Goal: Task Accomplishment & Management: Manage account settings

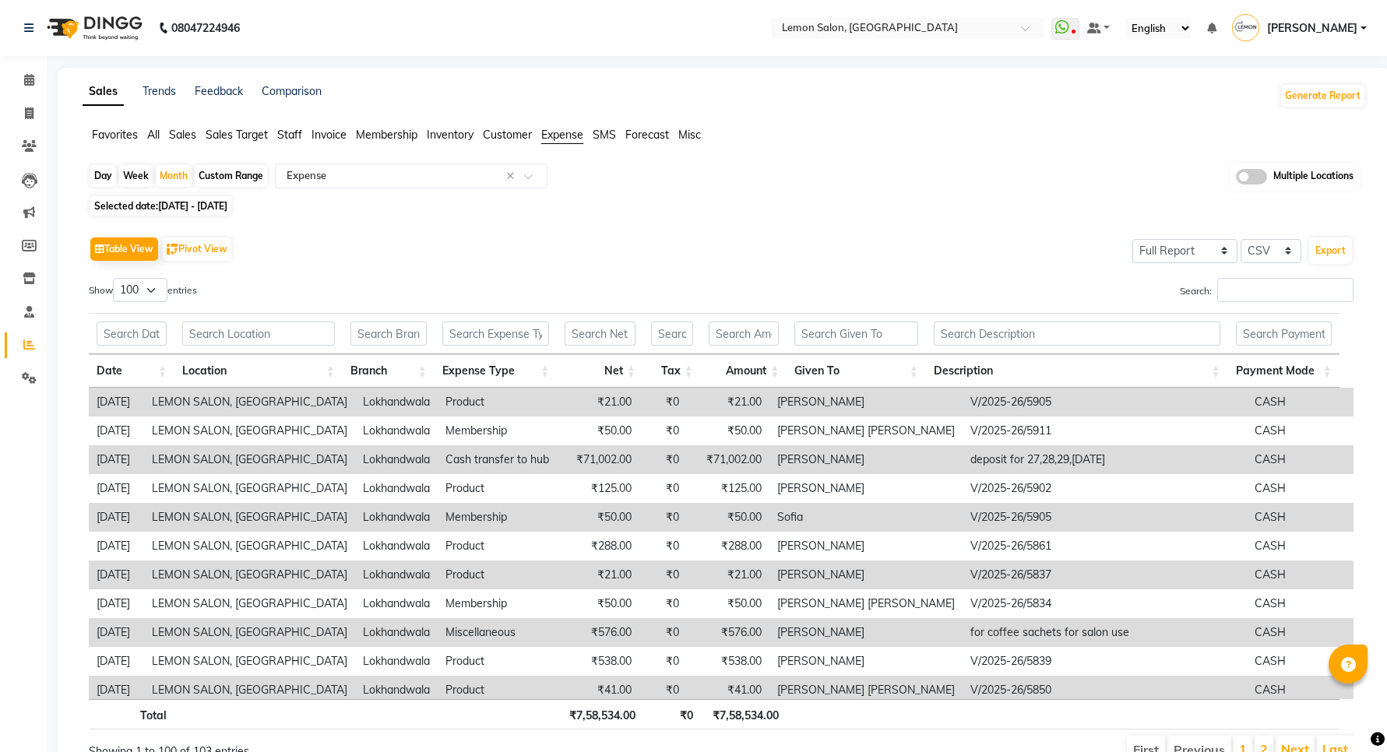
select select "full_report"
select select "csv"
select select "100"
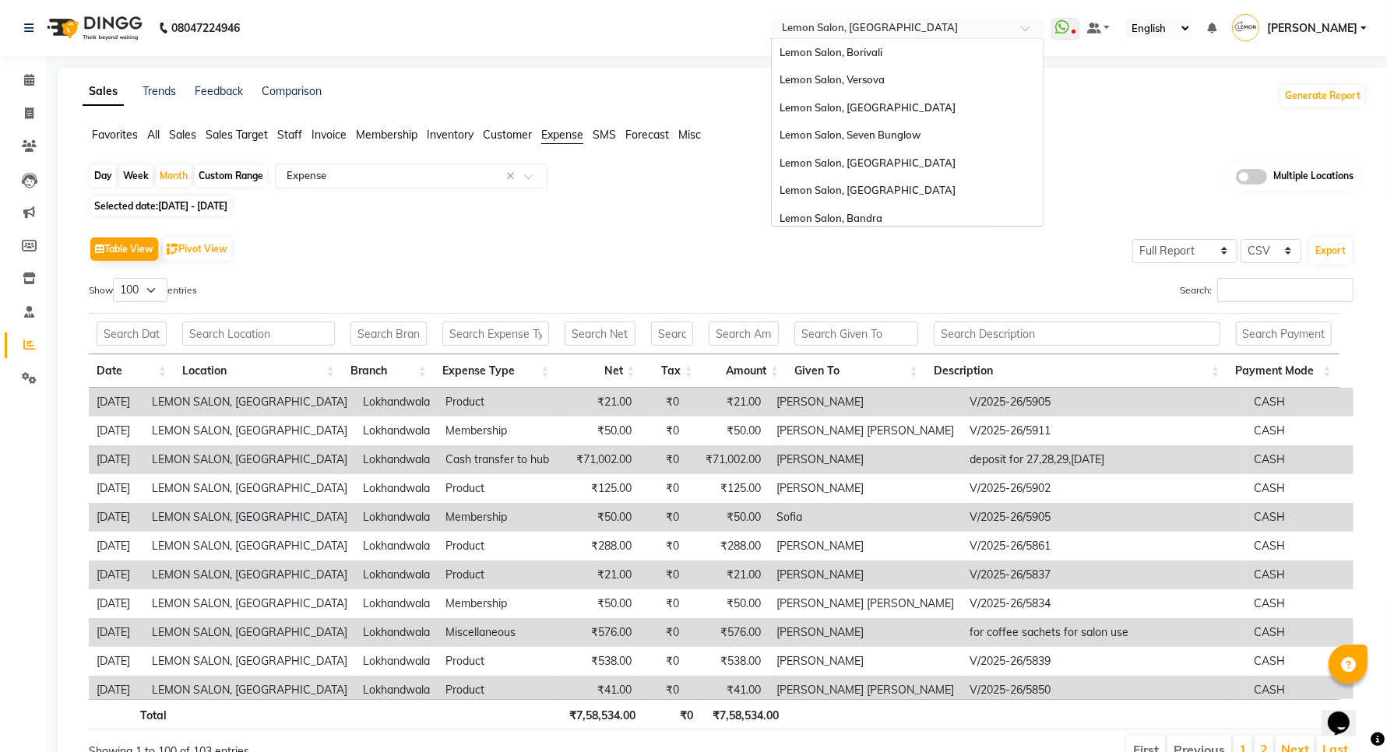
click at [939, 29] on input "text" at bounding box center [892, 30] width 226 height 16
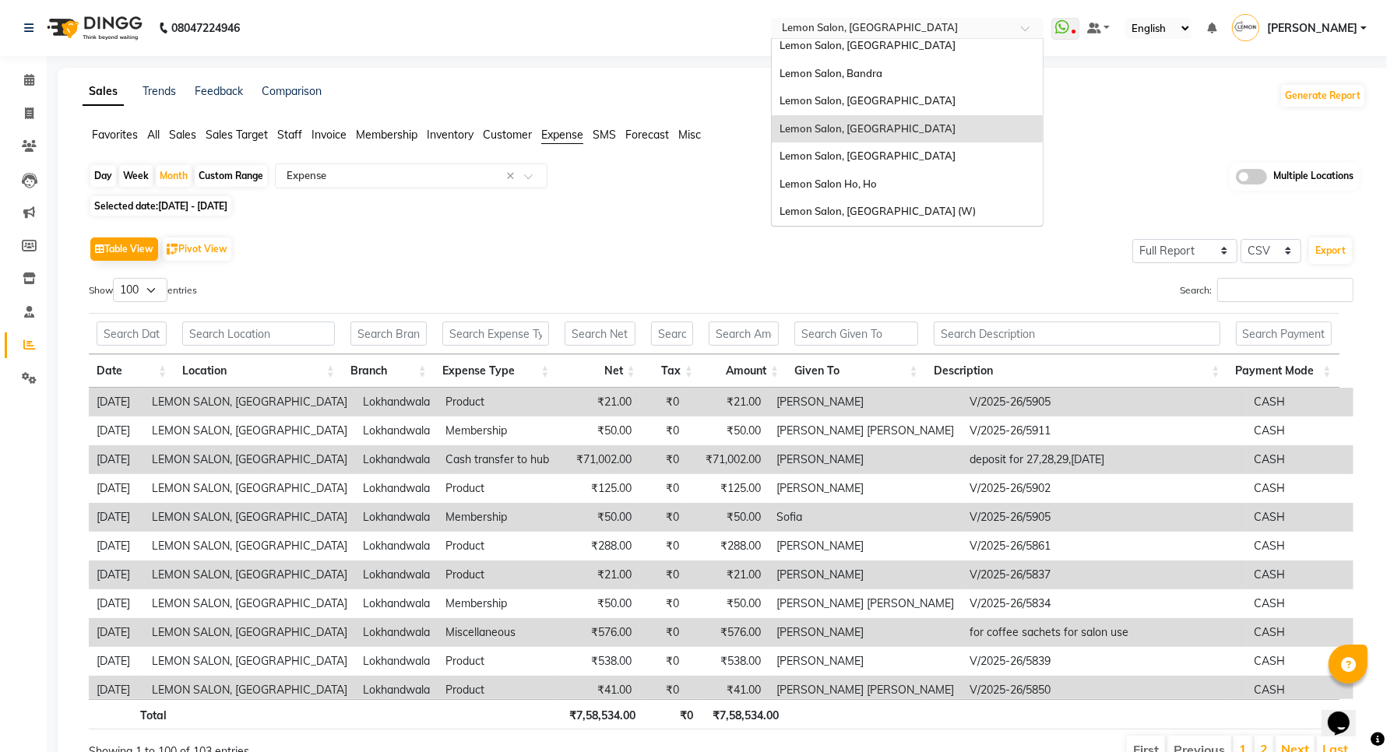
scroll to position [144, 0]
click at [893, 201] on div "Lemon Salon, [GEOGRAPHIC_DATA] (W)" at bounding box center [907, 213] width 271 height 28
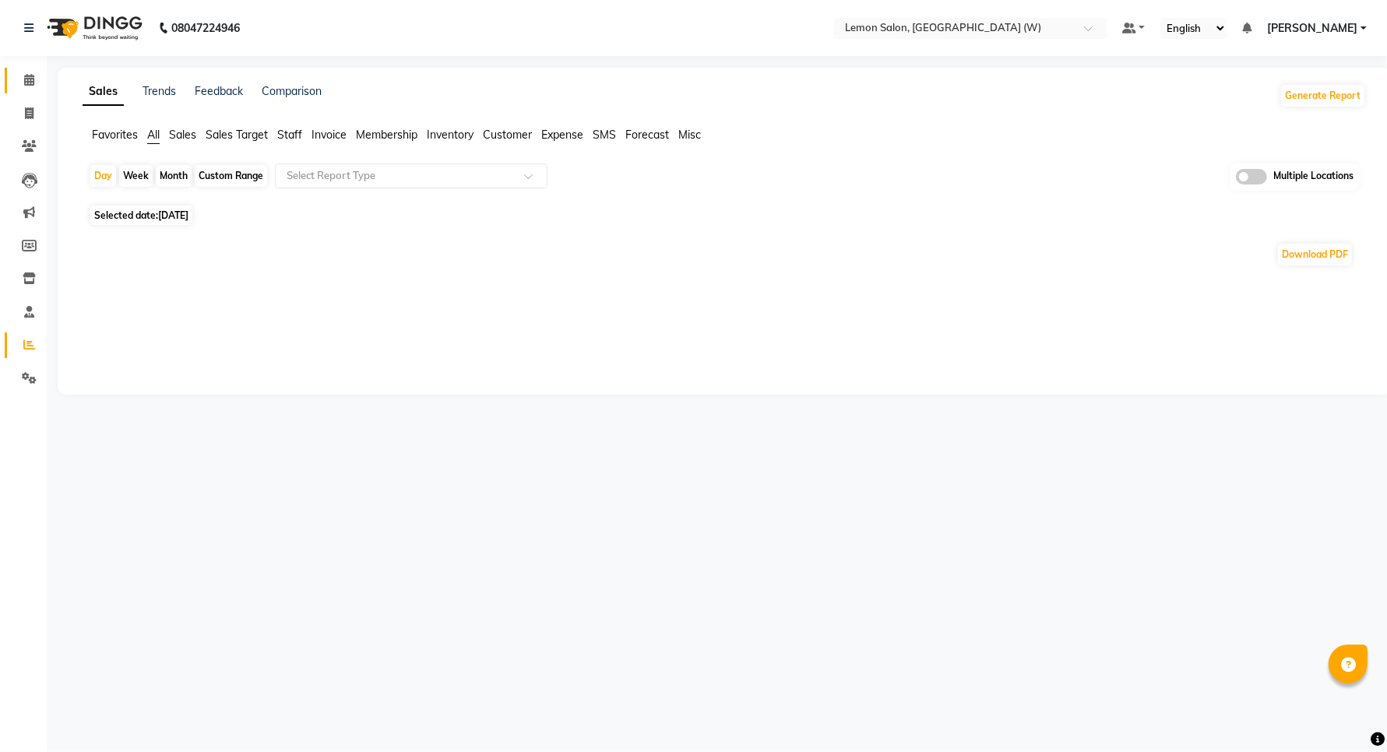
click at [22, 80] on span at bounding box center [29, 81] width 27 height 18
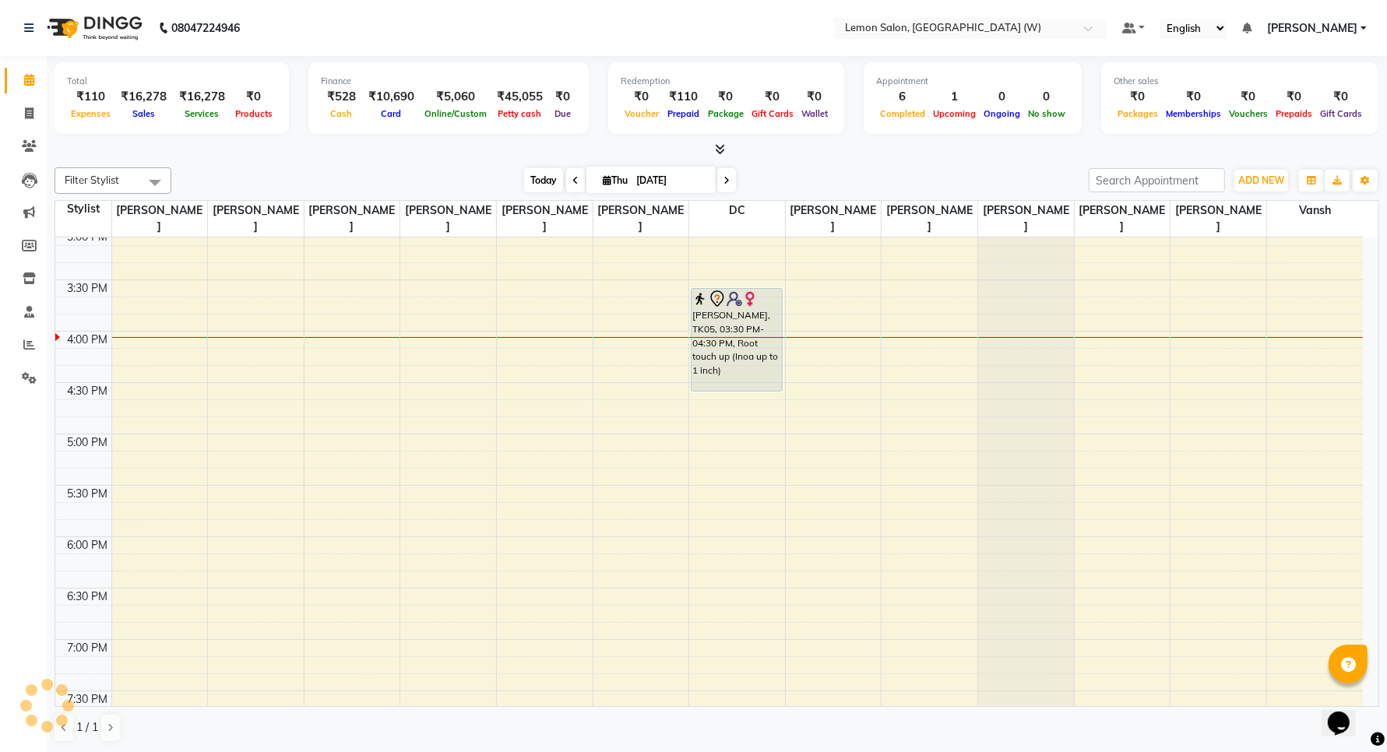
click at [542, 181] on span "Today" at bounding box center [543, 180] width 39 height 24
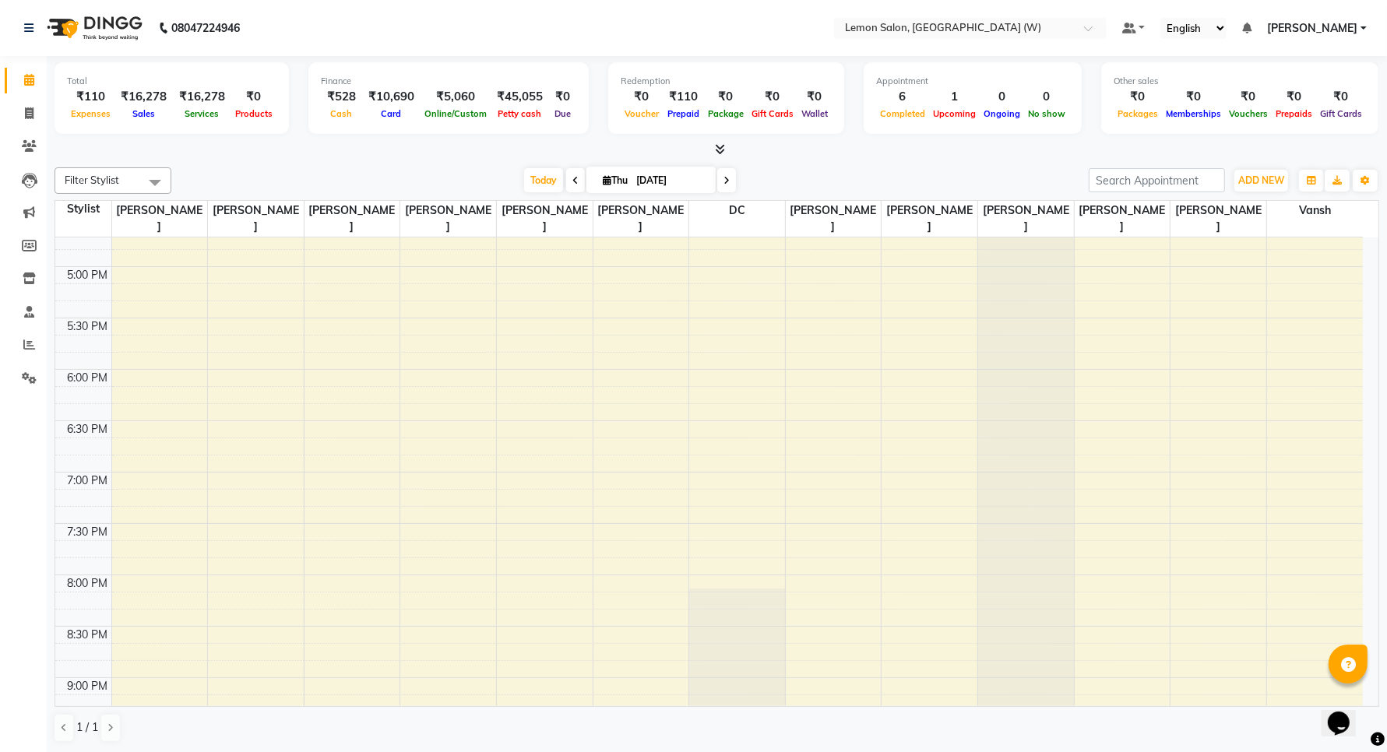
scroll to position [798, 0]
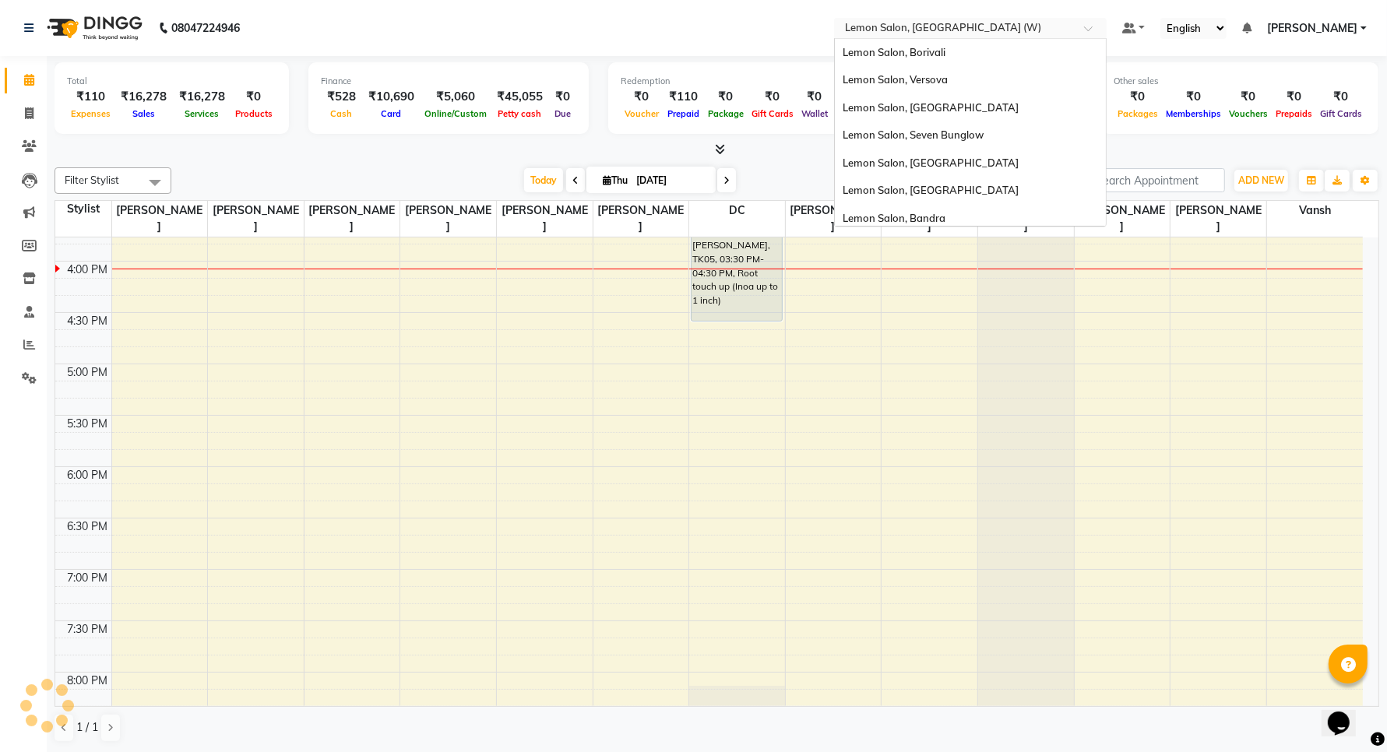
click at [882, 18] on div "Select Location × Lemon Salon, Goregaon (W)" at bounding box center [970, 28] width 273 height 21
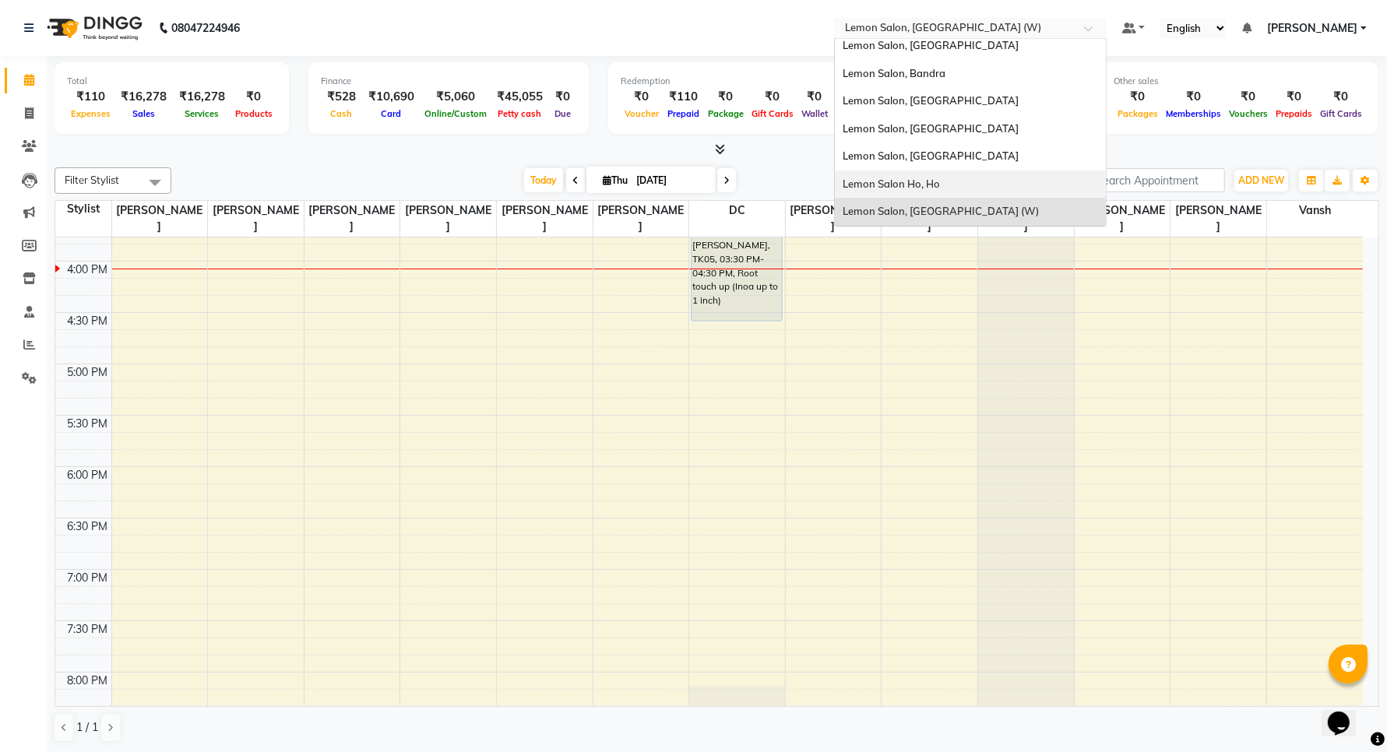
scroll to position [144, 0]
click at [951, 156] on span "Lemon Salon, Oshiwara" at bounding box center [931, 156] width 176 height 12
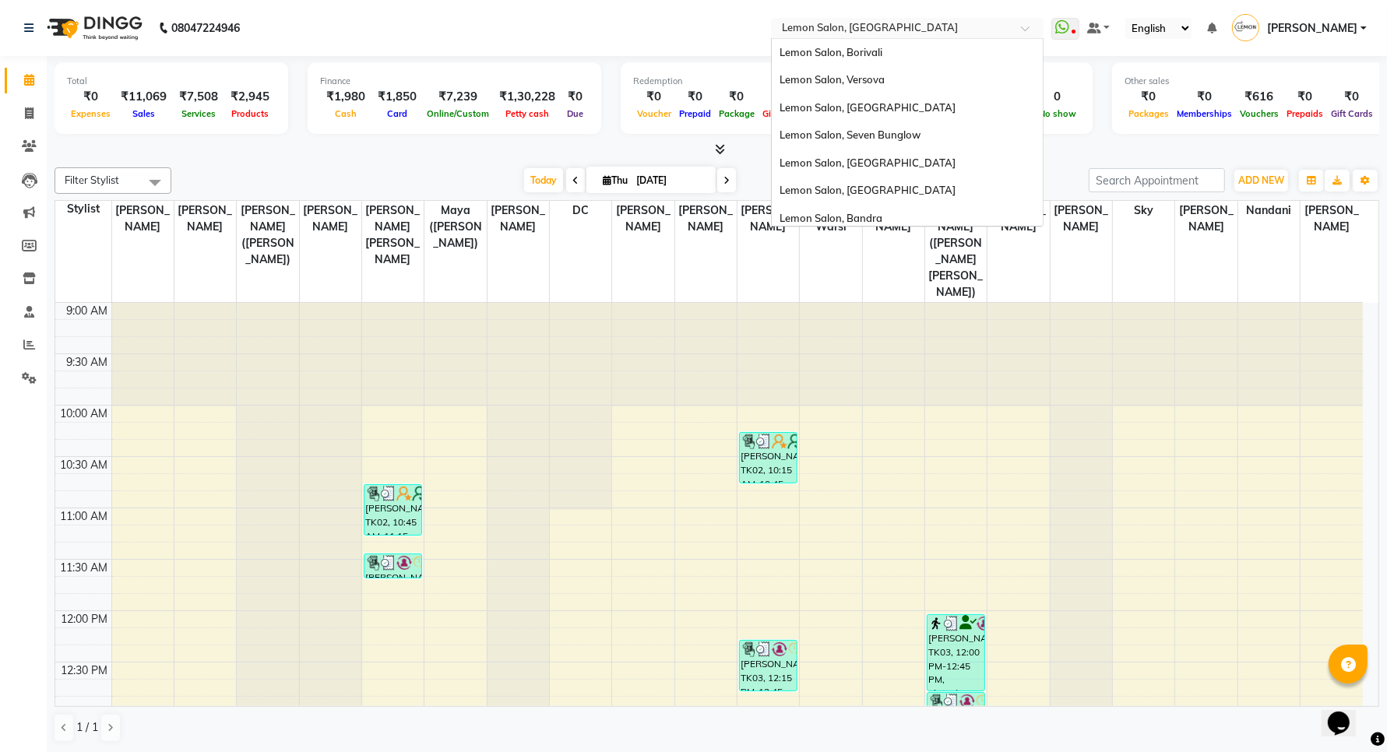
click at [917, 26] on input "text" at bounding box center [892, 30] width 226 height 16
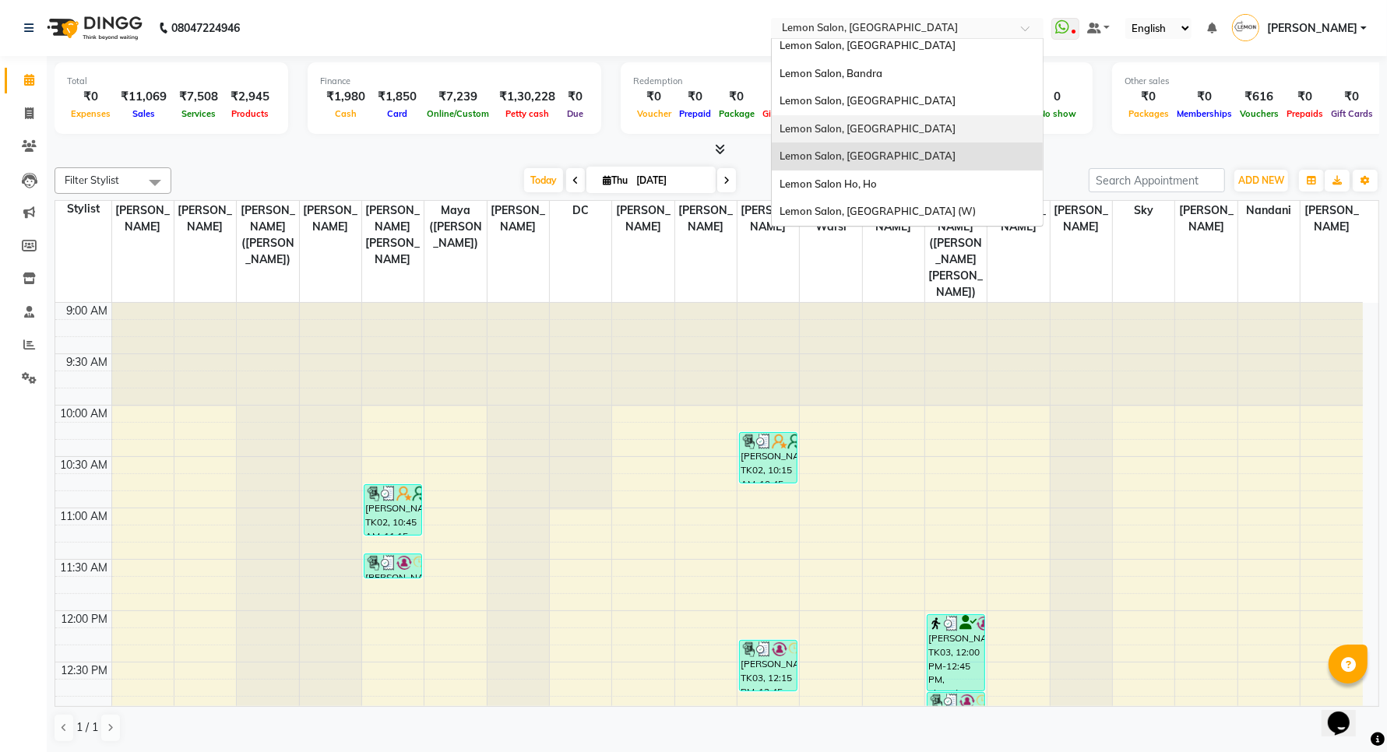
click at [917, 118] on div "Lemon Salon, [GEOGRAPHIC_DATA]" at bounding box center [907, 129] width 271 height 28
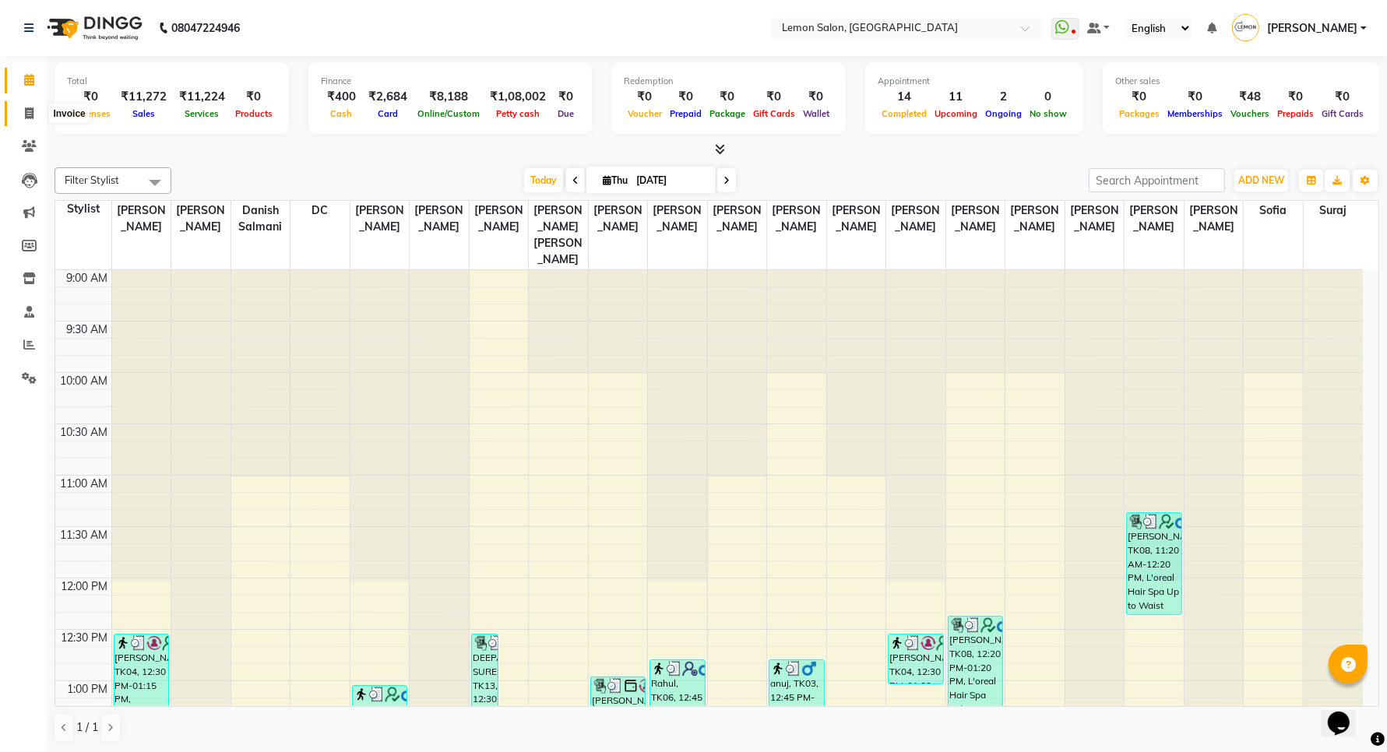
click at [28, 105] on span at bounding box center [29, 114] width 27 height 18
select select "551"
select select "service"
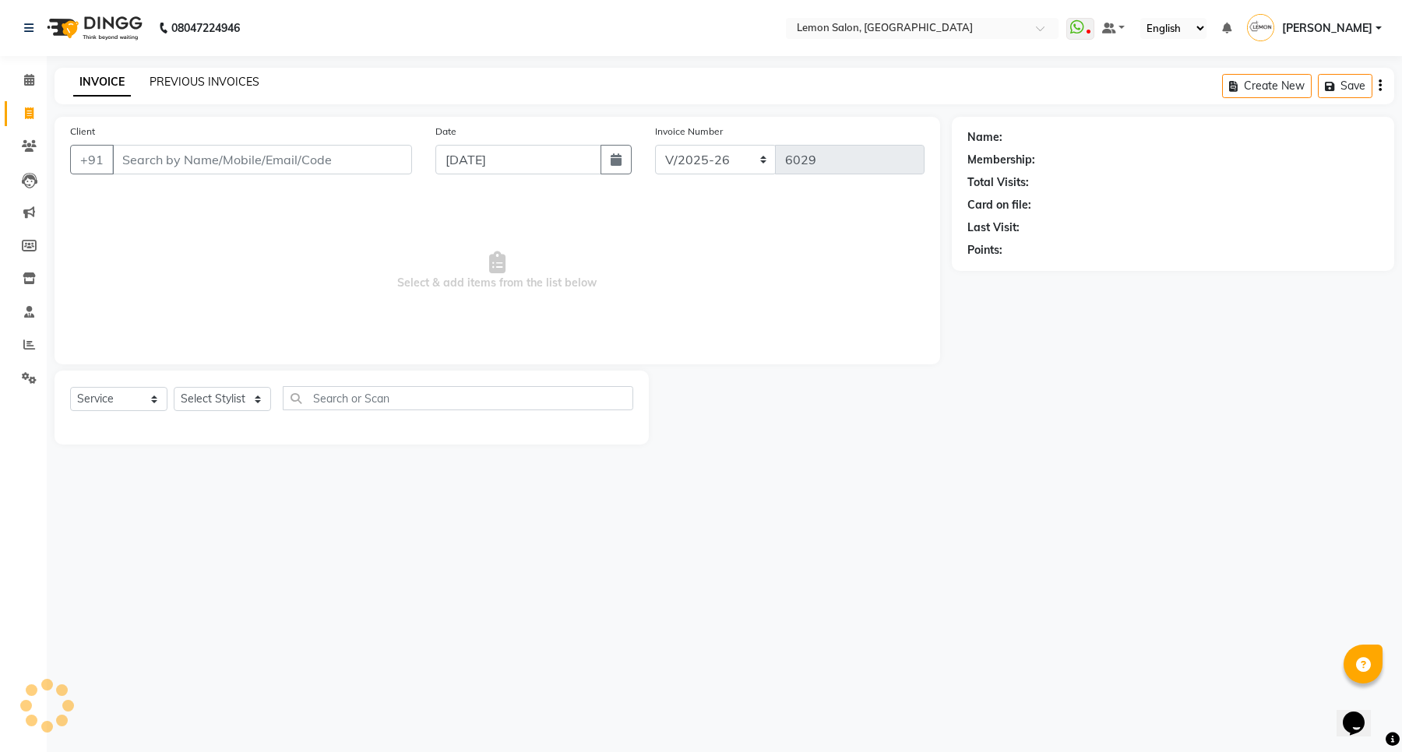
click at [170, 86] on link "PREVIOUS INVOICES" at bounding box center [205, 82] width 110 height 14
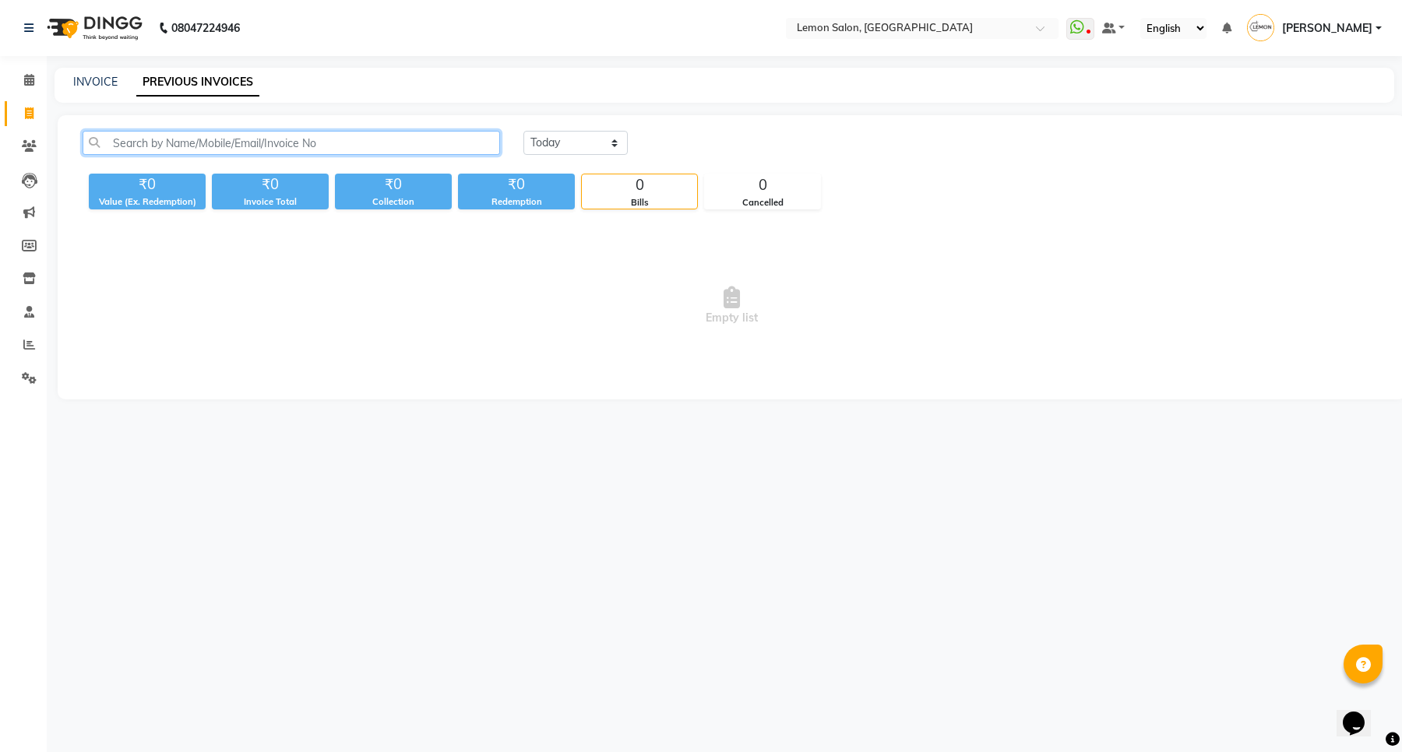
click at [255, 138] on input "text" at bounding box center [291, 143] width 417 height 24
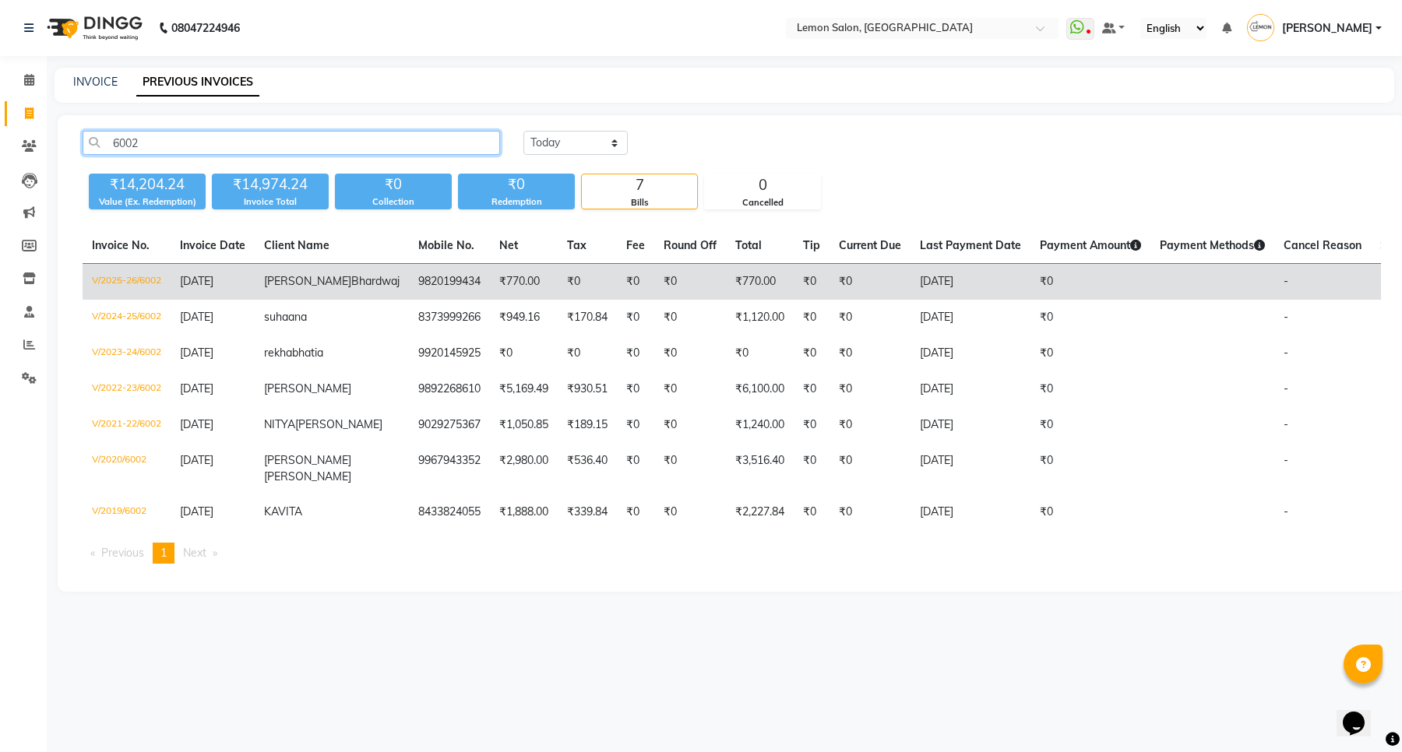
type input "6002"
click at [344, 284] on td "Vijaytha Bhardwaj" at bounding box center [332, 282] width 154 height 37
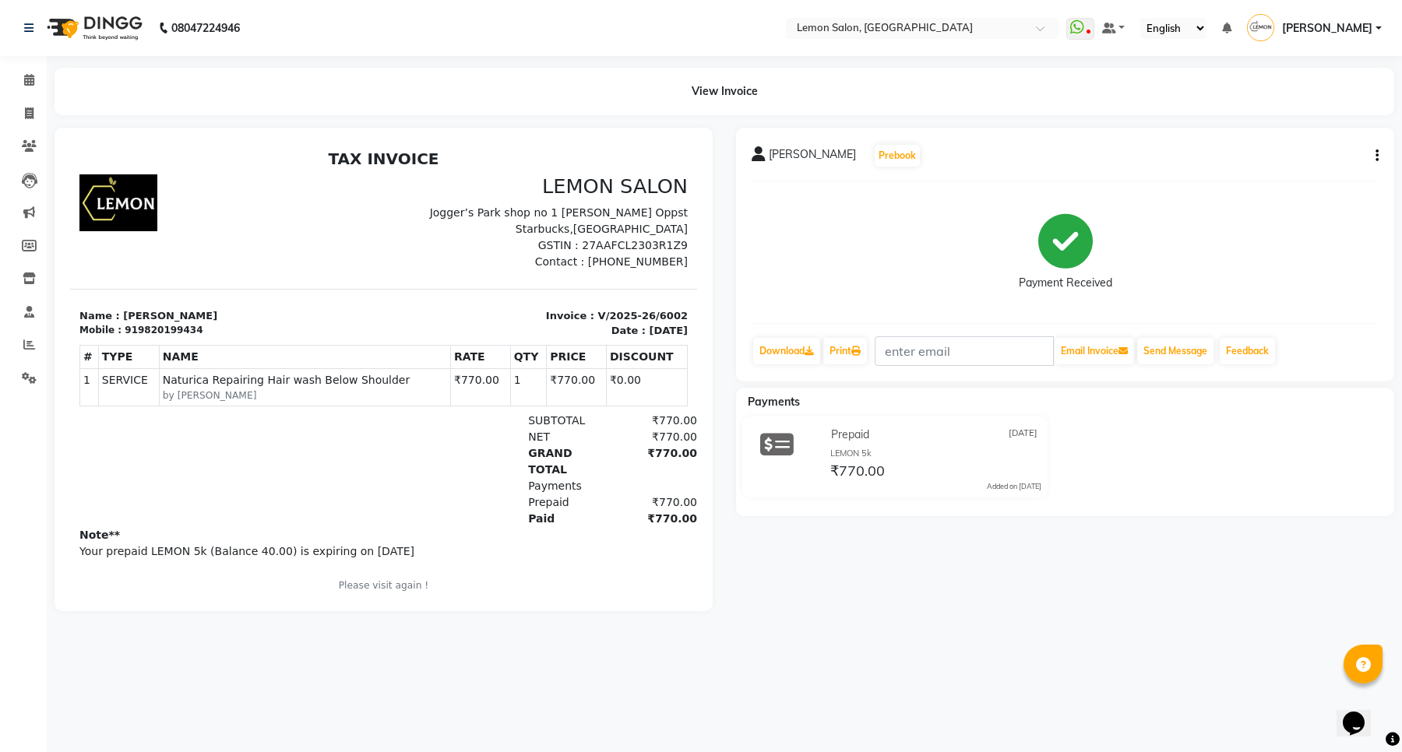
click at [1375, 156] on icon "button" at bounding box center [1376, 156] width 3 height 1
click at [1295, 152] on div "Edit Item Staff" at bounding box center [1299, 155] width 107 height 19
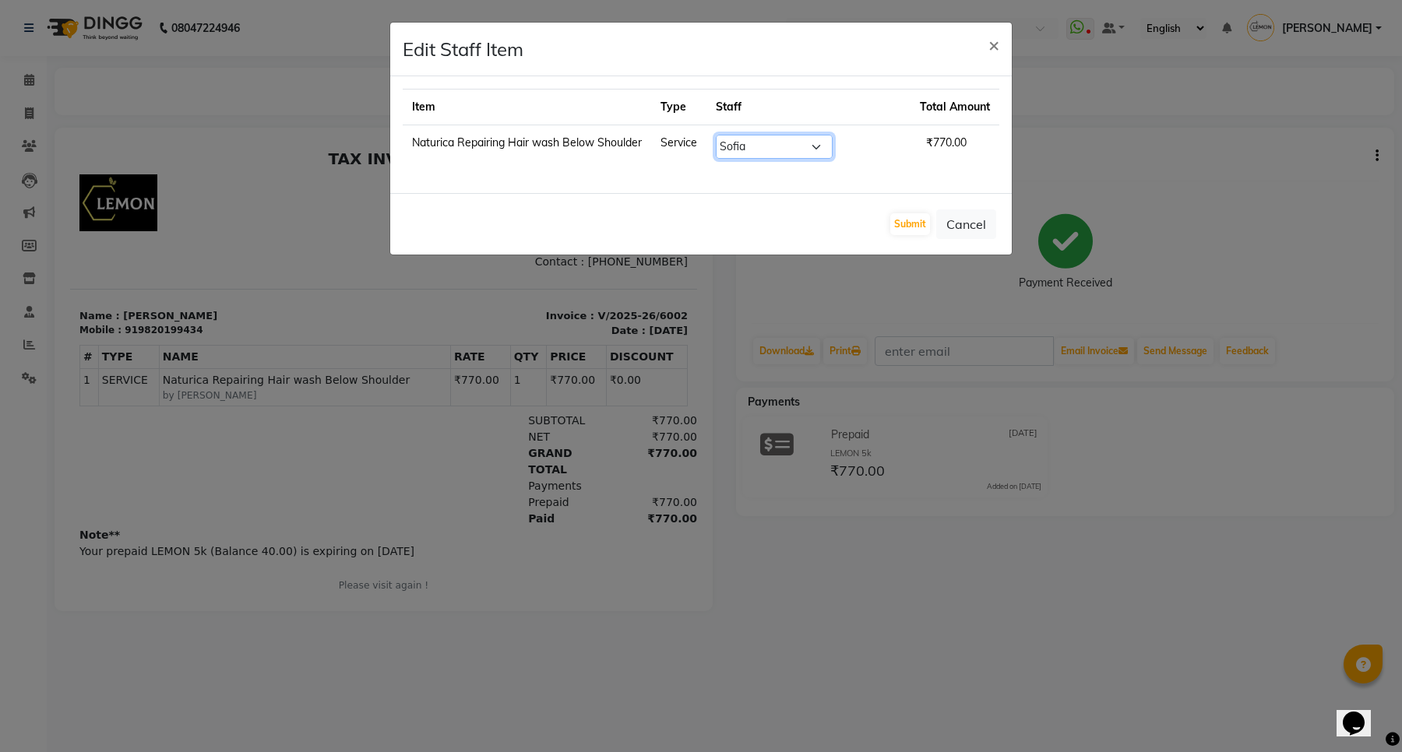
click at [789, 139] on select "Select Aalam Saifi Abhishek Shelar Ansar Ahmed Archana Muke Archana Rajbhar Ash…" at bounding box center [774, 147] width 117 height 24
select select "7955"
click at [755, 135] on select "Select Aalam Saifi Abhishek Shelar Ansar Ahmed Archana Muke Archana Rajbhar Ash…" at bounding box center [774, 147] width 117 height 24
click at [902, 234] on button "Submit" at bounding box center [910, 224] width 40 height 22
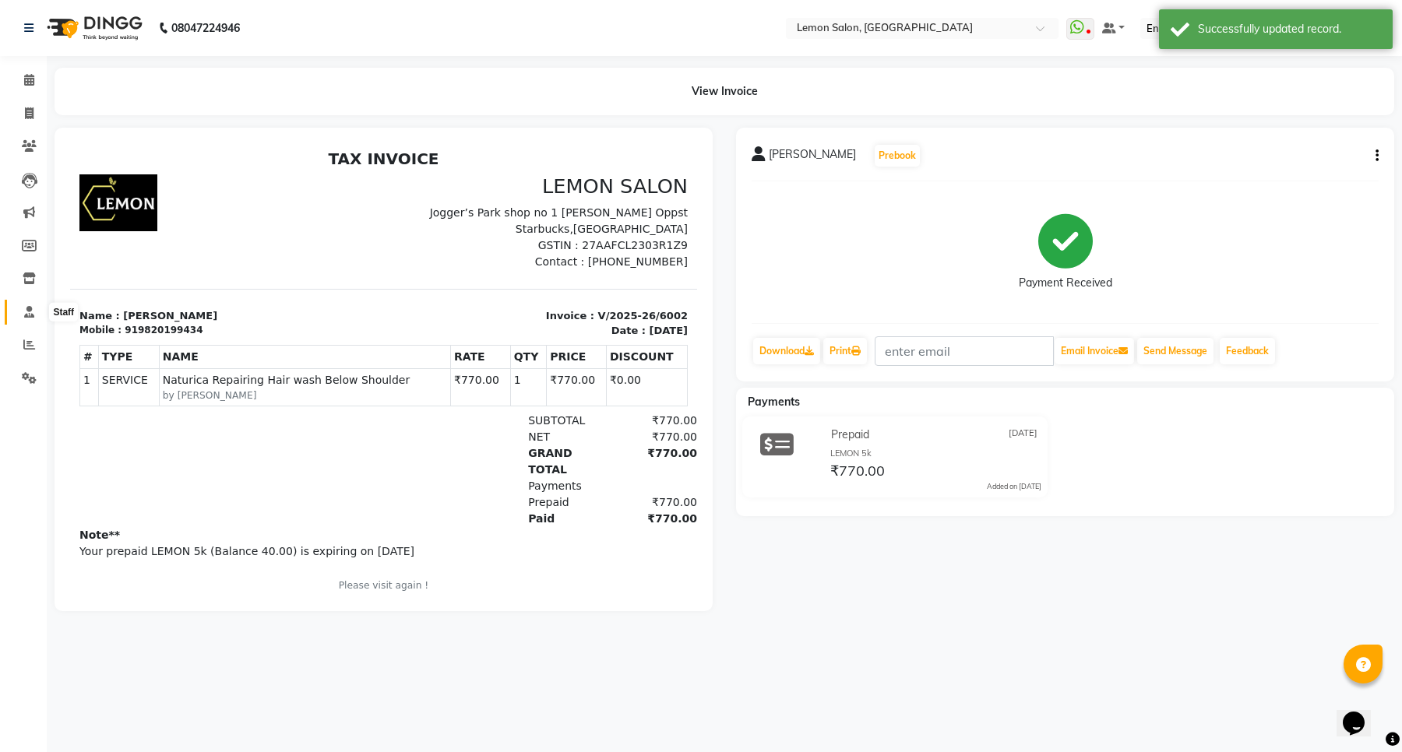
click at [21, 313] on span at bounding box center [29, 313] width 27 height 18
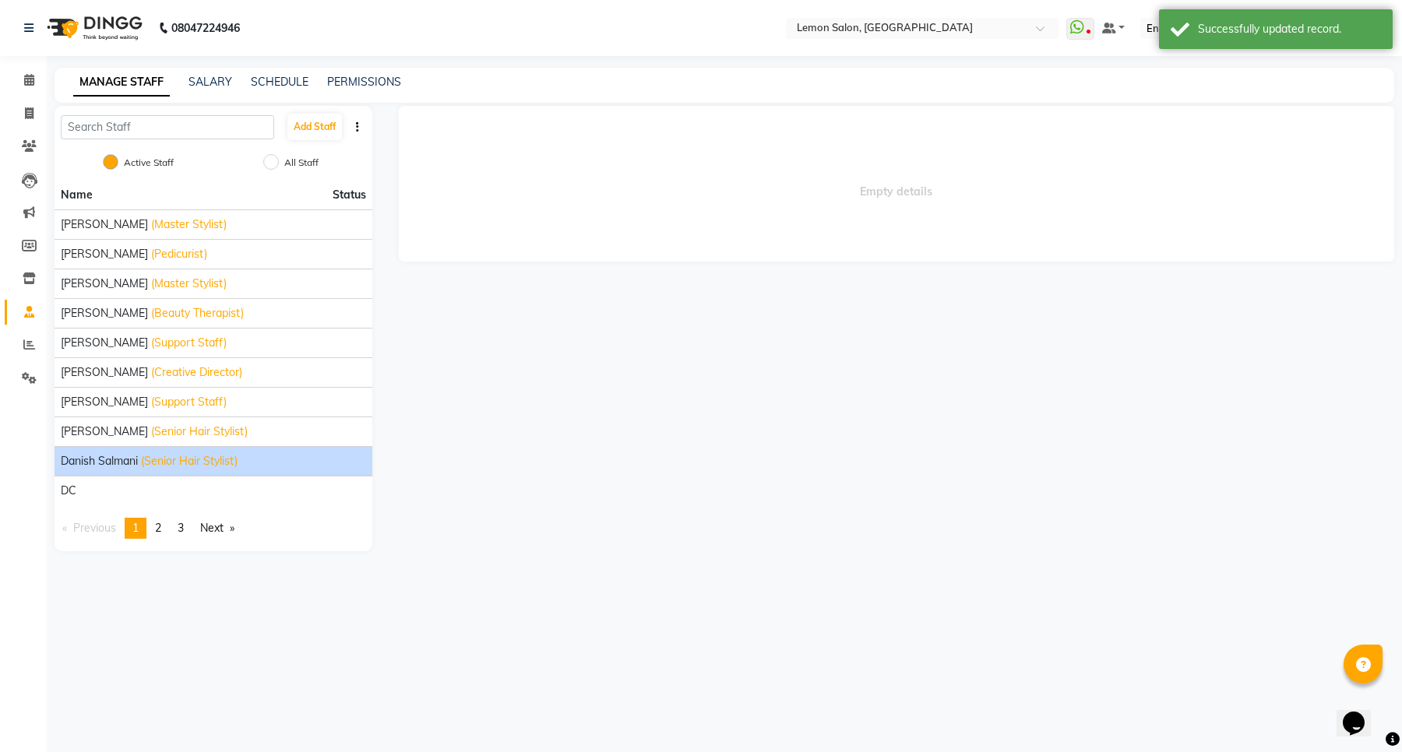
click at [130, 465] on span "Danish Salmani" at bounding box center [99, 461] width 77 height 16
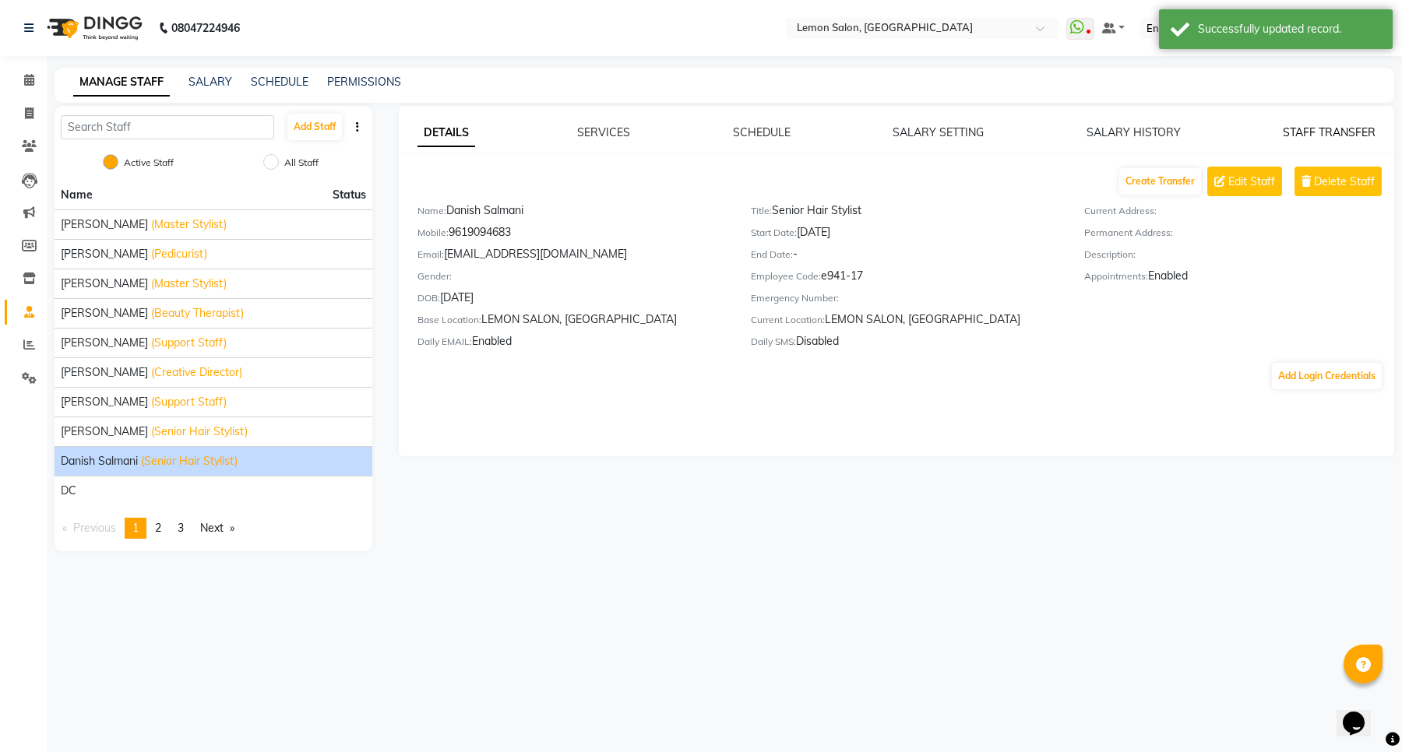
click at [1319, 130] on link "STAFF TRANSFER" at bounding box center [1329, 132] width 93 height 14
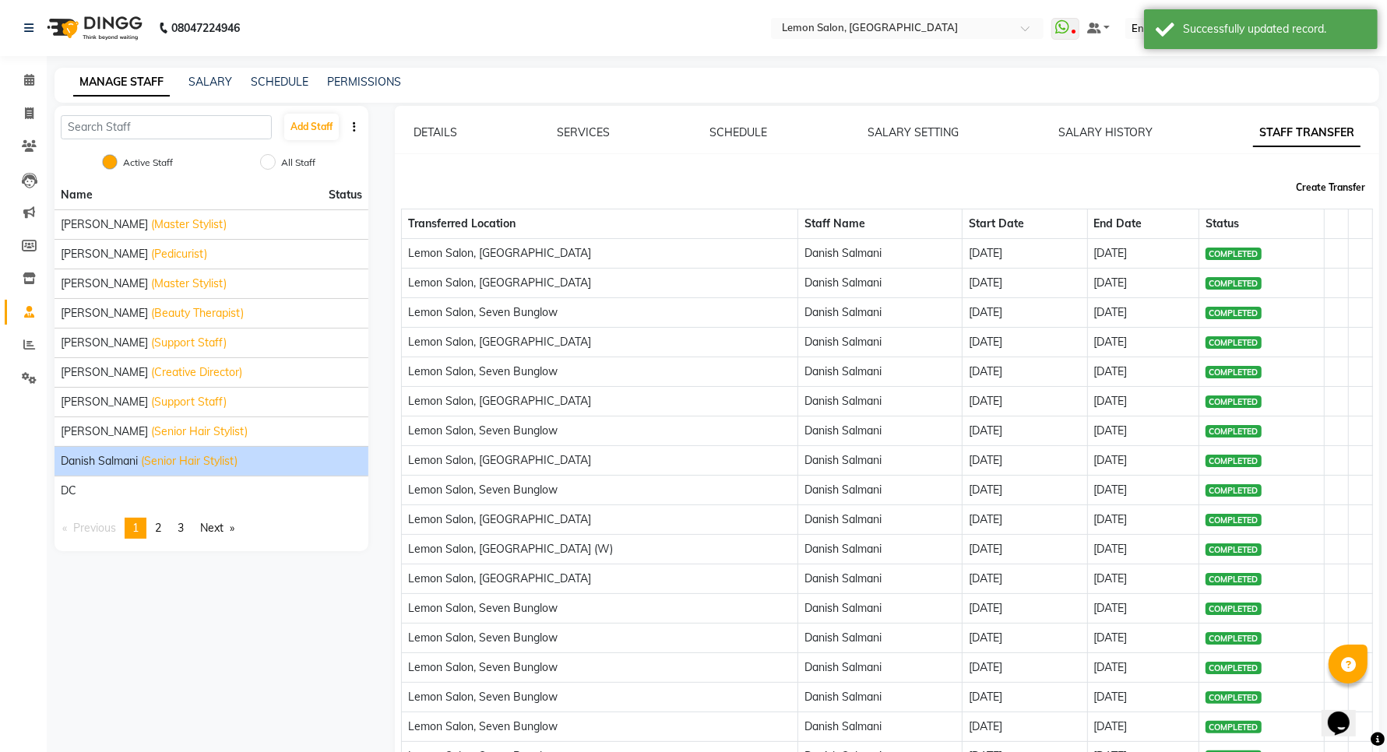
click at [1344, 192] on button "Create Transfer" at bounding box center [1331, 187] width 82 height 26
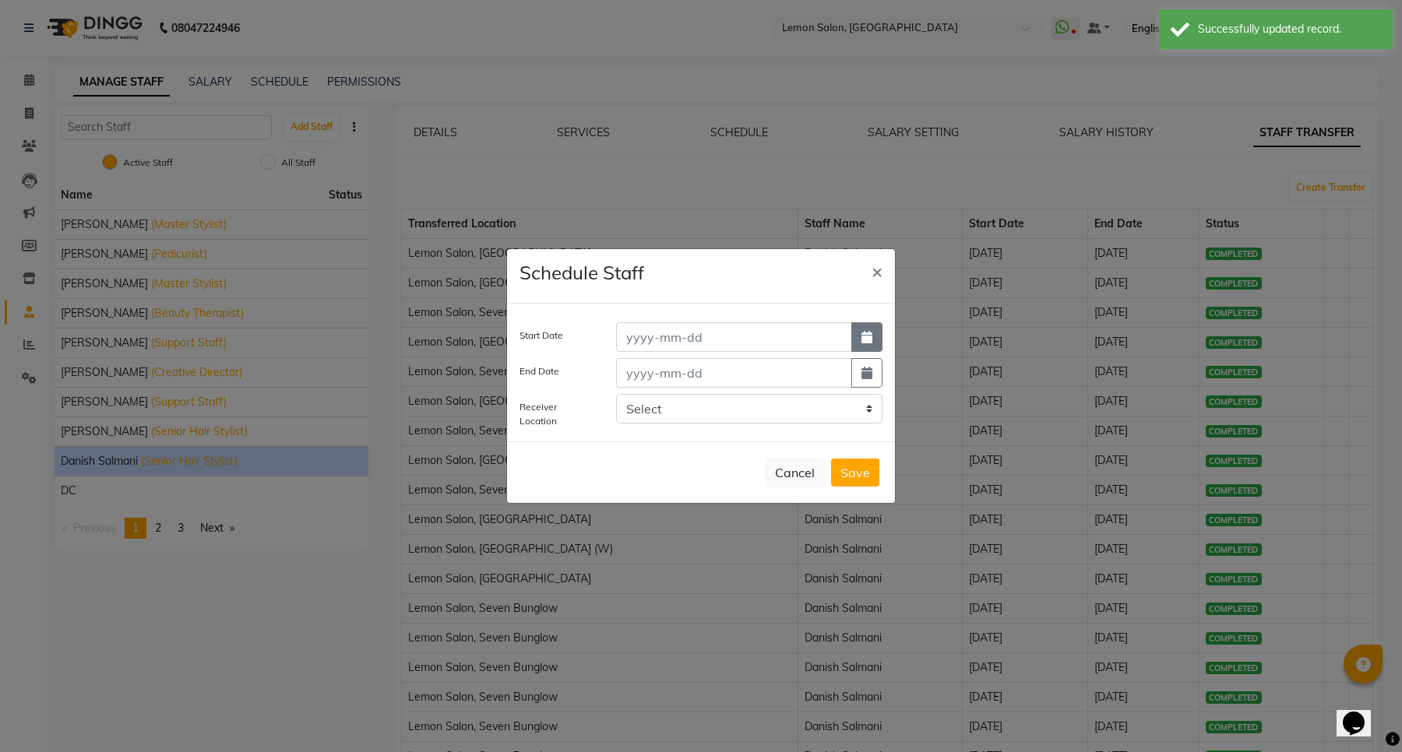
click at [869, 333] on icon "button" at bounding box center [866, 337] width 11 height 12
select select "9"
select select "2025"
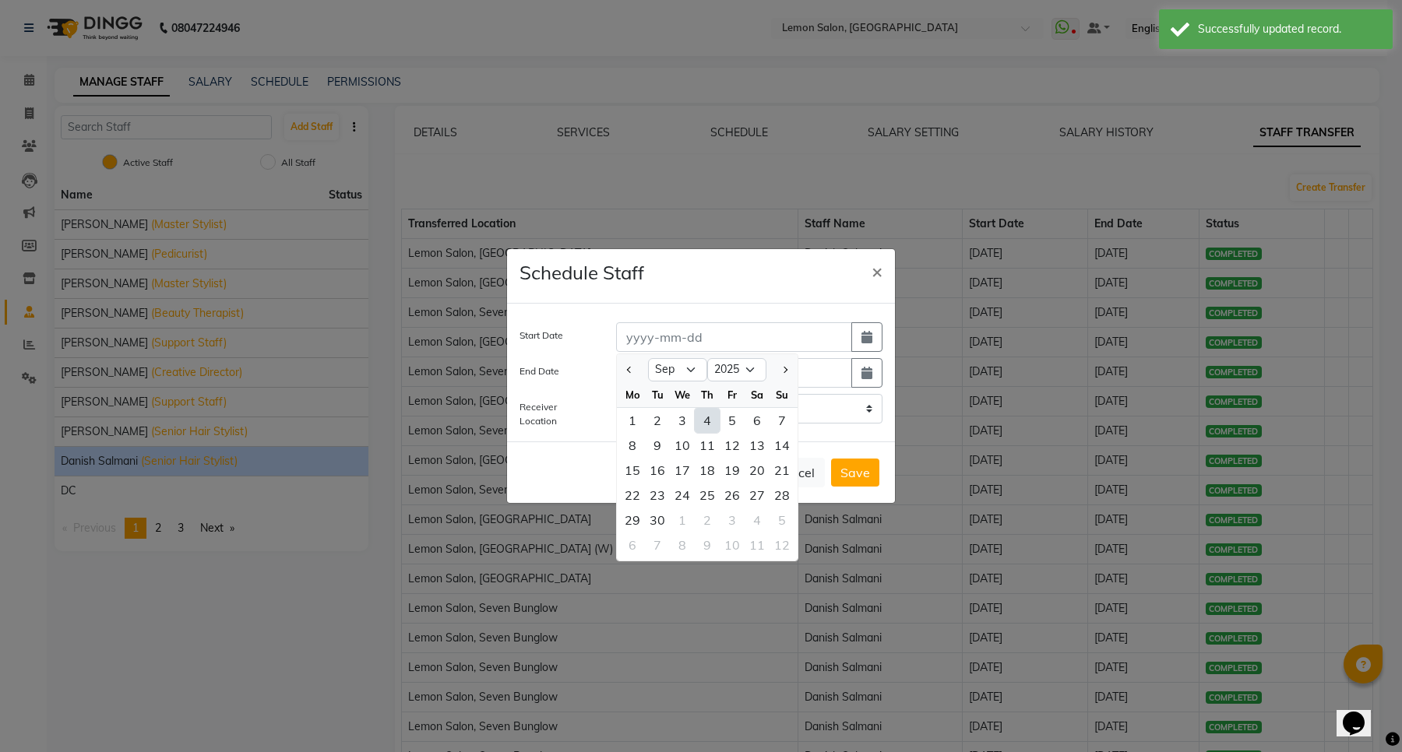
click at [702, 411] on div "4" at bounding box center [707, 420] width 25 height 25
type input "[DATE]"
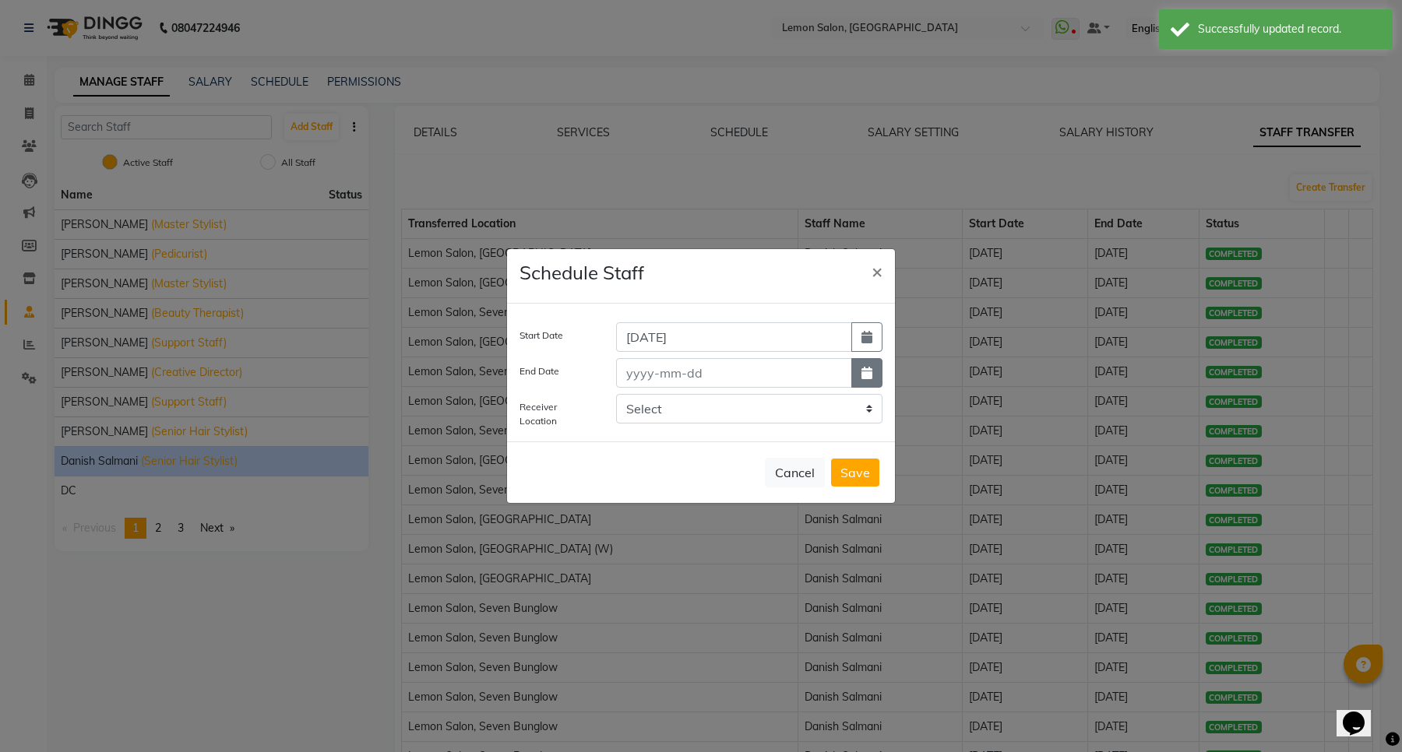
click at [861, 372] on icon "button" at bounding box center [866, 373] width 11 height 12
select select "9"
select select "2025"
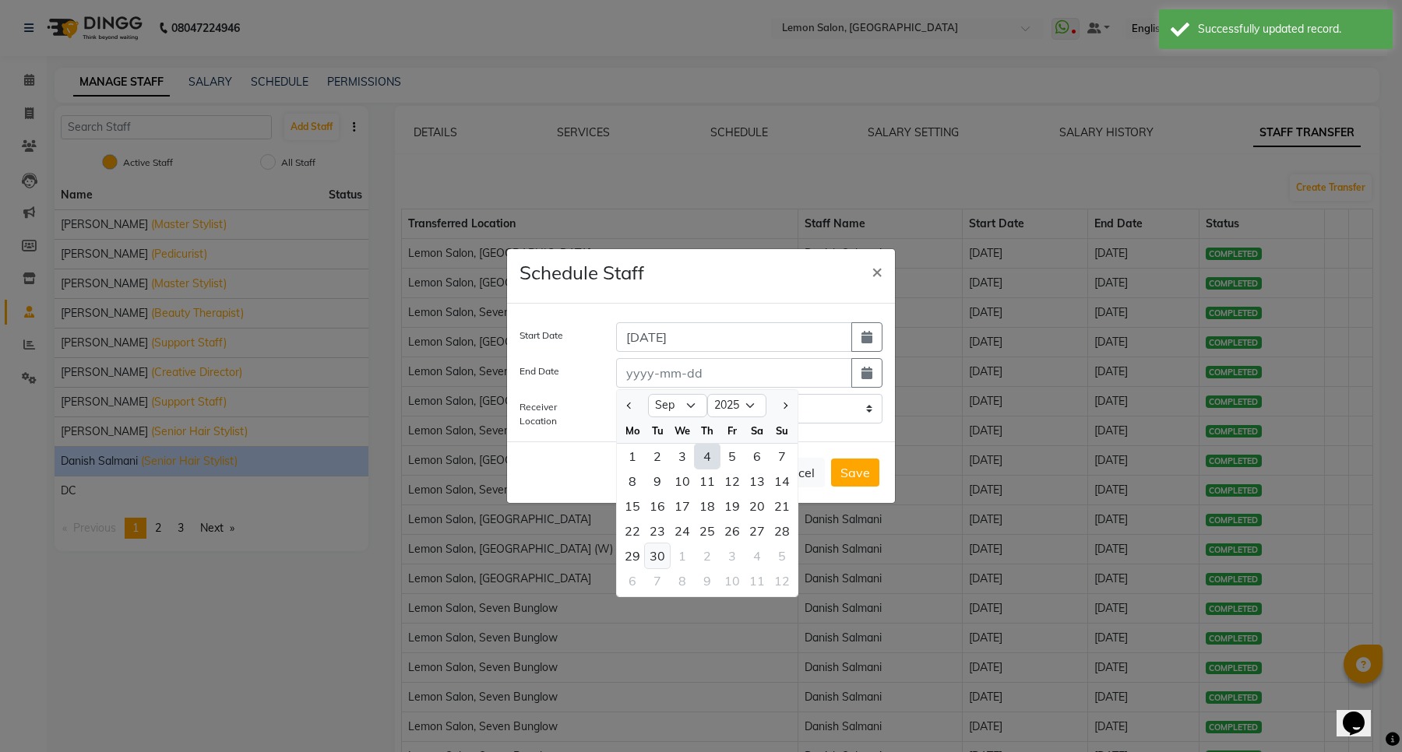
click at [653, 553] on div "30" at bounding box center [657, 556] width 25 height 25
type input "30-09-2025"
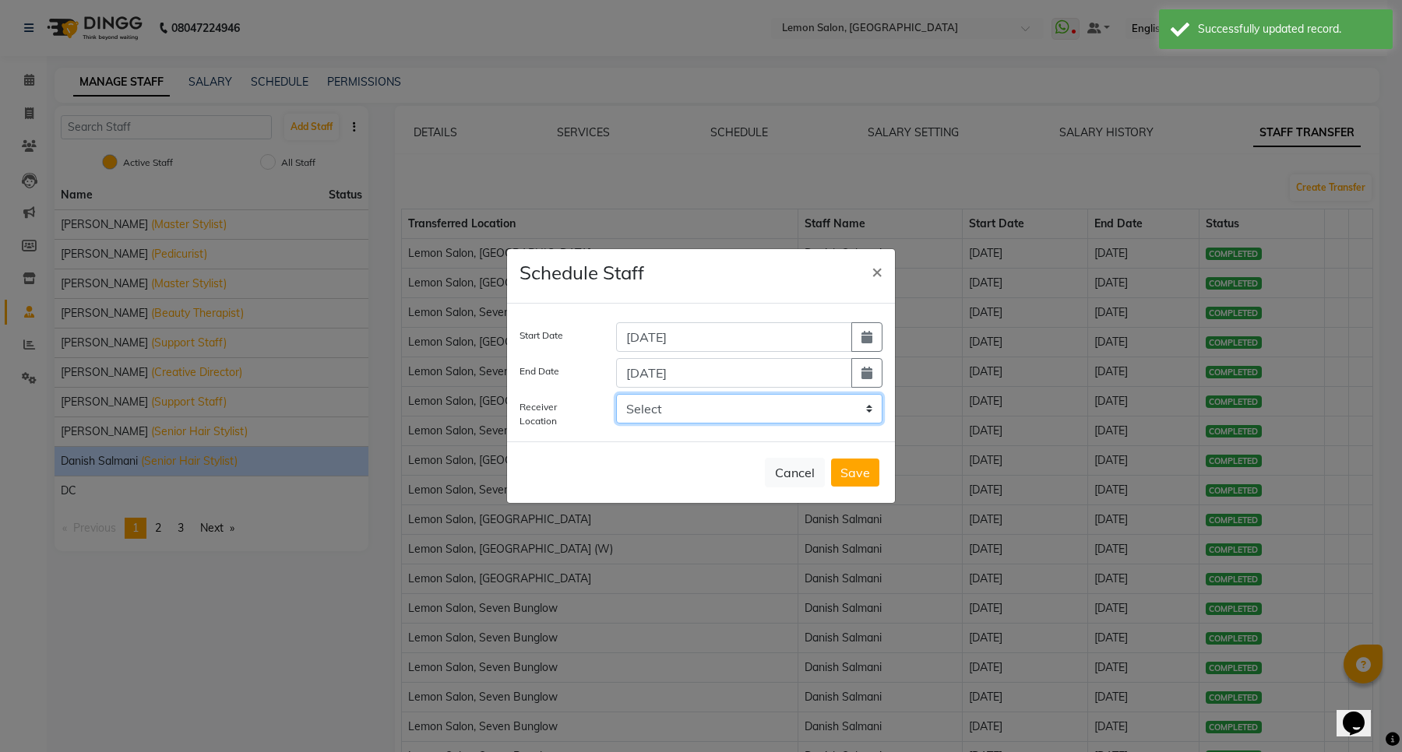
click at [742, 409] on select "Select Lemon Salon, Malad Lemon Salon, Seven Bunglow Lemon Salon, Bandra Lemon …" at bounding box center [749, 409] width 266 height 30
select select "958"
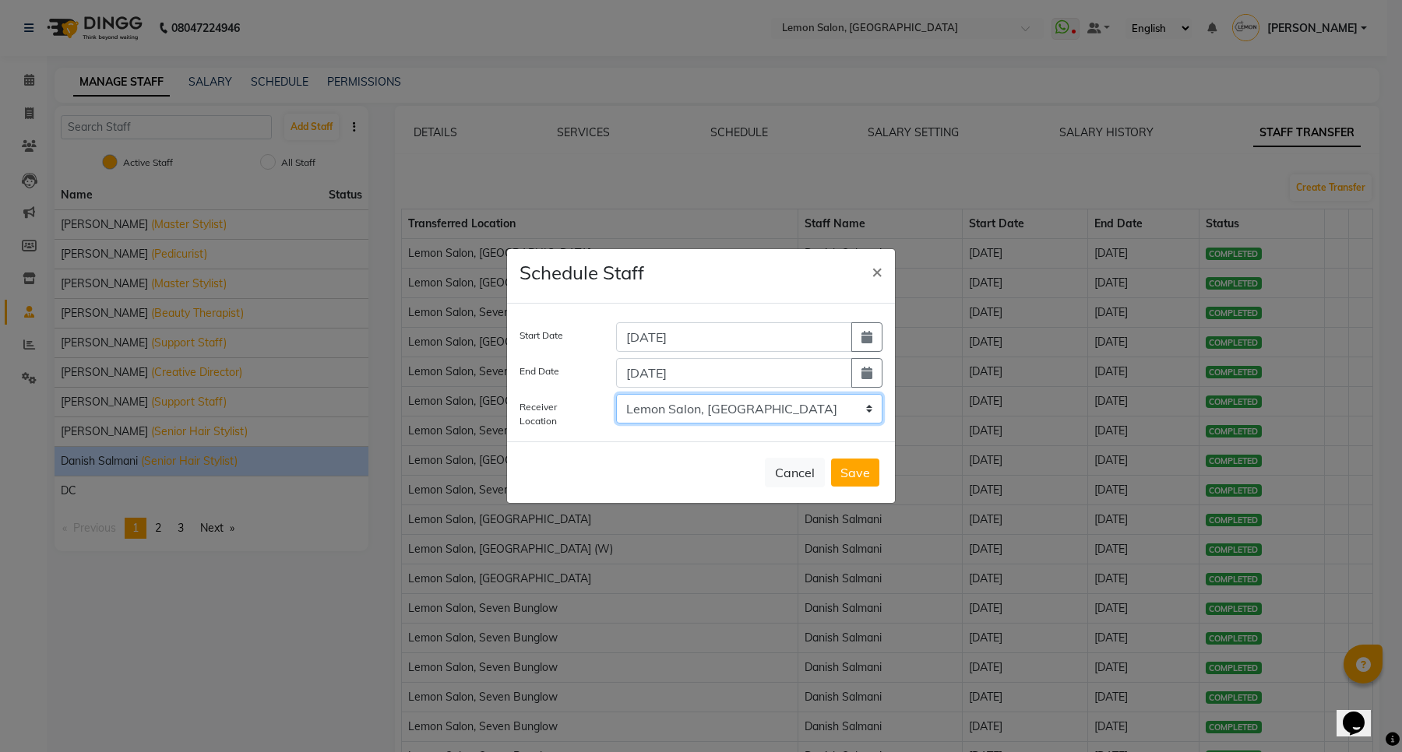
click at [616, 394] on select "Select Lemon Salon, Malad Lemon Salon, Seven Bunglow Lemon Salon, Bandra Lemon …" at bounding box center [749, 409] width 266 height 30
click at [867, 473] on button "Save" at bounding box center [855, 473] width 48 height 28
select select
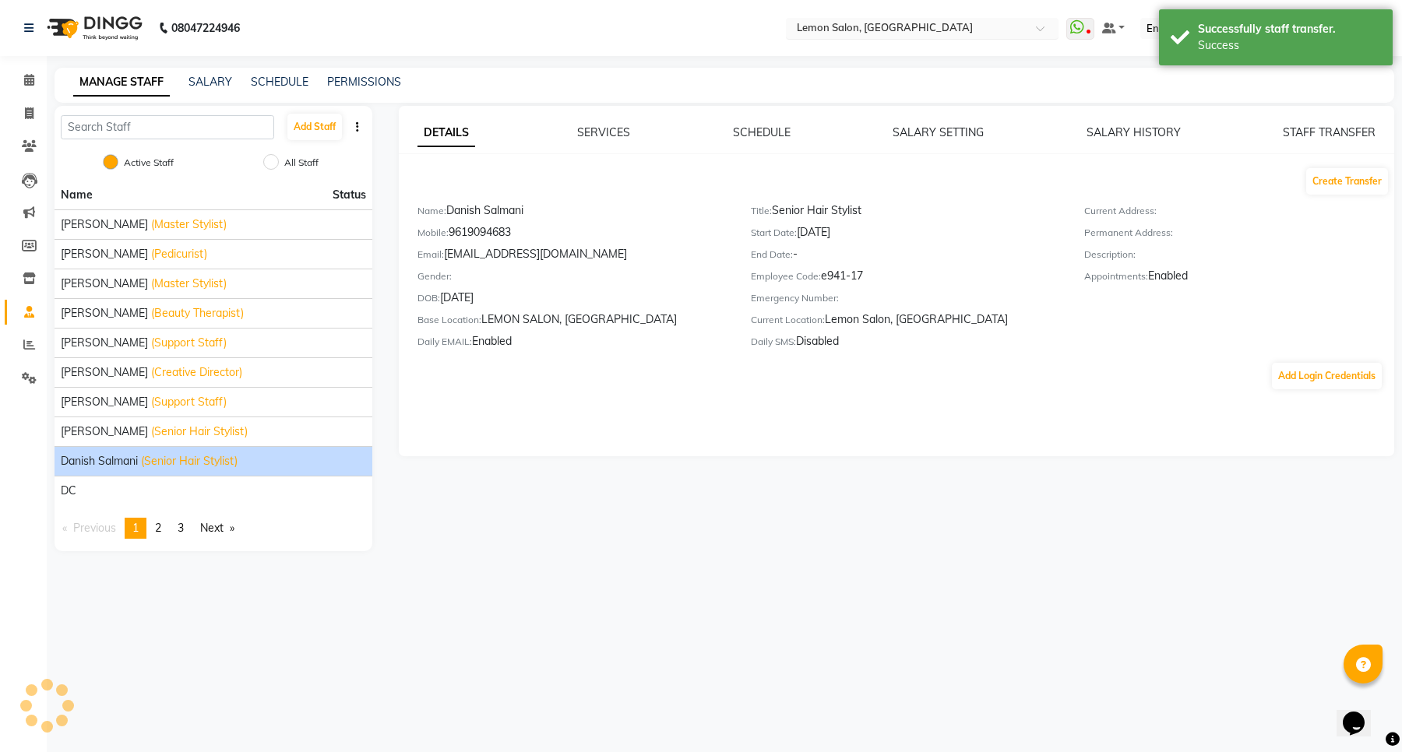
click at [917, 25] on input "text" at bounding box center [907, 30] width 226 height 16
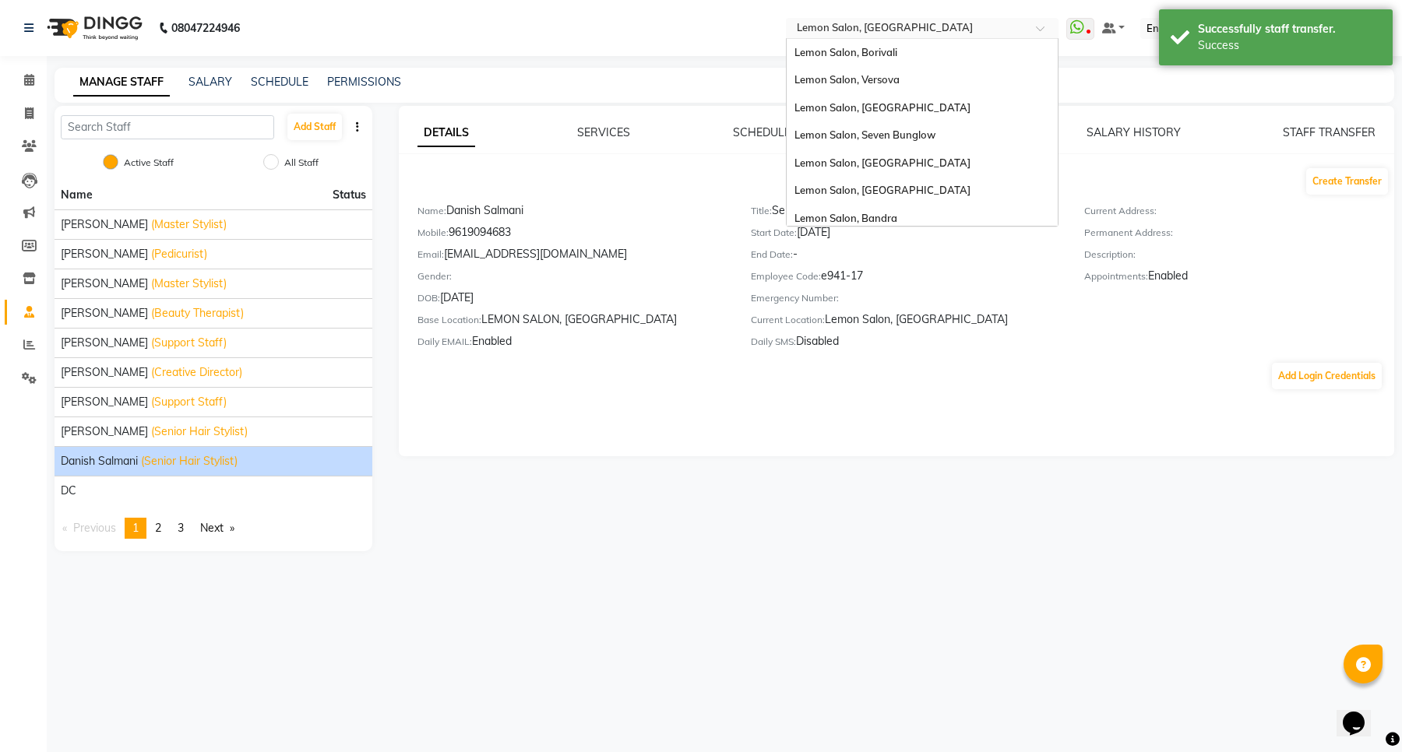
scroll to position [145, 0]
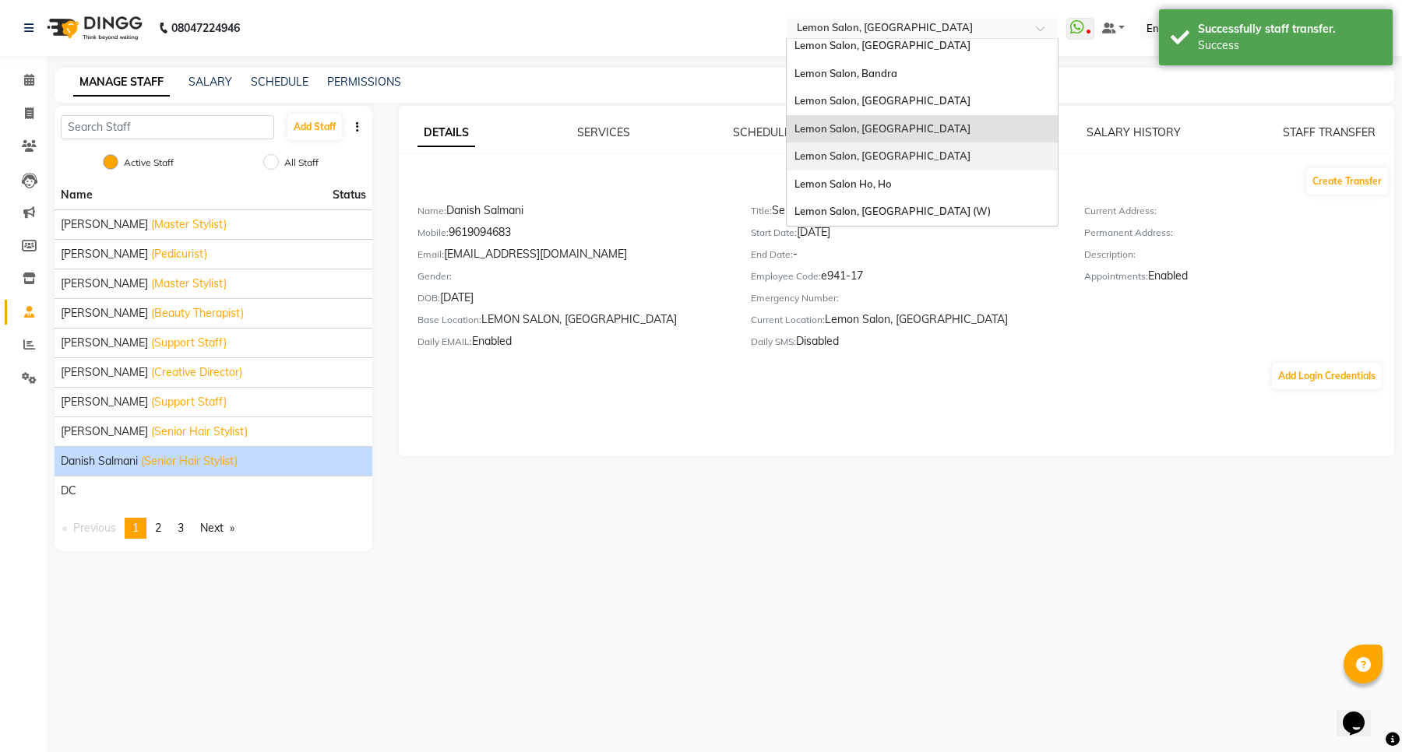
click at [951, 153] on div "Lemon Salon, [GEOGRAPHIC_DATA]" at bounding box center [922, 157] width 271 height 28
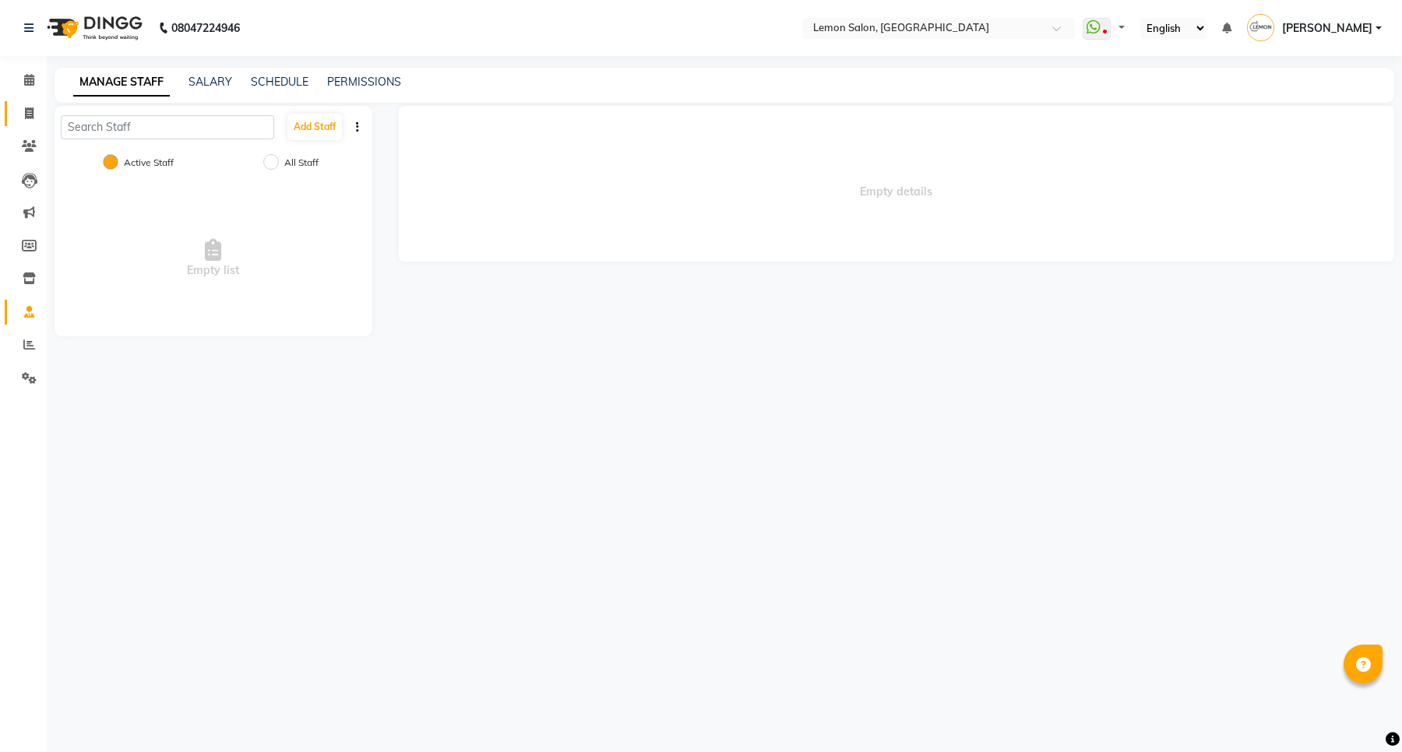
click at [31, 103] on link "Invoice" at bounding box center [23, 114] width 37 height 26
select select "service"
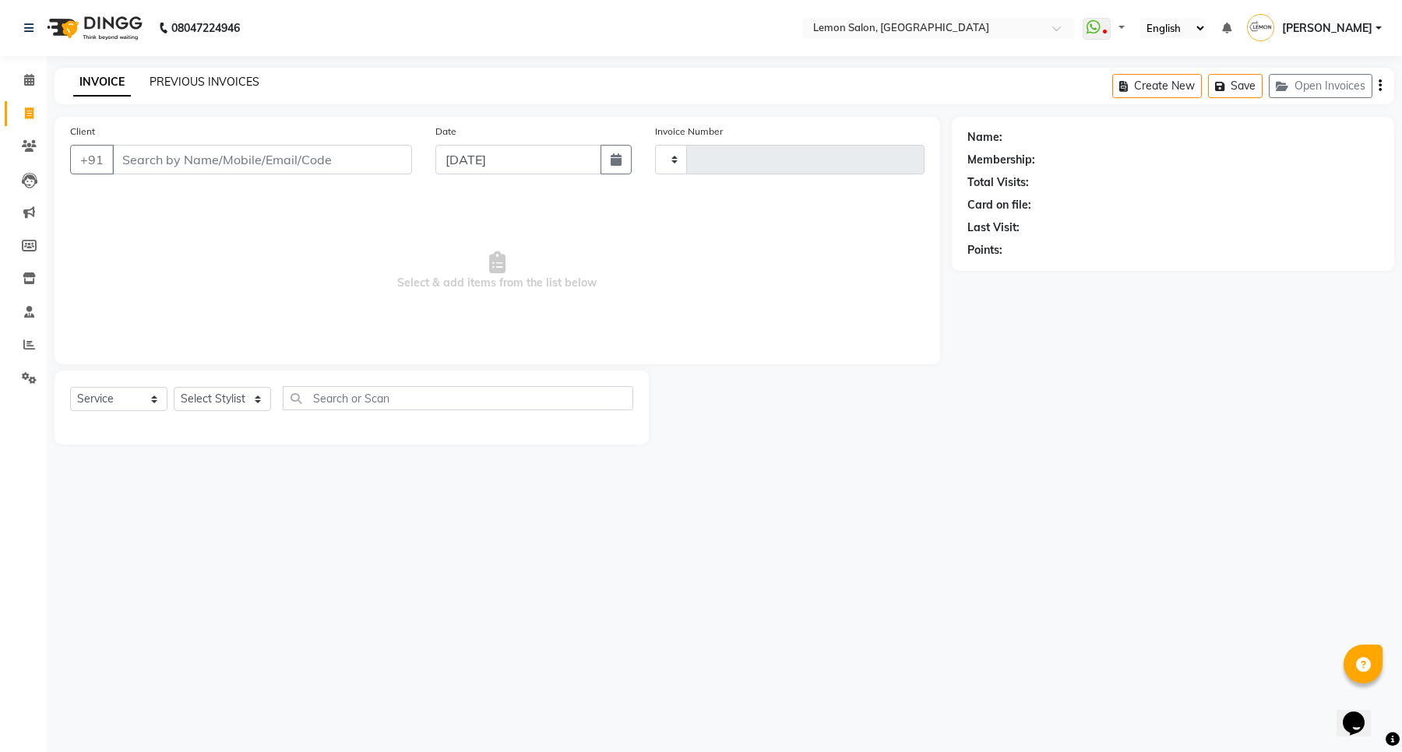
click at [199, 84] on link "PREVIOUS INVOICES" at bounding box center [205, 82] width 110 height 14
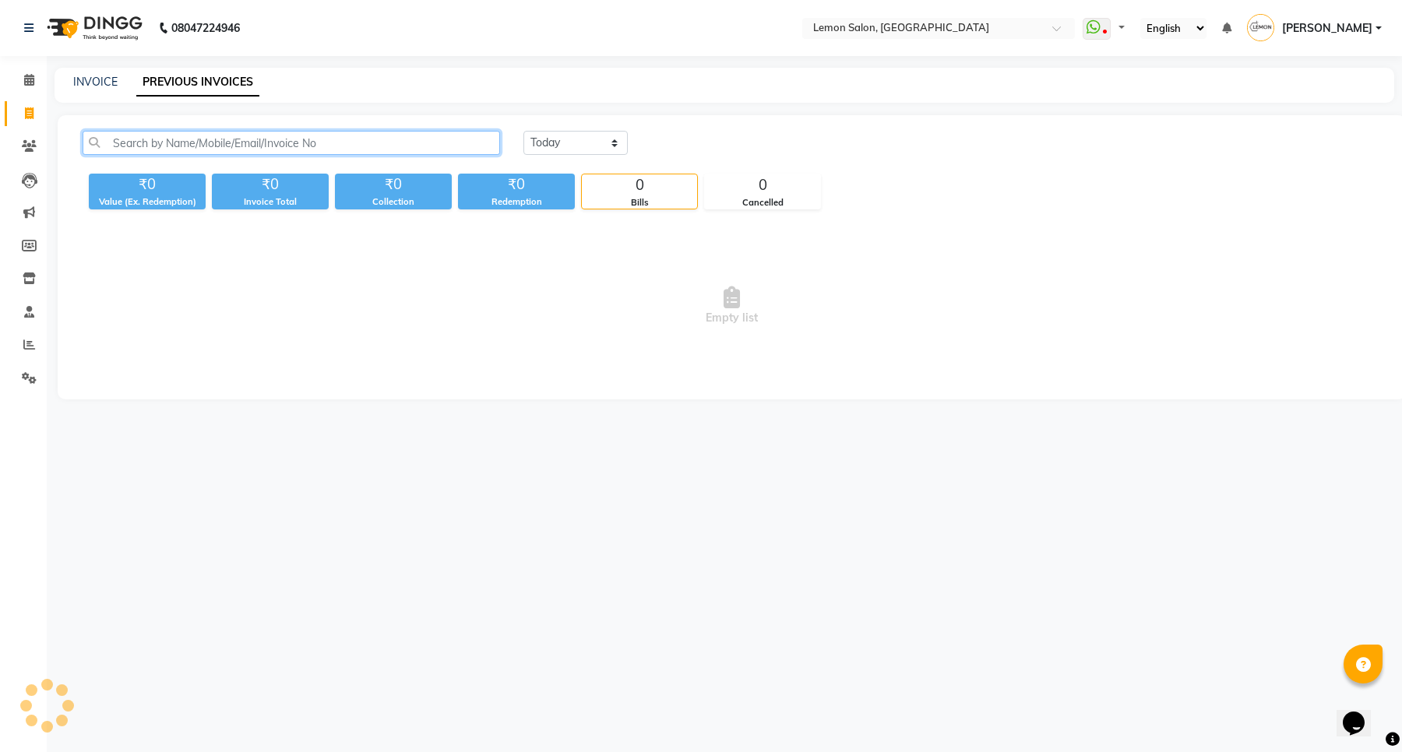
click at [244, 135] on input "text" at bounding box center [291, 143] width 417 height 24
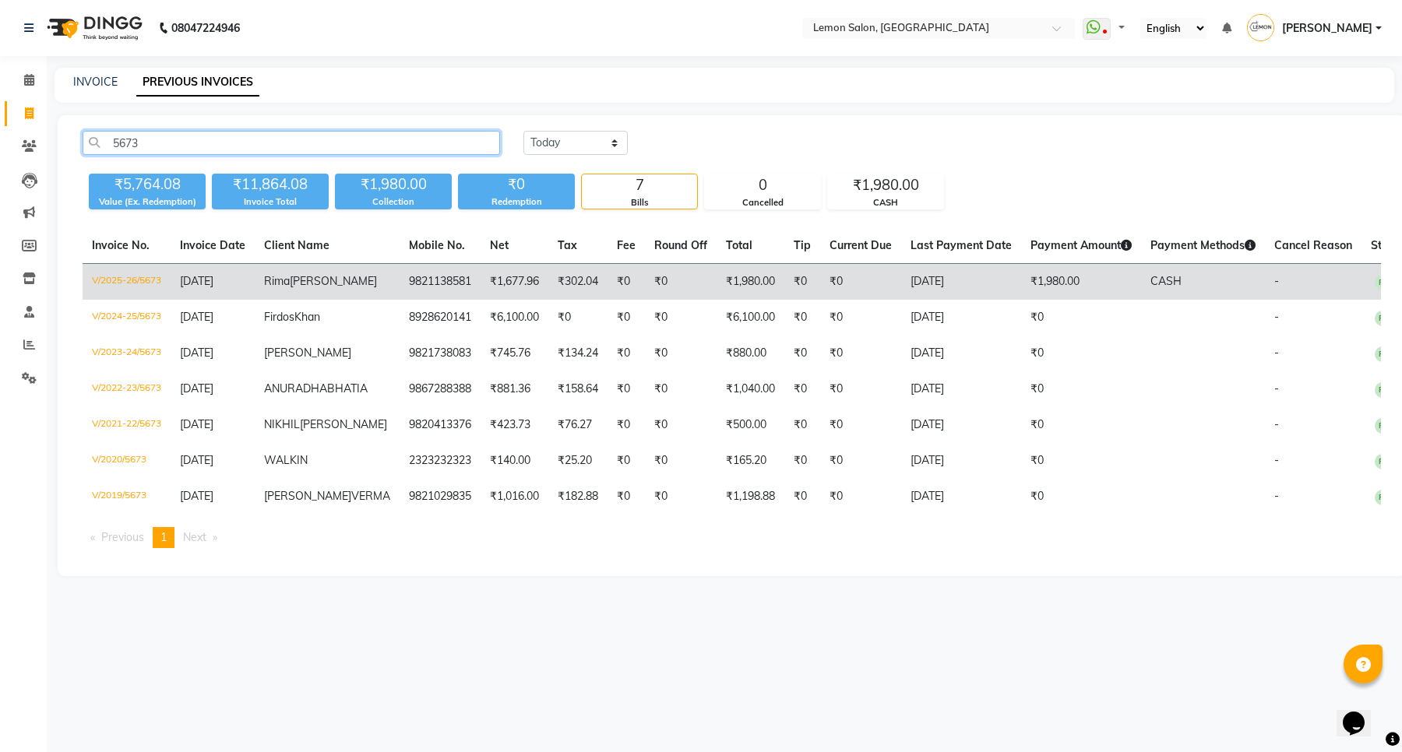
type input "5673"
click at [290, 283] on span "Rima" at bounding box center [277, 281] width 26 height 14
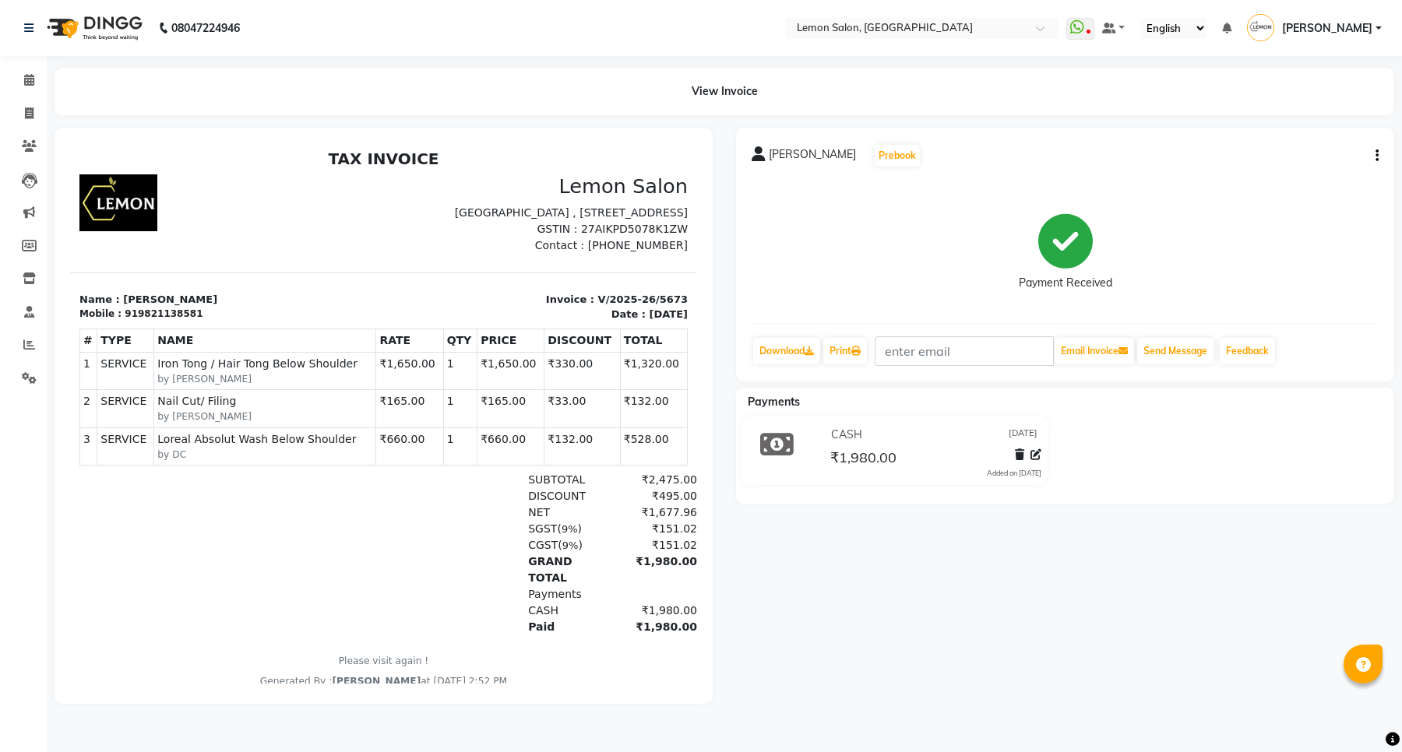
click at [1372, 156] on button "button" at bounding box center [1373, 156] width 9 height 16
click at [1298, 150] on div "Edit Item Staff" at bounding box center [1299, 155] width 107 height 19
select select
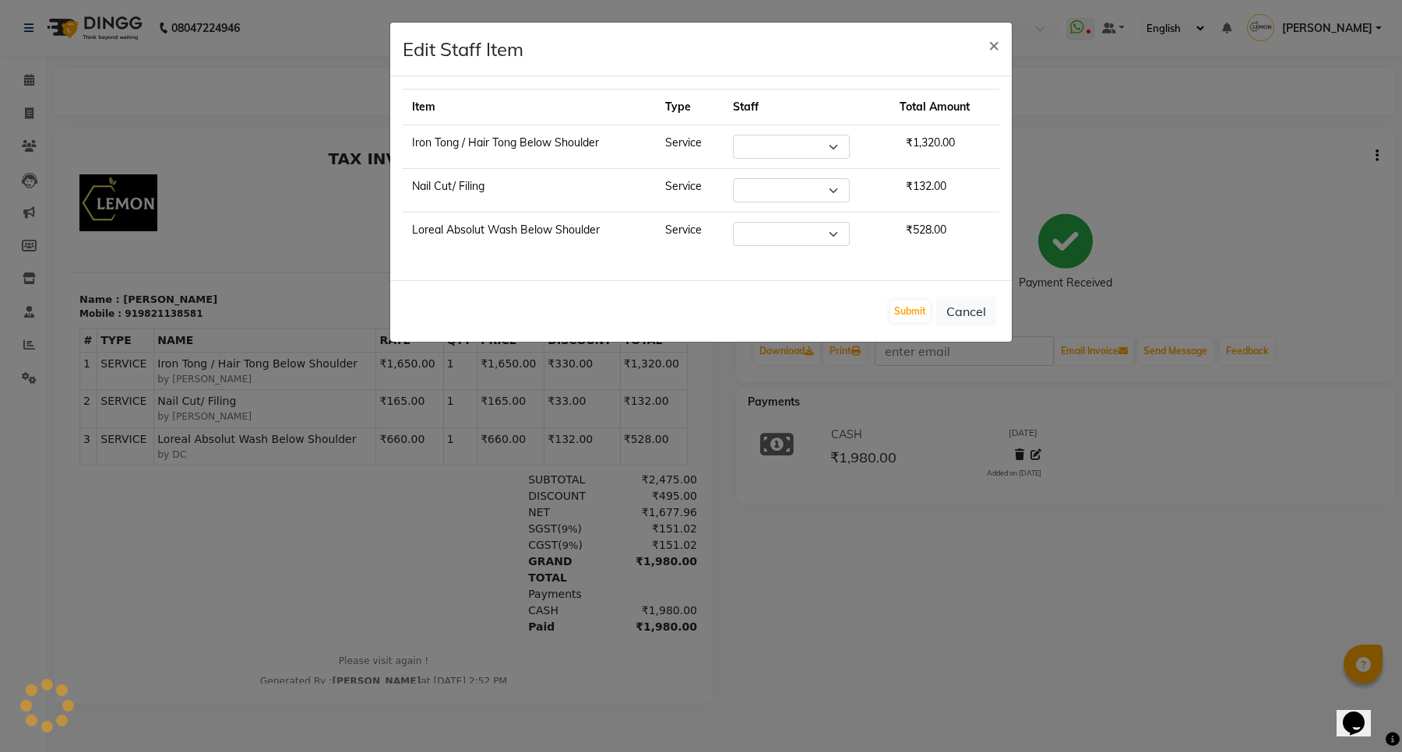
select select "9574"
select select "88944"
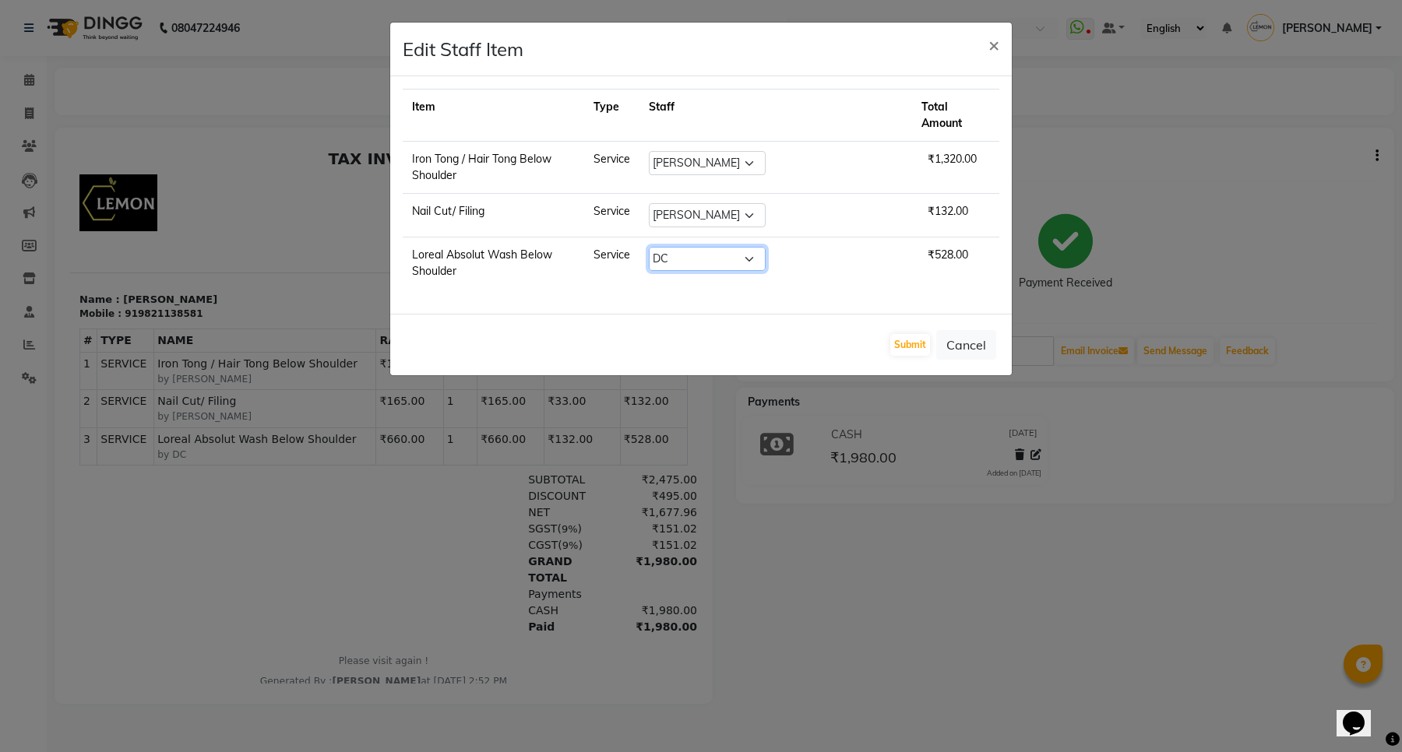
click at [695, 247] on select "Select [PERSON_NAME] [PERSON_NAME] Danish Salmani DC [PERSON_NAME] [PERSON_NAME…" at bounding box center [707, 259] width 117 height 24
select select "7473"
click at [689, 247] on select "Select [PERSON_NAME] [PERSON_NAME] Danish Salmani DC [PERSON_NAME] [PERSON_NAME…" at bounding box center [707, 259] width 117 height 24
click at [908, 334] on button "Submit" at bounding box center [910, 345] width 40 height 22
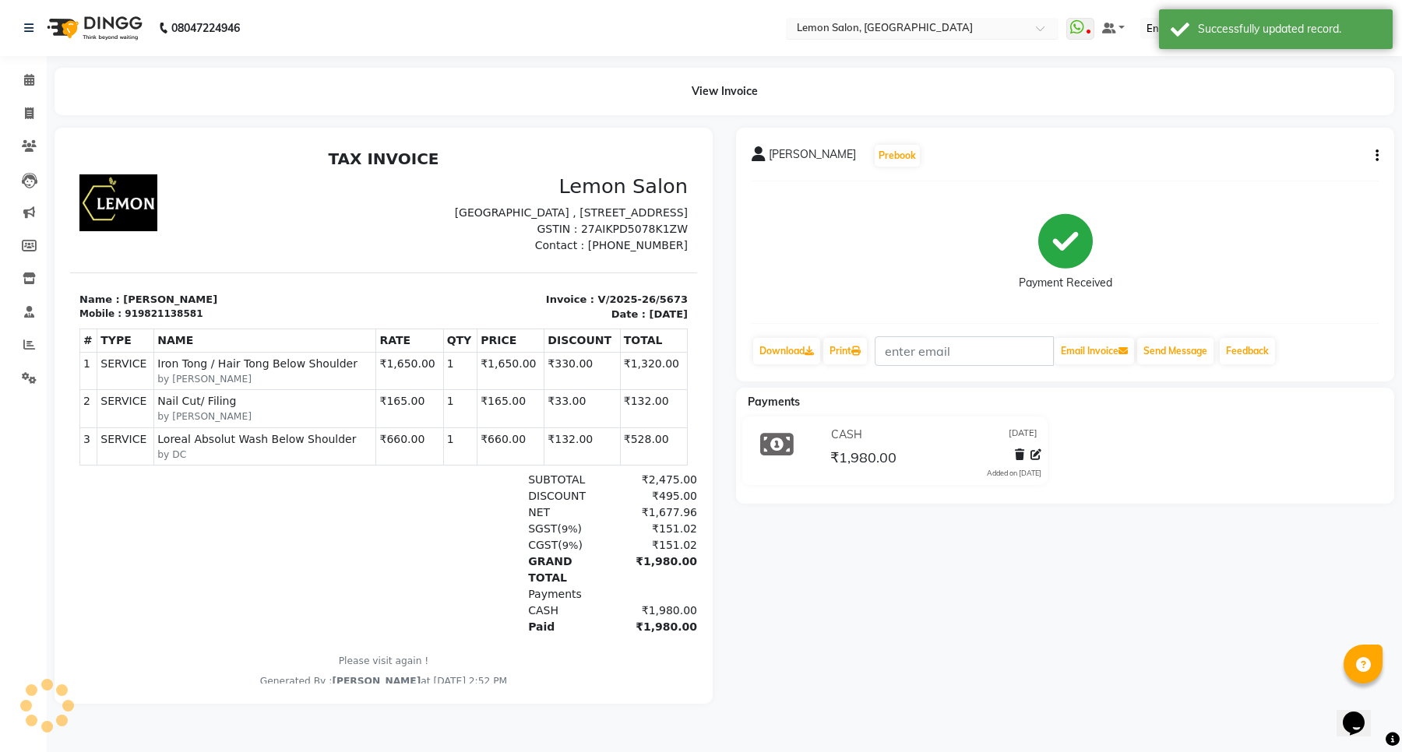
click at [876, 35] on input "text" at bounding box center [907, 30] width 226 height 16
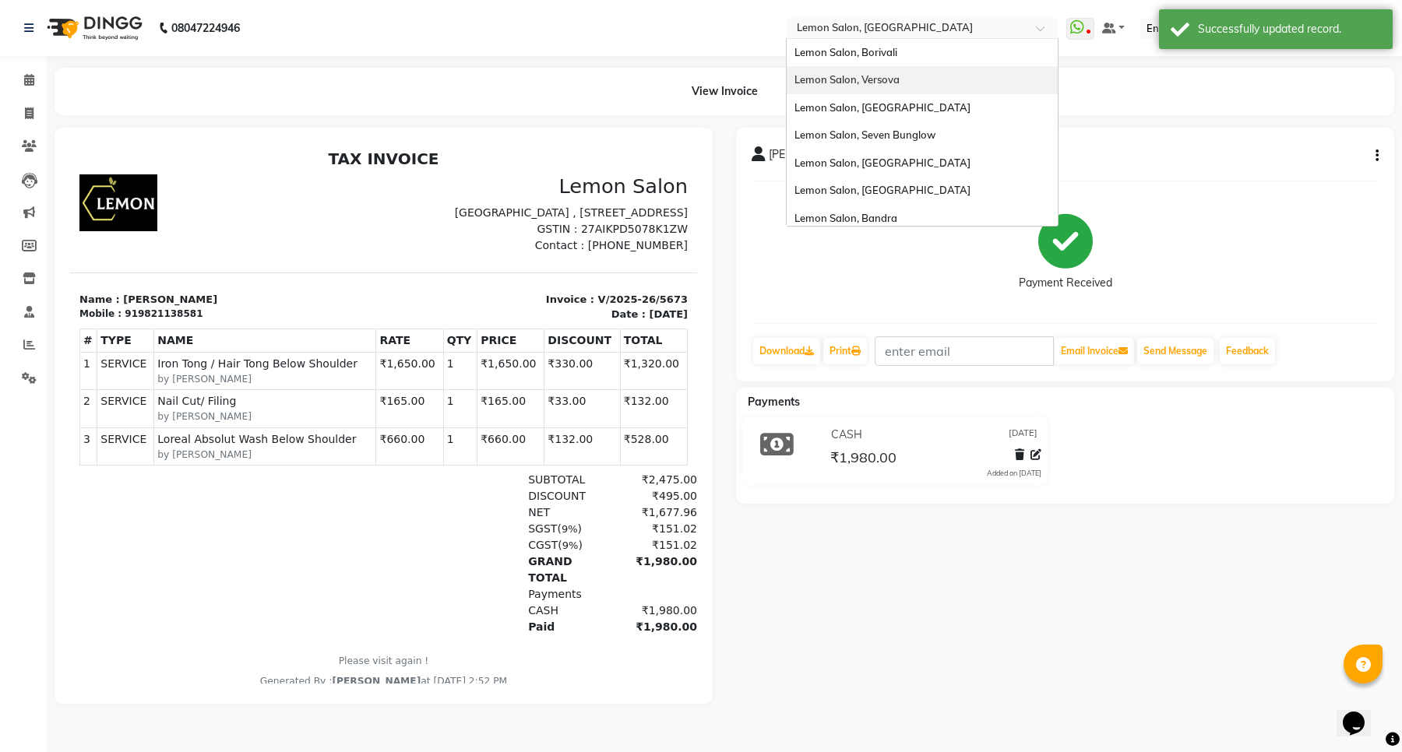
click at [900, 76] on span "Lemon Salon, Versova" at bounding box center [846, 79] width 105 height 12
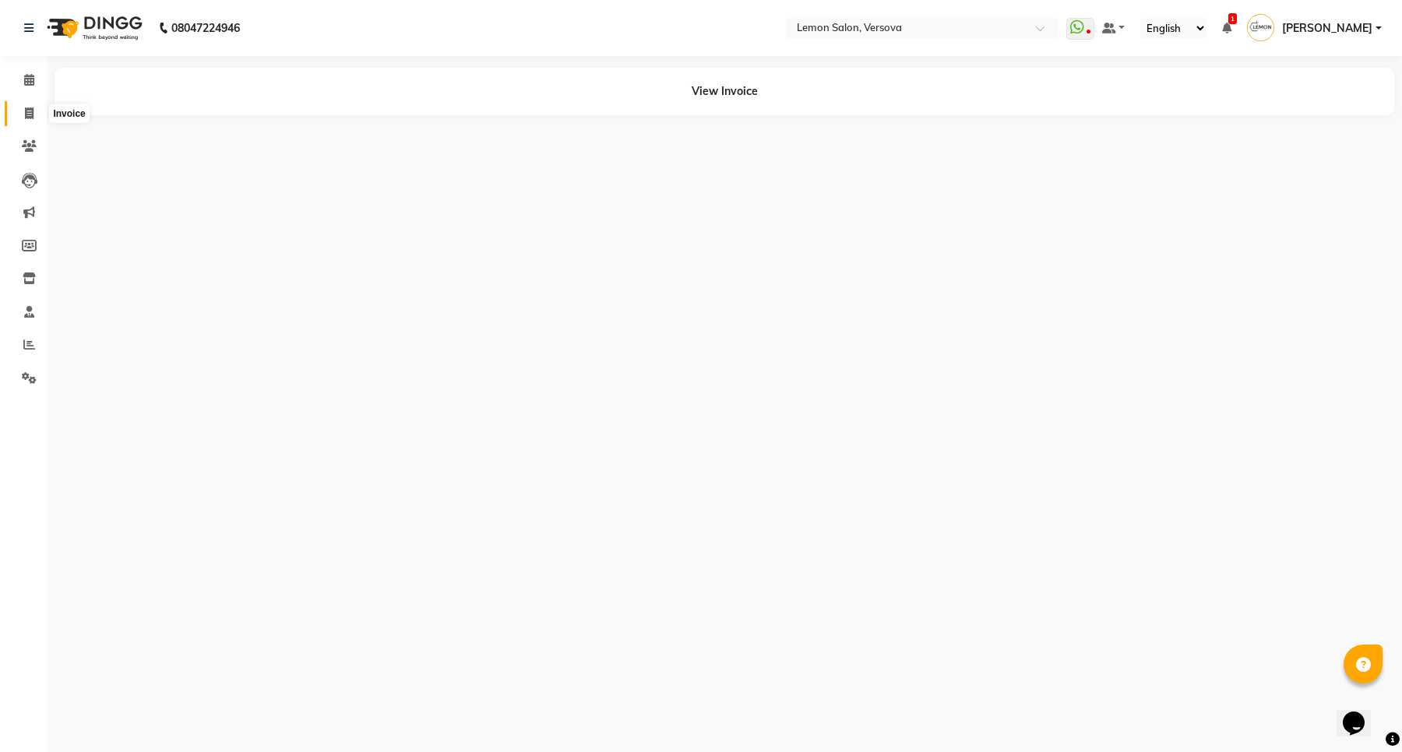
click at [22, 114] on span at bounding box center [29, 114] width 27 height 18
select select "564"
select select "service"
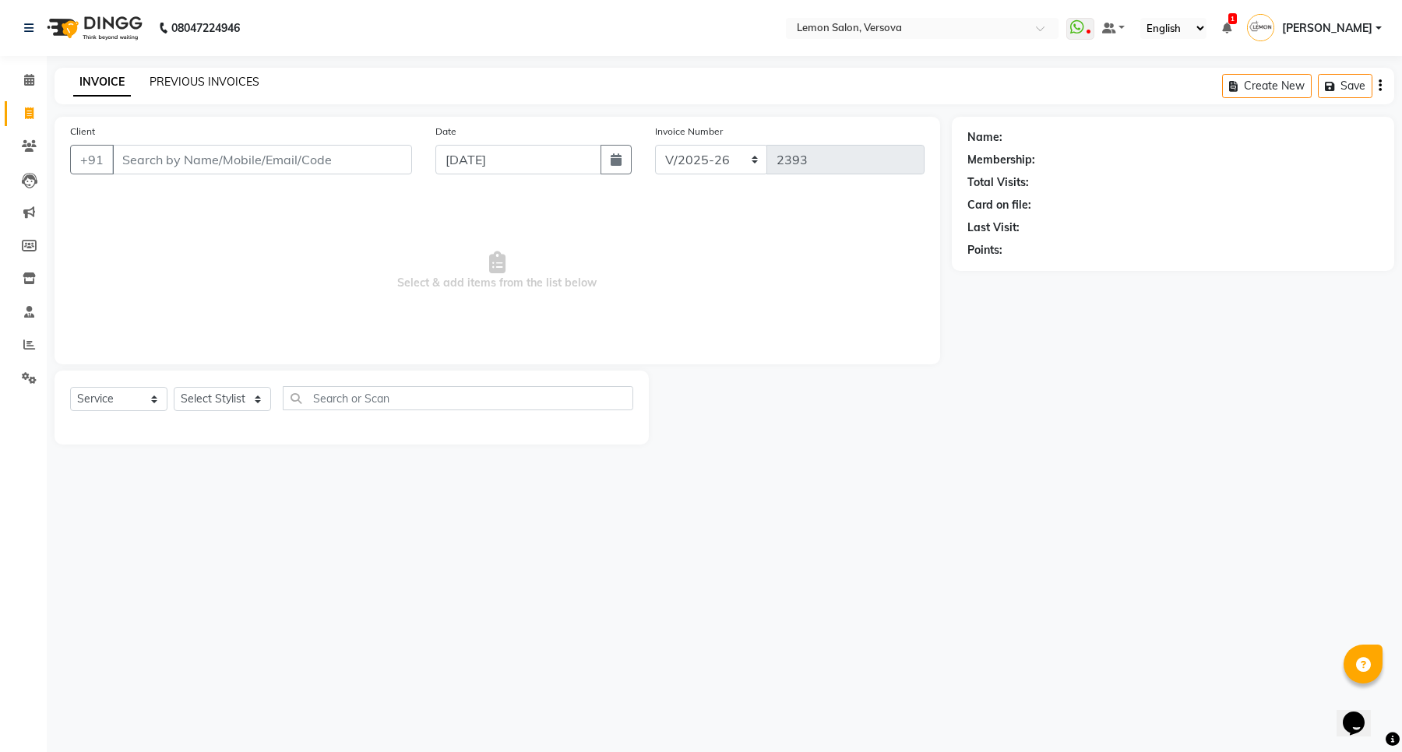
click at [236, 80] on link "PREVIOUS INVOICES" at bounding box center [205, 82] width 110 height 14
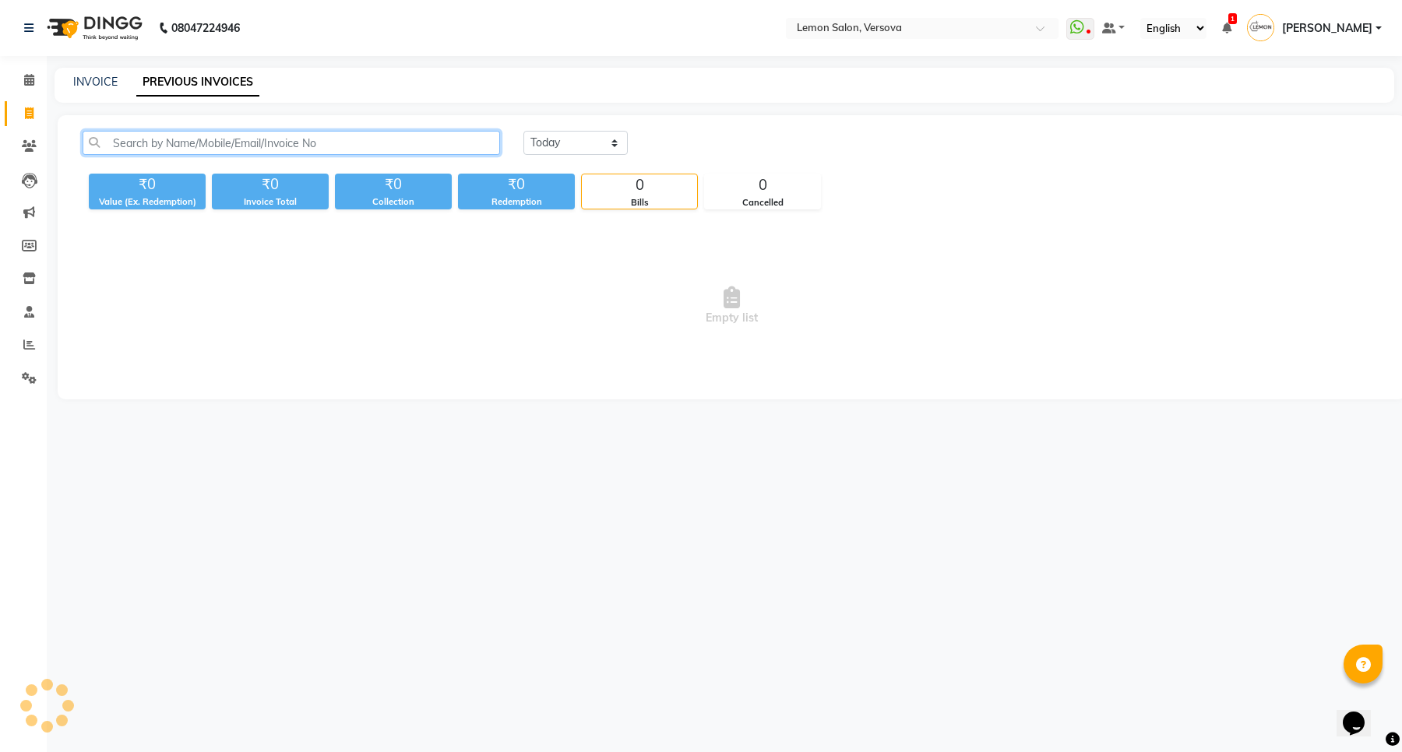
click at [278, 146] on input "text" at bounding box center [291, 143] width 417 height 24
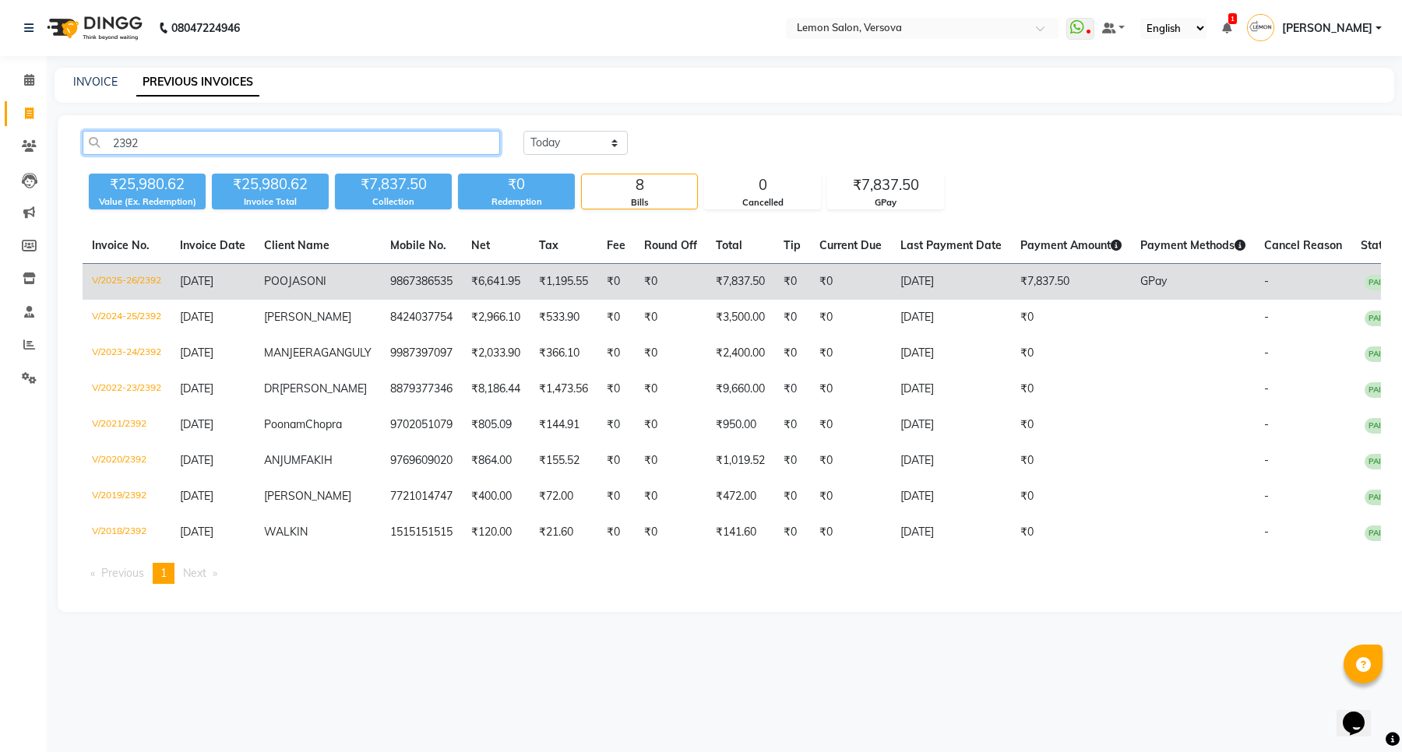
type input "2392"
click at [302, 301] on td "POOJA SONI" at bounding box center [318, 282] width 126 height 37
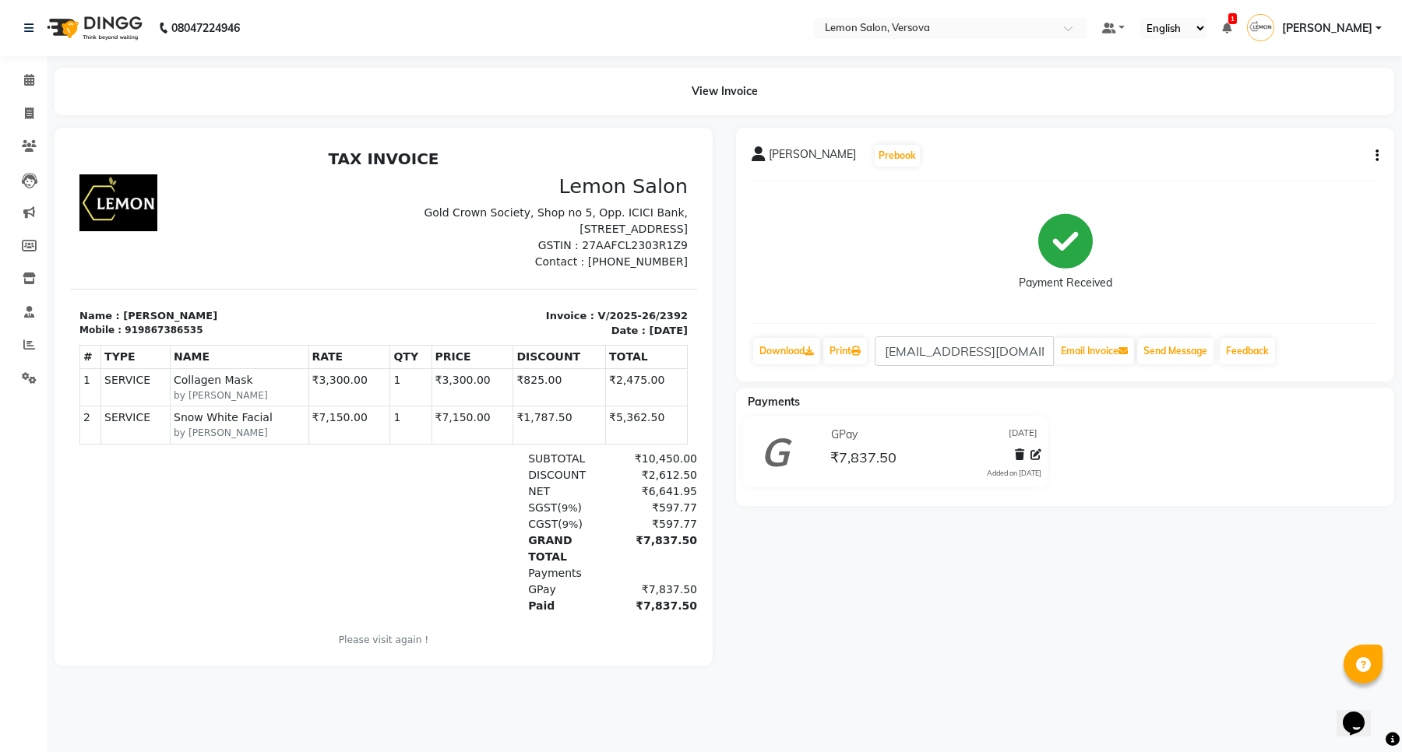
click at [1384, 157] on div "POOJA SONI Prebook Payment Received Download Print [EMAIL_ADDRESS][DOMAIN_NAME]…" at bounding box center [1065, 255] width 658 height 254
click at [1371, 154] on button "button" at bounding box center [1373, 156] width 9 height 16
click at [1276, 173] on div "Edit Invoice" at bounding box center [1299, 175] width 107 height 19
select select "service"
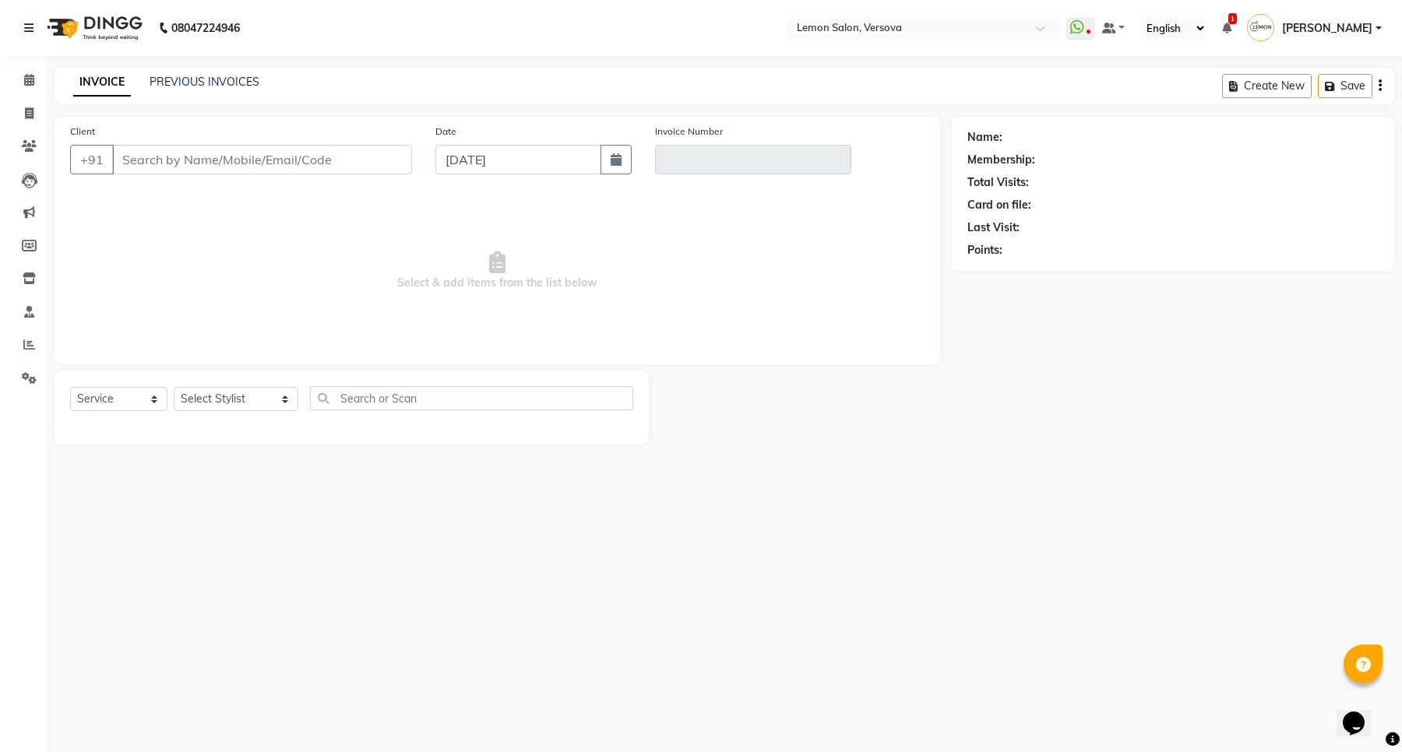
type input "9867386535"
type input "V/2025-26/2392"
select select "1: Object"
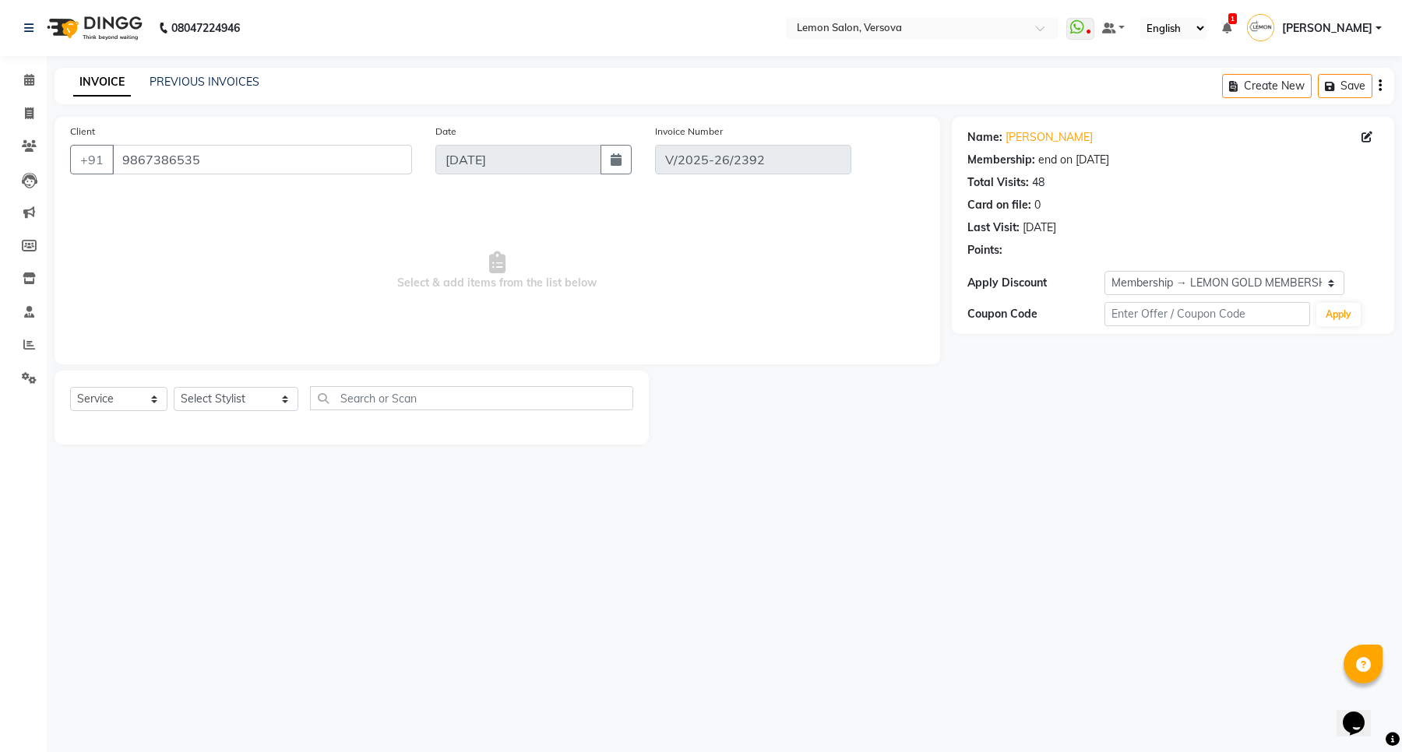
select select "select"
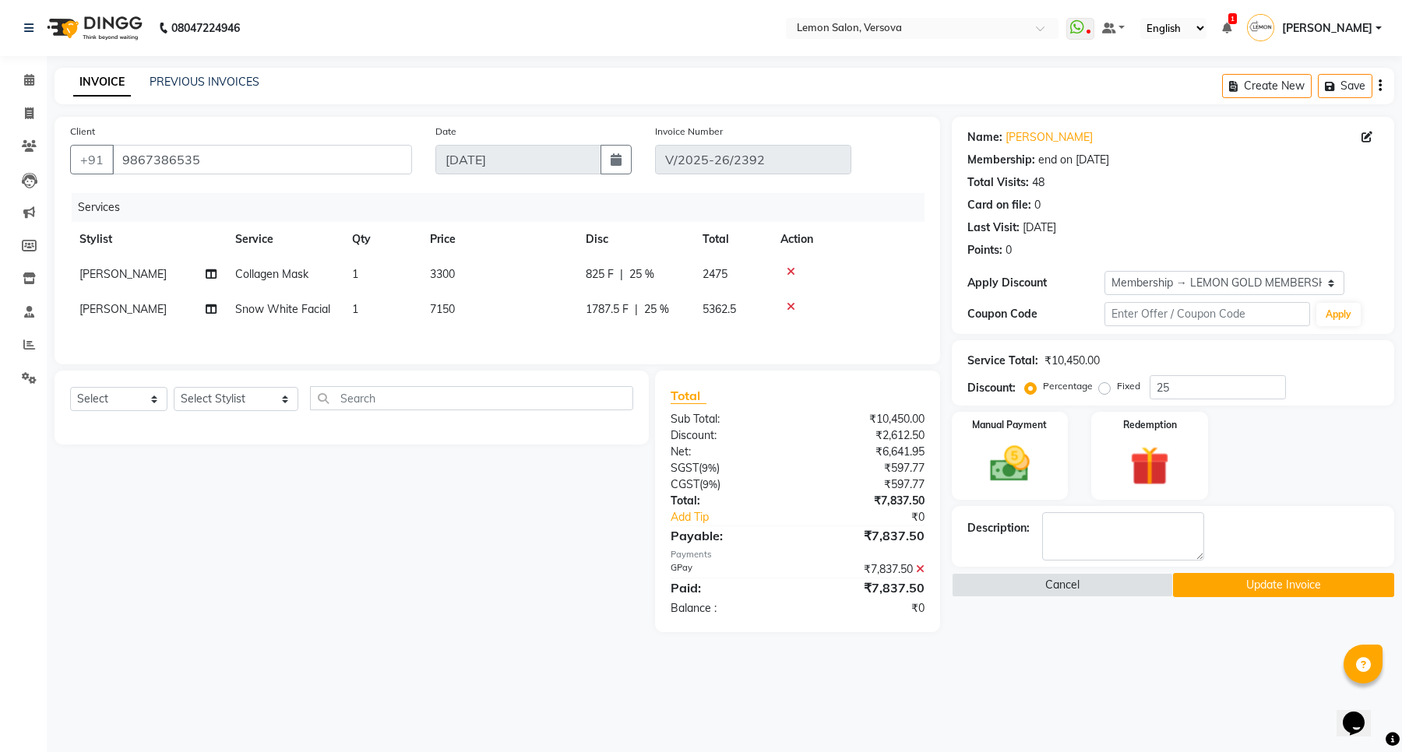
click at [586, 278] on span "825 F" at bounding box center [600, 274] width 28 height 16
select select "7408"
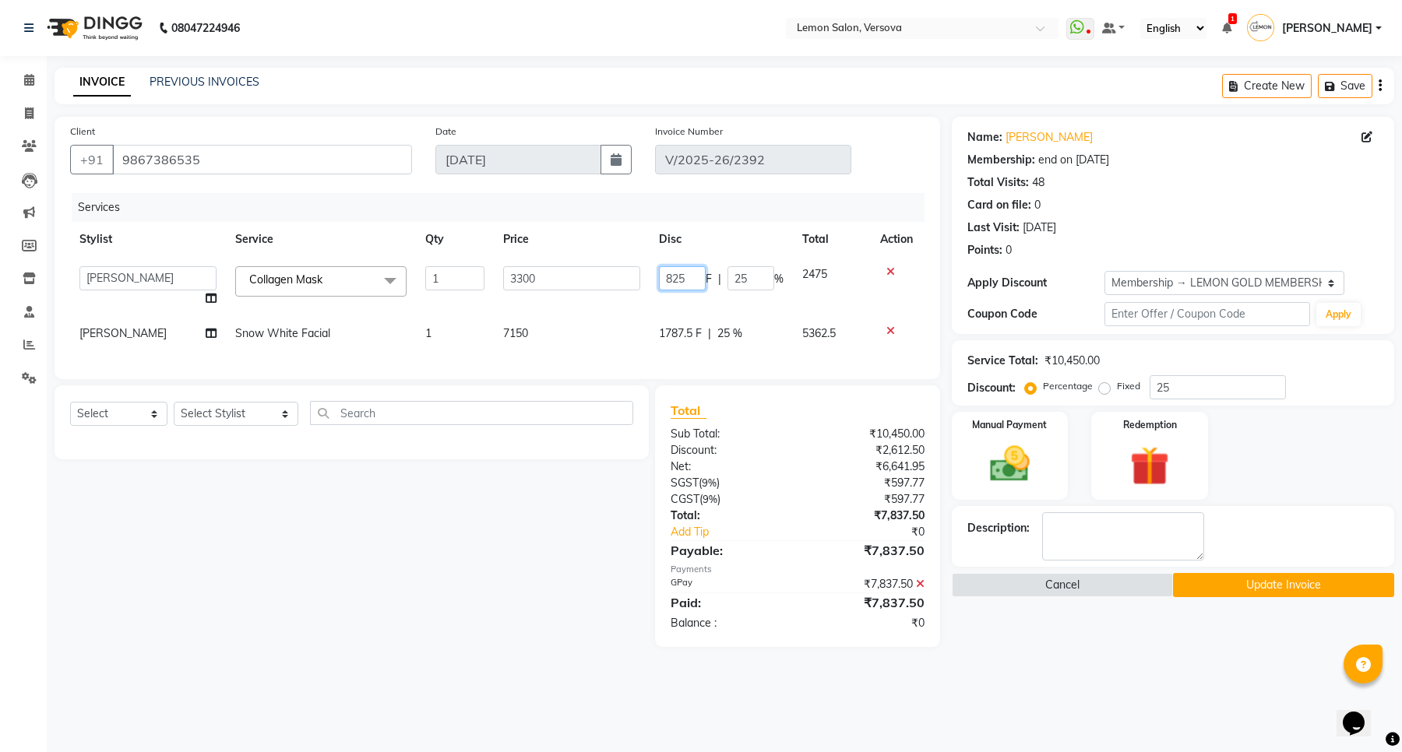
click at [670, 276] on input "825" at bounding box center [682, 278] width 47 height 24
type input "300"
click at [674, 333] on div "Services Stylist Service Qty Price Disc Total Action Alim Shah Asif Salmani DC …" at bounding box center [497, 278] width 854 height 171
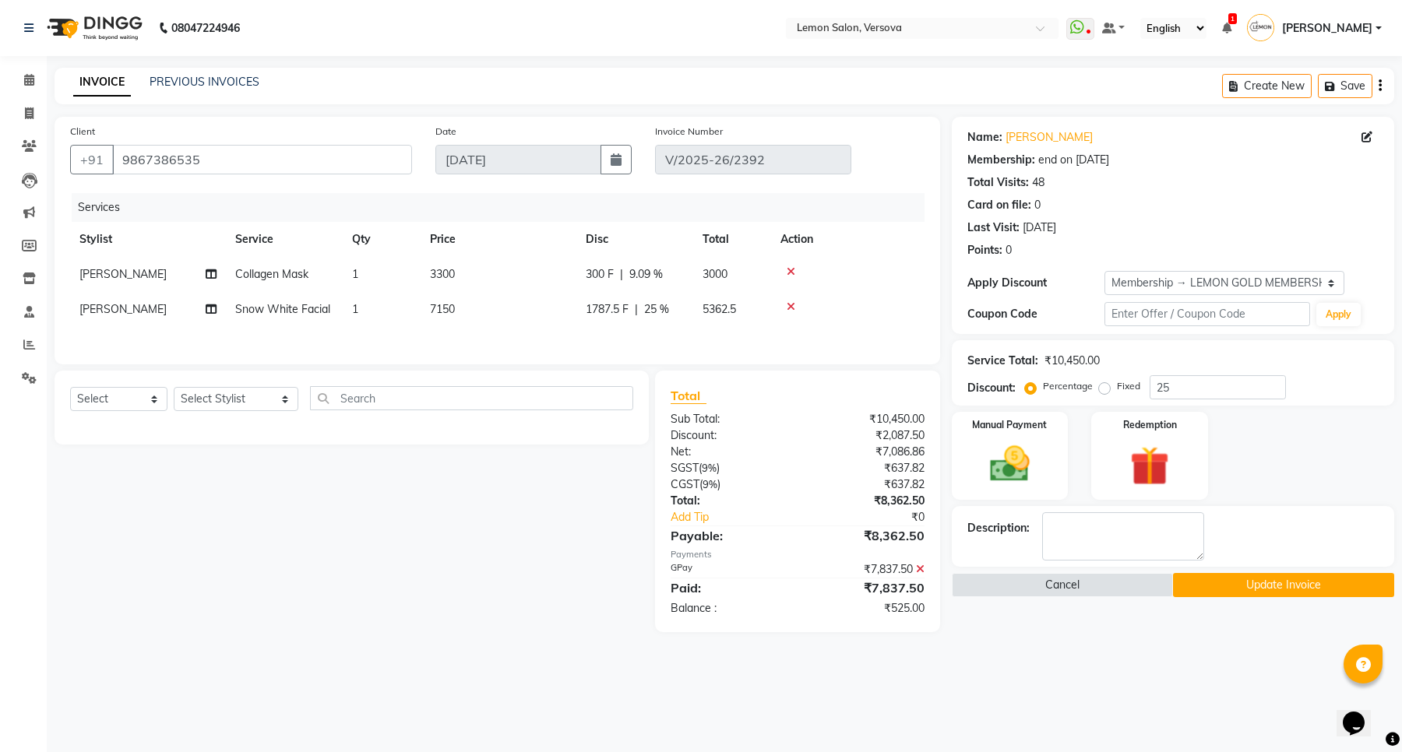
click at [612, 318] on td "1787.5 F | 25 %" at bounding box center [634, 309] width 117 height 35
select select "7408"
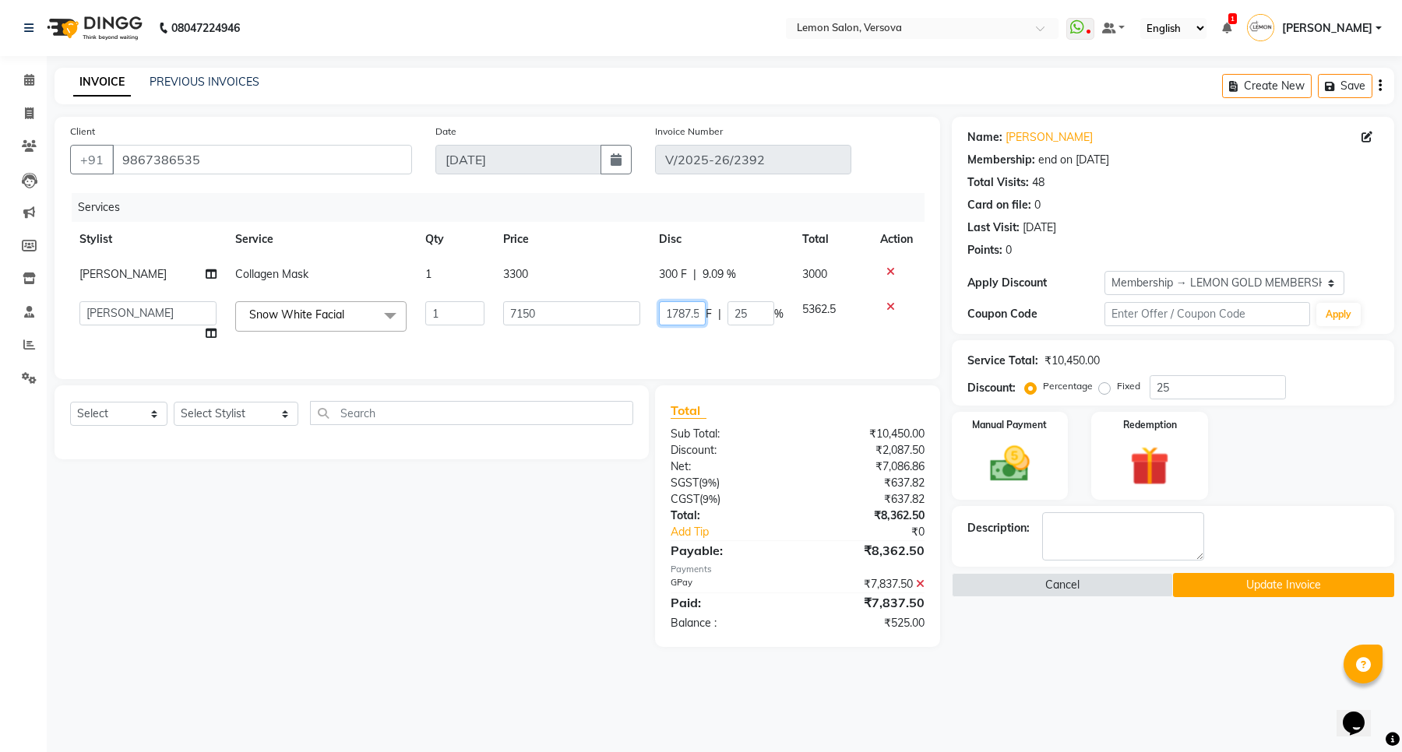
click at [690, 308] on input "1787.5" at bounding box center [682, 313] width 47 height 24
type input "2145"
click at [512, 511] on div "Select Service Product Membership Package Voucher Prepaid Gift Card Select Styl…" at bounding box center [346, 517] width 606 height 262
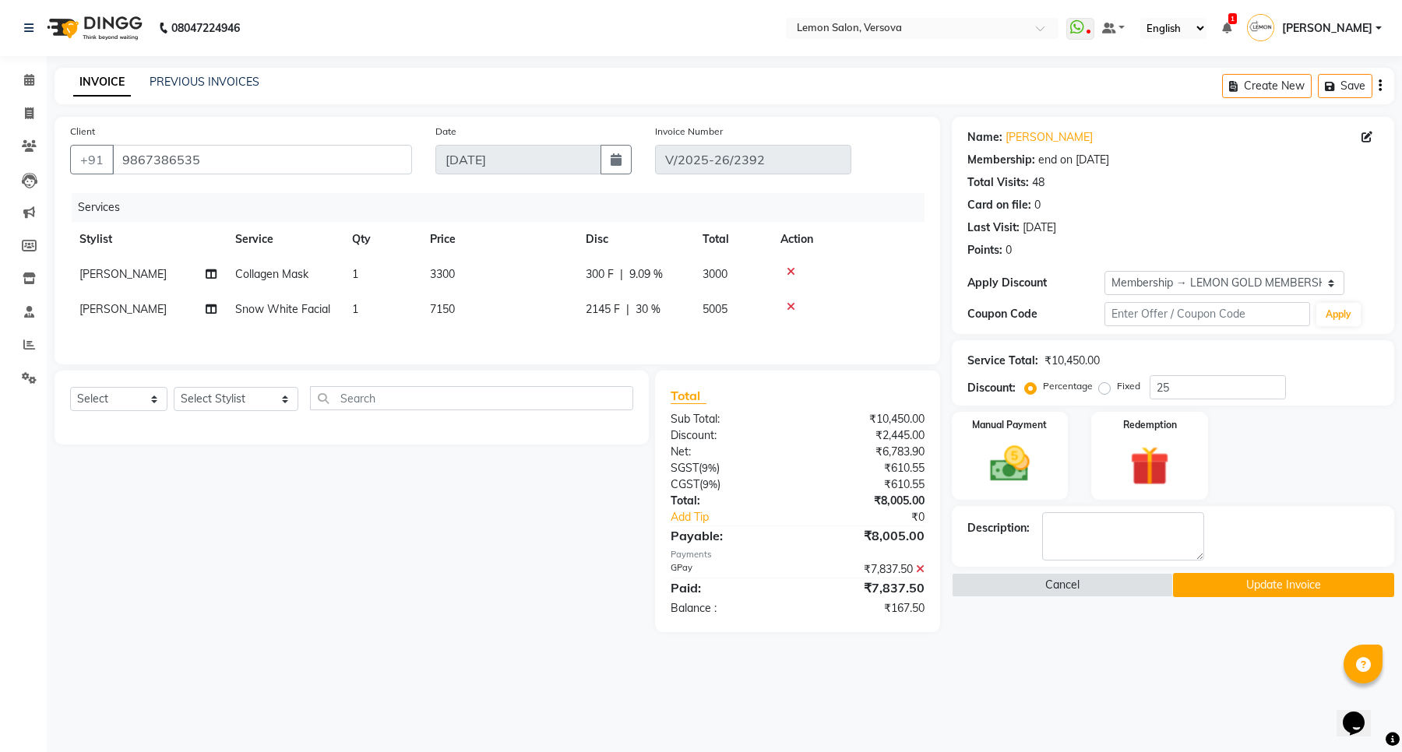
click at [916, 575] on icon at bounding box center [920, 569] width 9 height 11
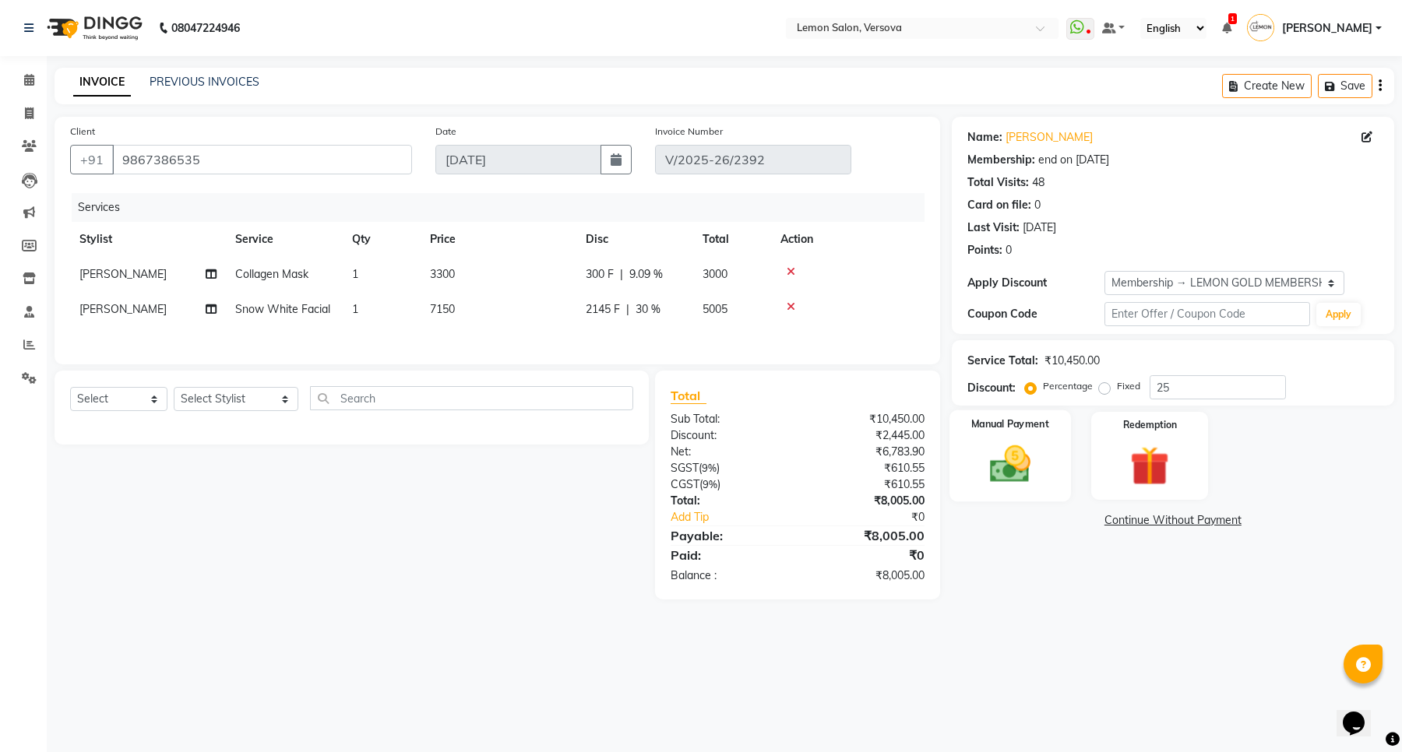
click at [1018, 465] on img at bounding box center [1010, 465] width 66 height 48
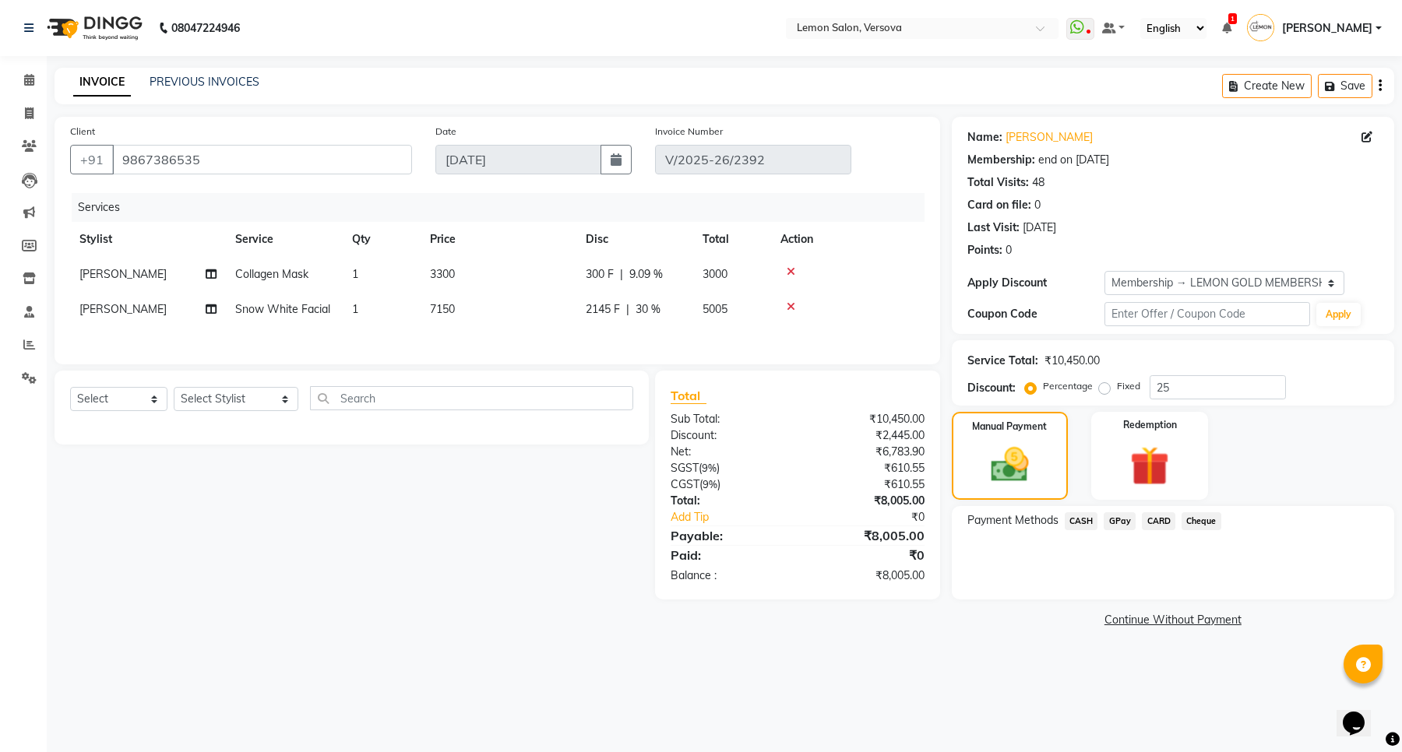
click at [1114, 516] on span "GPay" at bounding box center [1120, 521] width 32 height 18
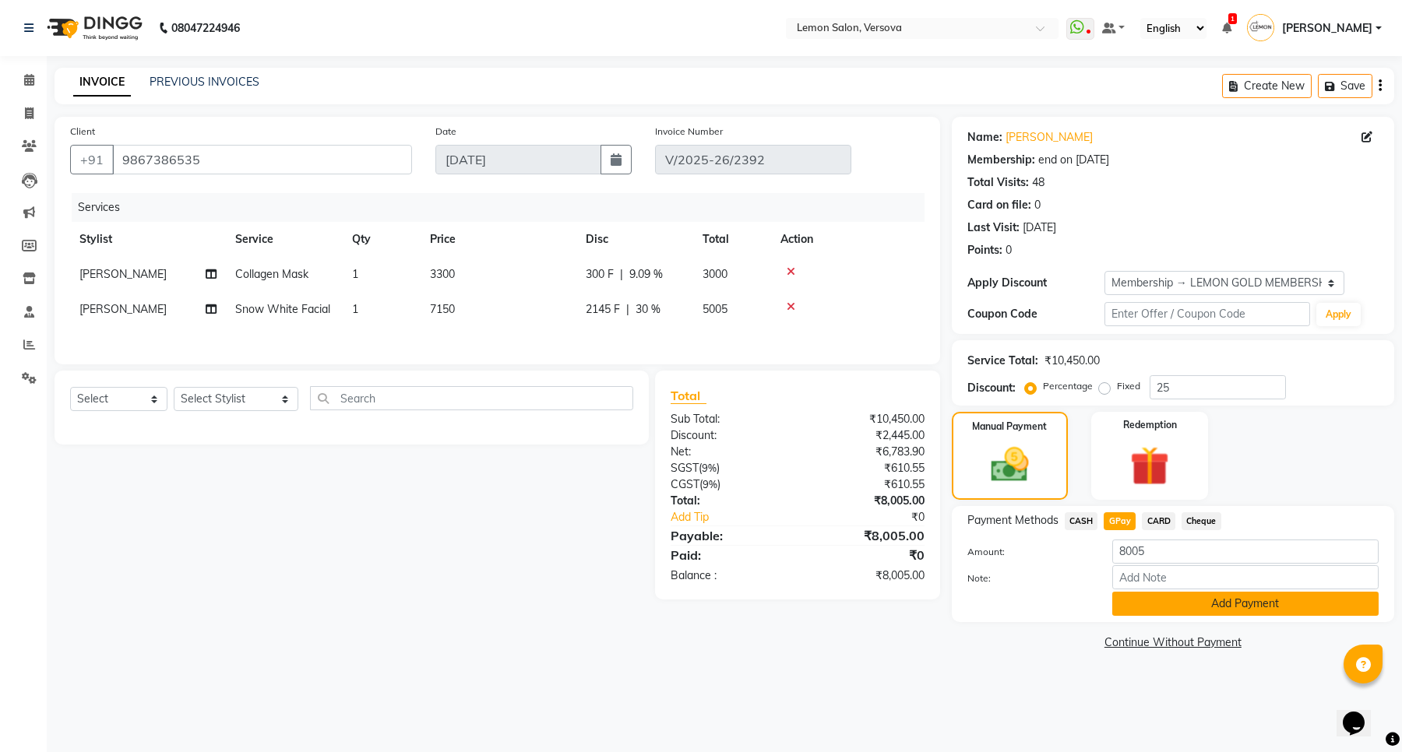
click at [1158, 604] on button "Add Payment" at bounding box center [1245, 604] width 266 height 24
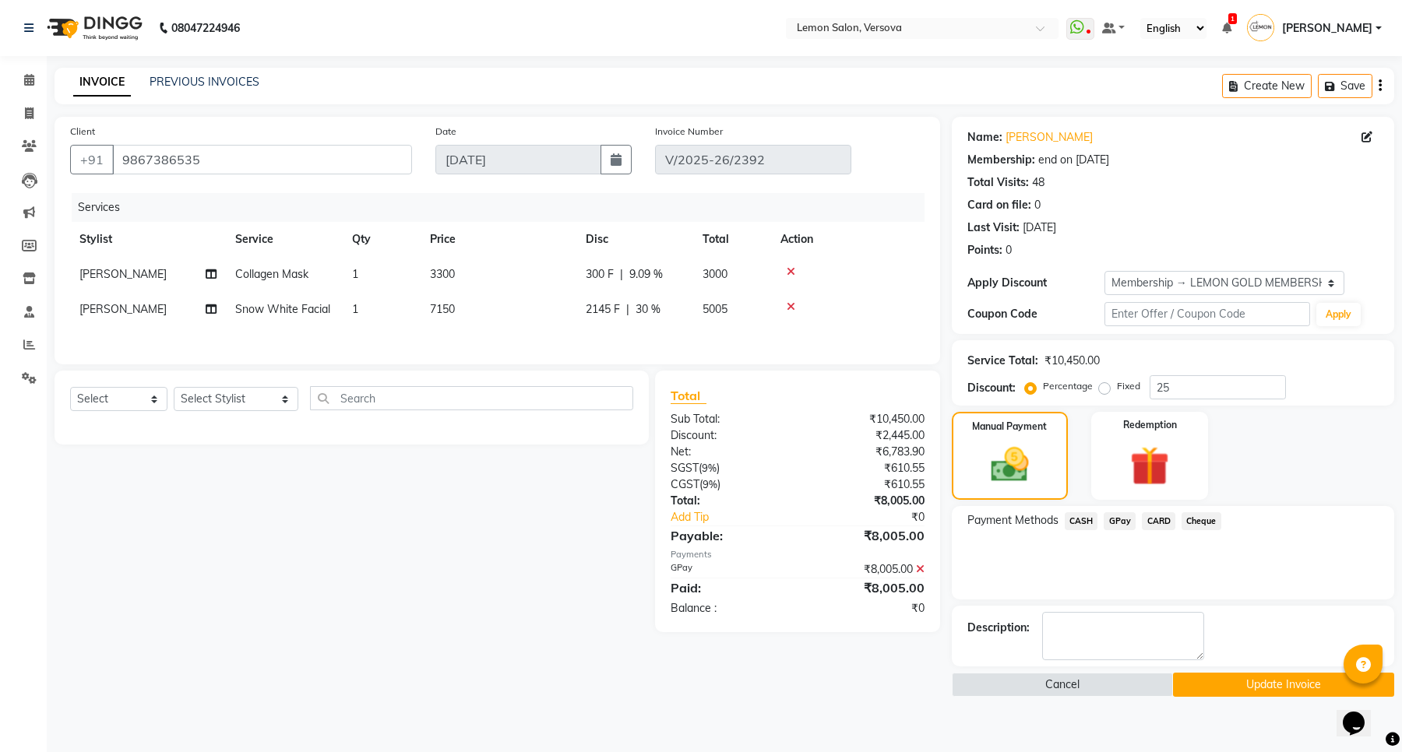
drag, startPoint x: 1231, startPoint y: 655, endPoint x: 1219, endPoint y: 674, distance: 22.5
click at [1231, 656] on div "Description:" at bounding box center [1172, 636] width 411 height 48
click at [1219, 674] on button "Update Invoice" at bounding box center [1283, 685] width 221 height 24
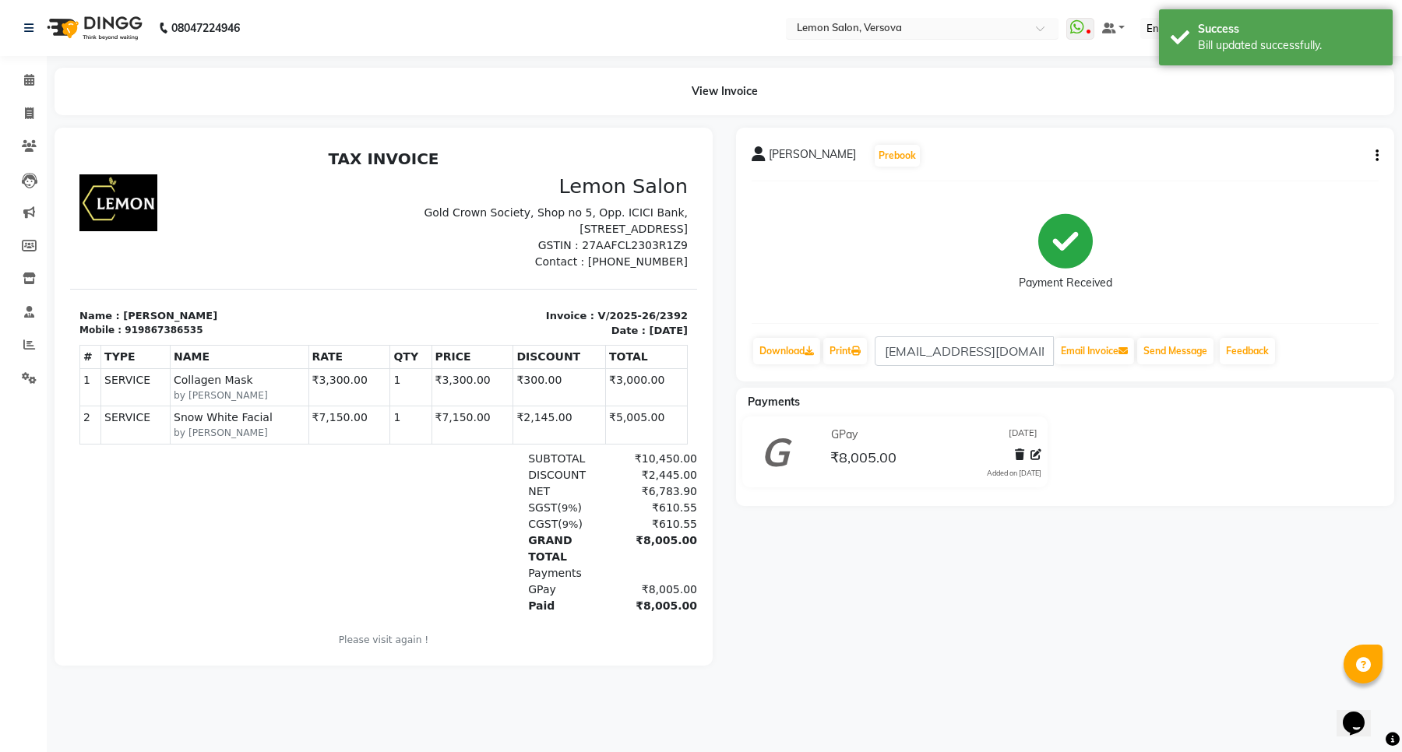
click at [936, 28] on input "text" at bounding box center [907, 30] width 226 height 16
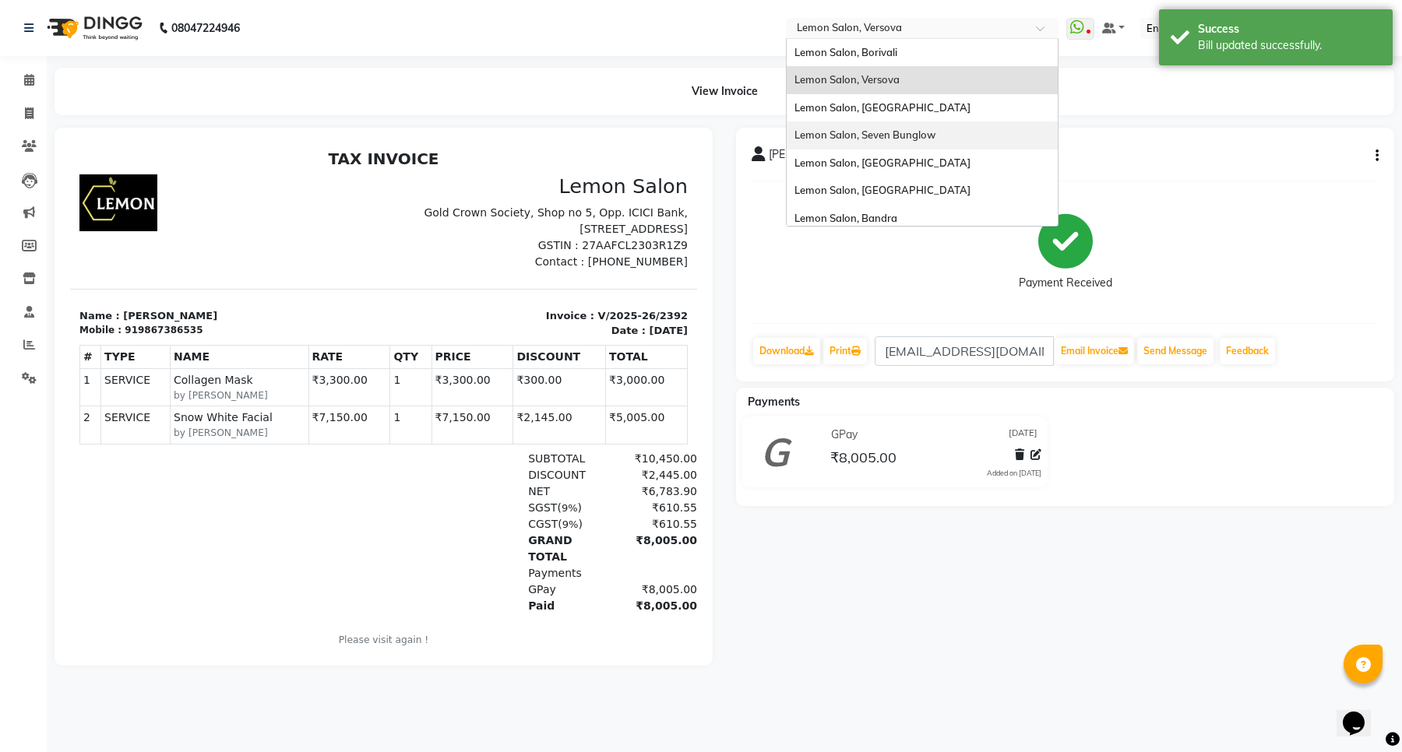
click at [931, 131] on span "Lemon Salon, Seven Bunglow" at bounding box center [864, 135] width 141 height 12
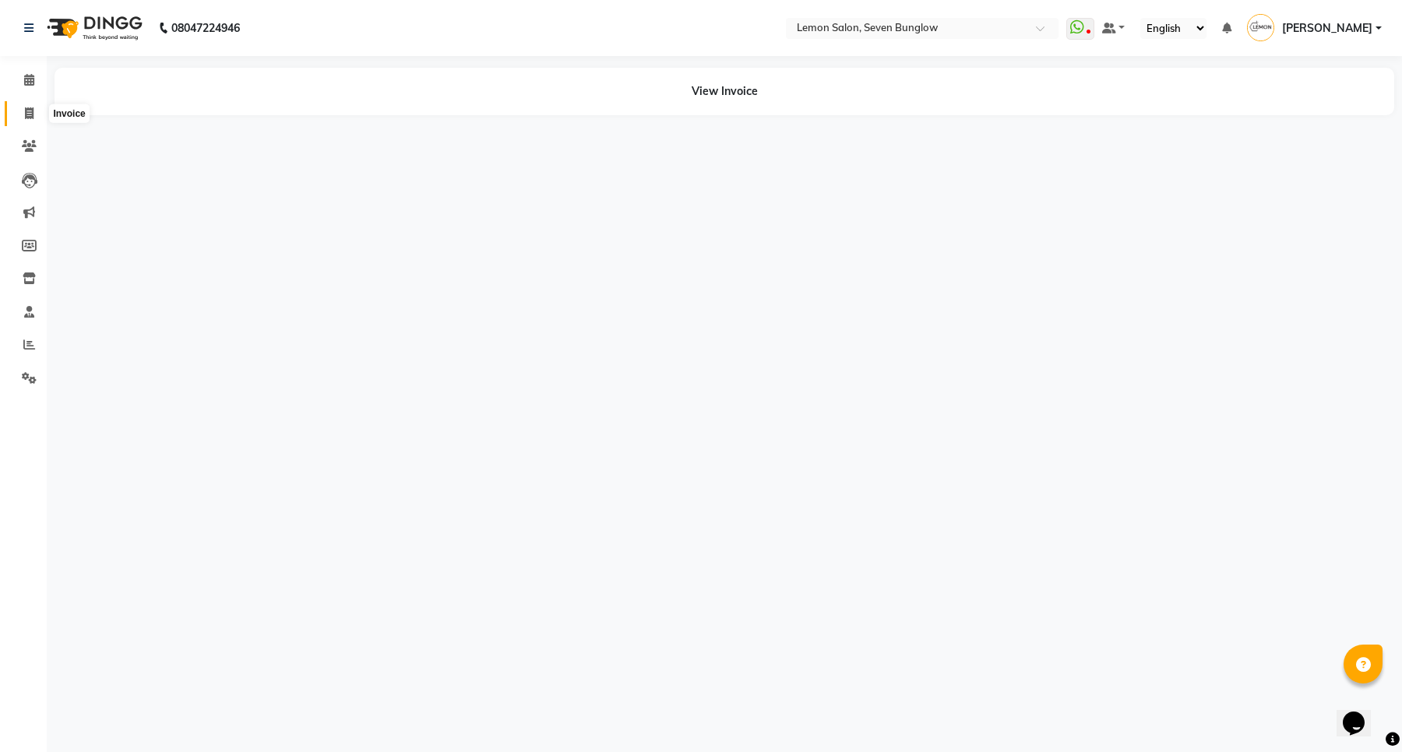
click at [29, 114] on icon at bounding box center [29, 113] width 9 height 12
select select "service"
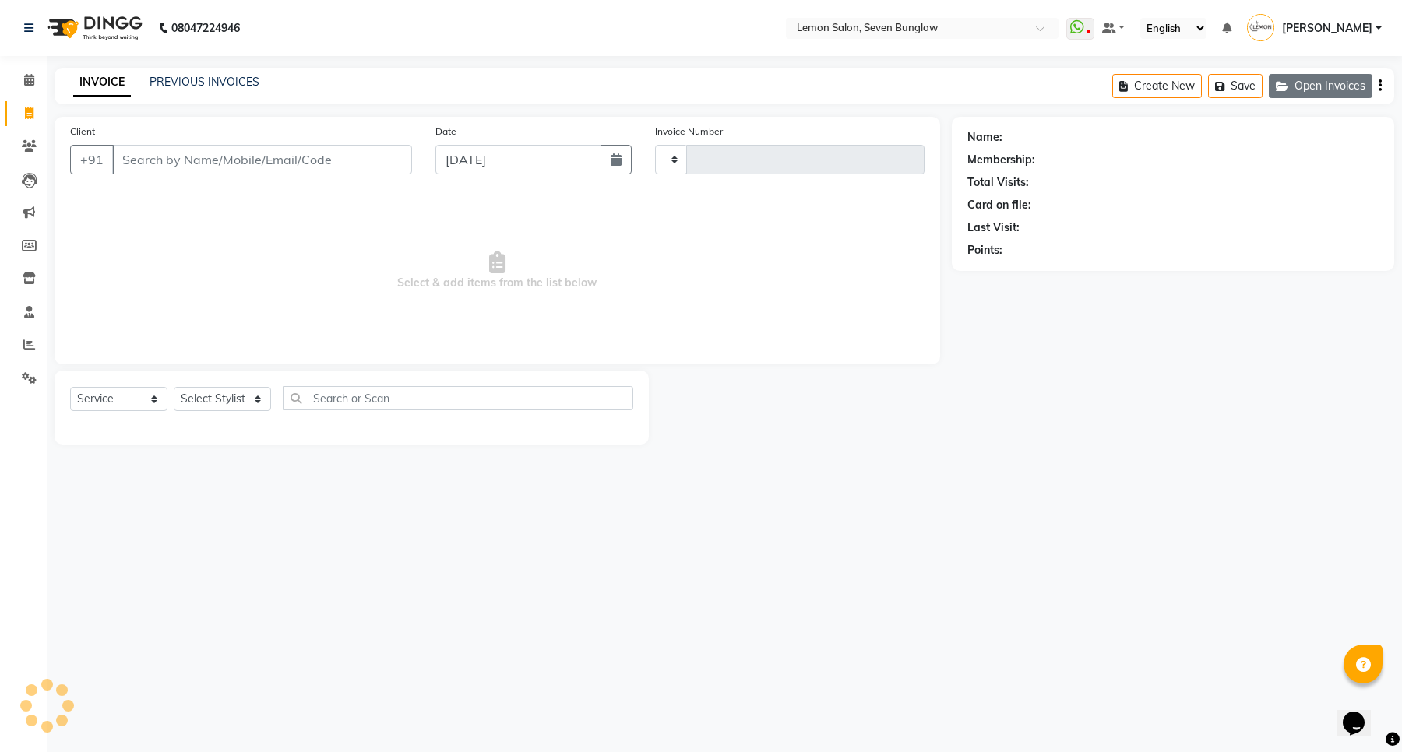
click at [1354, 83] on button "Open Invoices" at bounding box center [1321, 86] width 104 height 24
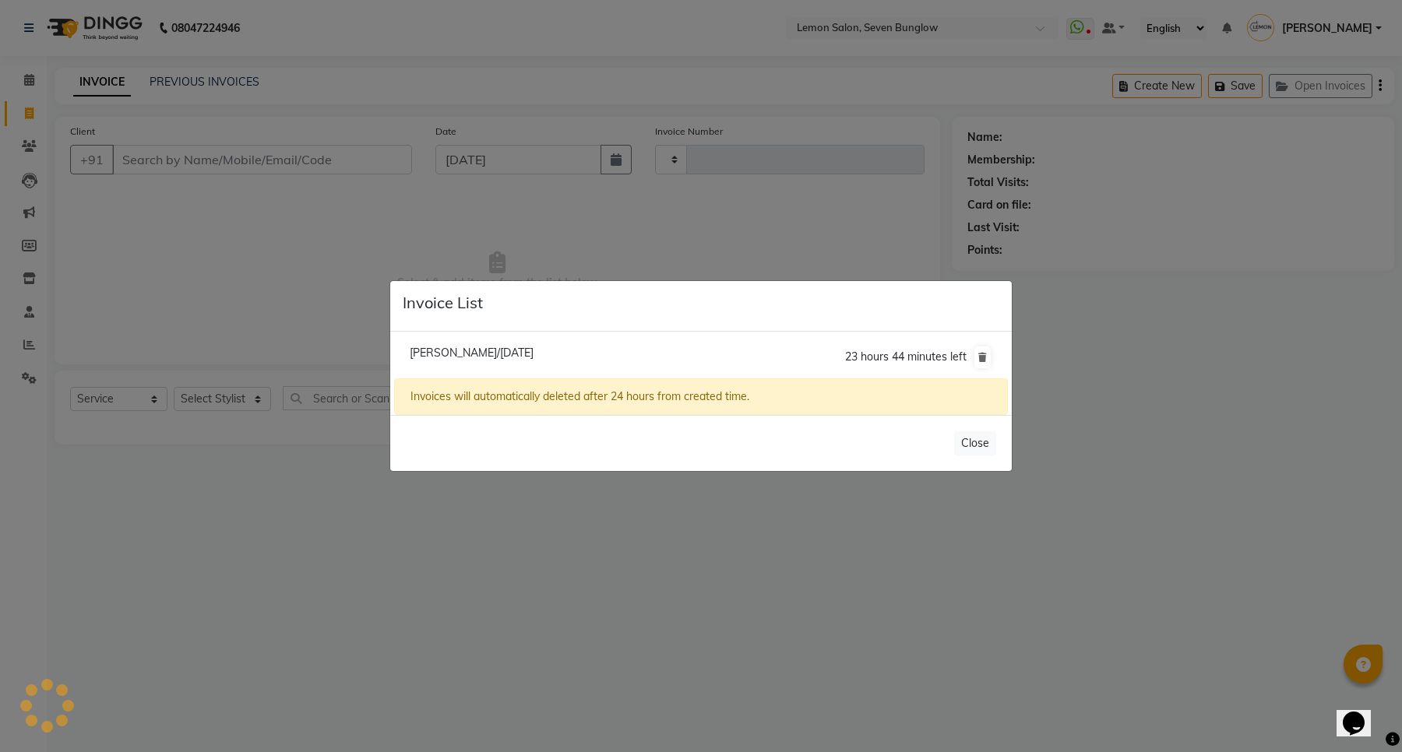
type input "7142"
select select "562"
click at [497, 349] on span "[PERSON_NAME]/[DATE]" at bounding box center [472, 353] width 124 height 14
type input "9969565066"
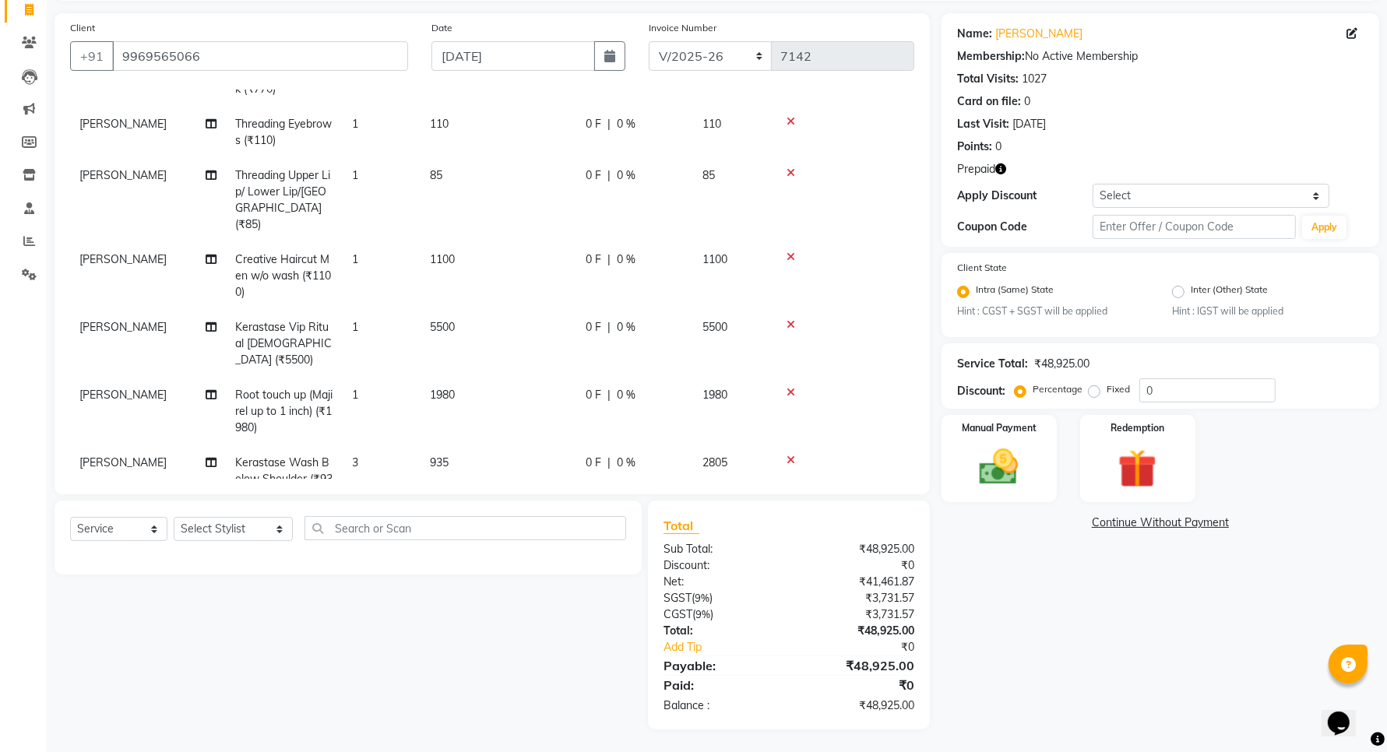
scroll to position [484, 0]
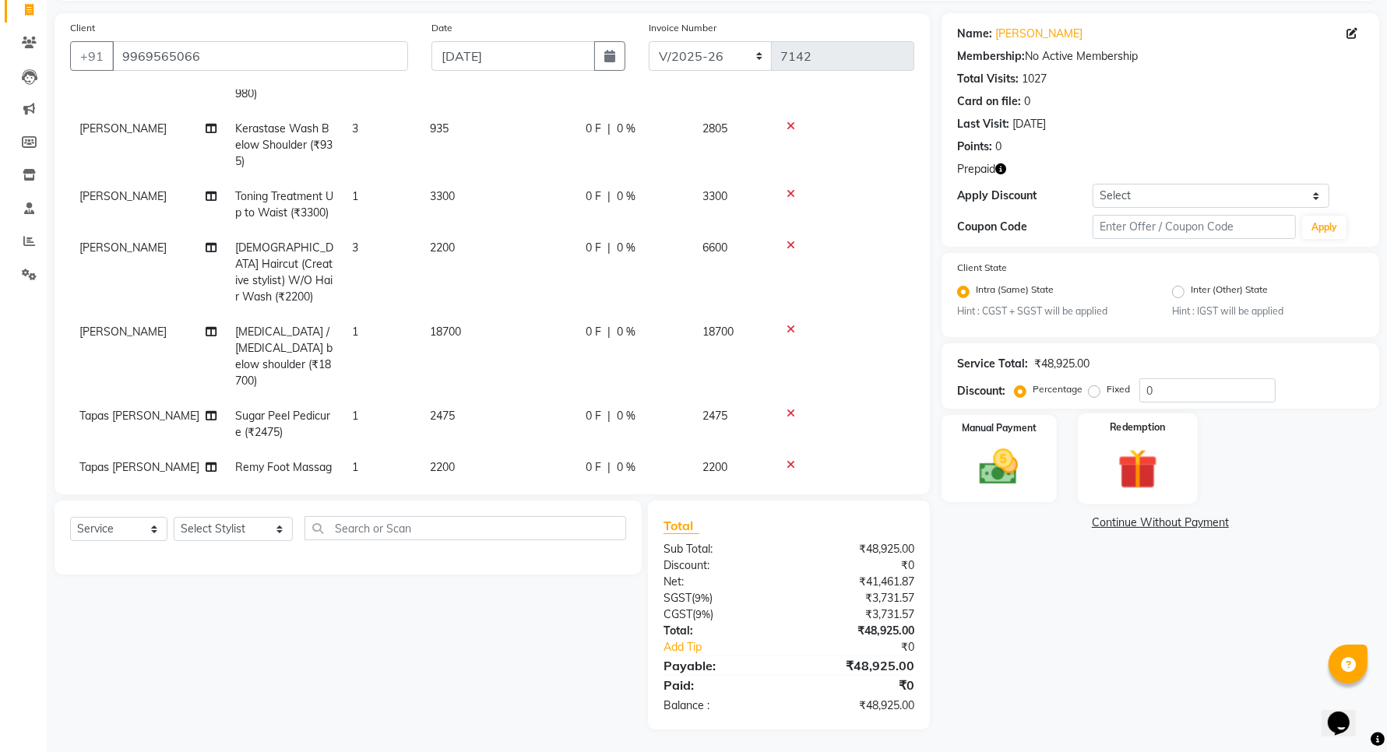
click at [1145, 456] on img at bounding box center [1137, 470] width 65 height 50
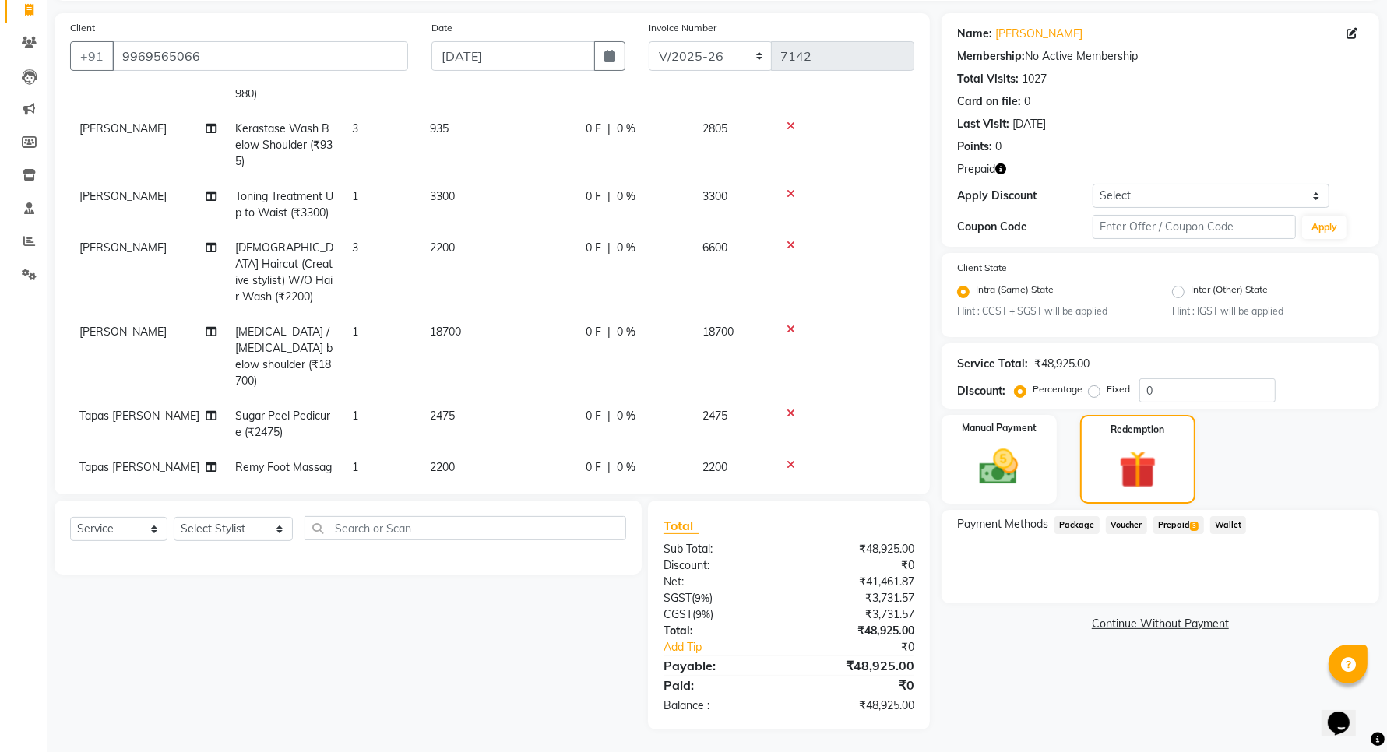
click at [1178, 516] on span "Prepaid 3" at bounding box center [1178, 525] width 51 height 18
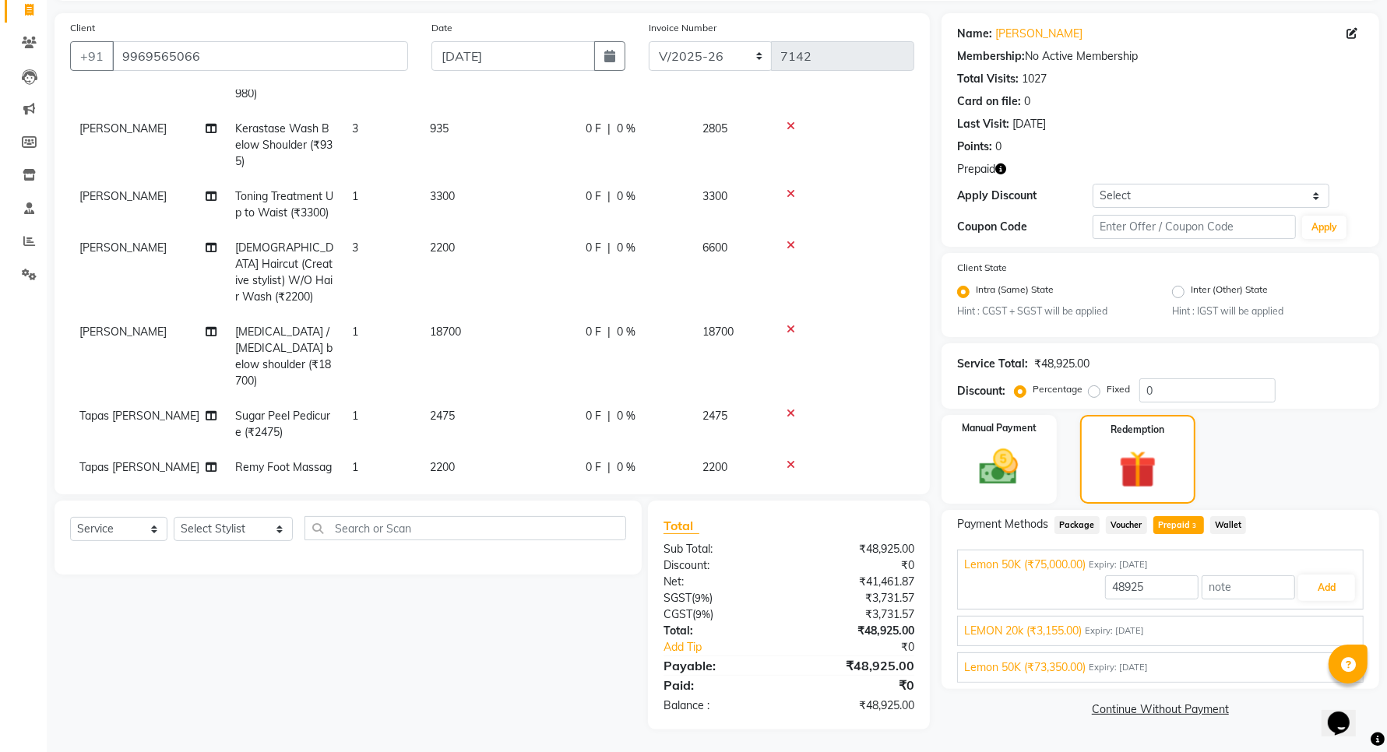
click at [1279, 640] on div "LEMON 20k (₹3,155.00) Expiry: 24-01-2026 3155 Add" at bounding box center [1160, 631] width 407 height 30
click at [1276, 632] on div "LEMON 20k (₹3,155.00) Expiry: 24-01-2026" at bounding box center [1160, 631] width 393 height 16
click at [1315, 623] on button "Add" at bounding box center [1326, 624] width 57 height 26
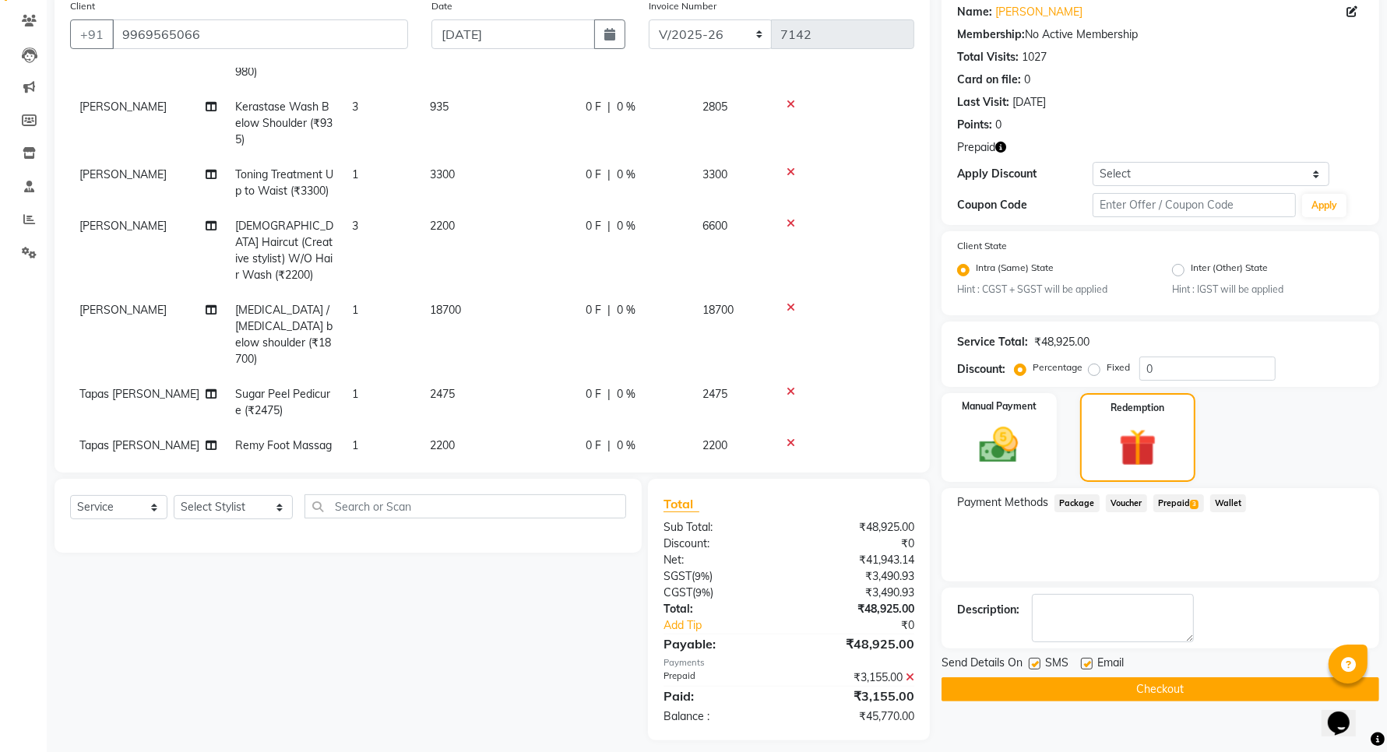
scroll to position [136, 0]
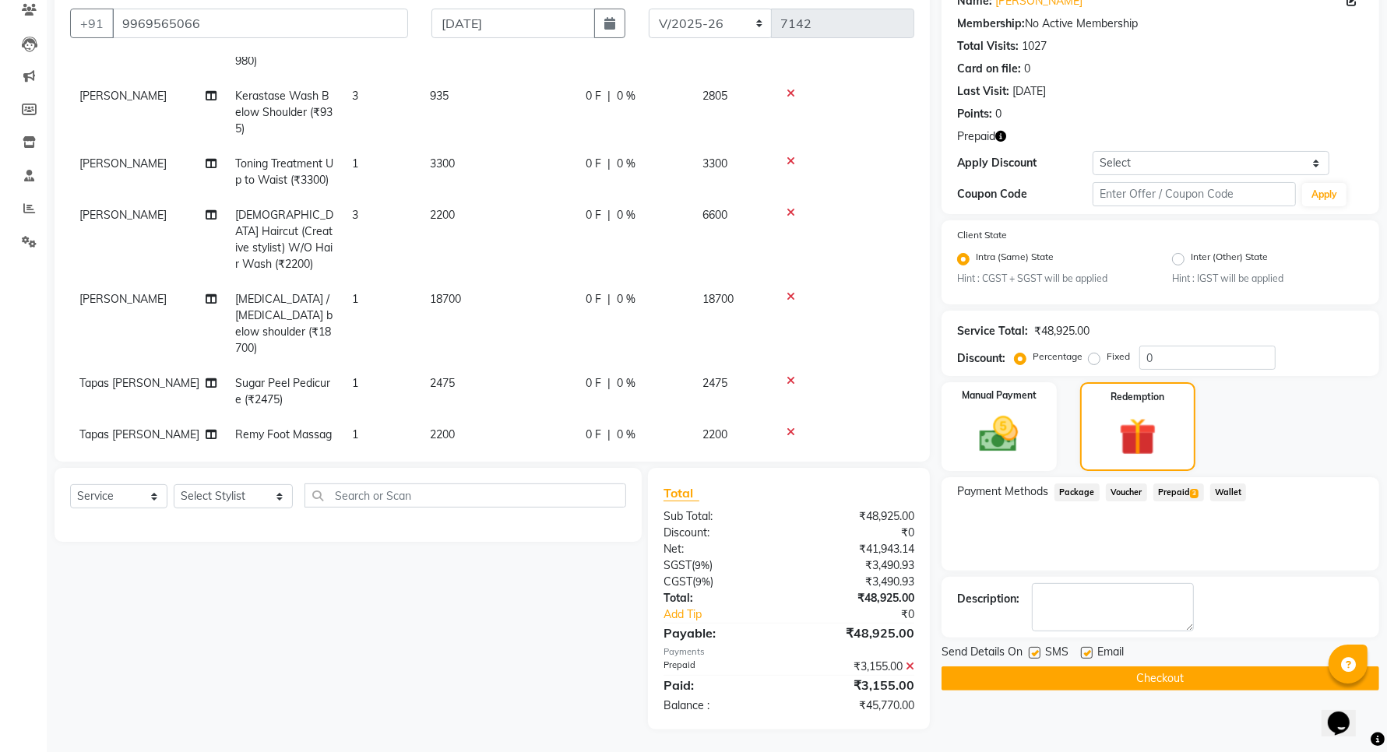
click at [1184, 477] on div "Payment Methods Package Voucher Prepaid 3 Wallet" at bounding box center [1161, 523] width 438 height 93
click at [1188, 484] on span "Prepaid 3" at bounding box center [1178, 493] width 51 height 18
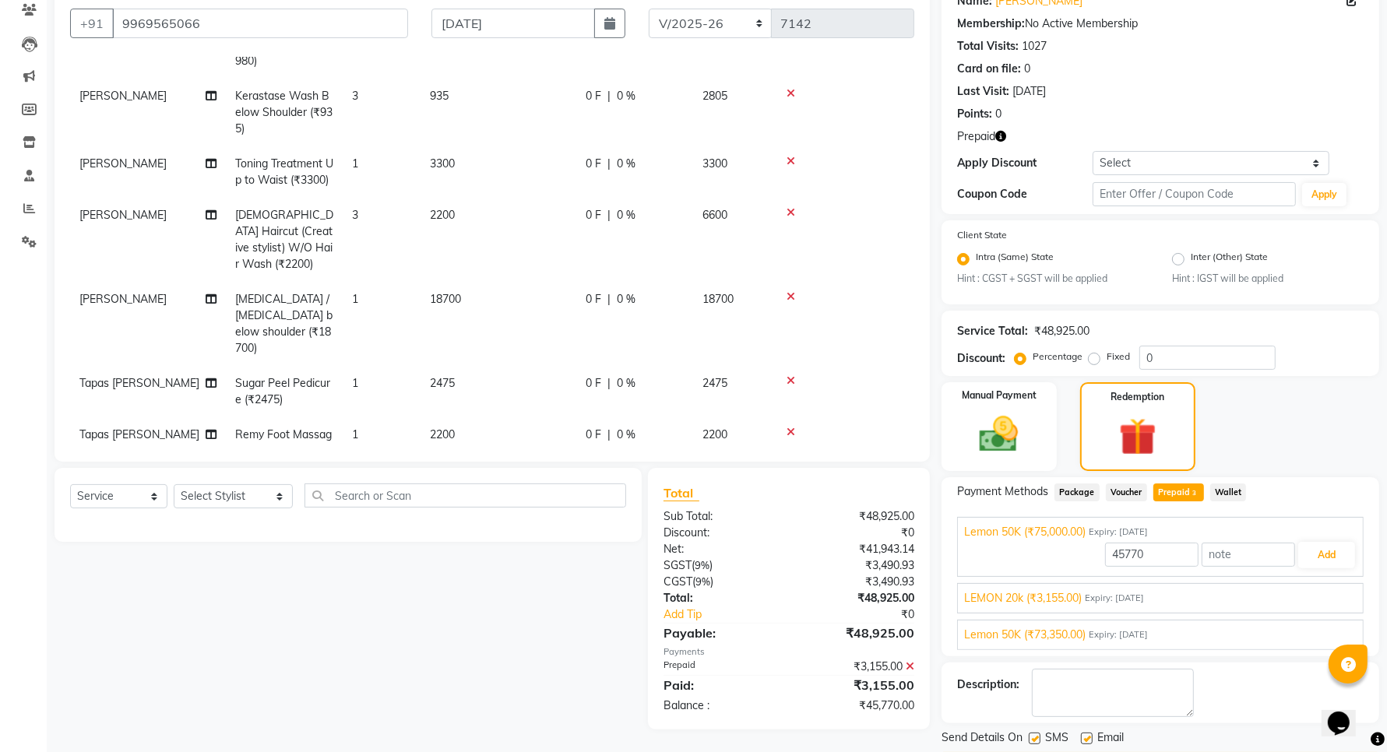
click at [1294, 629] on div "Lemon 50K (₹73,350.00) Expiry: 09-07-2026" at bounding box center [1160, 635] width 393 height 16
click at [1321, 624] on button "Add" at bounding box center [1326, 628] width 57 height 26
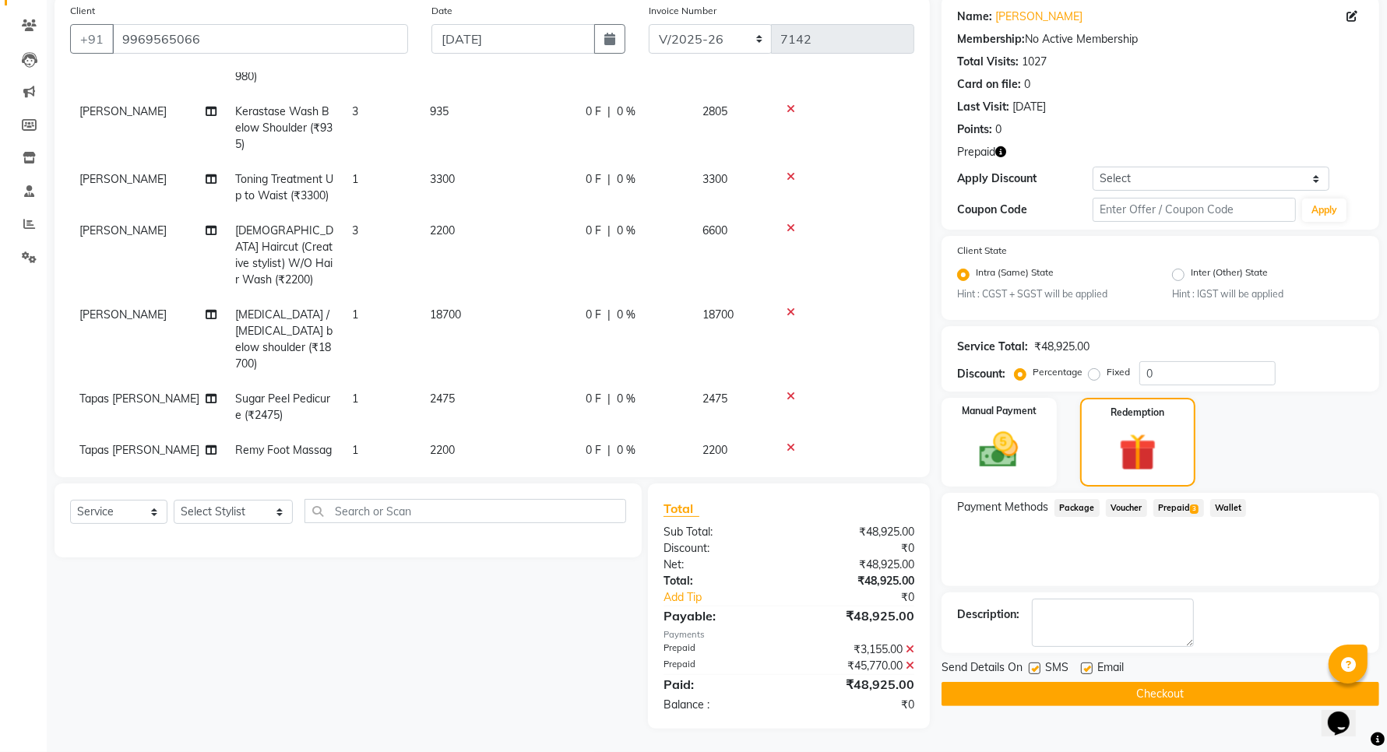
click at [1037, 667] on label at bounding box center [1035, 669] width 12 height 12
click at [1037, 667] on input "checkbox" at bounding box center [1034, 669] width 10 height 10
checkbox input "false"
click at [1087, 664] on label at bounding box center [1087, 669] width 12 height 12
click at [1087, 664] on input "checkbox" at bounding box center [1086, 669] width 10 height 10
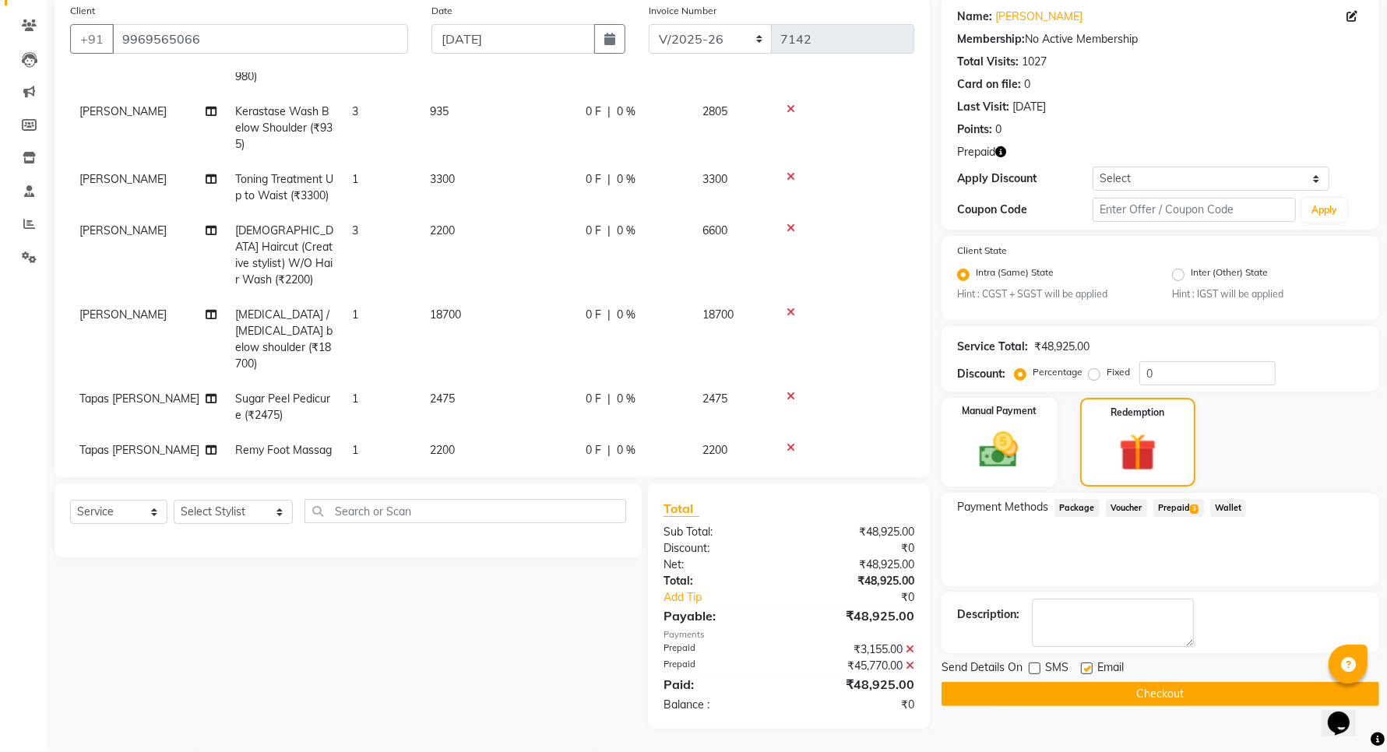
checkbox input "false"
click at [1065, 691] on button "Checkout" at bounding box center [1161, 694] width 438 height 24
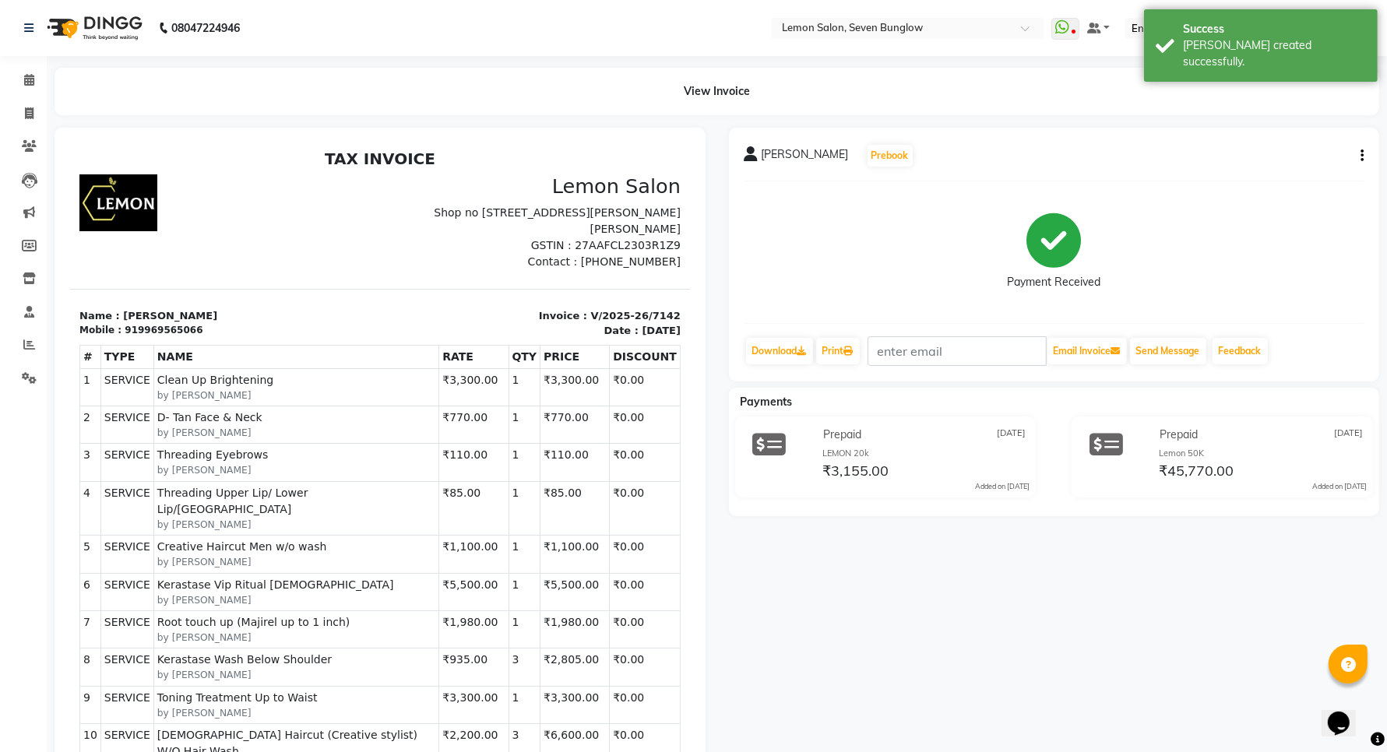
click at [1360, 157] on button "button" at bounding box center [1358, 156] width 9 height 16
click at [1273, 177] on div "Edit Invoice" at bounding box center [1284, 175] width 107 height 19
select select "service"
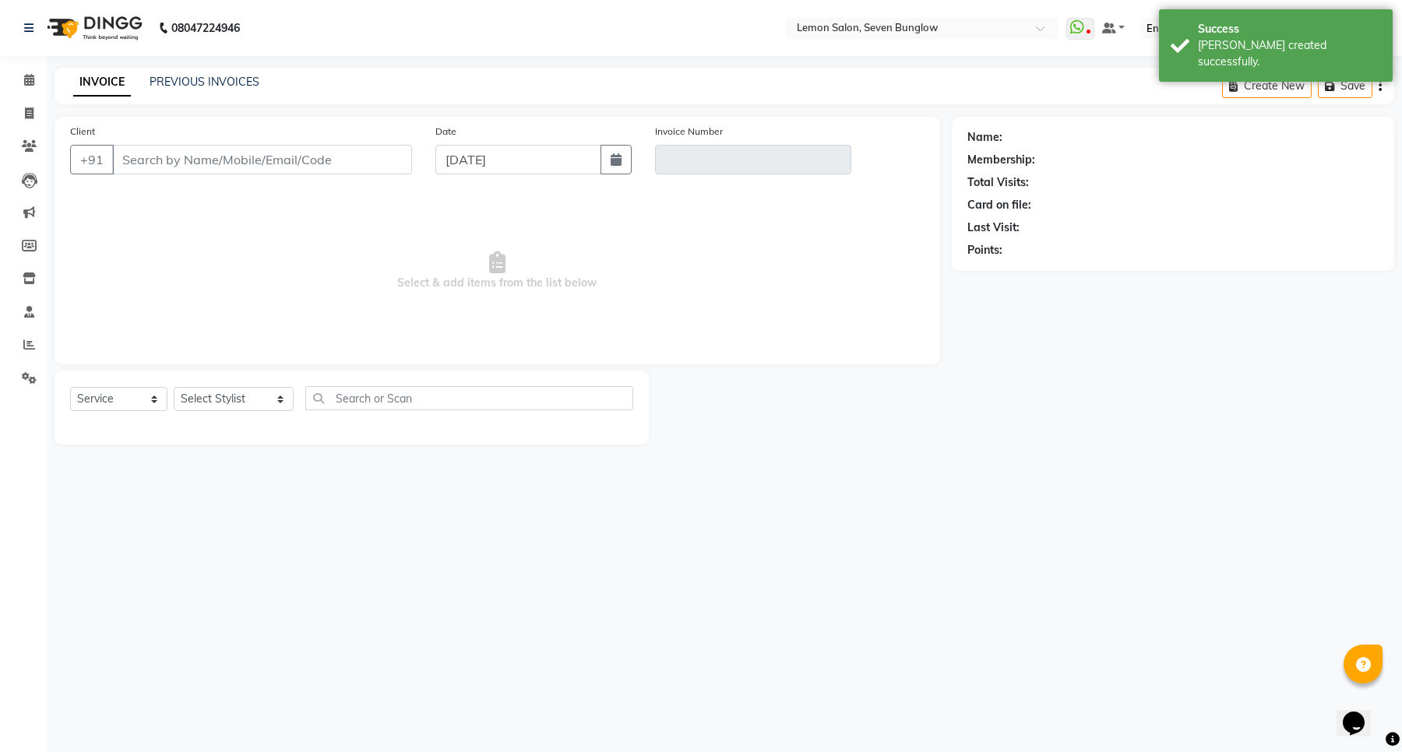
type input "9969565066"
type input "V/2025-26/7142"
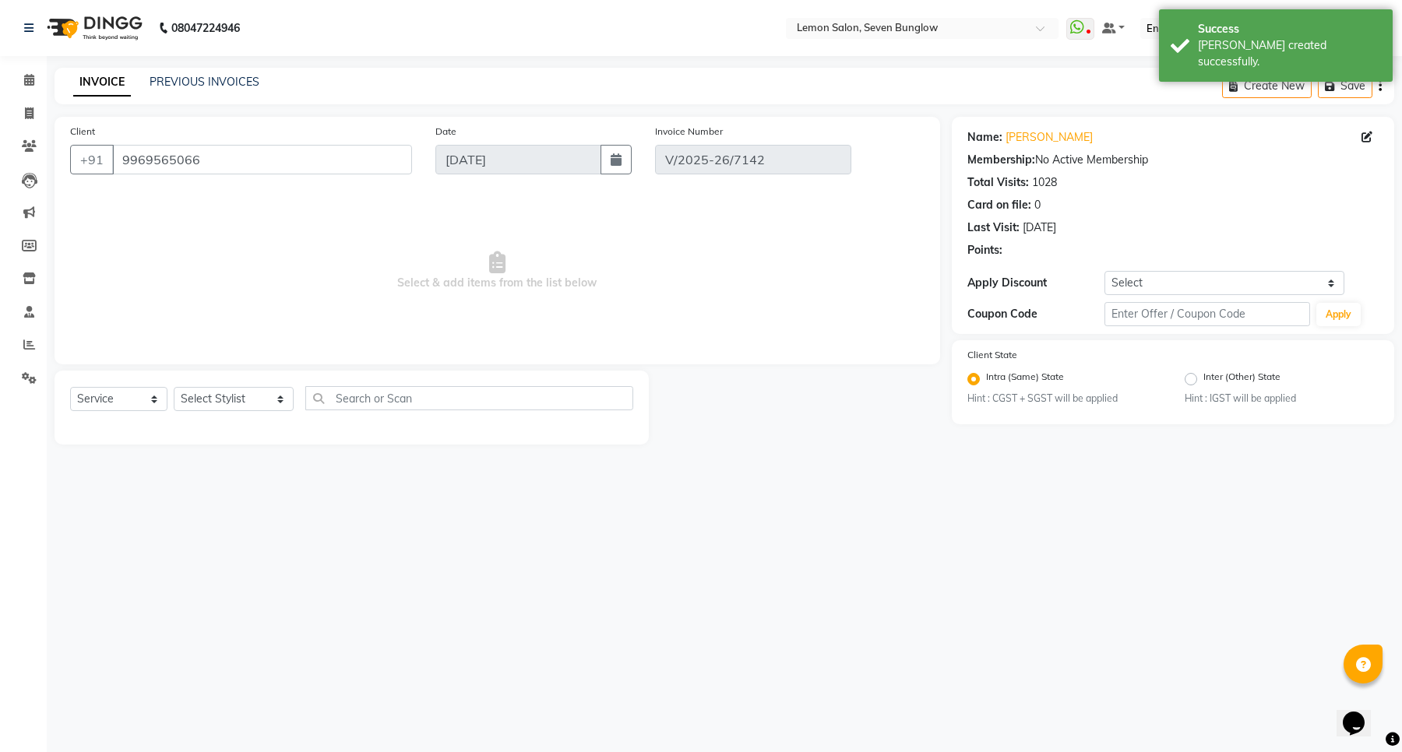
select select "select"
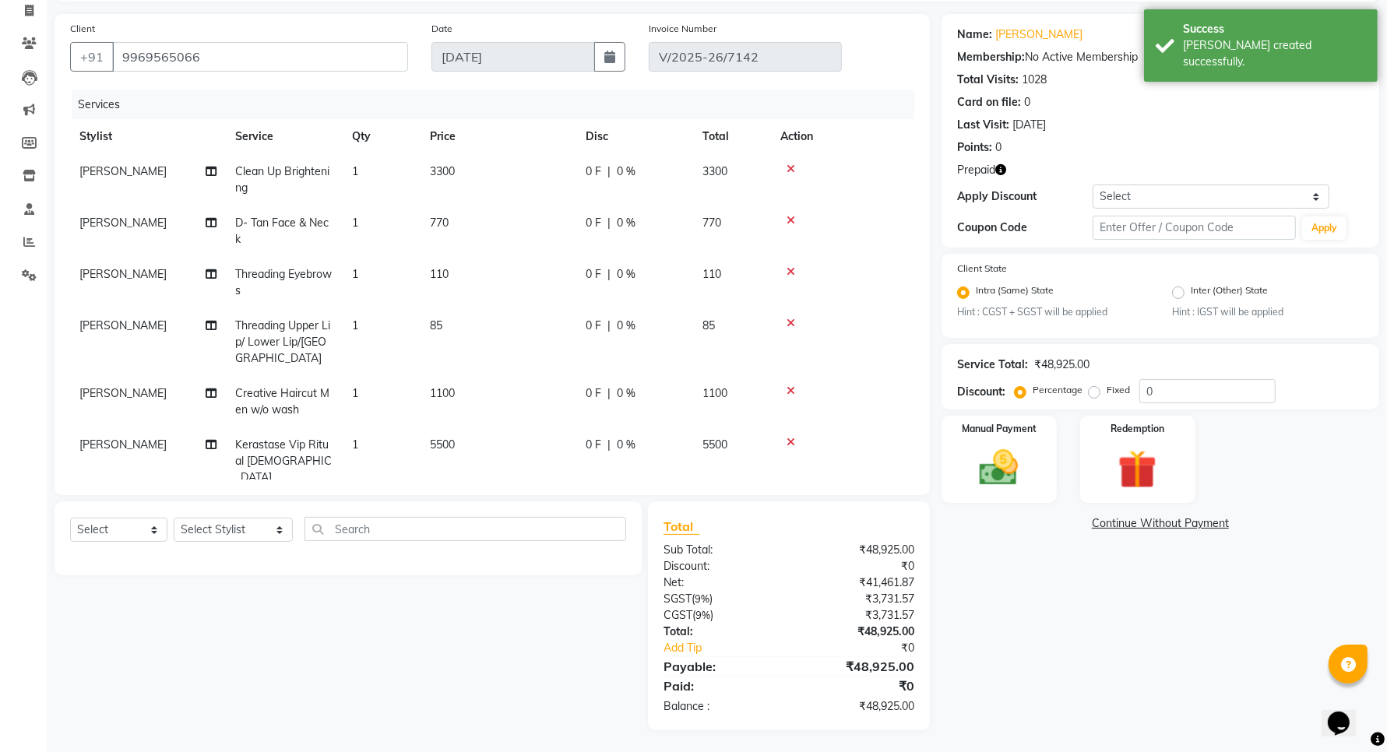
scroll to position [104, 0]
click at [1025, 35] on link "Reshma Khan" at bounding box center [1038, 34] width 87 height 16
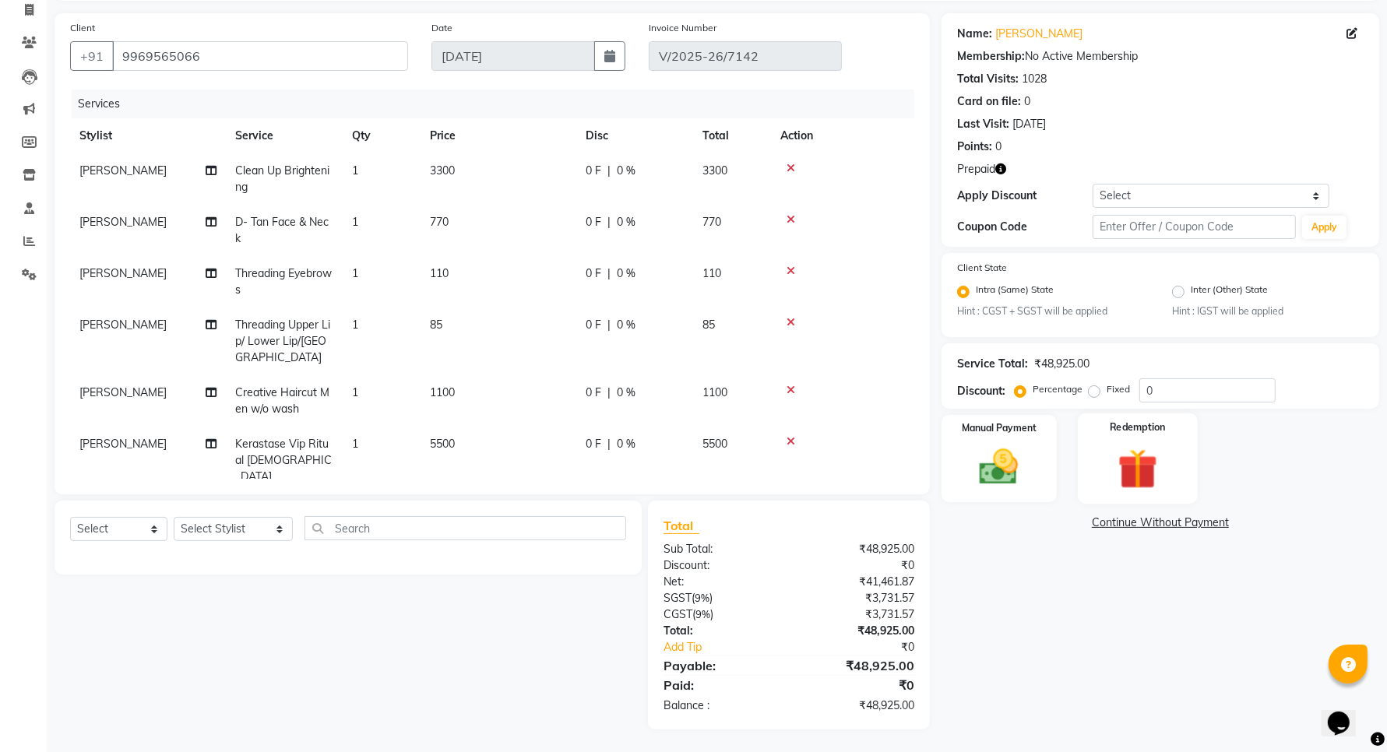
click at [1133, 458] on img at bounding box center [1137, 470] width 65 height 50
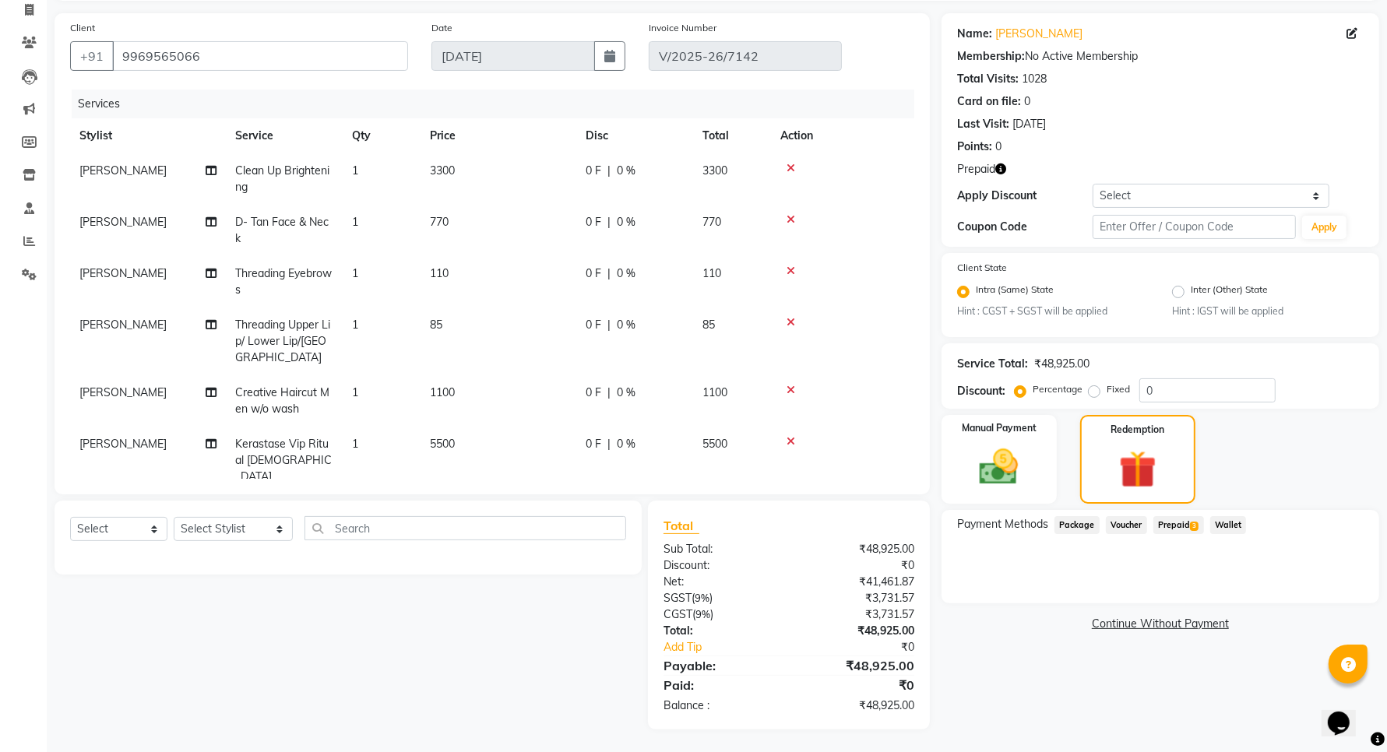
click at [1189, 519] on span "Prepaid 3" at bounding box center [1178, 525] width 51 height 18
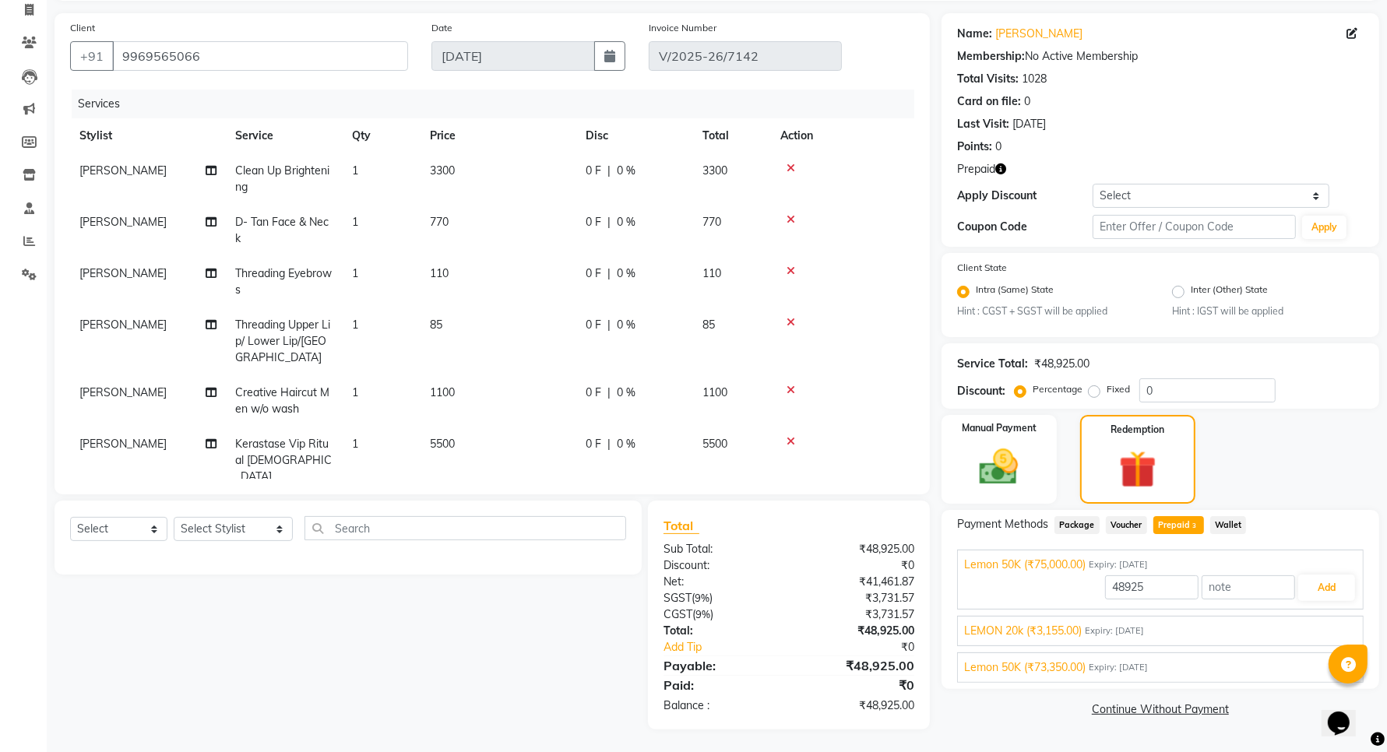
click at [1108, 635] on span "Expiry: 24-01-2026" at bounding box center [1114, 631] width 59 height 13
click at [1325, 624] on button "Add" at bounding box center [1326, 624] width 57 height 26
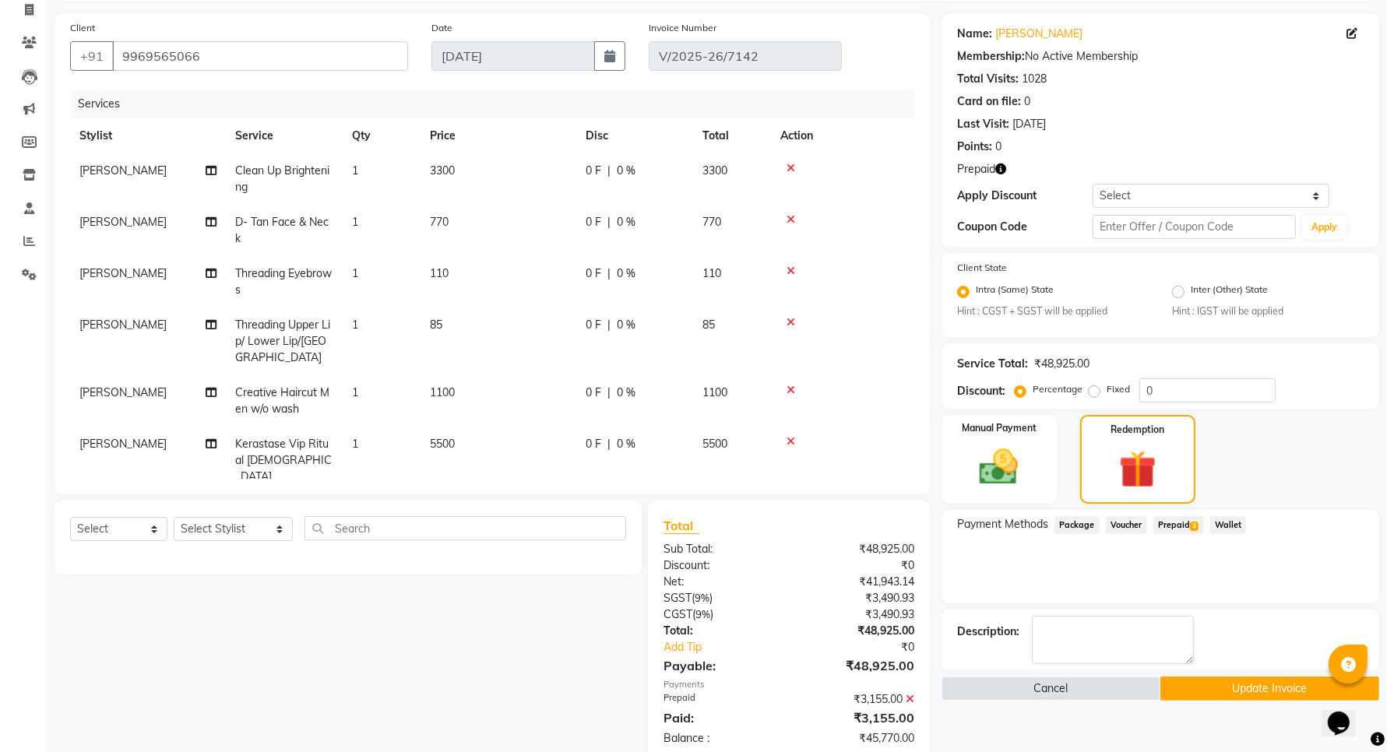
click at [1170, 518] on span "Prepaid 3" at bounding box center [1178, 525] width 51 height 18
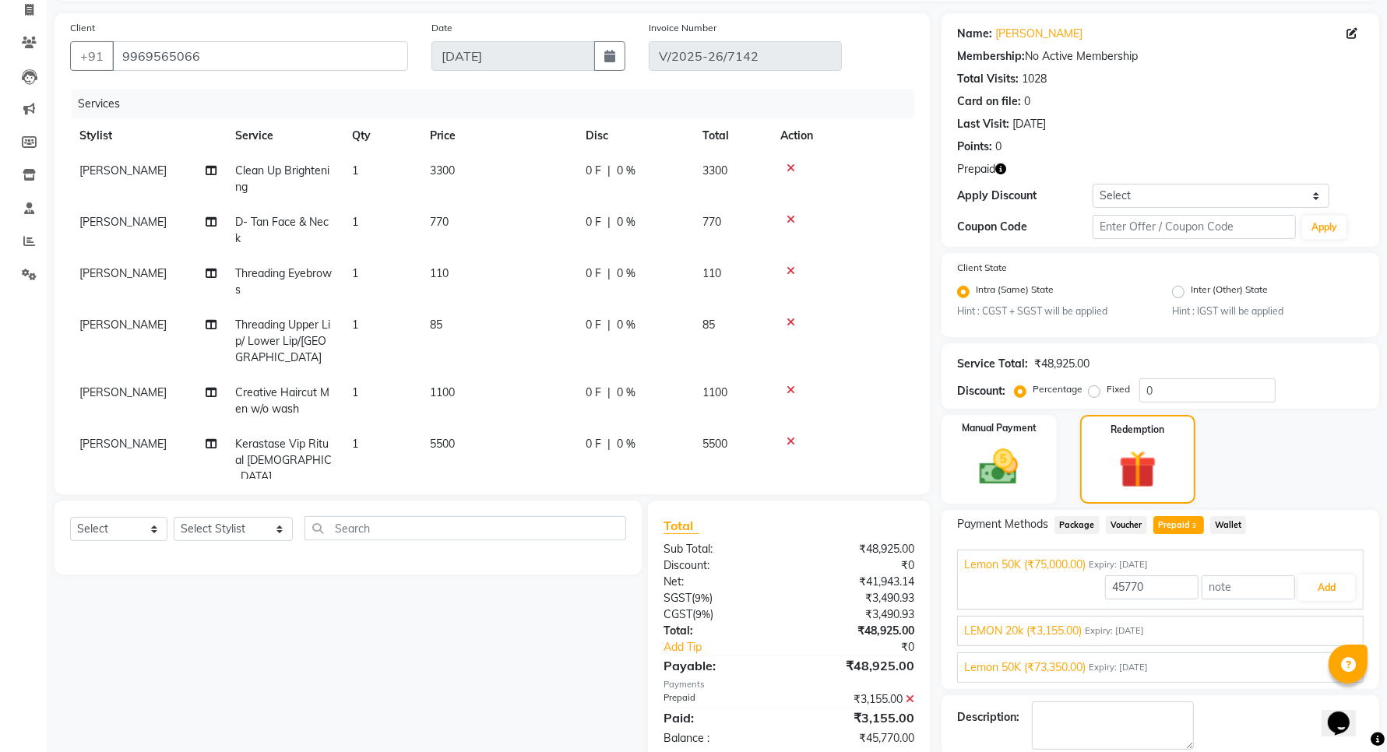
scroll to position [160, 0]
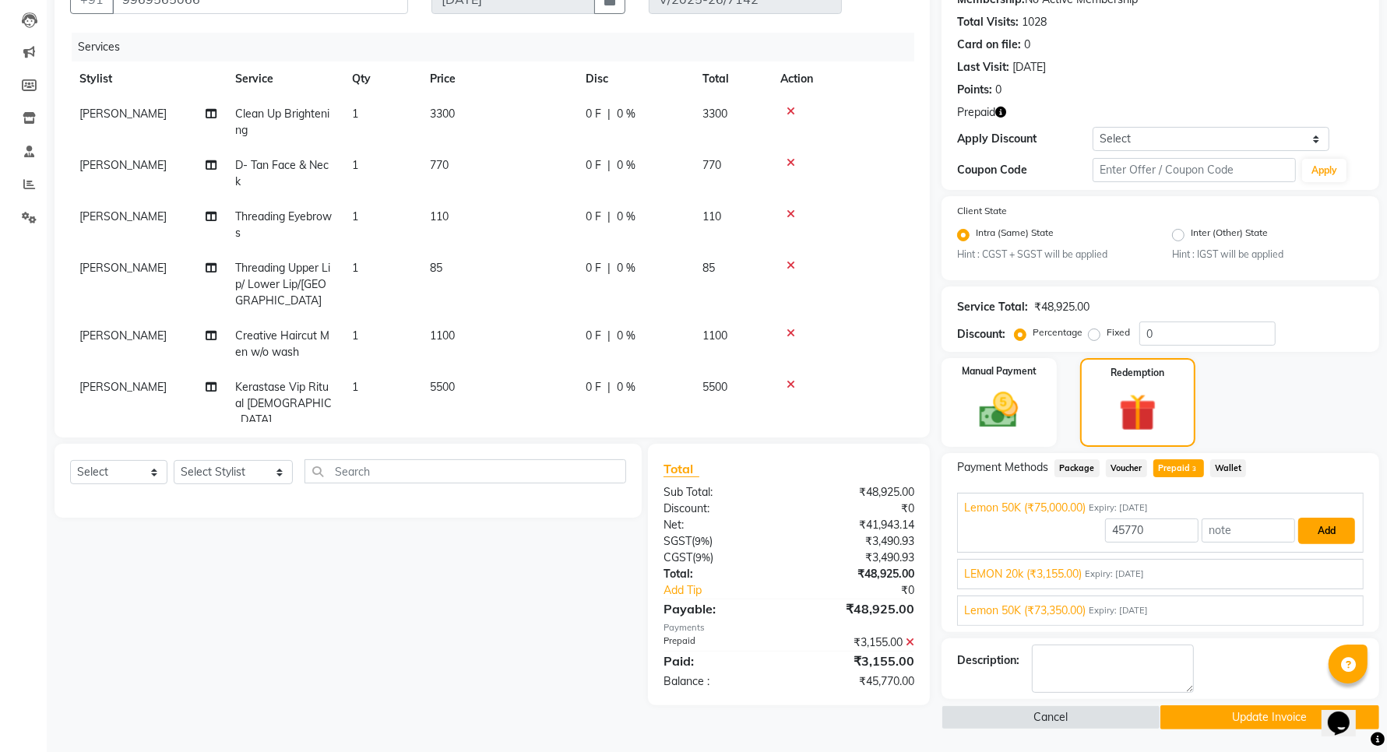
click at [1320, 530] on button "Add" at bounding box center [1326, 531] width 57 height 26
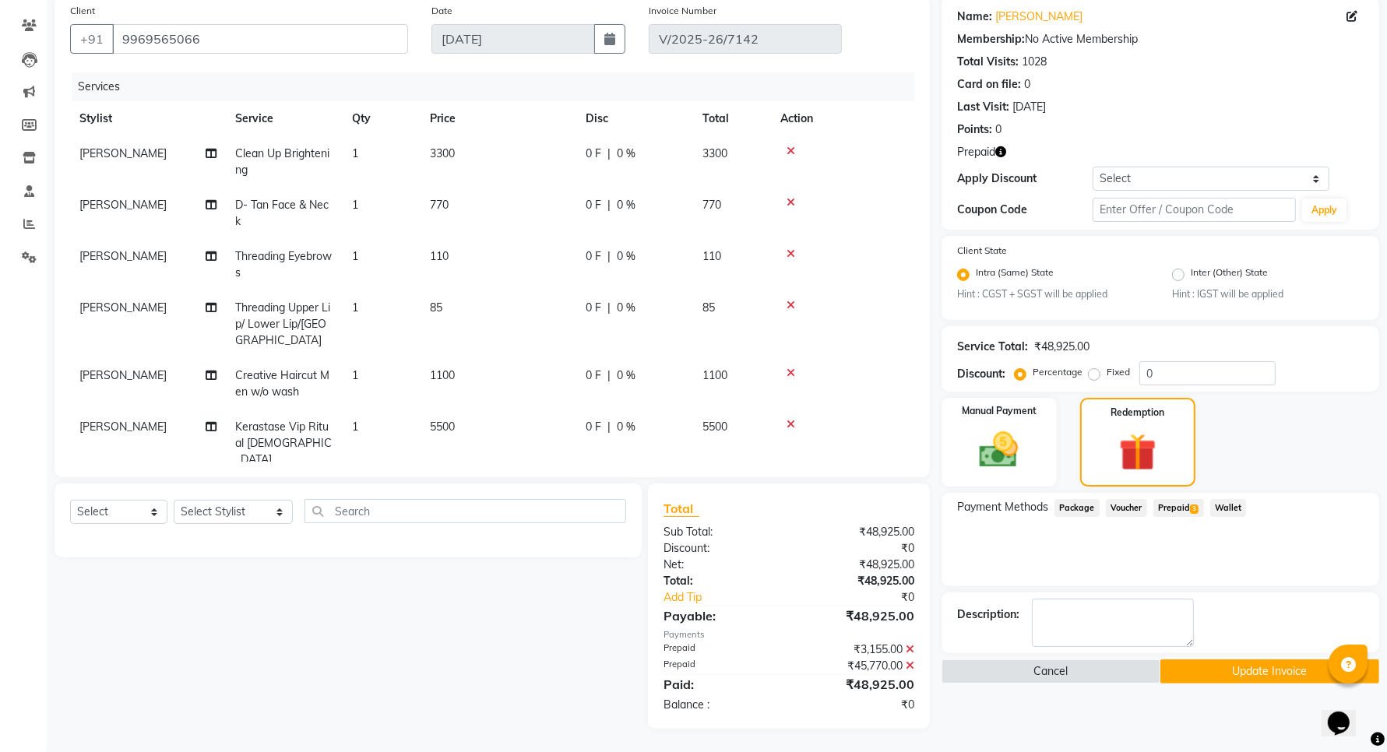
scroll to position [121, 0]
click at [1244, 667] on button "Update Invoice" at bounding box center [1269, 672] width 219 height 24
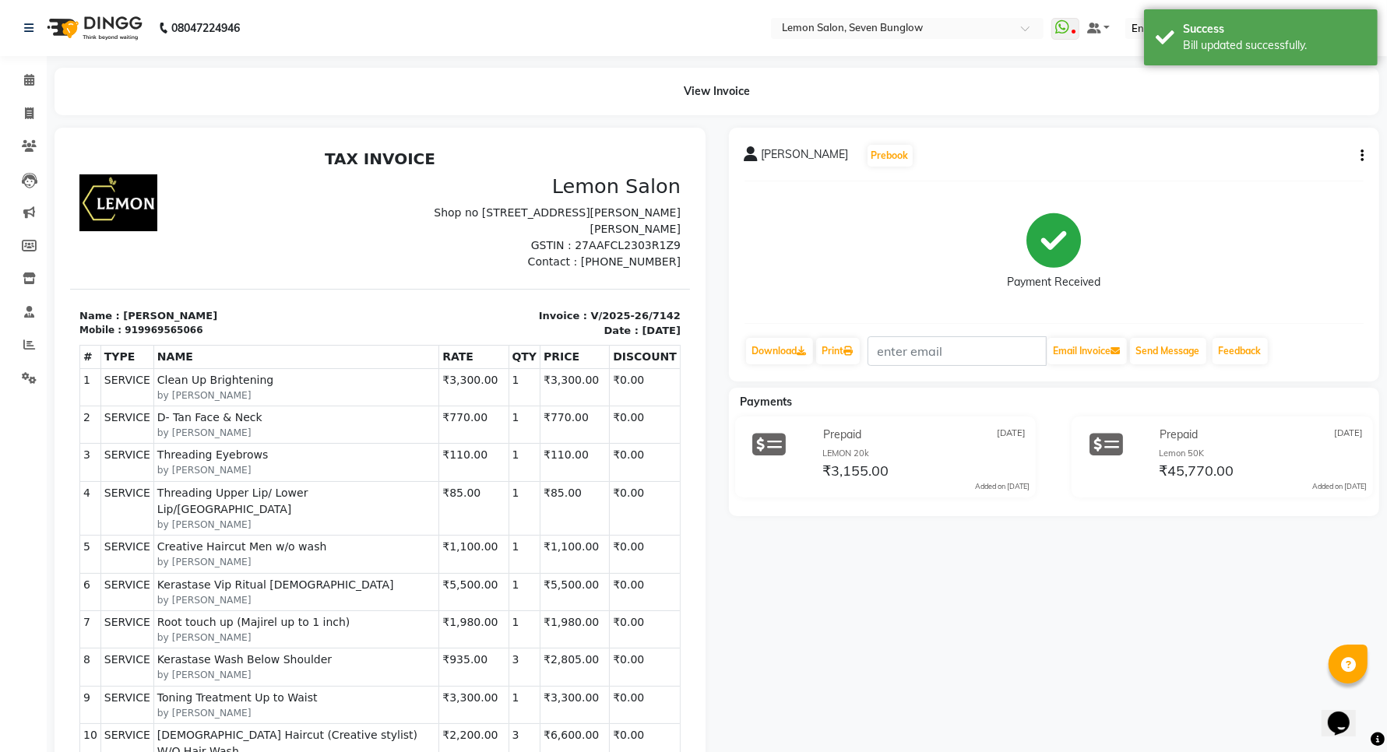
click at [181, 331] on div "919969565066" at bounding box center [163, 329] width 78 height 14
click at [163, 323] on div "919969565066" at bounding box center [163, 329] width 78 height 14
copy div "919969565066"
click at [24, 122] on link "Invoice" at bounding box center [23, 114] width 37 height 26
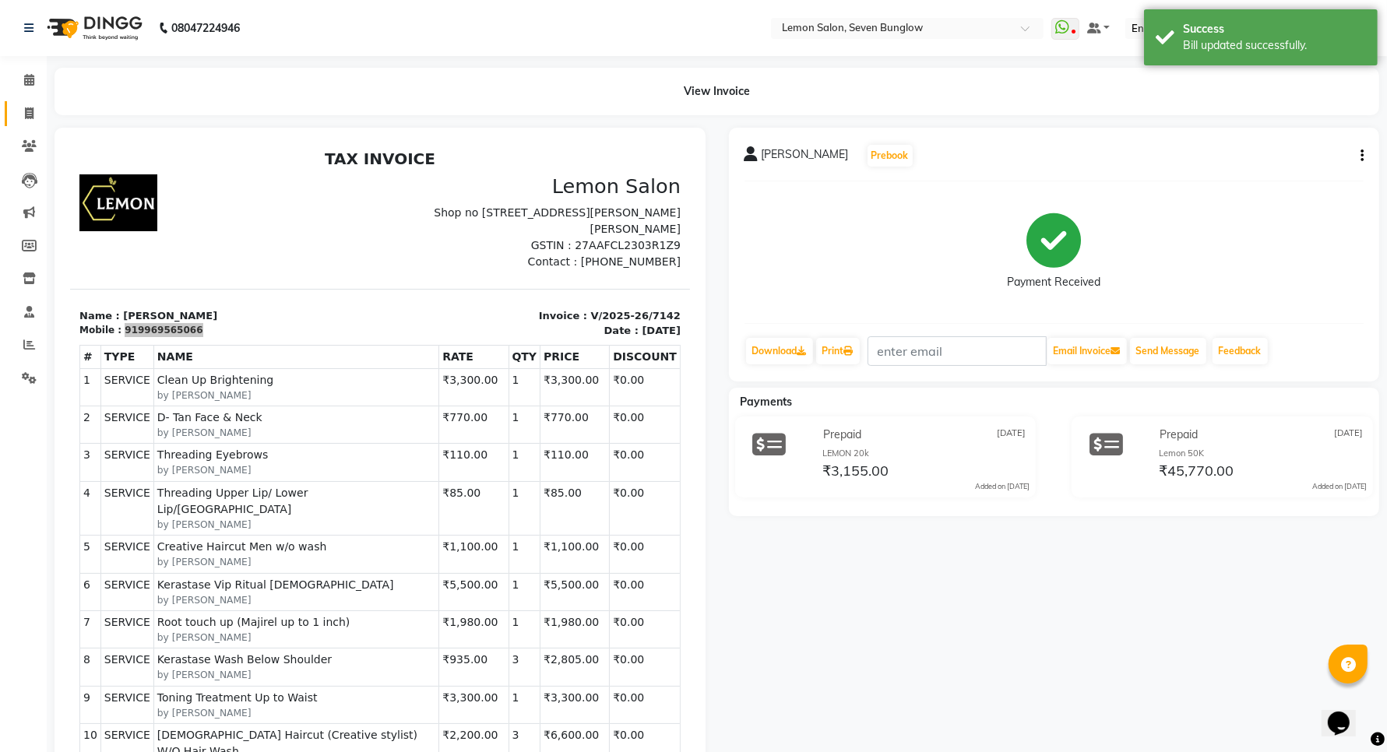
select select "service"
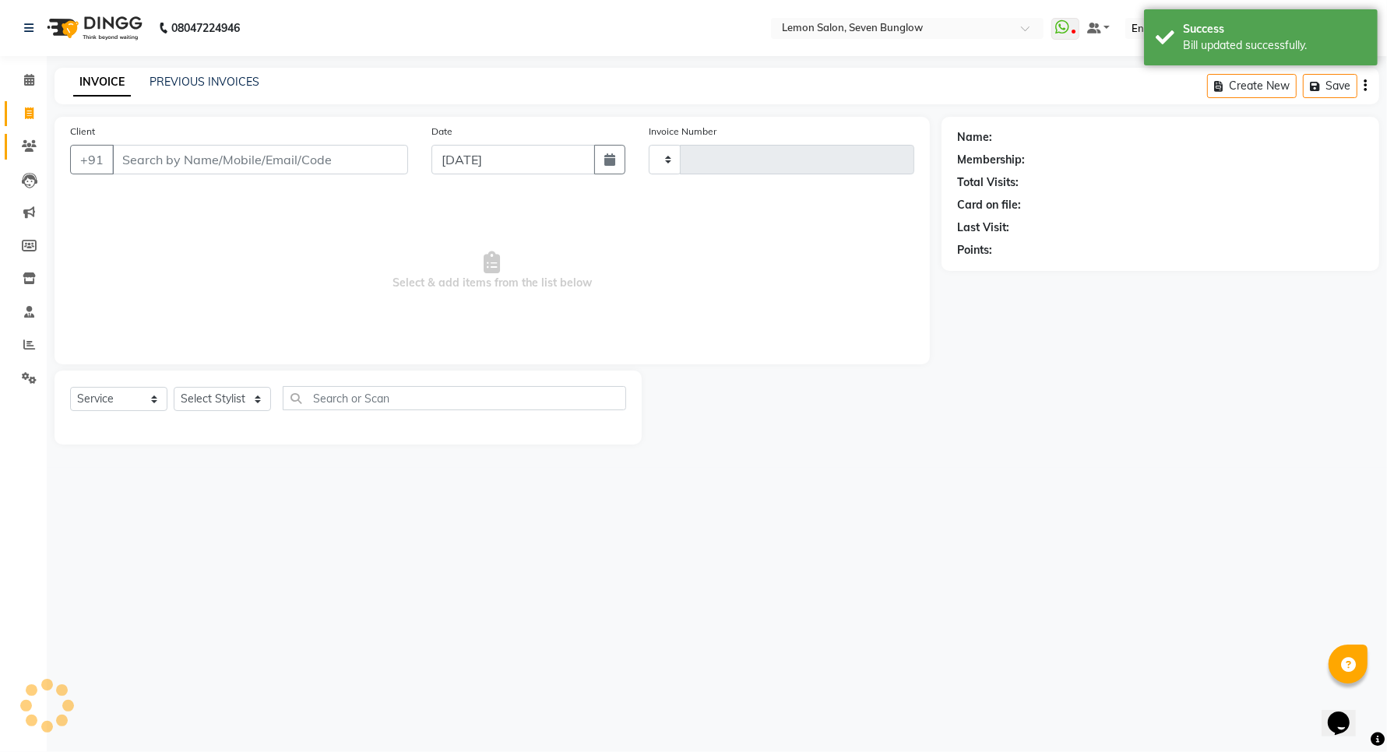
type input "7143"
select select "562"
click at [24, 145] on icon at bounding box center [29, 146] width 15 height 12
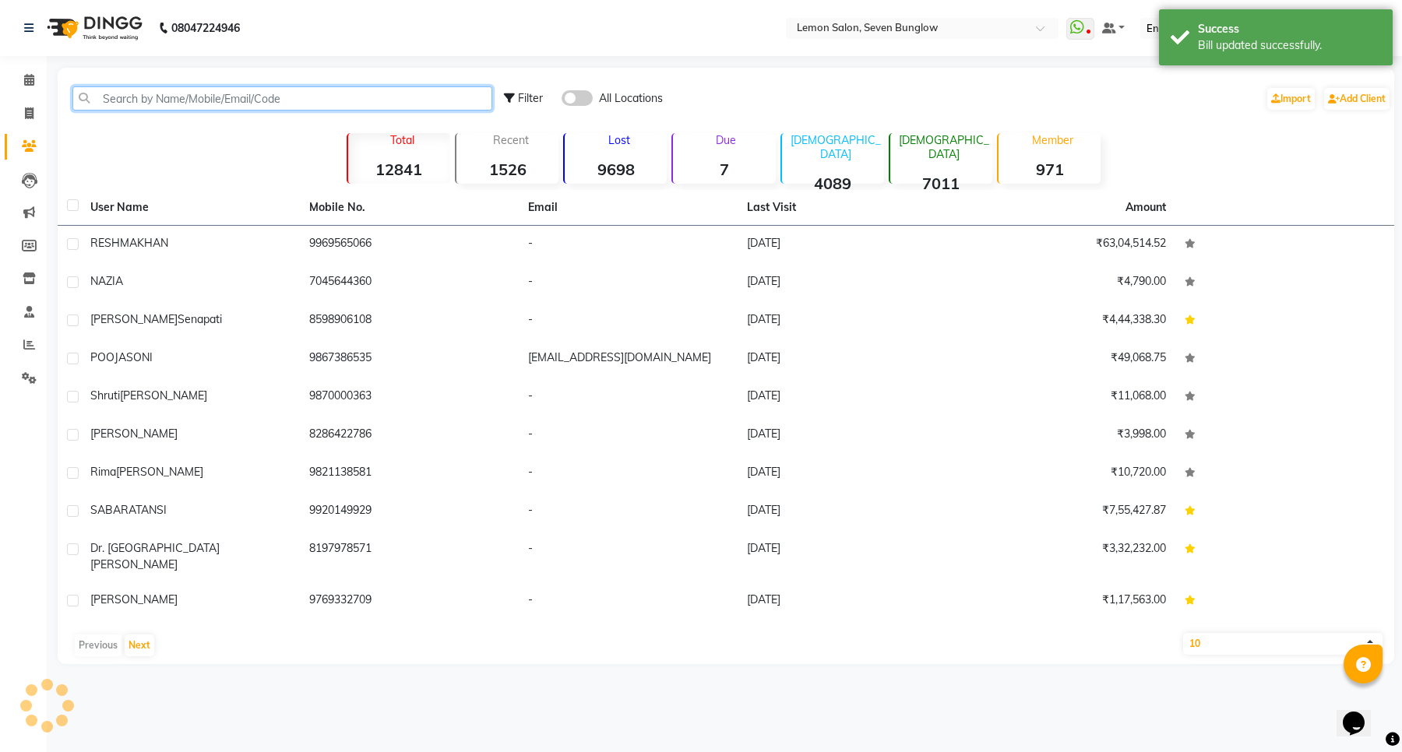
click at [169, 92] on input "text" at bounding box center [282, 98] width 420 height 24
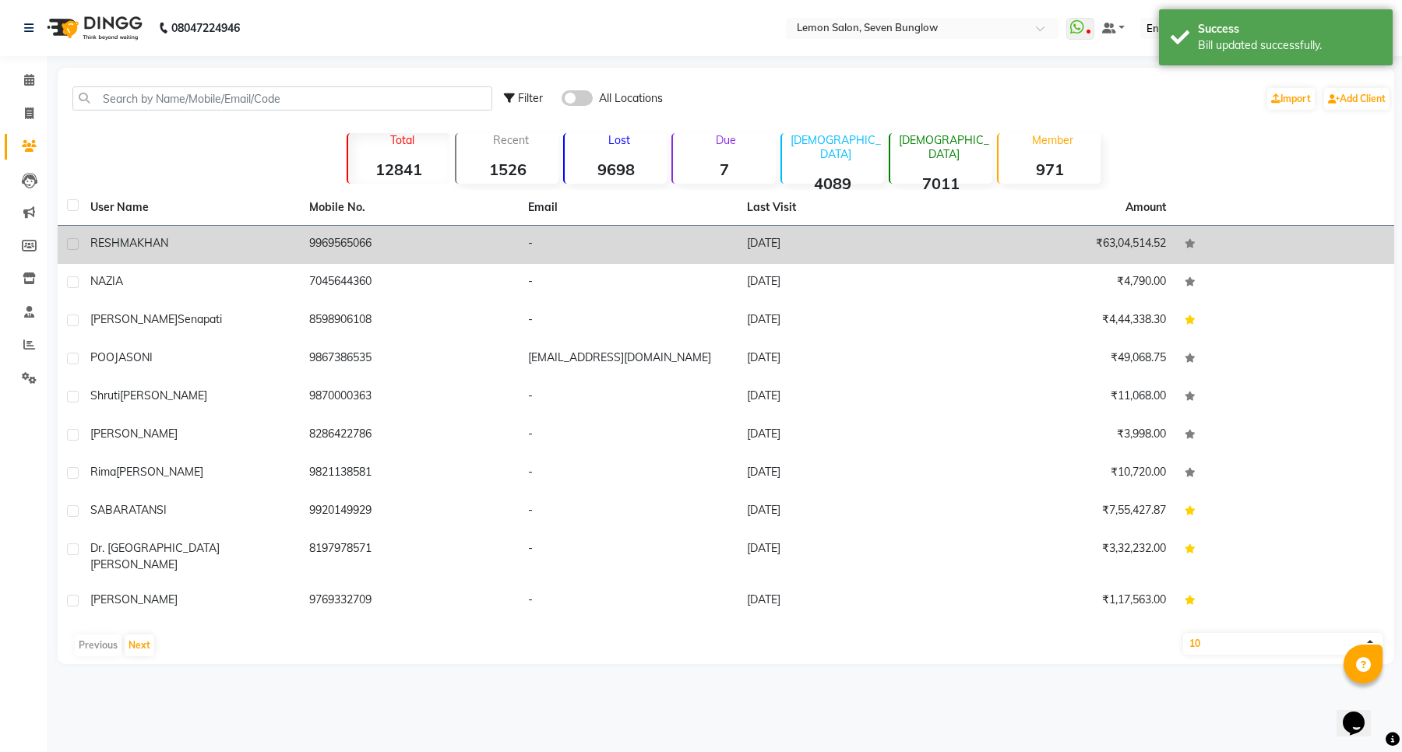
click at [345, 250] on td "9969565066" at bounding box center [409, 245] width 219 height 38
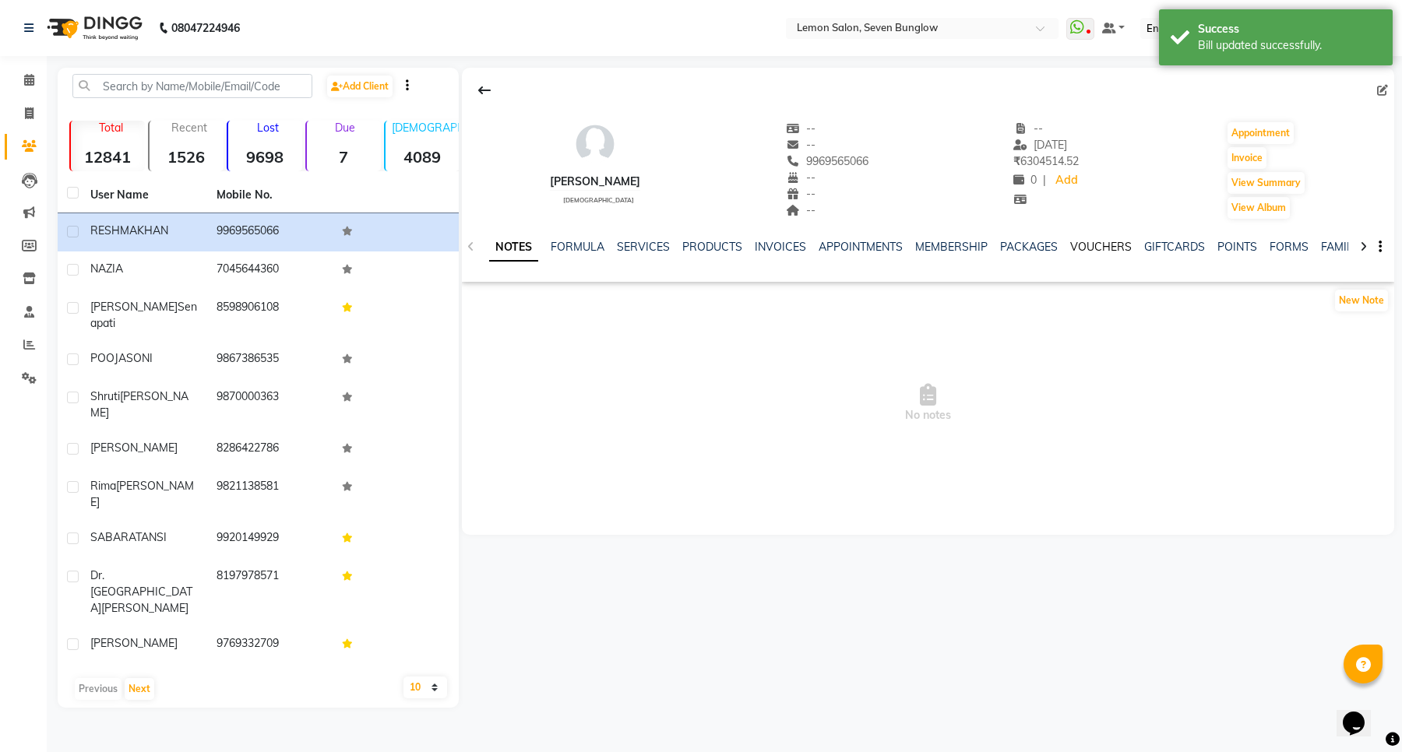
click at [1114, 246] on link "VOUCHERS" at bounding box center [1101, 247] width 62 height 14
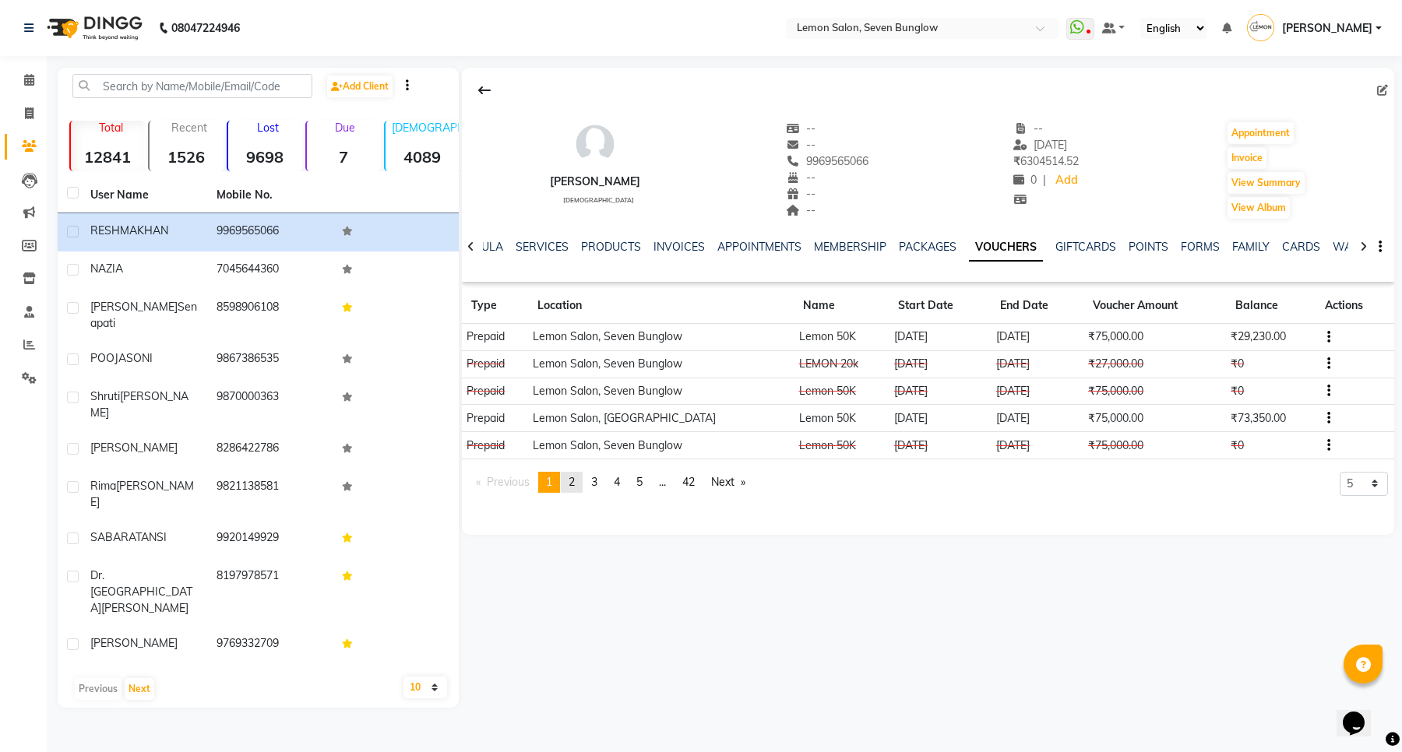
click at [575, 485] on span "2" at bounding box center [572, 482] width 6 height 14
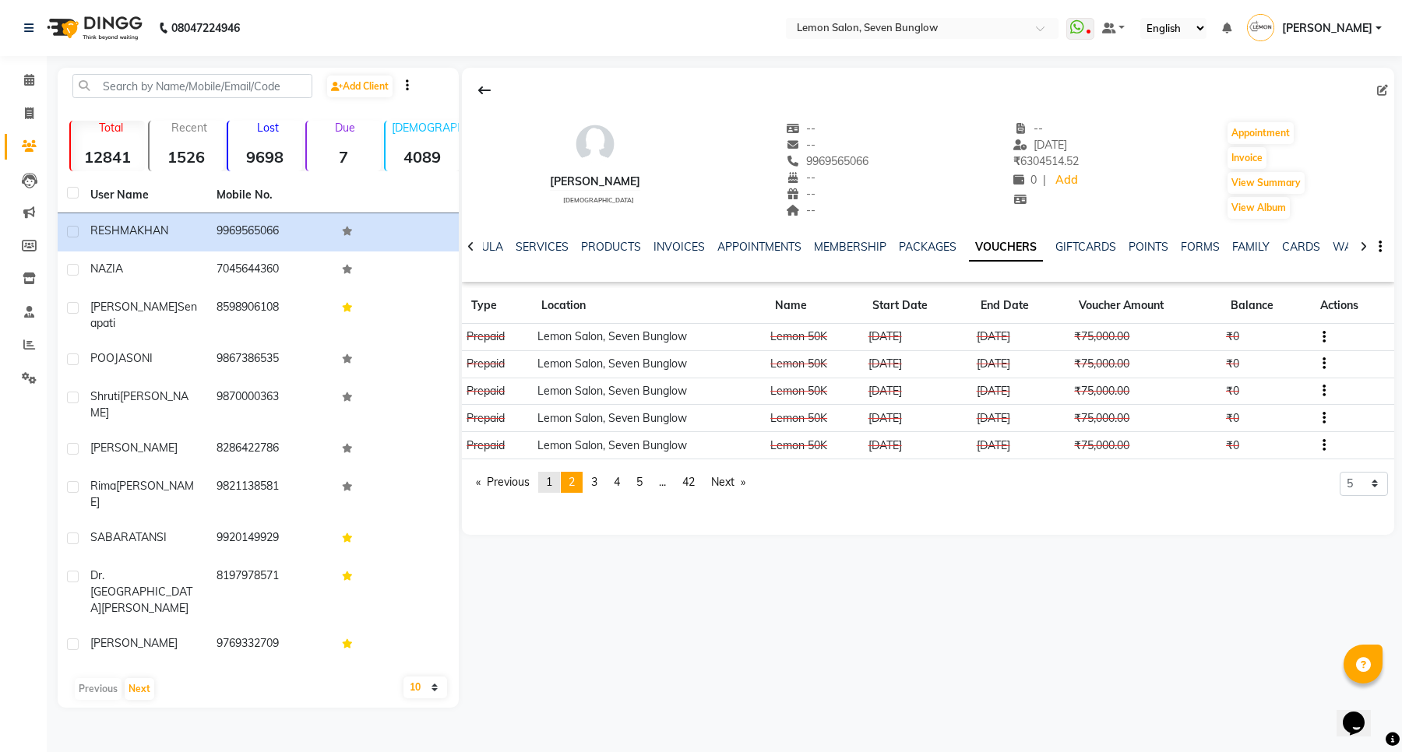
click at [550, 487] on span "1" at bounding box center [549, 482] width 6 height 14
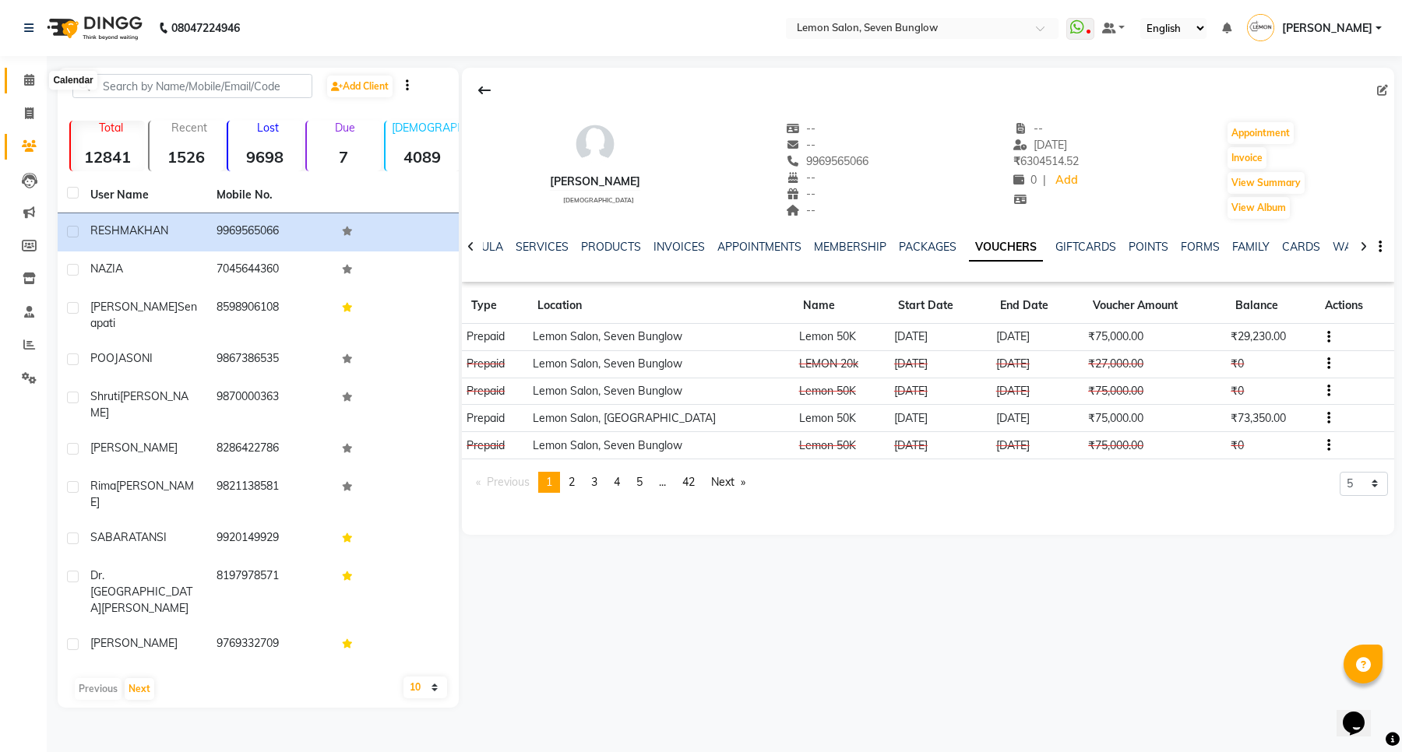
click at [17, 74] on span at bounding box center [29, 81] width 27 height 18
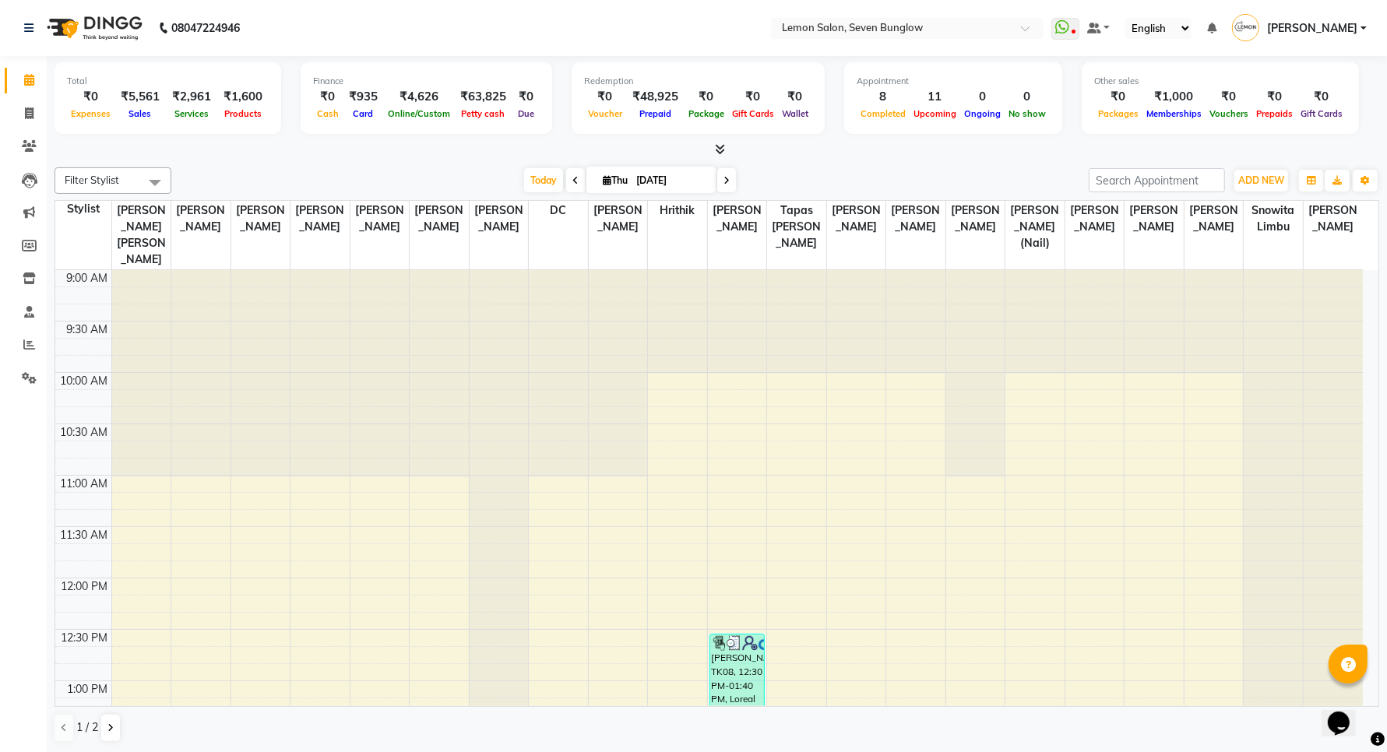
click at [16, 70] on link "Calendar" at bounding box center [23, 81] width 37 height 26
click at [26, 341] on icon at bounding box center [29, 345] width 12 height 12
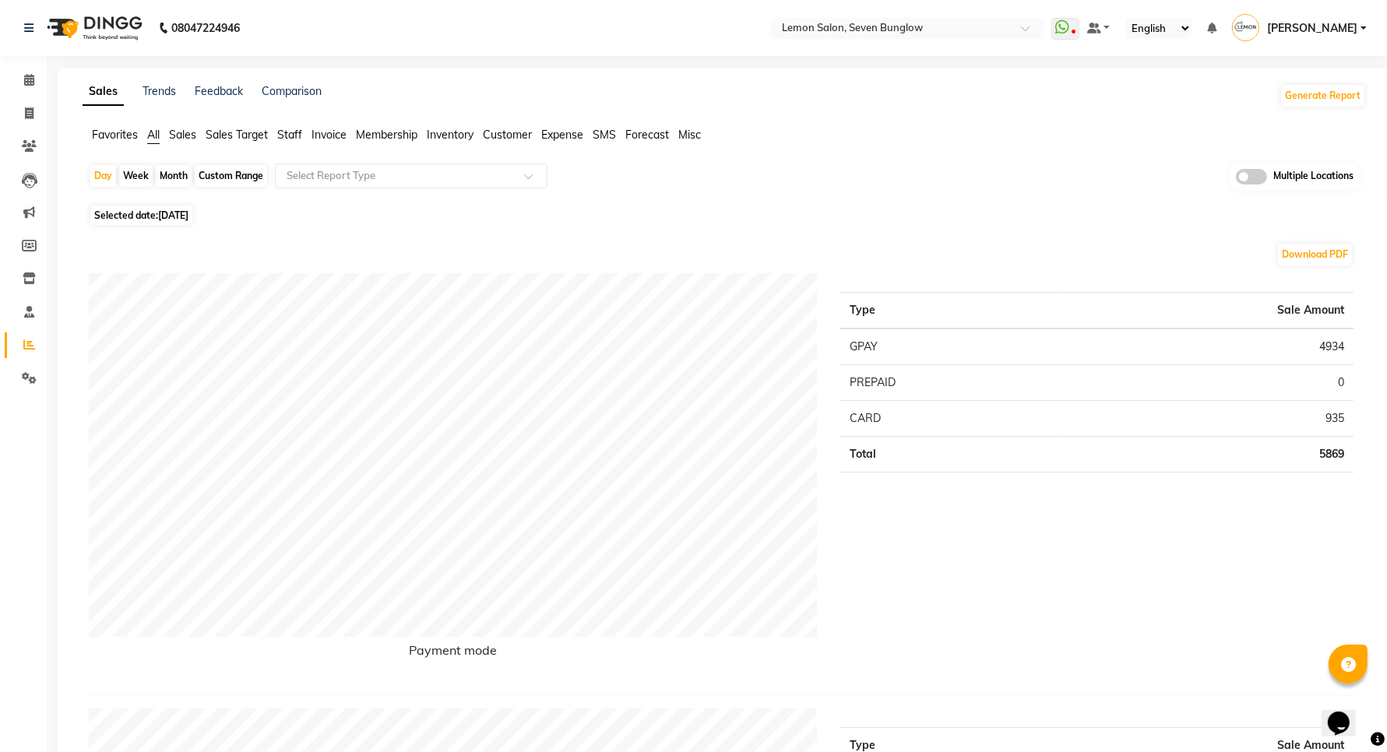
click at [178, 178] on div "Month" at bounding box center [174, 176] width 36 height 22
select select "9"
select select "2025"
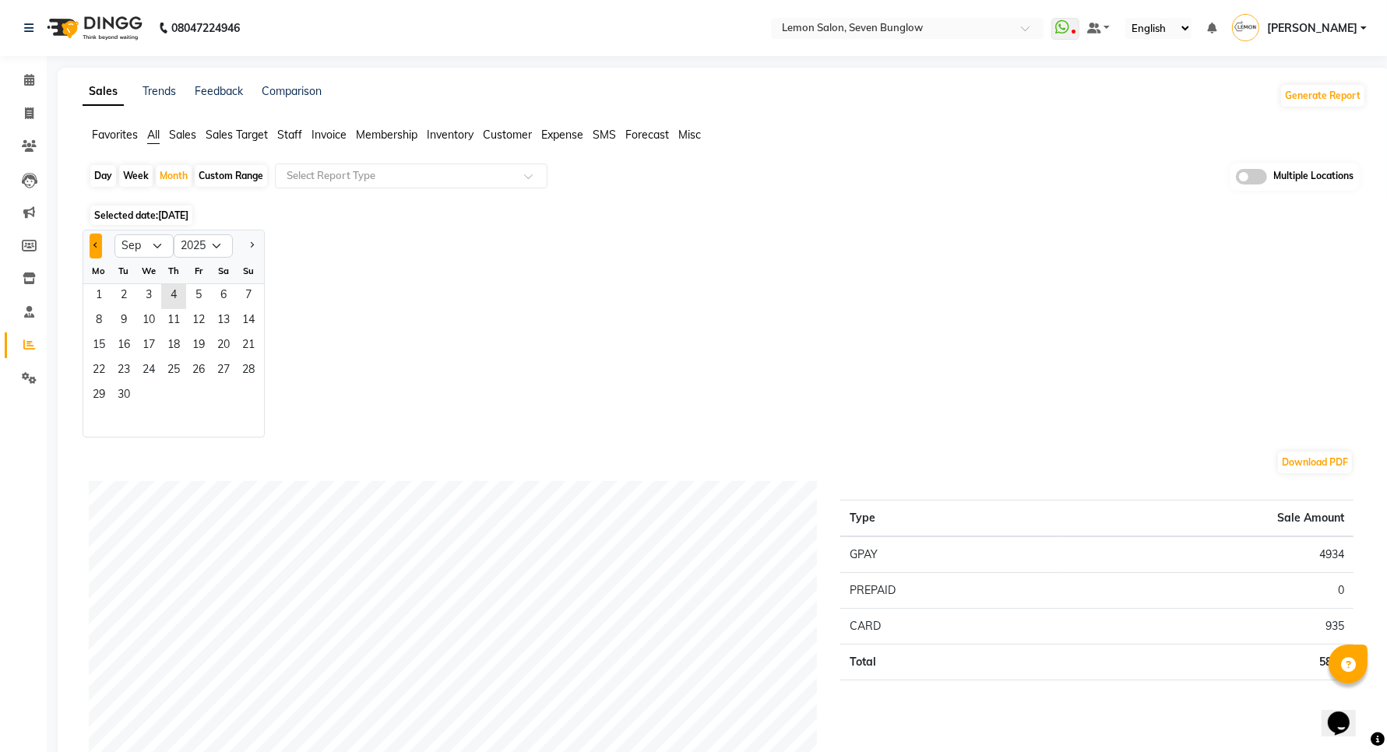
click at [100, 244] on button "Previous month" at bounding box center [96, 246] width 12 height 25
select select "8"
click at [209, 294] on span "1" at bounding box center [198, 296] width 25 height 25
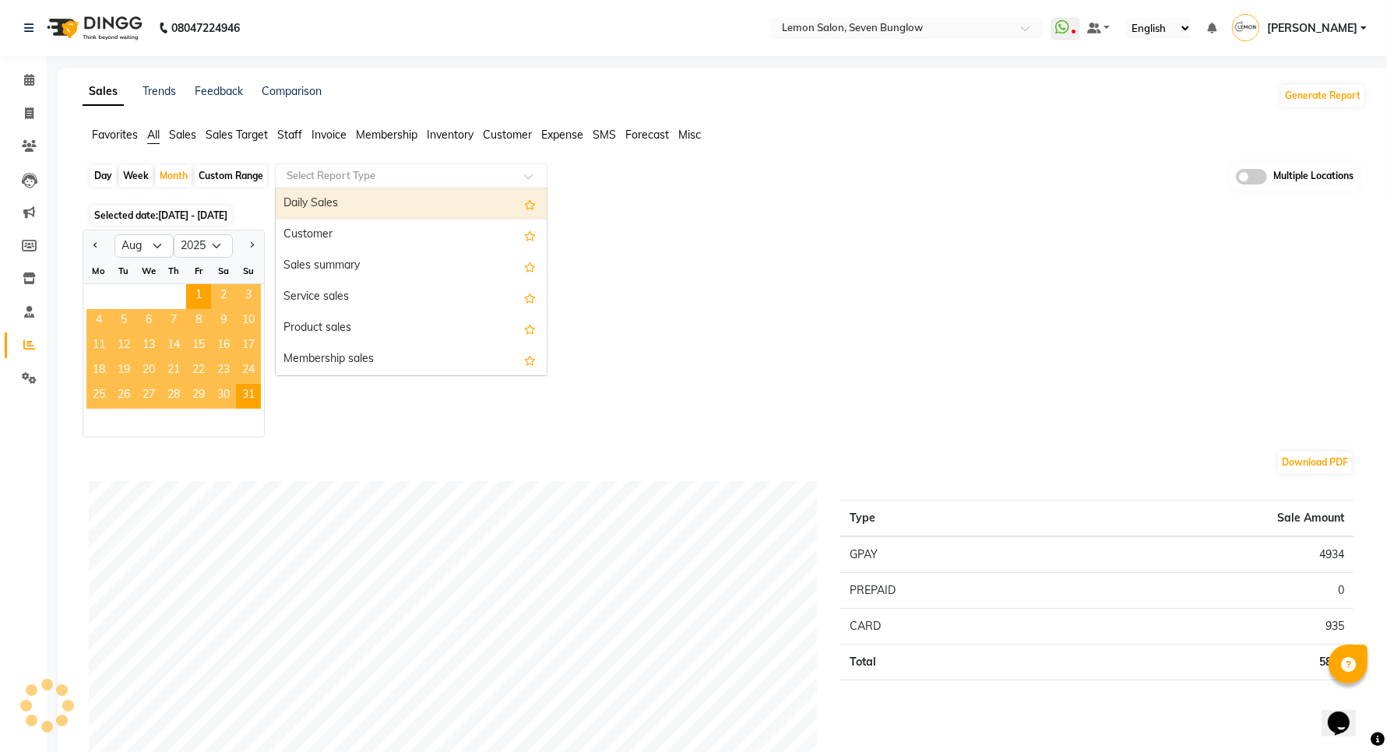
click at [328, 174] on input "text" at bounding box center [395, 176] width 224 height 16
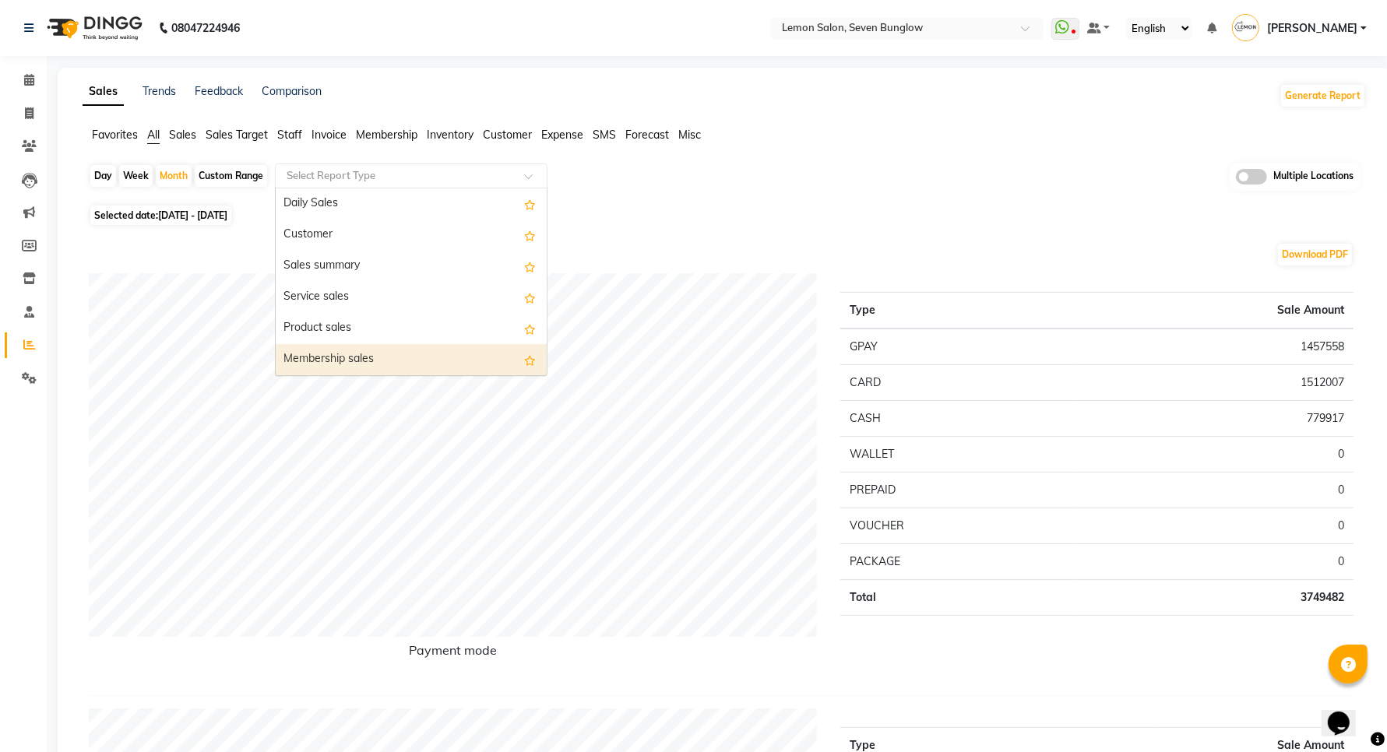
click at [355, 353] on div "Membership sales" at bounding box center [411, 359] width 271 height 31
select select "full_report"
select select "csv"
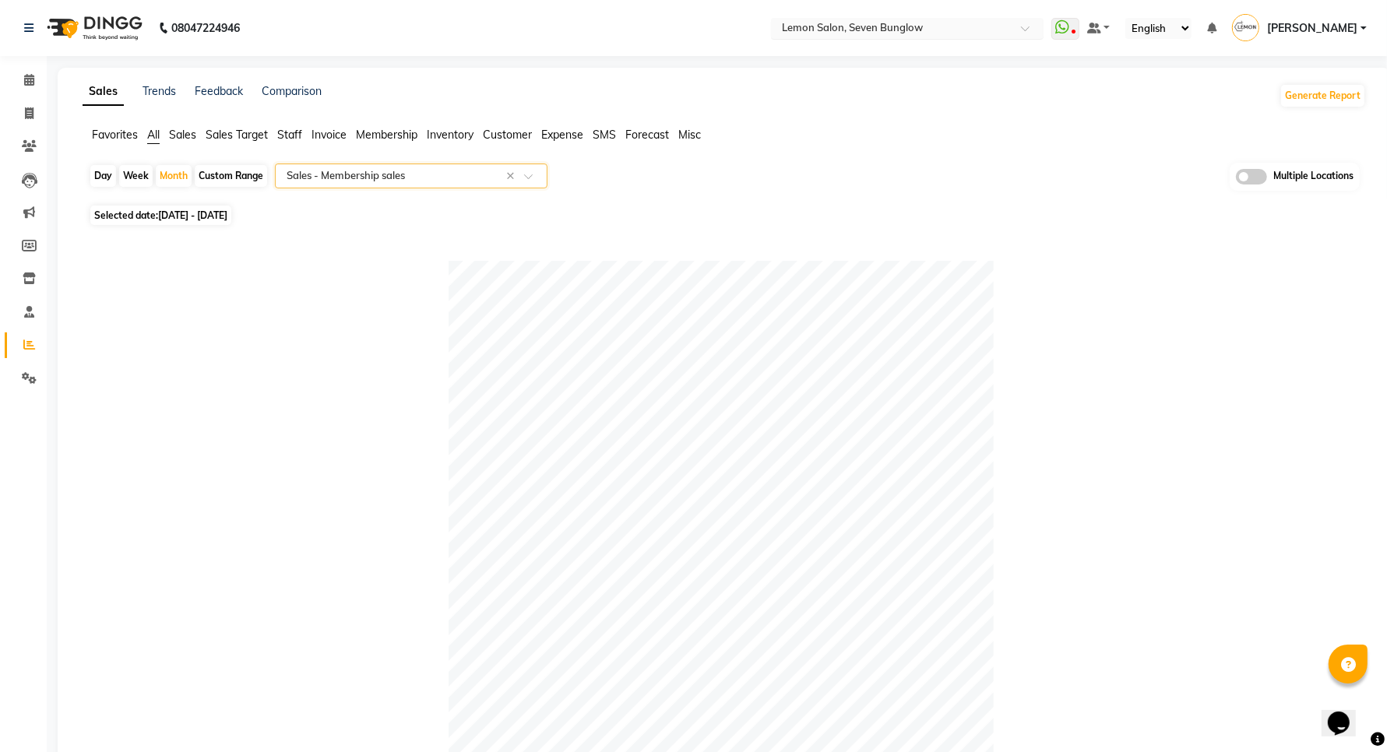
click at [907, 37] on ng-select "Select Location × Lemon Salon, Seven Bunglow" at bounding box center [907, 28] width 273 height 21
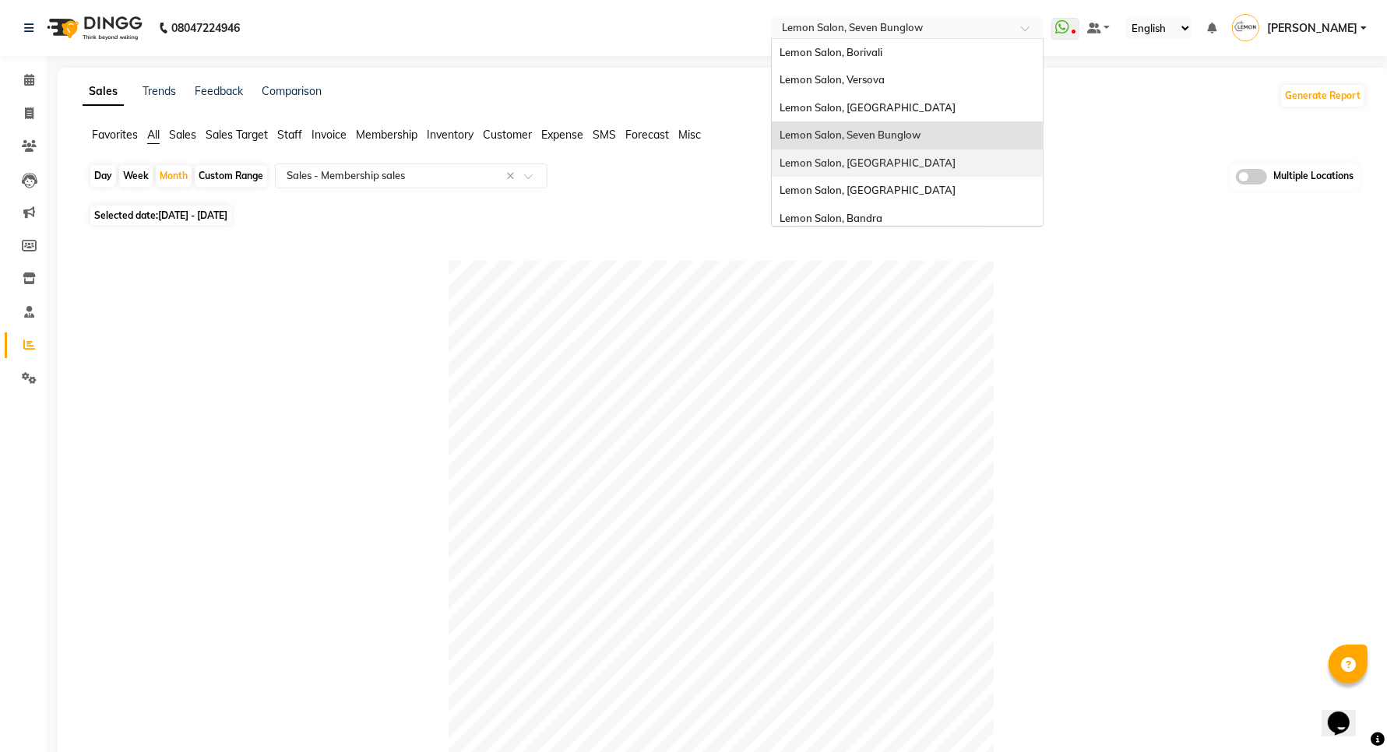
scroll to position [144, 0]
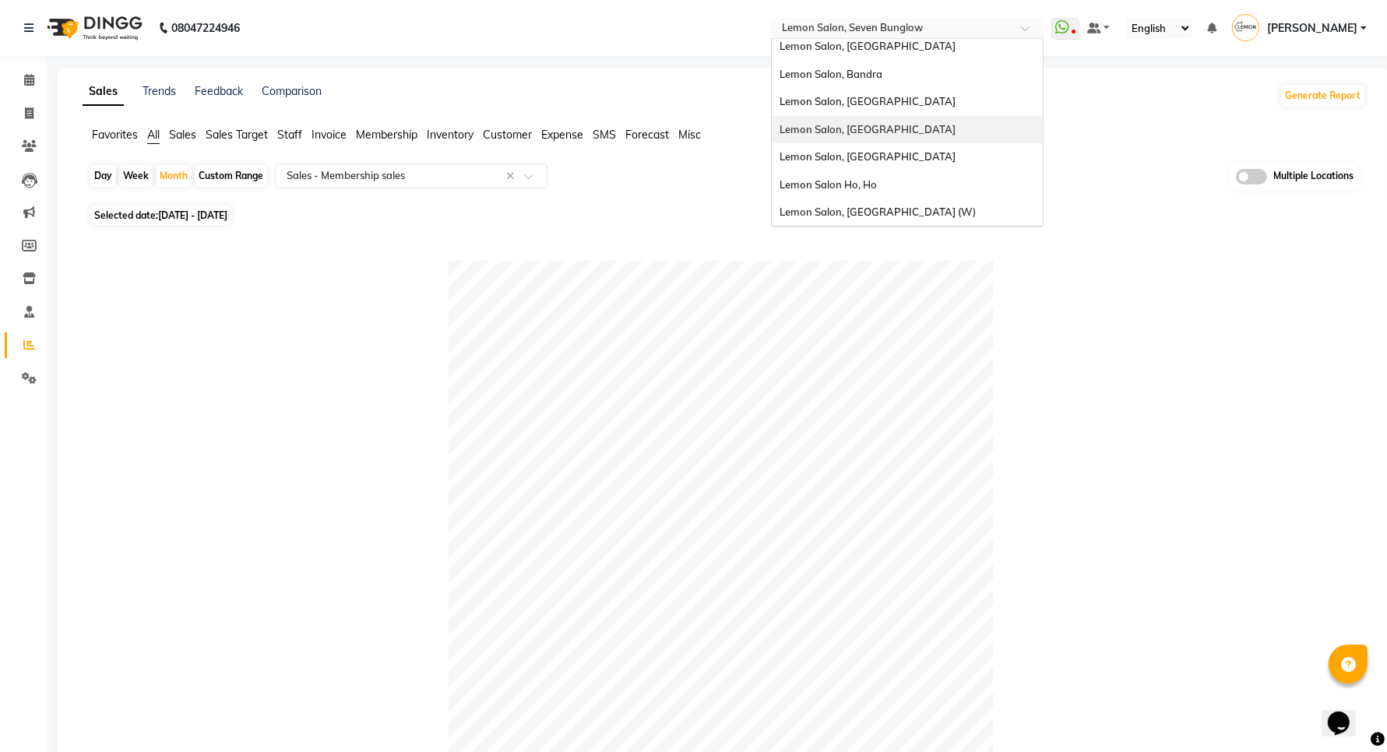
click at [892, 125] on span "Lemon Salon, [GEOGRAPHIC_DATA]" at bounding box center [868, 129] width 176 height 12
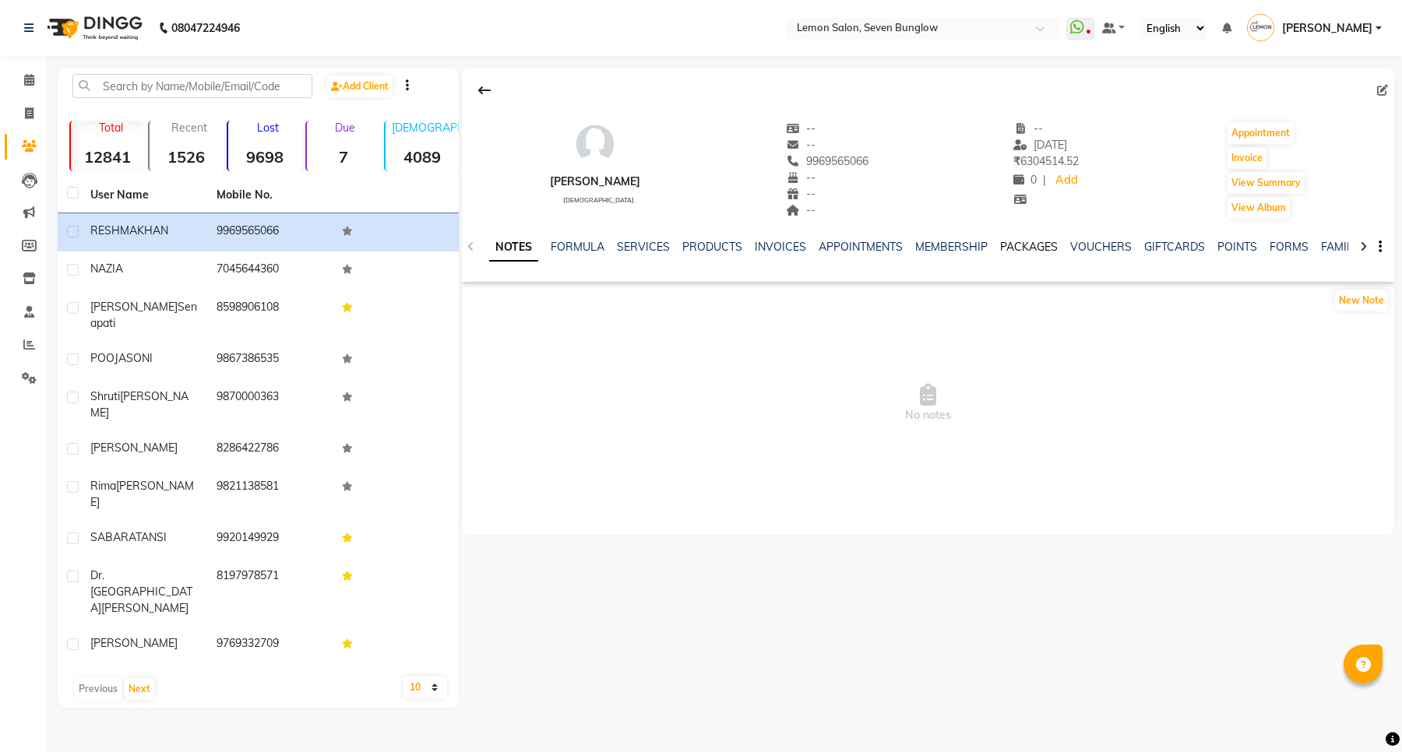
click at [1020, 244] on link "PACKAGES" at bounding box center [1029, 247] width 58 height 14
click at [1028, 238] on div "NOTES FORMULA SERVICES PRODUCTS INVOICES APPOINTMENTS MEMBERSHIP PACKAGES VOUCH…" at bounding box center [928, 247] width 932 height 54
click at [1028, 246] on link "VOUCHERS" at bounding box center [1025, 247] width 62 height 14
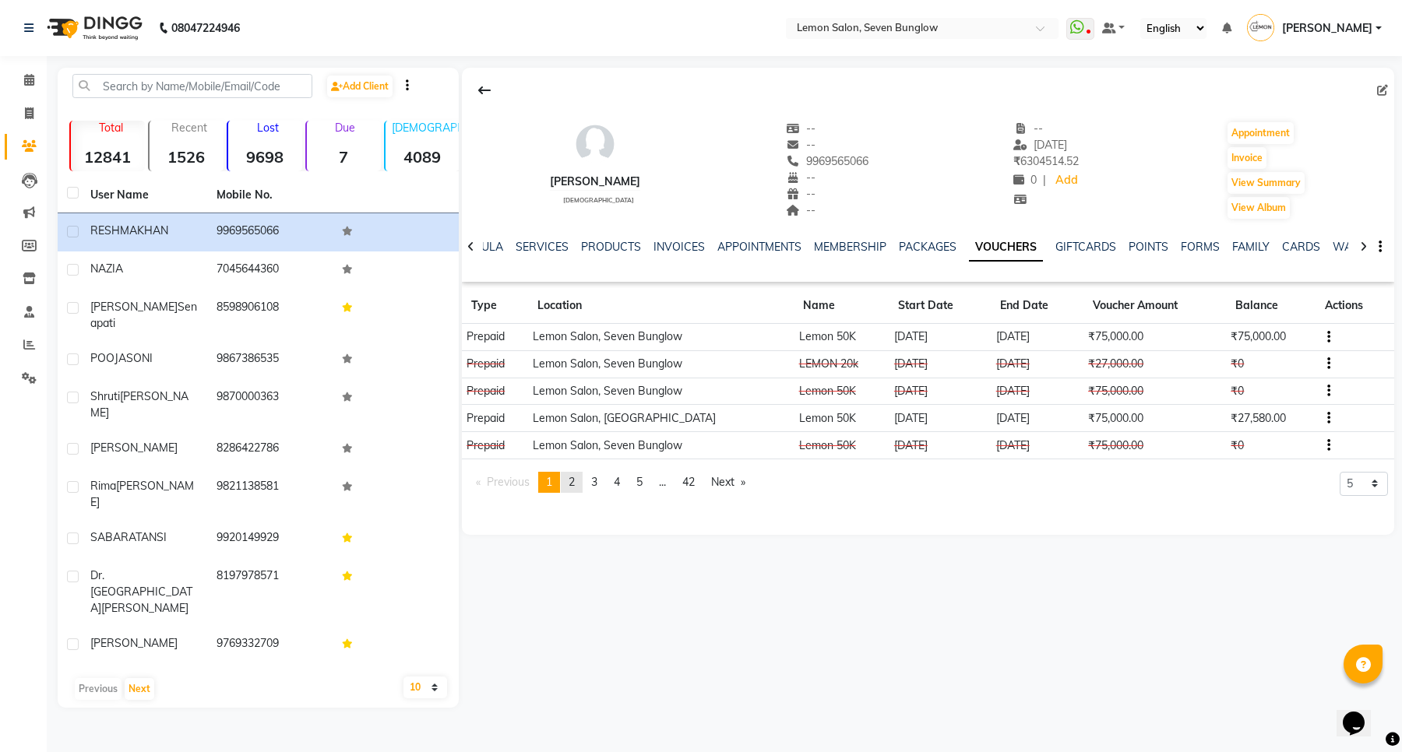
click at [580, 479] on link "page 2" at bounding box center [572, 482] width 22 height 21
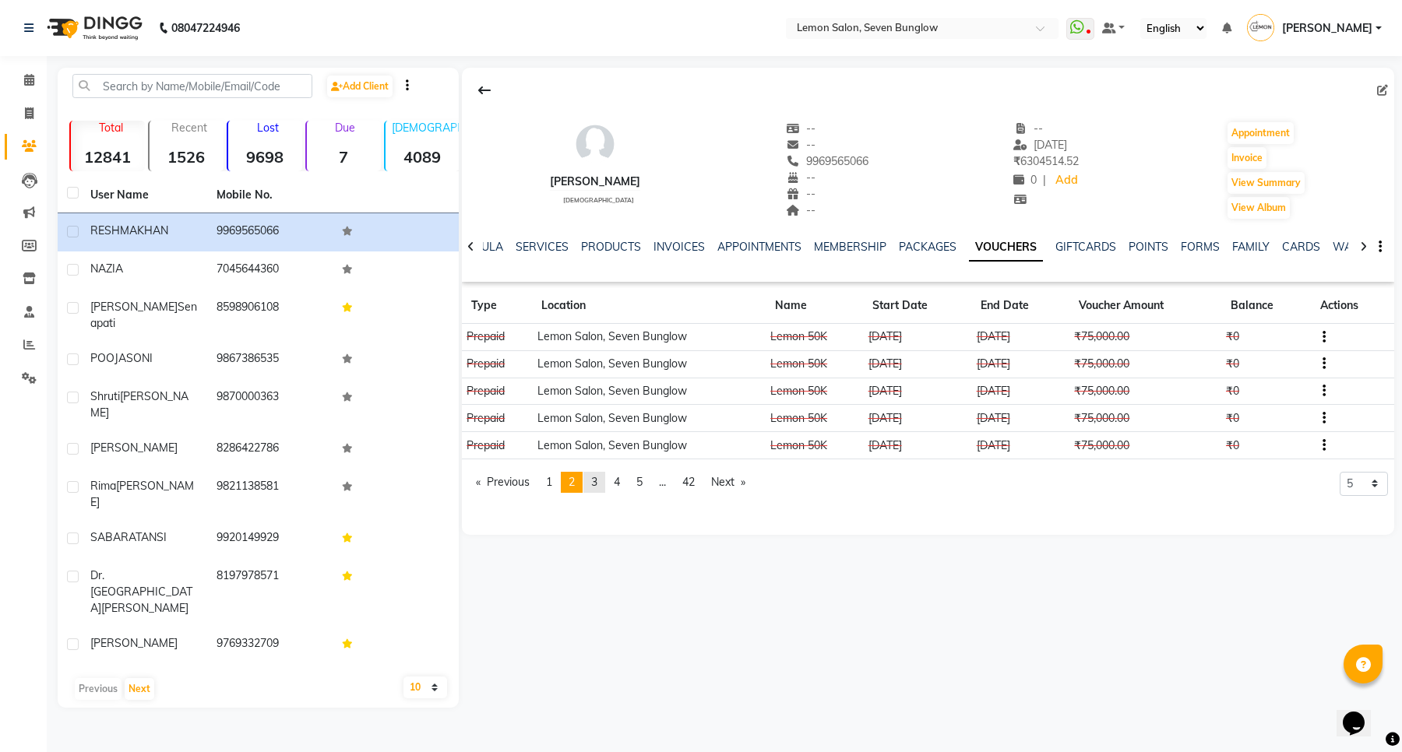
click at [594, 484] on span "3" at bounding box center [594, 482] width 6 height 14
click at [557, 484] on link "page 1" at bounding box center [549, 482] width 22 height 21
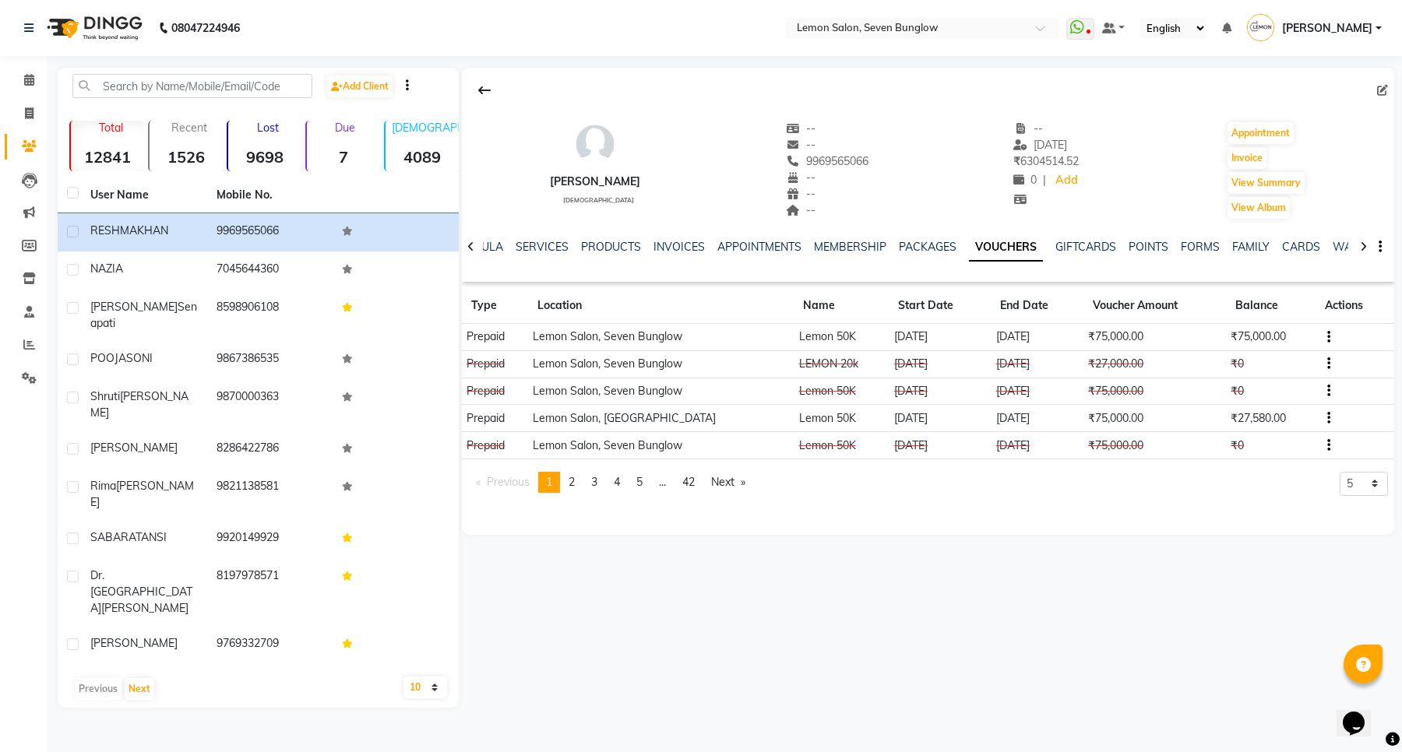
click at [1321, 421] on button "button" at bounding box center [1325, 418] width 9 height 16
click at [1264, 400] on td "Redemption History" at bounding box center [1251, 400] width 97 height 18
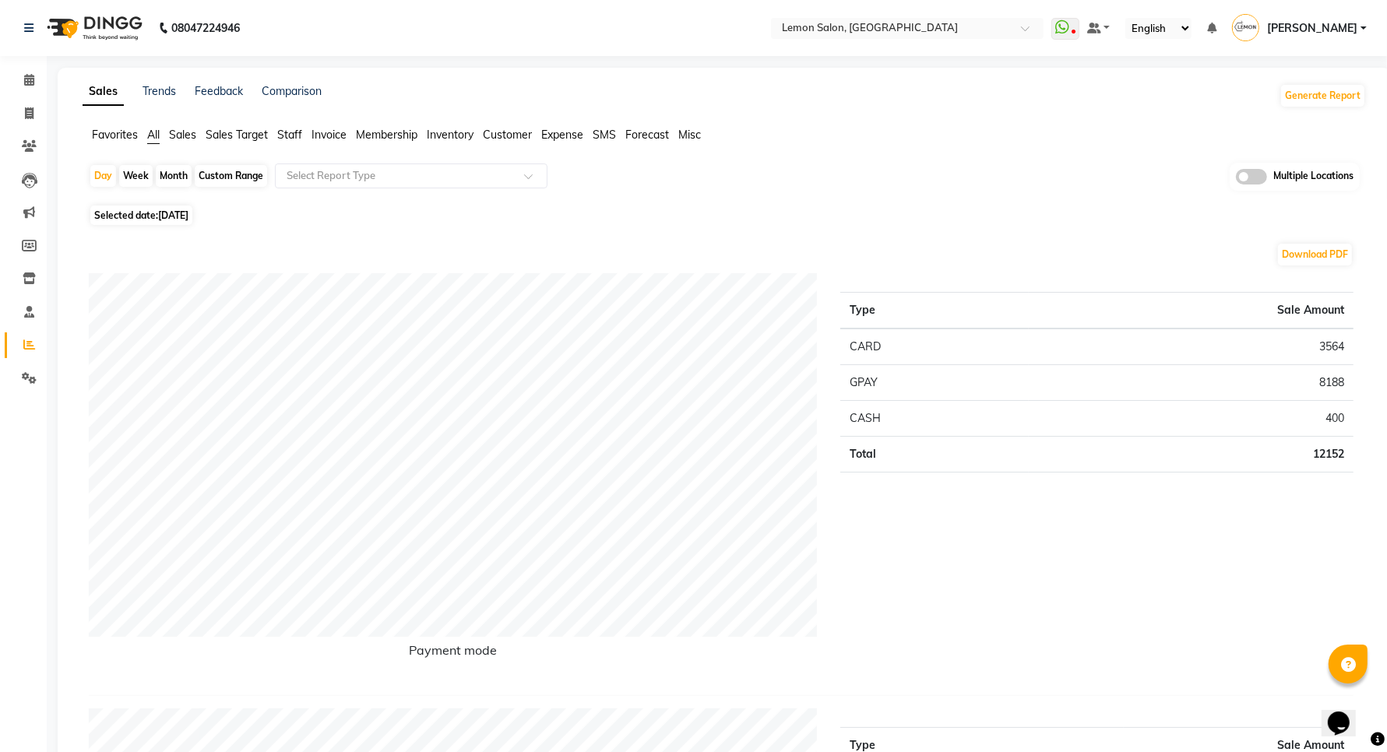
click at [173, 176] on div "Month" at bounding box center [174, 176] width 36 height 22
select select "9"
select select "2025"
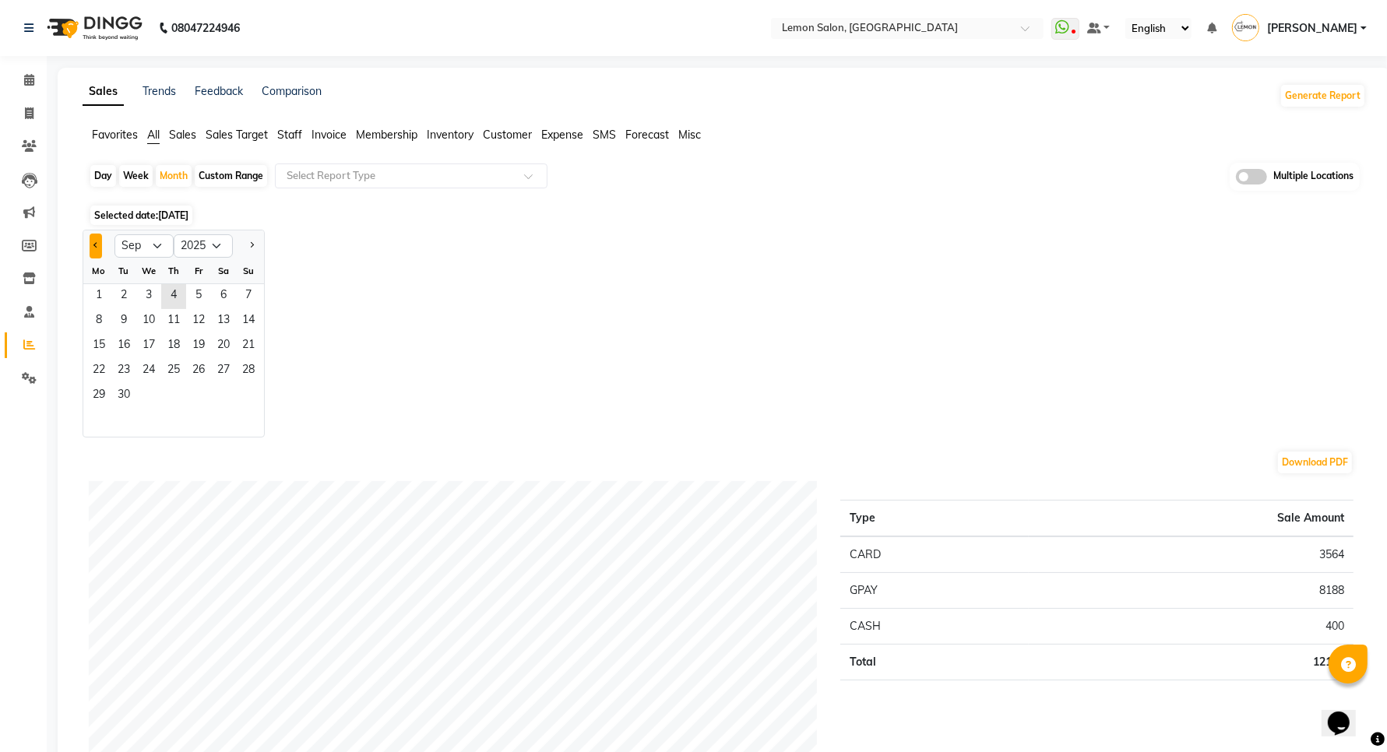
click at [98, 244] on button "Previous month" at bounding box center [96, 246] width 12 height 25
select select "8"
click at [192, 292] on span "1" at bounding box center [198, 296] width 25 height 25
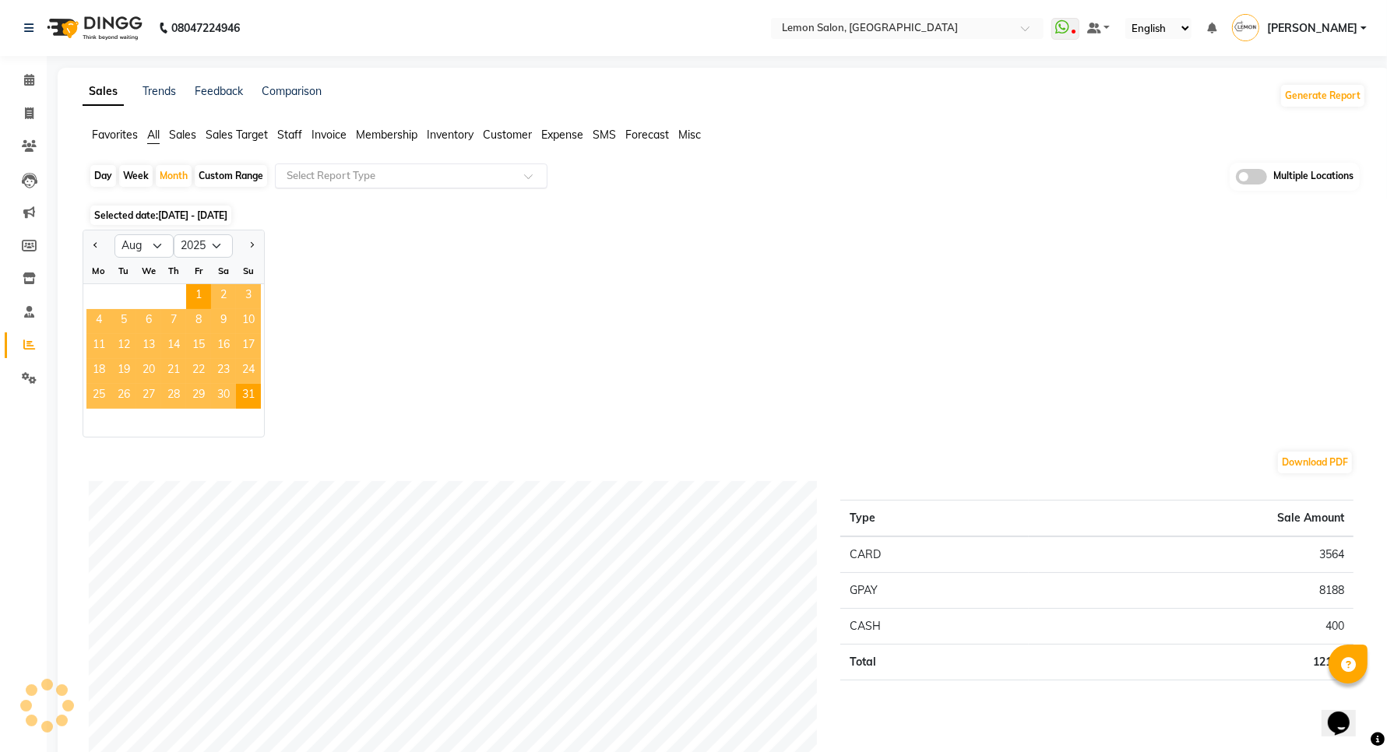
click at [317, 172] on input "text" at bounding box center [395, 176] width 224 height 16
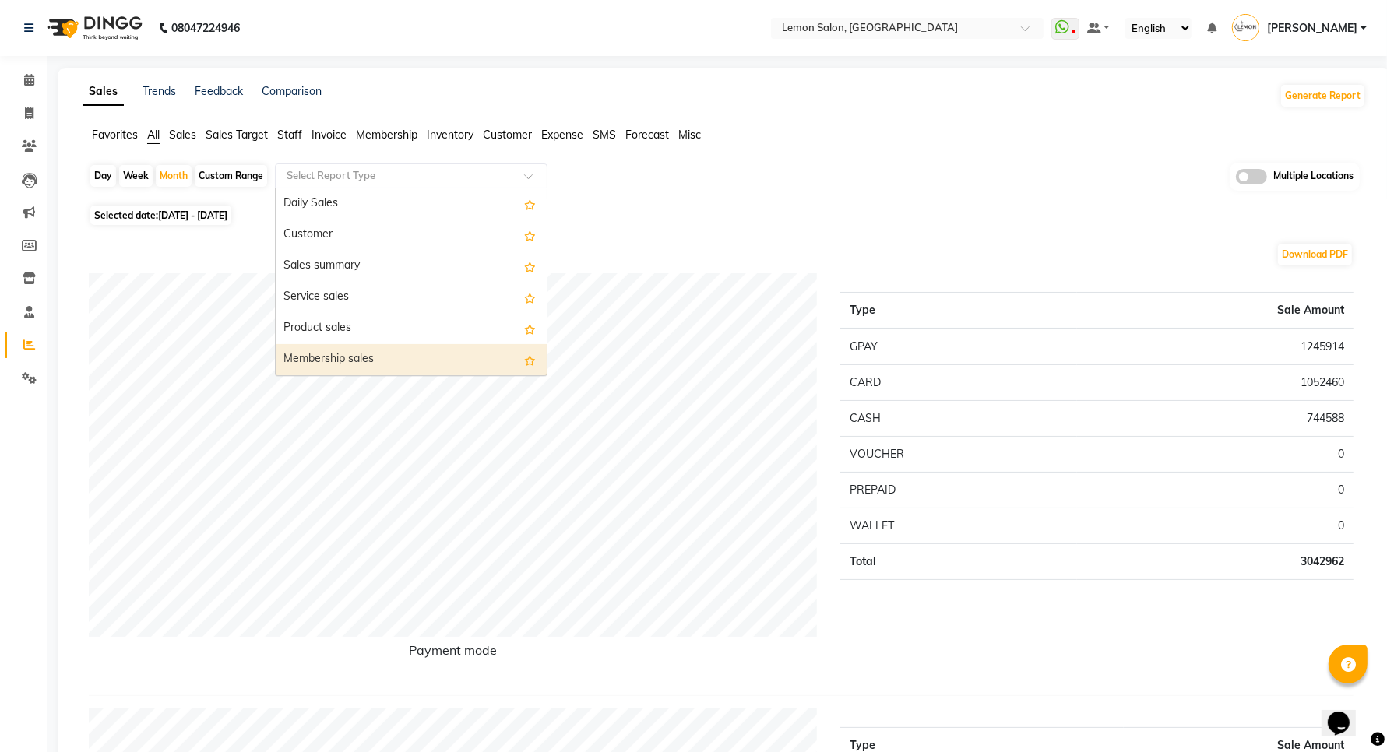
click at [357, 355] on div "Membership sales" at bounding box center [411, 359] width 271 height 31
select select "full_report"
select select "csv"
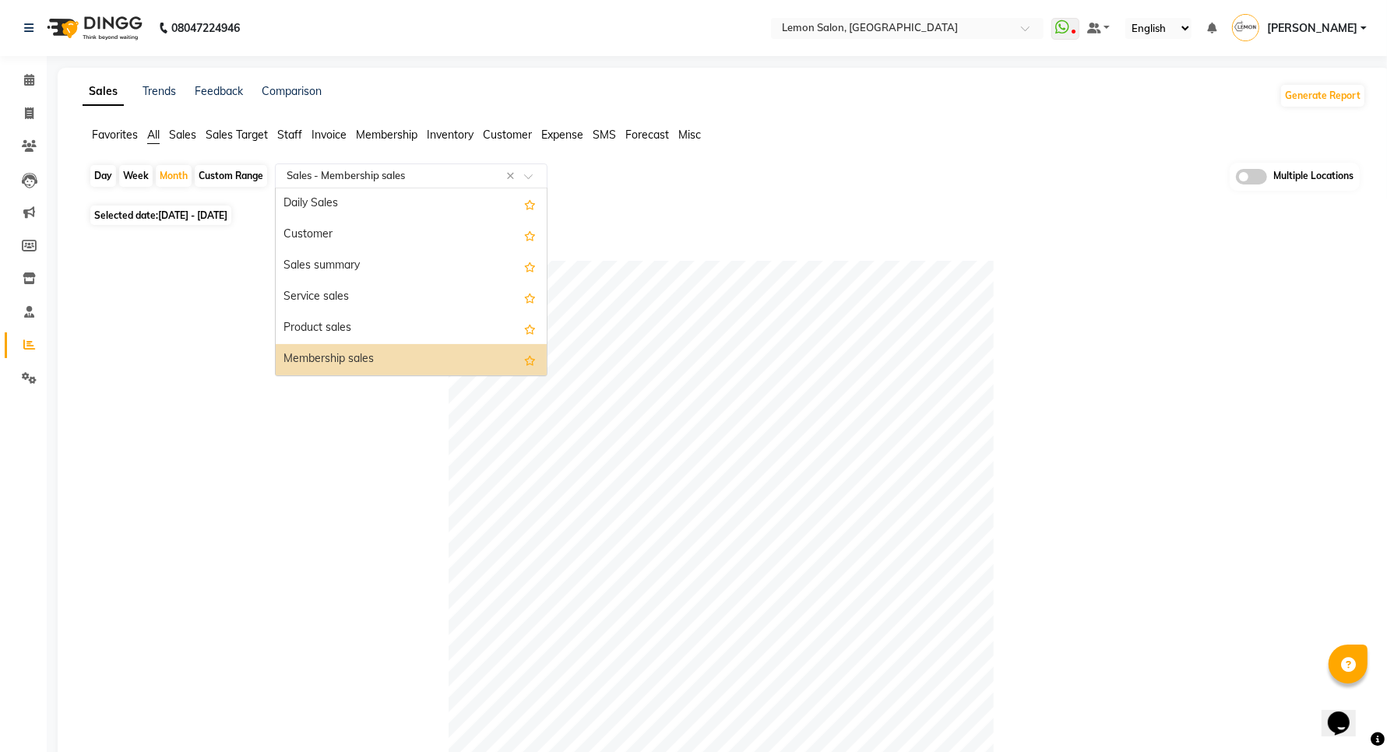
click at [392, 170] on input "text" at bounding box center [395, 176] width 224 height 16
click at [288, 130] on span "Staff" at bounding box center [289, 135] width 25 height 14
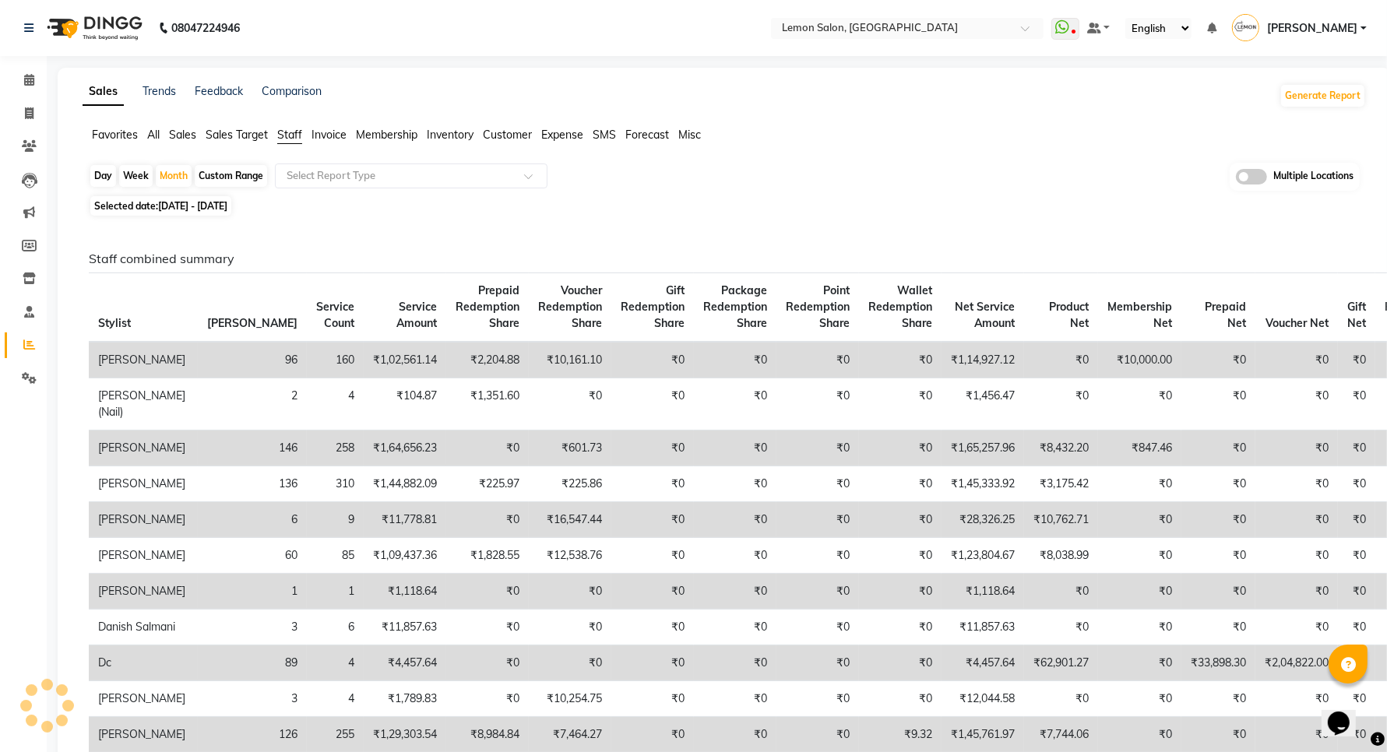
drag, startPoint x: 347, startPoint y: 160, endPoint x: 347, endPoint y: 192, distance: 32.7
drag, startPoint x: 348, startPoint y: 174, endPoint x: 349, endPoint y: 185, distance: 10.9
click at [348, 177] on input "text" at bounding box center [395, 176] width 224 height 16
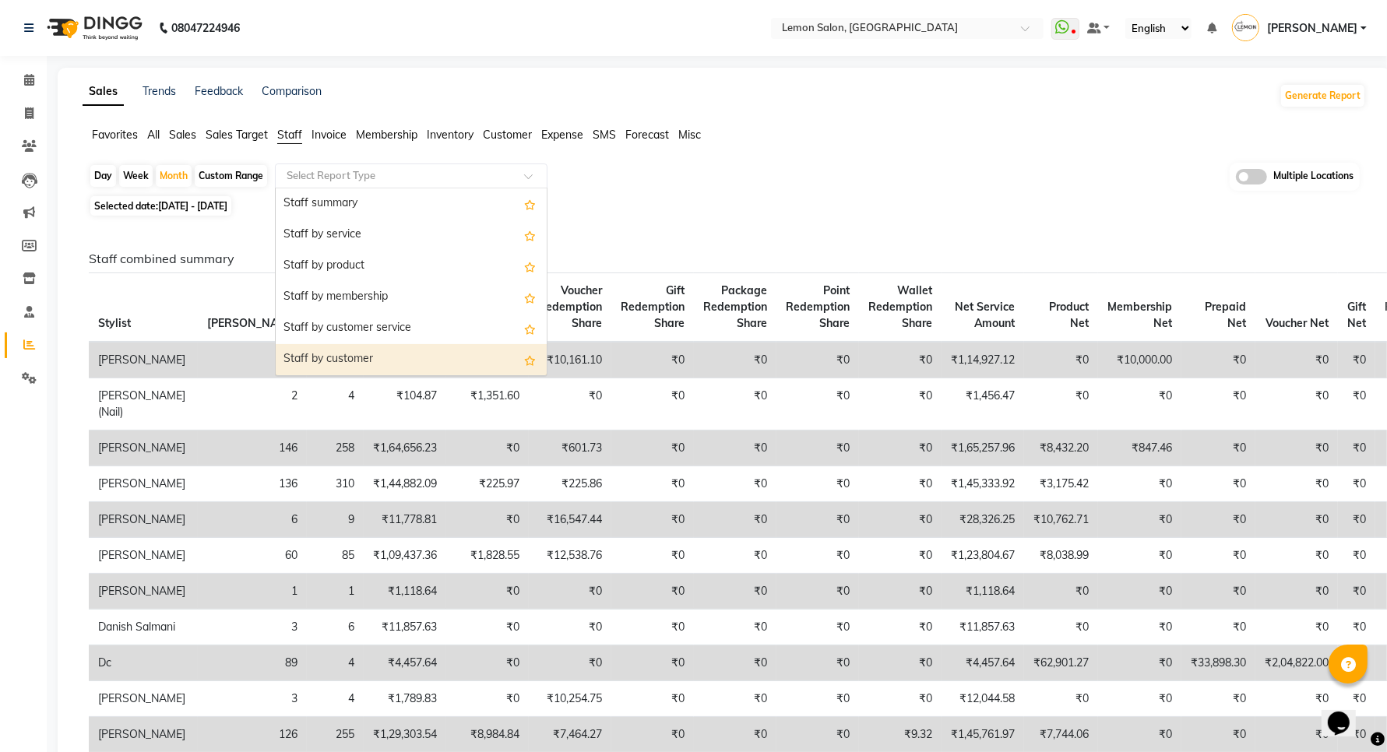
click at [360, 359] on div "Staff by customer" at bounding box center [411, 359] width 271 height 31
select select "full_report"
select select "csv"
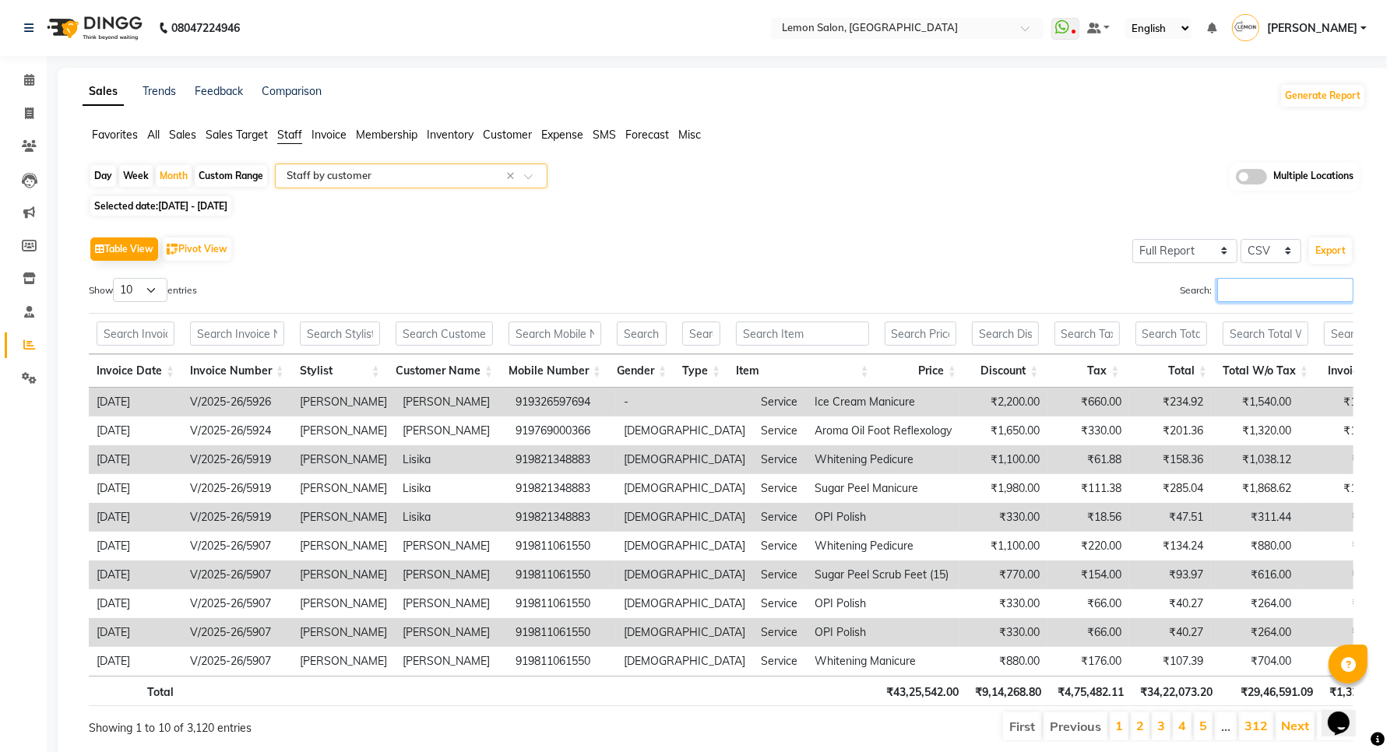
click at [1246, 298] on input "Search:" at bounding box center [1285, 290] width 136 height 24
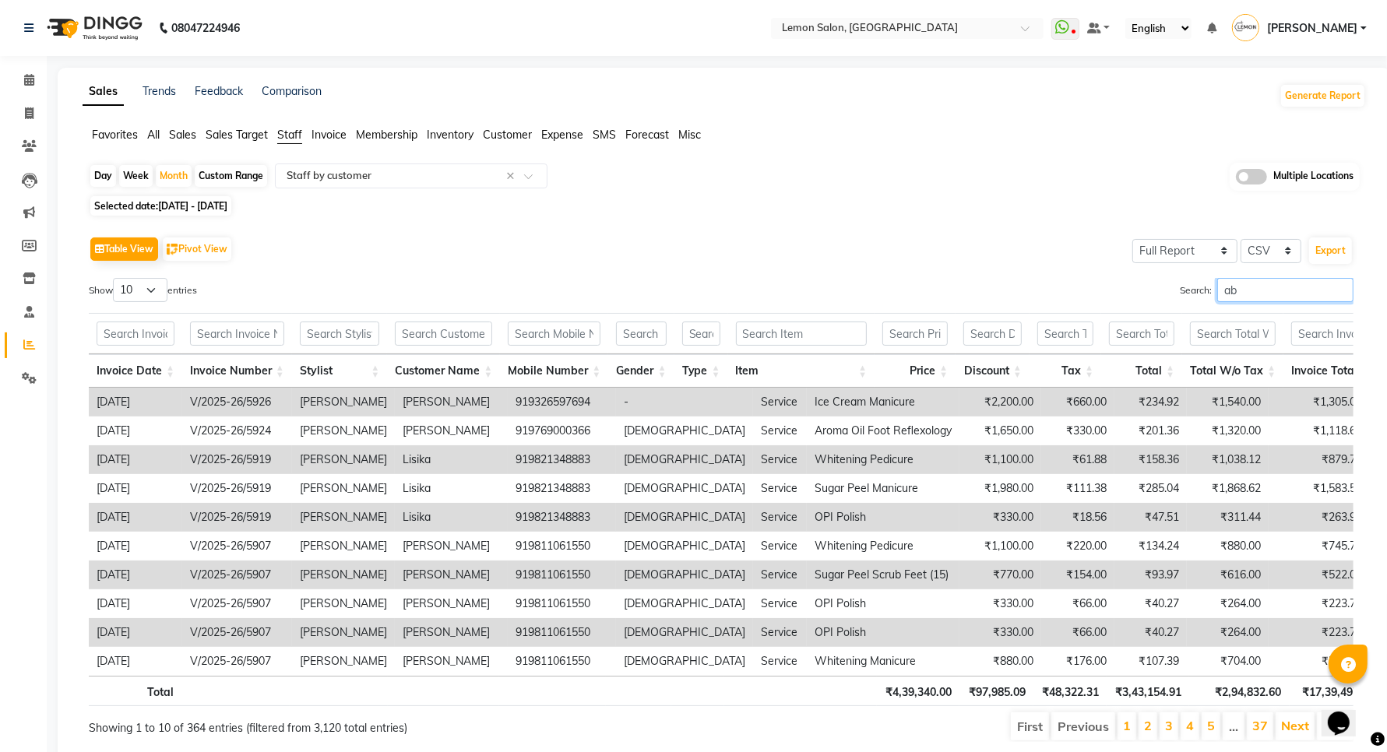
type input "a"
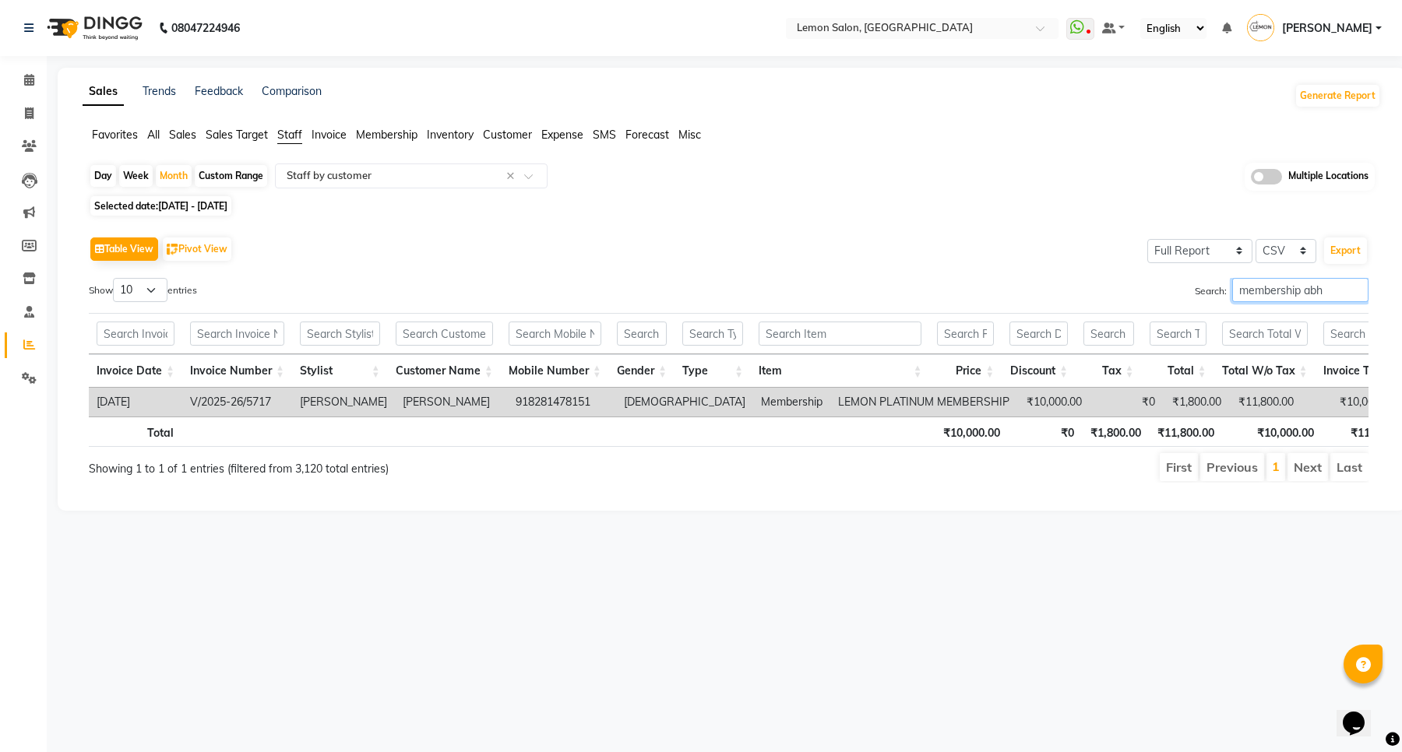
click at [1262, 298] on input "membership abh" at bounding box center [1300, 290] width 136 height 24
click at [1299, 285] on input "membership abh" at bounding box center [1300, 290] width 136 height 24
click at [1303, 285] on input "membership abh" at bounding box center [1300, 290] width 136 height 24
click at [1290, 280] on input "membership abh" at bounding box center [1300, 290] width 136 height 24
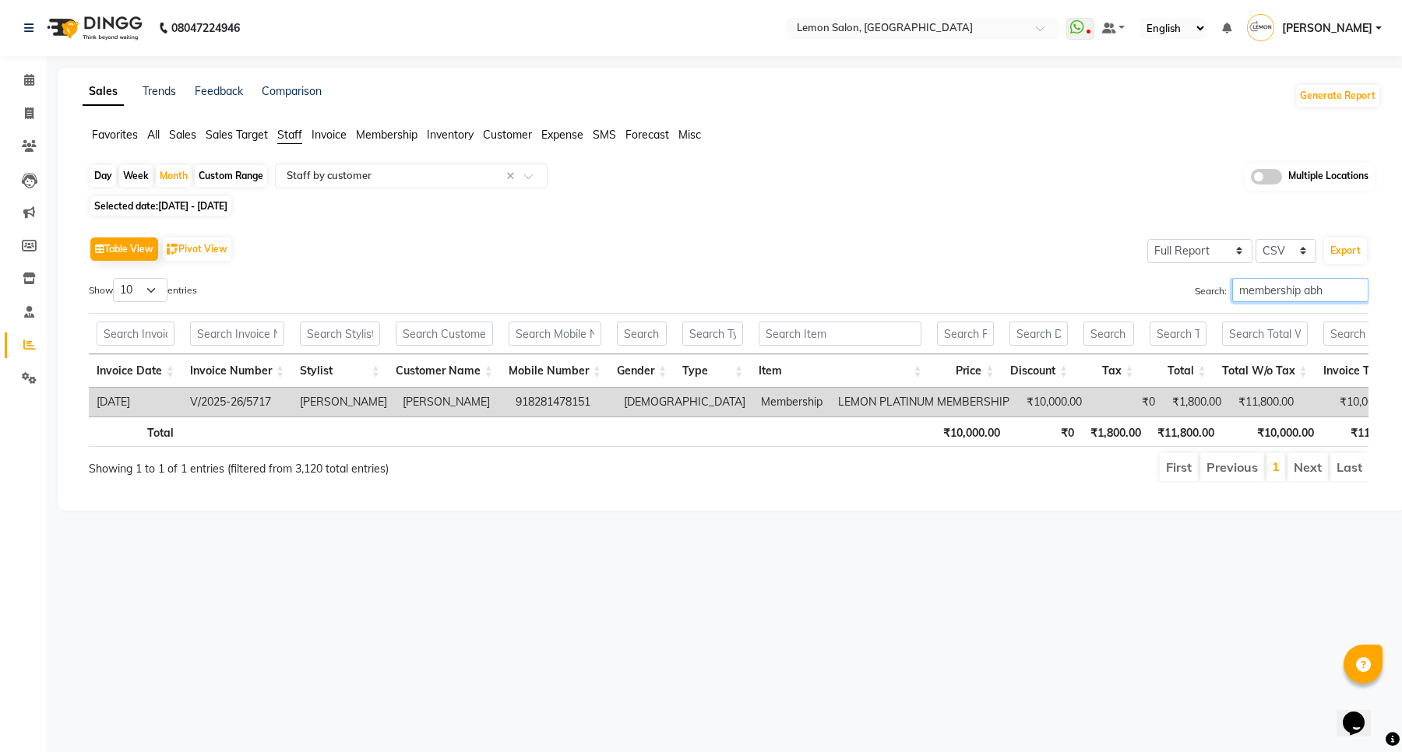
click at [1290, 280] on input "membership abh" at bounding box center [1300, 290] width 136 height 24
click at [1314, 290] on input "membership abh" at bounding box center [1300, 290] width 136 height 24
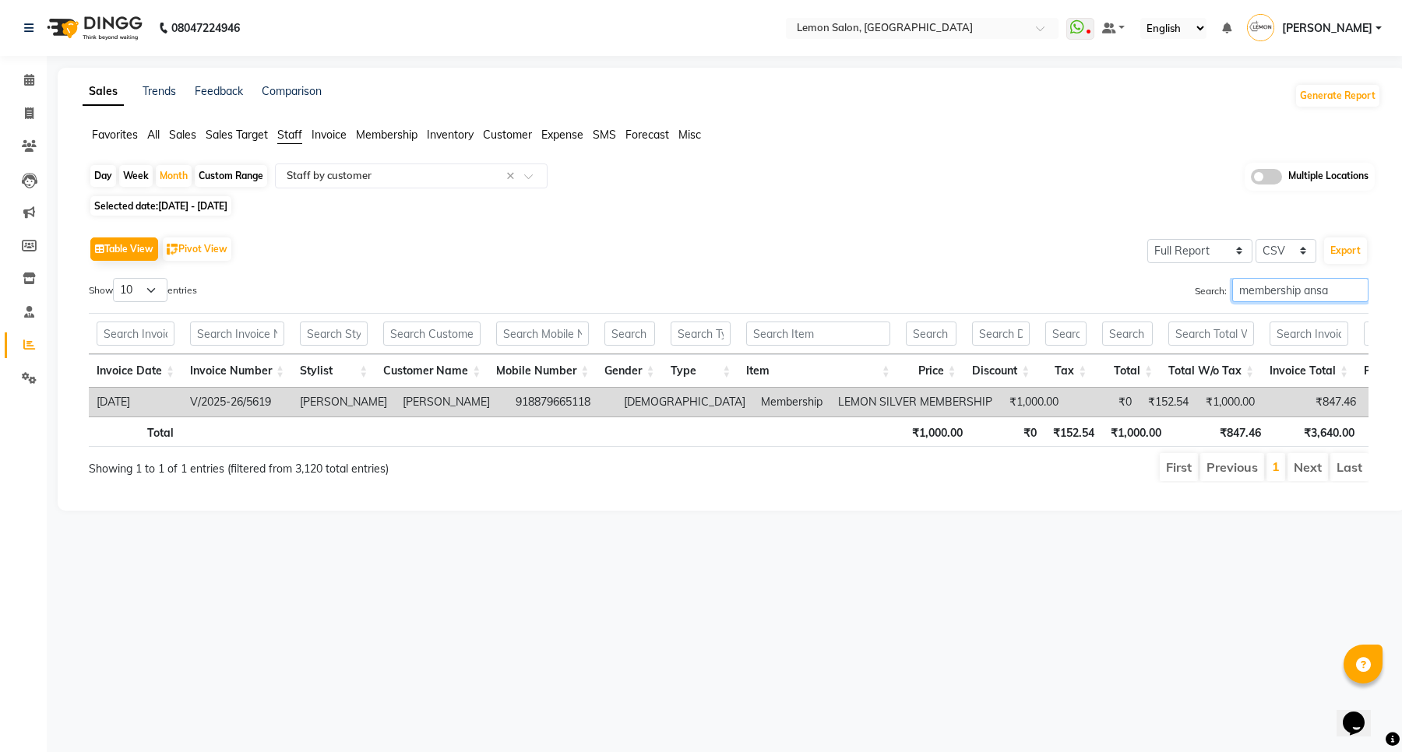
click at [1310, 298] on input "membership ansa" at bounding box center [1300, 290] width 136 height 24
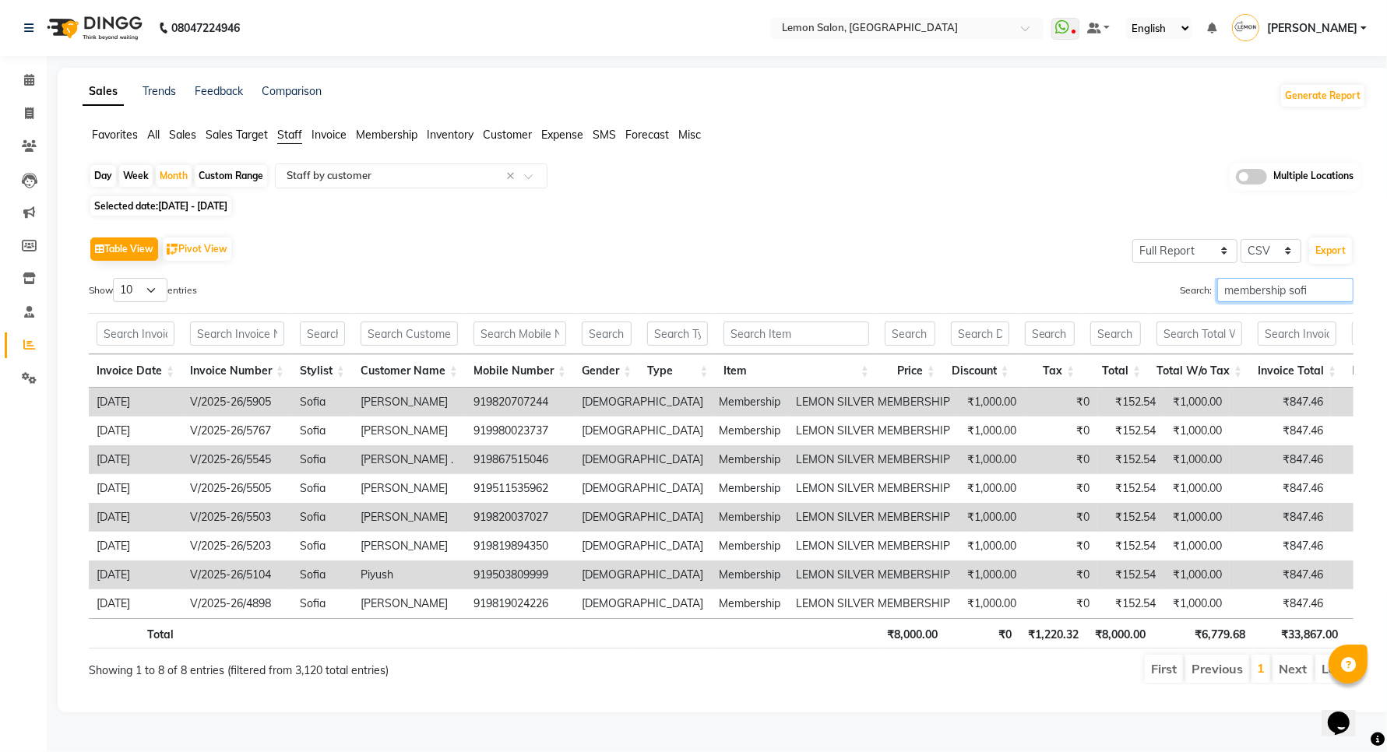
click at [1272, 282] on input "membership sofi" at bounding box center [1285, 290] width 136 height 24
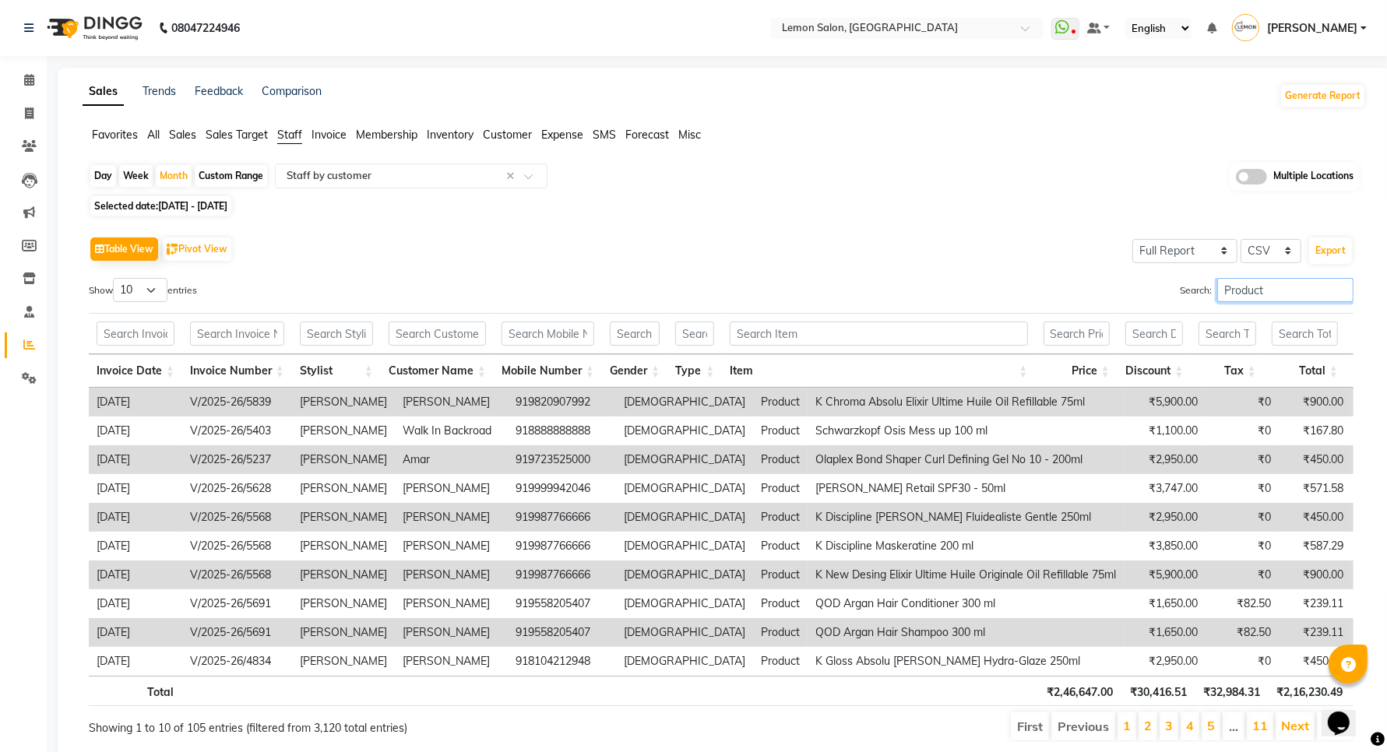
type input "Product"
click at [351, 320] on th at bounding box center [336, 333] width 89 height 41
click at [341, 332] on input "text" at bounding box center [336, 334] width 73 height 24
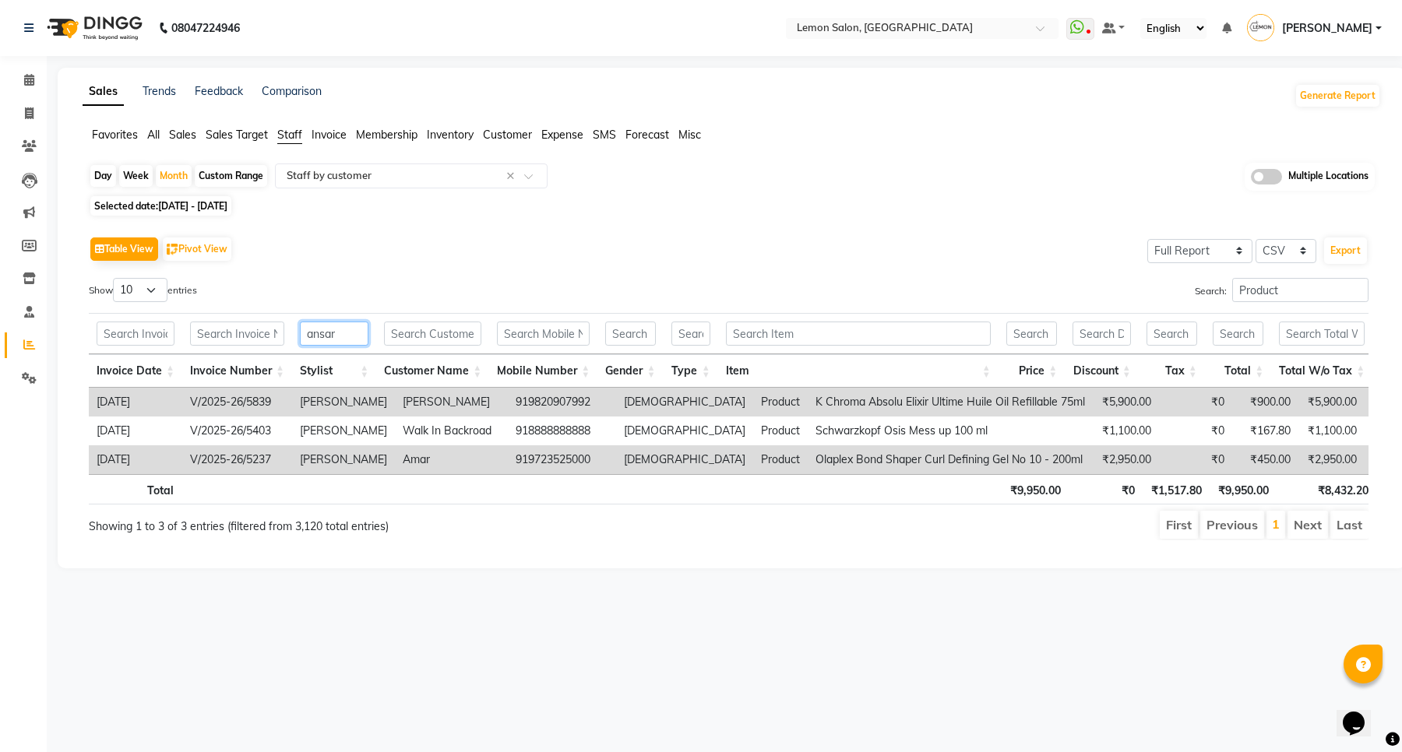
type input "ansar"
click at [1279, 294] on input "Product" at bounding box center [1300, 290] width 136 height 24
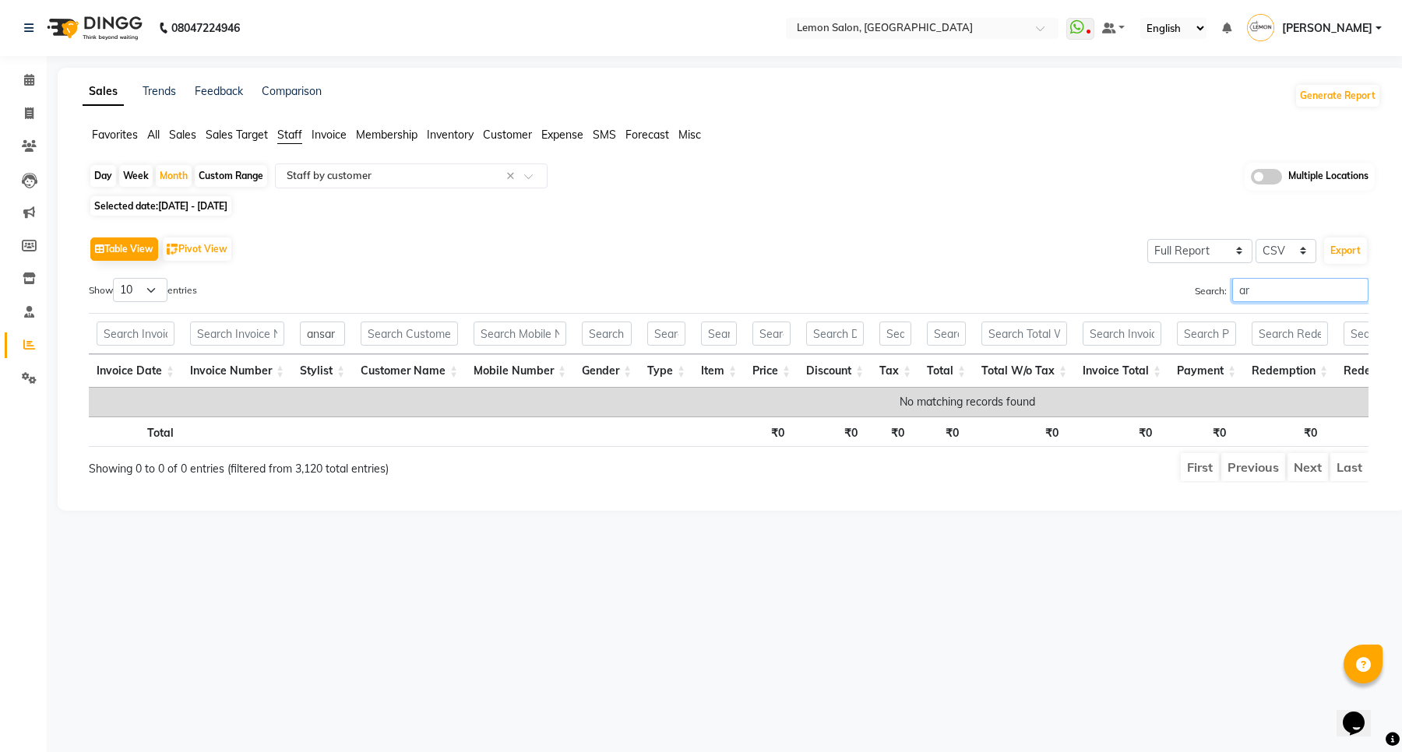
type input "a"
click at [1276, 283] on input "arch" at bounding box center [1300, 290] width 136 height 24
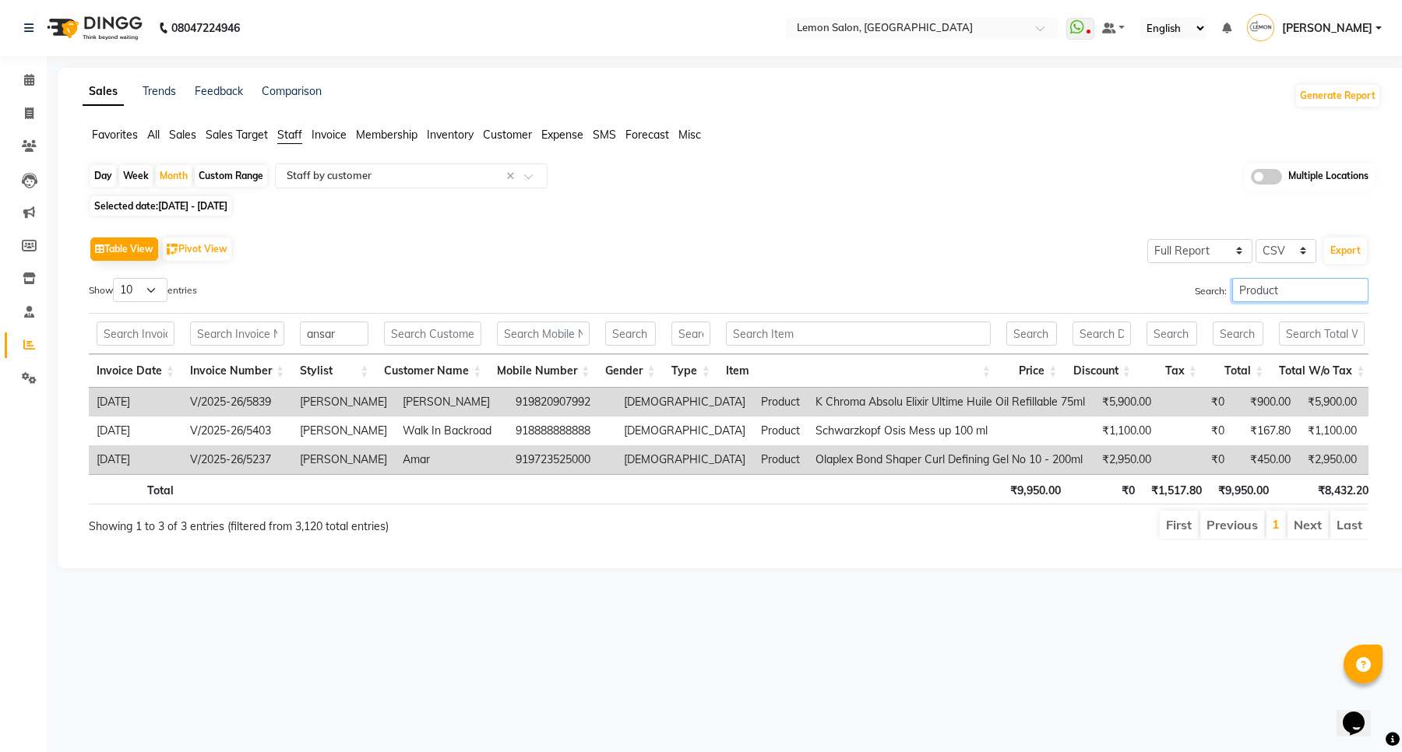
type input "Product"
click at [339, 329] on input "ansar" at bounding box center [334, 334] width 69 height 24
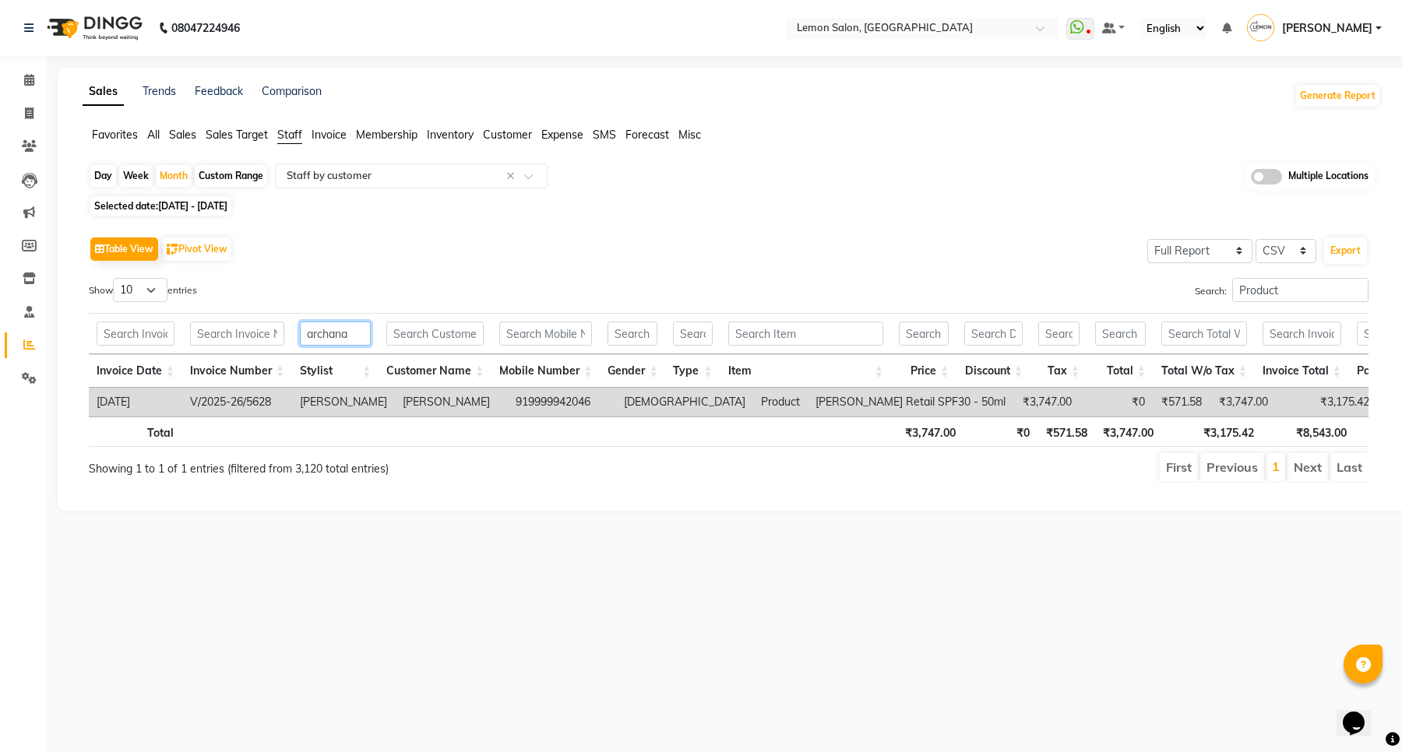
scroll to position [0, 16]
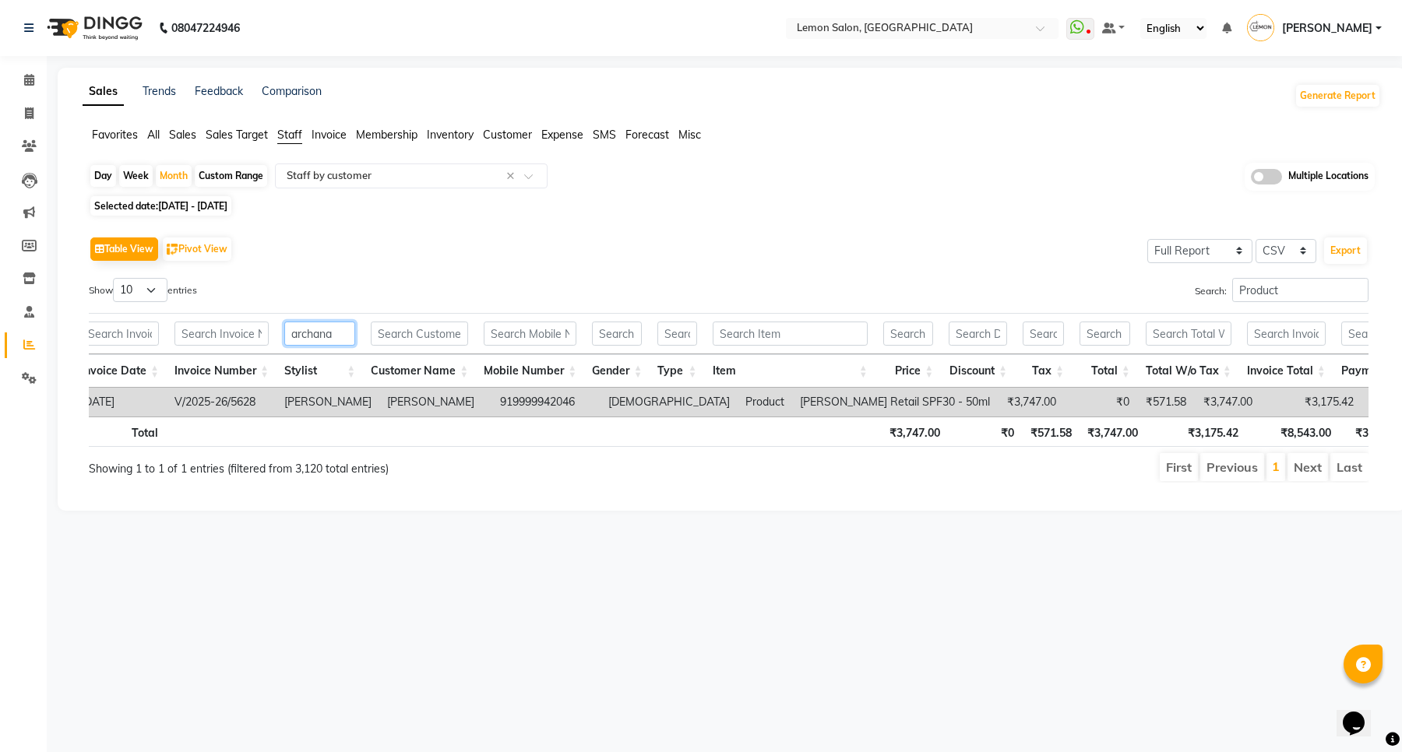
click at [304, 343] on input "archana" at bounding box center [319, 334] width 71 height 24
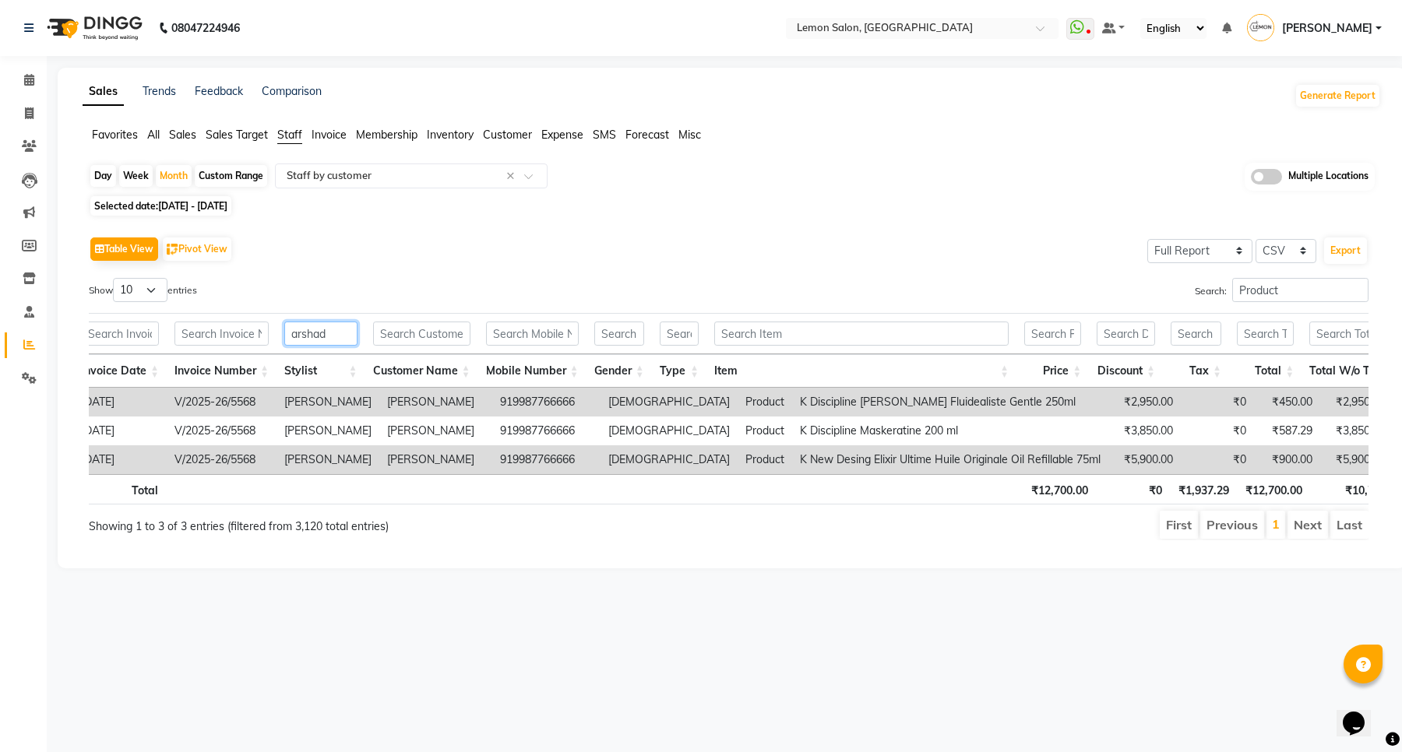
click at [337, 339] on input "arshad" at bounding box center [320, 334] width 73 height 24
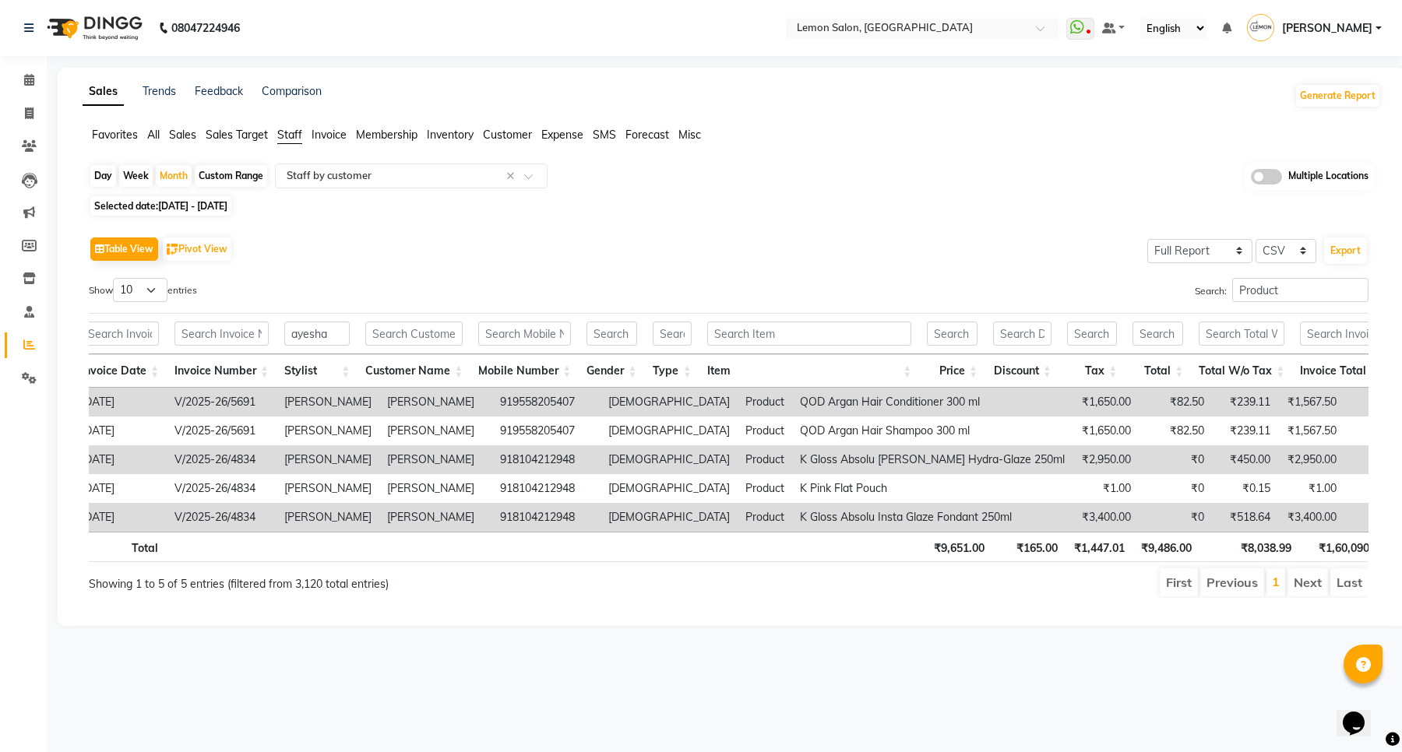
click at [1050, 366] on th "Discount" at bounding box center [1022, 370] width 74 height 33
click at [315, 340] on input "ayesha" at bounding box center [316, 334] width 65 height 24
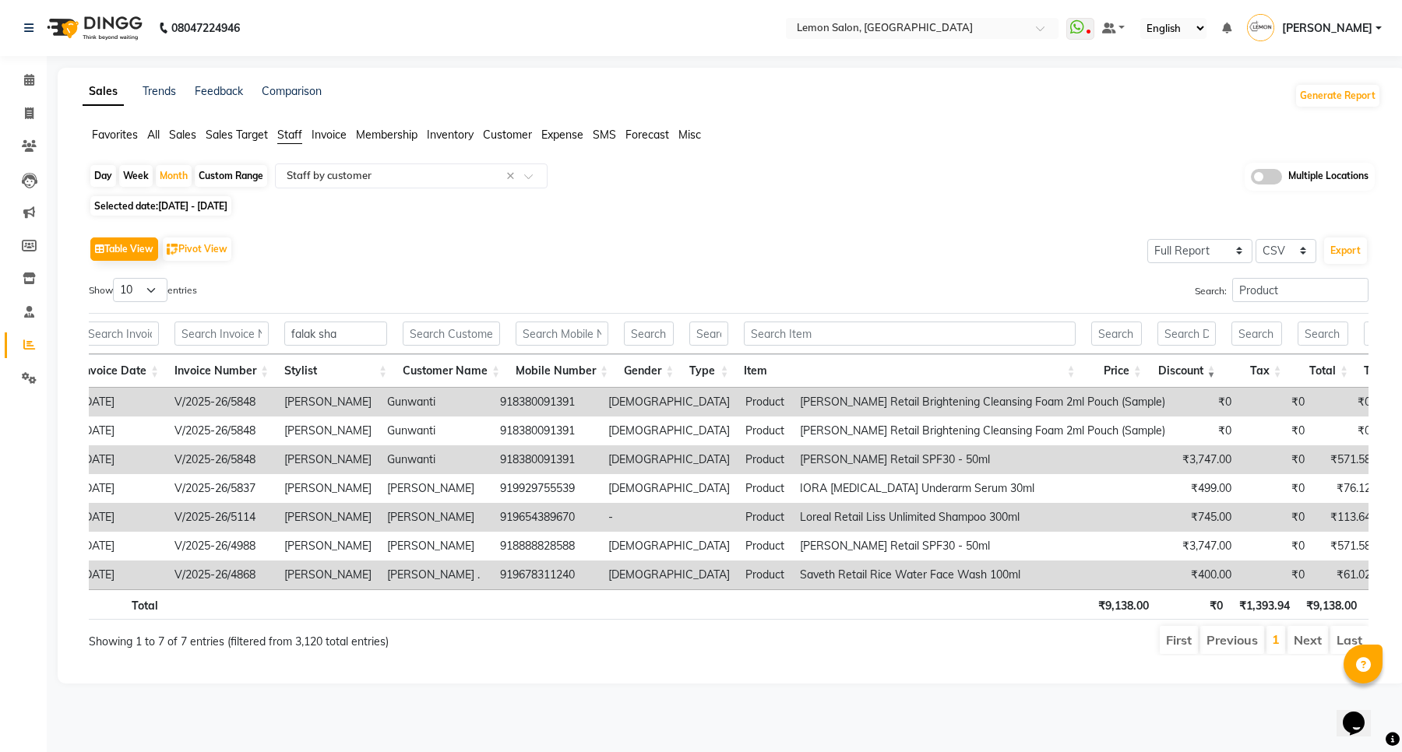
click at [1141, 371] on th "Price" at bounding box center [1116, 370] width 66 height 33
click at [333, 329] on input "falak sha" at bounding box center [335, 334] width 103 height 24
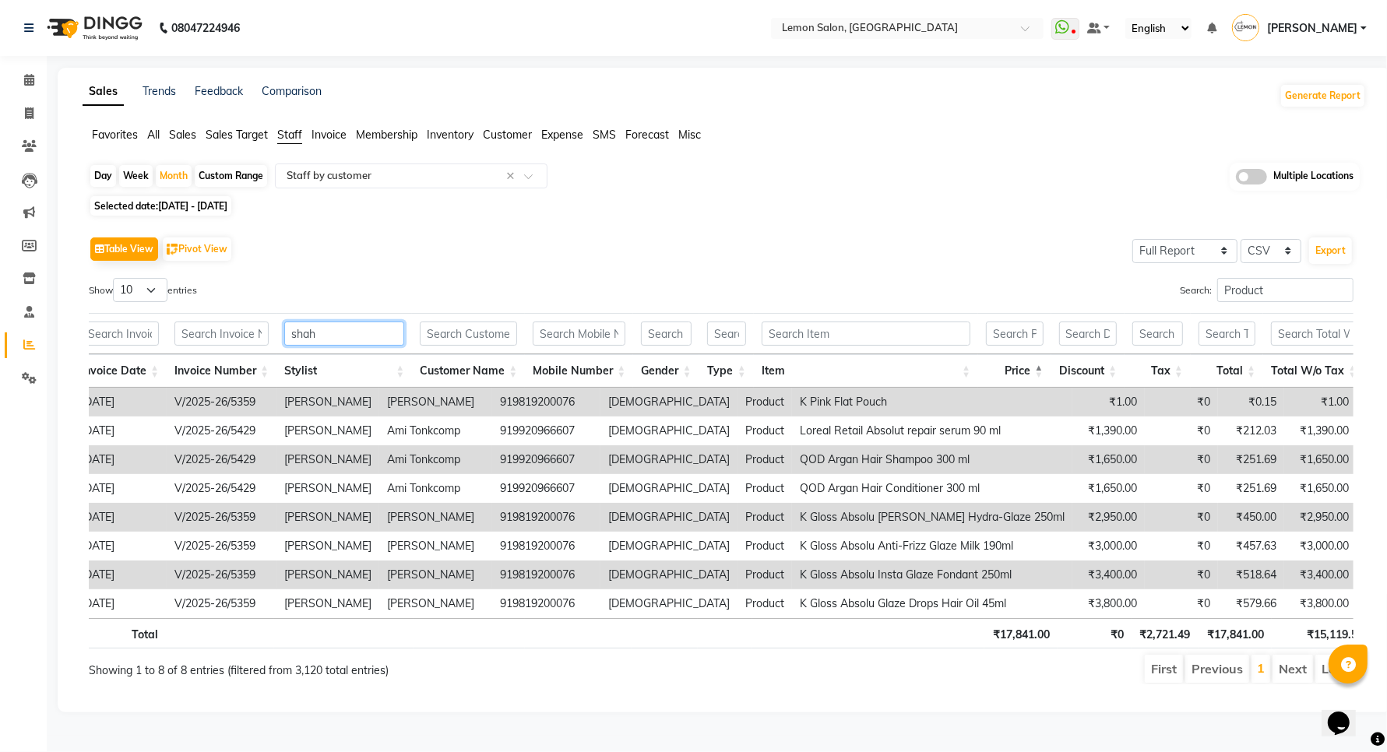
click at [374, 341] on input "shah" at bounding box center [344, 334] width 120 height 24
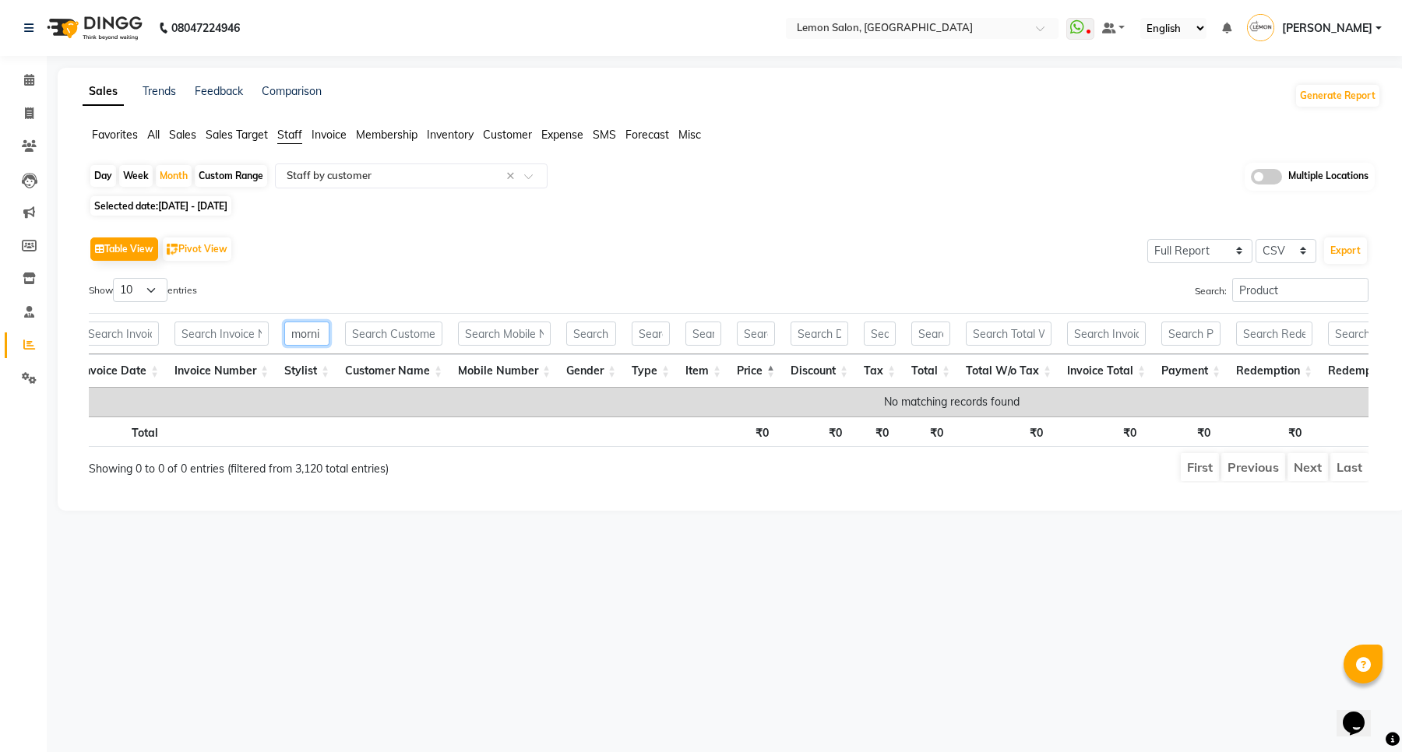
scroll to position [0, 0]
type input "m"
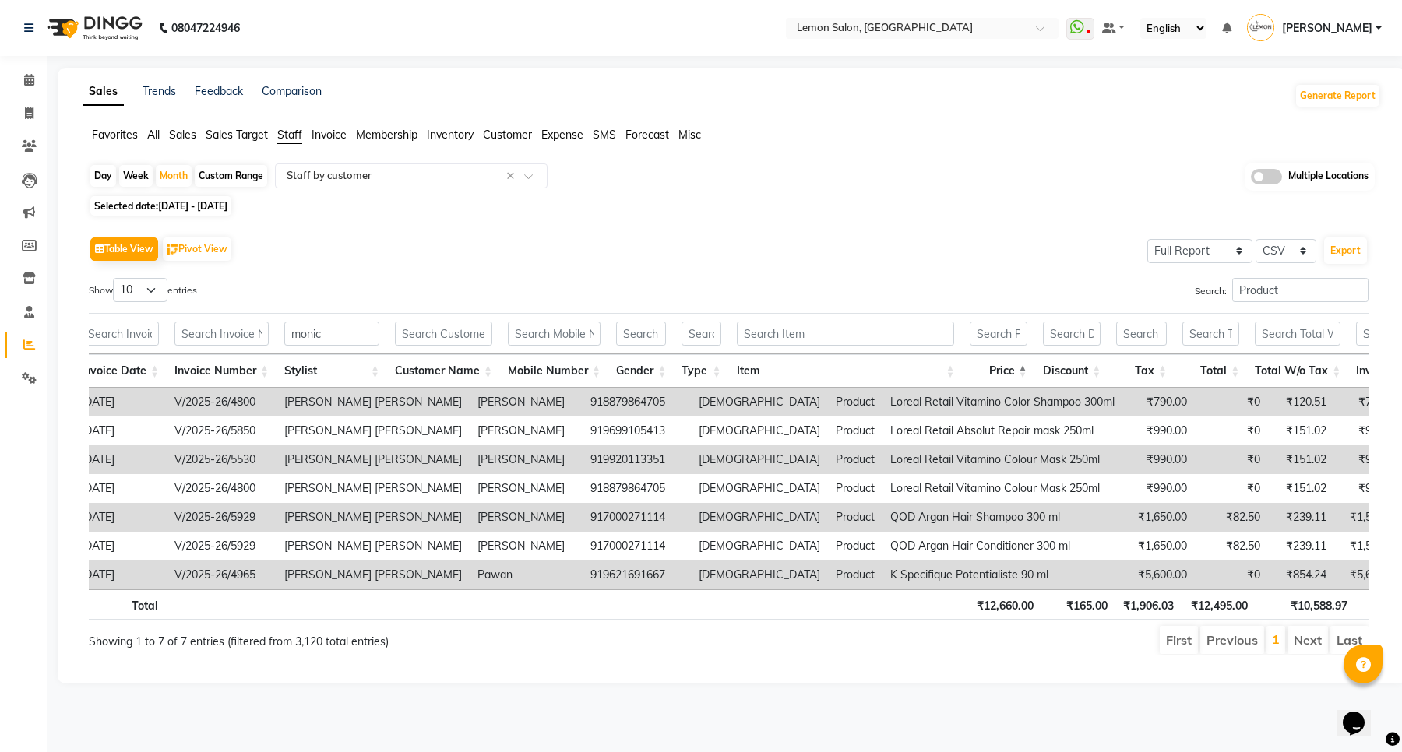
click at [1097, 364] on th "Discount" at bounding box center [1072, 370] width 74 height 33
click at [259, 361] on th "Invoice Number" at bounding box center [222, 370] width 110 height 33
click at [327, 340] on input "monic" at bounding box center [331, 334] width 95 height 24
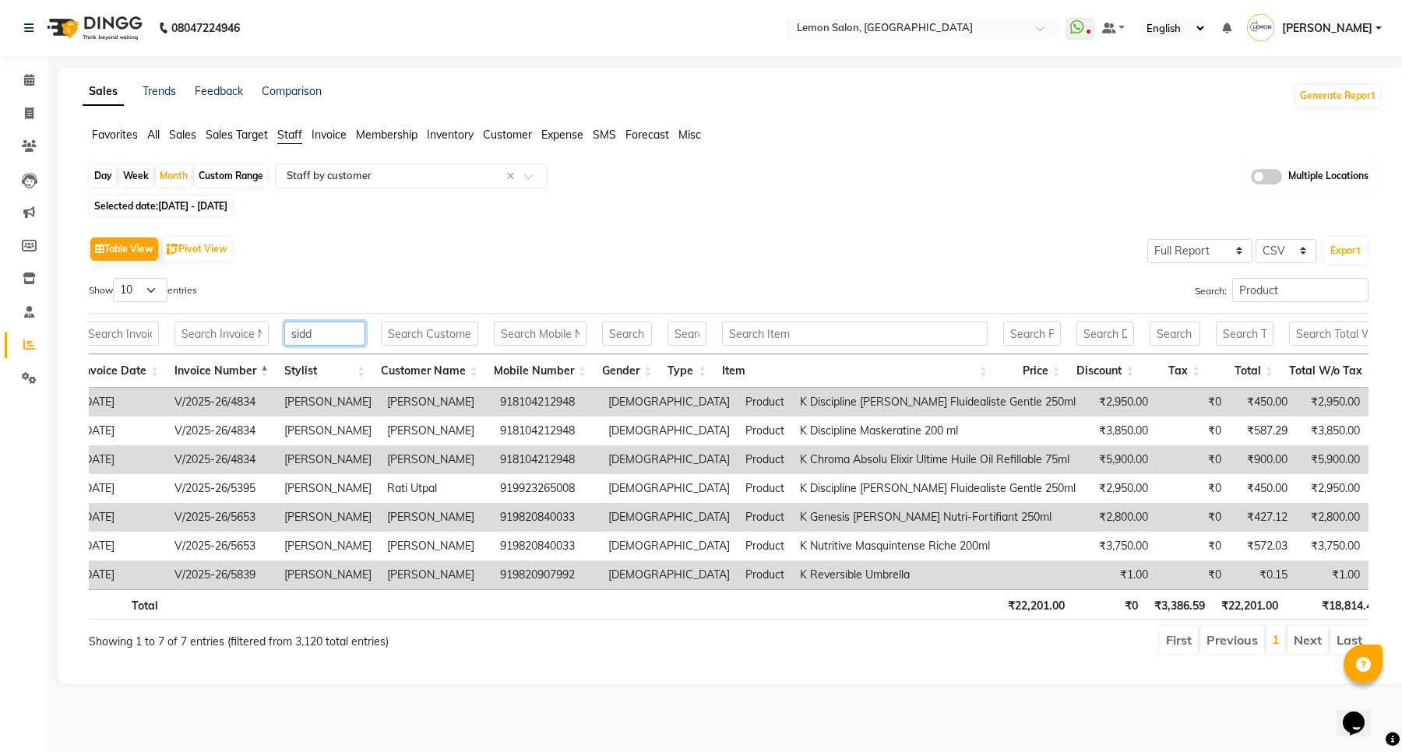
click at [314, 323] on input "sidd" at bounding box center [324, 334] width 81 height 24
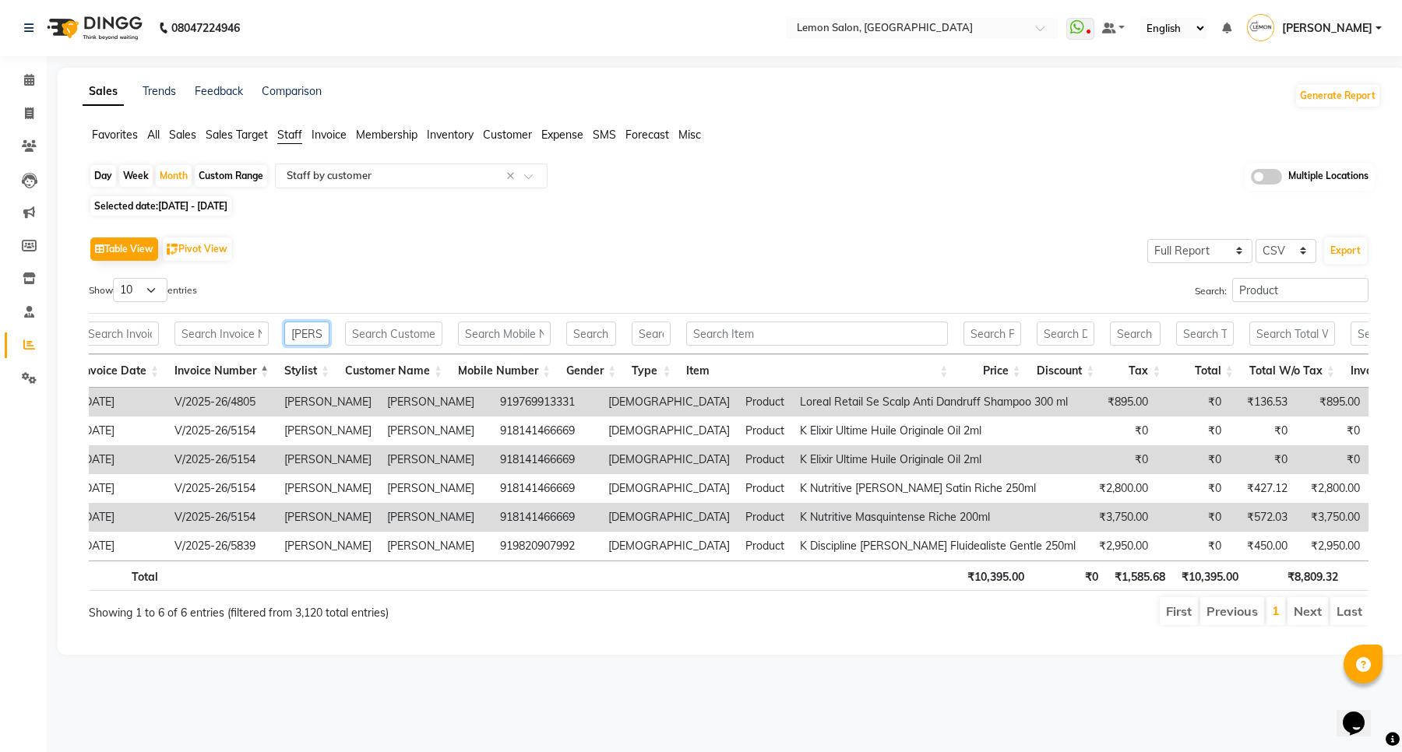
scroll to position [0, 1]
type input "shaan"
click at [262, 364] on th "Invoice Number" at bounding box center [222, 370] width 110 height 33
click at [261, 368] on th "Invoice Number" at bounding box center [222, 370] width 110 height 33
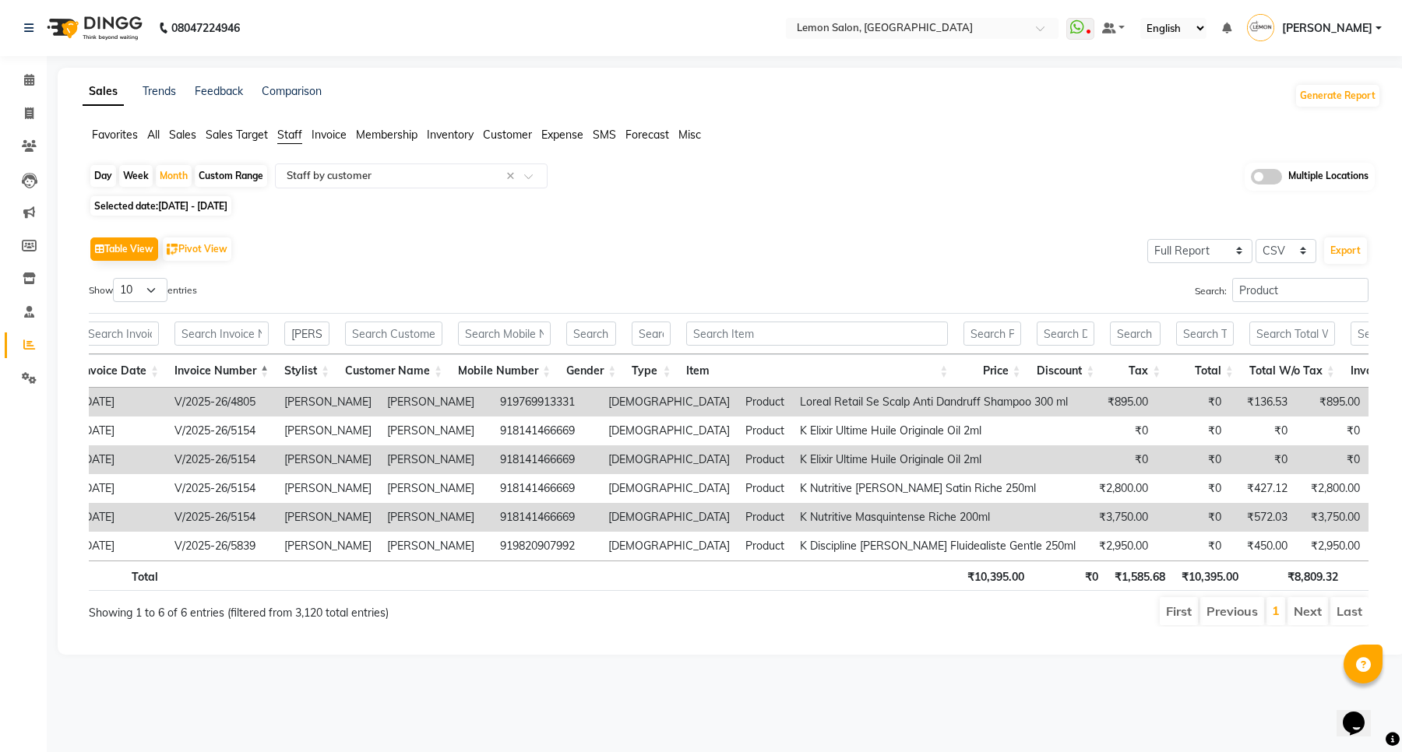
click at [1018, 370] on th "Price" at bounding box center [992, 370] width 72 height 33
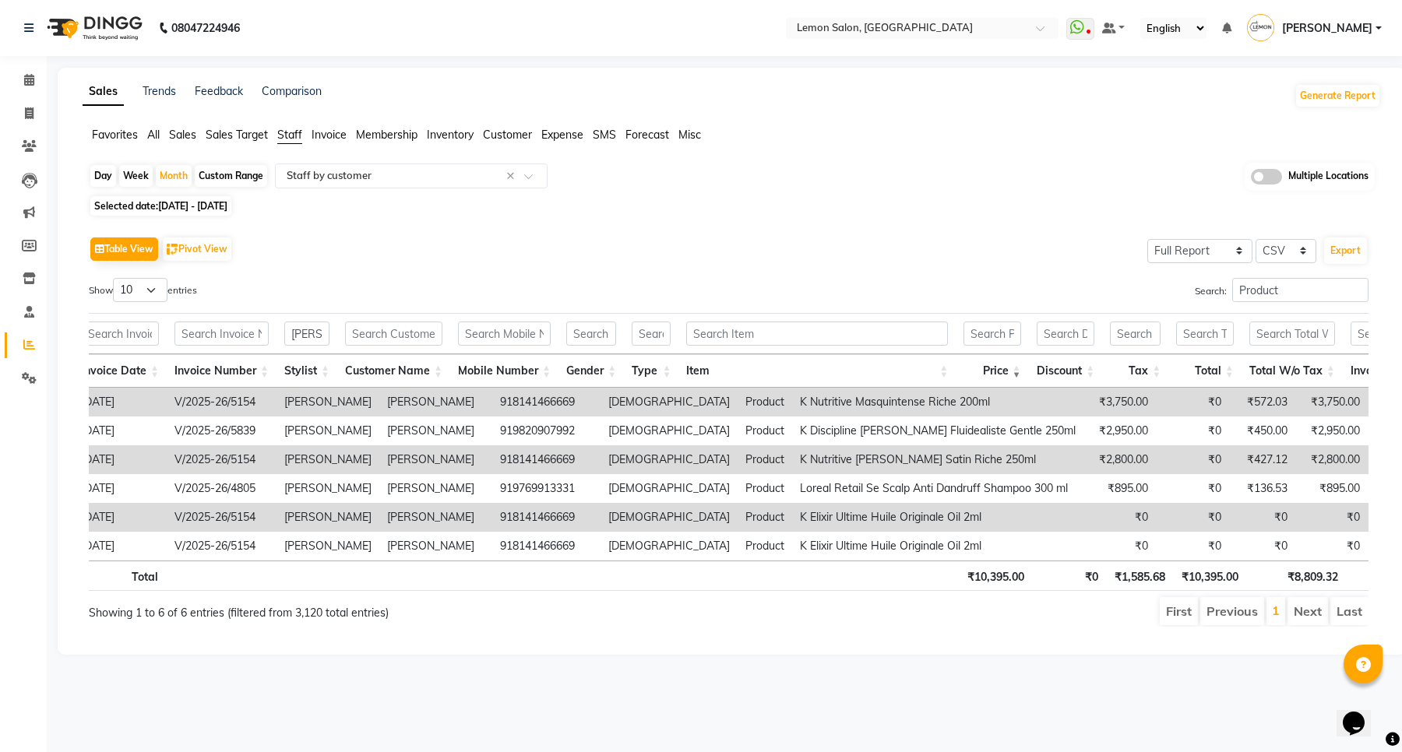
click at [262, 366] on th "Invoice Number" at bounding box center [222, 370] width 110 height 33
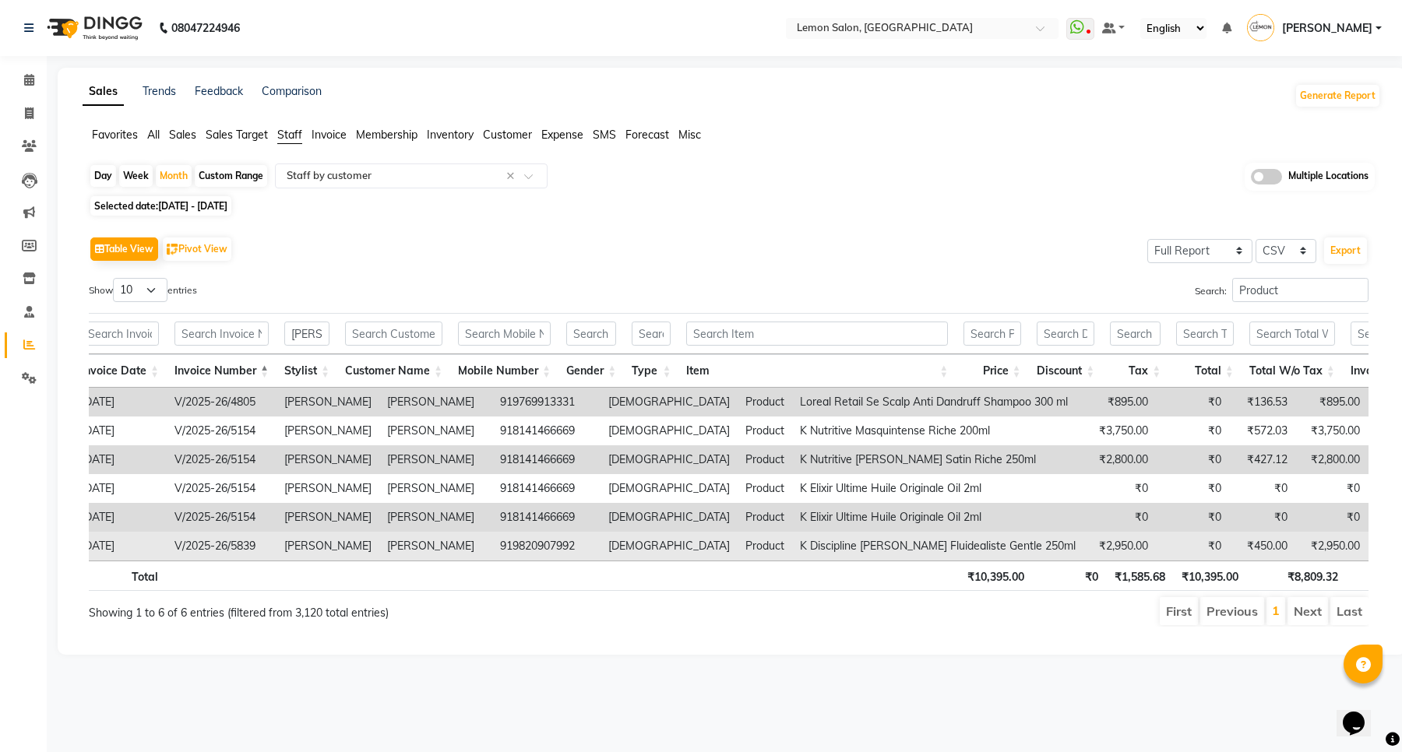
click at [249, 548] on td "V/2025-26/5839" at bounding box center [222, 546] width 110 height 29
copy td "5839"
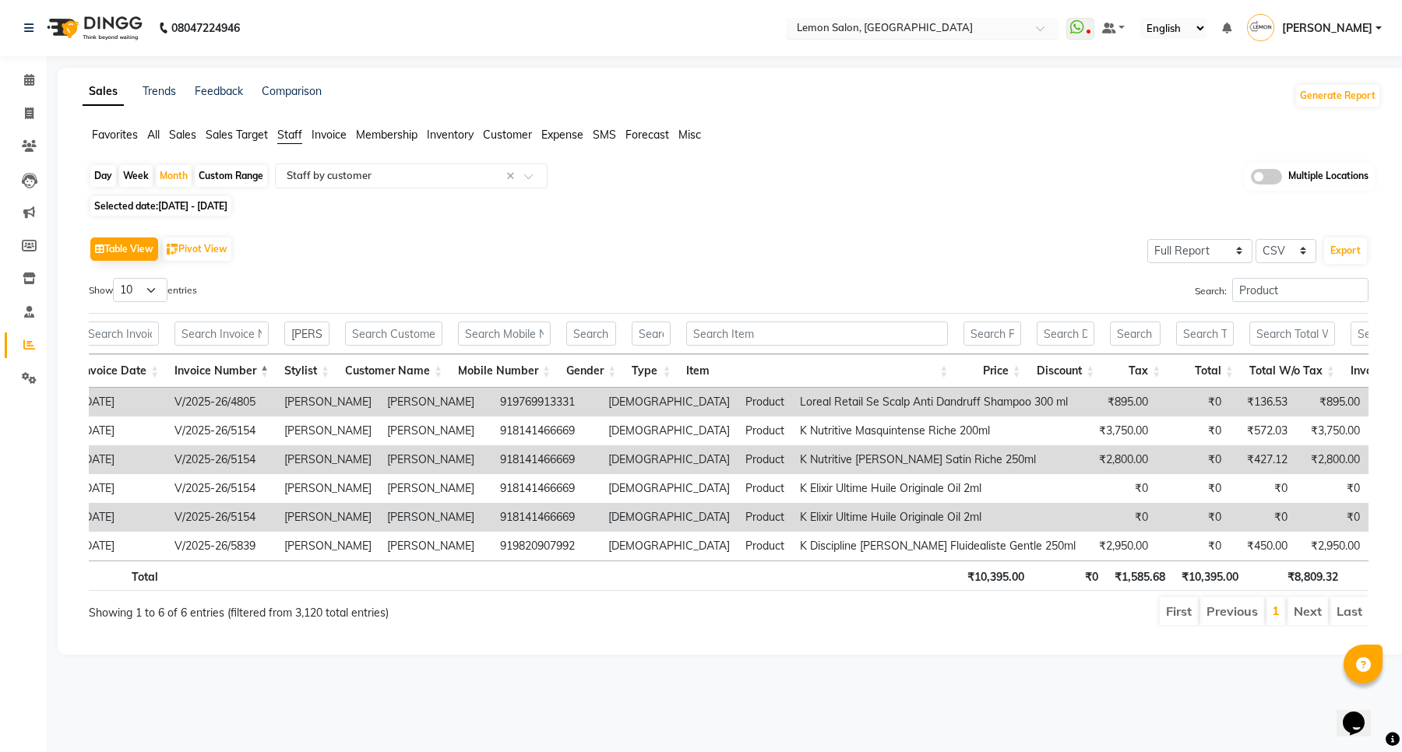
click at [896, 20] on div "× Lemon Salon, Lokhandwala" at bounding box center [885, 28] width 176 height 16
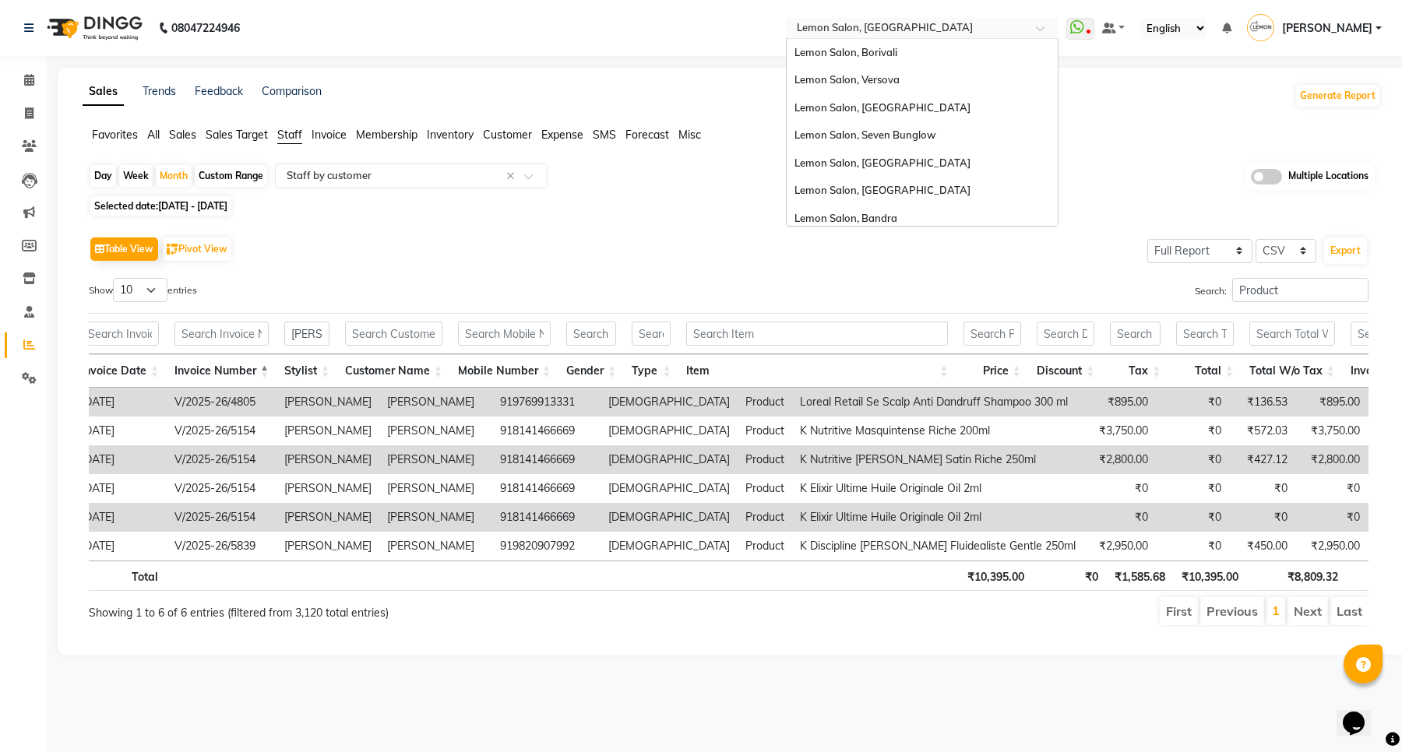
scroll to position [145, 0]
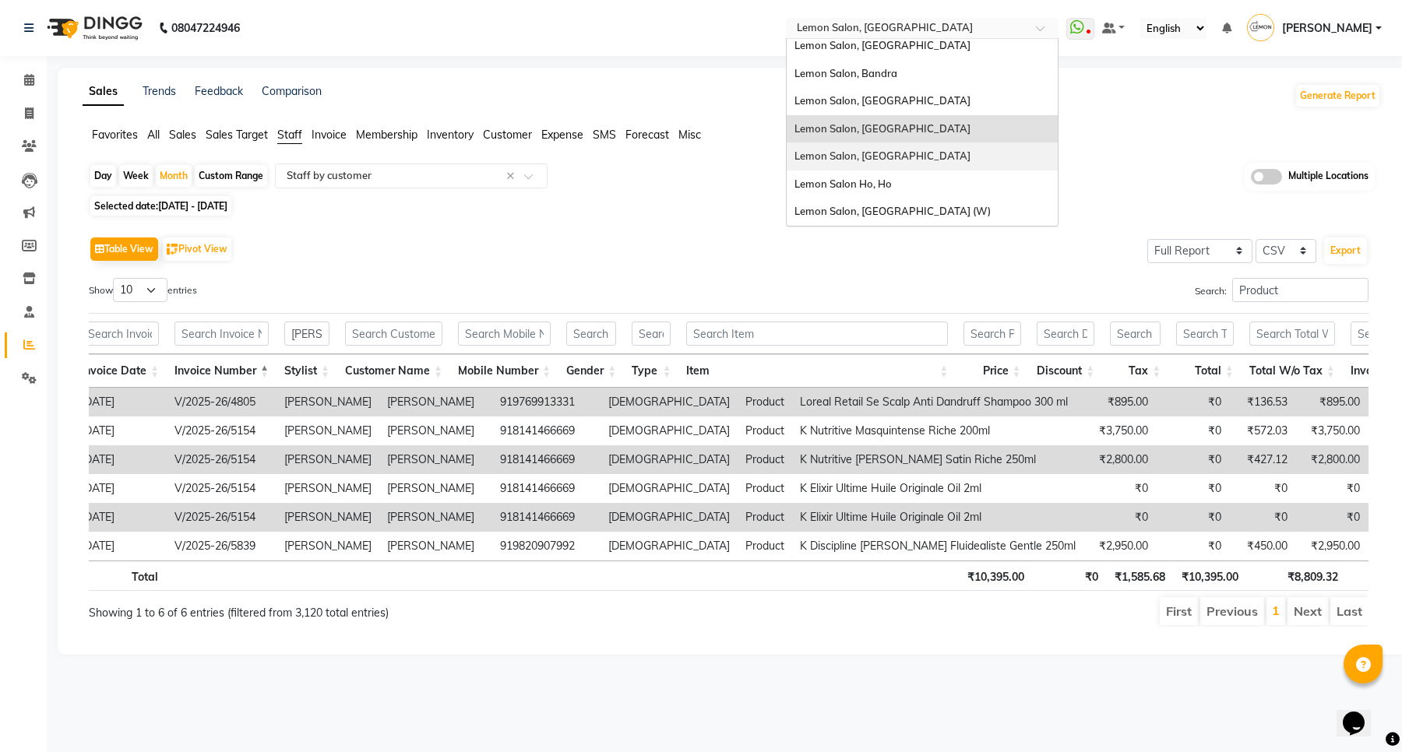
click at [877, 148] on div "Lemon Salon, Oshiwara" at bounding box center [922, 157] width 271 height 28
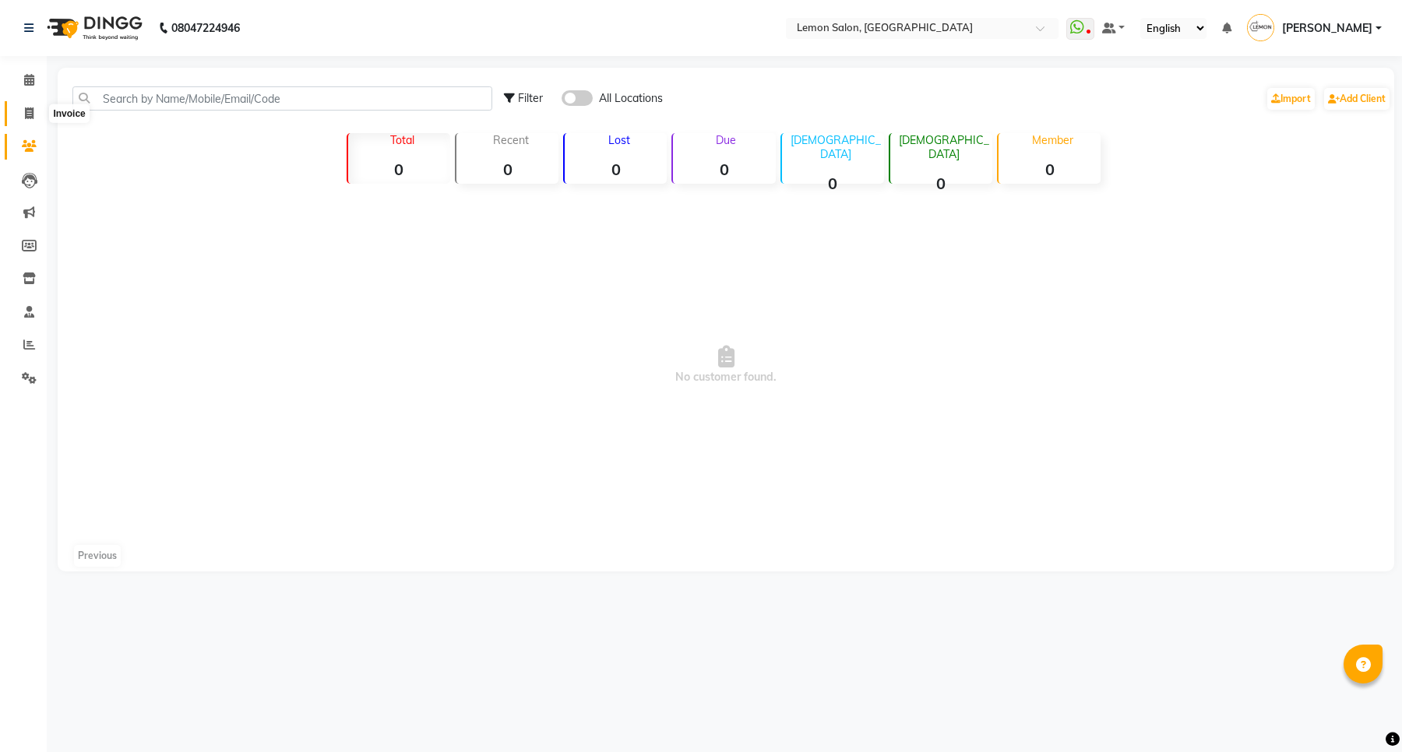
click at [33, 113] on icon at bounding box center [29, 113] width 9 height 12
select select "service"
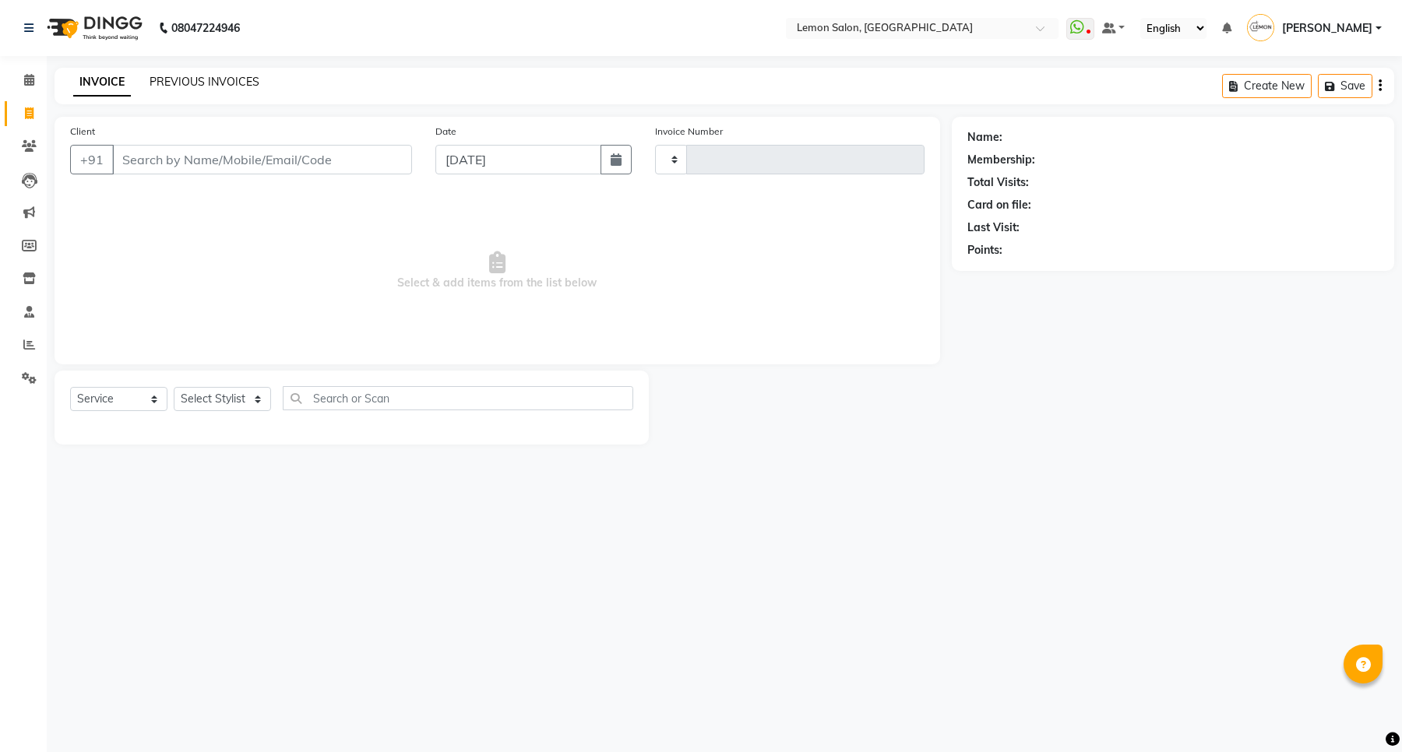
type input "6030"
select select "551"
click at [176, 83] on link "PREVIOUS INVOICES" at bounding box center [205, 82] width 110 height 14
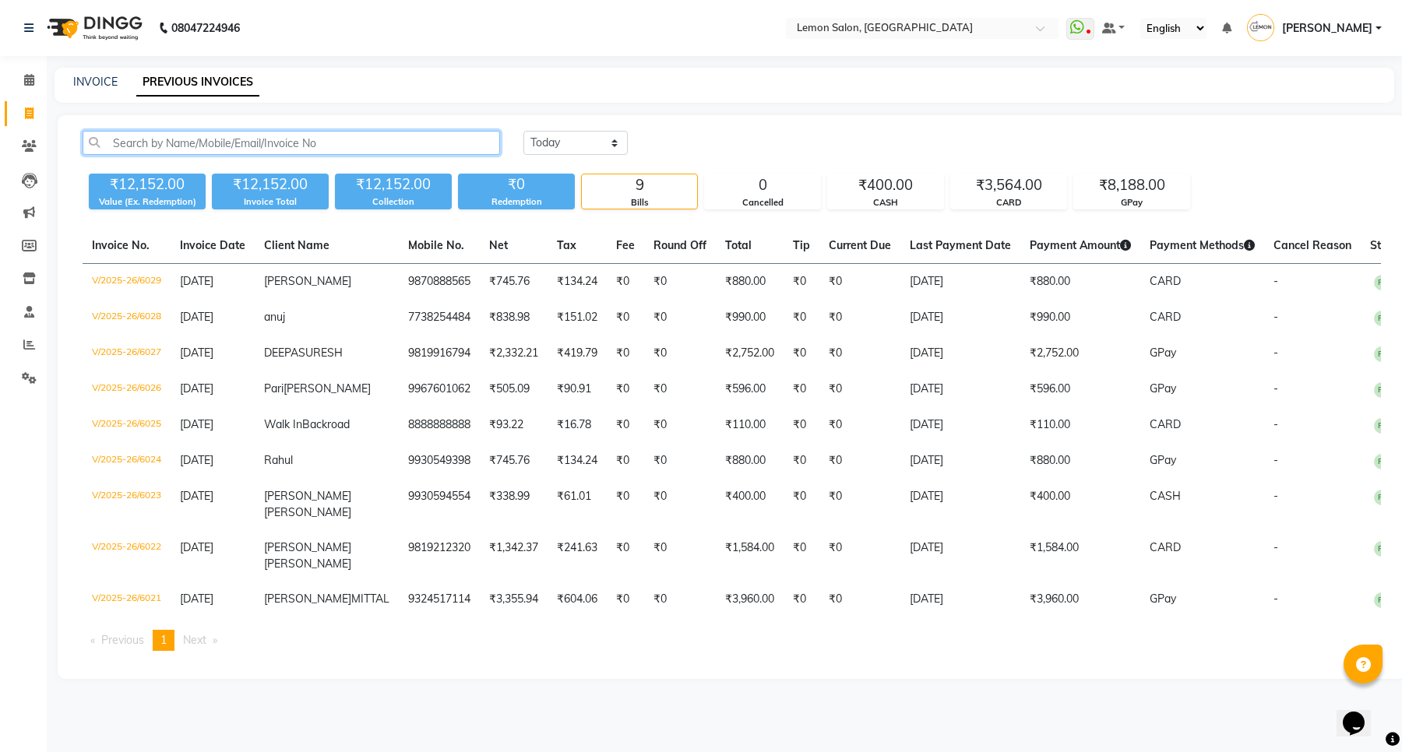
click at [235, 144] on input "text" at bounding box center [291, 143] width 417 height 24
paste input "5839"
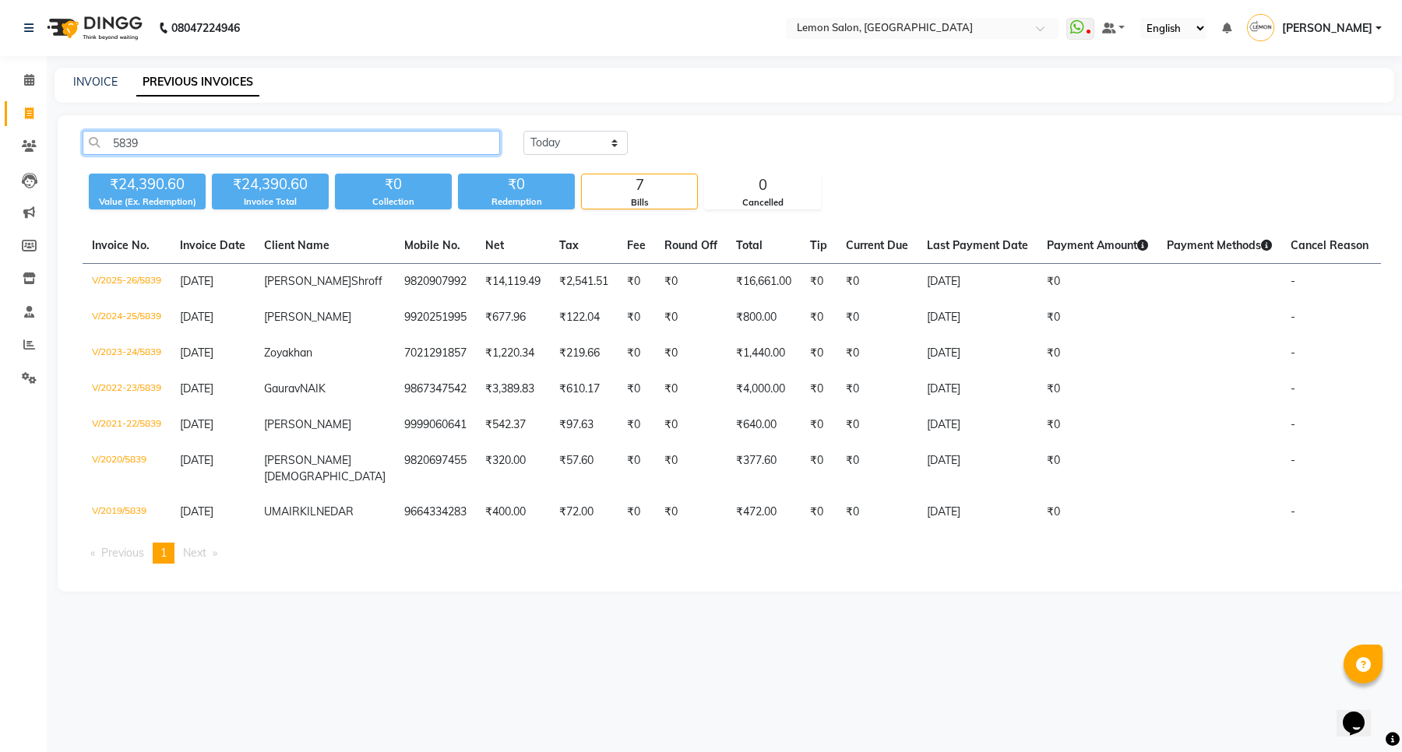
type input "5839"
click at [351, 276] on span "Shroff" at bounding box center [366, 281] width 31 height 14
click at [29, 347] on icon at bounding box center [29, 345] width 12 height 12
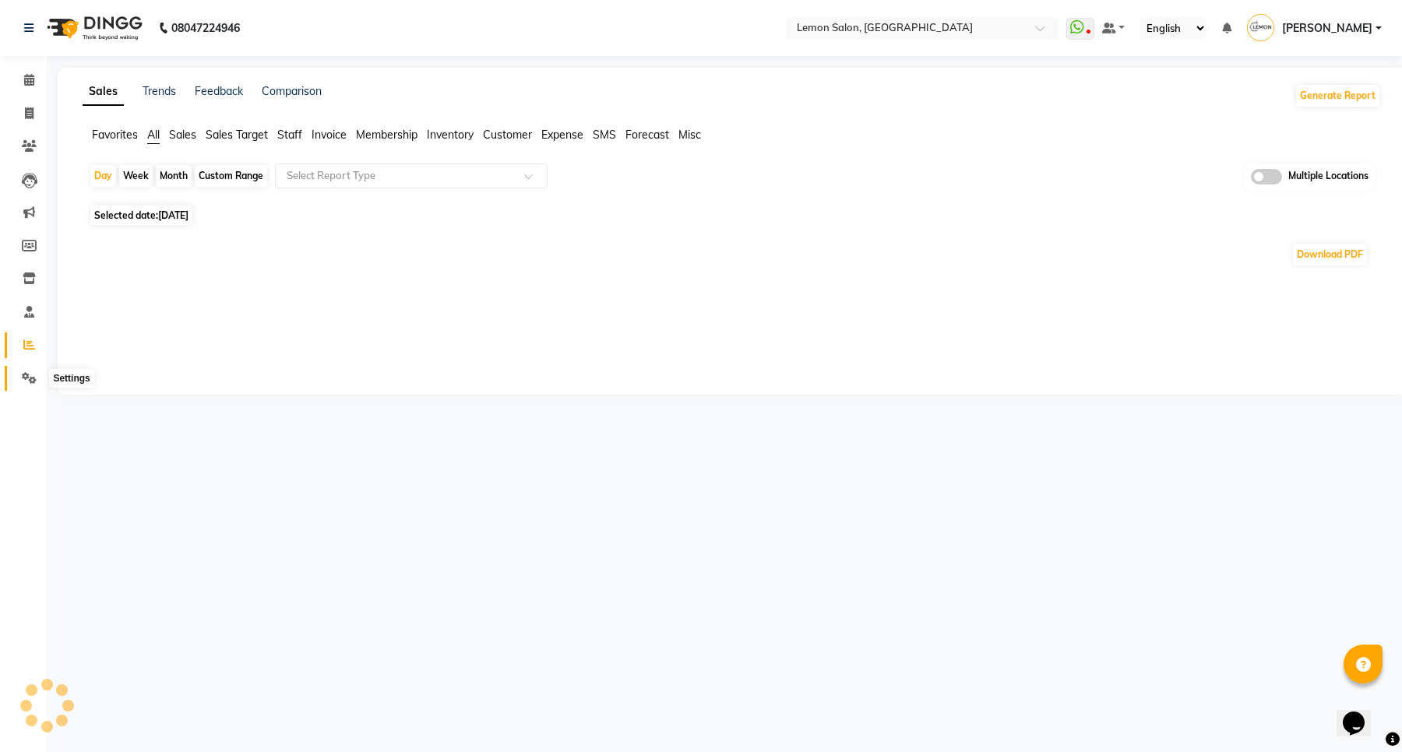
click at [16, 382] on span at bounding box center [29, 379] width 27 height 18
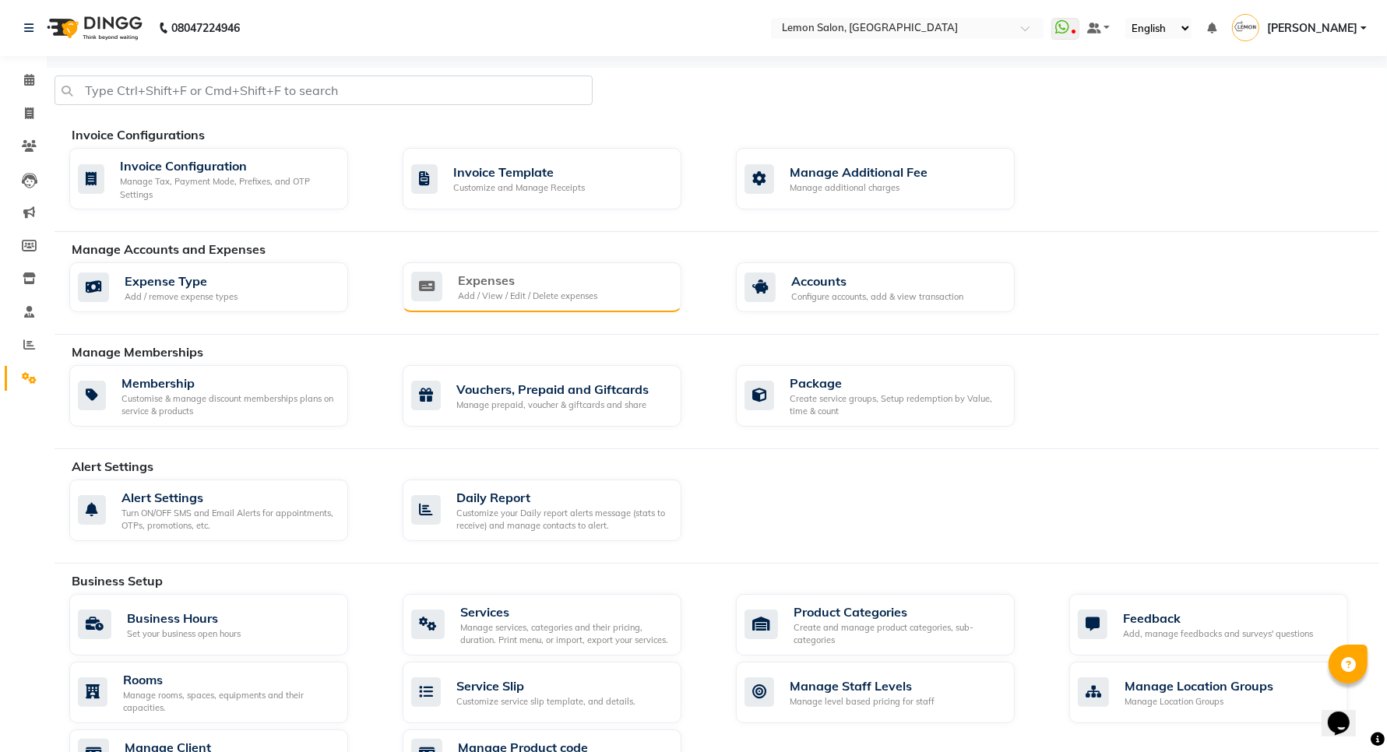
click at [487, 286] on div "Expenses" at bounding box center [527, 280] width 139 height 19
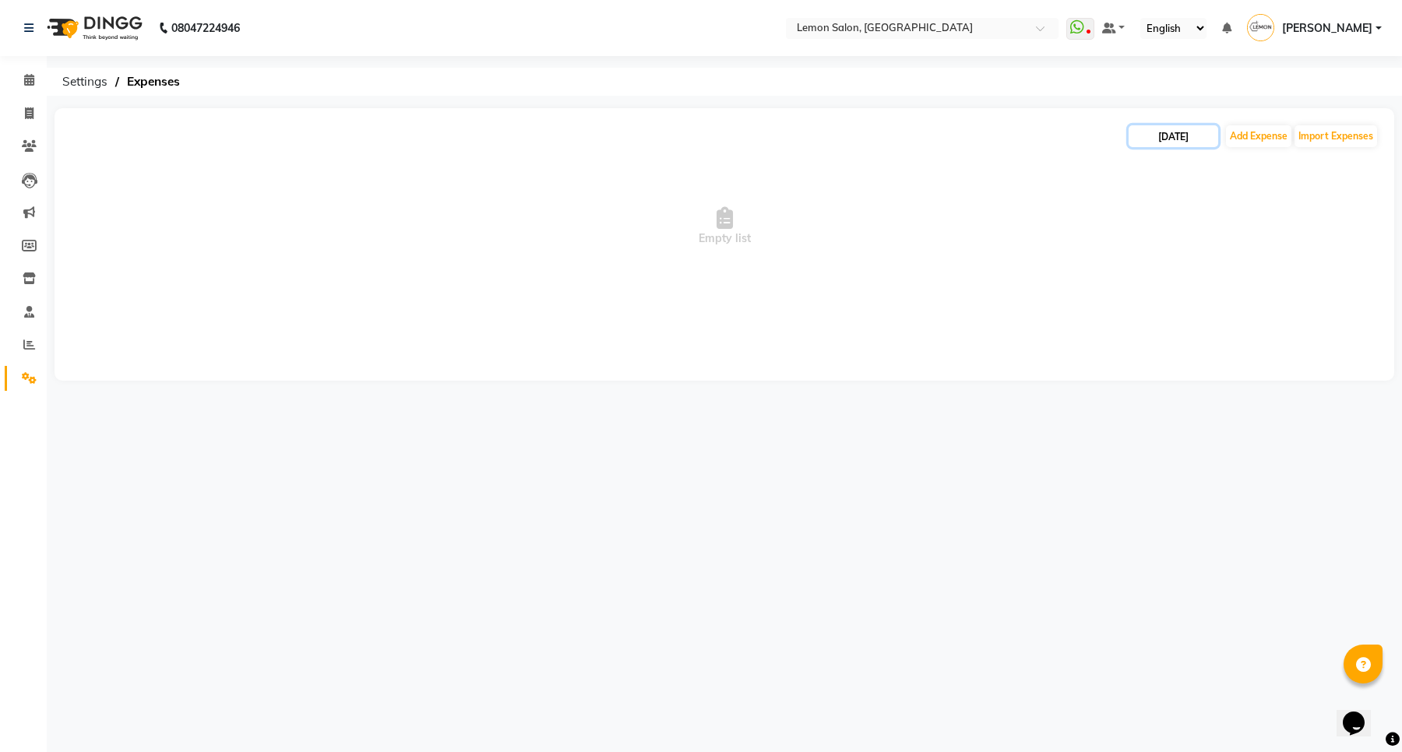
click at [1176, 134] on input "[DATE]" at bounding box center [1174, 136] width 90 height 22
select select "9"
select select "2025"
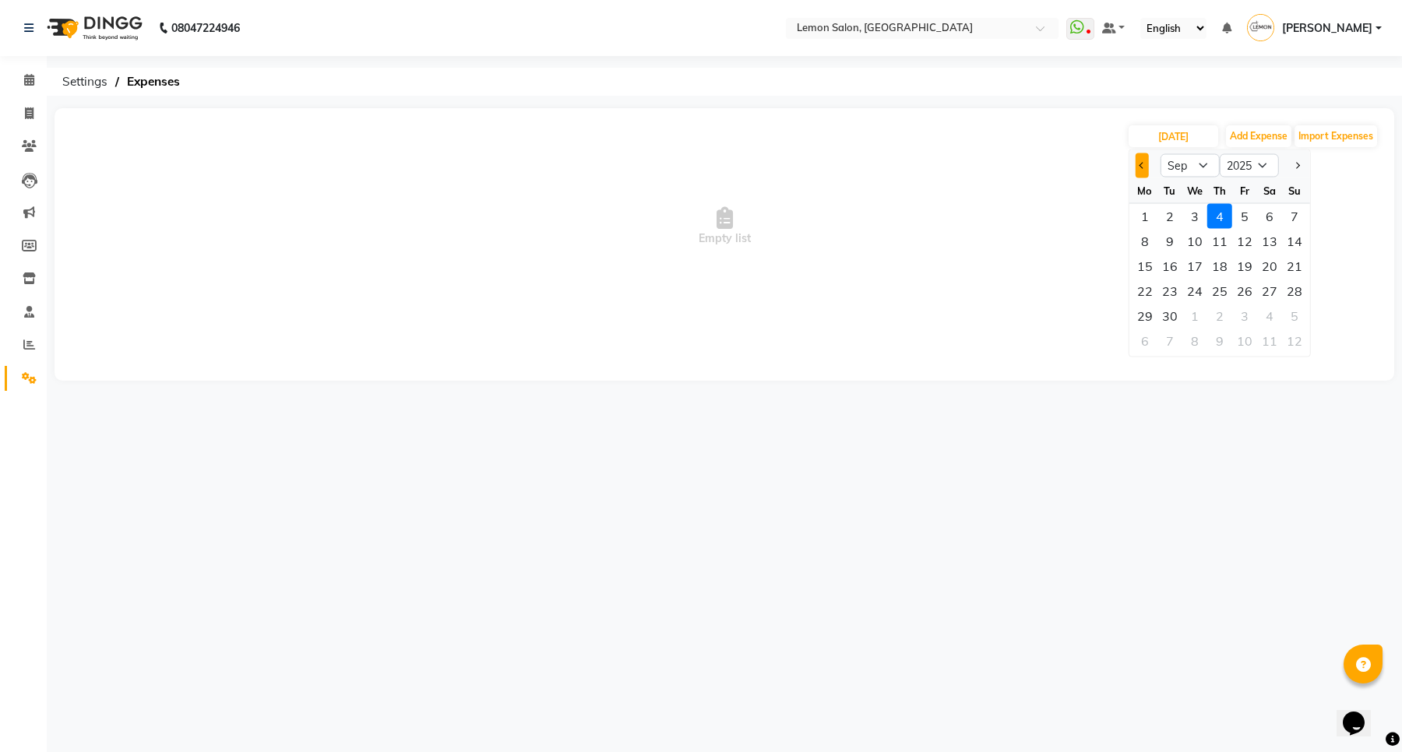
click at [1142, 168] on span "Previous month" at bounding box center [1142, 165] width 6 height 6
select select "8"
click at [1251, 314] on div "29" at bounding box center [1244, 316] width 25 height 25
type input "[DATE]"
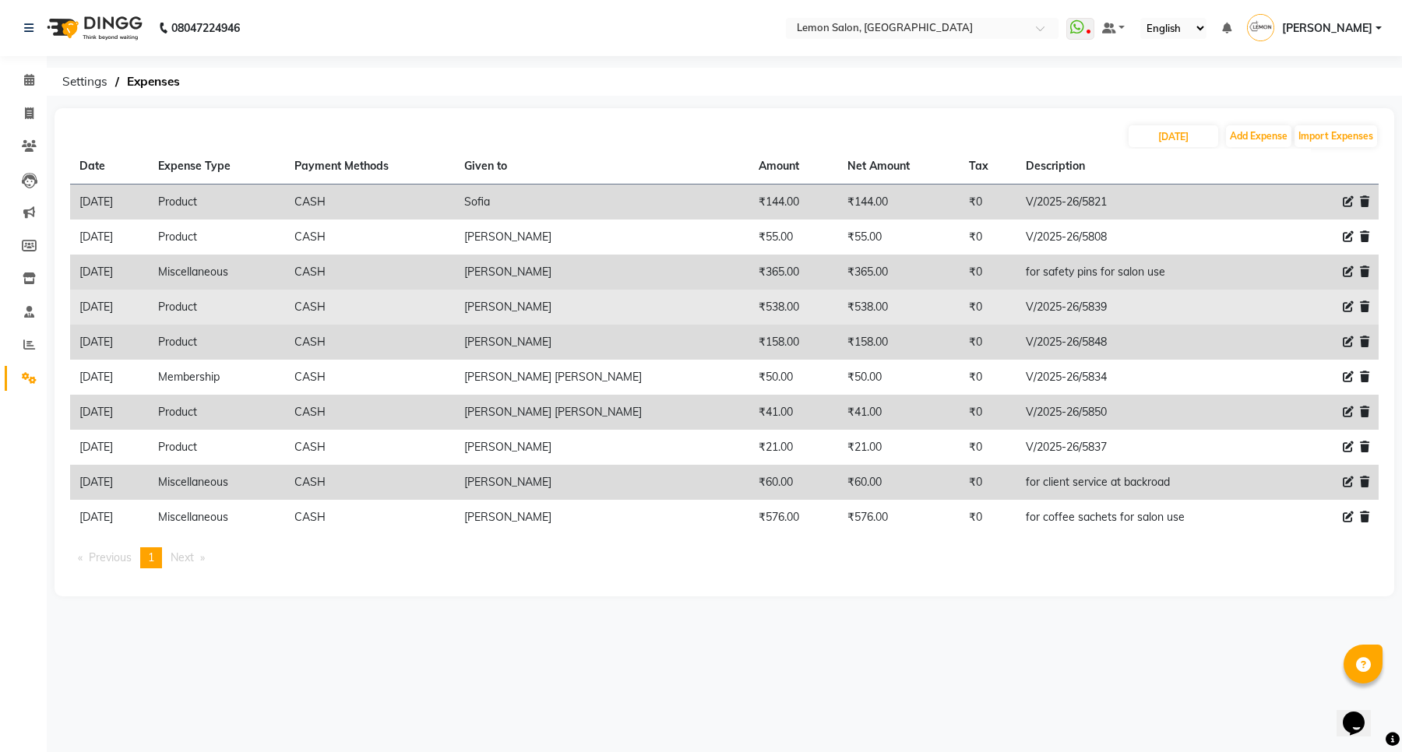
click at [1349, 302] on icon at bounding box center [1348, 306] width 11 height 11
select select "2685"
select select "1"
select select "2515"
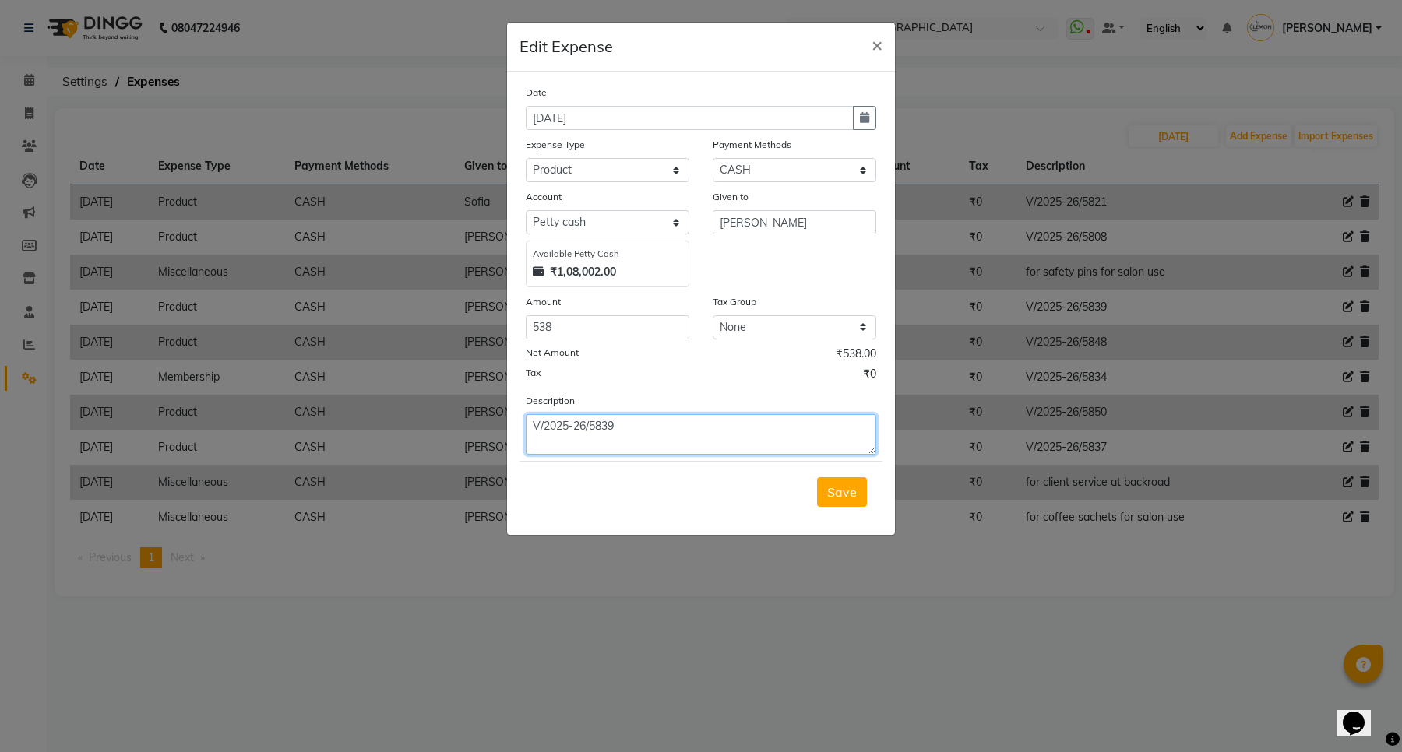
click at [600, 431] on textarea "V/2025-26/5839" at bounding box center [701, 434] width 350 height 40
click at [868, 40] on button "×" at bounding box center [877, 45] width 36 height 44
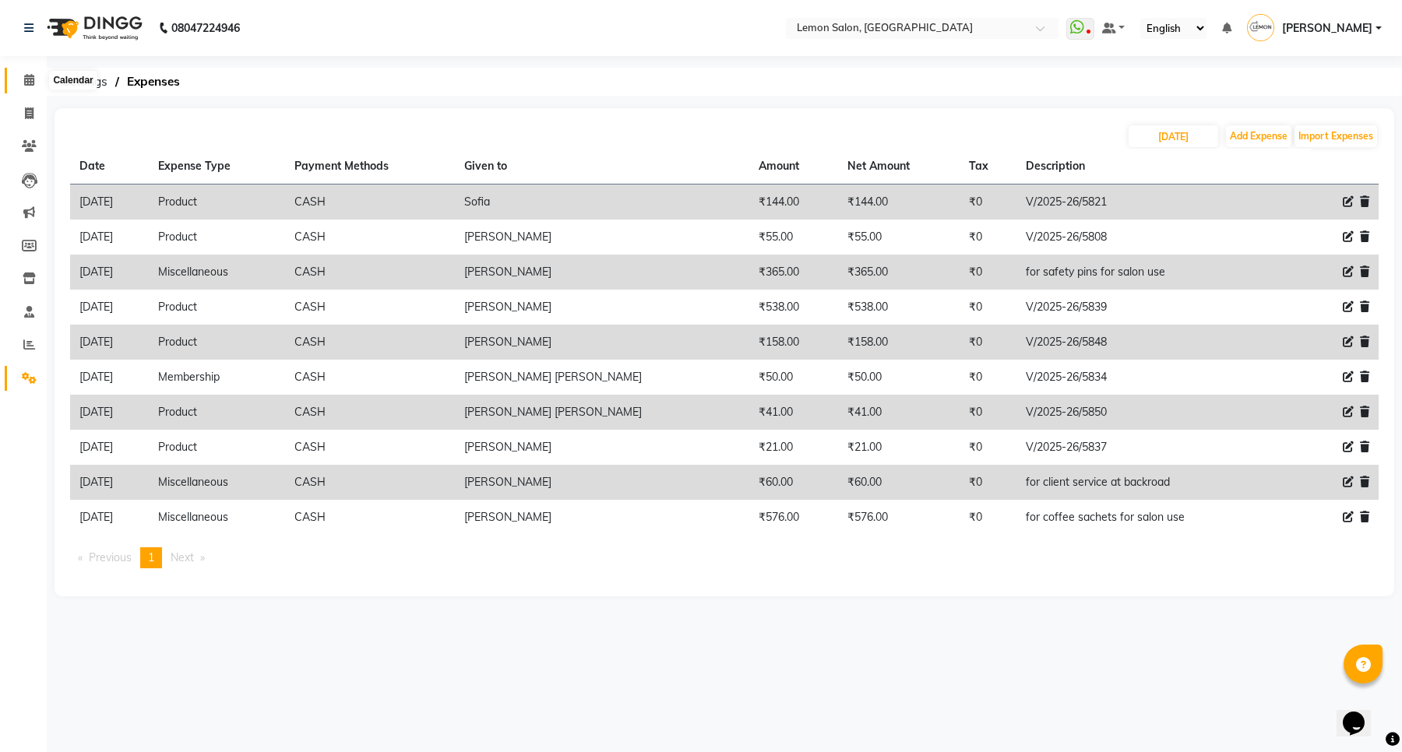
click at [36, 75] on span at bounding box center [29, 81] width 27 height 18
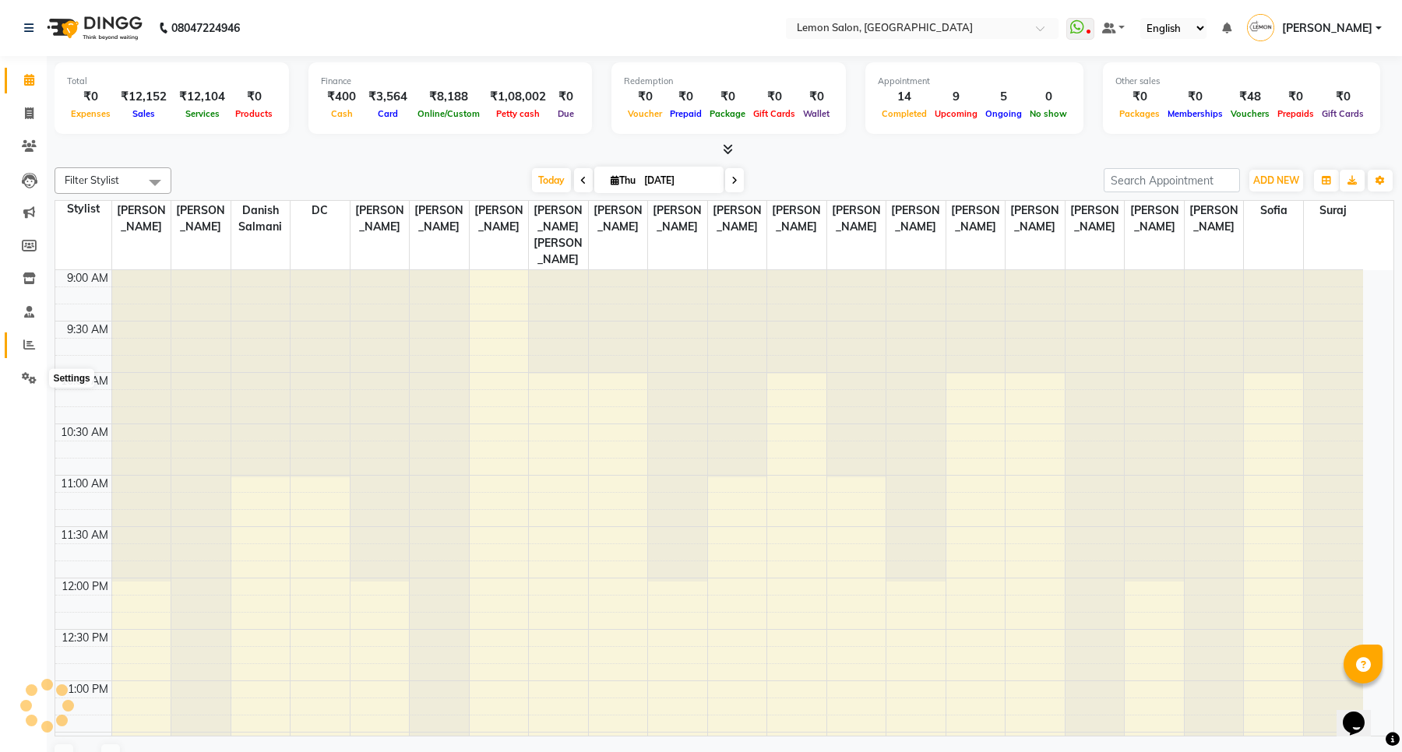
click at [25, 341] on icon at bounding box center [29, 345] width 12 height 12
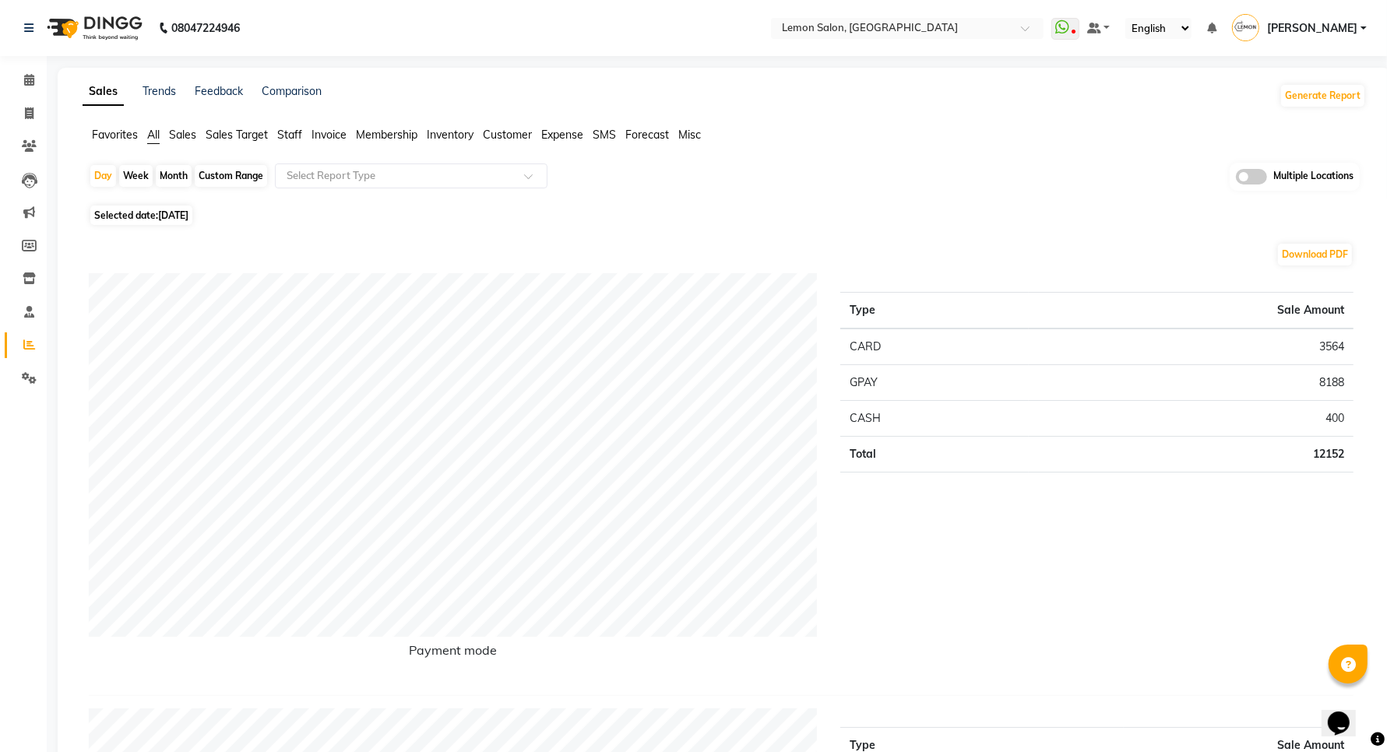
click at [178, 176] on div "Month" at bounding box center [174, 176] width 36 height 22
select select "9"
select select "2025"
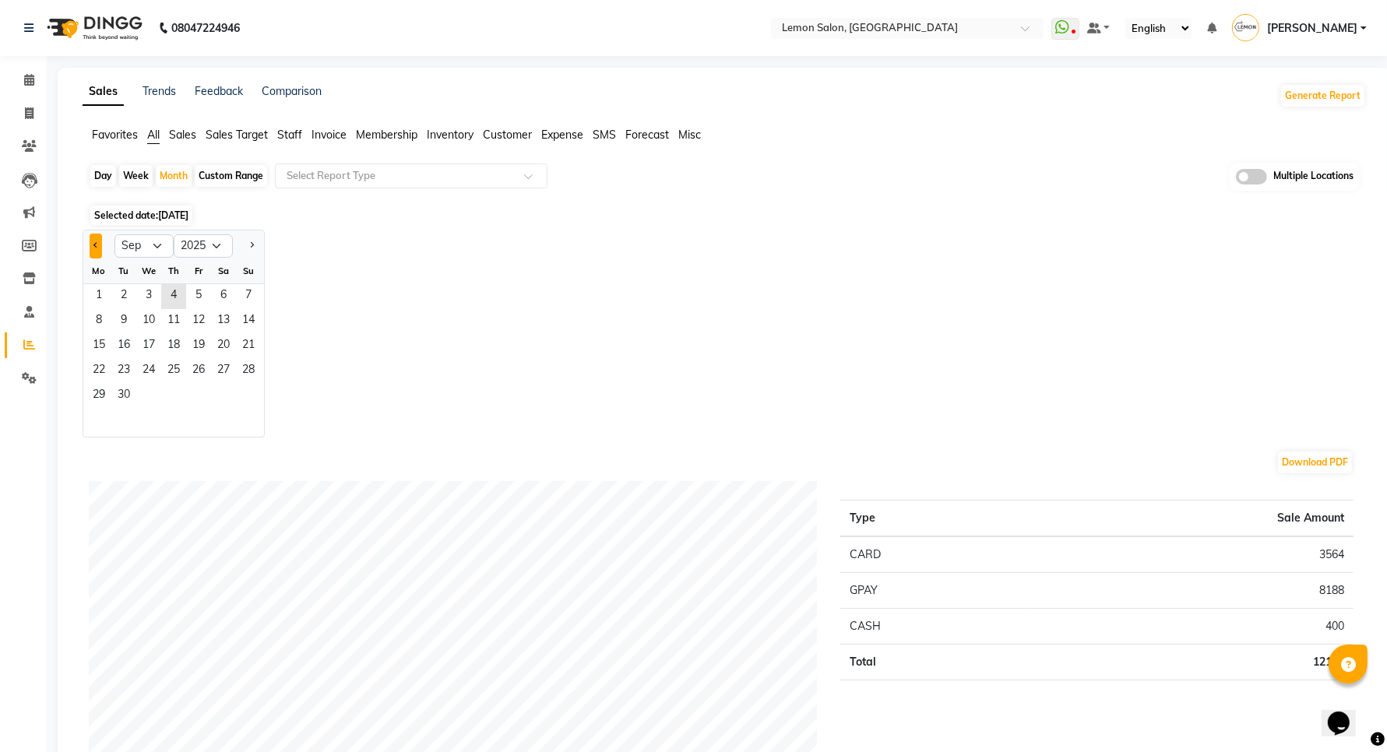
click at [99, 244] on button "Previous month" at bounding box center [96, 246] width 12 height 25
select select "8"
click at [208, 304] on span "1" at bounding box center [198, 296] width 25 height 25
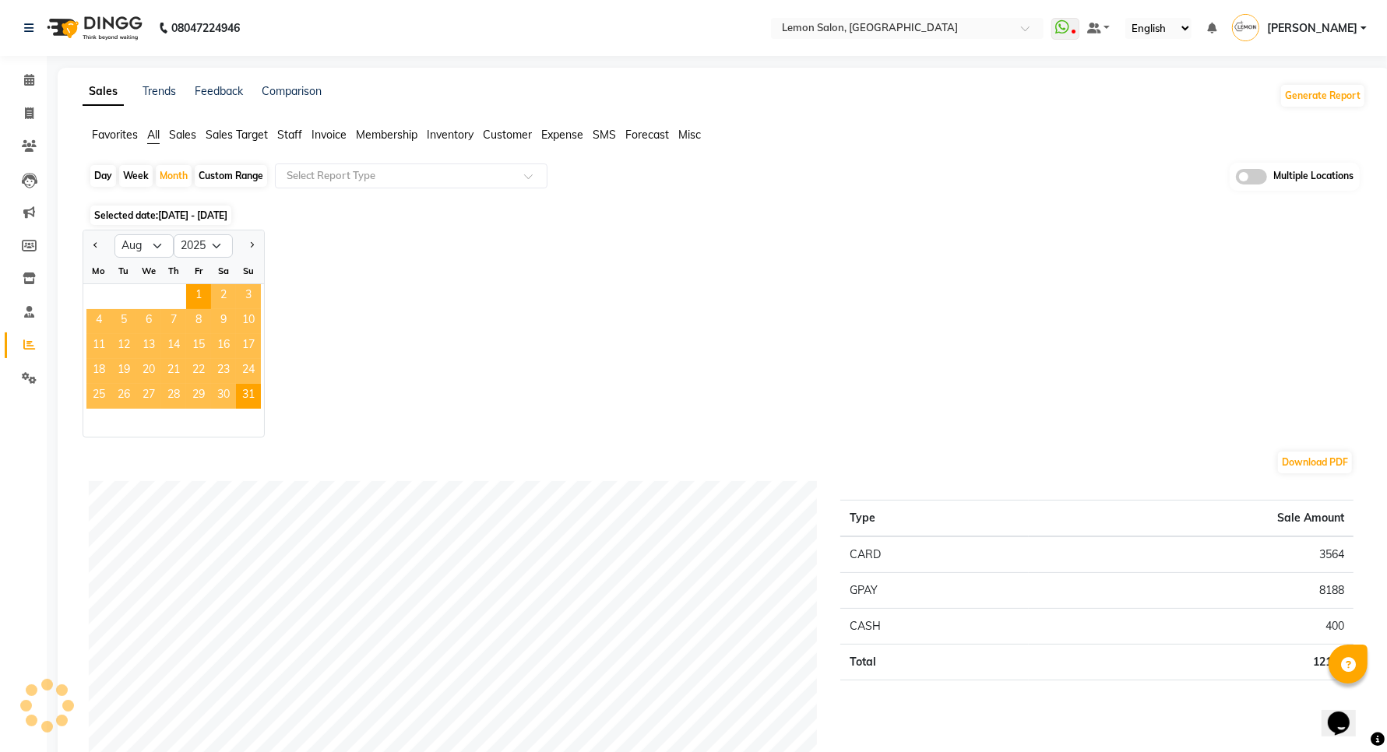
click at [287, 132] on span "Staff" at bounding box center [289, 135] width 25 height 14
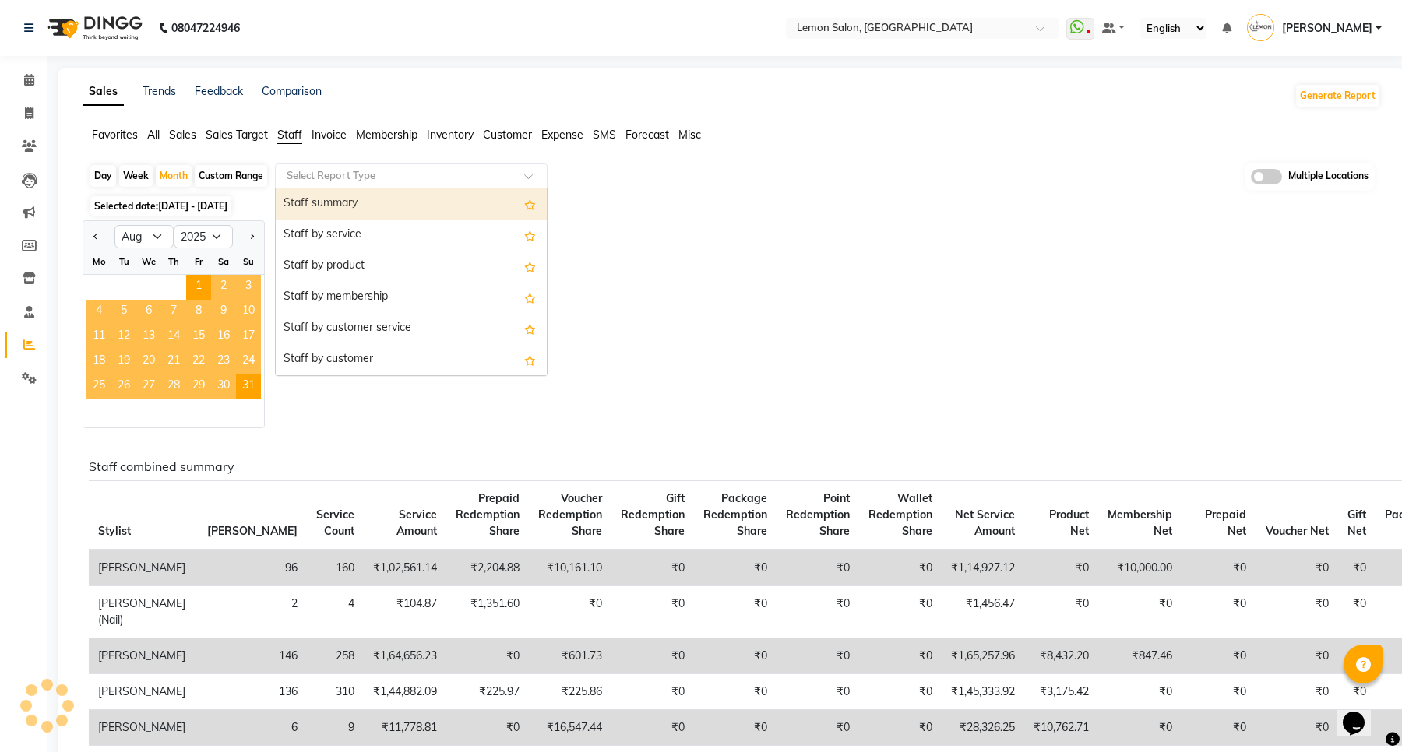
click at [312, 175] on input "text" at bounding box center [395, 176] width 224 height 16
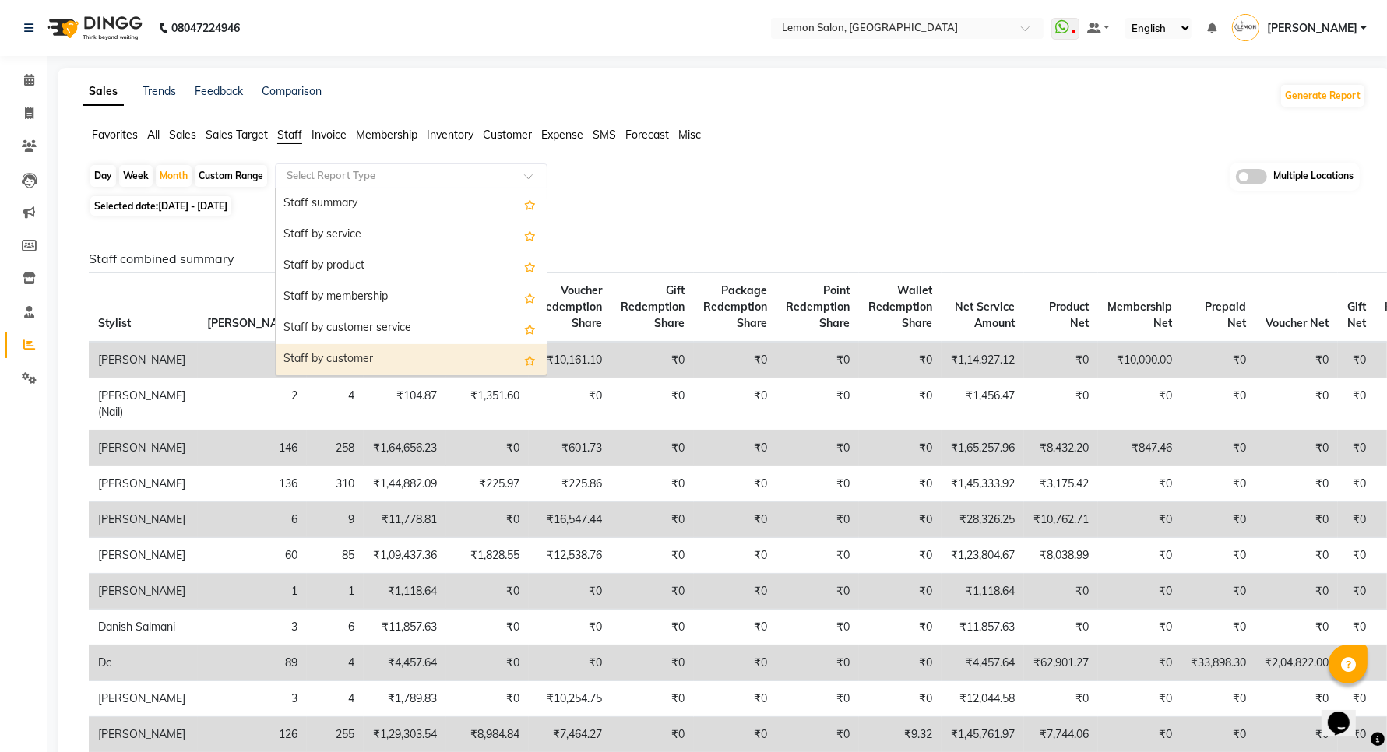
click at [378, 353] on div "Staff by customer" at bounding box center [411, 359] width 271 height 31
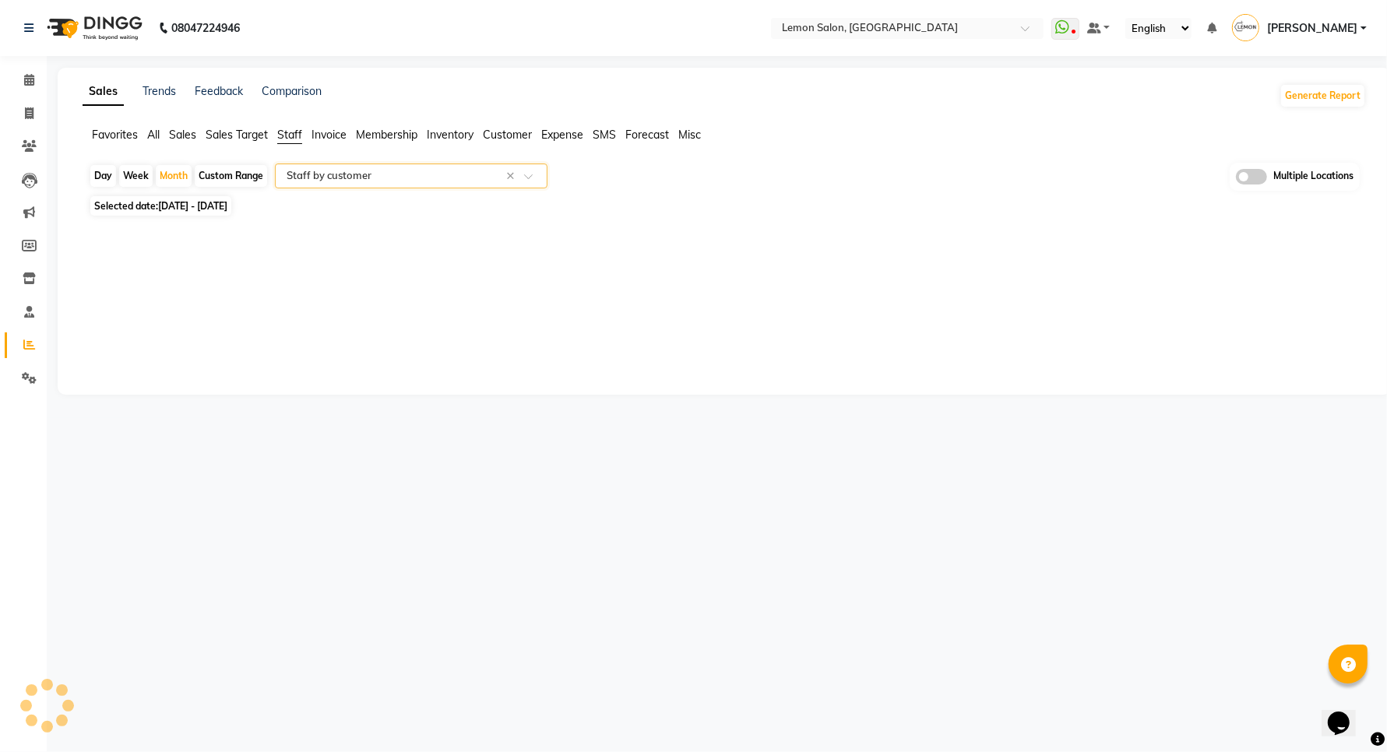
select select "full_report"
select select "csv"
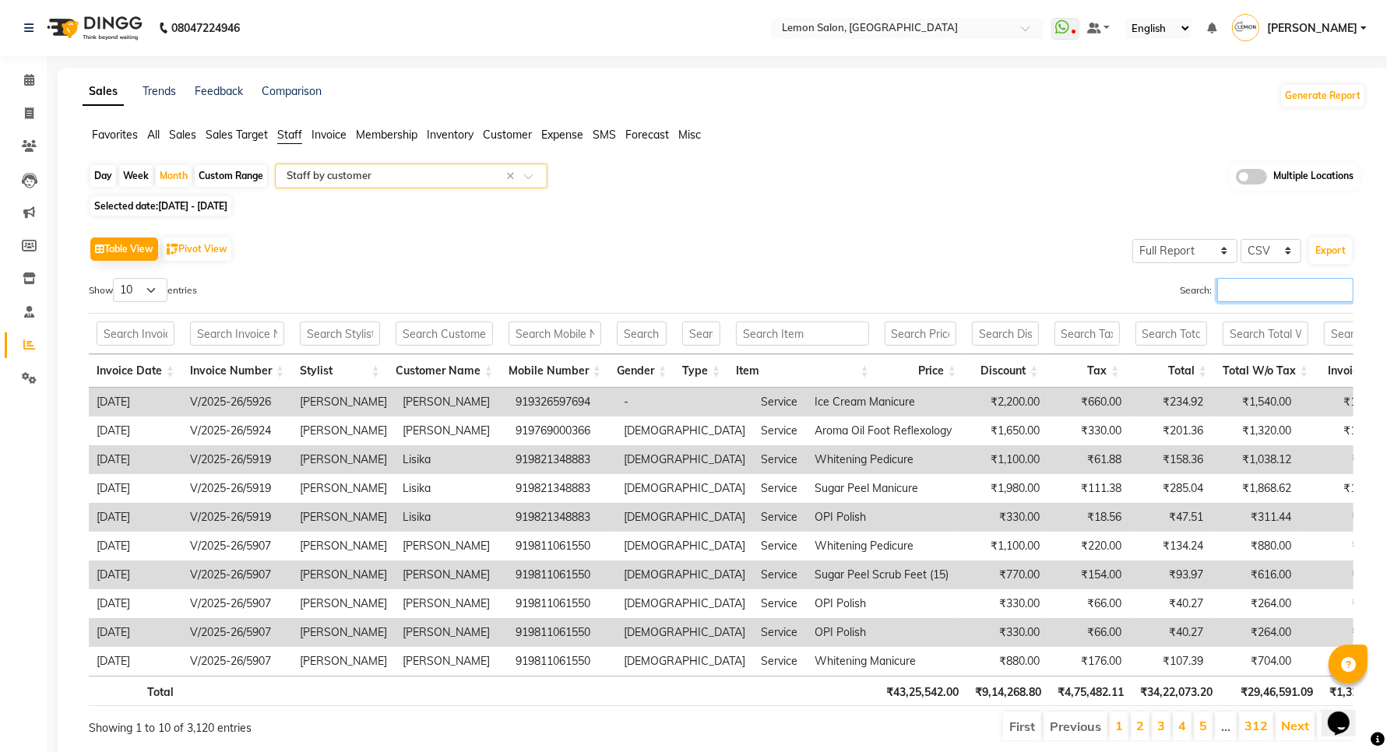
click at [1241, 291] on input "Search:" at bounding box center [1285, 290] width 136 height 24
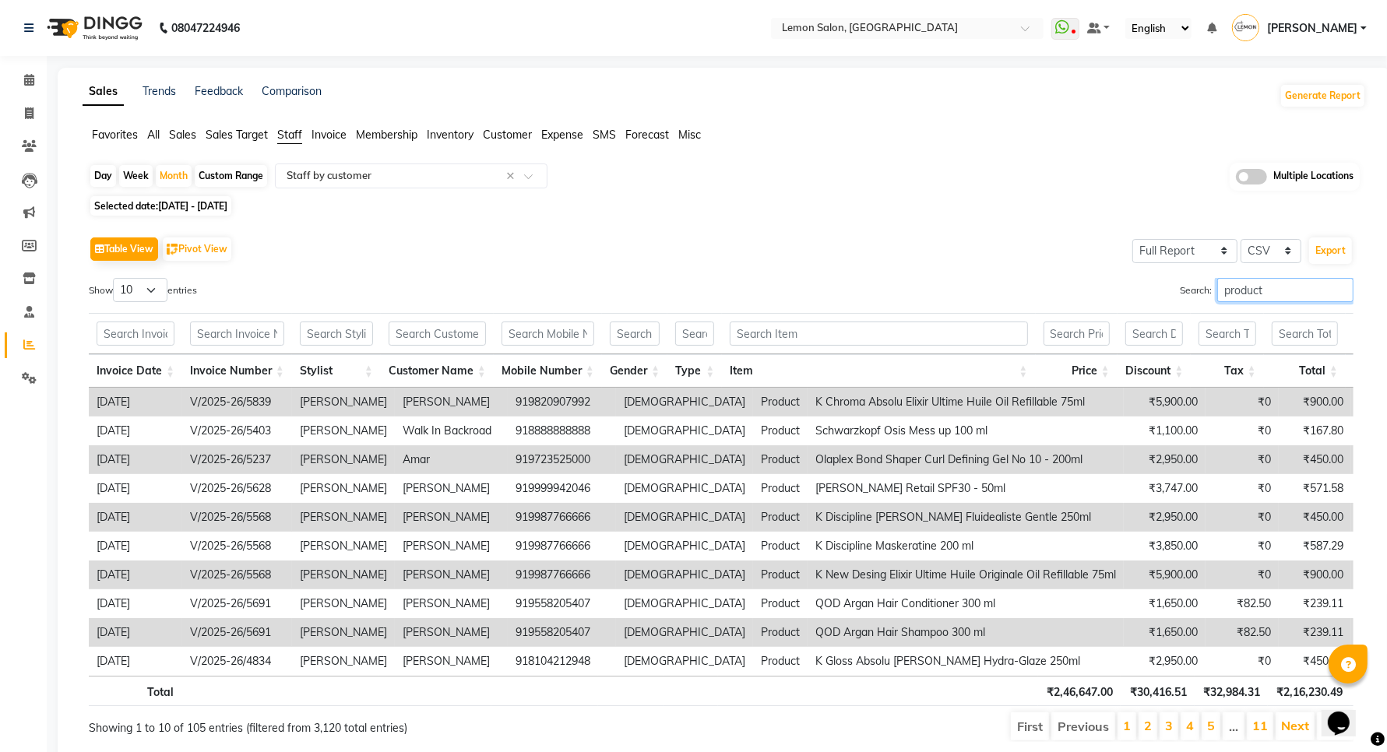
type input "product"
click at [337, 325] on input "text" at bounding box center [336, 334] width 73 height 24
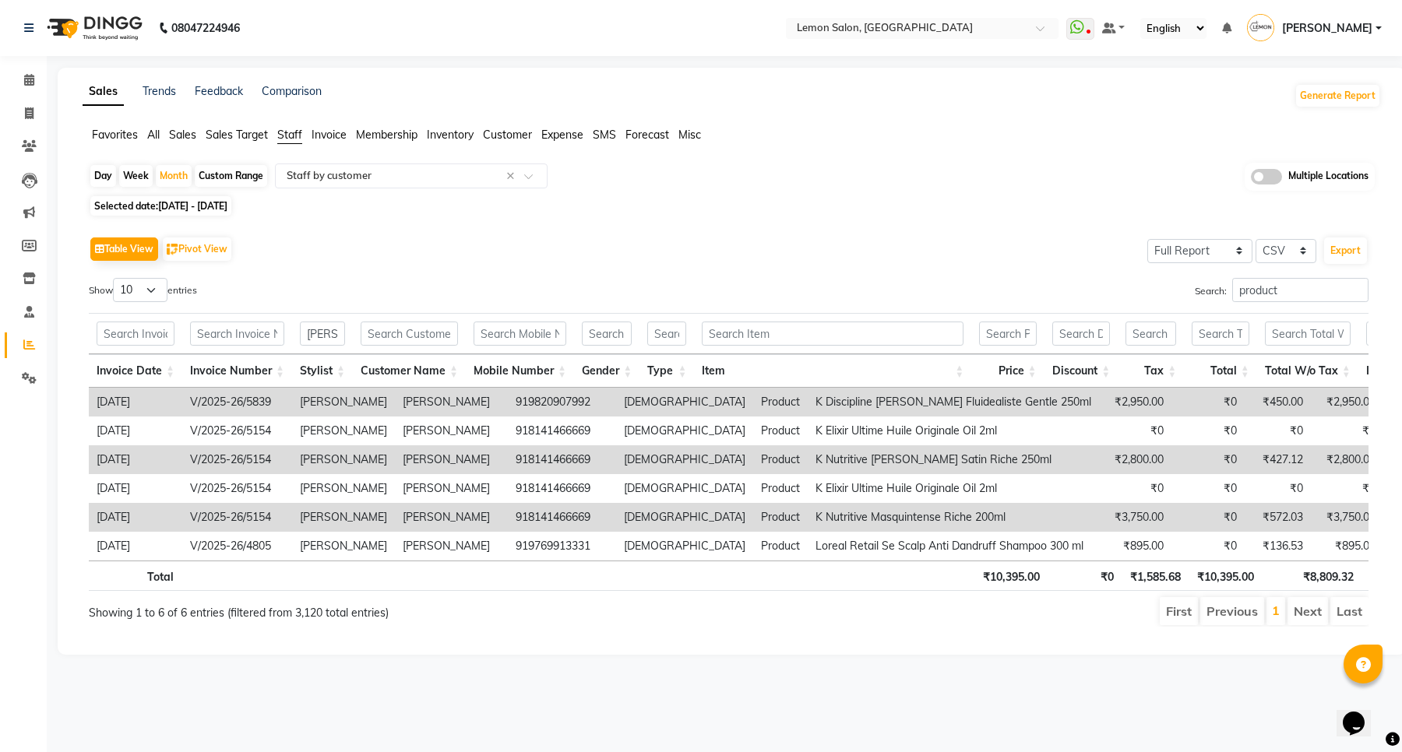
click at [1033, 378] on th "Price" at bounding box center [1007, 370] width 72 height 33
click at [329, 340] on input "shaan" at bounding box center [322, 334] width 45 height 24
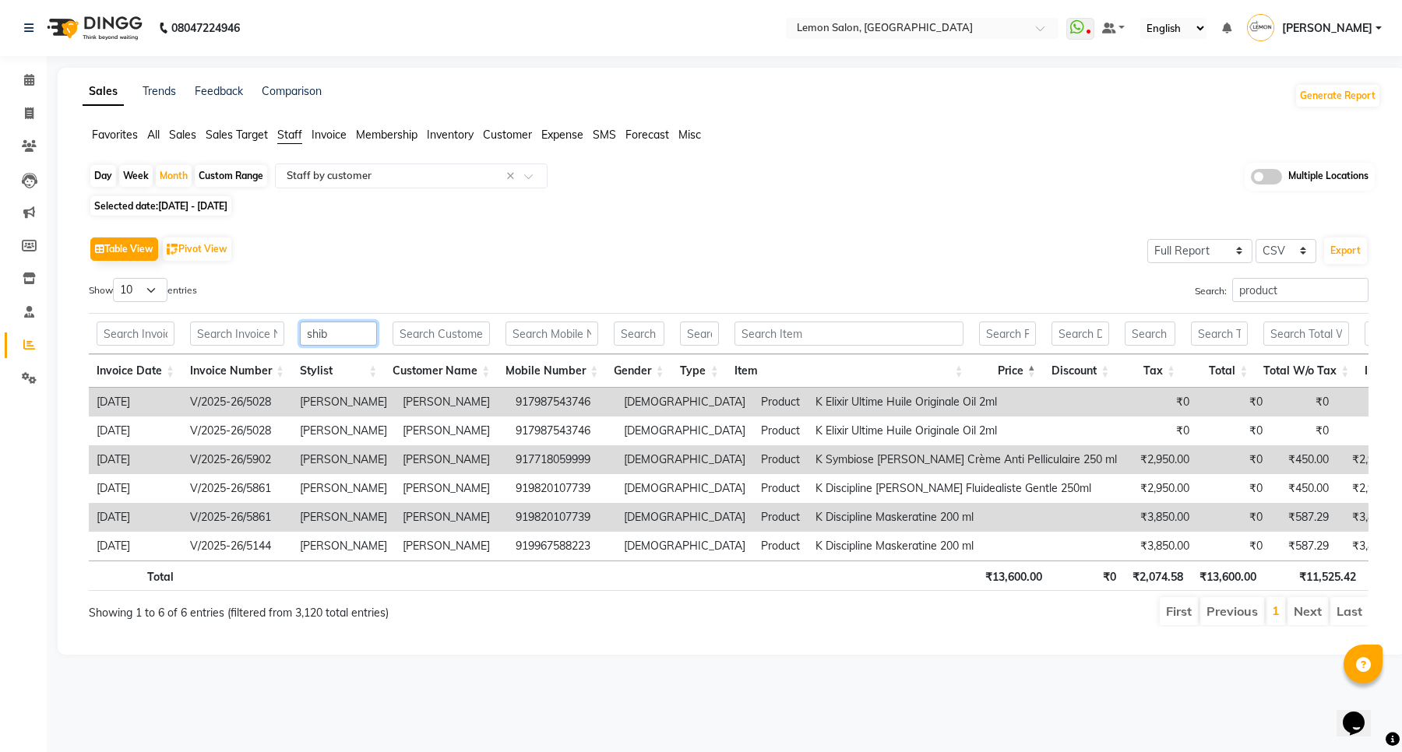
click at [353, 327] on input "shib" at bounding box center [338, 334] width 77 height 24
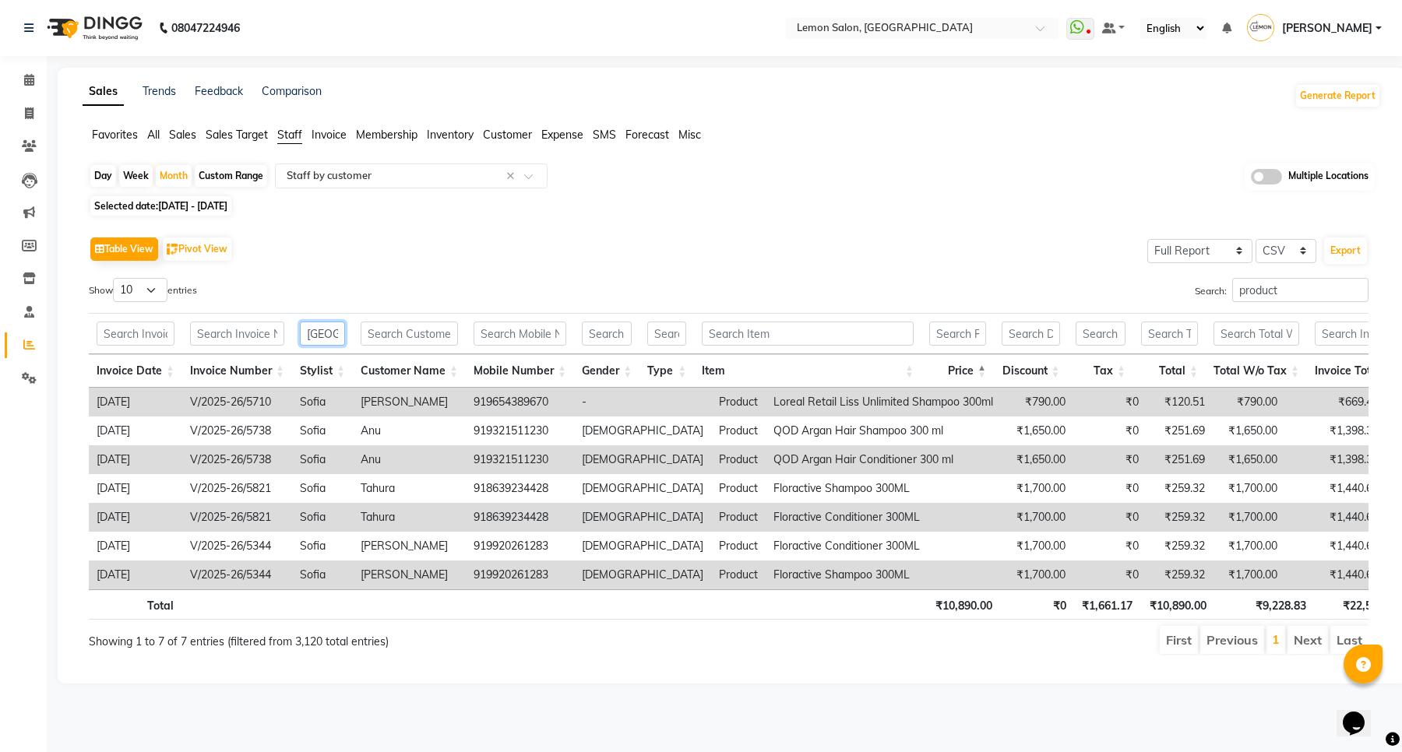
click at [335, 331] on input "SOFIA" at bounding box center [322, 334] width 45 height 24
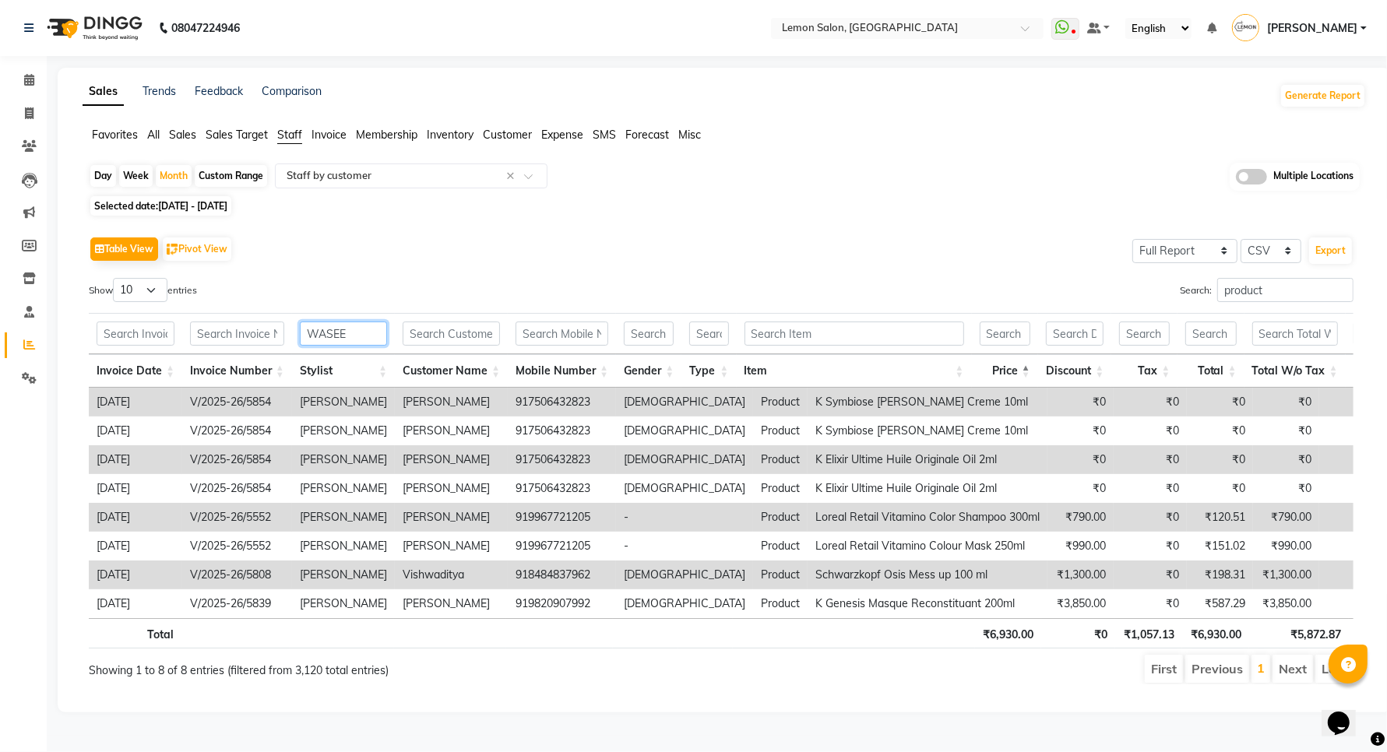
type input "WASEE"
click at [1241, 291] on input "product" at bounding box center [1285, 290] width 136 height 24
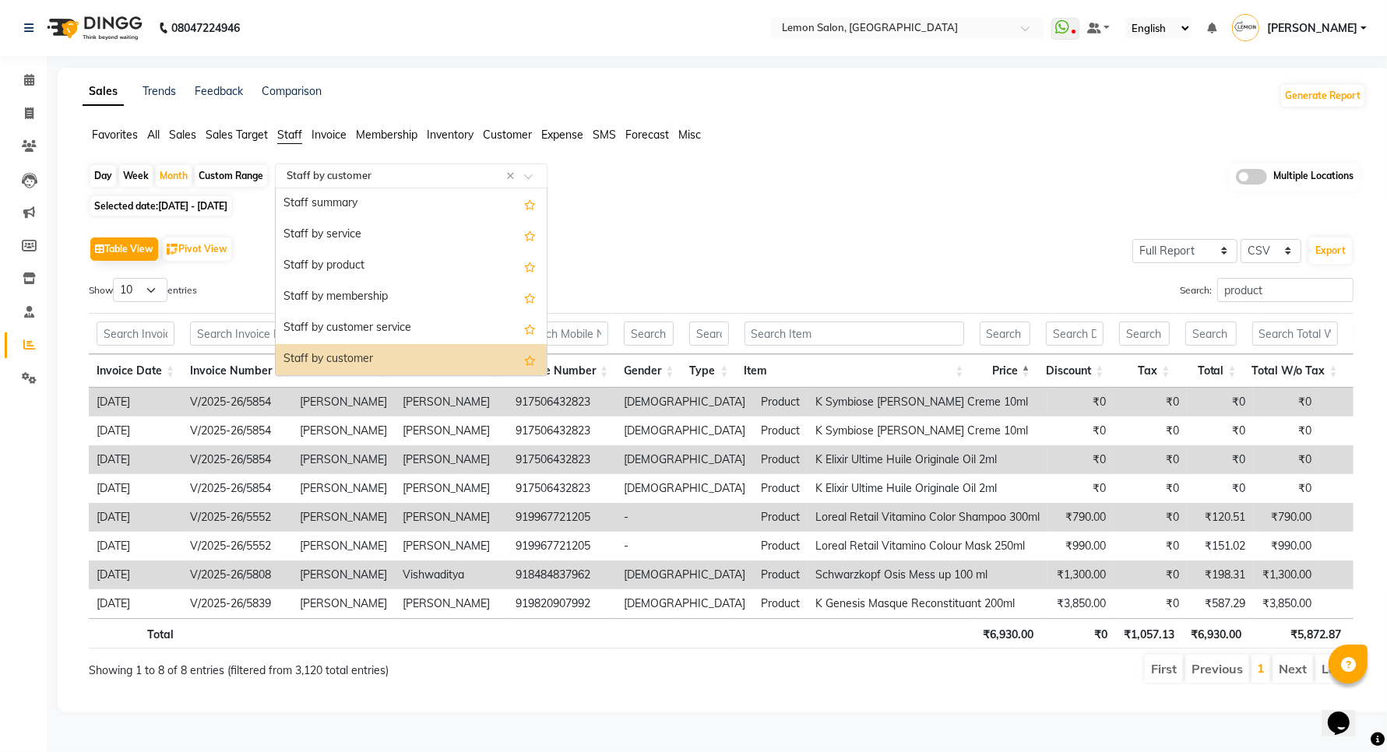
click at [320, 168] on input "text" at bounding box center [395, 176] width 224 height 16
click at [336, 353] on div "Staff by customer" at bounding box center [411, 359] width 271 height 31
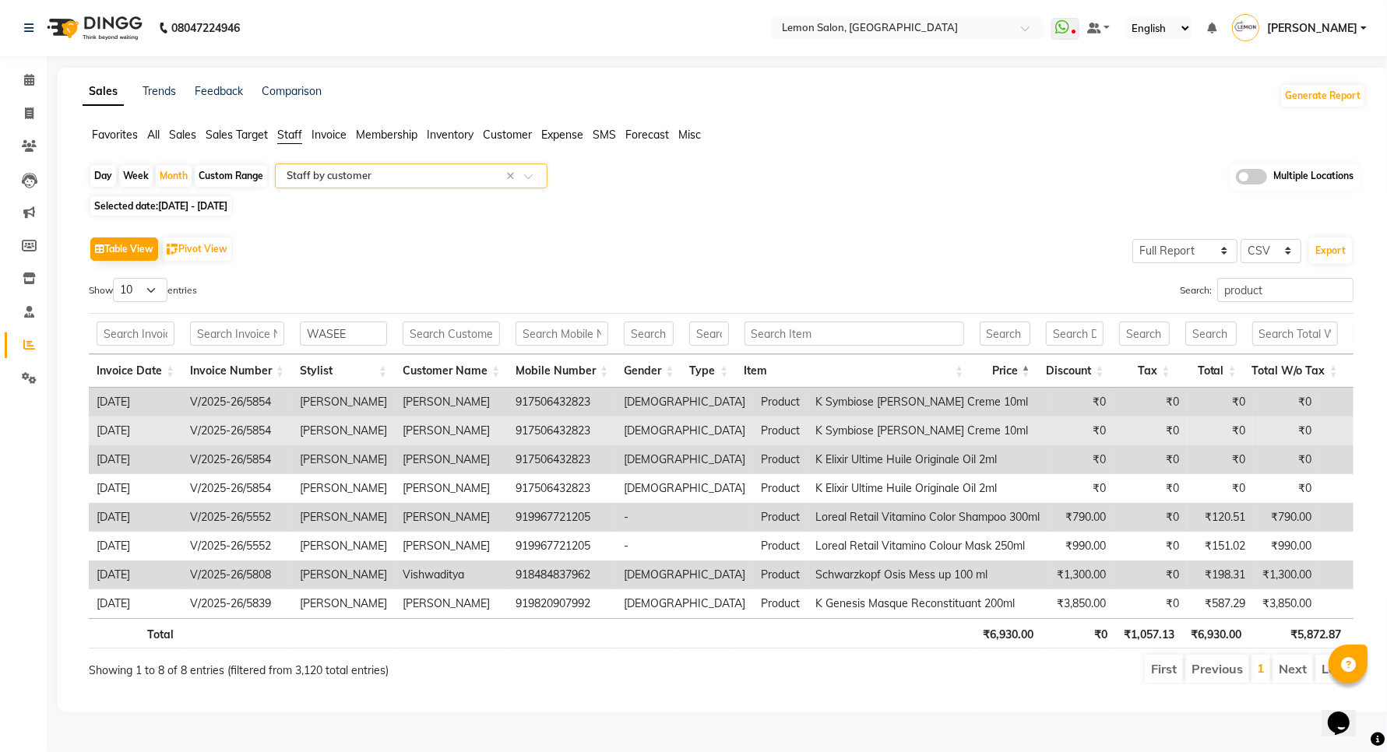
scroll to position [16, 0]
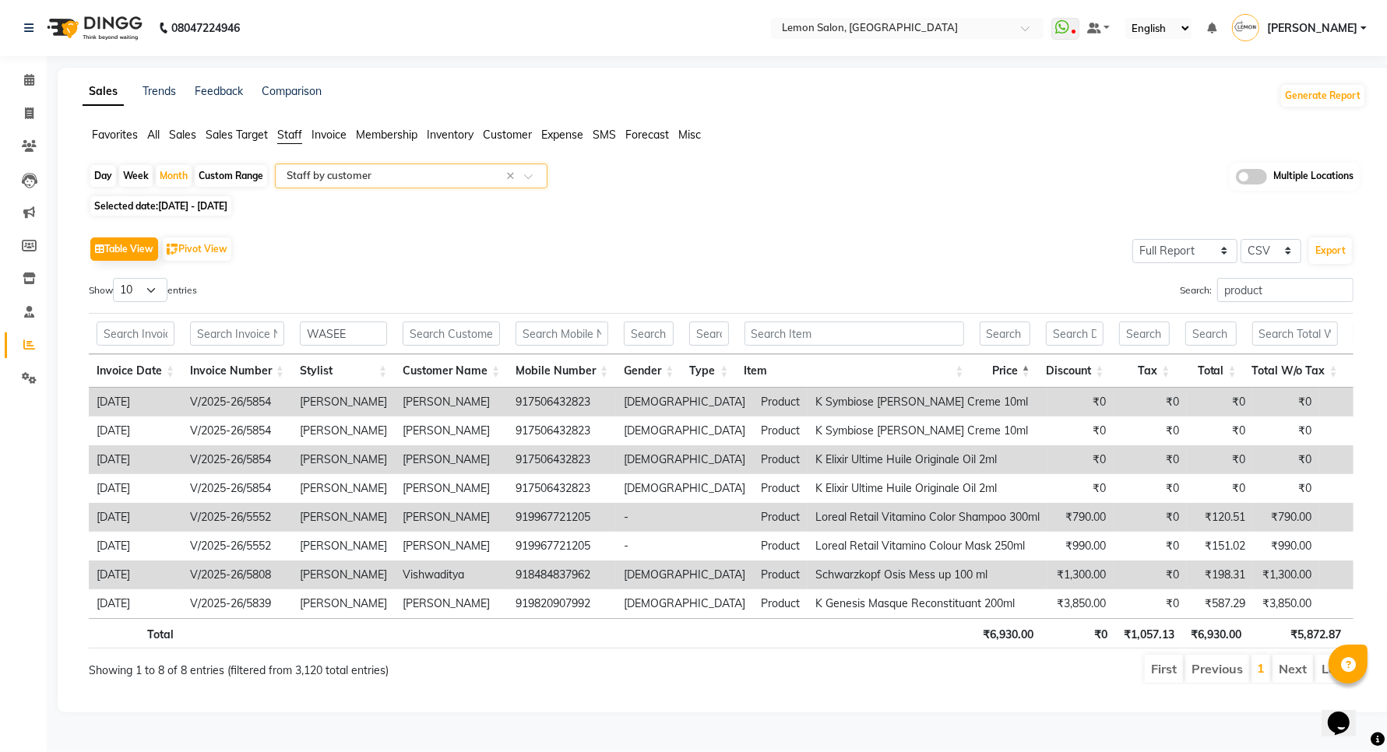
click at [340, 168] on input "text" at bounding box center [395, 176] width 224 height 16
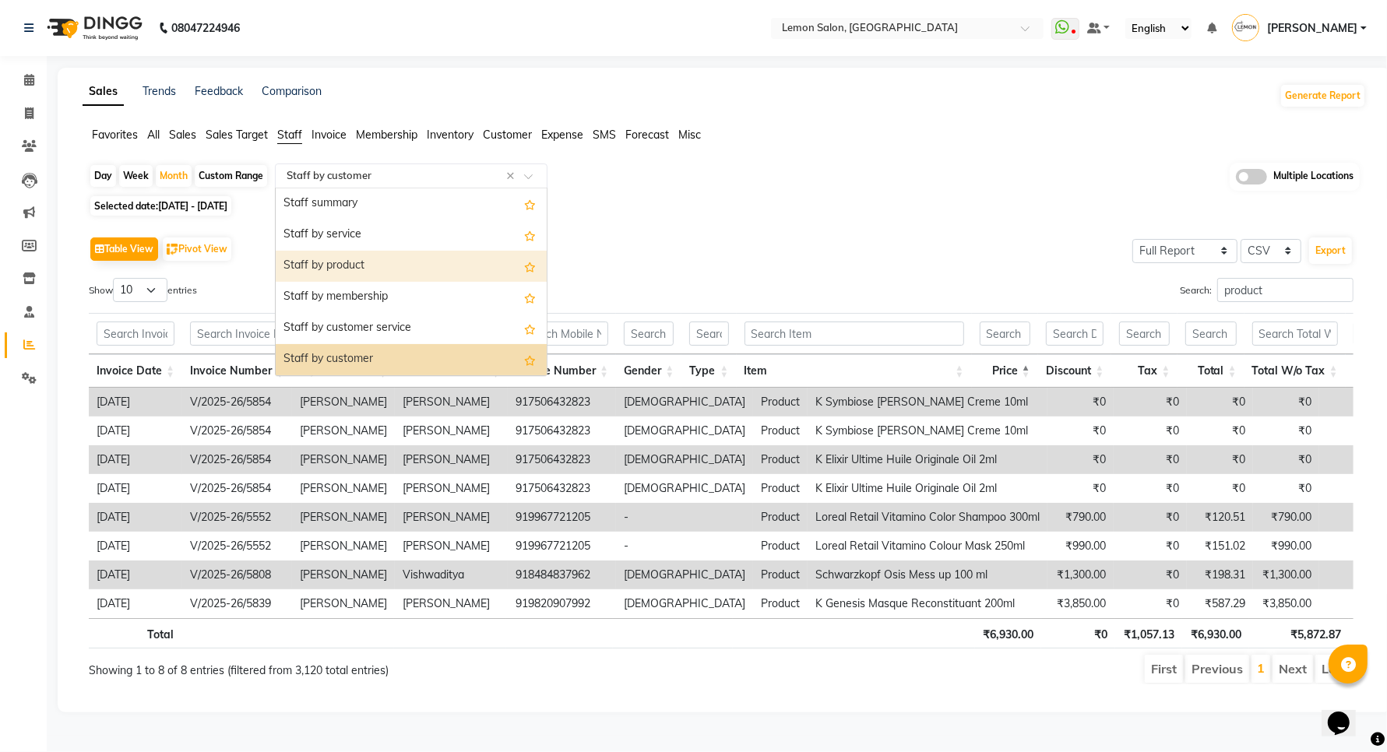
click at [350, 252] on div "Staff by product" at bounding box center [411, 266] width 271 height 31
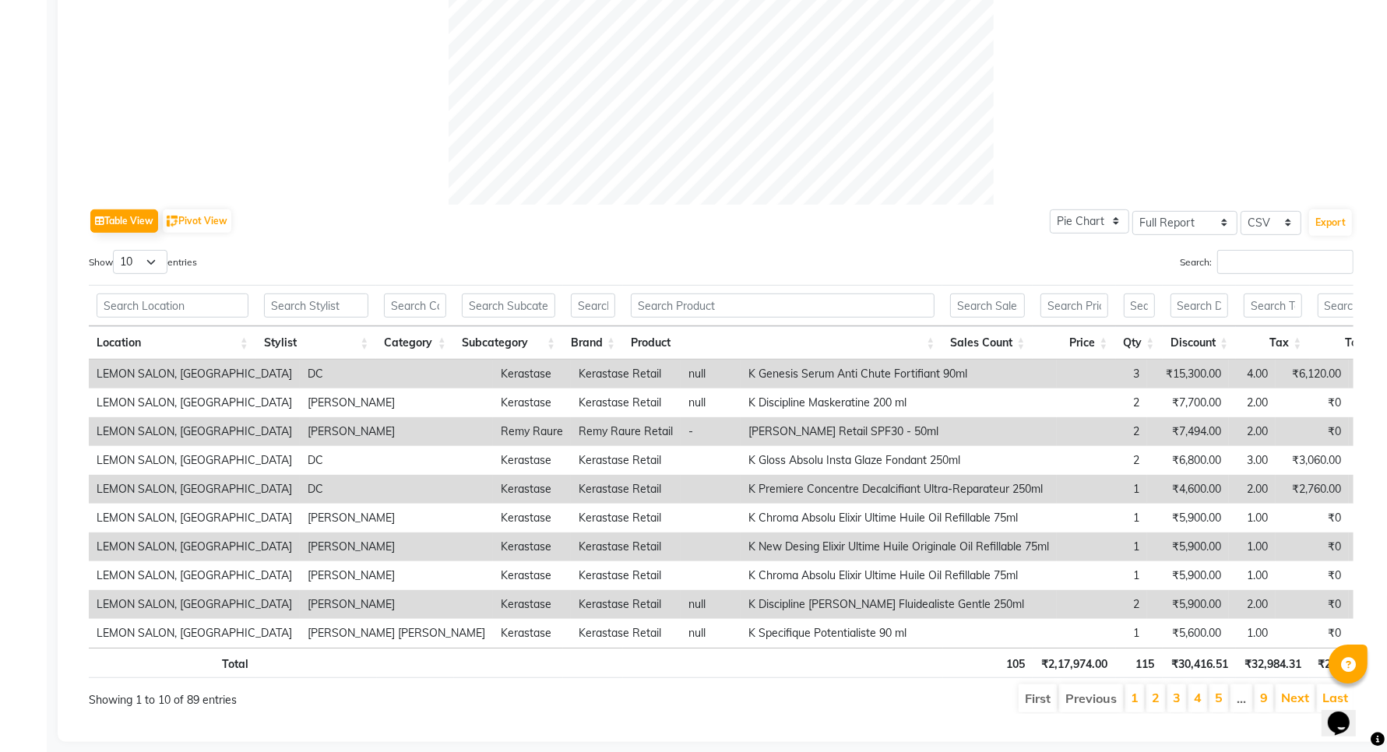
scroll to position [636, 0]
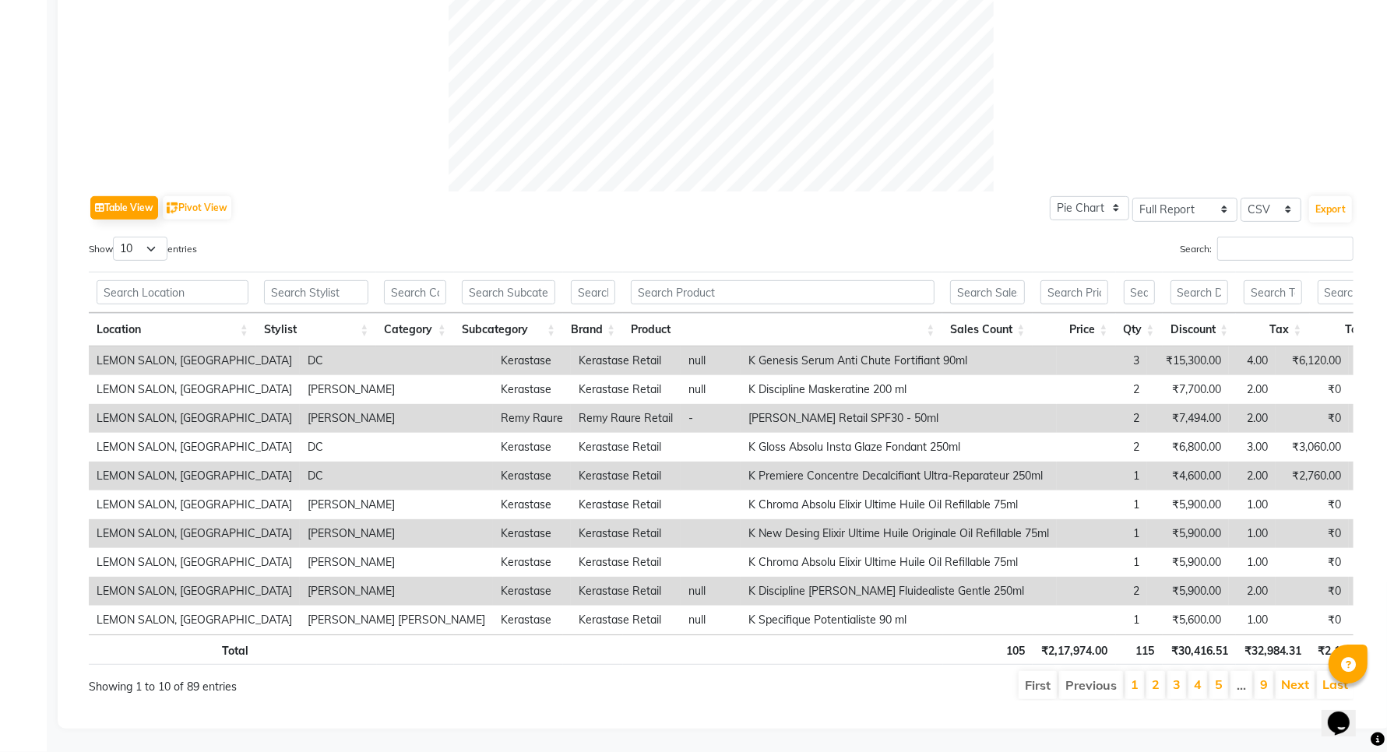
click at [1223, 313] on th "Discount" at bounding box center [1200, 329] width 74 height 33
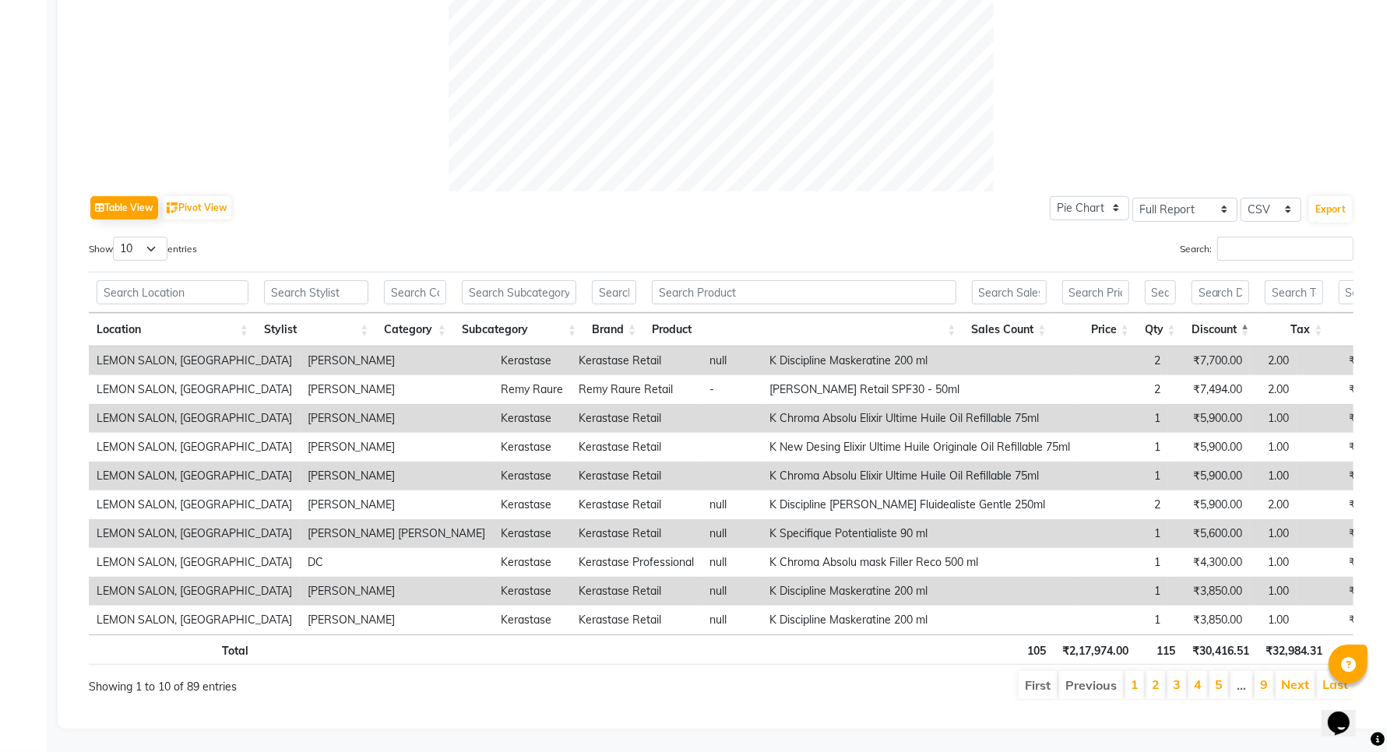
click at [1223, 313] on th "Discount" at bounding box center [1221, 329] width 74 height 33
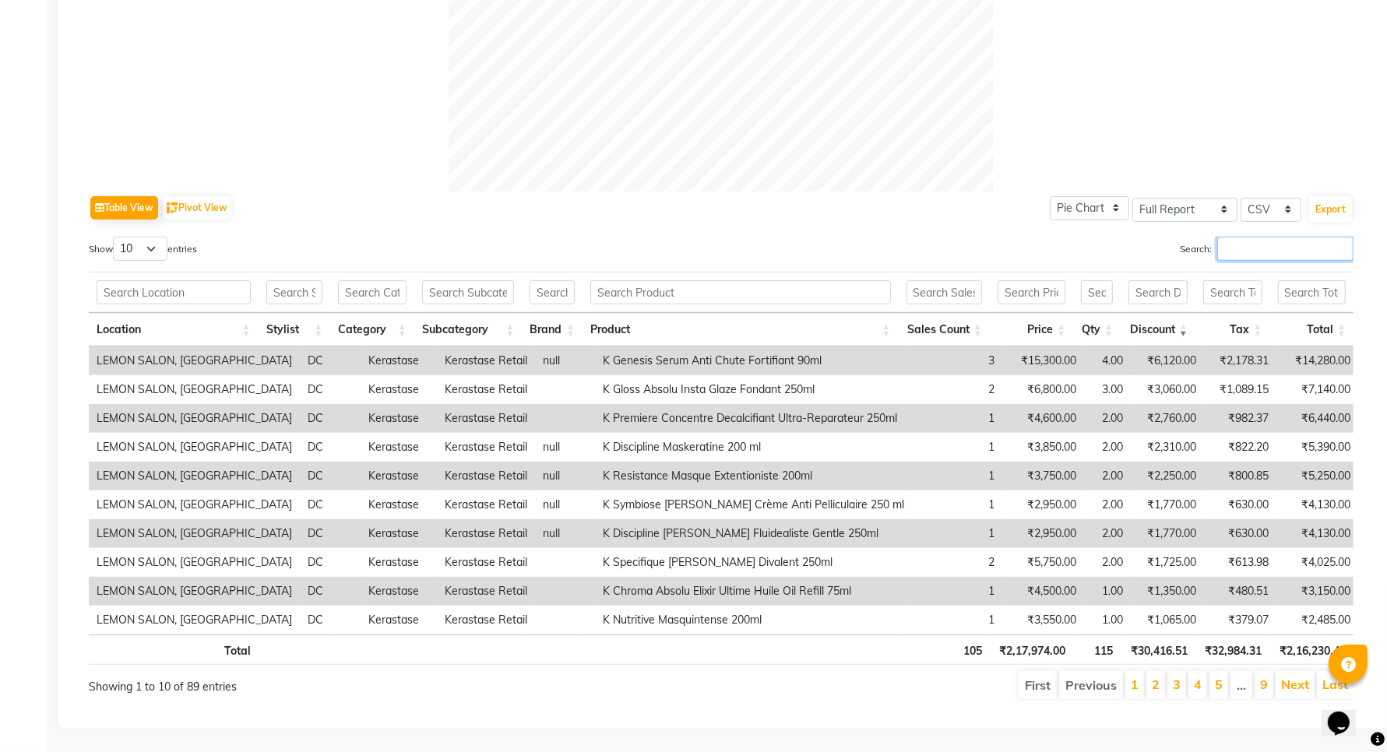
click at [1289, 243] on input "Search:" at bounding box center [1285, 249] width 136 height 24
type input "DC"
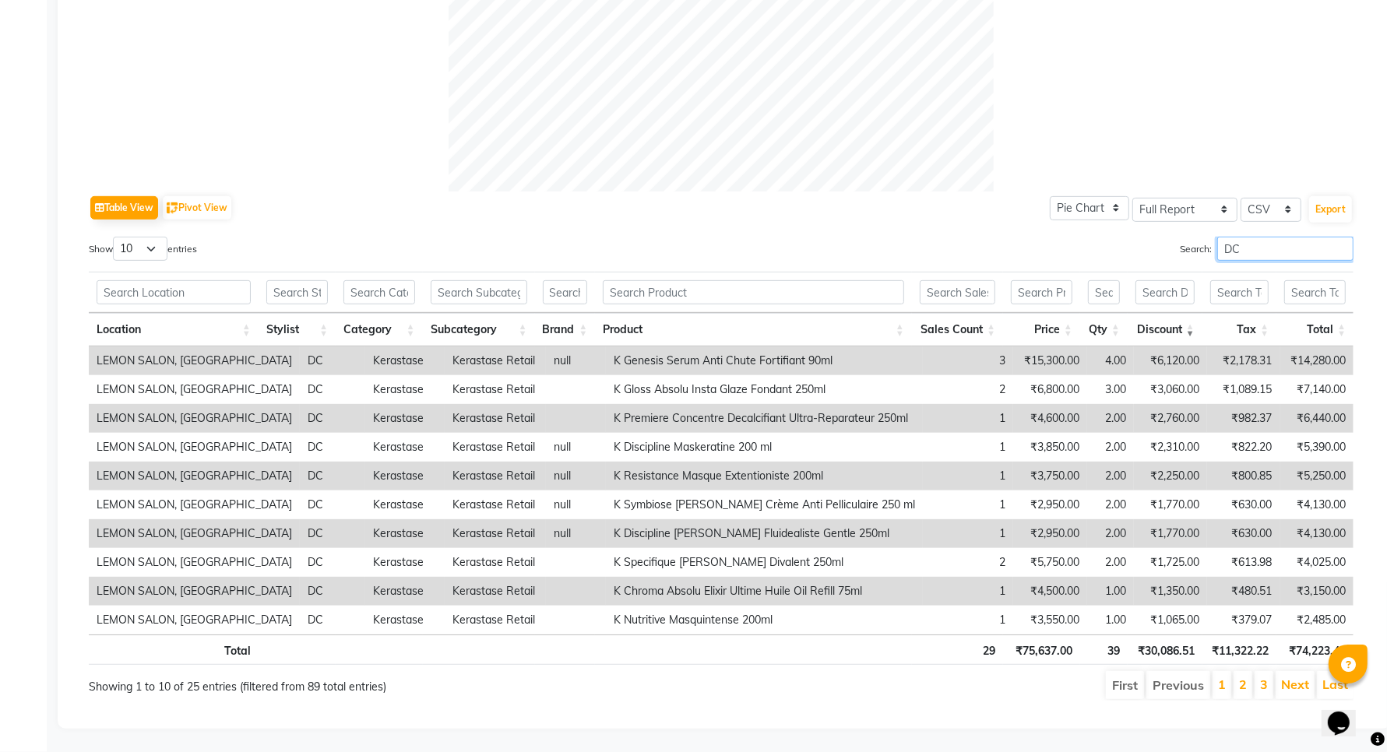
click at [1246, 237] on input "DC" at bounding box center [1285, 249] width 136 height 24
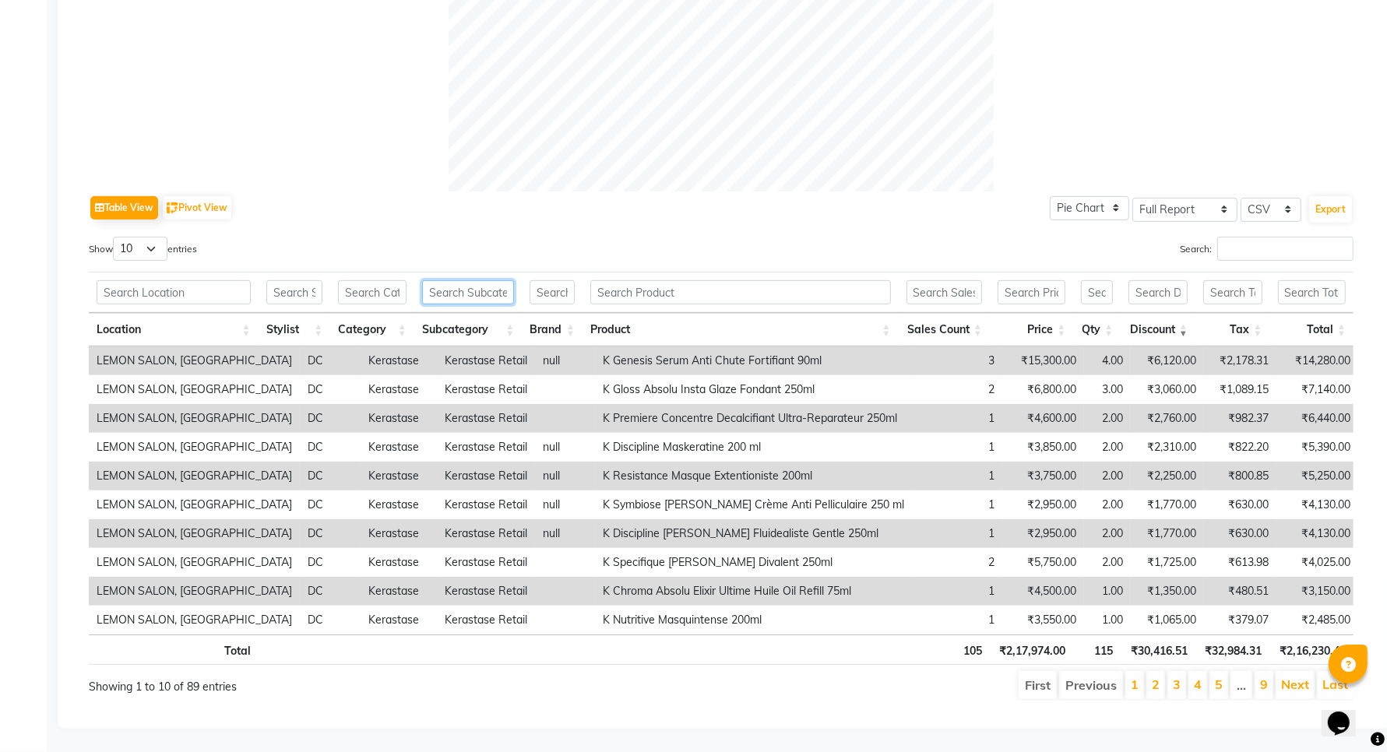
click at [504, 280] on input "text" at bounding box center [468, 292] width 92 height 24
type input "RETAIL"
click at [153, 237] on select "10 25 50 100" at bounding box center [140, 249] width 55 height 24
select select "100"
click at [115, 237] on select "10 25 50 100" at bounding box center [140, 249] width 55 height 24
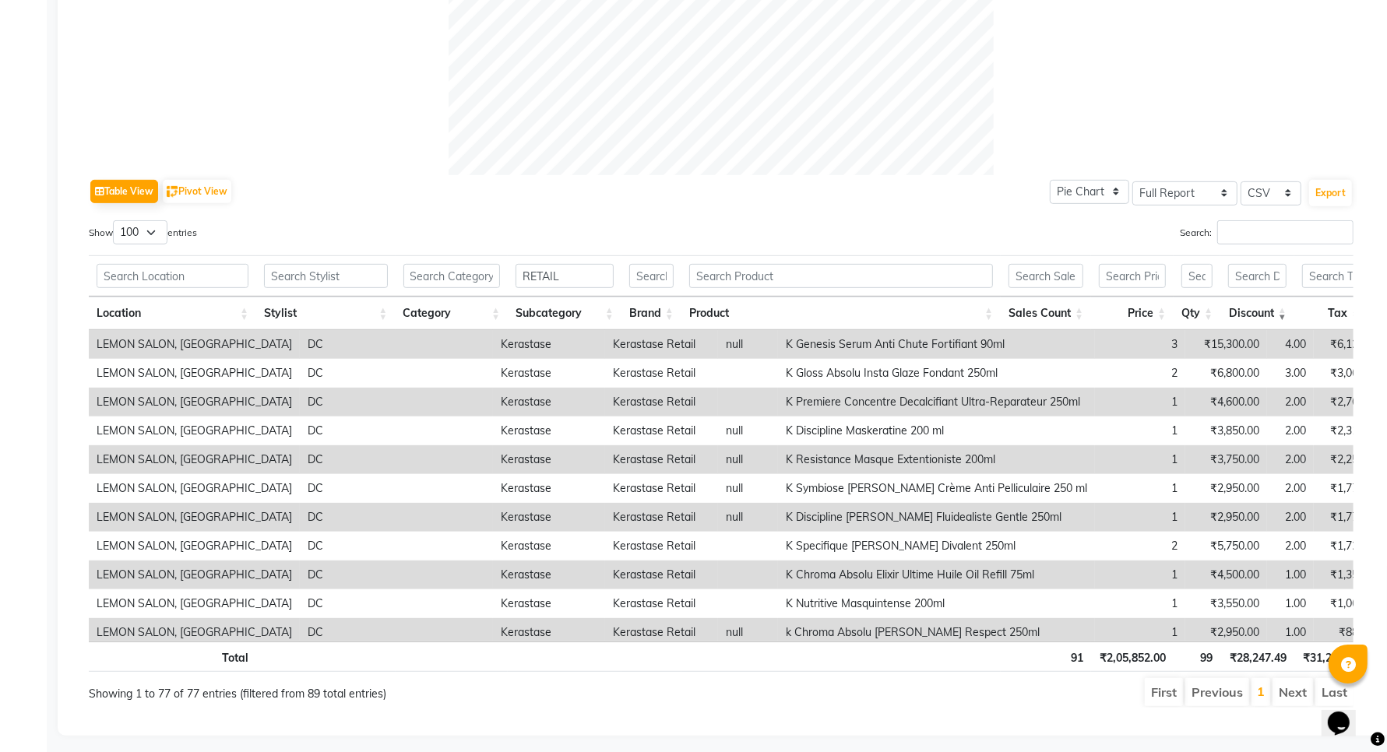
click at [1285, 316] on th "Discount" at bounding box center [1257, 313] width 74 height 33
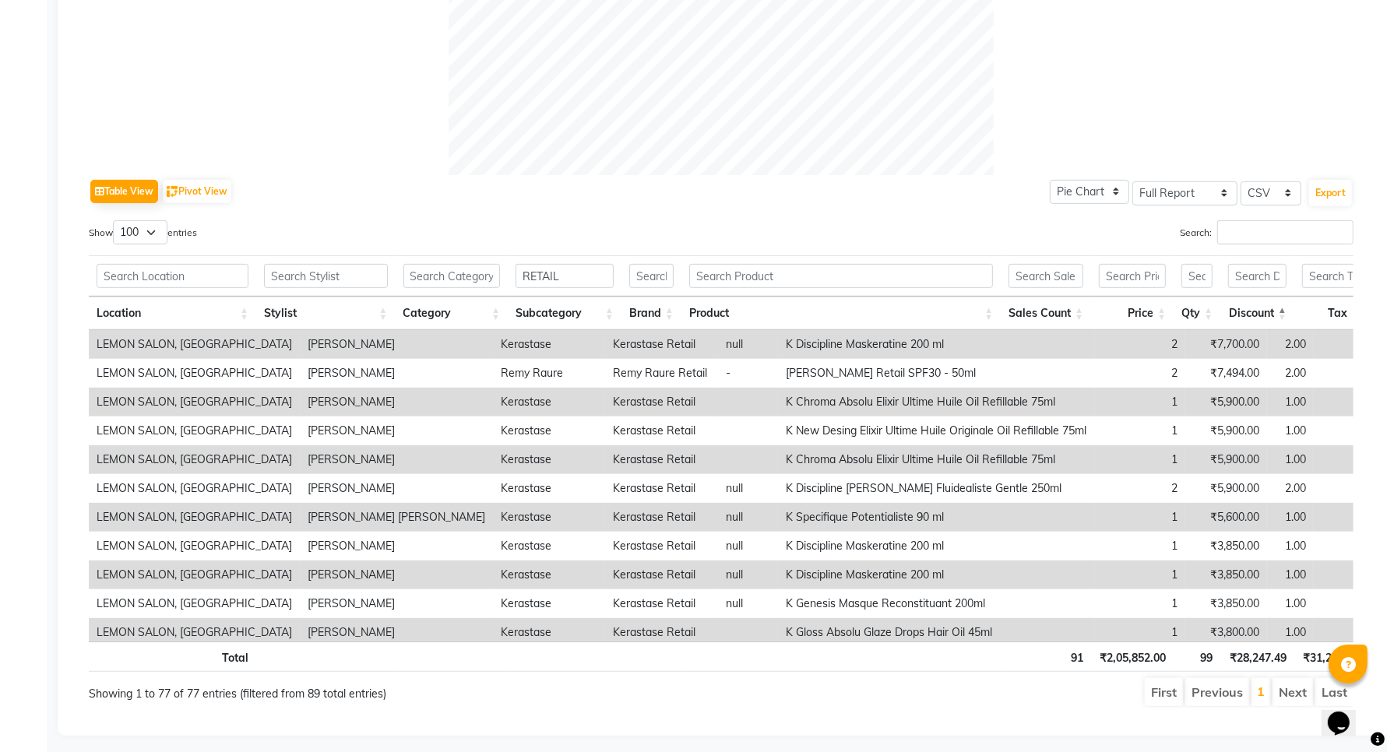
click at [1285, 316] on th "Discount" at bounding box center [1257, 313] width 74 height 33
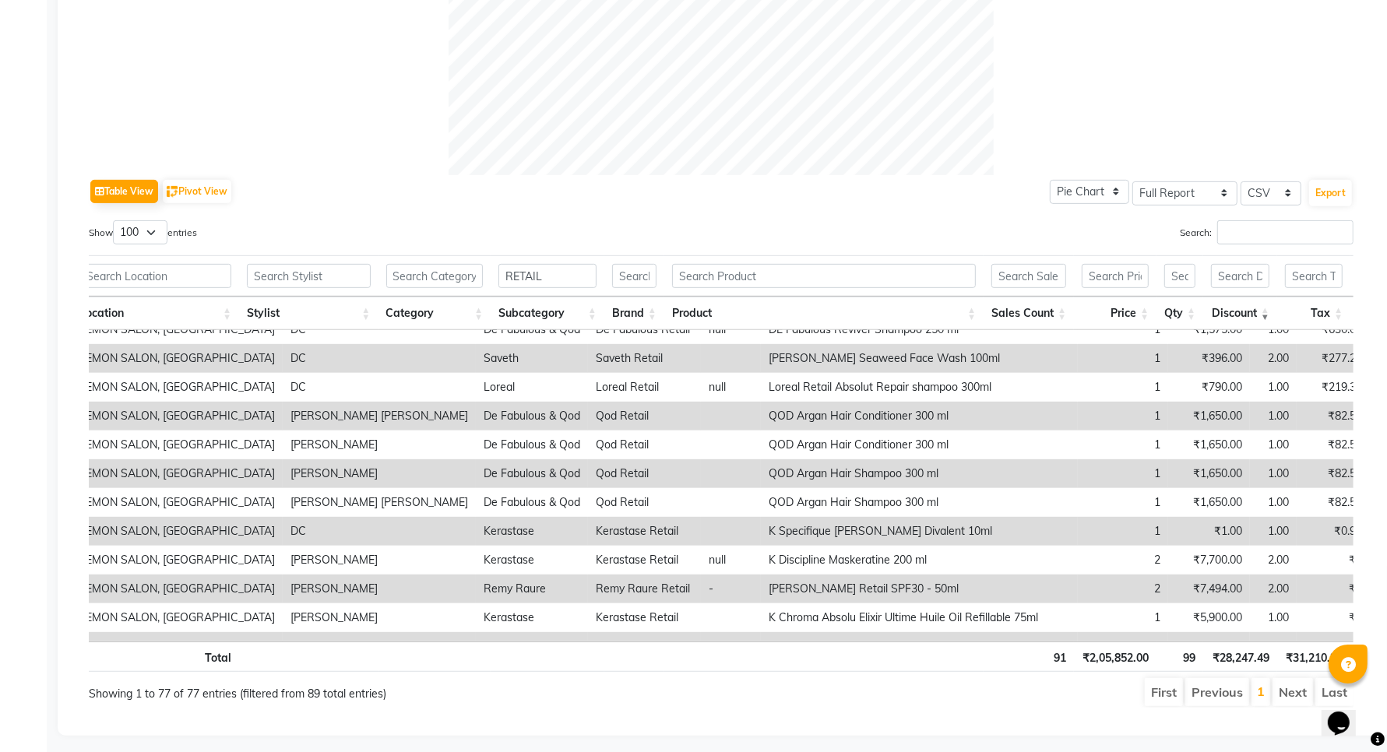
scroll to position [0, 0]
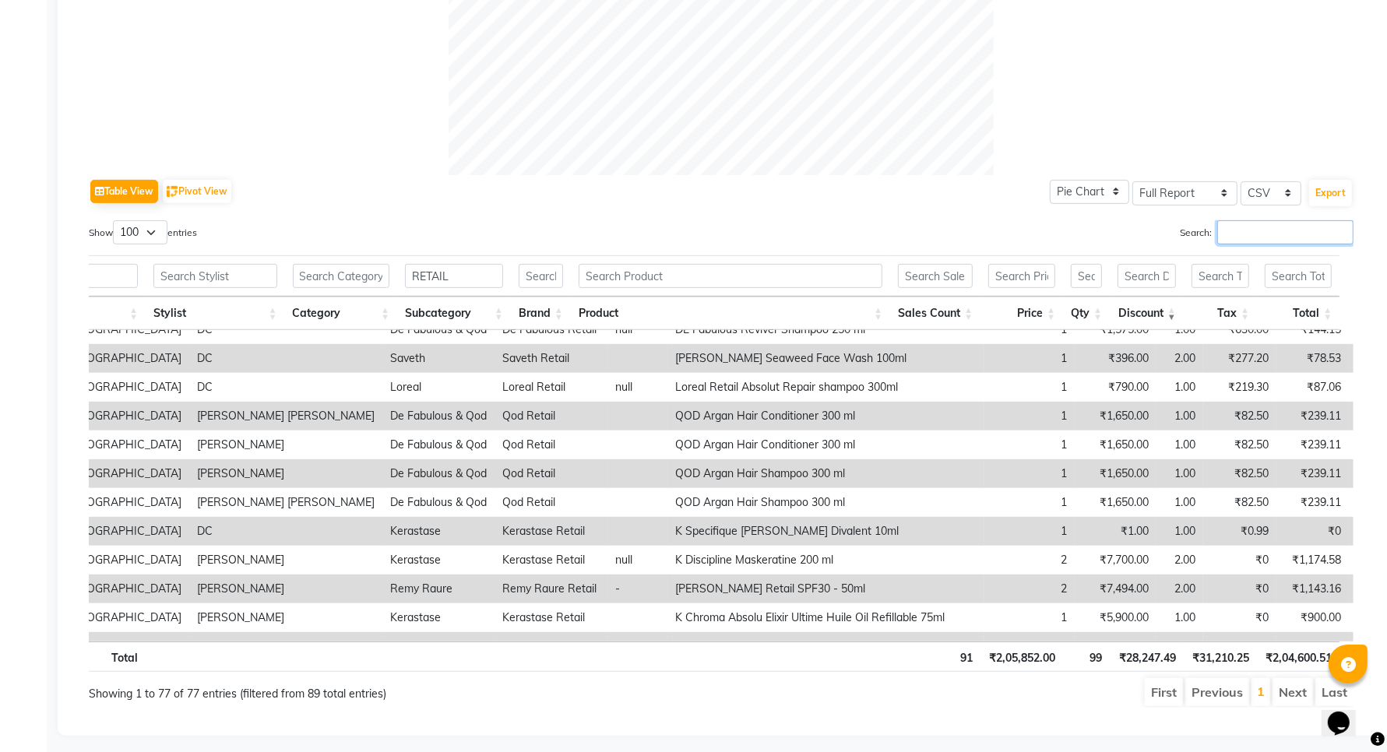
click at [1270, 240] on input "Search:" at bounding box center [1285, 232] width 136 height 24
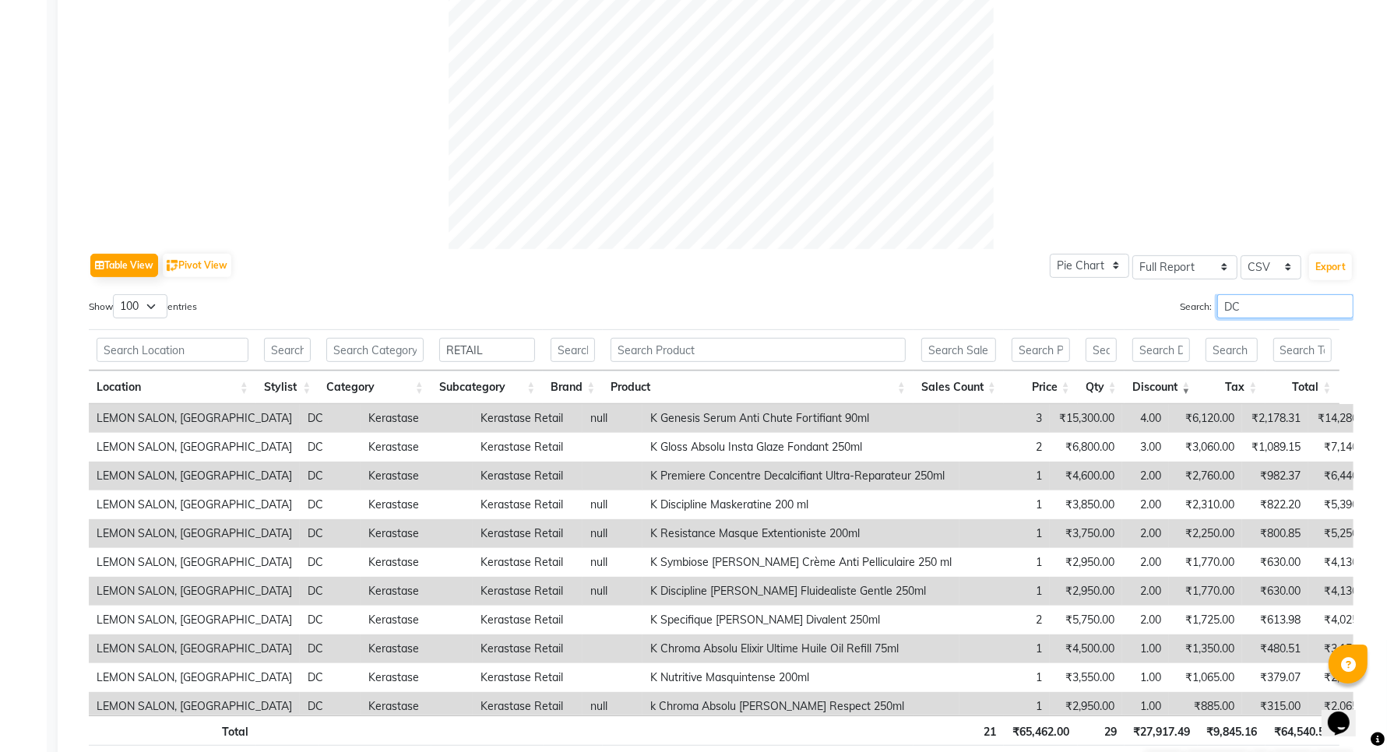
click at [1252, 304] on input "DC" at bounding box center [1285, 306] width 136 height 24
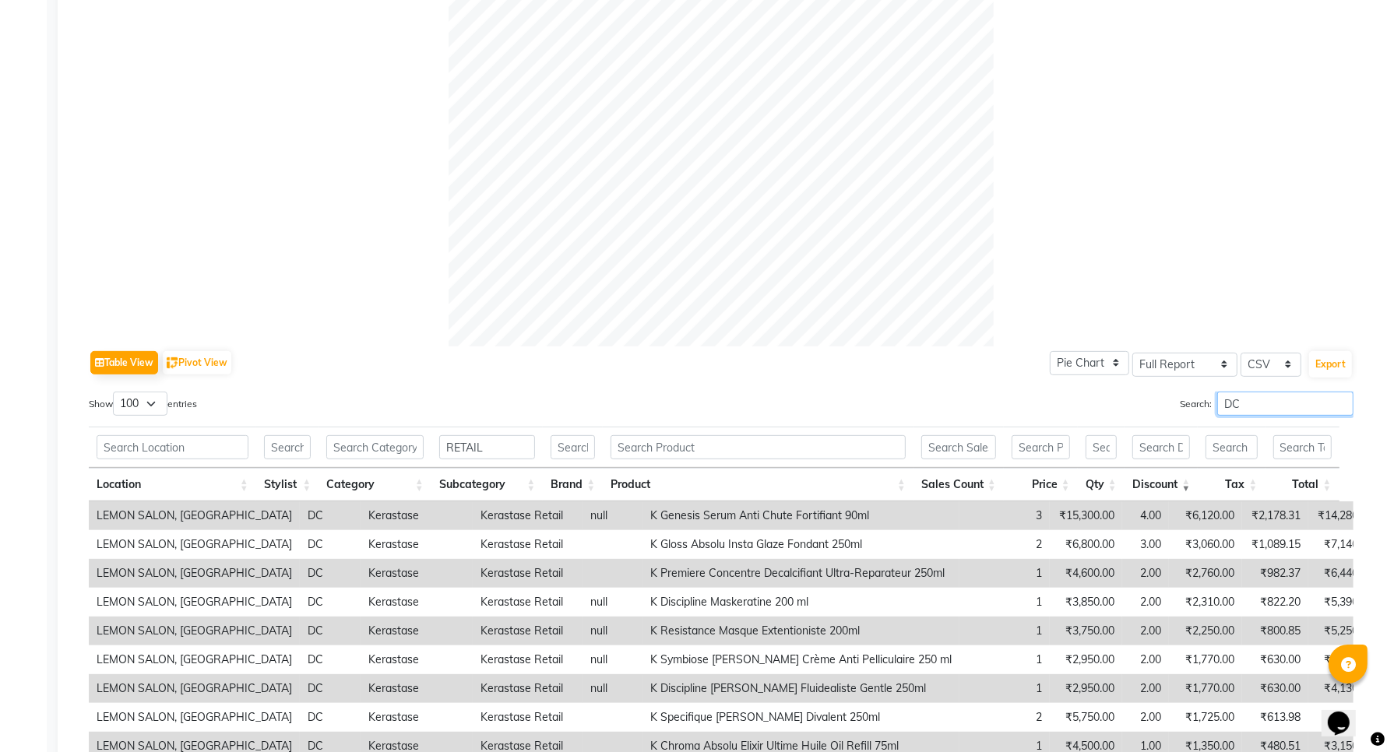
click at [1224, 407] on input "DC" at bounding box center [1285, 404] width 136 height 24
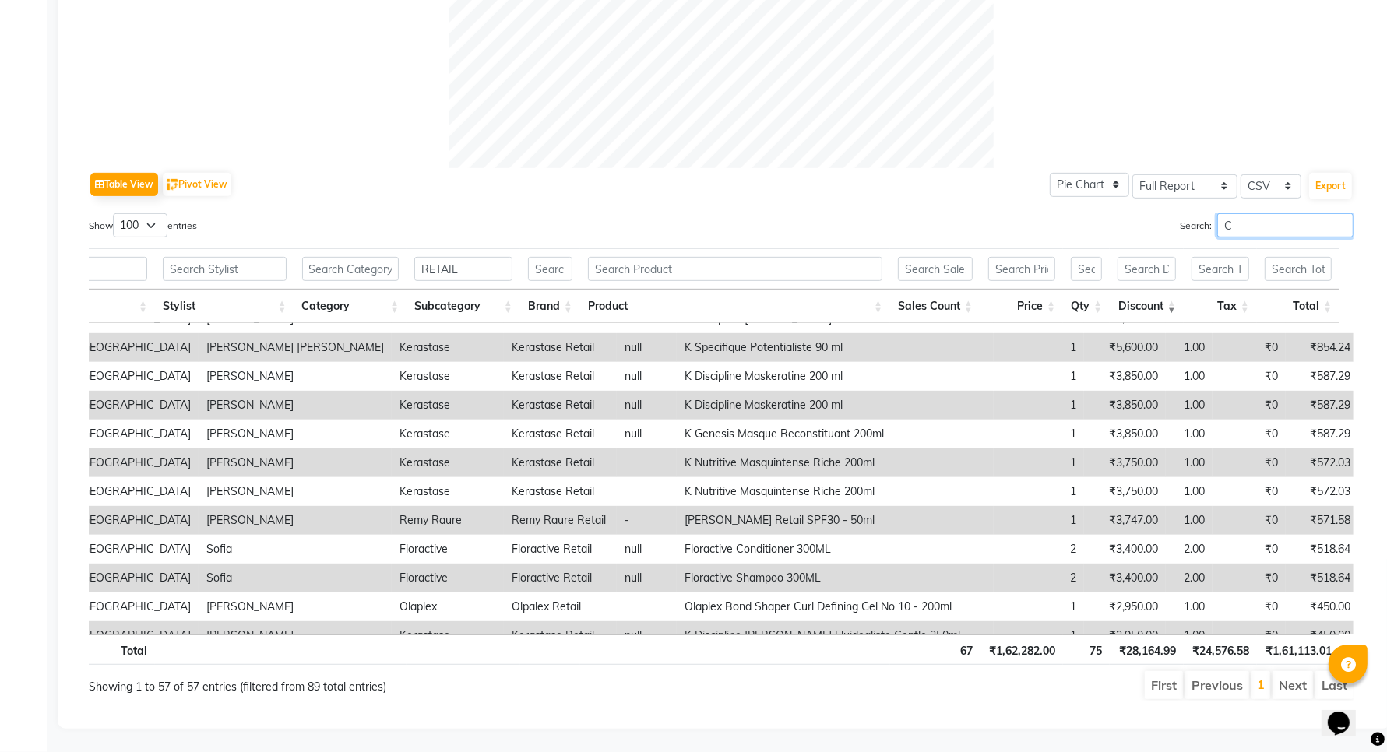
type input "C"
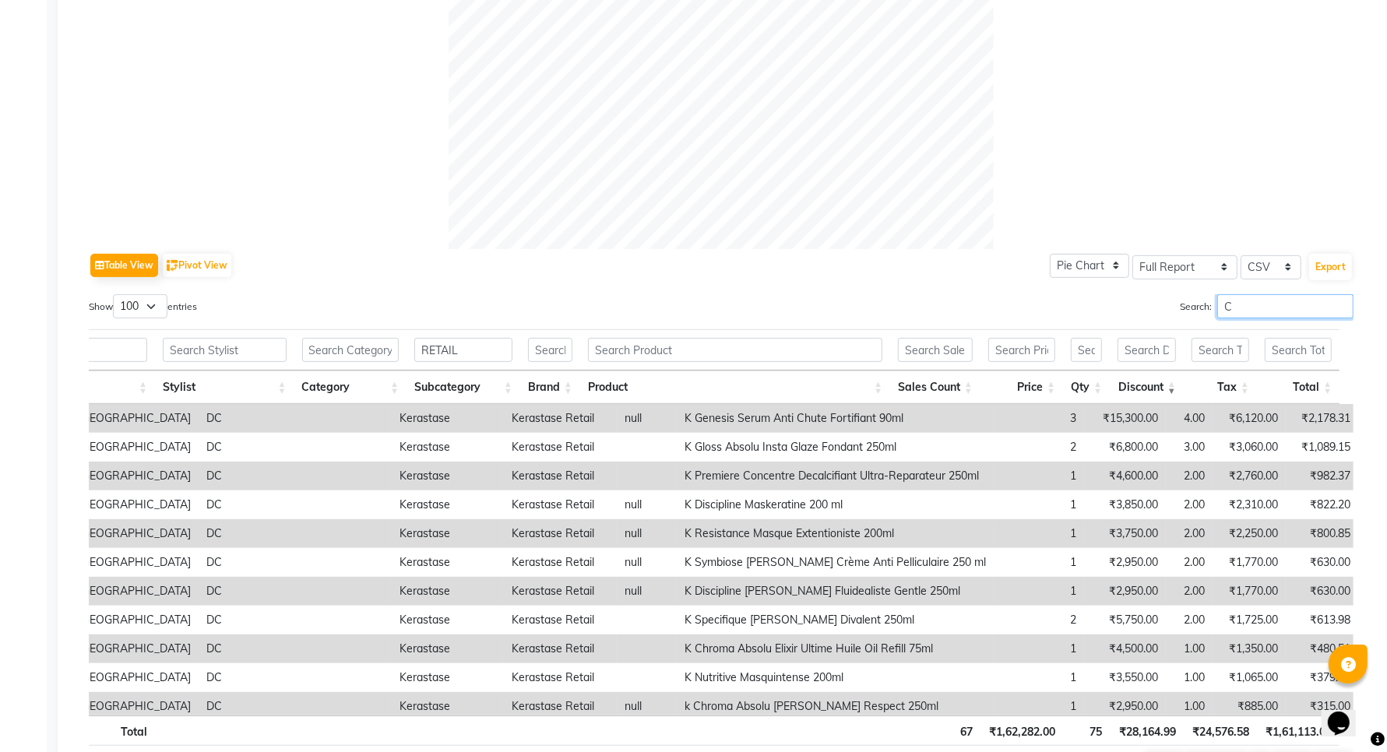
click at [1284, 317] on input "C" at bounding box center [1285, 306] width 136 height 24
click at [1178, 265] on select "Select Full Report Filtered Report" at bounding box center [1184, 267] width 105 height 24
click at [1133, 255] on select "Select Full Report Filtered Report" at bounding box center [1184, 267] width 105 height 24
click at [1330, 261] on button "Export" at bounding box center [1330, 267] width 43 height 26
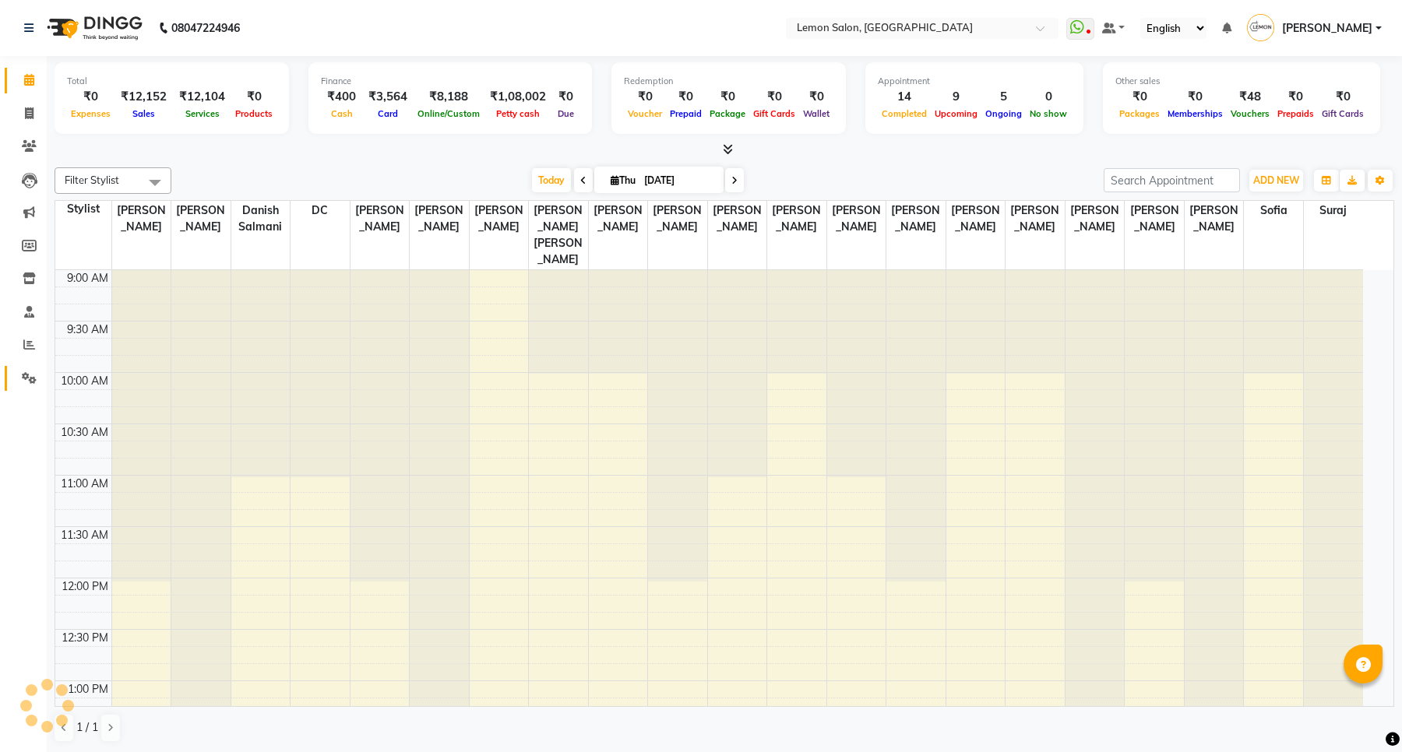
click at [17, 370] on span at bounding box center [29, 379] width 27 height 18
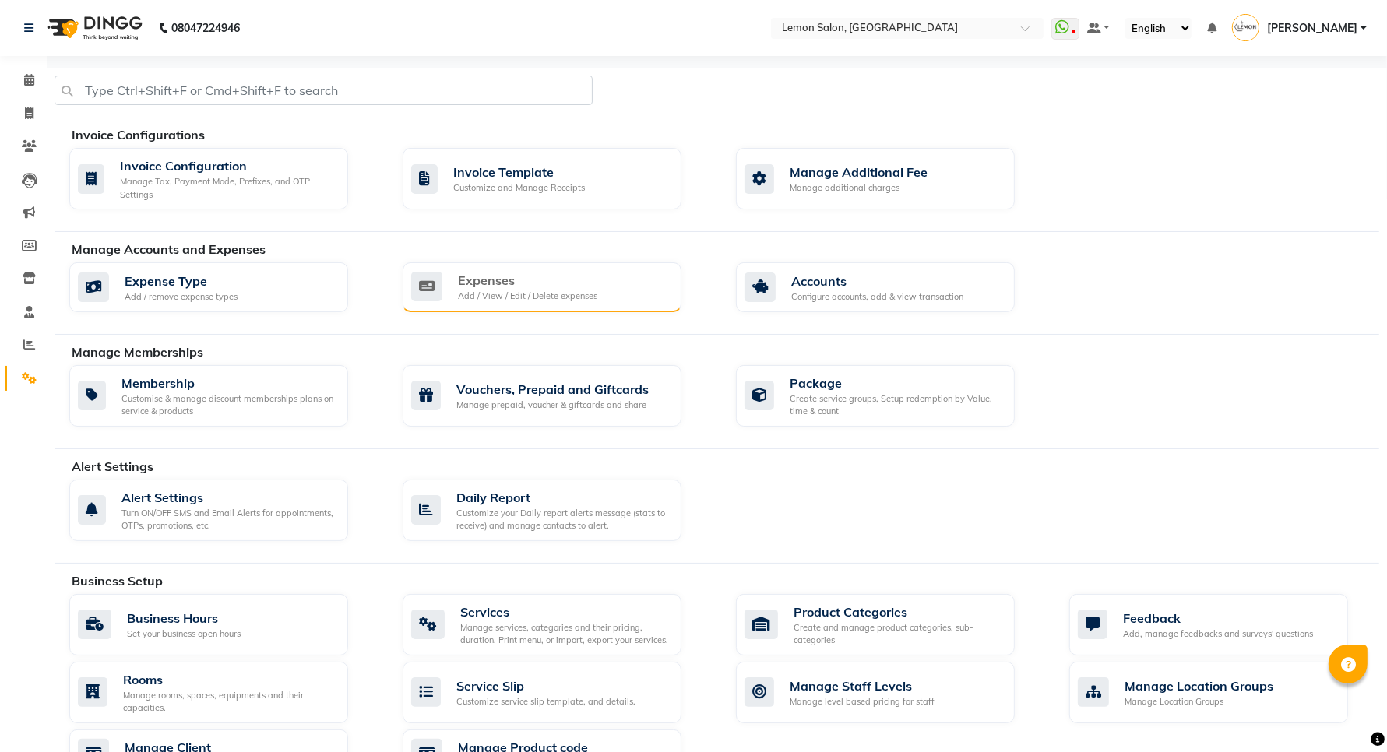
click at [534, 294] on div "Add / View / Edit / Delete expenses" at bounding box center [527, 296] width 139 height 13
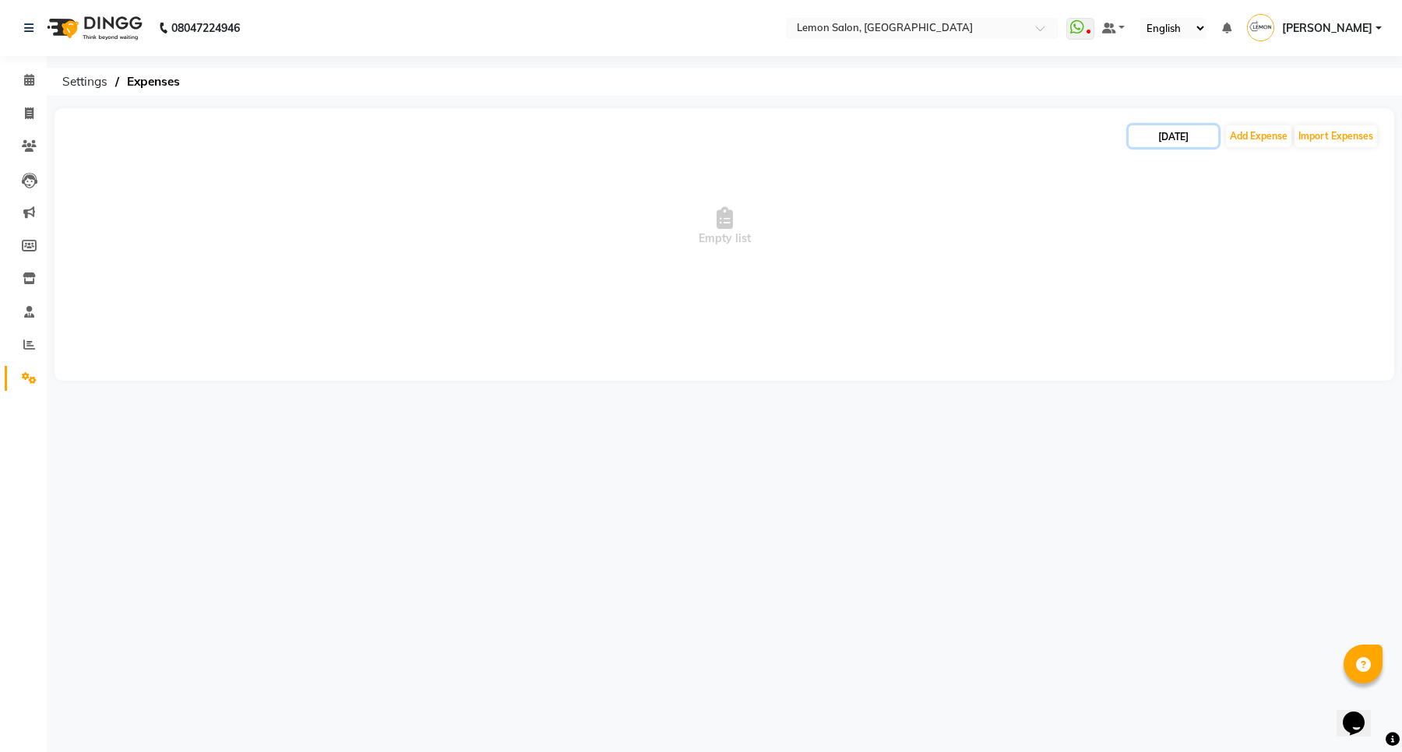
click at [1162, 130] on input "[DATE]" at bounding box center [1174, 136] width 90 height 22
select select "9"
select select "2025"
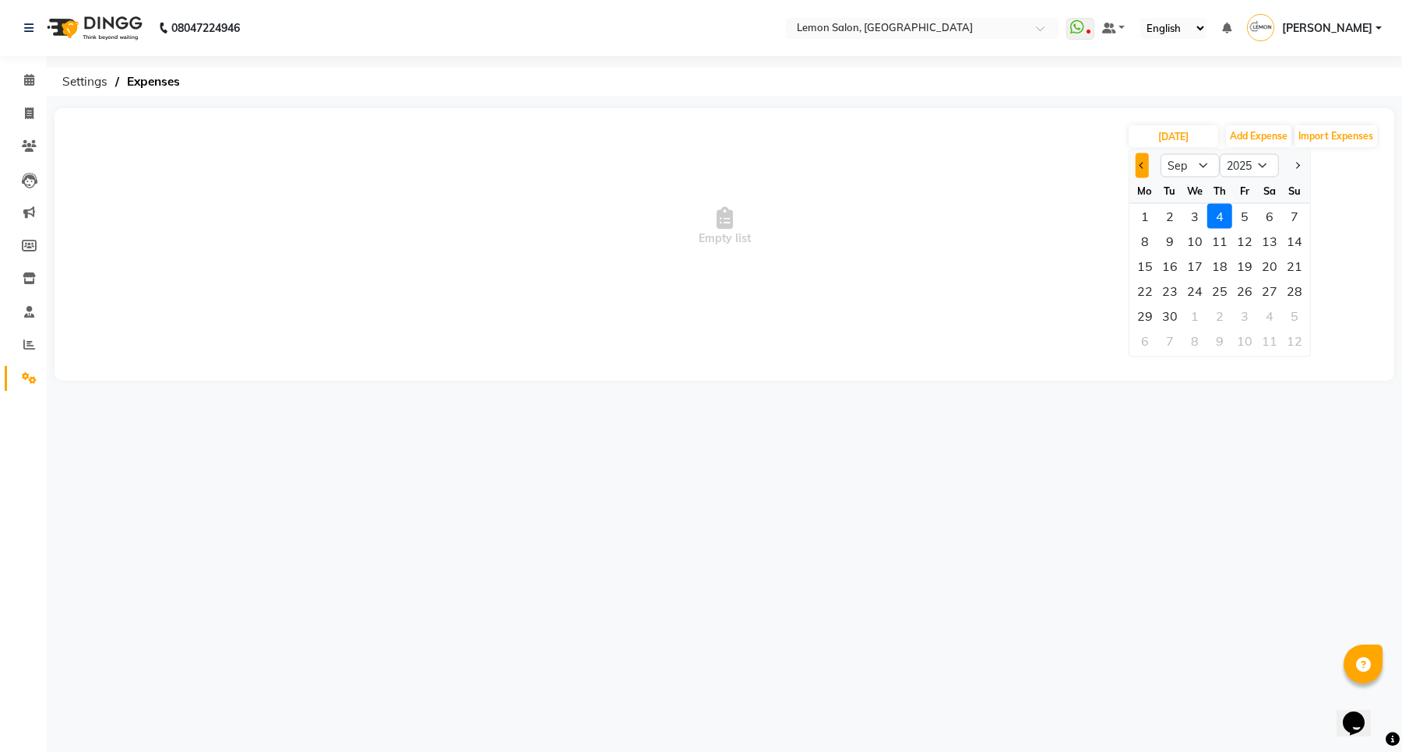
click at [1139, 165] on span "Previous month" at bounding box center [1142, 165] width 6 height 6
select select "8"
click at [1245, 316] on div "29" at bounding box center [1244, 316] width 25 height 25
type input "29-08-2025"
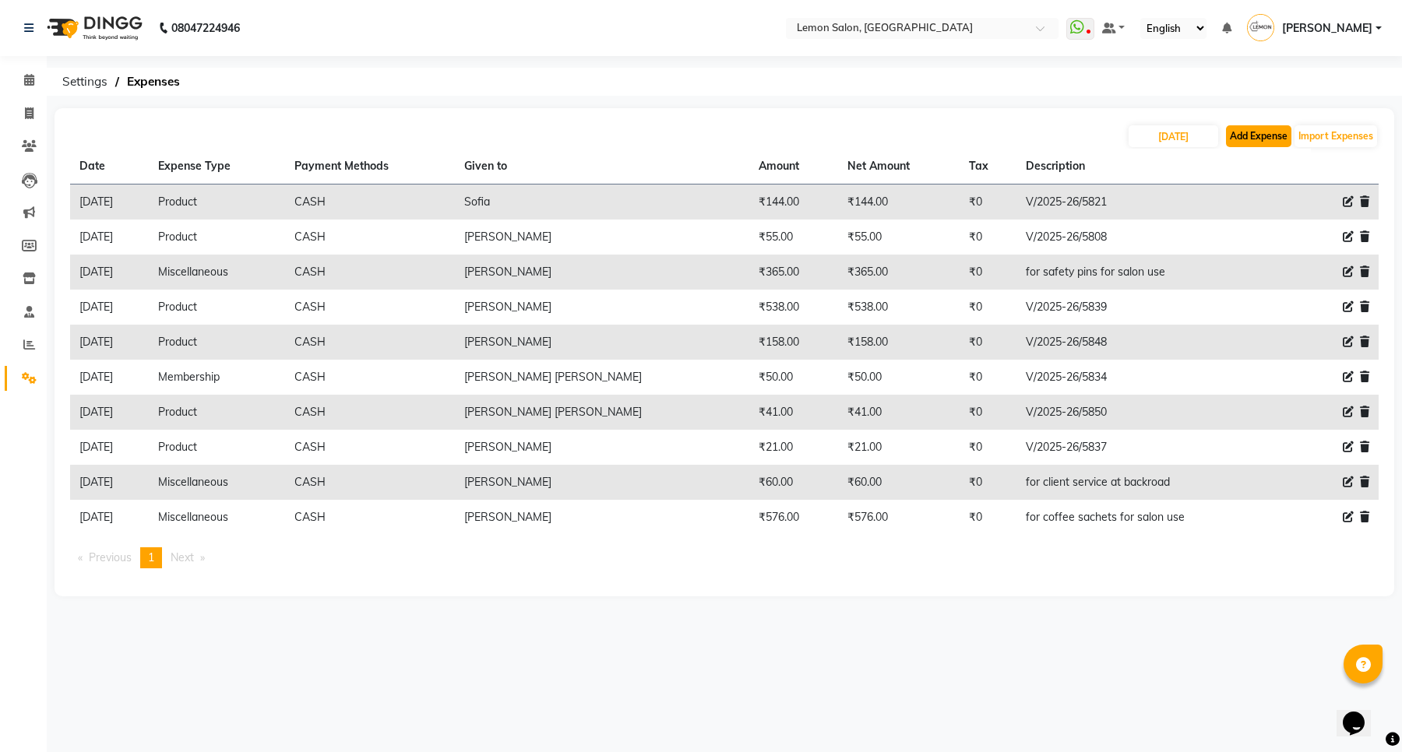
click at [1266, 130] on button "Add Expense" at bounding box center [1258, 136] width 65 height 22
select select "1"
select select "2515"
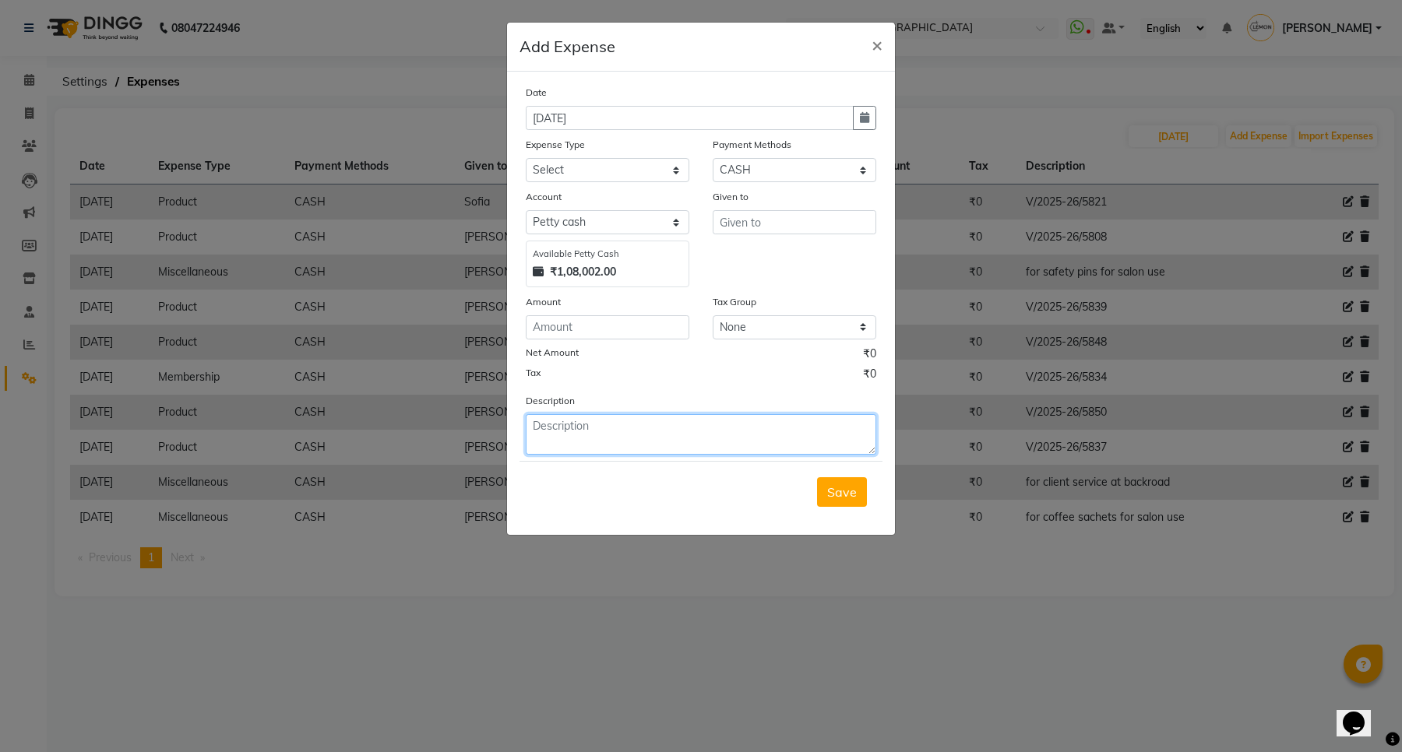
click at [606, 436] on textarea at bounding box center [701, 434] width 350 height 40
paste textarea "V/2025-26/5839"
type textarea "V/2025-26/5839"
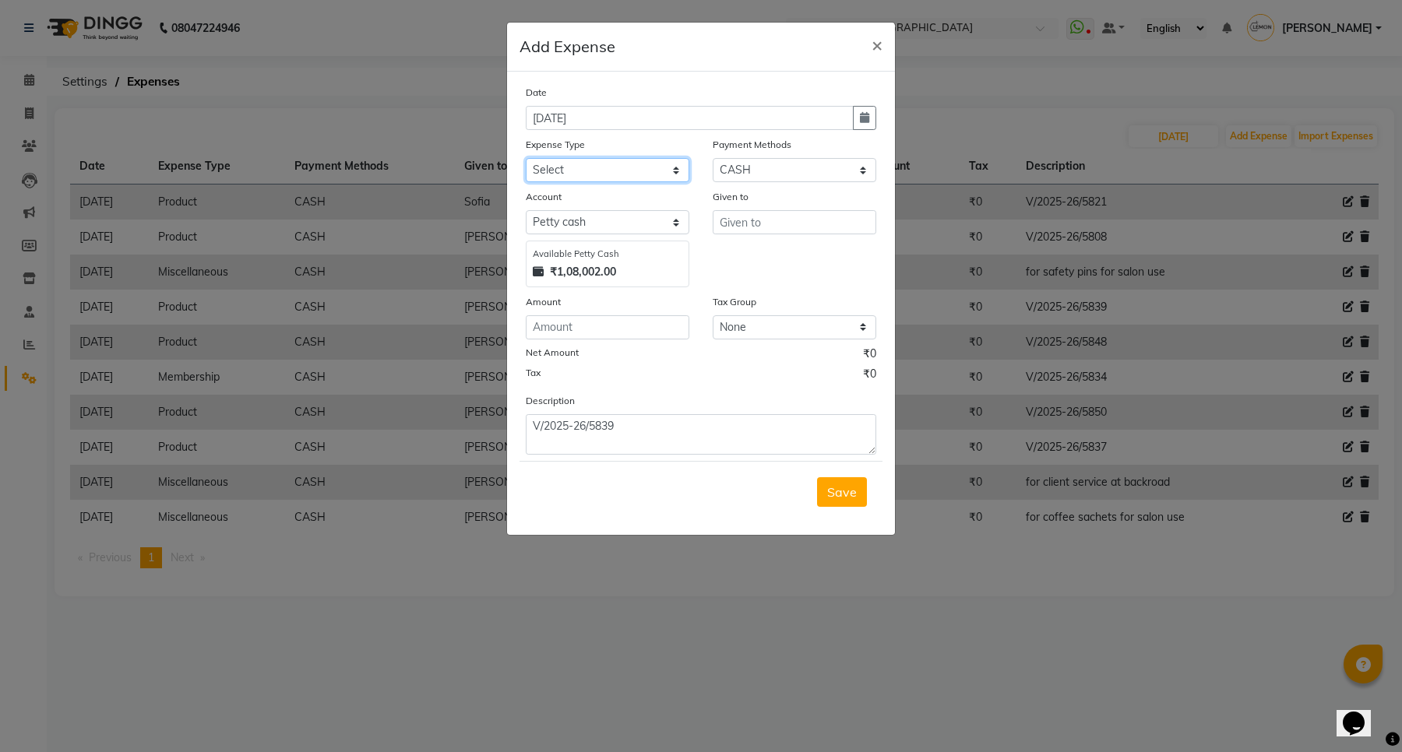
click at [597, 162] on select "Select Advance Cash transfer to hub Laundry Loan Membership Milk Miscellaneous …" at bounding box center [608, 170] width 164 height 24
select select "2685"
click at [526, 158] on select "Select Advance Cash transfer to hub Laundry Loan Membership Milk Miscellaneous …" at bounding box center [608, 170] width 164 height 24
click at [733, 210] on input "text" at bounding box center [795, 222] width 164 height 24
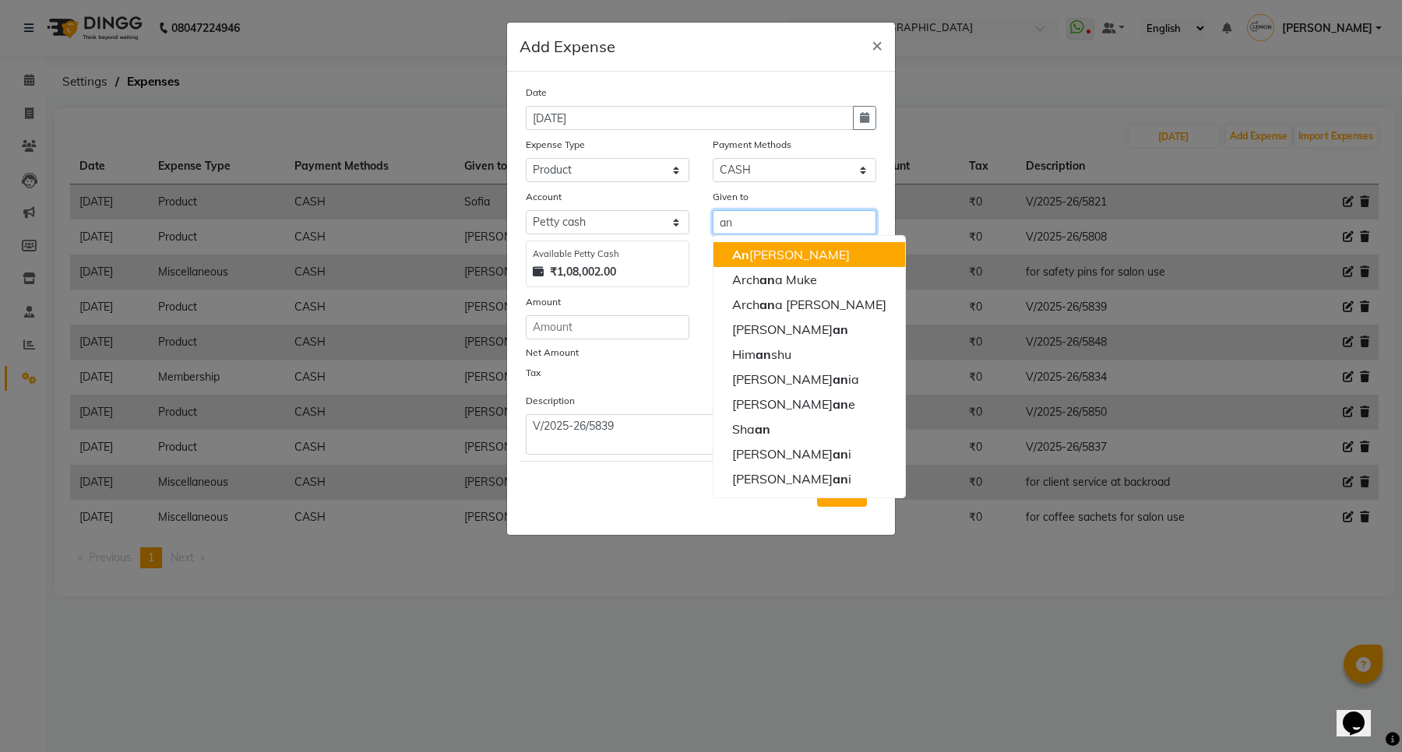
click at [765, 258] on ngb-highlight "An sar Ahmed" at bounding box center [791, 255] width 118 height 16
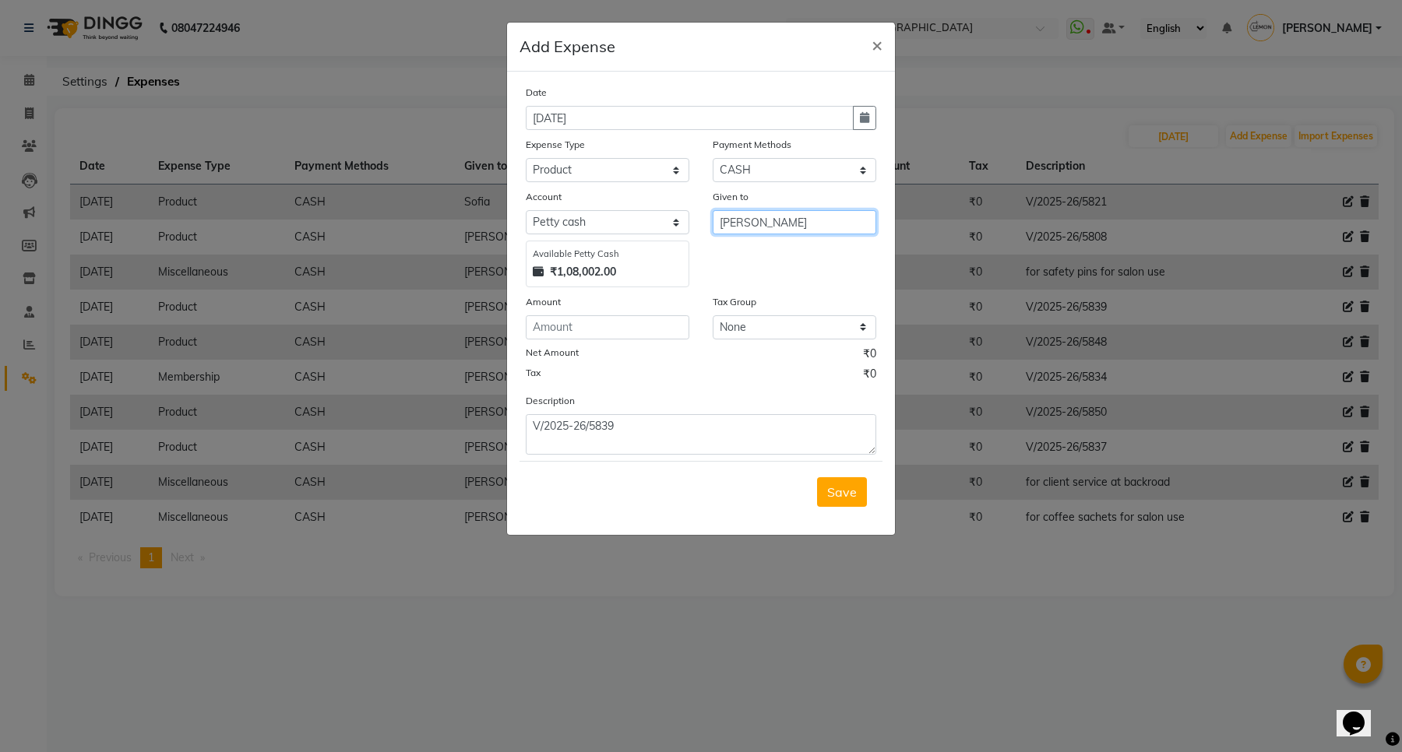
type input "Ansar Ahmed"
click at [643, 332] on input "number" at bounding box center [608, 327] width 164 height 24
type input "250"
click at [841, 495] on span "Save" at bounding box center [842, 492] width 30 height 16
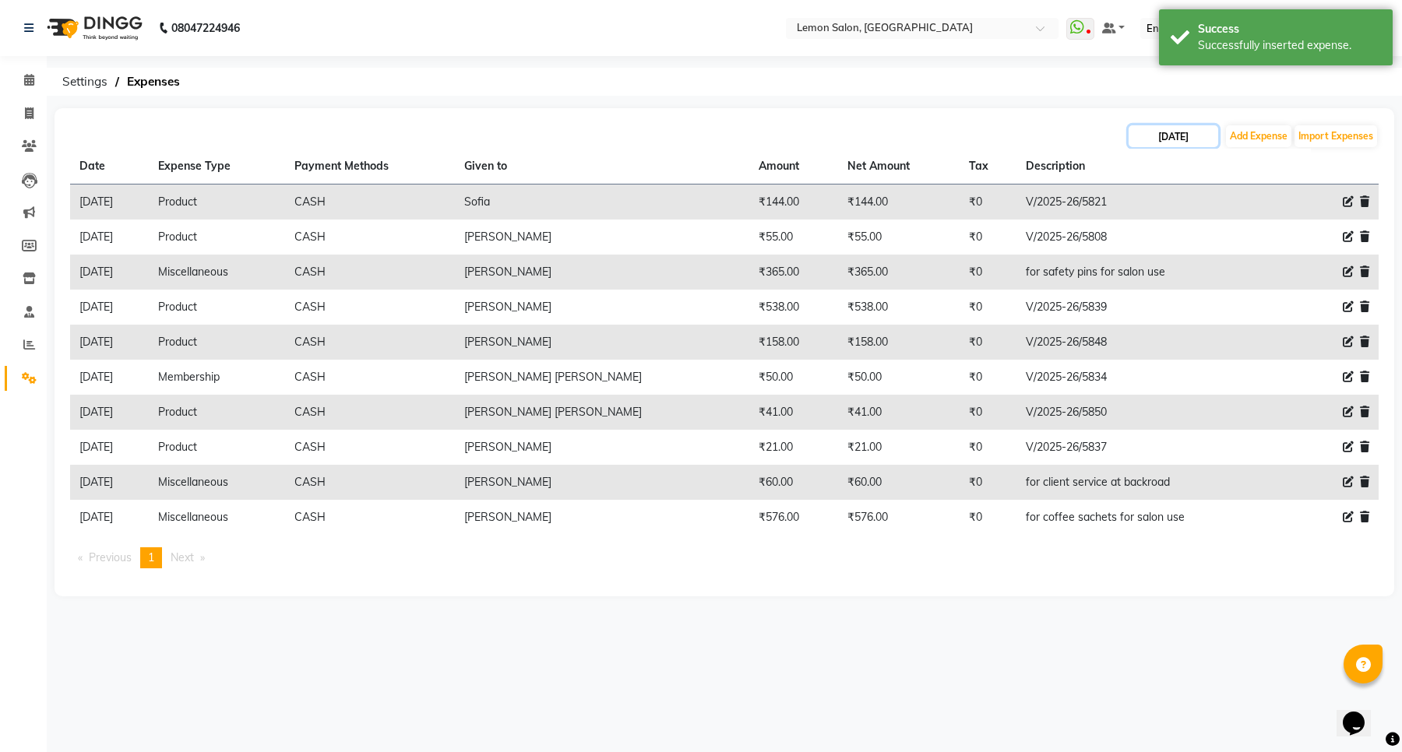
click at [1186, 139] on input "29-08-2025" at bounding box center [1174, 136] width 90 height 22
select select "8"
select select "2025"
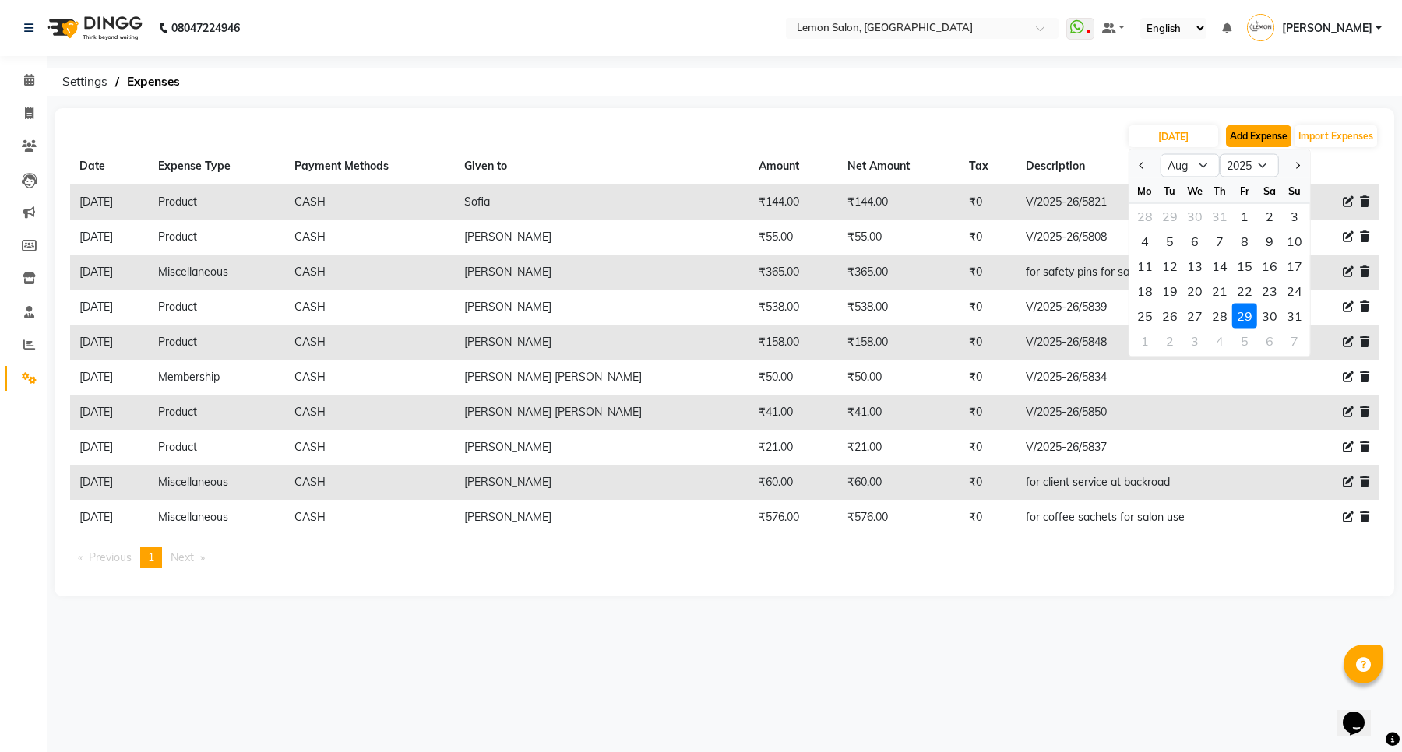
click at [1276, 138] on button "Add Expense" at bounding box center [1258, 136] width 65 height 22
select select "1"
select select "2515"
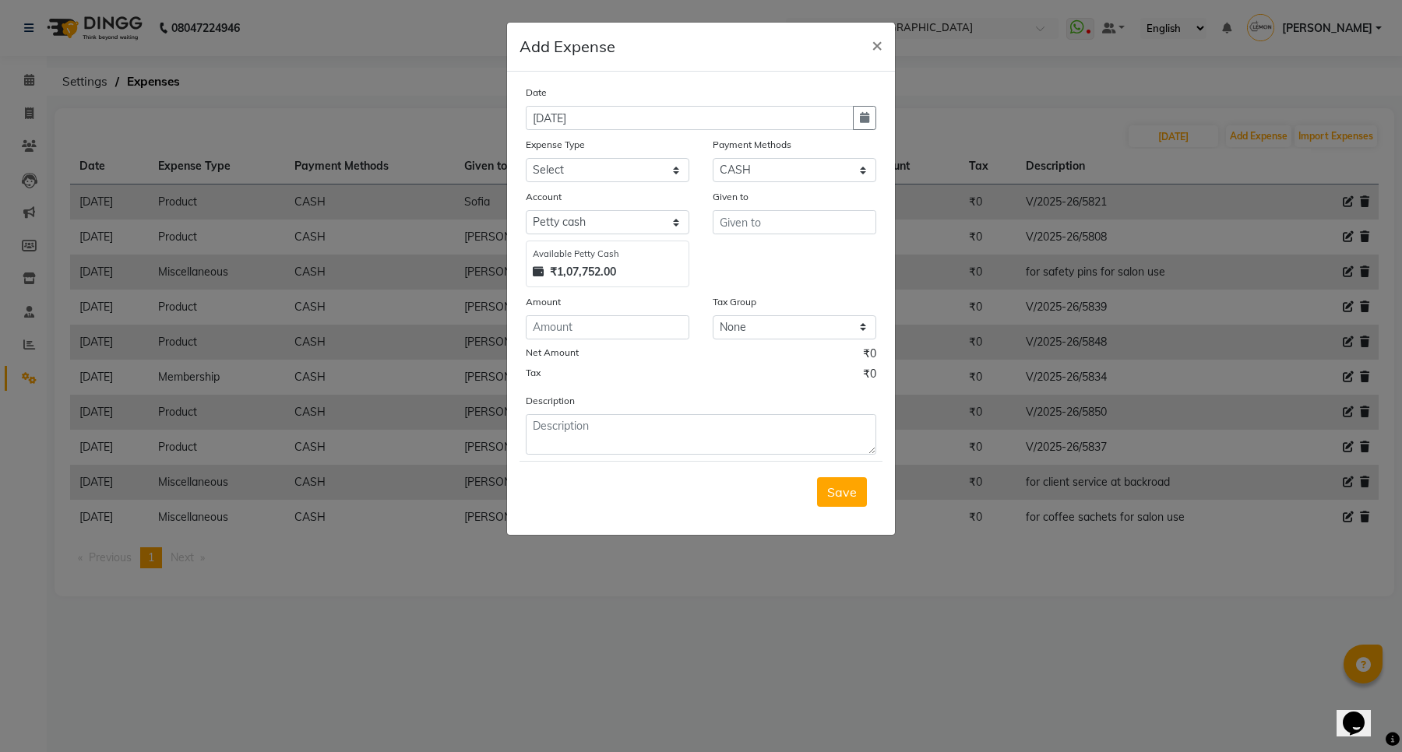
click at [886, 121] on div "Date 04-09-2025 Expense Type Select Advance Cash transfer to hub Laundry Loan M…" at bounding box center [701, 303] width 388 height 463
drag, startPoint x: 874, startPoint y: 121, endPoint x: 780, endPoint y: 138, distance: 95.0
click at [873, 119] on button "button" at bounding box center [864, 118] width 23 height 24
select select "9"
select select "2025"
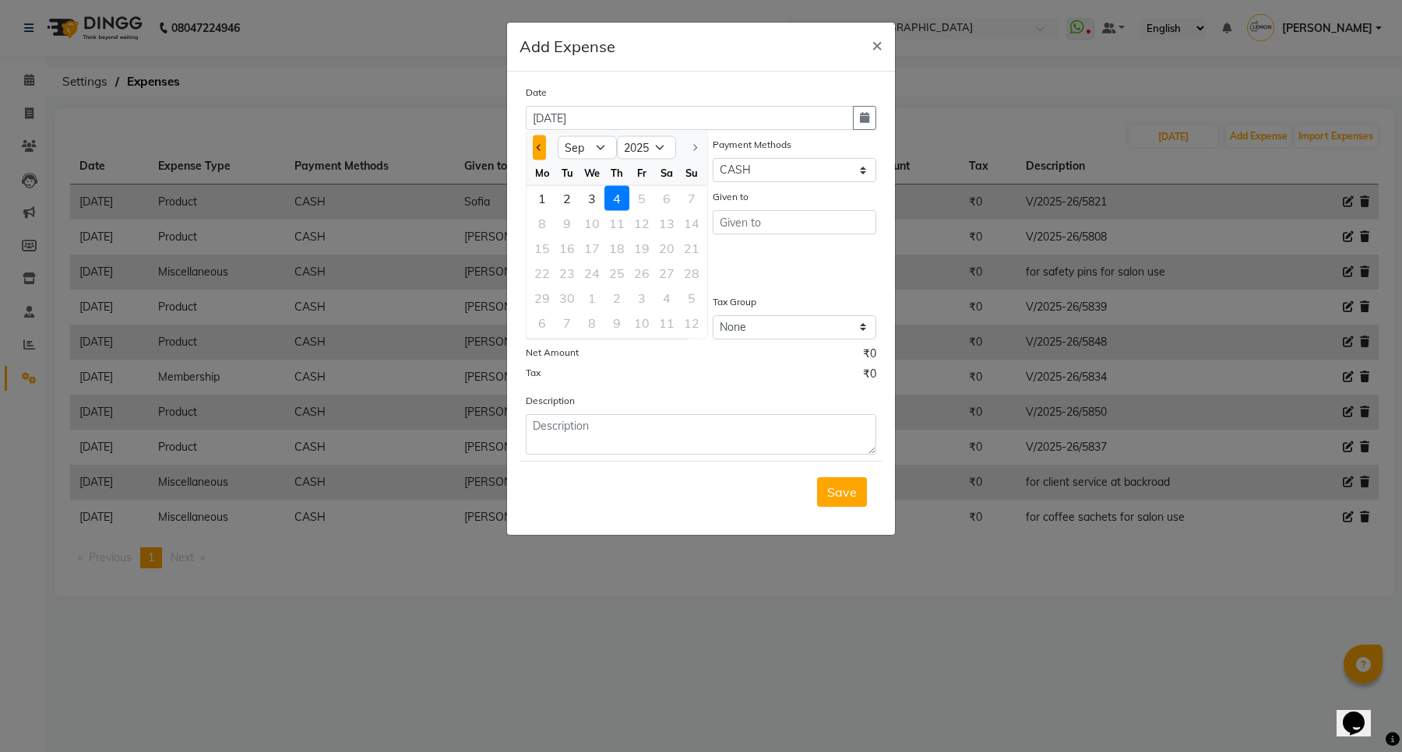
click at [534, 144] on button "Previous month" at bounding box center [539, 148] width 13 height 25
select select "8"
click at [644, 294] on div "29" at bounding box center [641, 298] width 25 height 25
type input "29-08-2025"
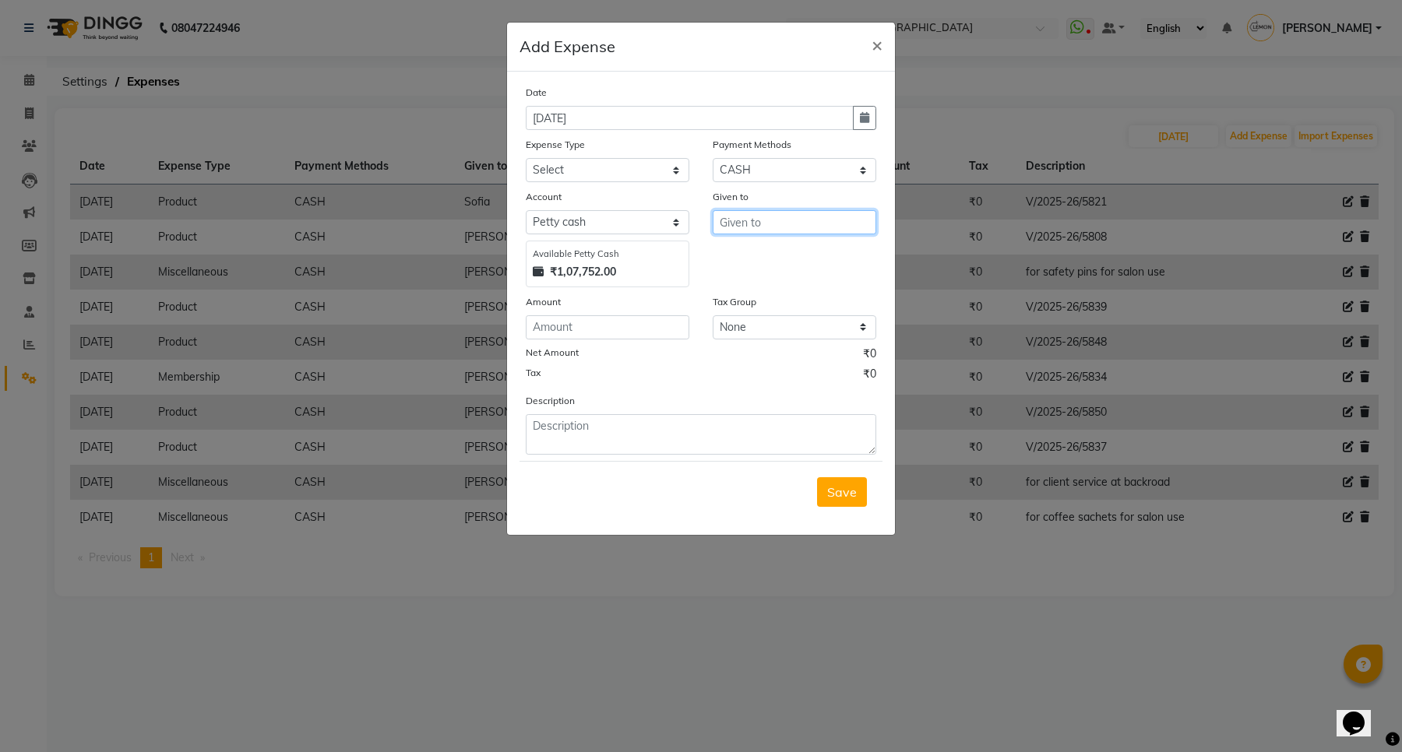
click at [760, 219] on input "text" at bounding box center [795, 222] width 164 height 24
click at [759, 219] on input "text" at bounding box center [795, 222] width 164 height 24
type input "125"
click at [589, 312] on div "Amount" at bounding box center [608, 305] width 164 height 22
click at [589, 322] on input "number" at bounding box center [608, 327] width 164 height 24
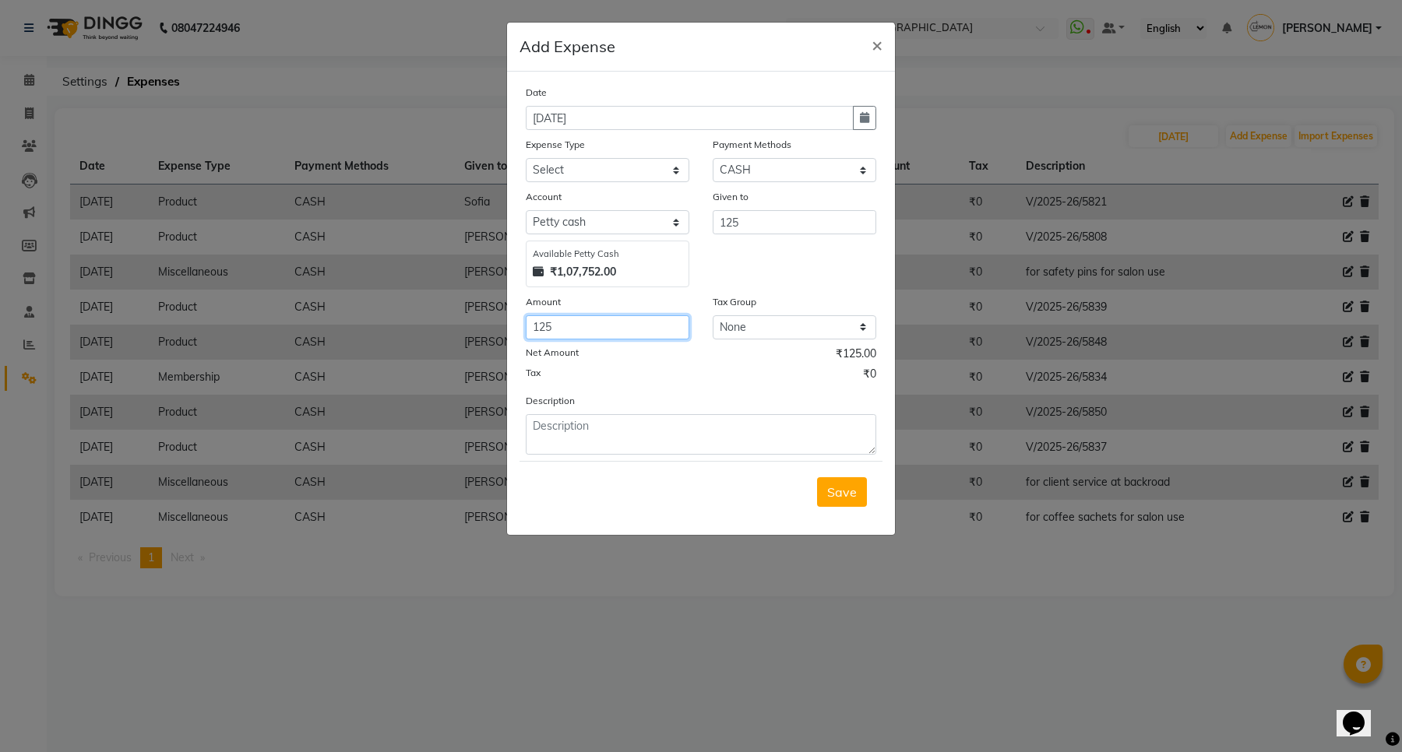
type input "125"
click at [762, 213] on input "125" at bounding box center [795, 222] width 164 height 24
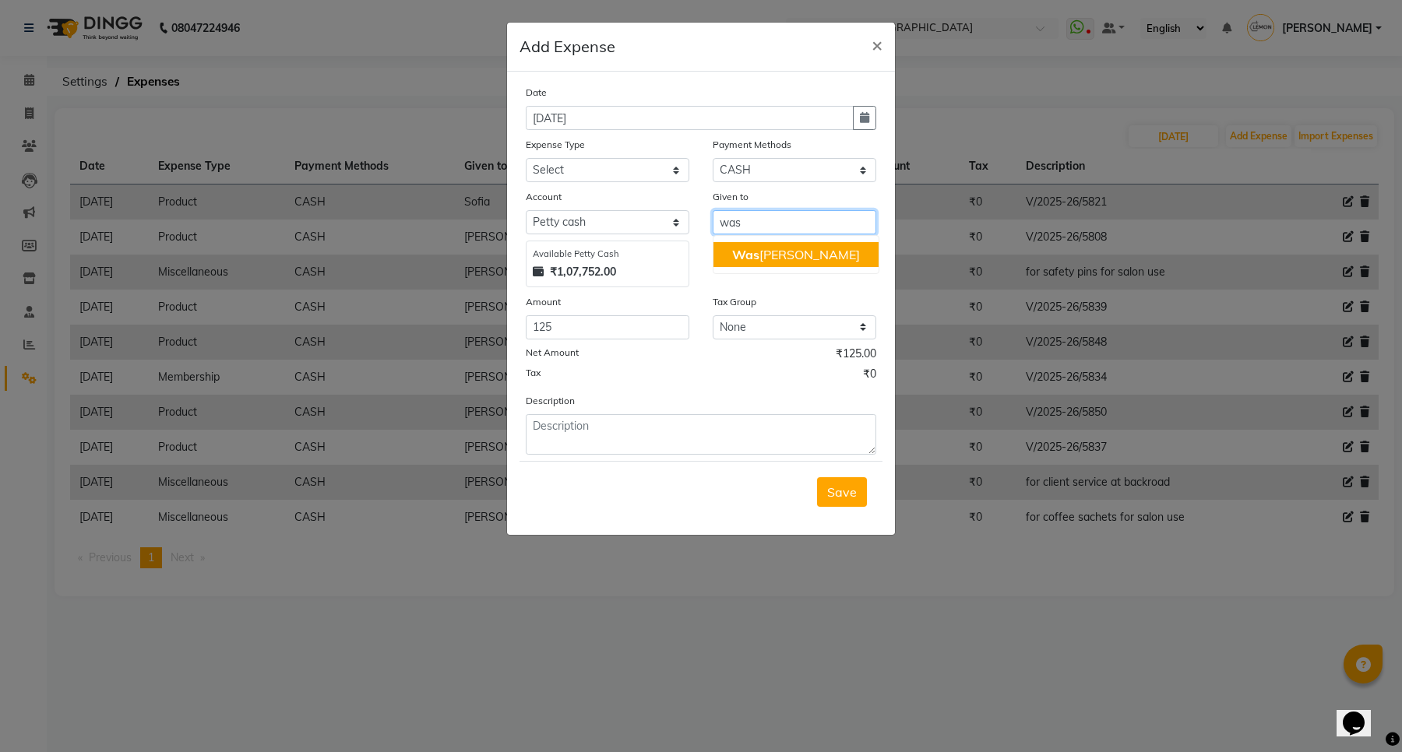
click at [764, 247] on ngb-highlight "Was eem Salmani" at bounding box center [796, 255] width 128 height 16
type input "Waseem Salmani"
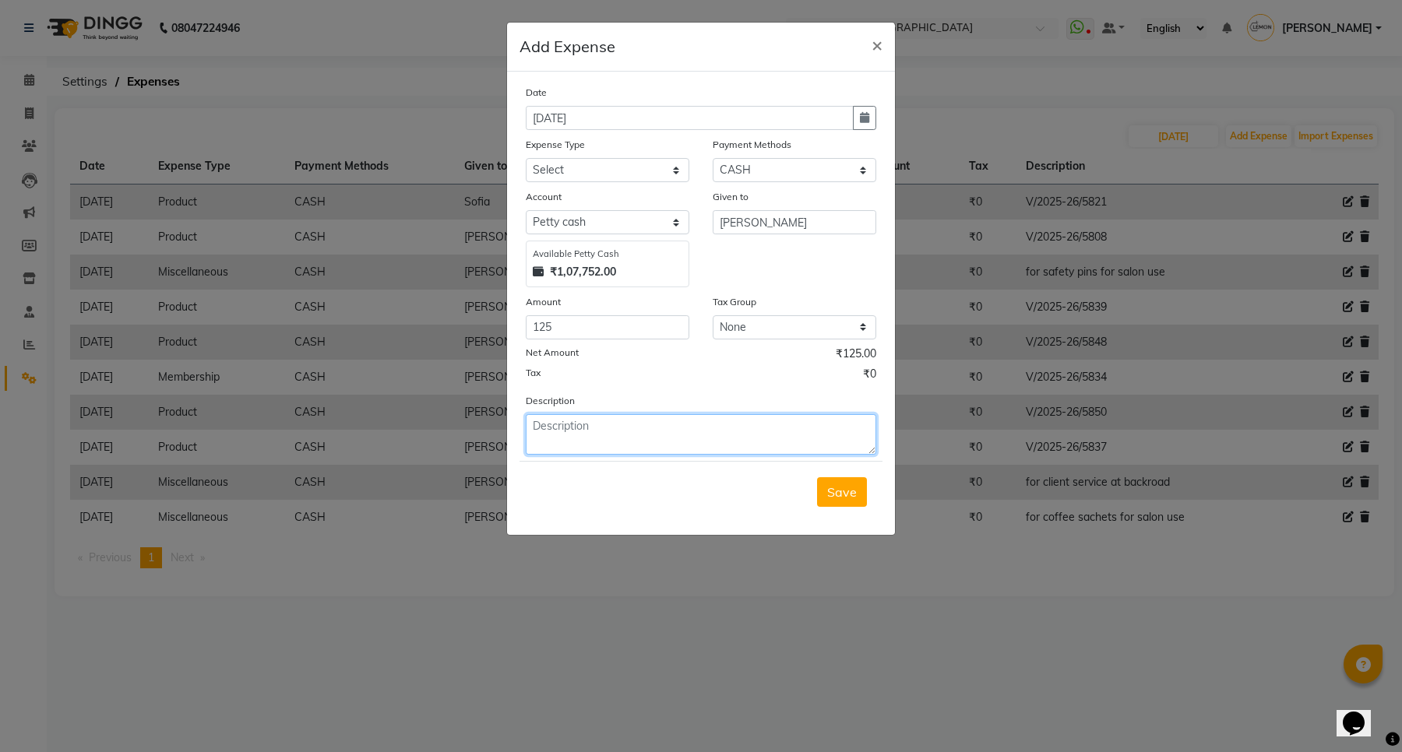
click at [597, 428] on textarea at bounding box center [701, 434] width 350 height 40
paste textarea "V/2025-26/5839"
type textarea "V/2025-26/5839"
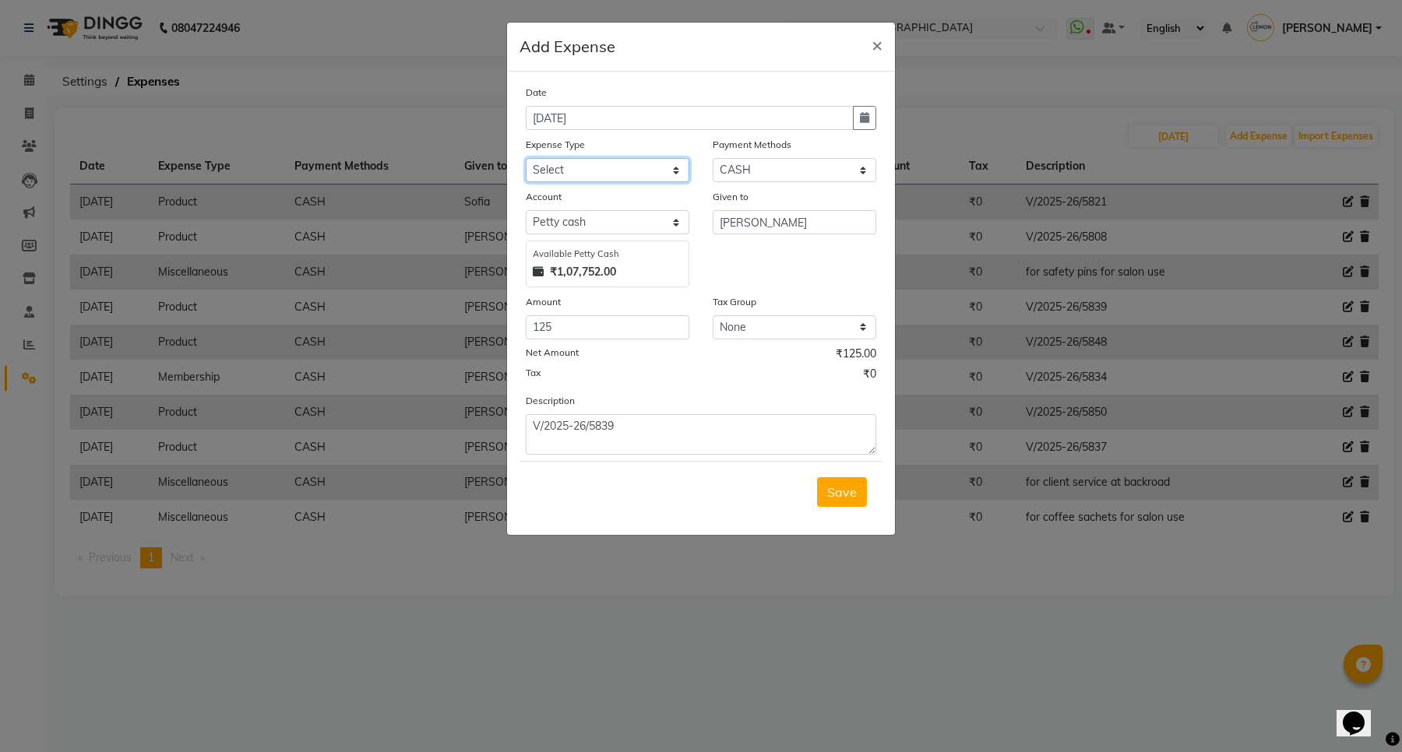
click at [609, 158] on select "Select Advance Cash transfer to hub Laundry Loan Membership Milk Miscellaneous …" at bounding box center [608, 170] width 164 height 24
select select "2685"
click at [526, 158] on select "Select Advance Cash transfer to hub Laundry Loan Membership Milk Miscellaneous …" at bounding box center [608, 170] width 164 height 24
click at [834, 487] on span "Save" at bounding box center [842, 492] width 30 height 16
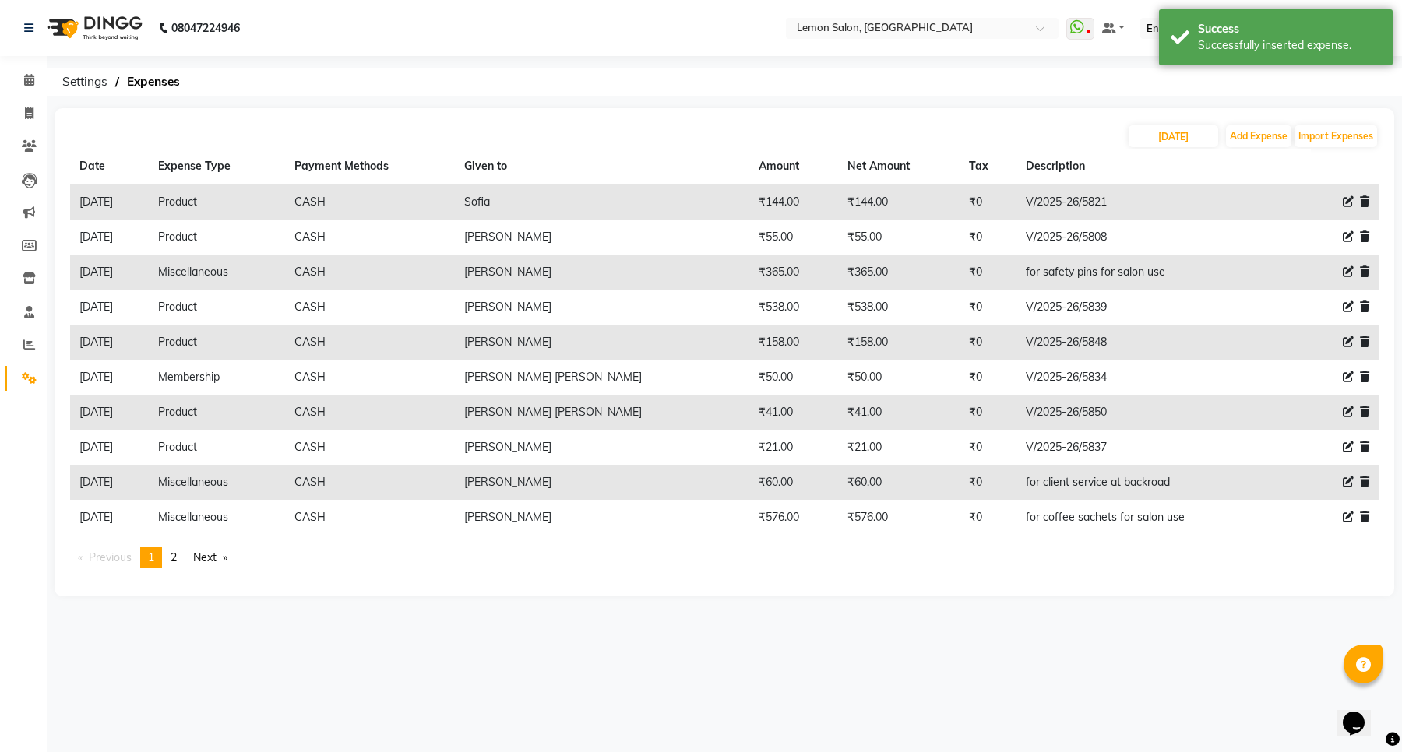
click at [1352, 308] on icon at bounding box center [1348, 306] width 11 height 11
select select "2685"
select select "1"
select select "2515"
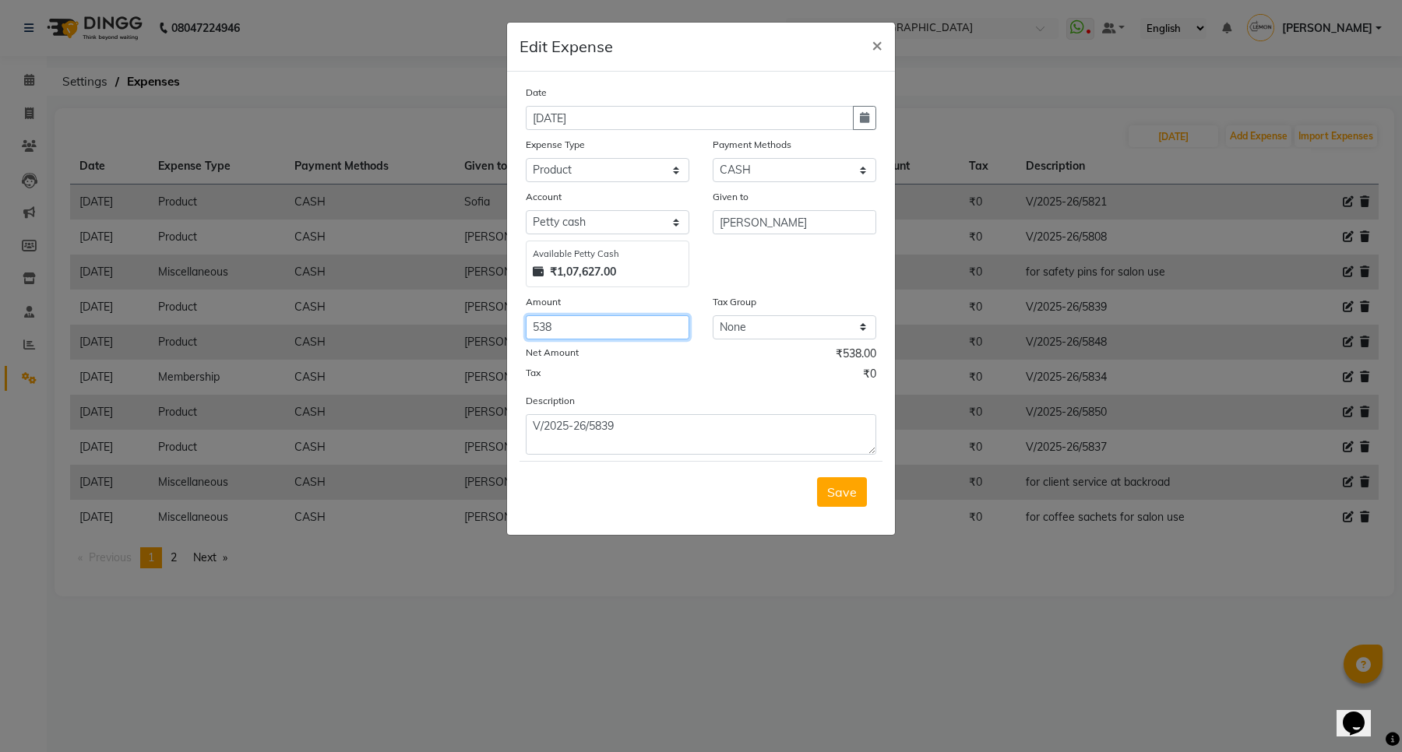
click at [635, 319] on input "538" at bounding box center [608, 327] width 164 height 24
type input "5"
type input "163"
click at [836, 495] on span "Save" at bounding box center [842, 492] width 30 height 16
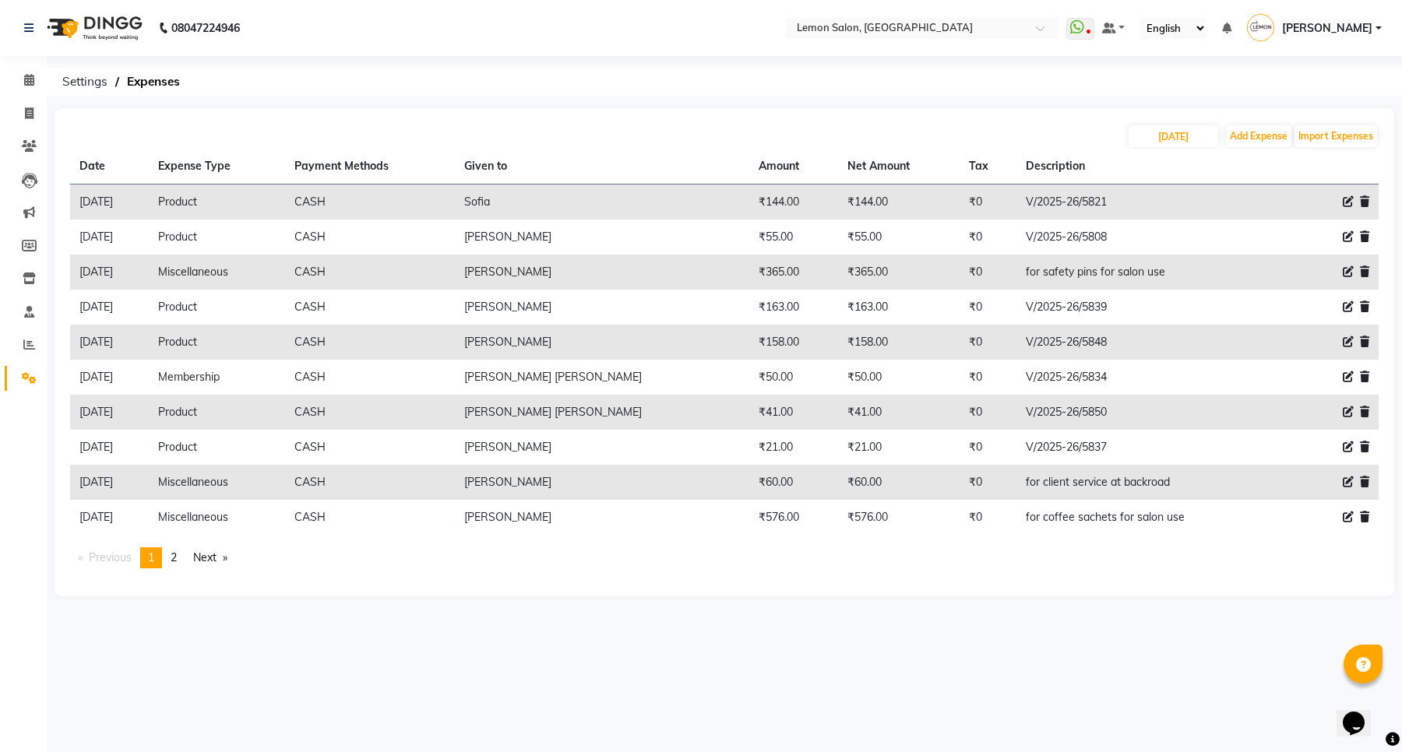
click at [1347, 302] on icon at bounding box center [1348, 306] width 11 height 11
select select "2685"
select select "1"
select select "2515"
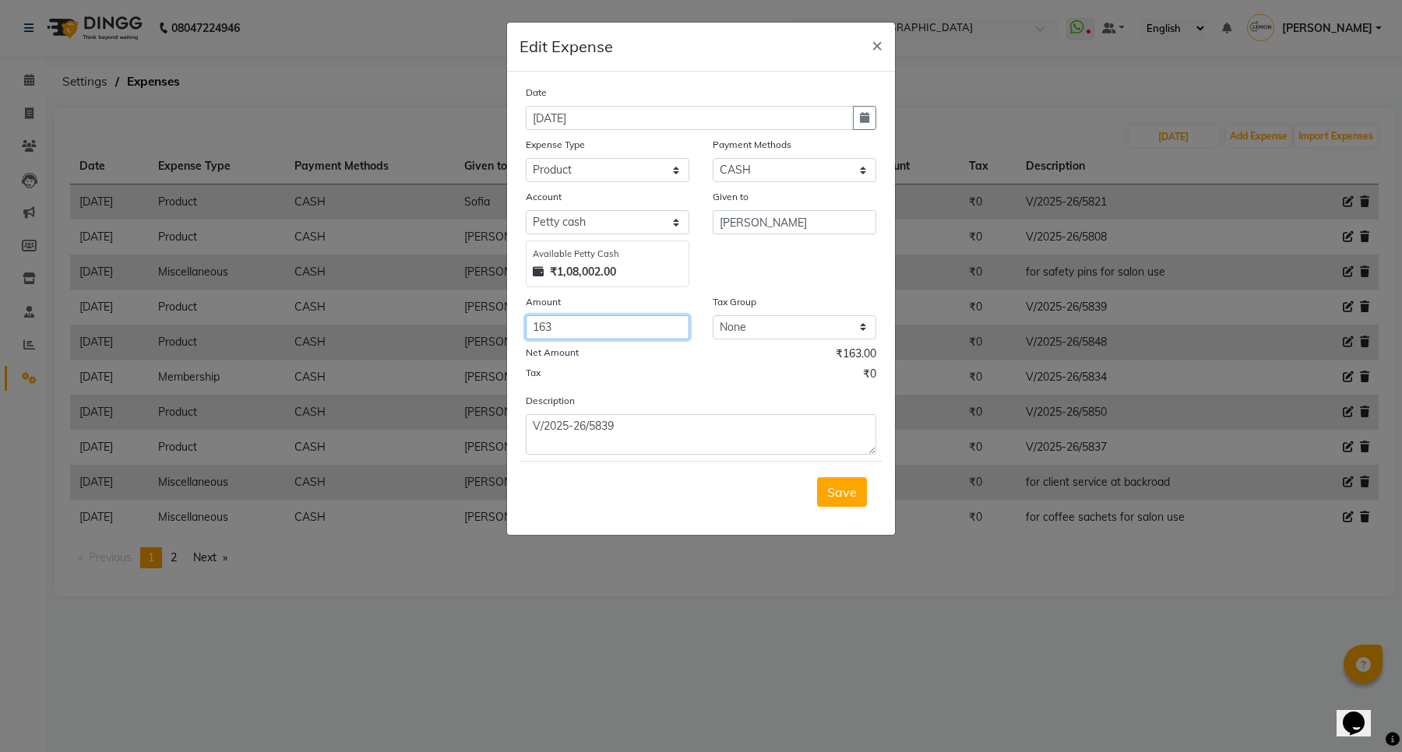
click at [586, 329] on input "163" at bounding box center [608, 327] width 164 height 24
click at [880, 44] on span "×" at bounding box center [877, 44] width 11 height 23
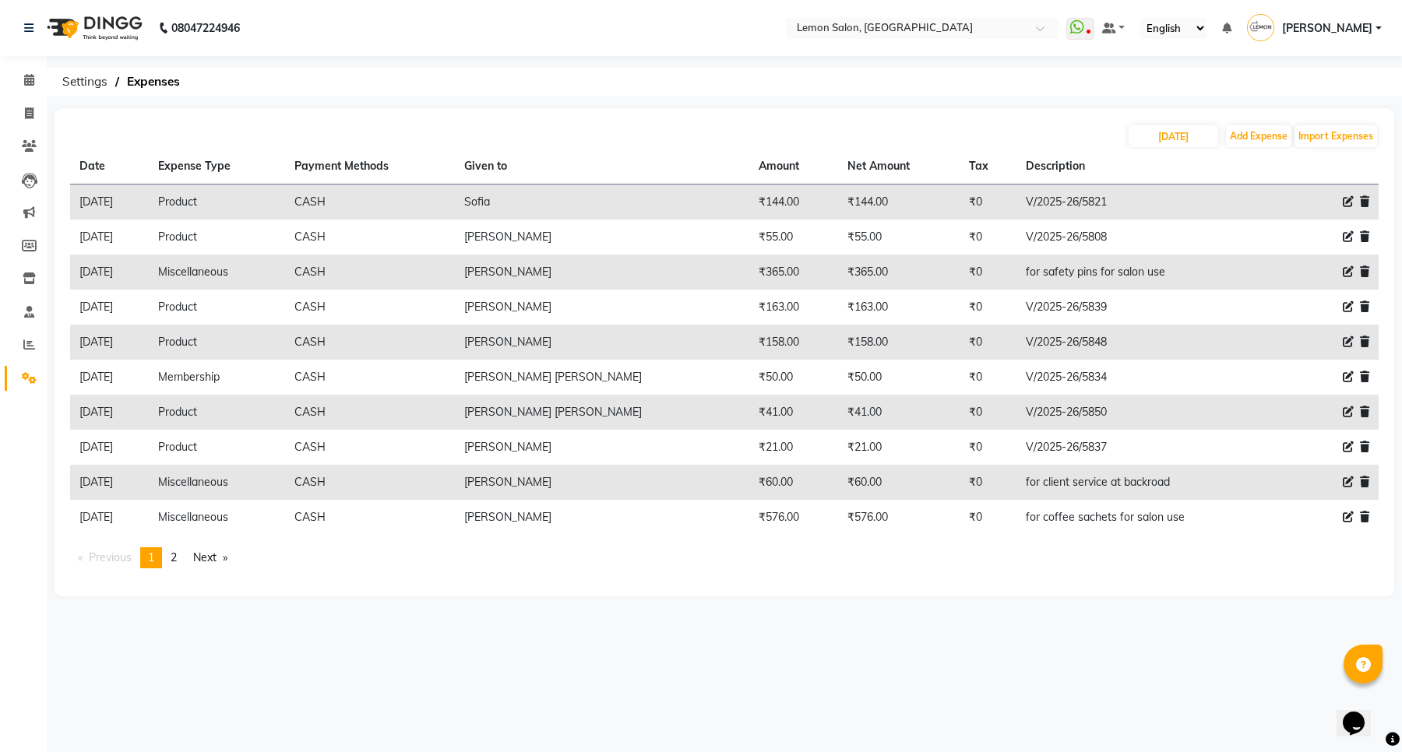
click at [1345, 305] on icon at bounding box center [1348, 306] width 11 height 11
select select "2685"
select select "1"
select select "2515"
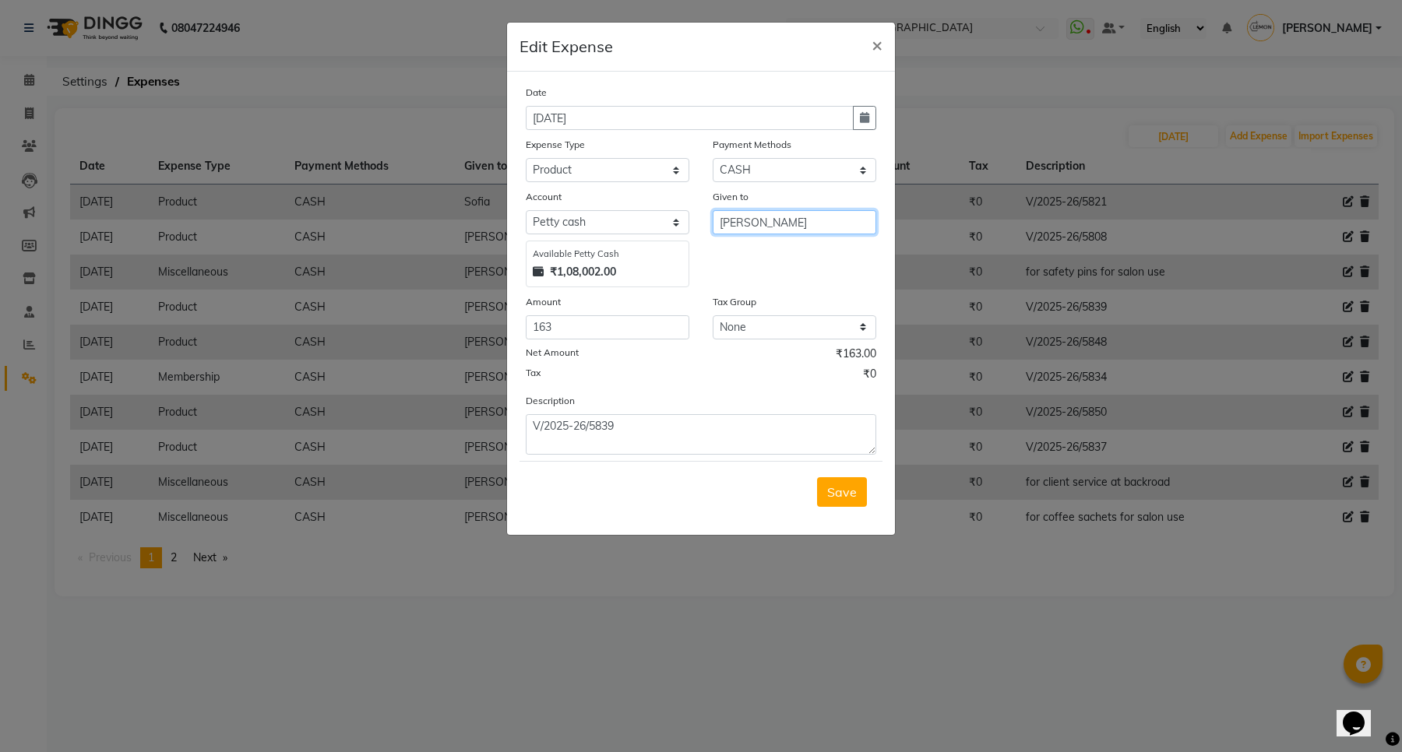
click at [761, 227] on input "Shaan" at bounding box center [795, 222] width 164 height 24
click at [787, 258] on ngb-highlight "Was eem Salmani" at bounding box center [796, 255] width 128 height 16
type input "Waseem Salmani"
click at [843, 477] on button "Save" at bounding box center [842, 492] width 50 height 30
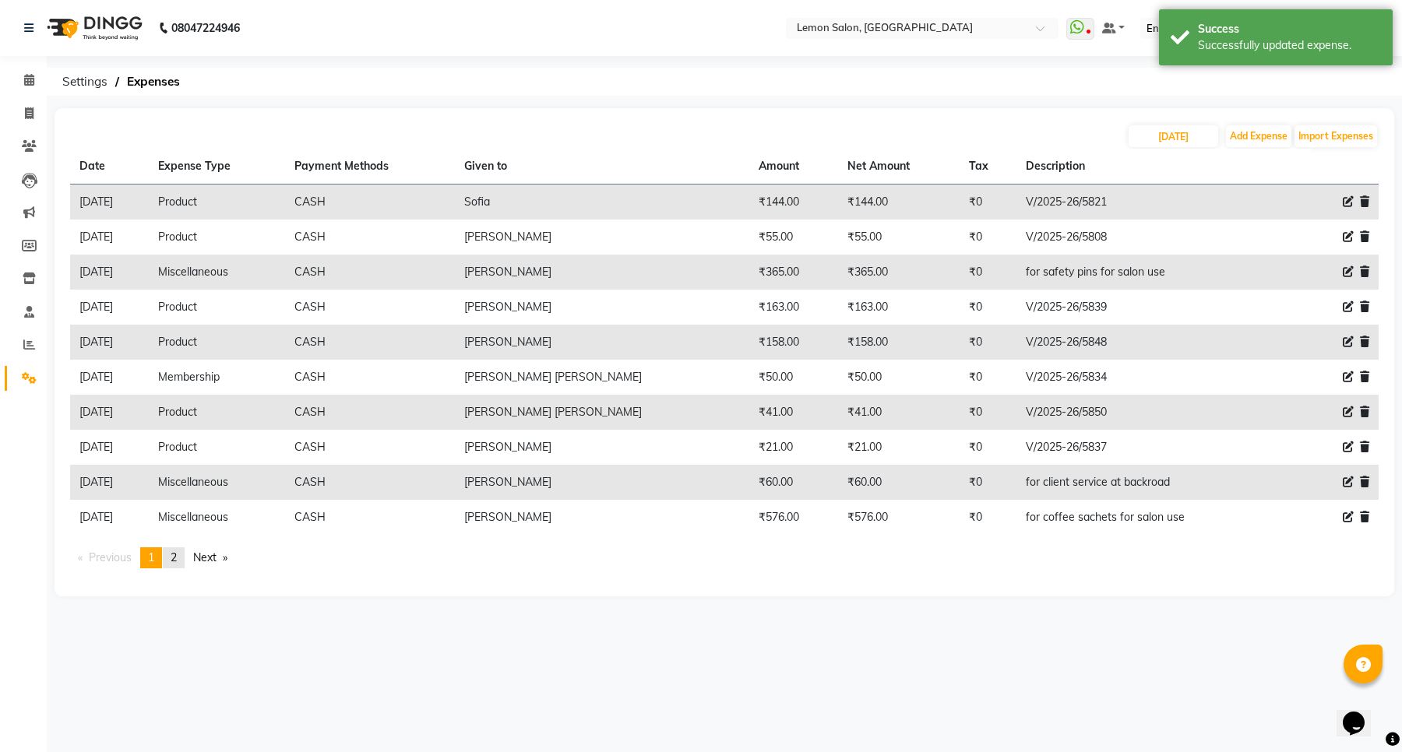
click at [177, 555] on span "2" at bounding box center [174, 558] width 6 height 14
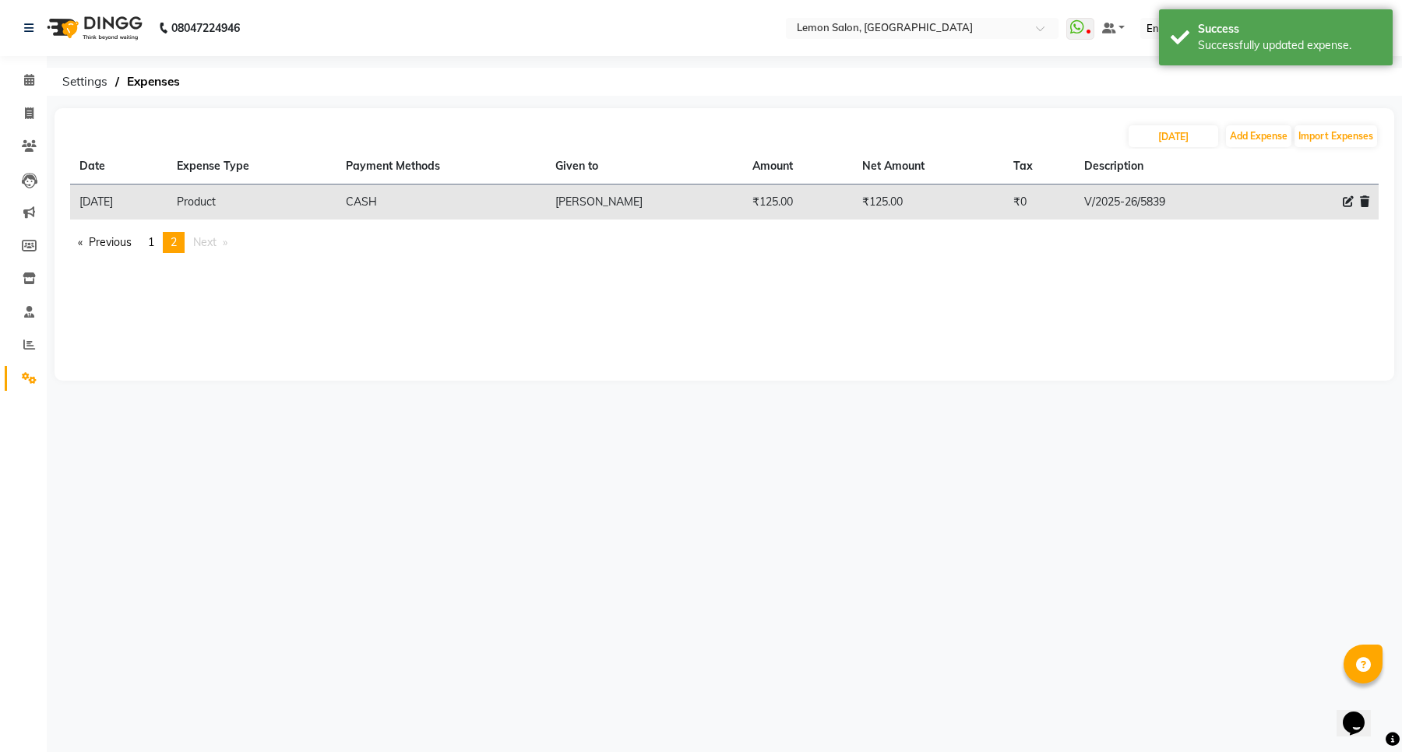
click at [1346, 204] on icon at bounding box center [1348, 201] width 11 height 11
select select "2685"
select select "1"
select select "2515"
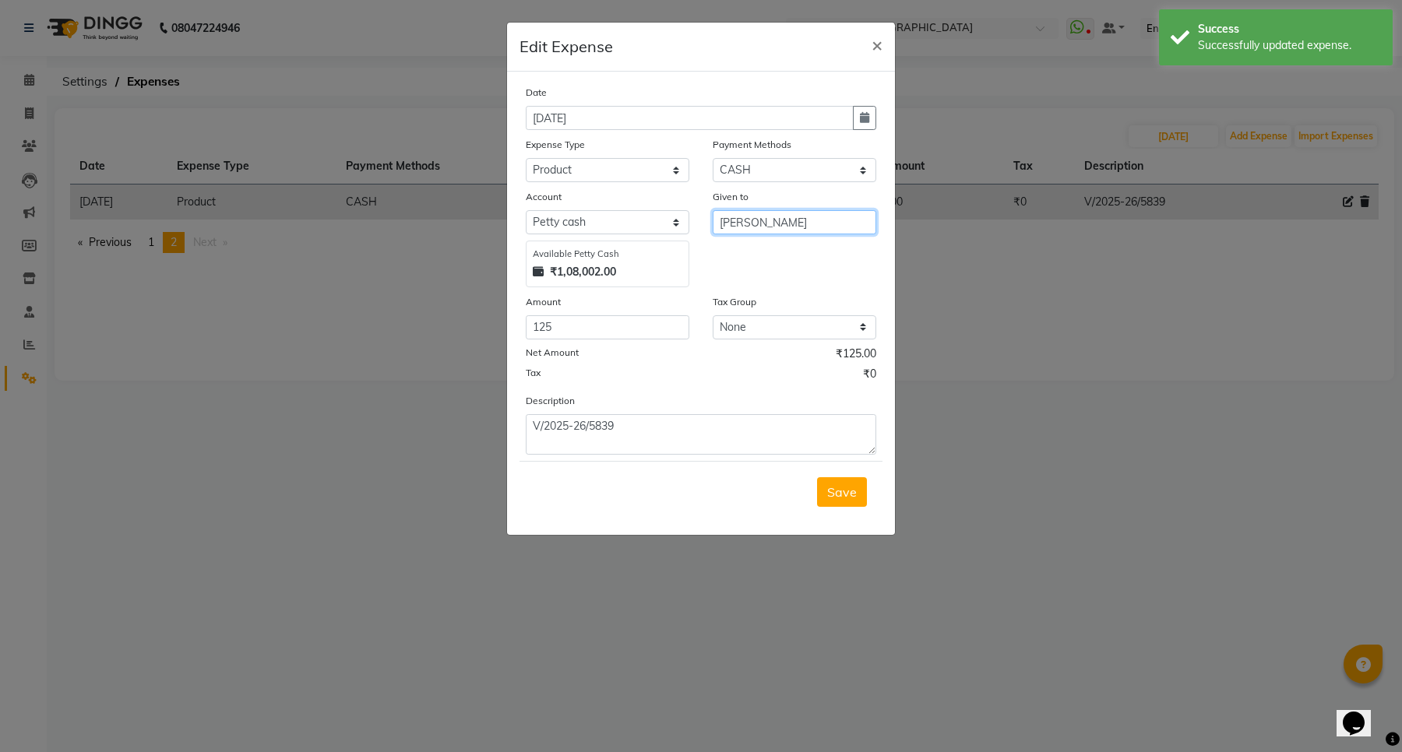
click at [768, 224] on input "Waseem Salmani" at bounding box center [795, 222] width 164 height 24
click at [768, 224] on input "[PERSON_NAME]" at bounding box center [795, 222] width 164 height 24
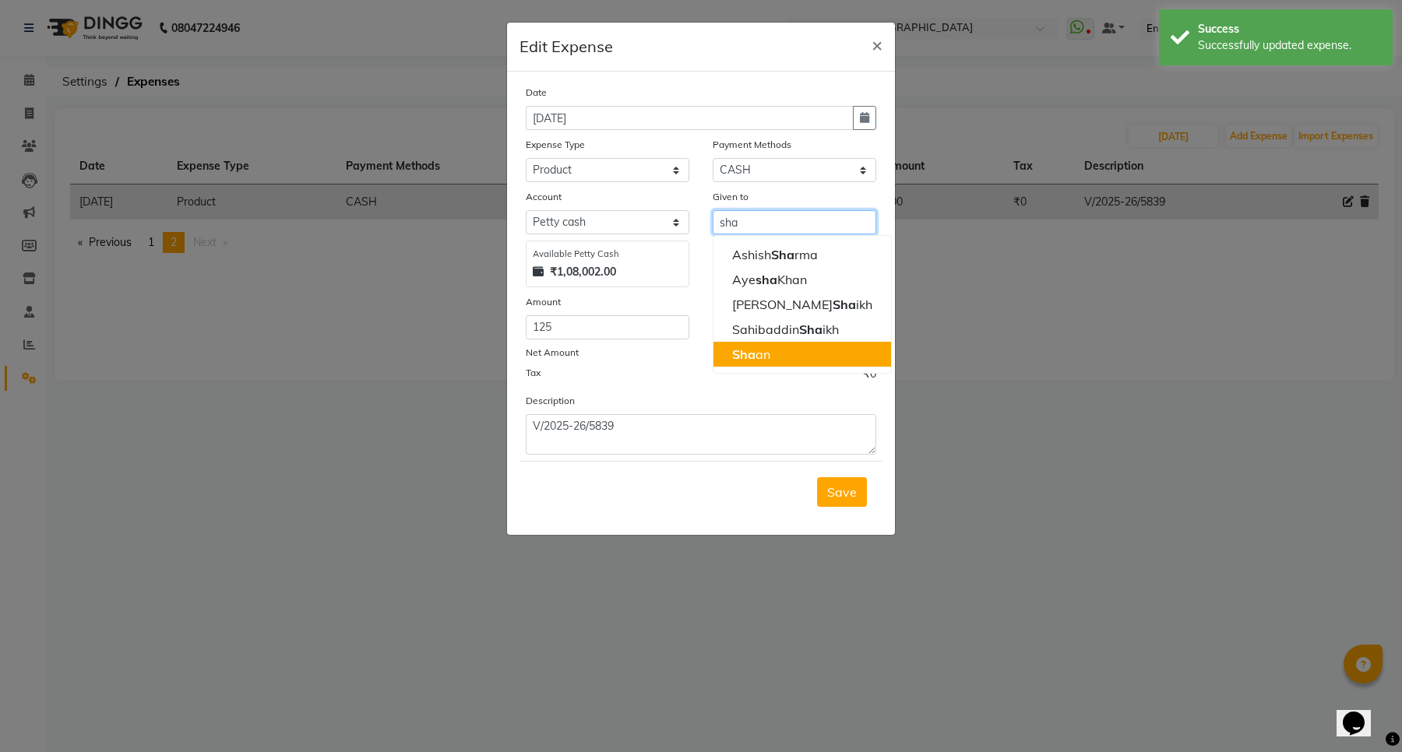
click at [769, 349] on ngb-highlight "Sha an" at bounding box center [751, 355] width 38 height 16
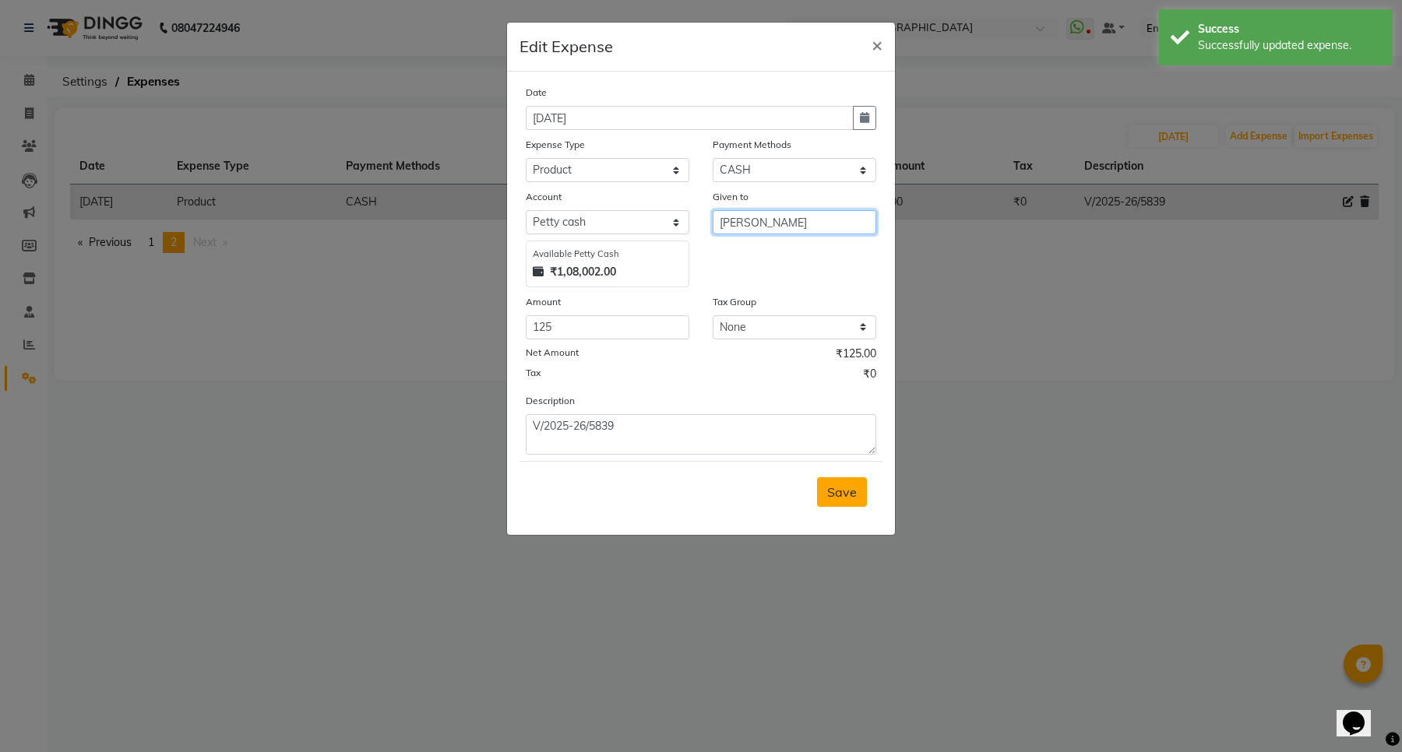
type input "[PERSON_NAME]"
click at [850, 488] on span "Save" at bounding box center [842, 492] width 30 height 16
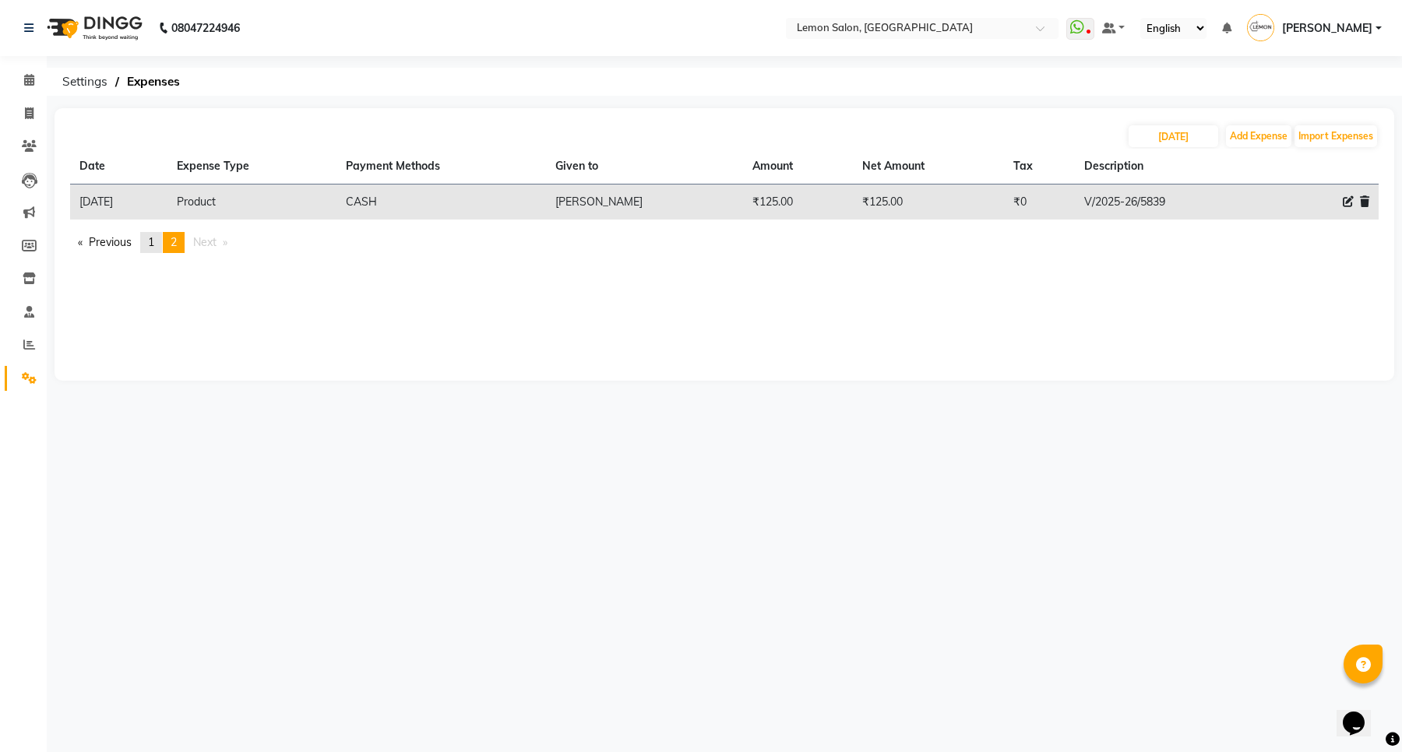
click at [149, 240] on link "page 1" at bounding box center [151, 242] width 22 height 21
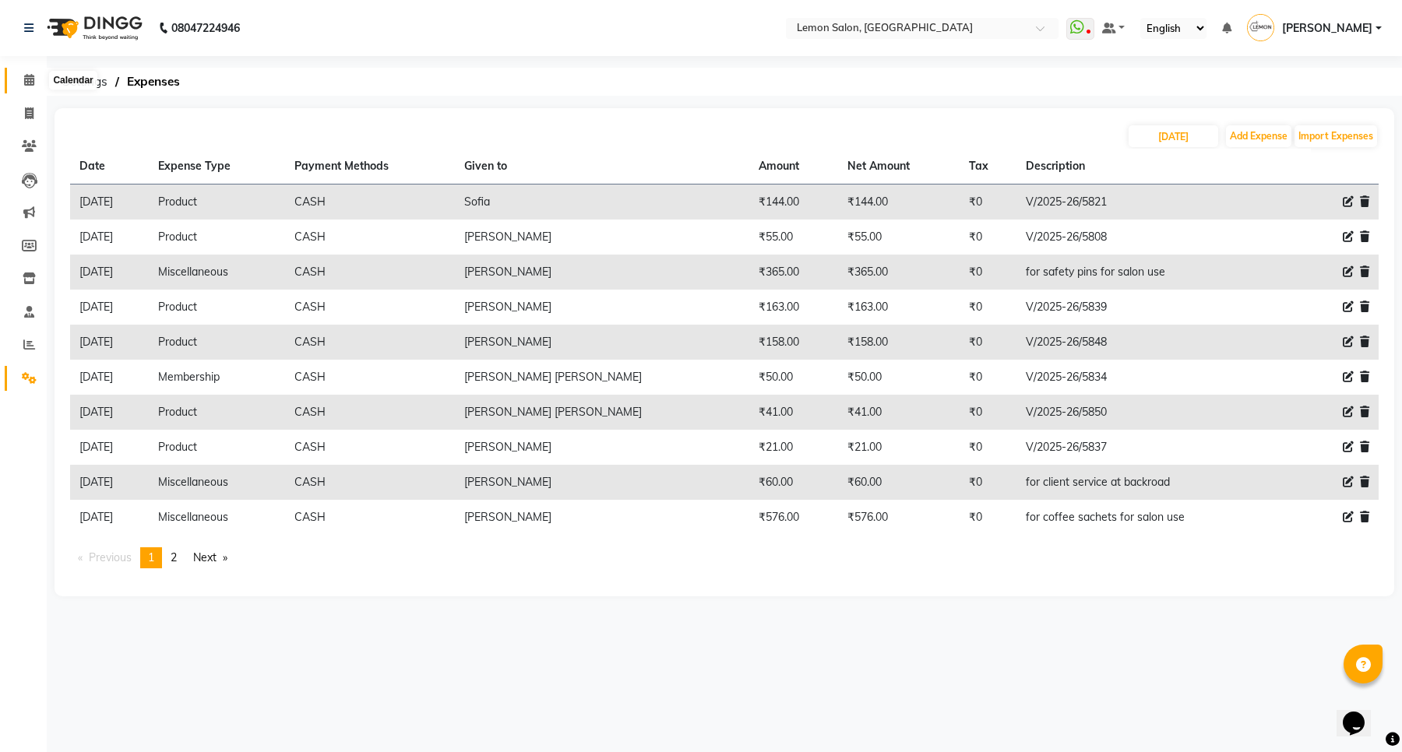
click at [21, 76] on span at bounding box center [29, 81] width 27 height 18
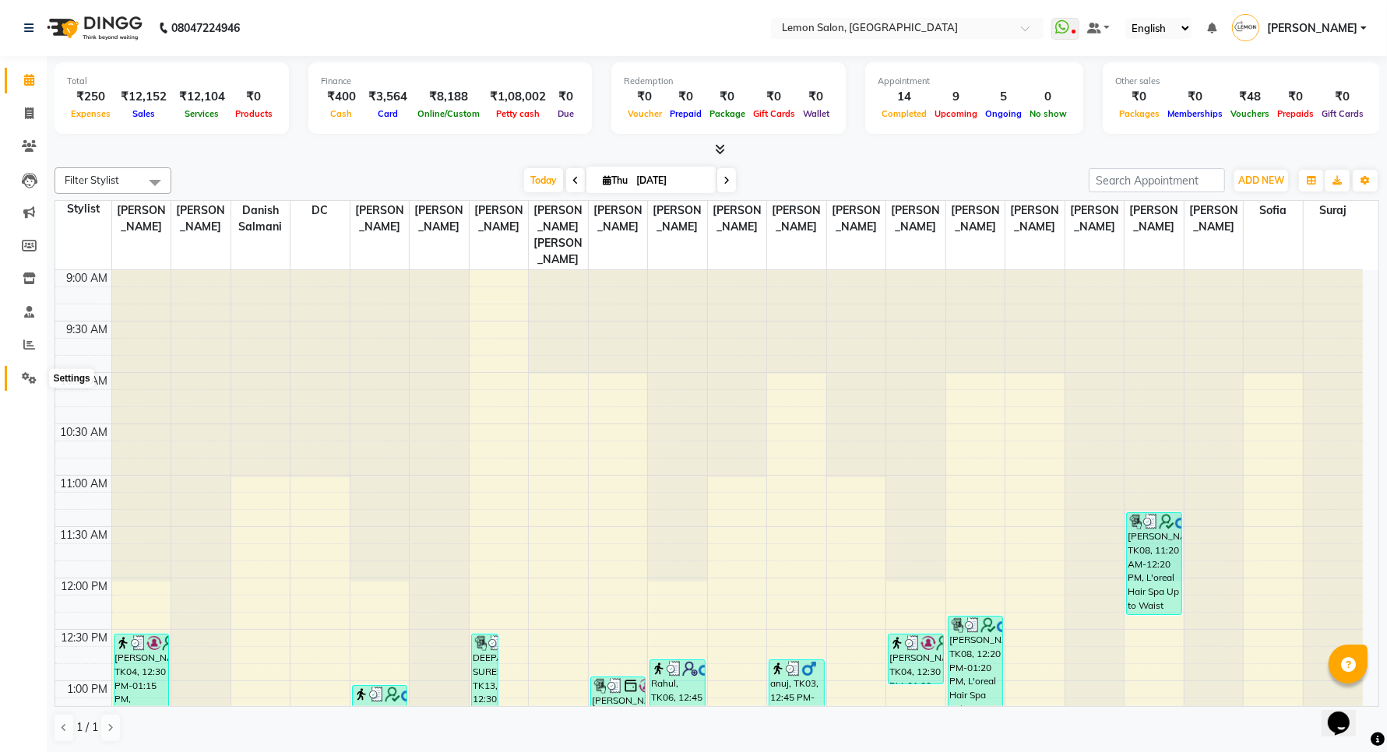
click at [23, 379] on icon at bounding box center [29, 378] width 15 height 12
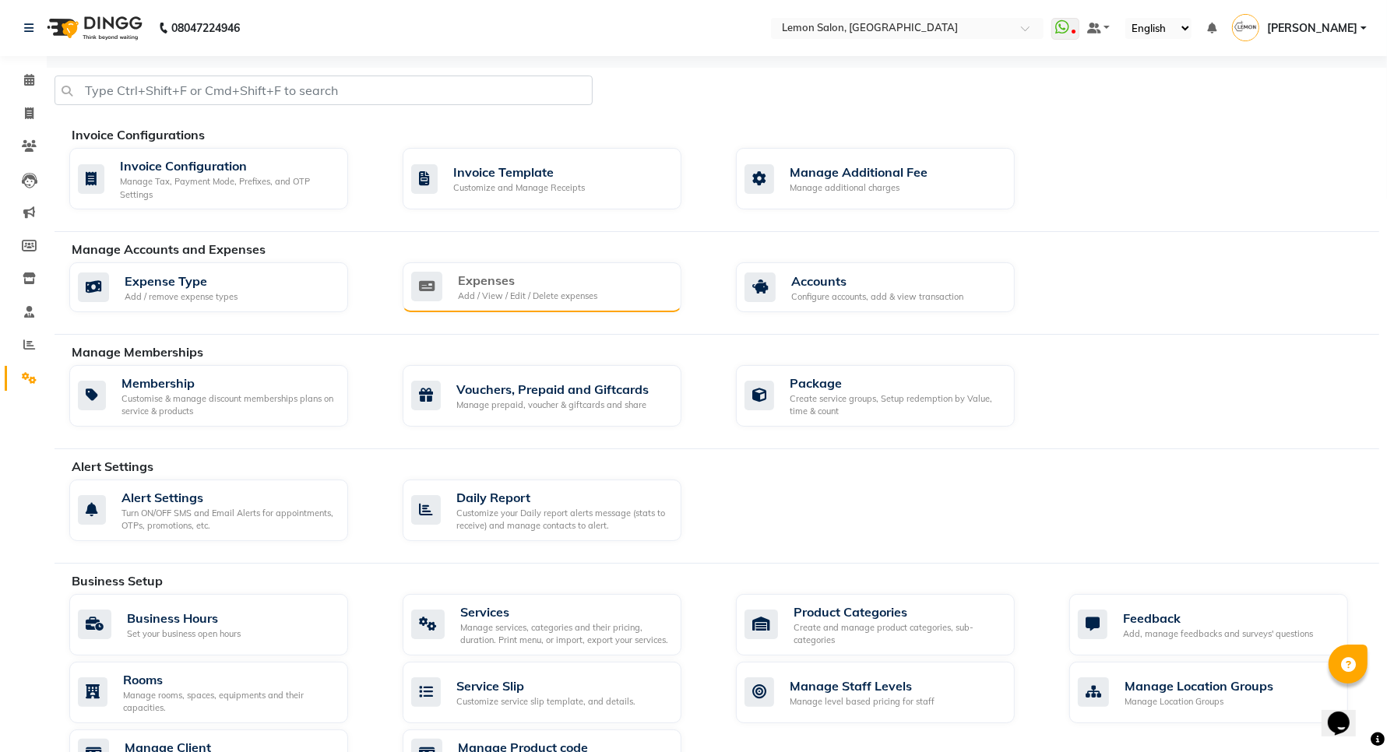
click at [519, 301] on div "Add / View / Edit / Delete expenses" at bounding box center [527, 296] width 139 height 13
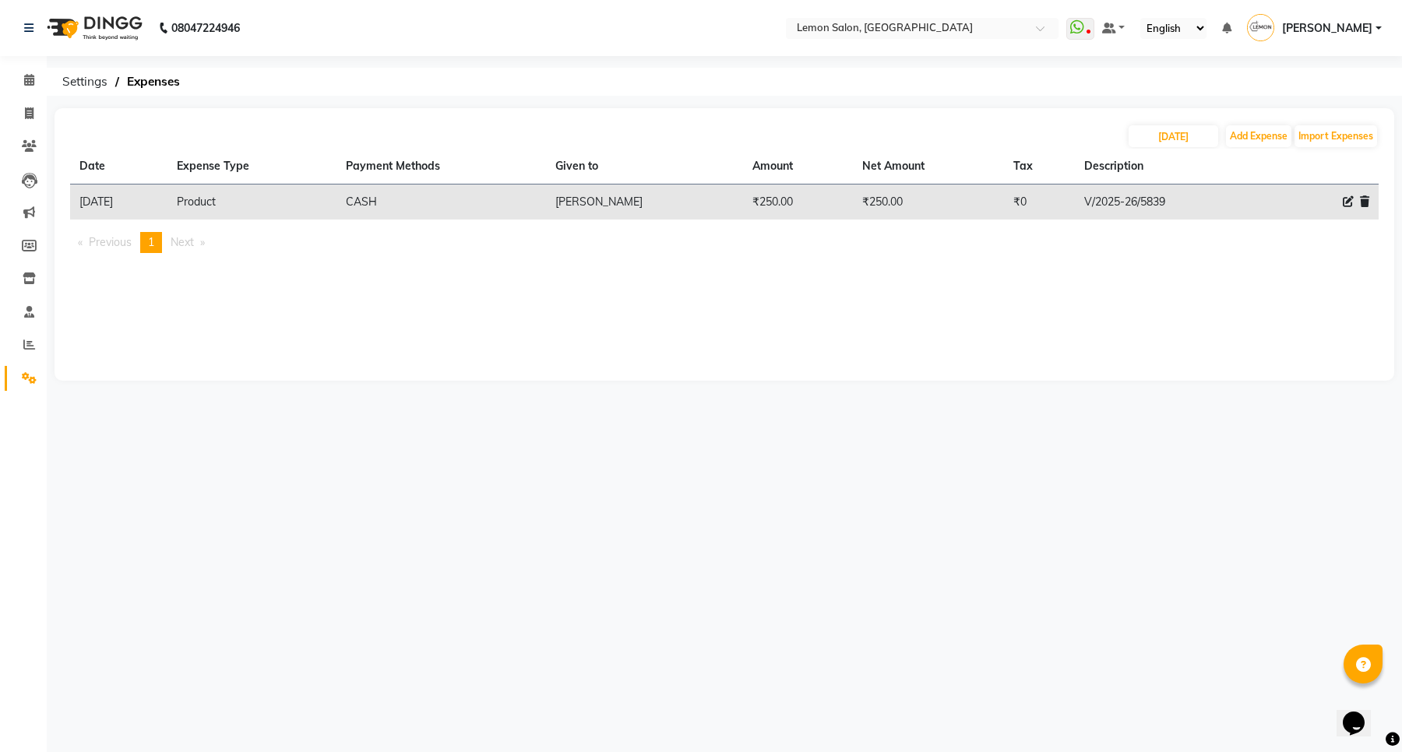
click at [1343, 199] on icon at bounding box center [1348, 201] width 11 height 11
select select "2685"
select select "1"
select select "2515"
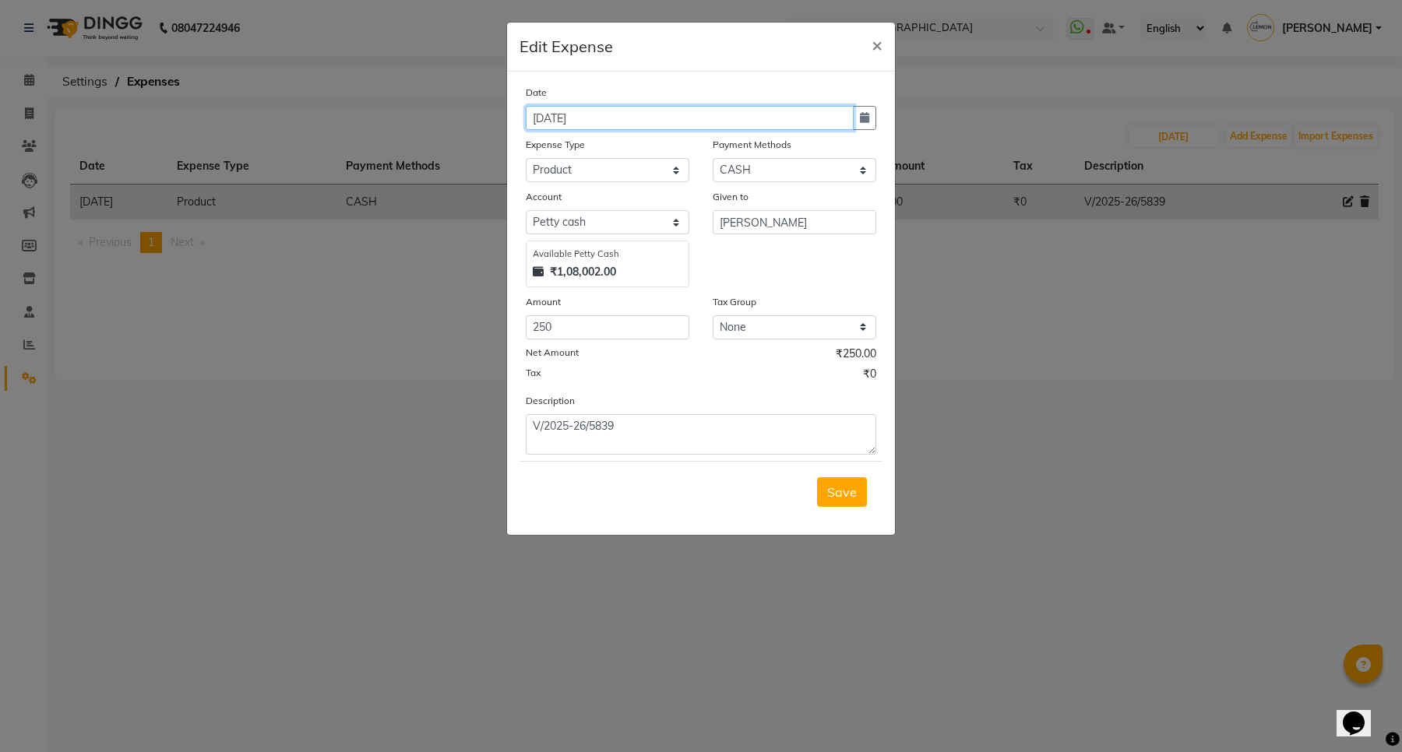
click at [644, 114] on input "[DATE]" at bounding box center [690, 118] width 328 height 24
click at [865, 118] on icon "button" at bounding box center [864, 117] width 9 height 11
select select "9"
select select "2025"
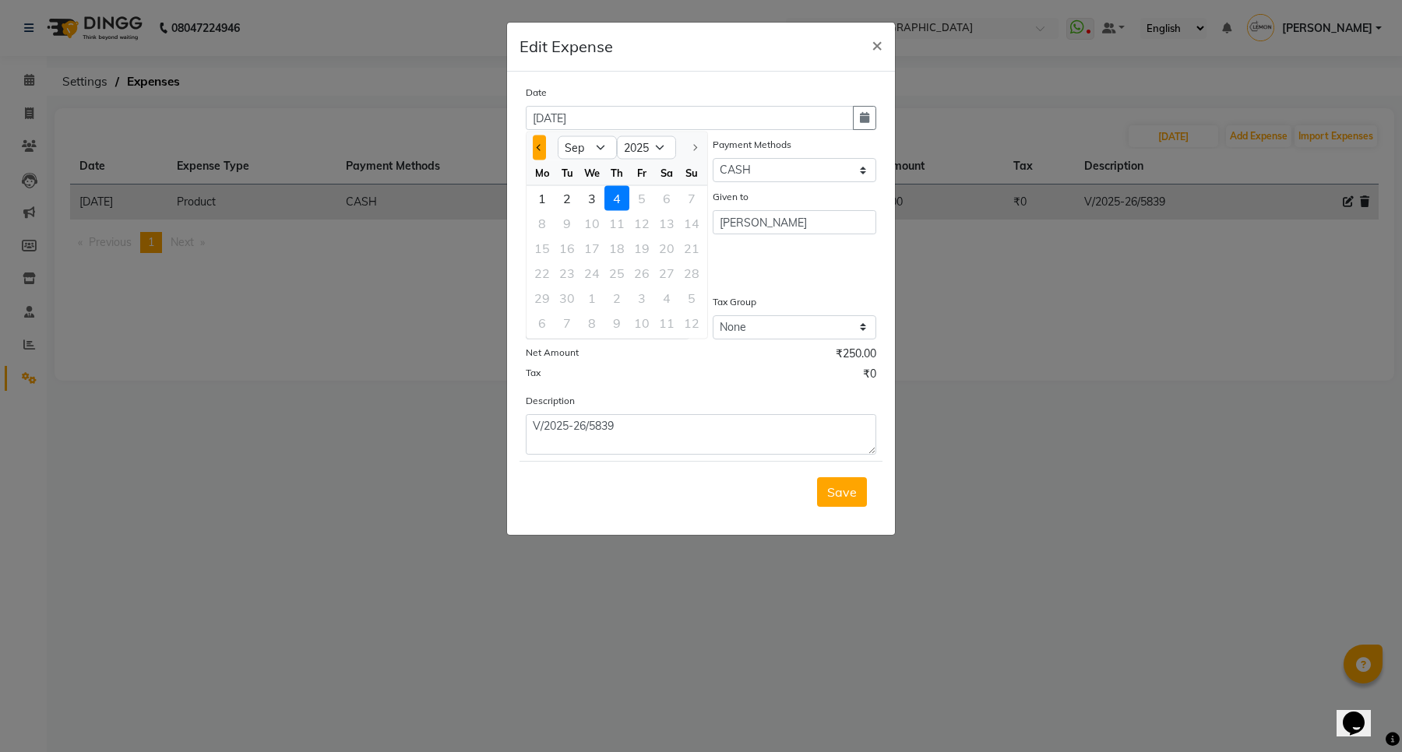
click at [539, 145] on span "Previous month" at bounding box center [540, 147] width 6 height 6
select select "8"
click at [637, 291] on div "29" at bounding box center [641, 298] width 25 height 25
type input "29-08-2025"
click at [845, 493] on span "Save" at bounding box center [842, 492] width 30 height 16
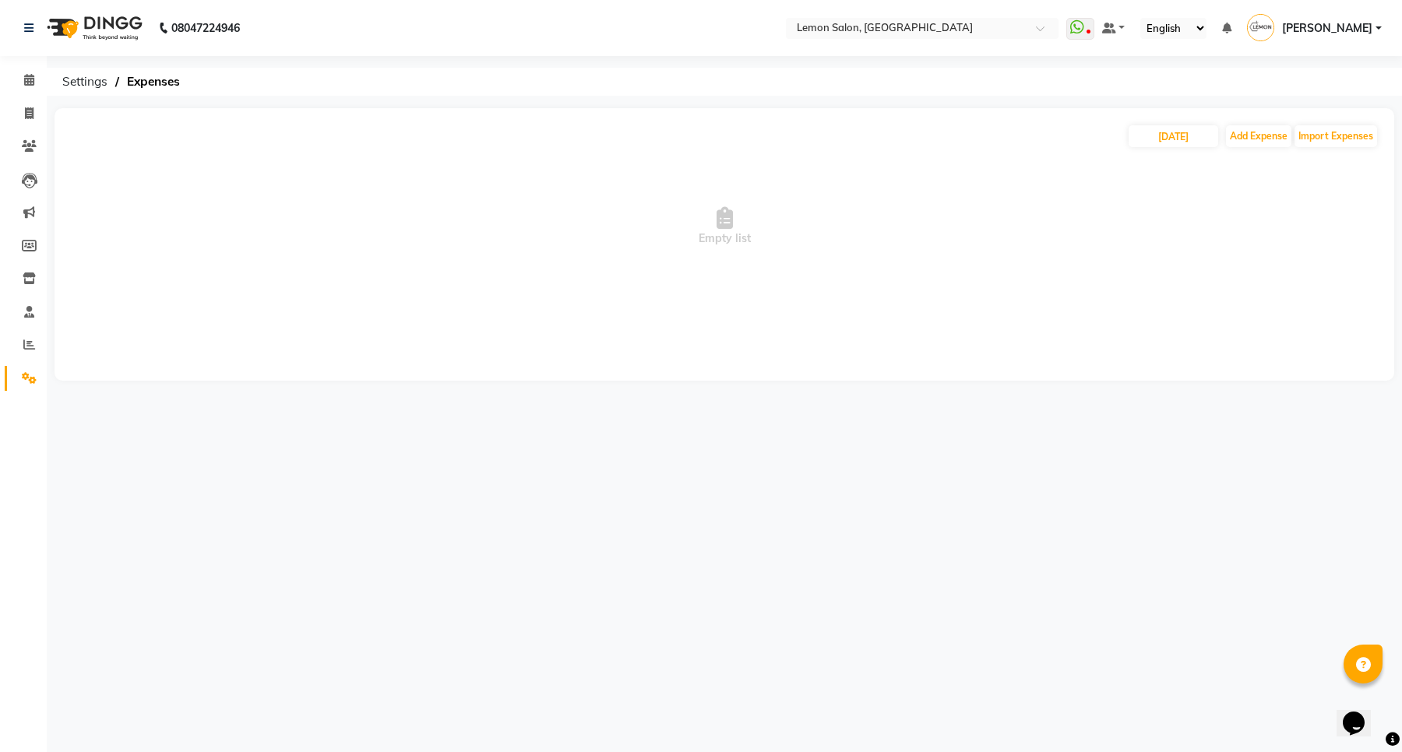
click at [26, 368] on link "Settings" at bounding box center [23, 379] width 37 height 26
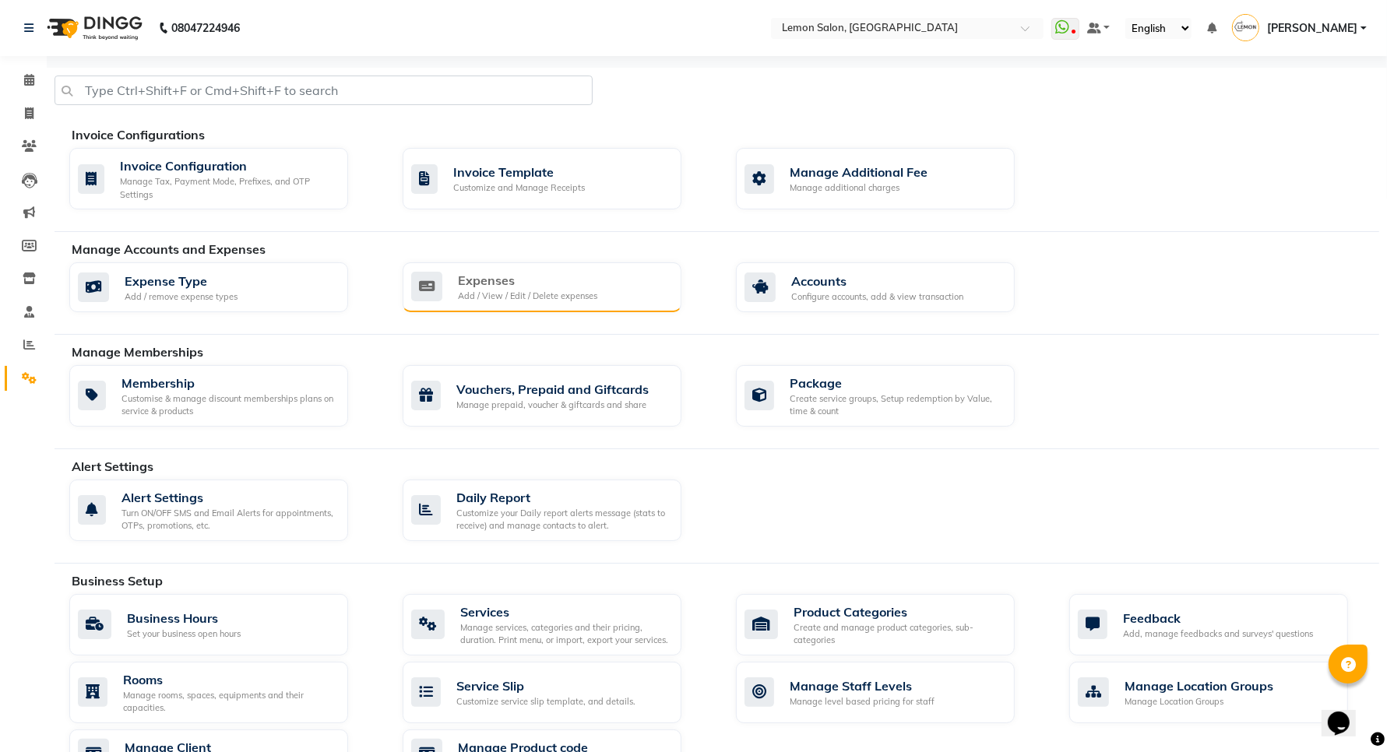
click at [598, 294] on div "Expenses Add / View / Edit / Delete expenses" at bounding box center [540, 287] width 258 height 32
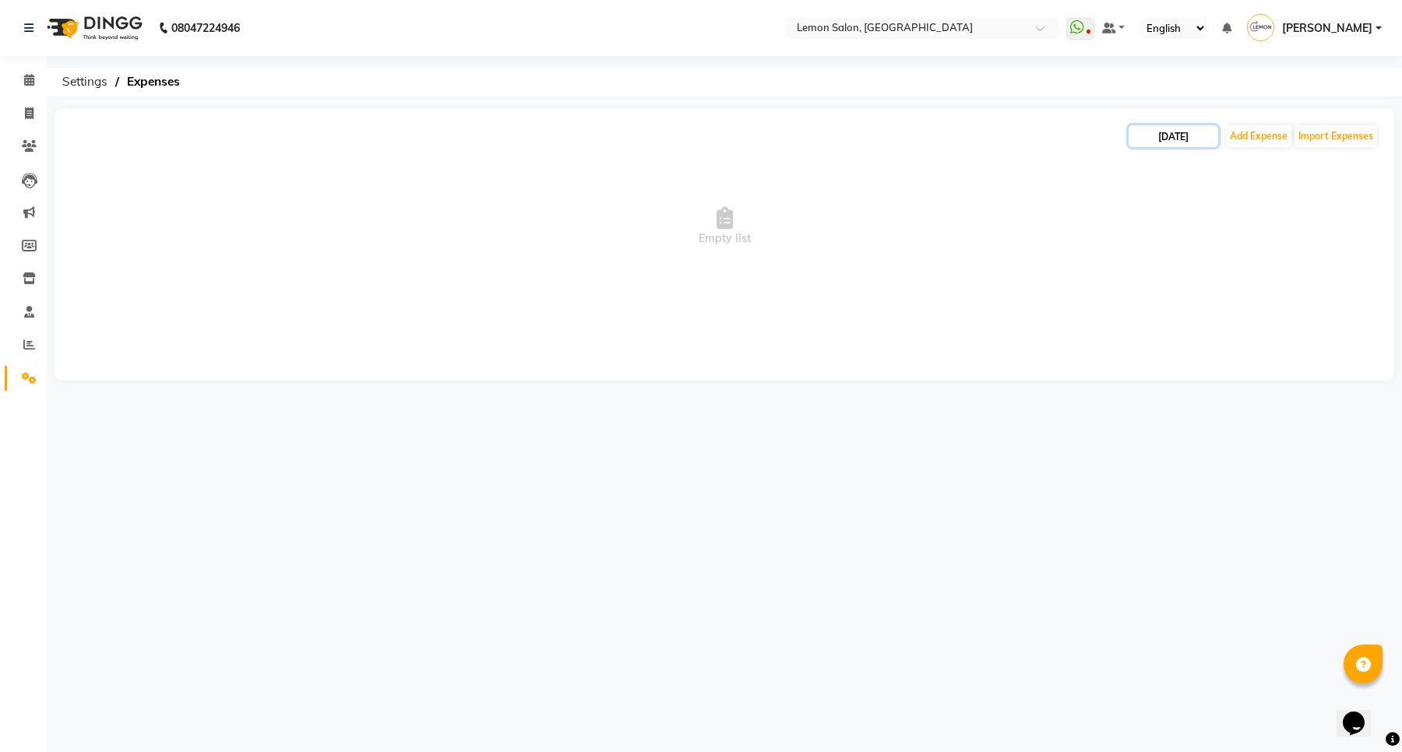
click at [1181, 130] on input "04-09-2025" at bounding box center [1174, 136] width 90 height 22
select select "9"
select select "2025"
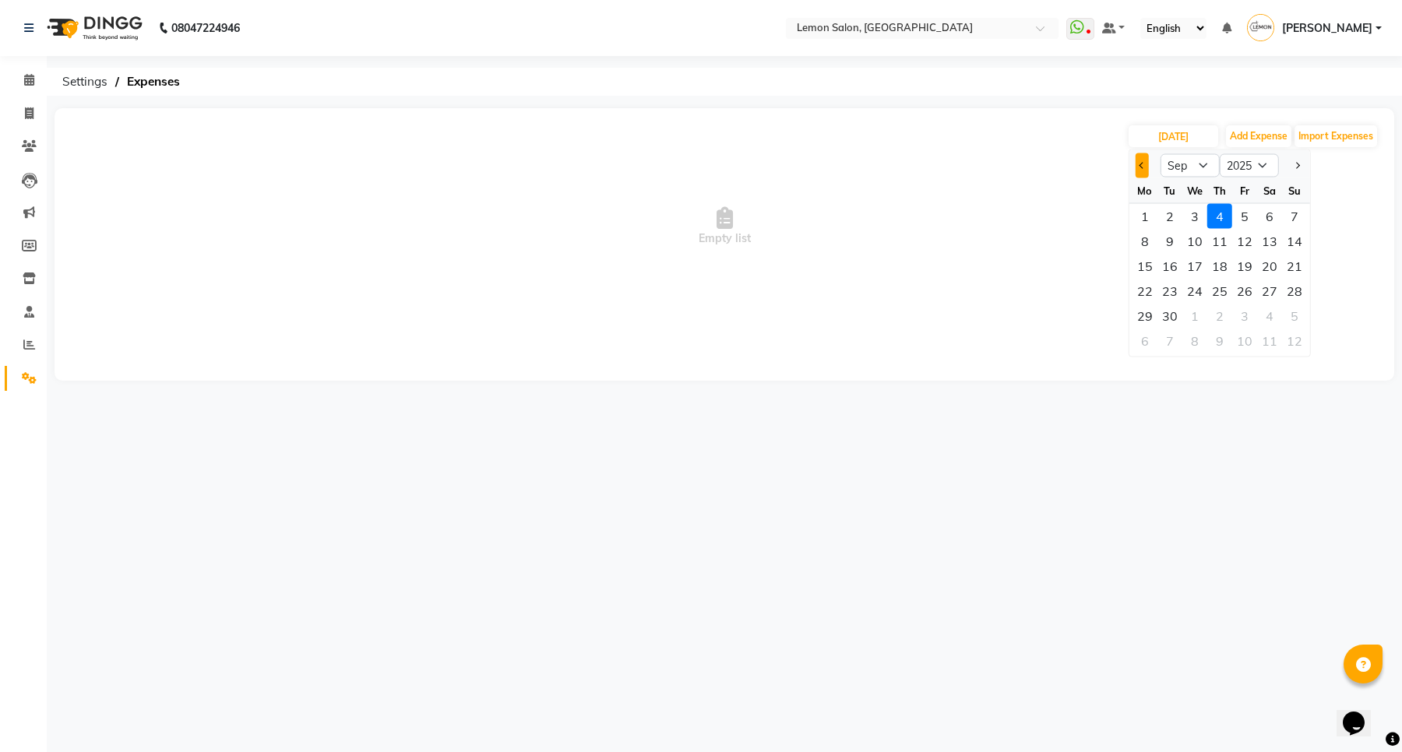
click at [1142, 164] on span "Previous month" at bounding box center [1142, 165] width 6 height 6
select select "8"
click at [1239, 308] on div "29" at bounding box center [1244, 316] width 25 height 25
type input "29-08-2025"
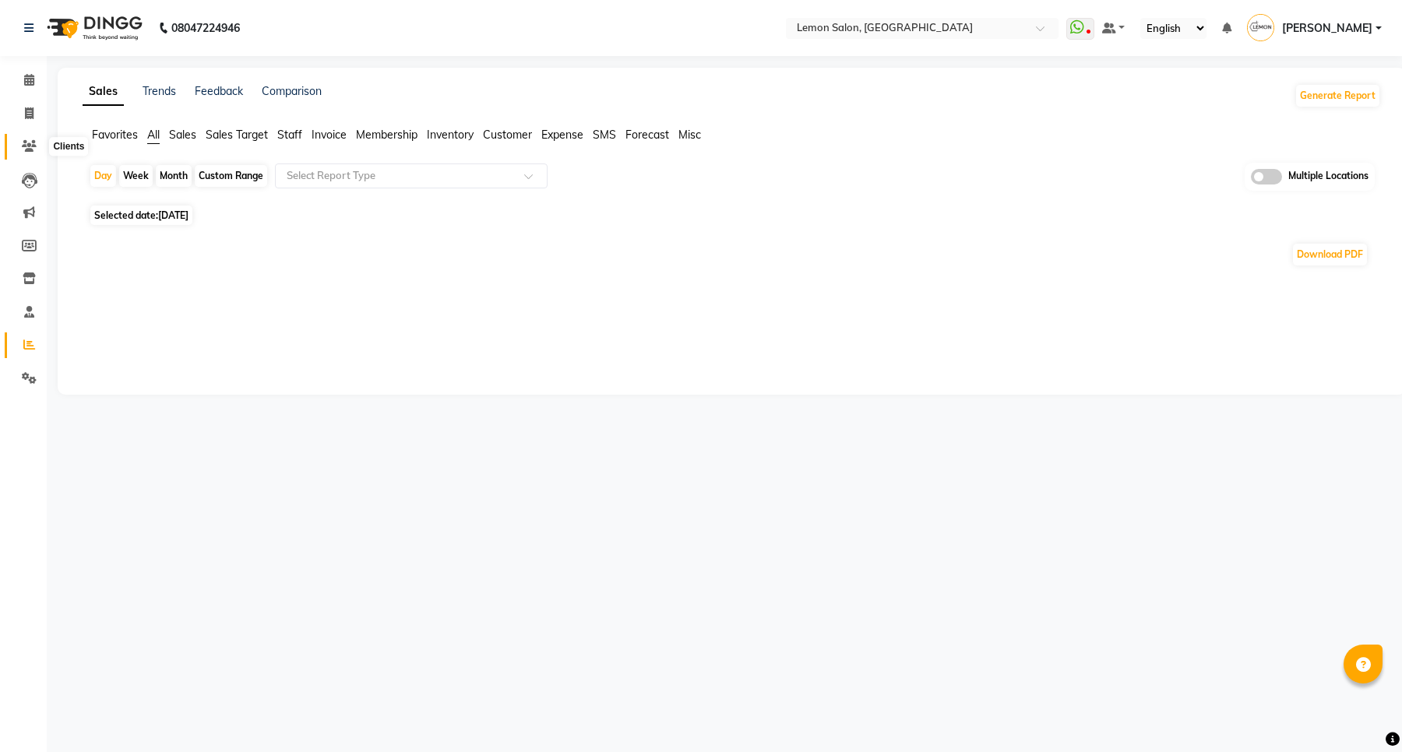
click at [24, 144] on icon at bounding box center [29, 146] width 15 height 12
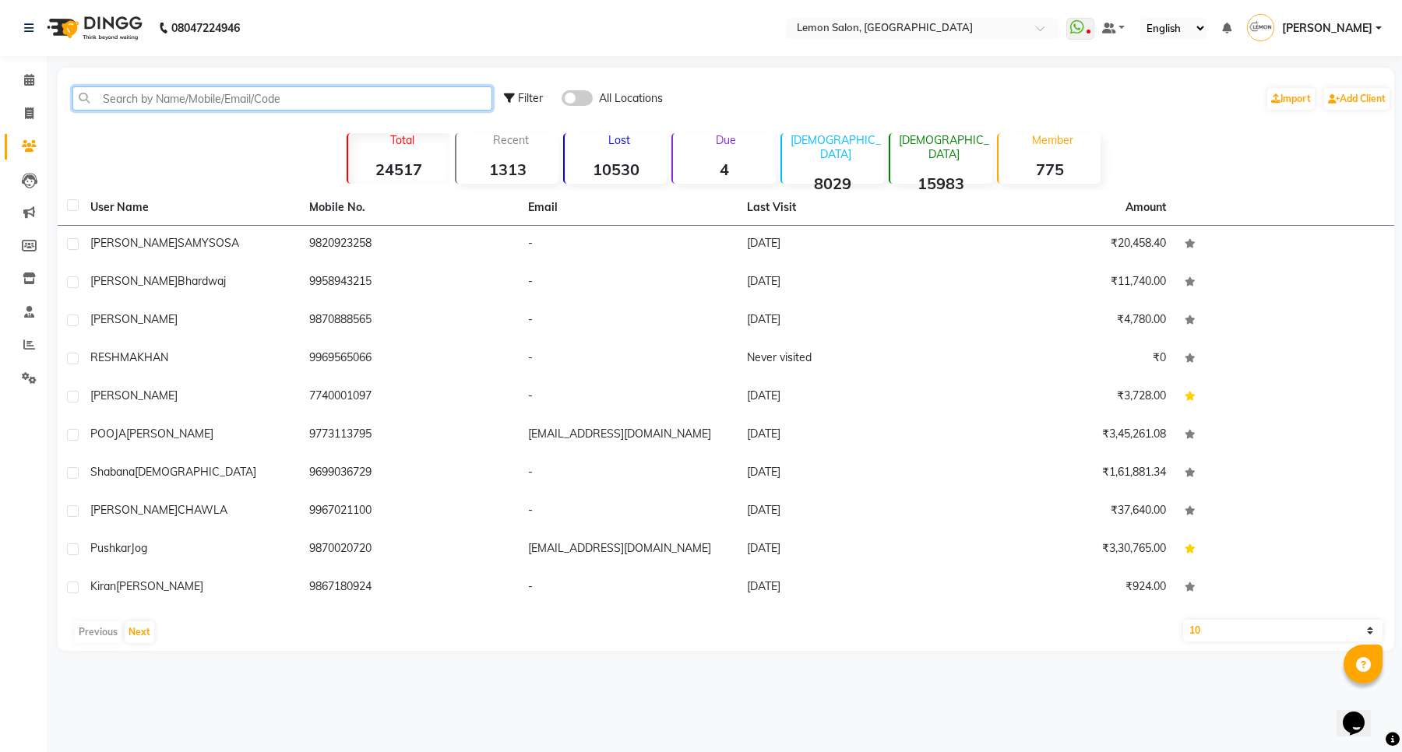
click at [226, 98] on input "text" at bounding box center [282, 98] width 420 height 24
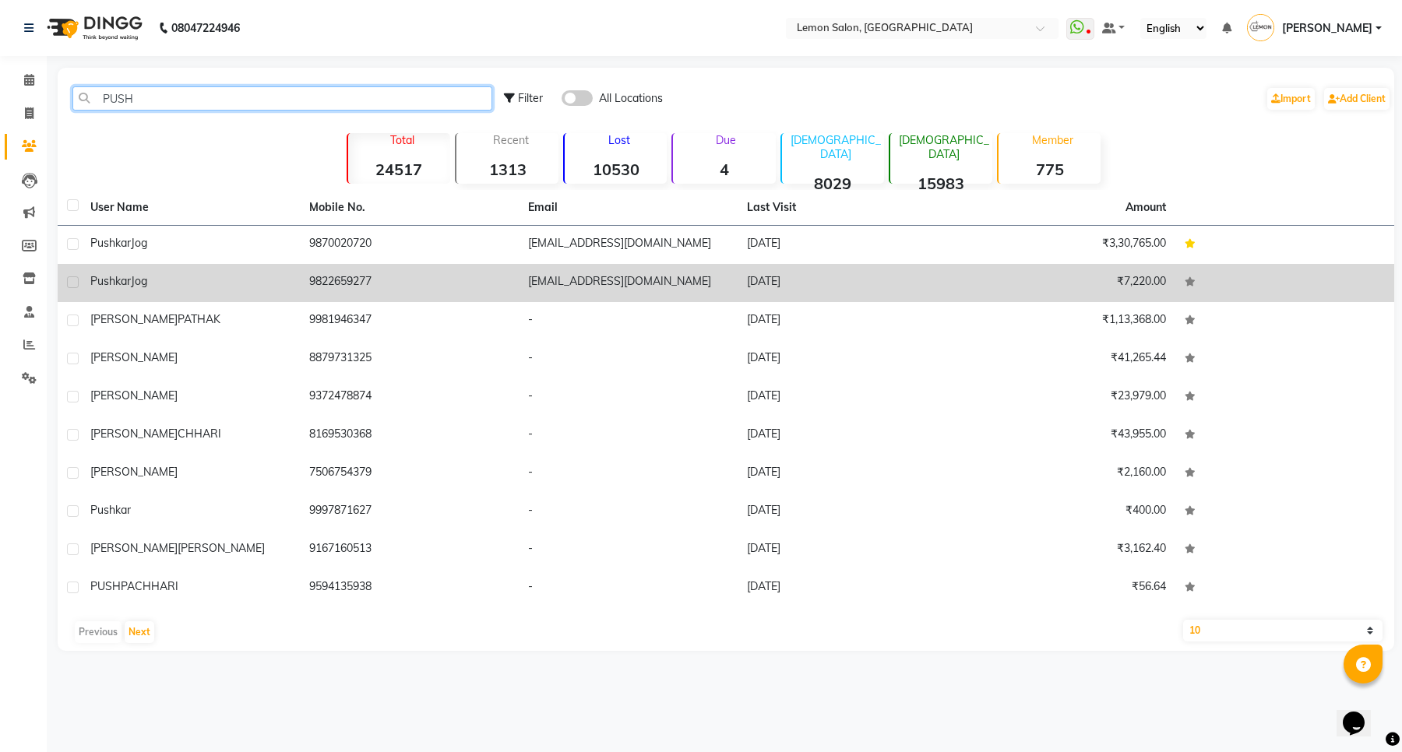
type input "PUSH"
click at [363, 284] on td "9822659277" at bounding box center [409, 283] width 219 height 38
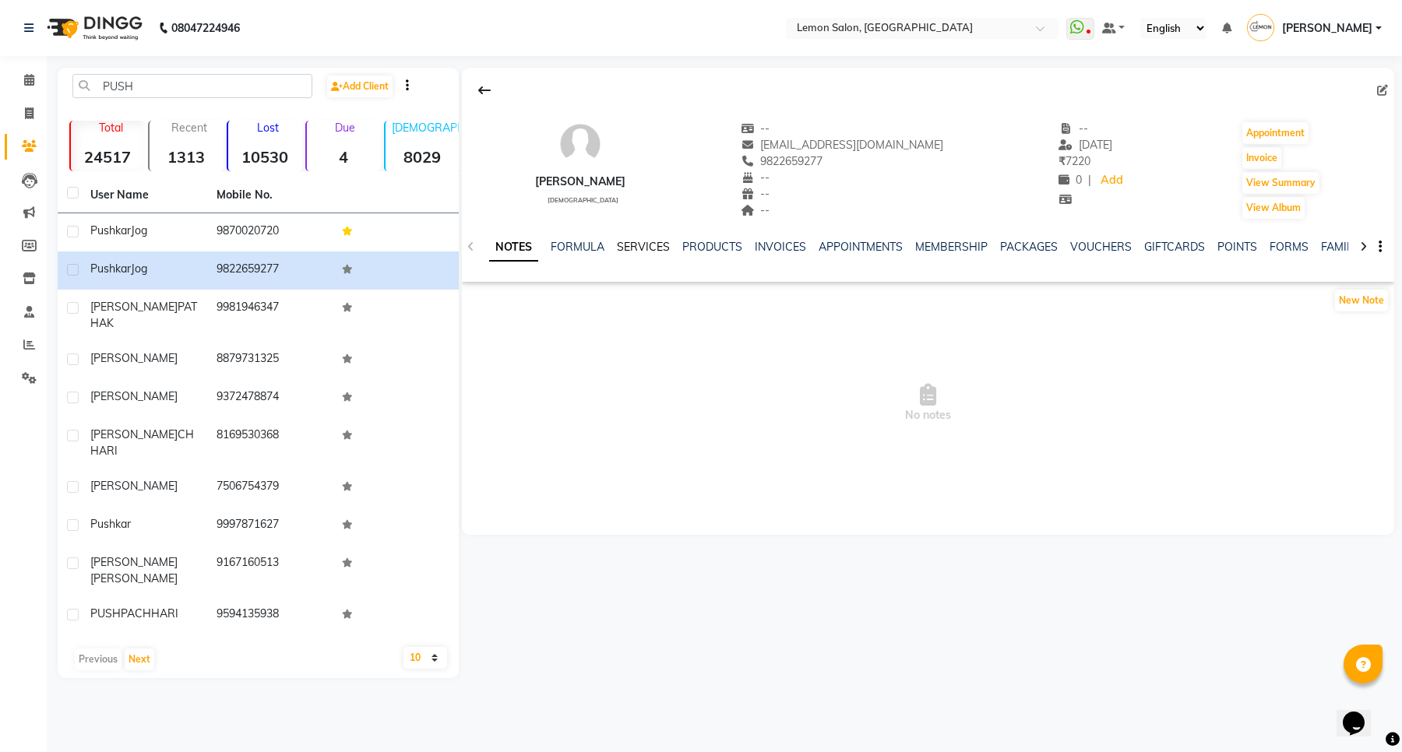
click at [650, 252] on link "SERVICES" at bounding box center [643, 247] width 53 height 14
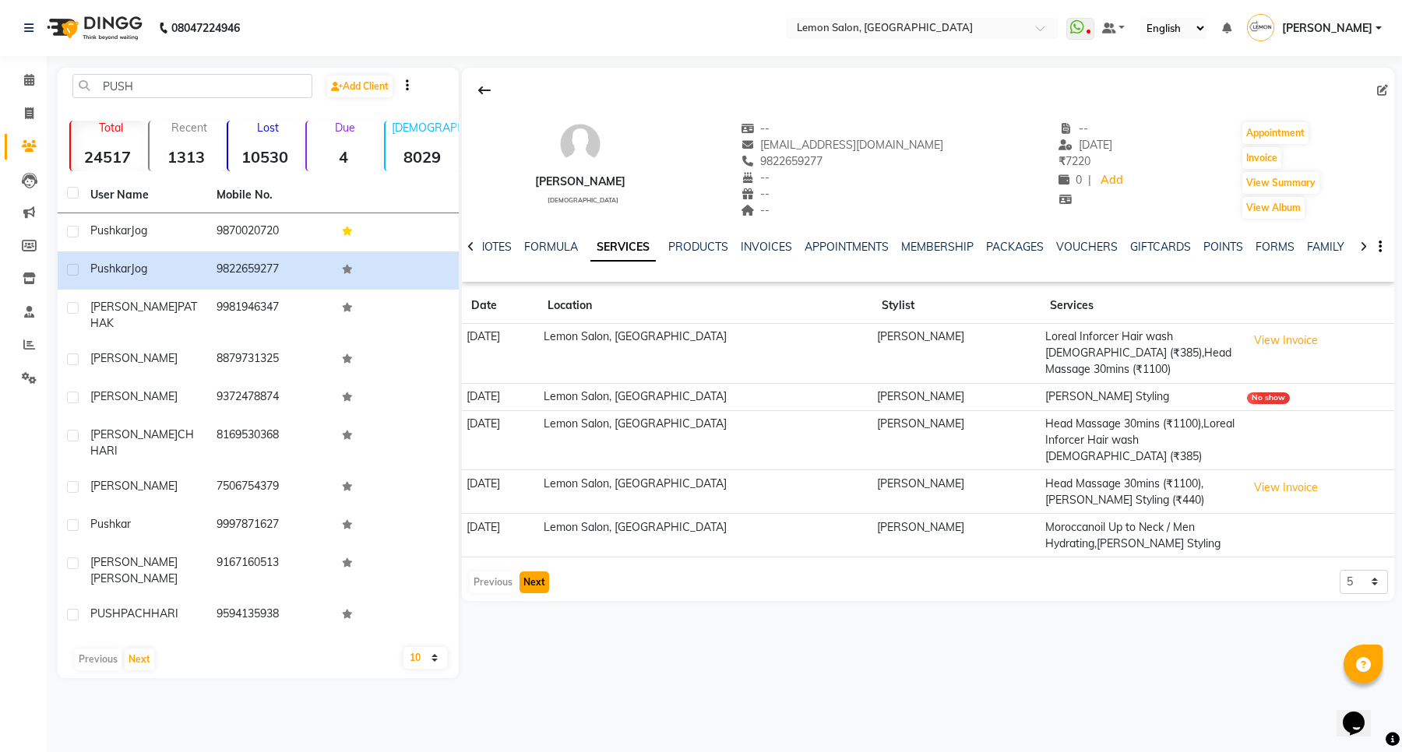
click at [531, 572] on button "Next" at bounding box center [534, 583] width 30 height 22
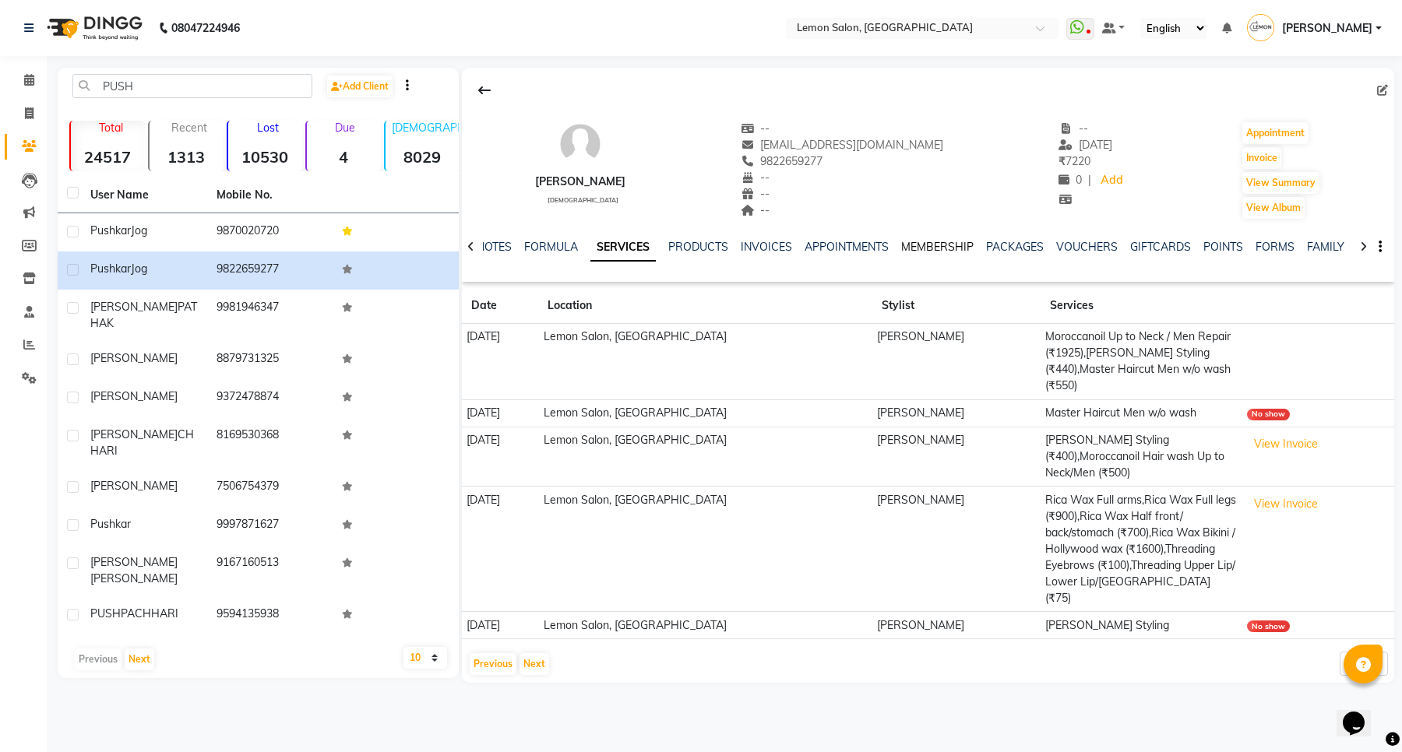
click at [942, 246] on link "MEMBERSHIP" at bounding box center [937, 247] width 72 height 14
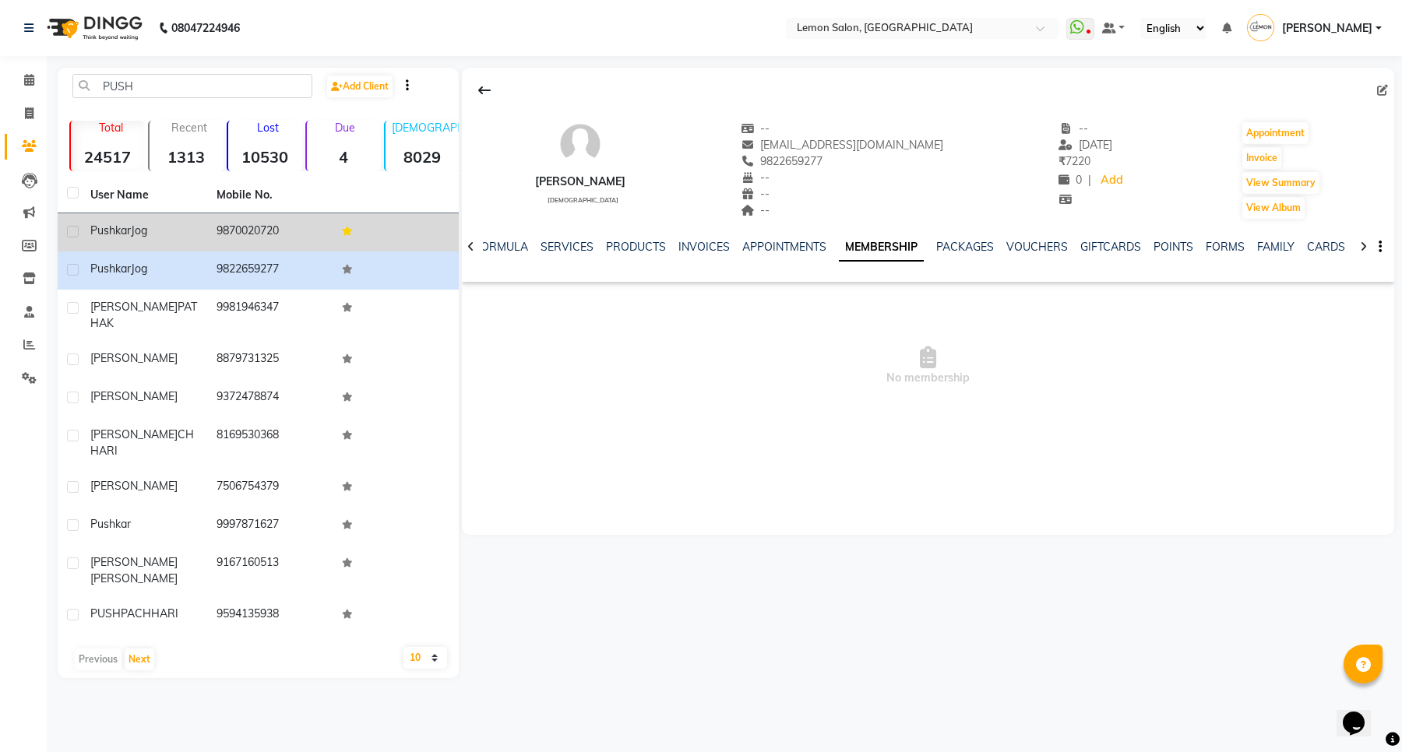
click at [228, 228] on td "9870020720" at bounding box center [270, 232] width 126 height 38
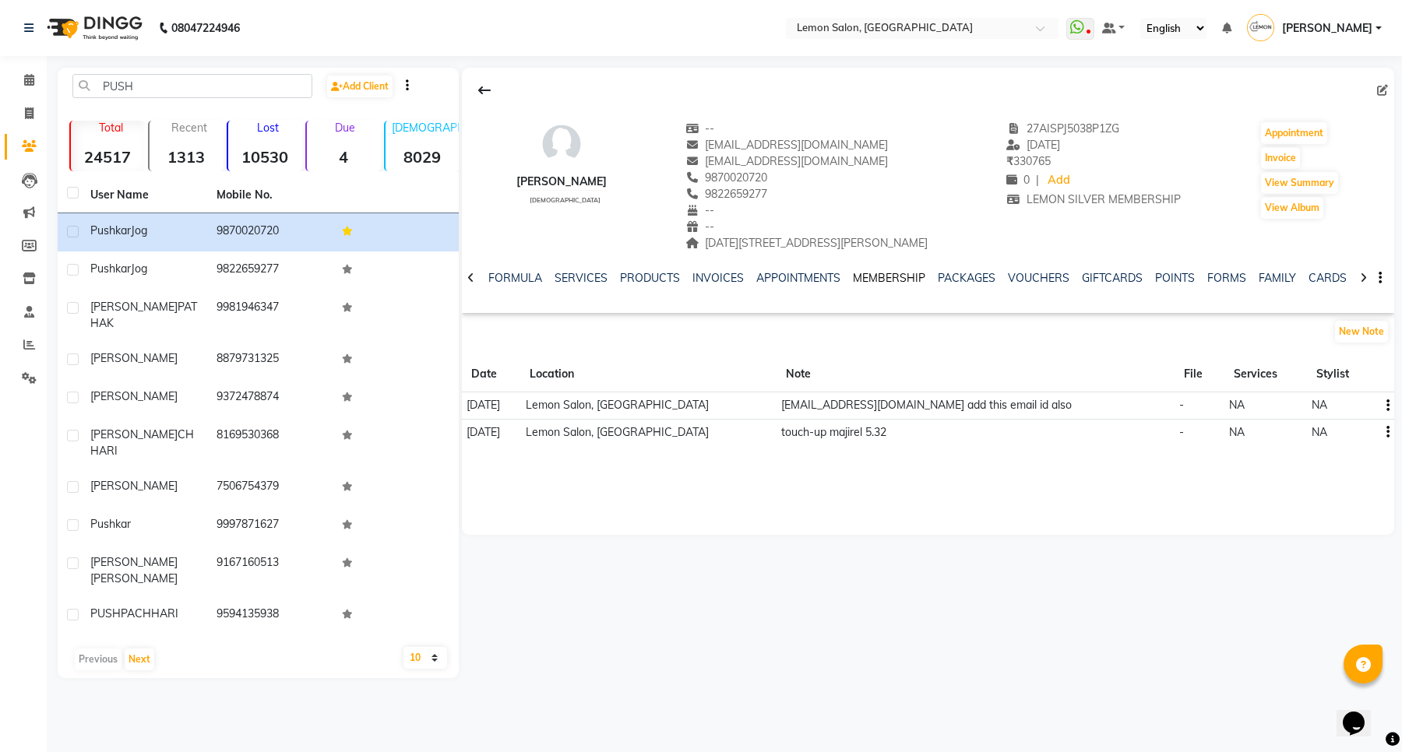
click at [909, 282] on link "MEMBERSHIP" at bounding box center [889, 278] width 72 height 14
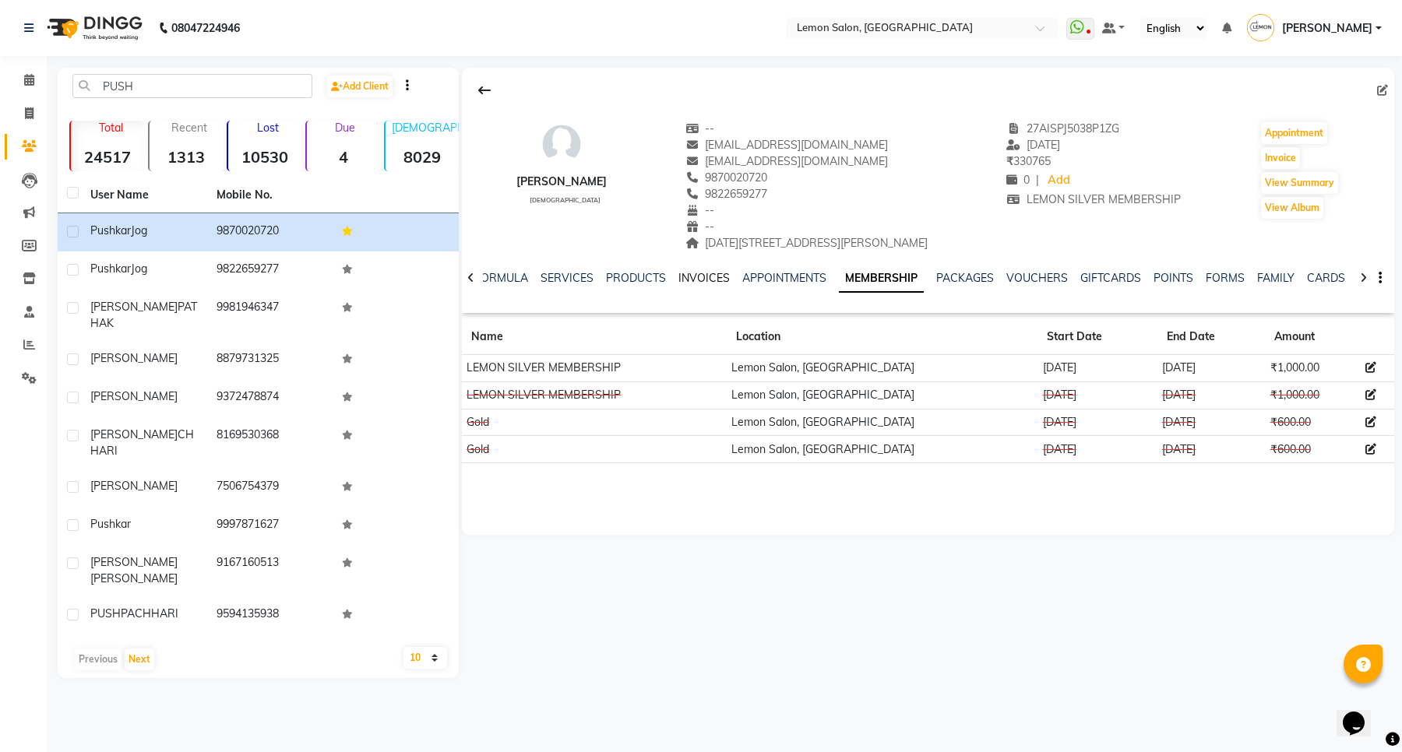
click at [703, 281] on link "INVOICES" at bounding box center [703, 278] width 51 height 14
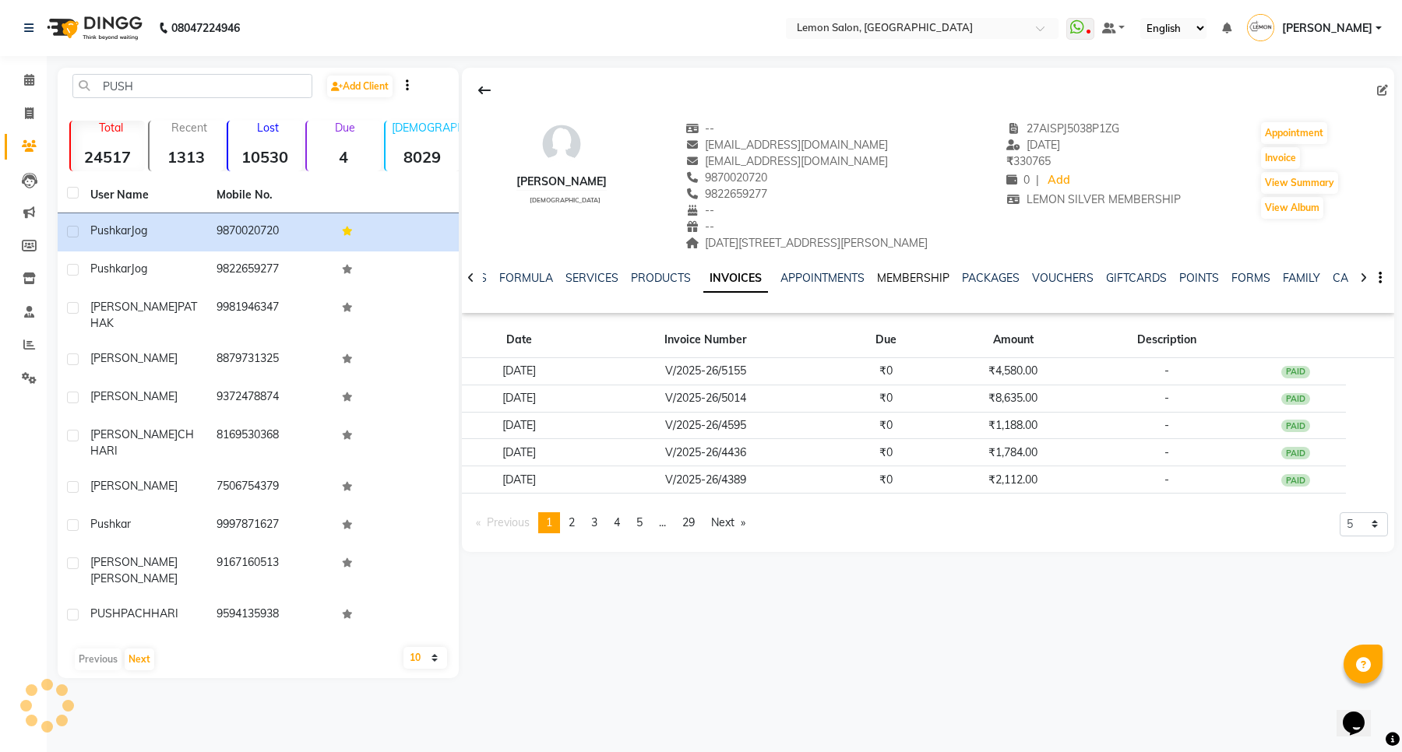
click at [933, 273] on link "MEMBERSHIP" at bounding box center [913, 278] width 72 height 14
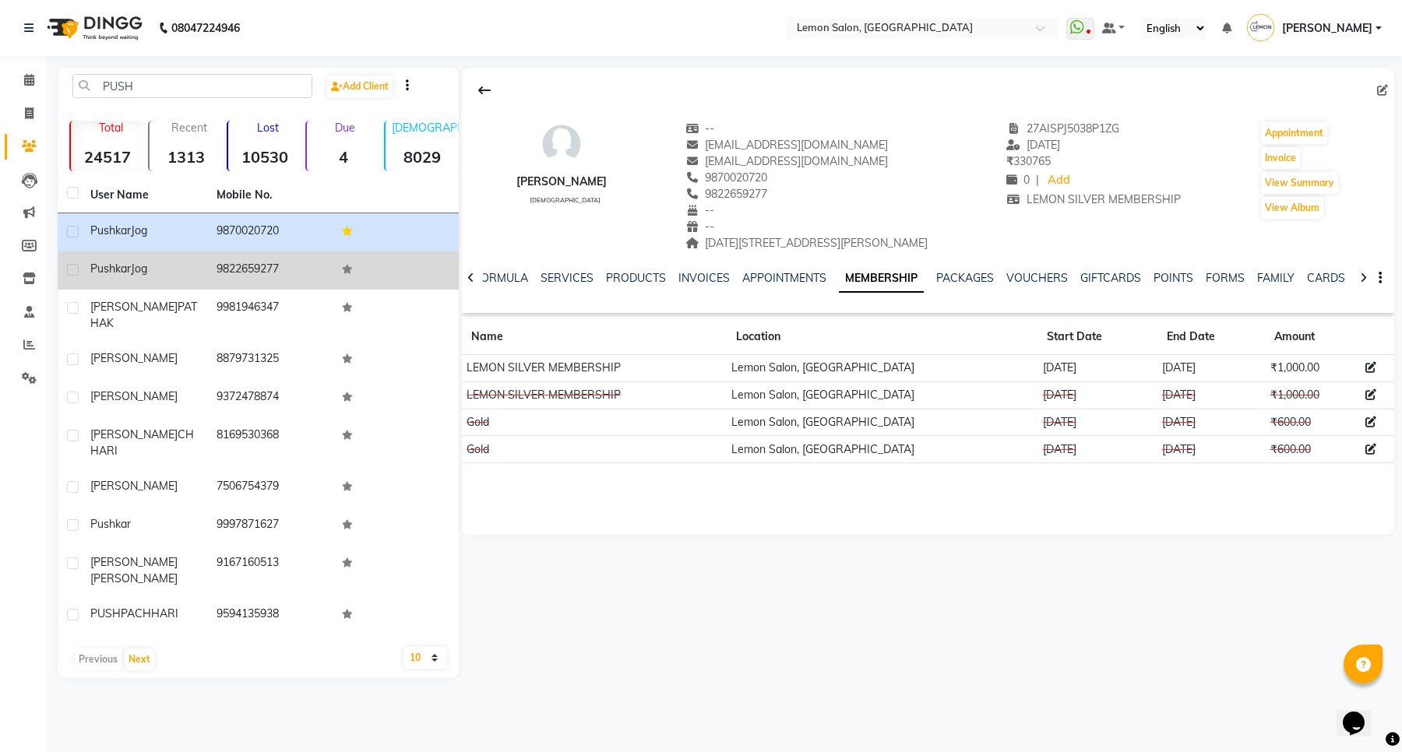
click at [259, 267] on td "9822659277" at bounding box center [270, 271] width 126 height 38
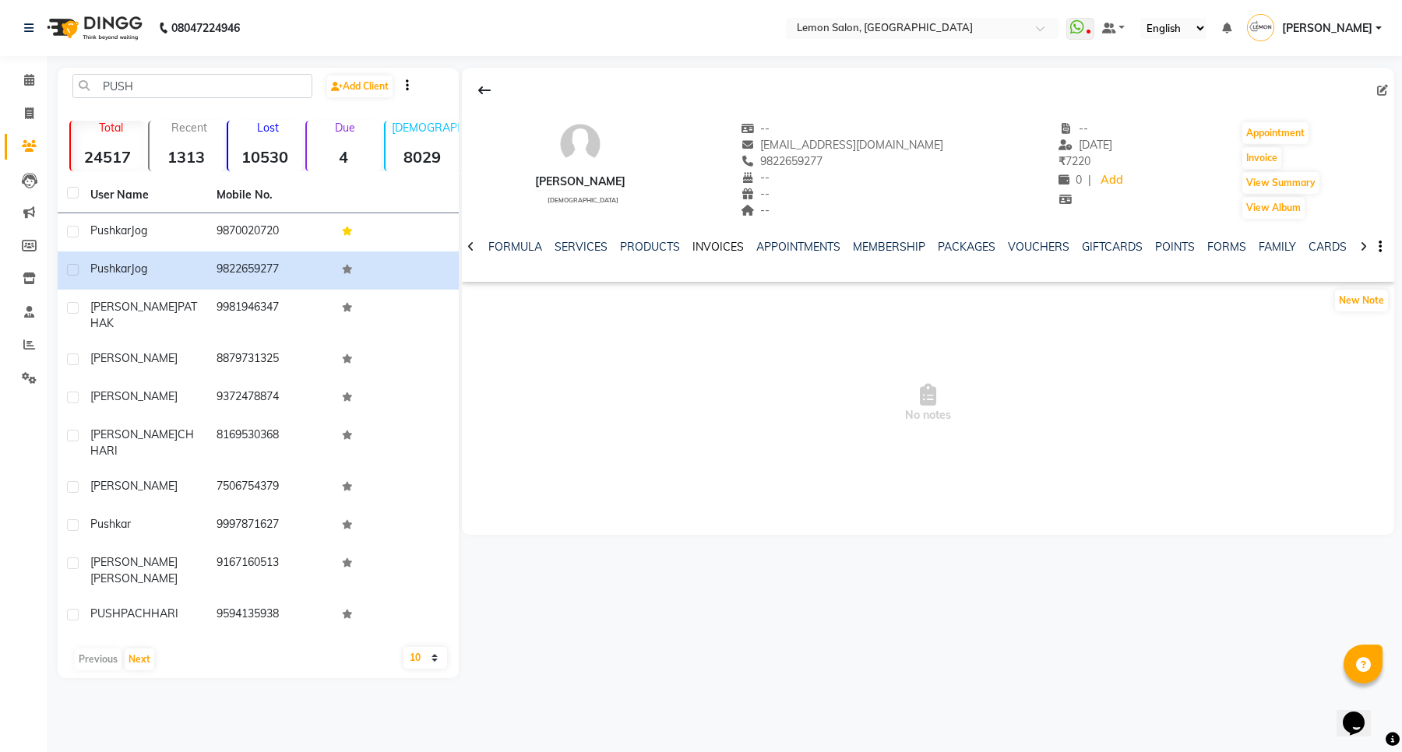
click at [710, 246] on link "INVOICES" at bounding box center [717, 247] width 51 height 14
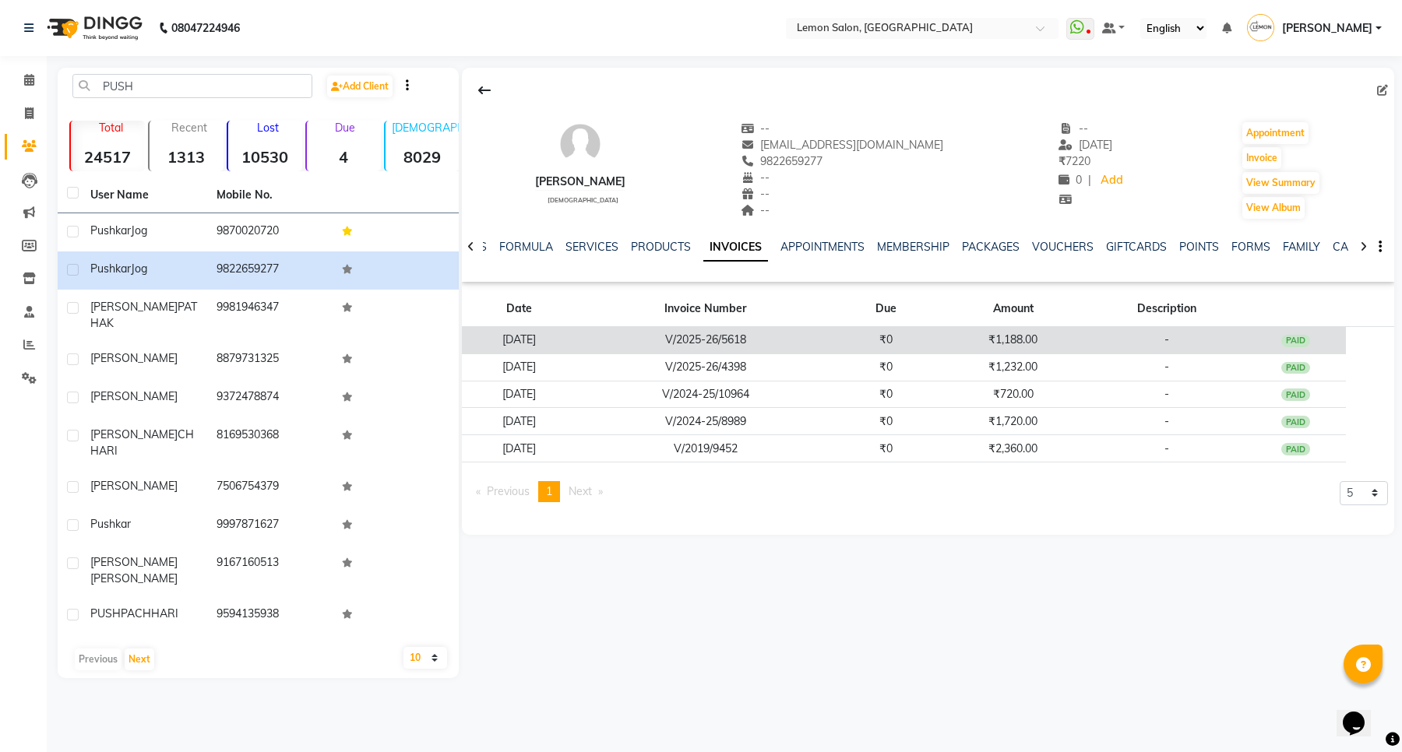
click at [527, 340] on td "[DATE]" at bounding box center [519, 340] width 114 height 27
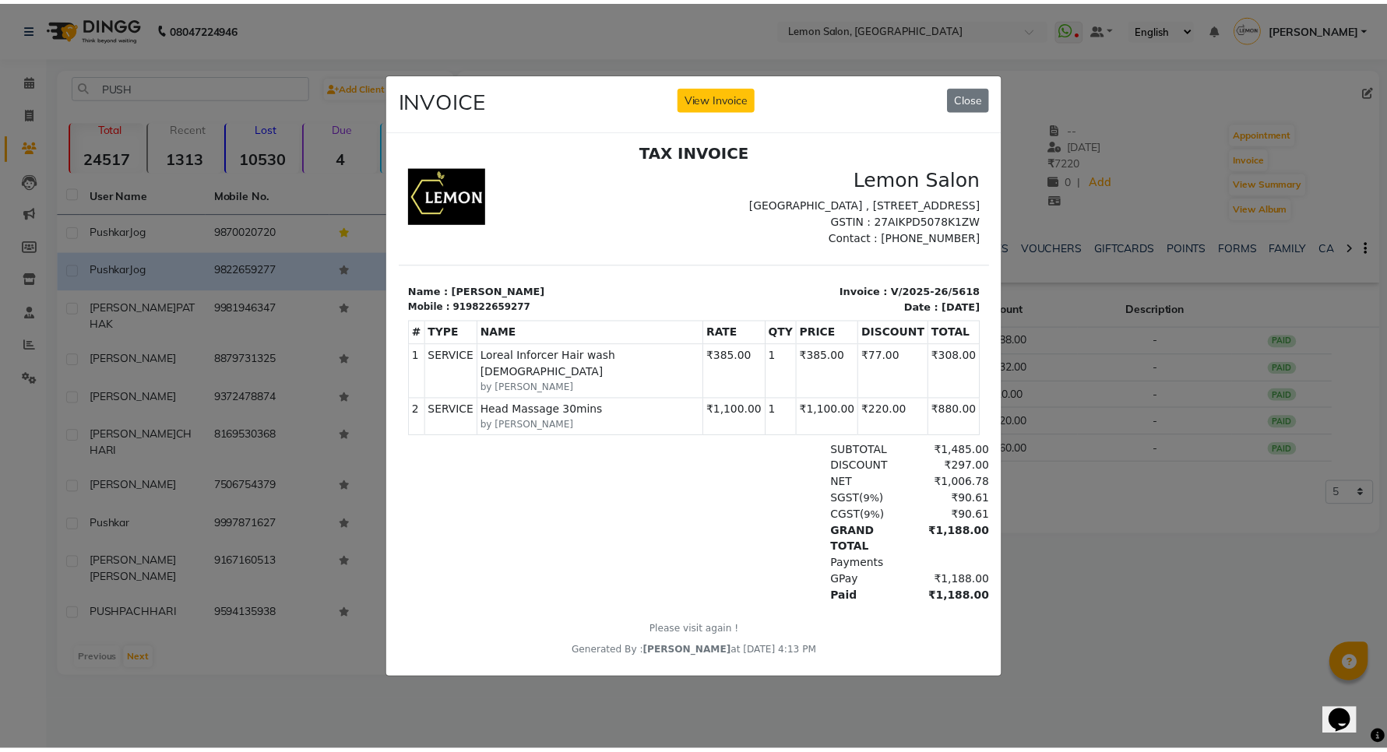
scroll to position [12, 0]
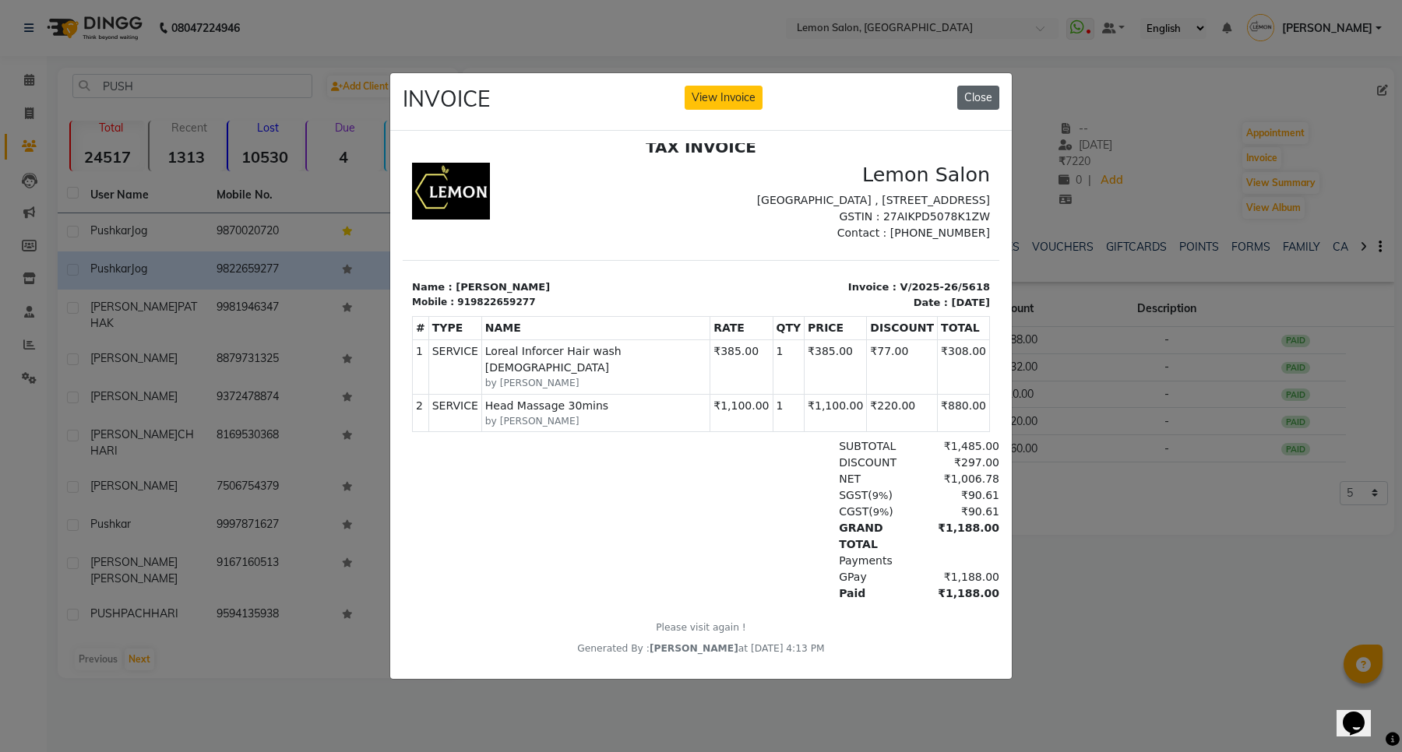
click at [971, 87] on button "Close" at bounding box center [978, 98] width 42 height 24
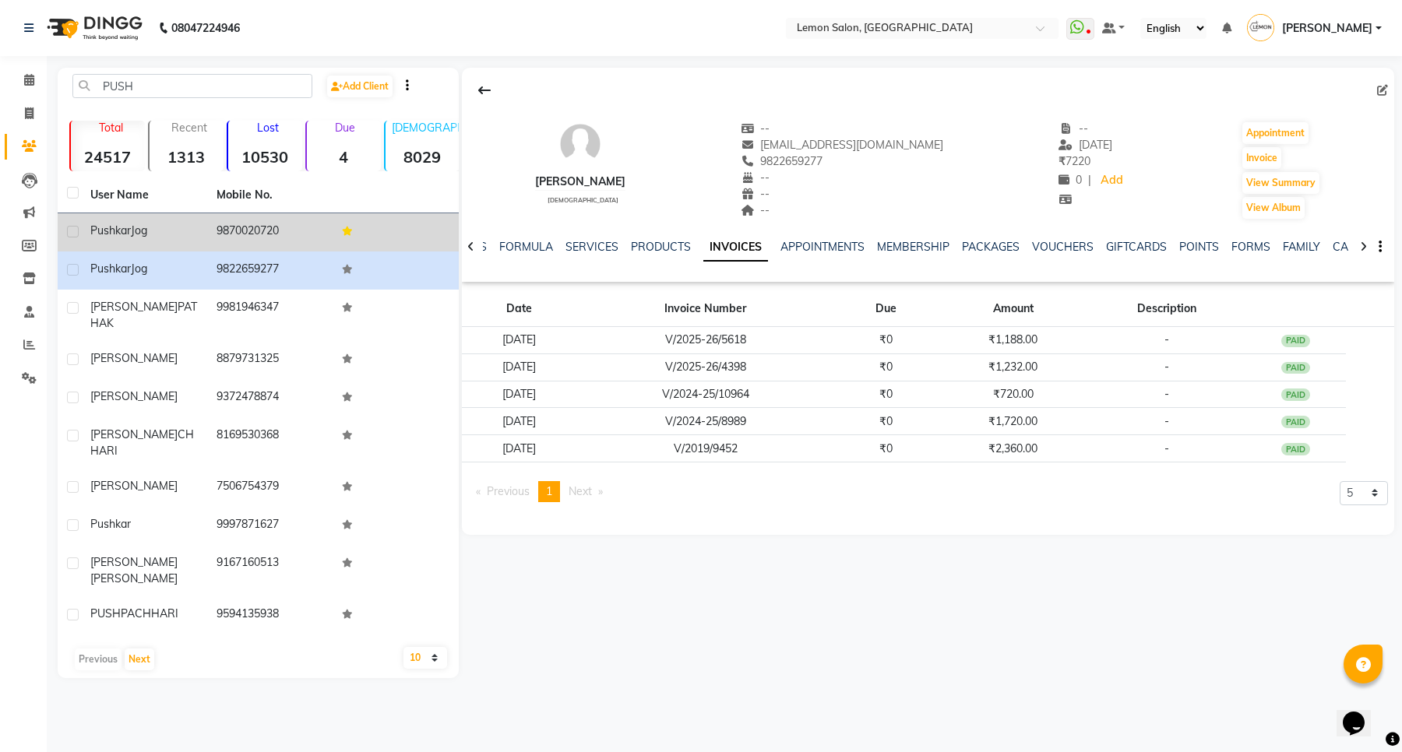
click at [255, 235] on td "9870020720" at bounding box center [270, 232] width 126 height 38
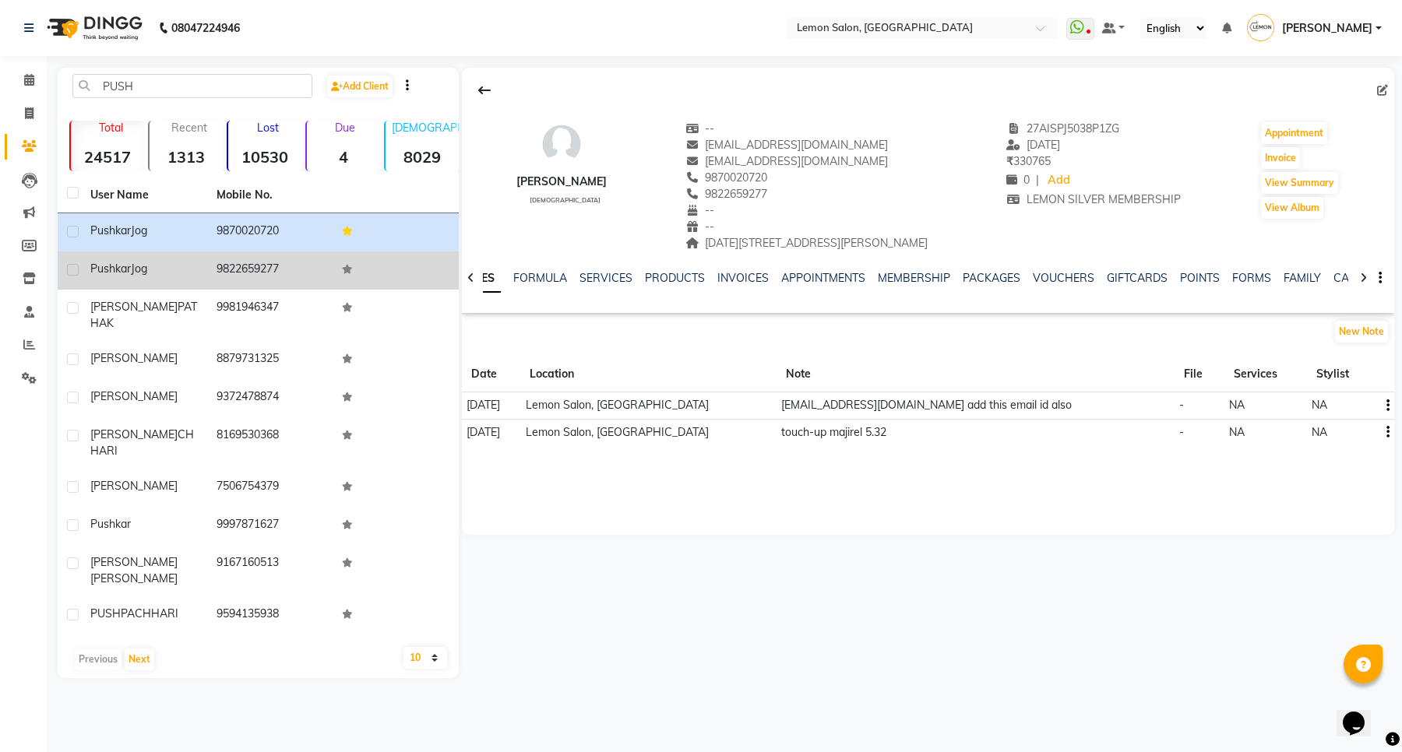
click at [262, 265] on td "9822659277" at bounding box center [270, 271] width 126 height 38
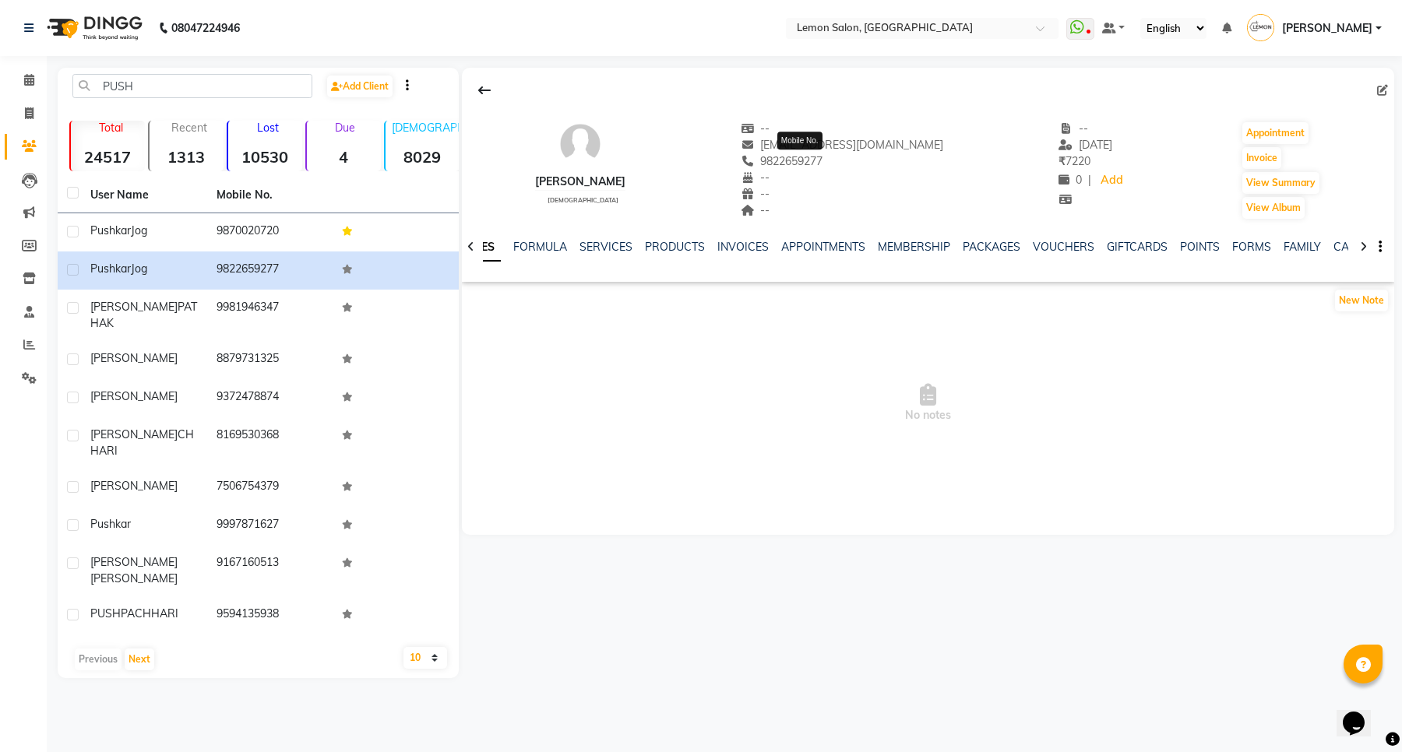
click at [819, 156] on span "9822659277" at bounding box center [782, 161] width 83 height 14
copy span "9822659277"
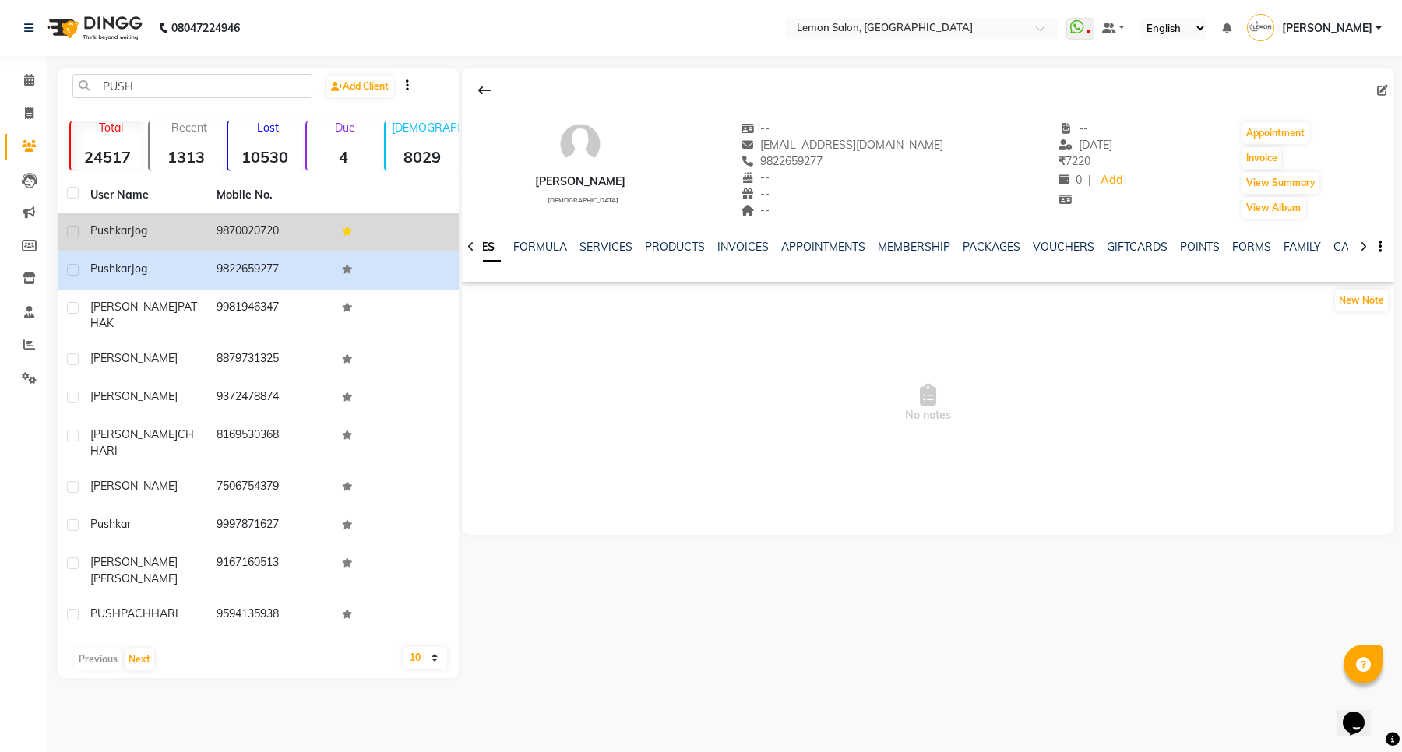
click at [267, 230] on td "9870020720" at bounding box center [270, 232] width 126 height 38
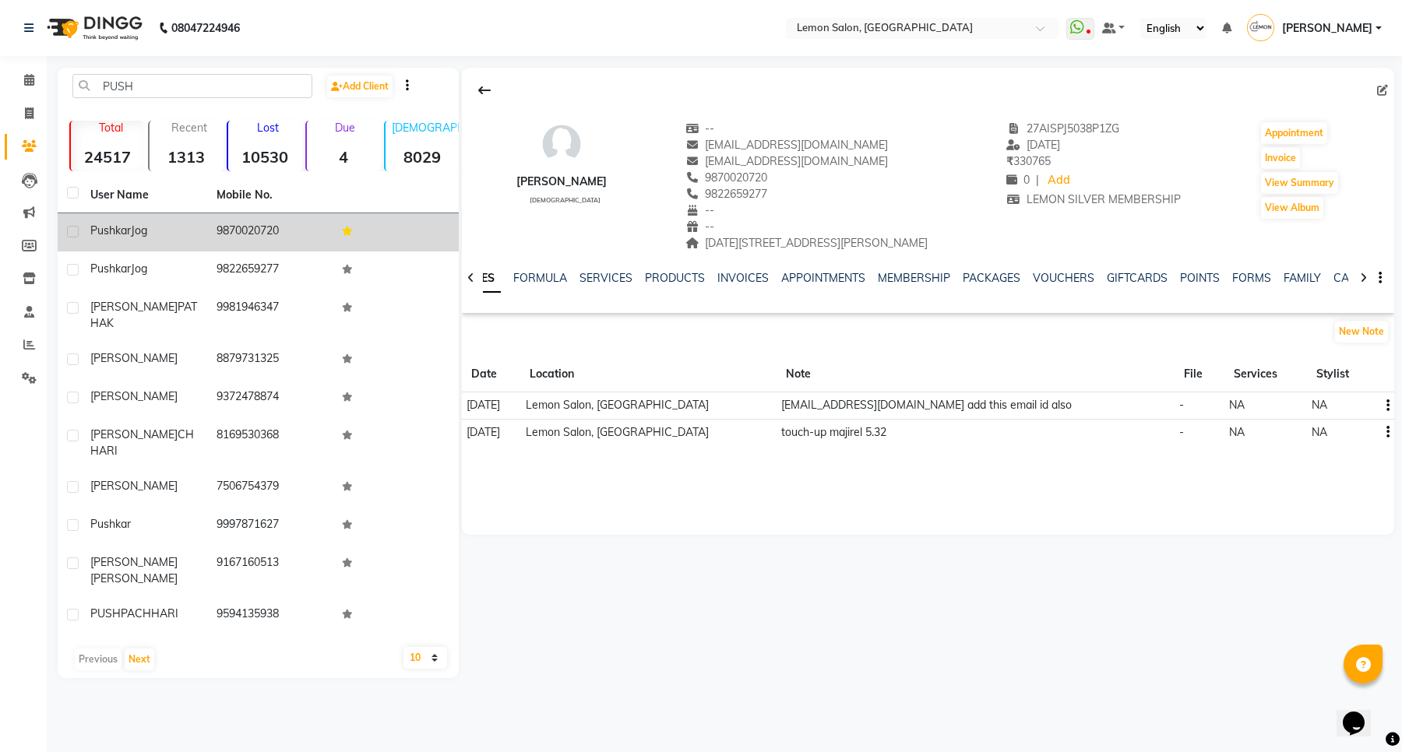
click at [67, 234] on label at bounding box center [73, 232] width 12 height 12
click at [67, 234] on input "checkbox" at bounding box center [72, 232] width 10 height 10
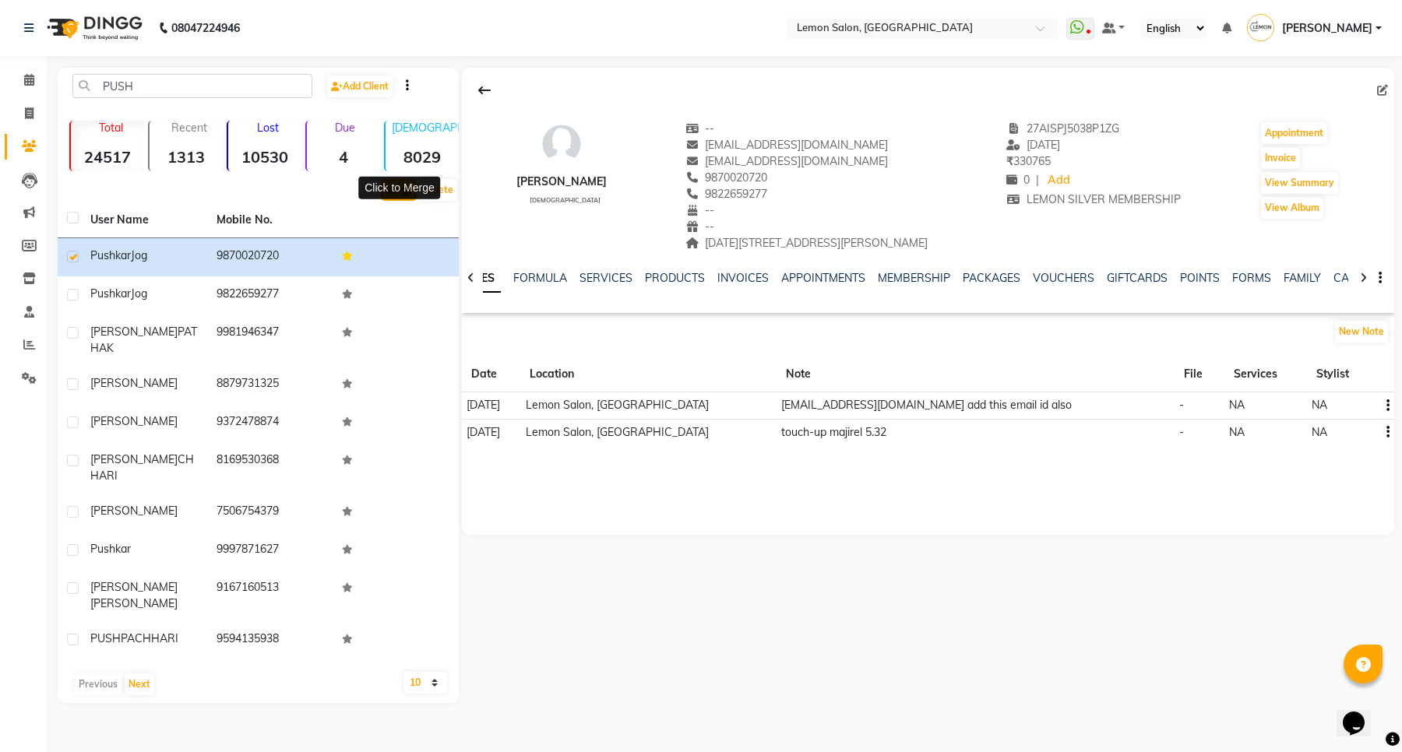
click at [401, 189] on button "Merge" at bounding box center [399, 190] width 36 height 22
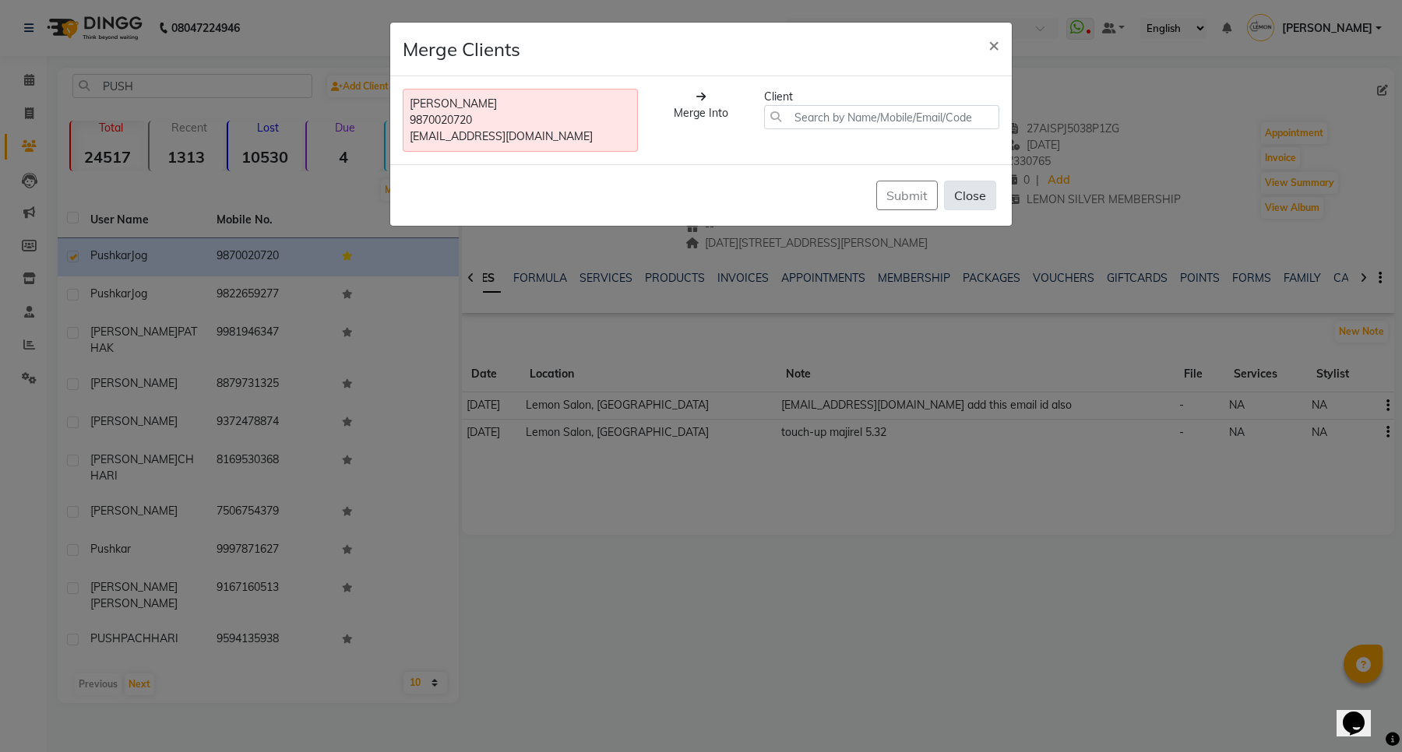
click at [958, 193] on button "Close" at bounding box center [970, 196] width 52 height 30
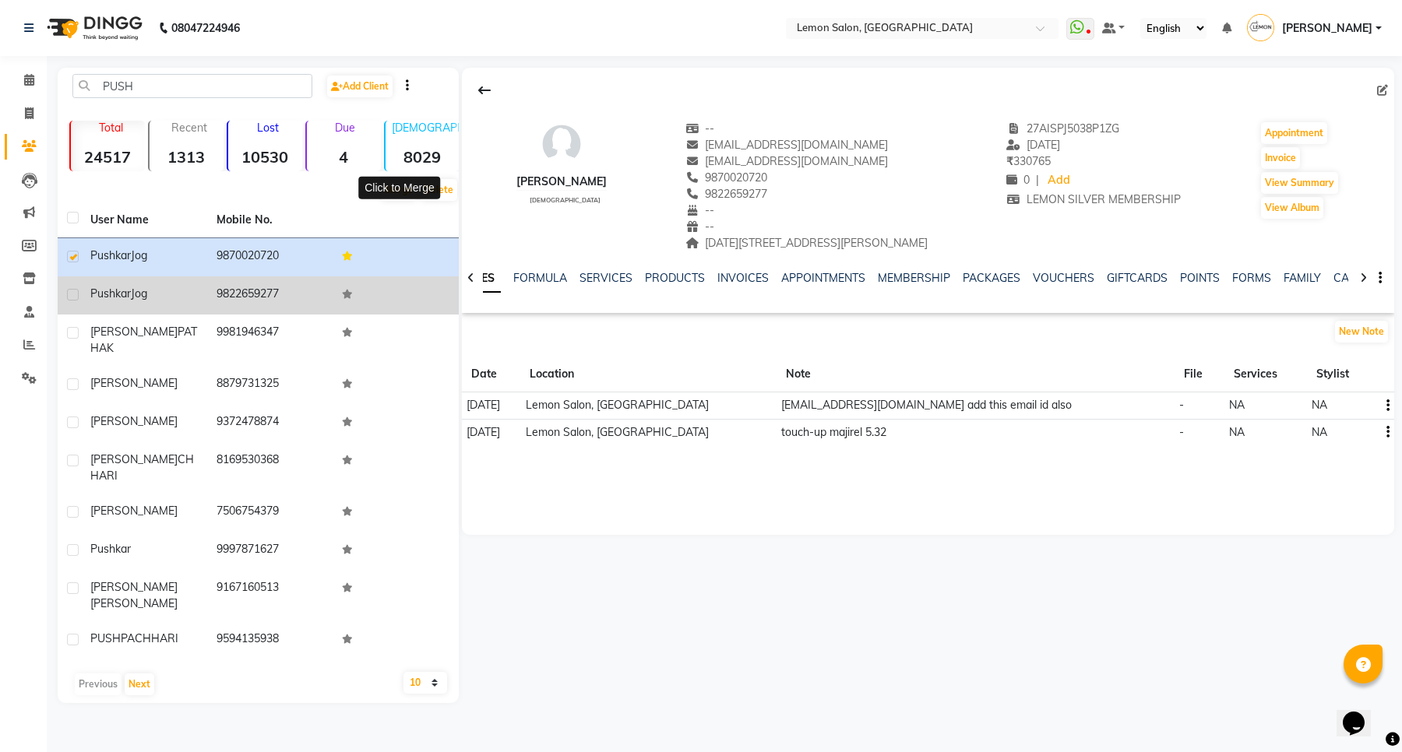
click at [83, 298] on td "Pushkar Jog" at bounding box center [144, 295] width 126 height 38
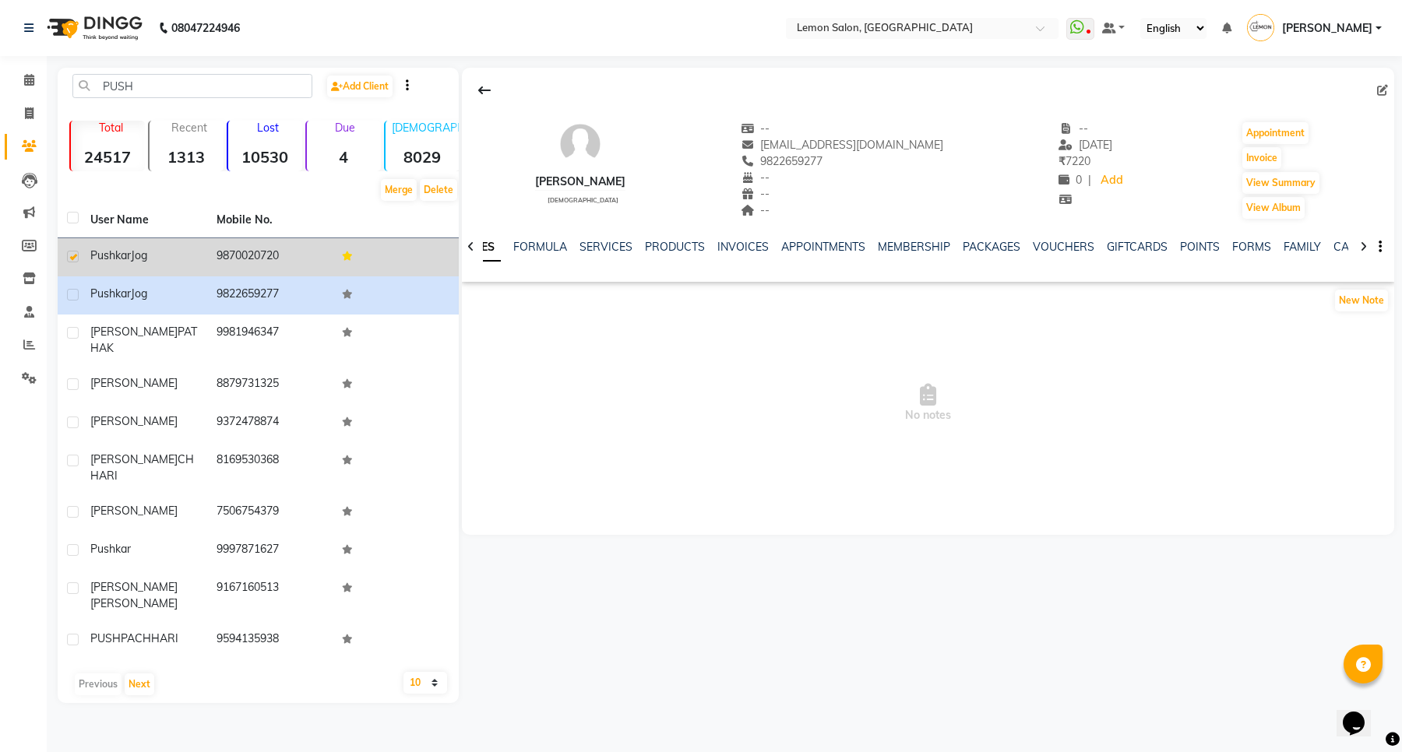
click at [110, 257] on span "Pushkar" at bounding box center [110, 255] width 40 height 14
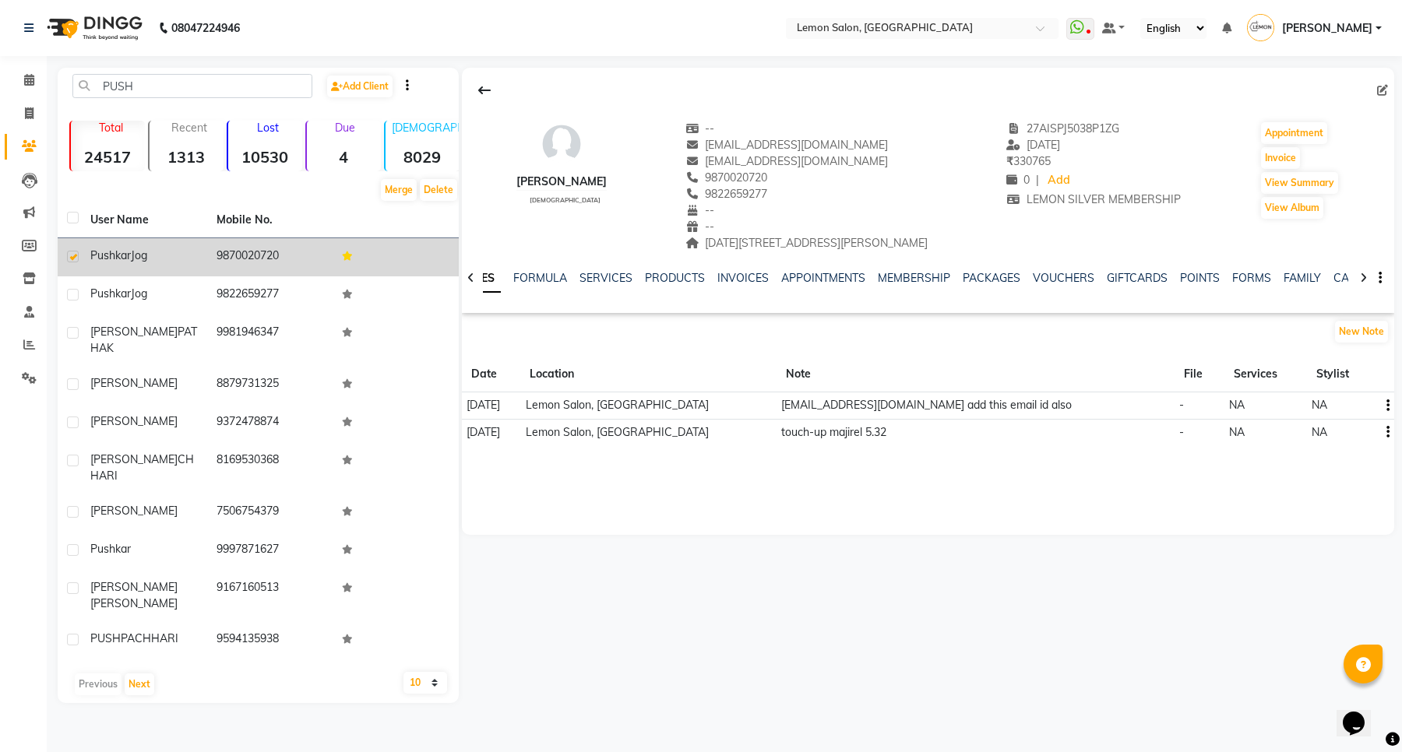
click at [72, 255] on label at bounding box center [73, 257] width 12 height 12
click at [72, 255] on input "checkbox" at bounding box center [72, 257] width 10 height 10
checkbox input "false"
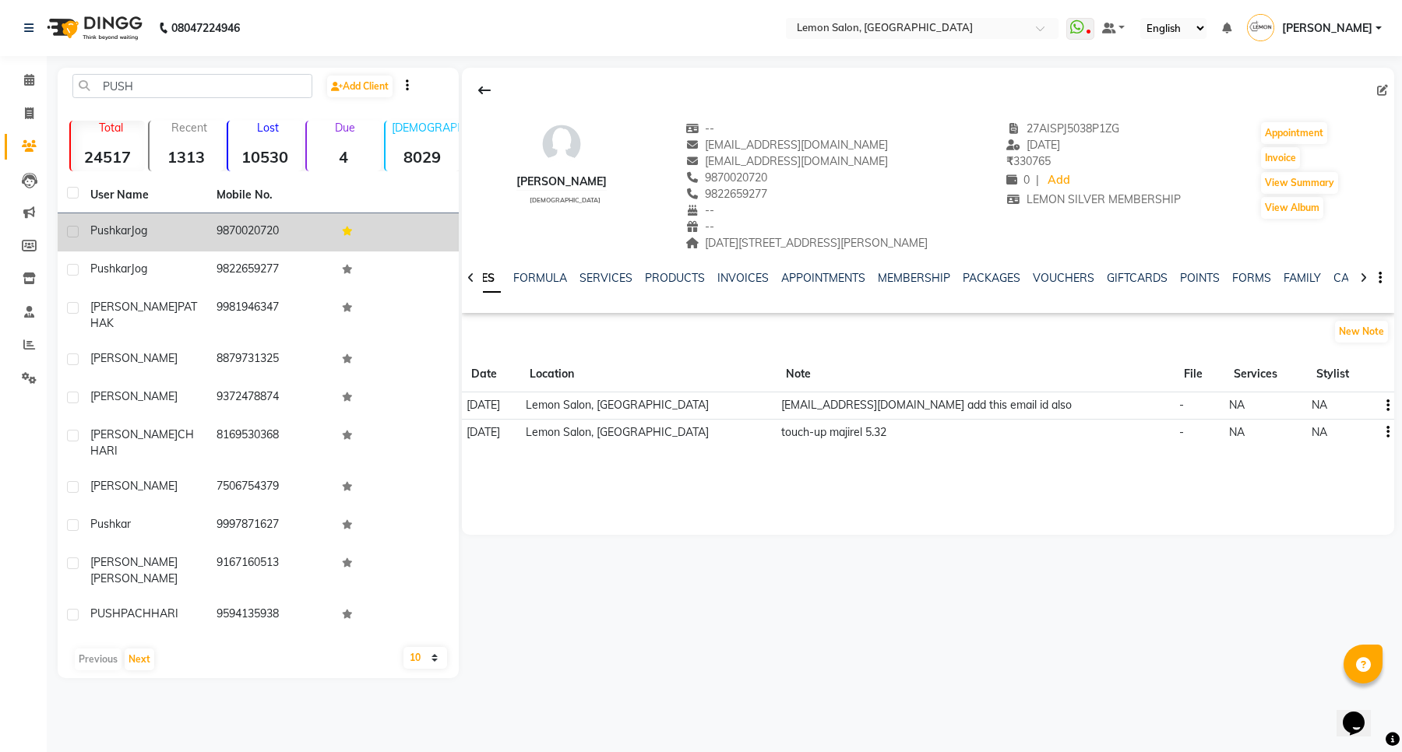
click at [270, 232] on td "9870020720" at bounding box center [270, 232] width 126 height 38
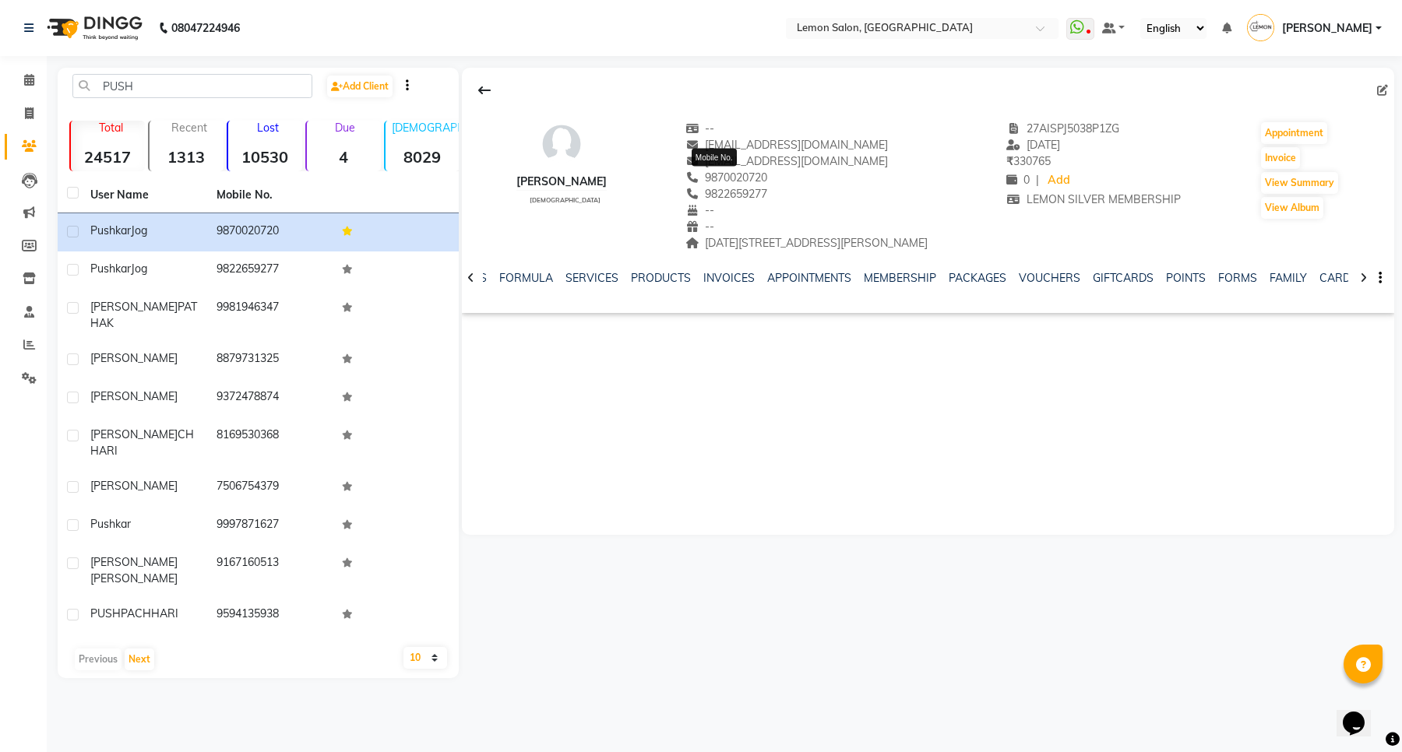
click at [741, 181] on span "9870020720" at bounding box center [726, 178] width 83 height 14
copy span "9870020720"
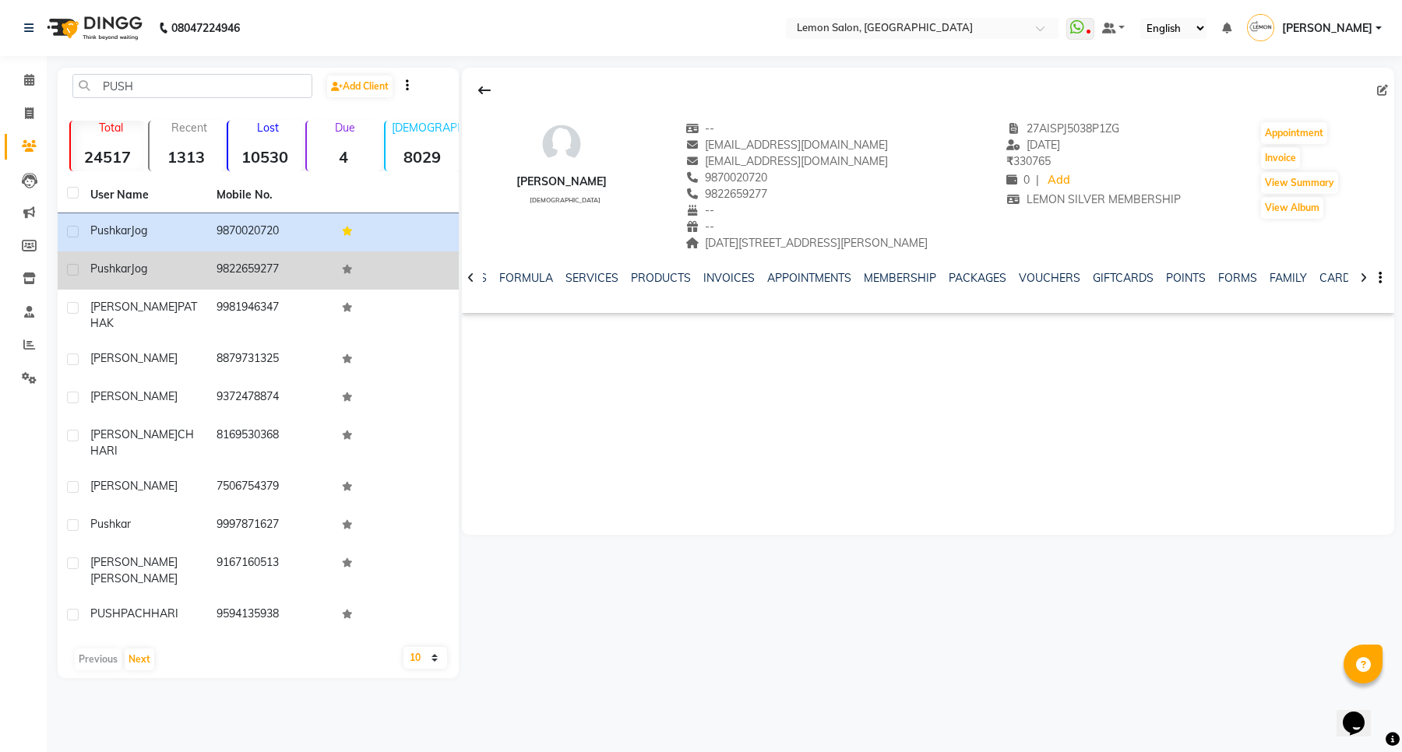
click at [76, 271] on label at bounding box center [73, 270] width 12 height 12
click at [76, 271] on input "checkbox" at bounding box center [72, 271] width 10 height 10
checkbox input "true"
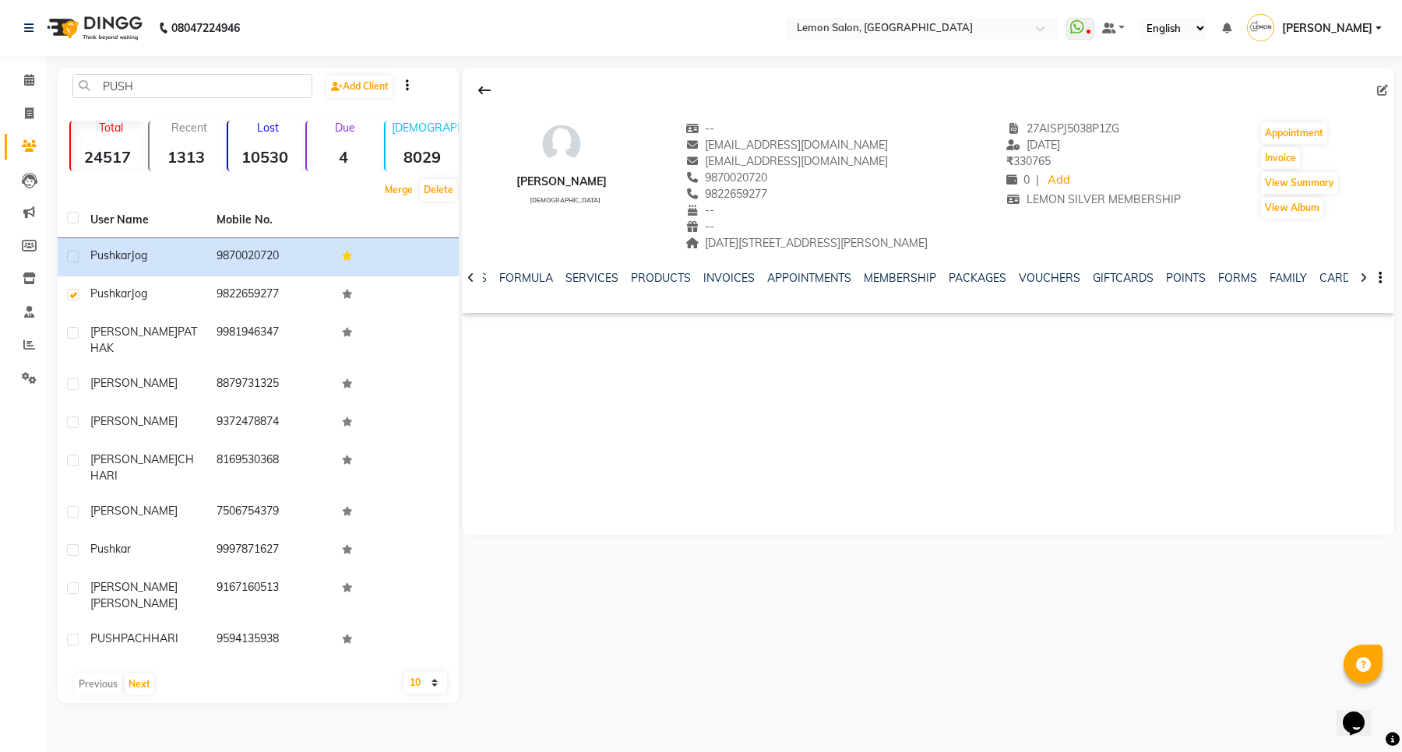
click at [402, 192] on button "Merge" at bounding box center [399, 190] width 36 height 22
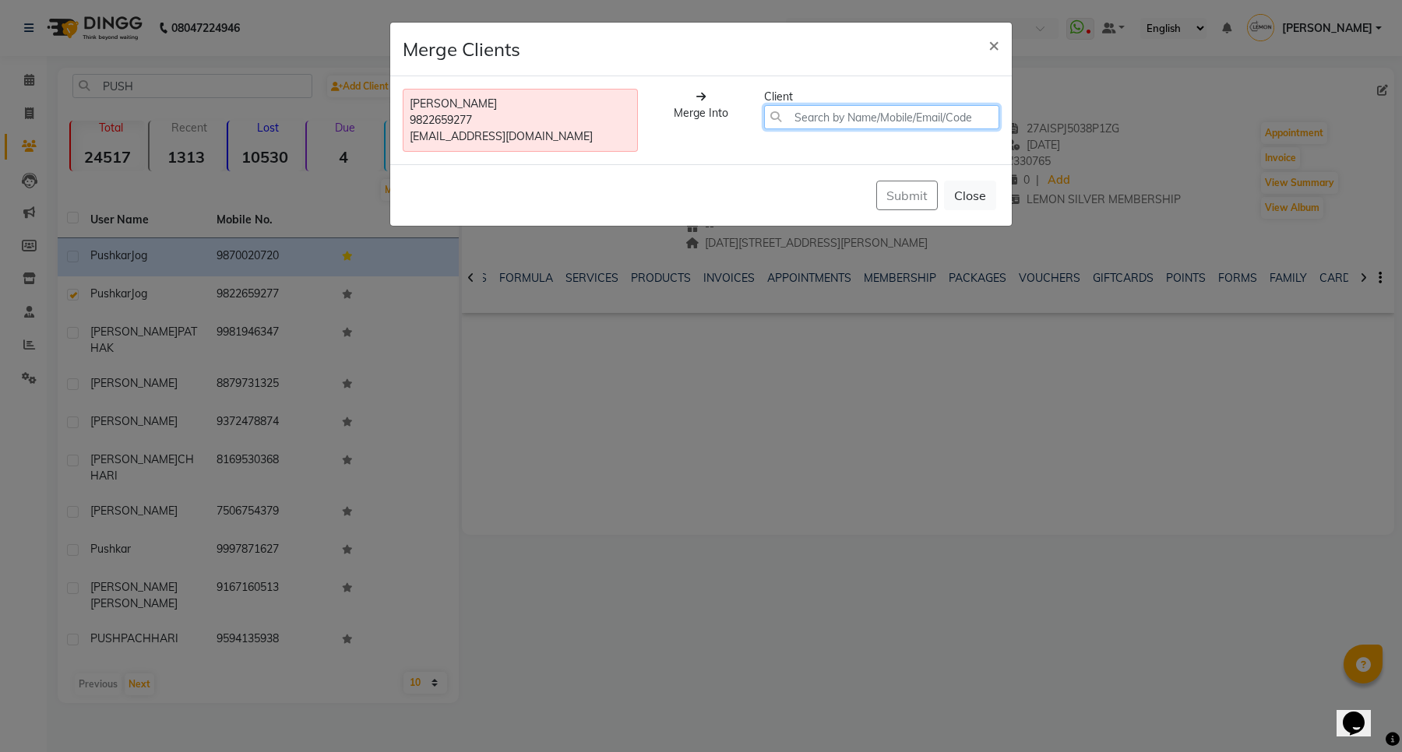
click at [818, 117] on input "text" at bounding box center [881, 117] width 235 height 24
paste input "9870020720"
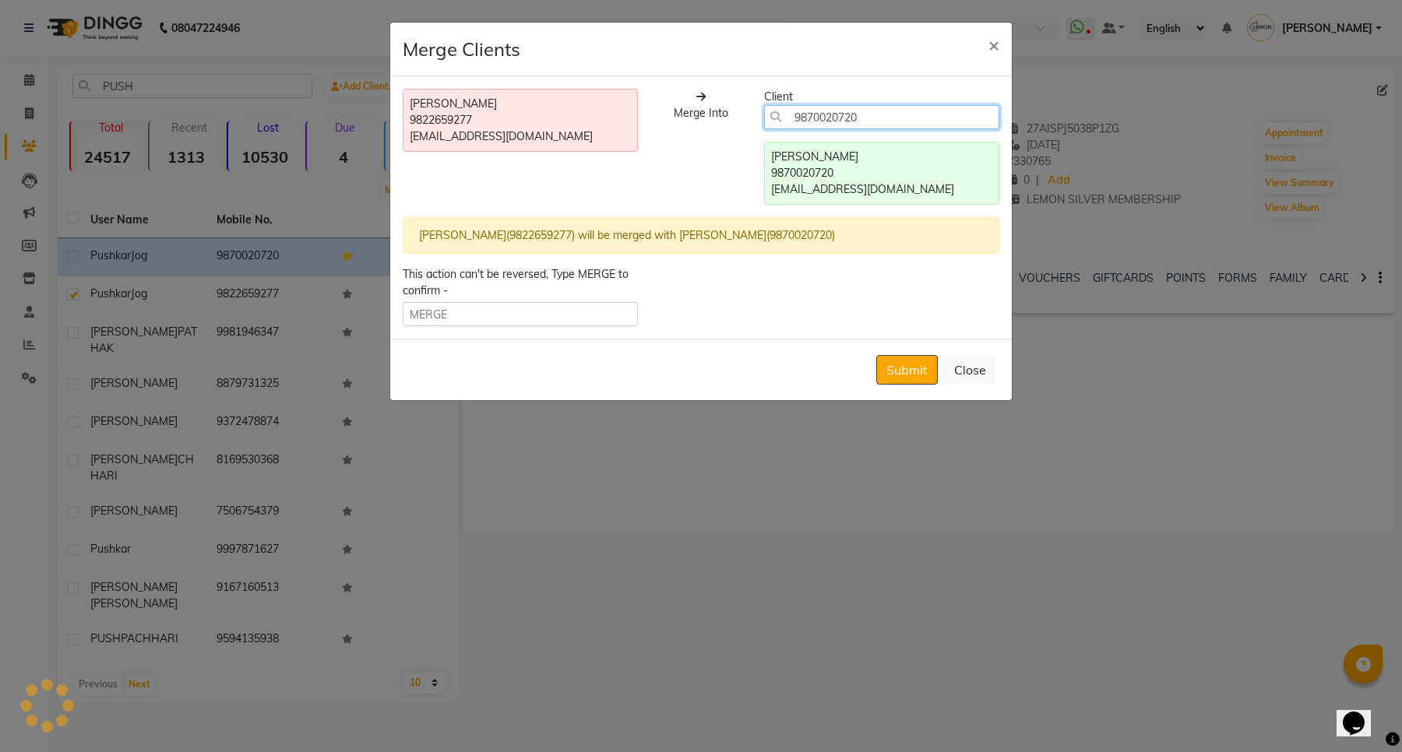
type input "9870020720"
click at [498, 318] on input "text" at bounding box center [520, 314] width 235 height 24
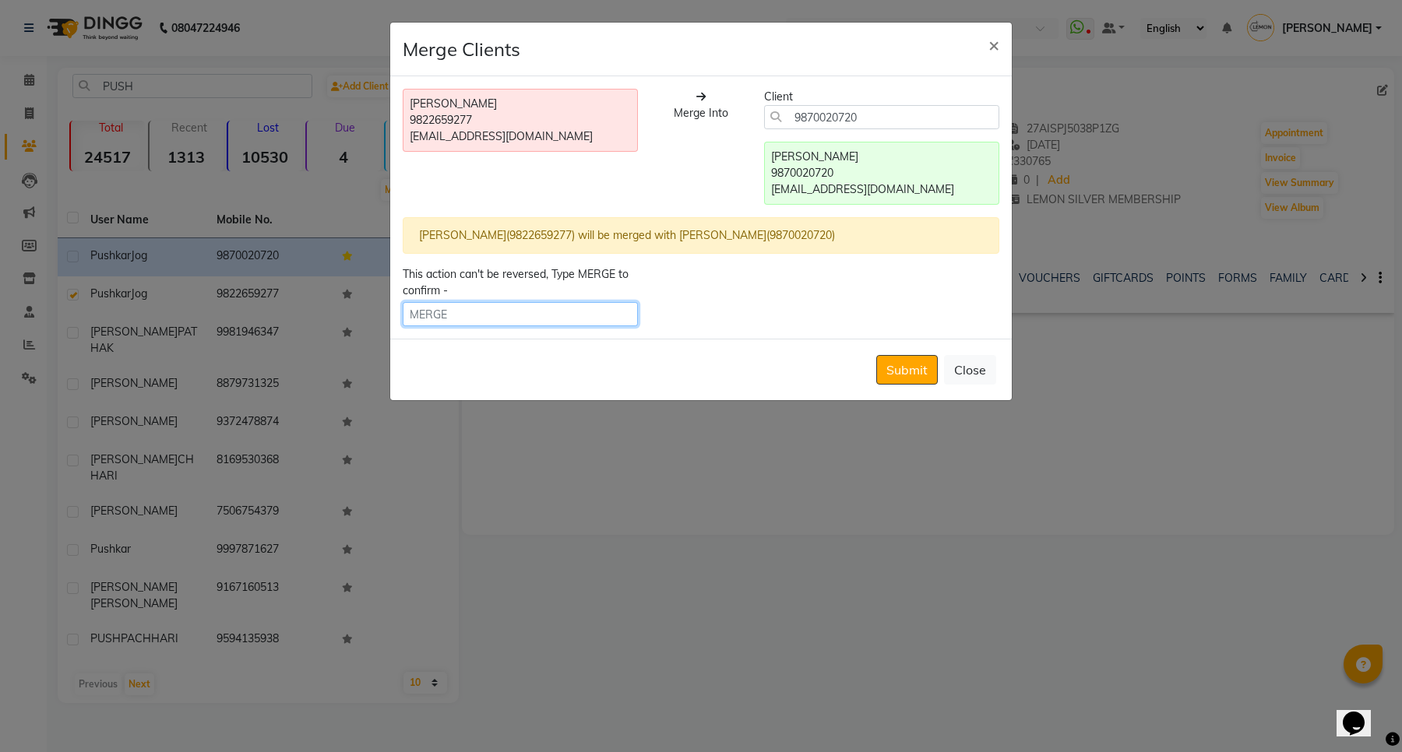
type input "m"
type input "MERGE"
click at [913, 368] on button "Submit" at bounding box center [907, 370] width 62 height 30
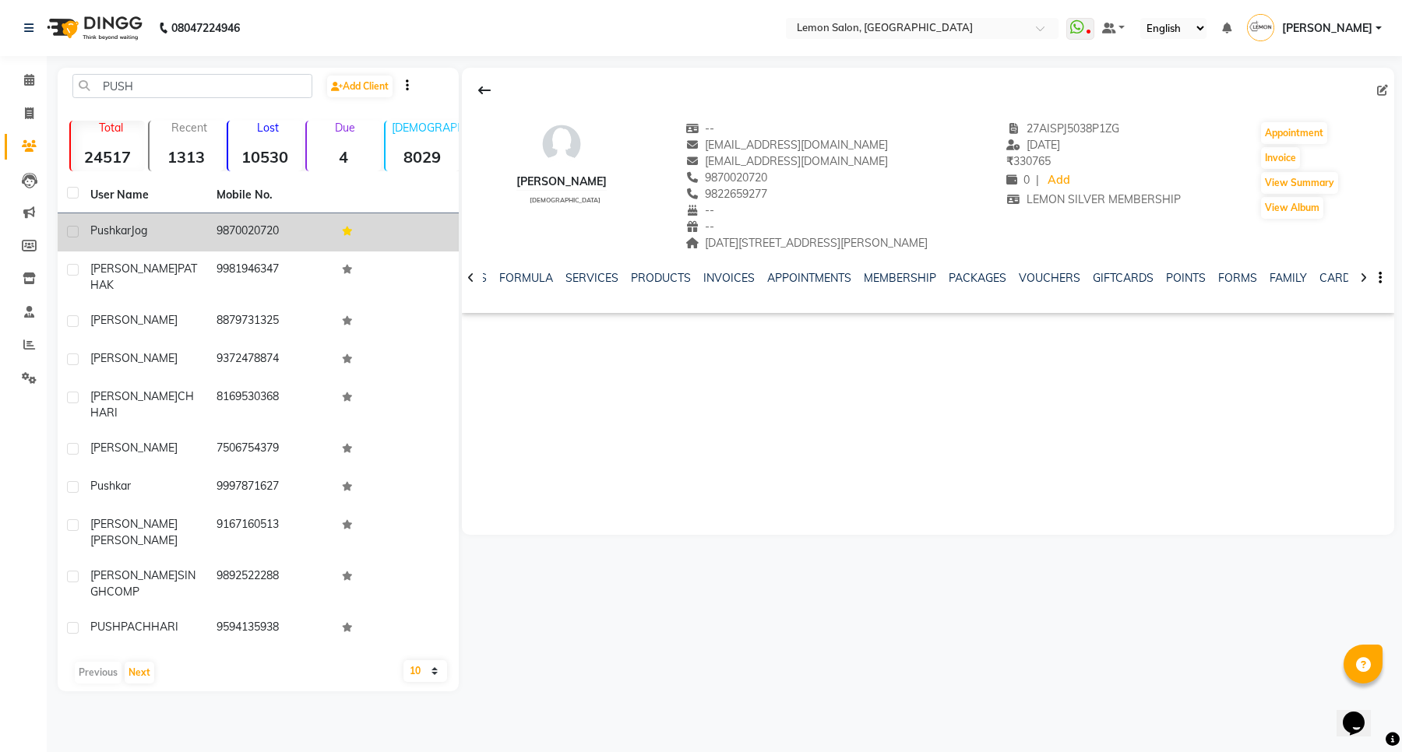
click at [201, 238] on td "Pushkar Jog" at bounding box center [144, 232] width 126 height 38
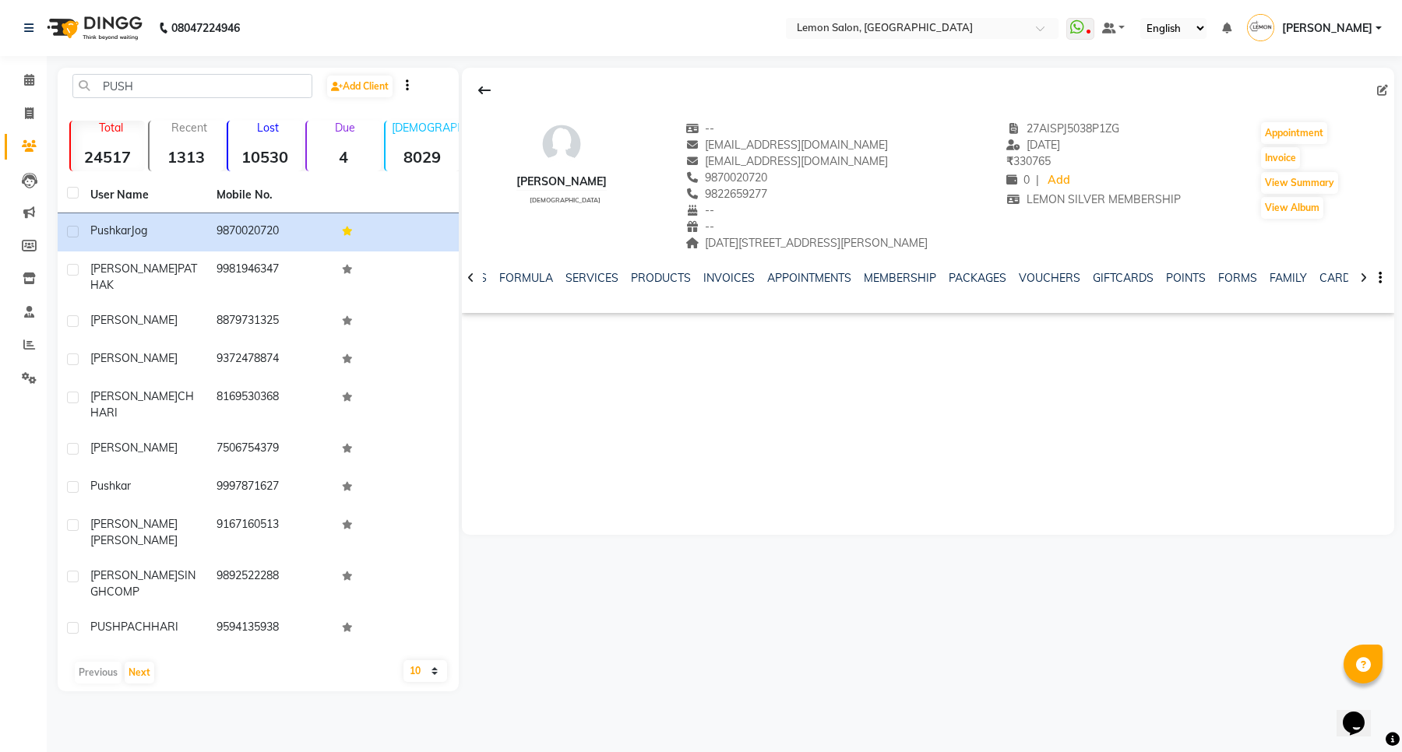
click at [598, 287] on div "NOTES FORMULA SERVICES PRODUCTS INVOICES APPOINTMENTS MEMBERSHIP PACKAGES VOUCH…" at bounding box center [909, 284] width 840 height 29
click at [590, 279] on link "SERVICES" at bounding box center [591, 278] width 53 height 14
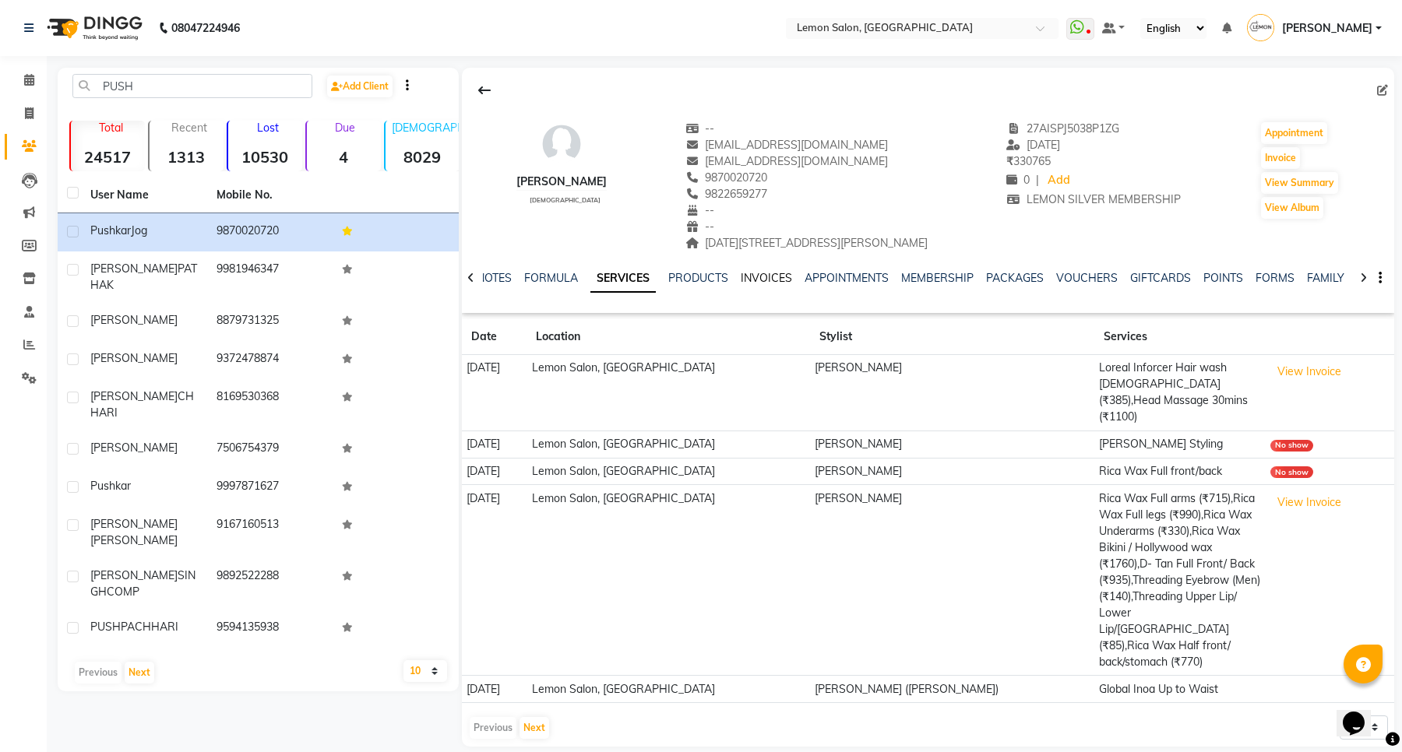
click at [765, 280] on link "INVOICES" at bounding box center [766, 278] width 51 height 14
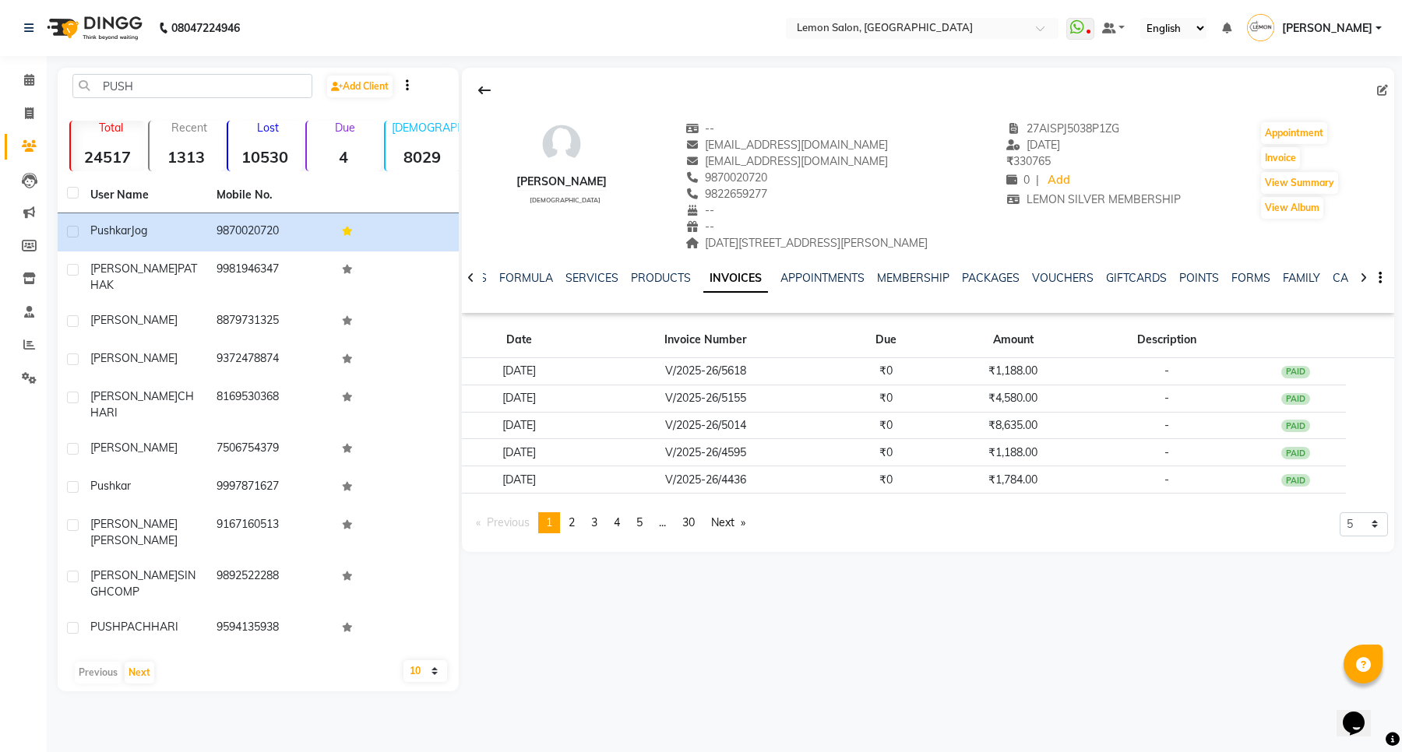
click at [343, 157] on strong "4" at bounding box center [344, 156] width 74 height 19
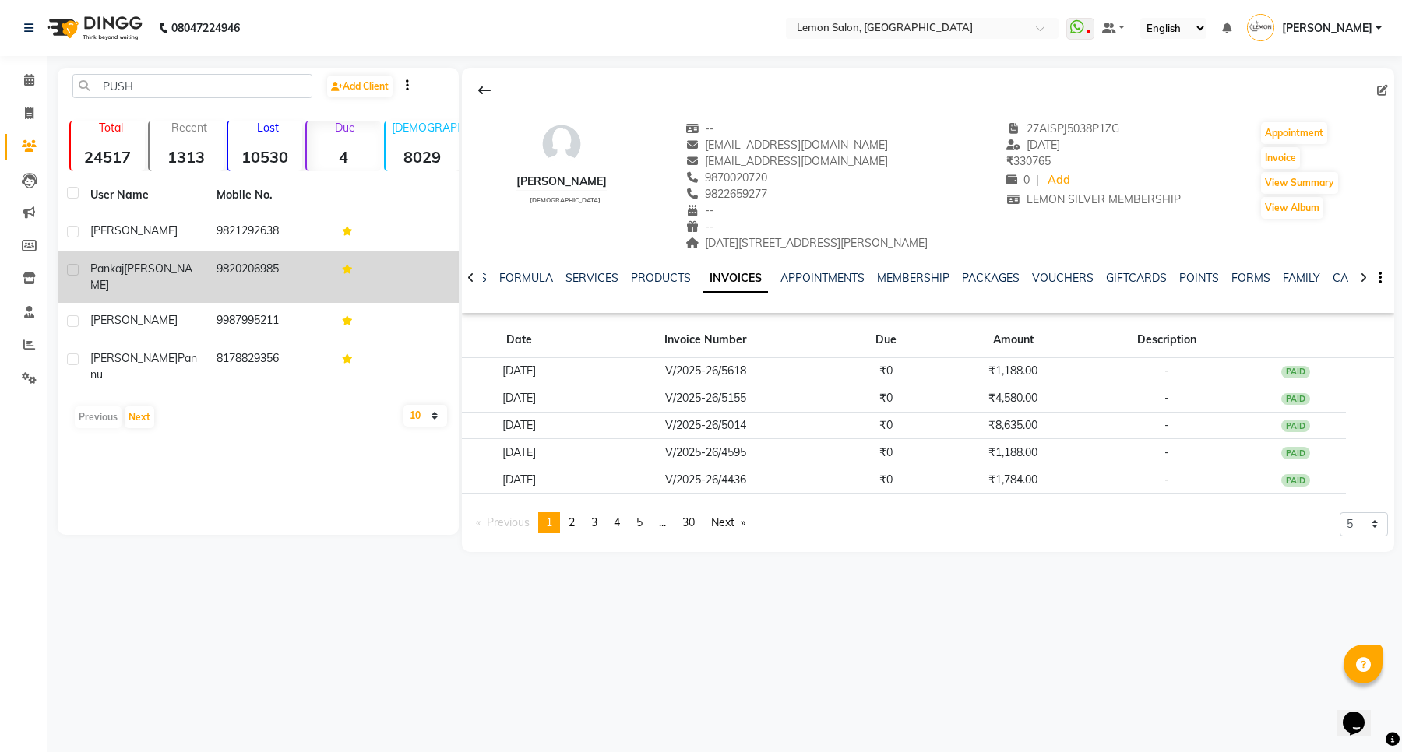
click at [249, 265] on td "9820206985" at bounding box center [270, 277] width 126 height 51
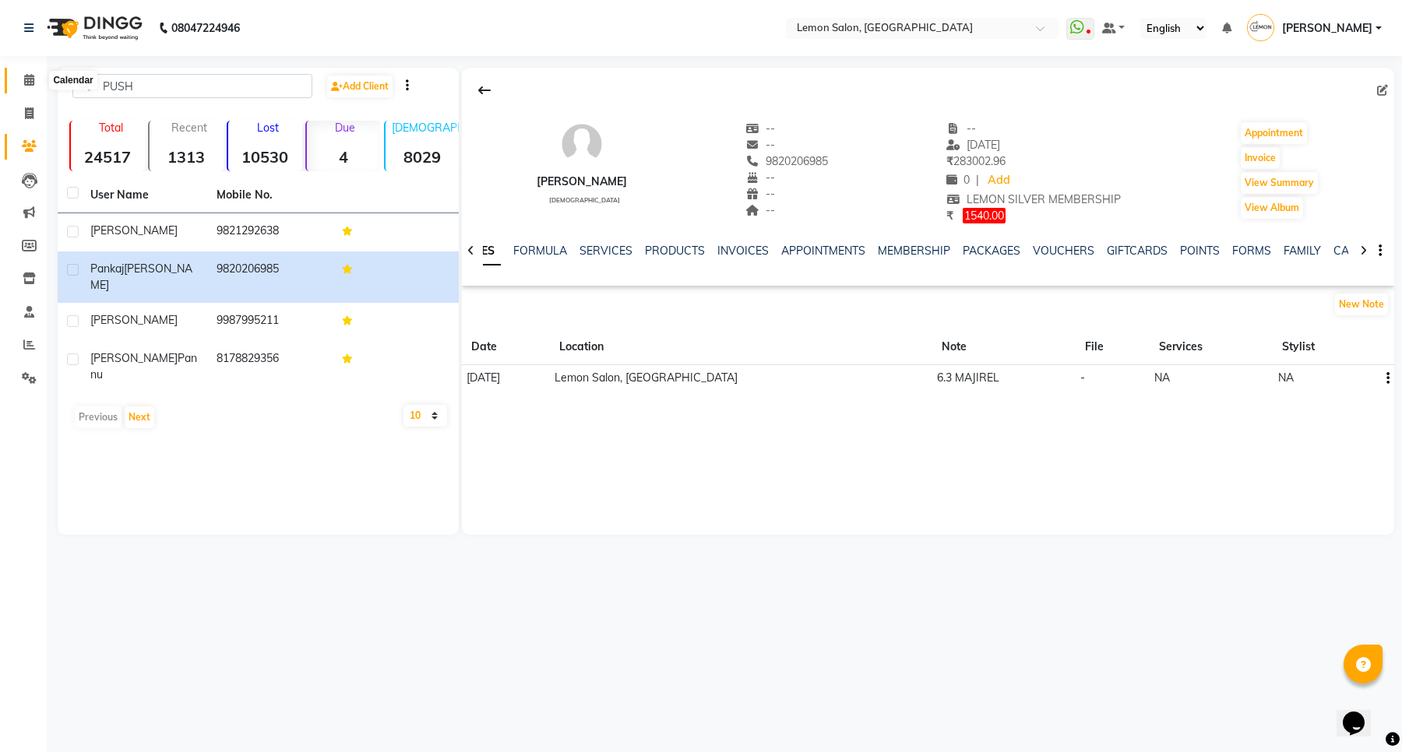
click at [26, 80] on icon at bounding box center [29, 80] width 10 height 12
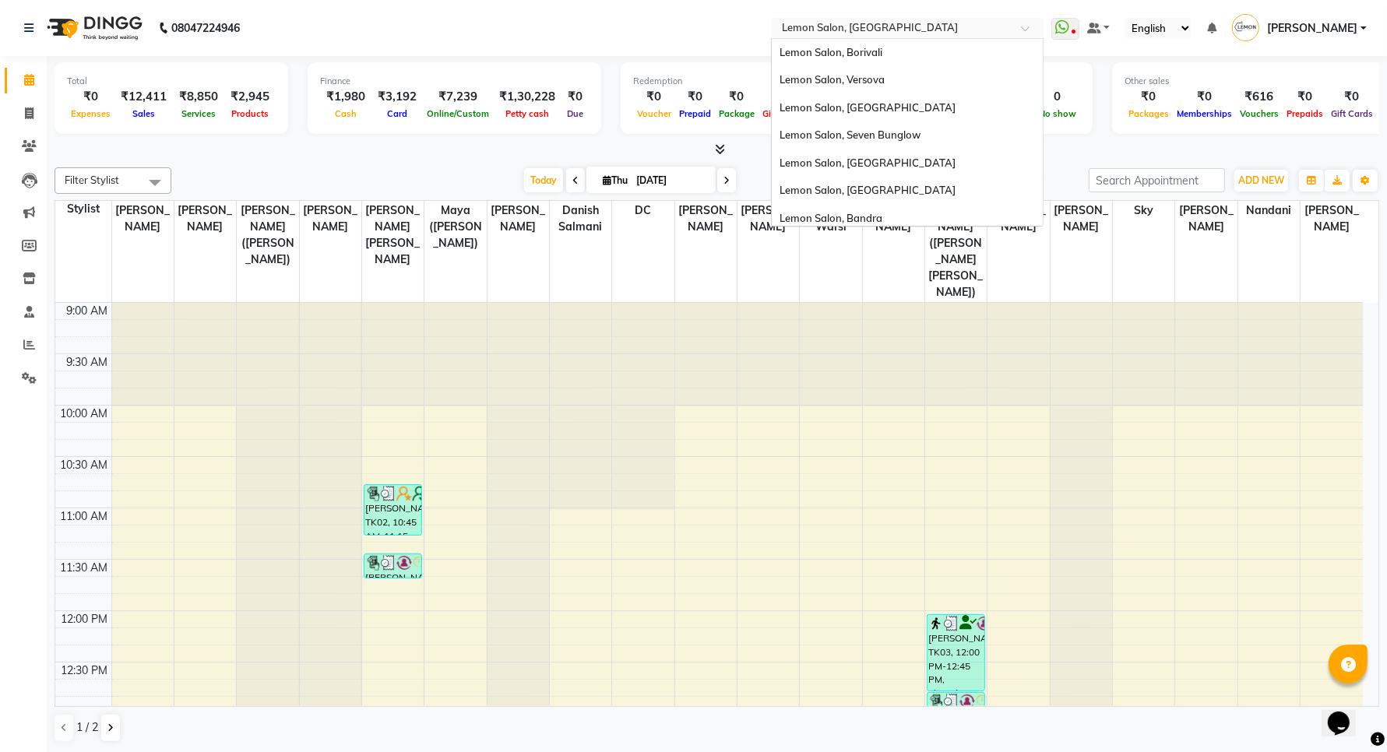
click at [880, 18] on div "Select Location × Lemon Salon, Oshiwara" at bounding box center [907, 28] width 273 height 21
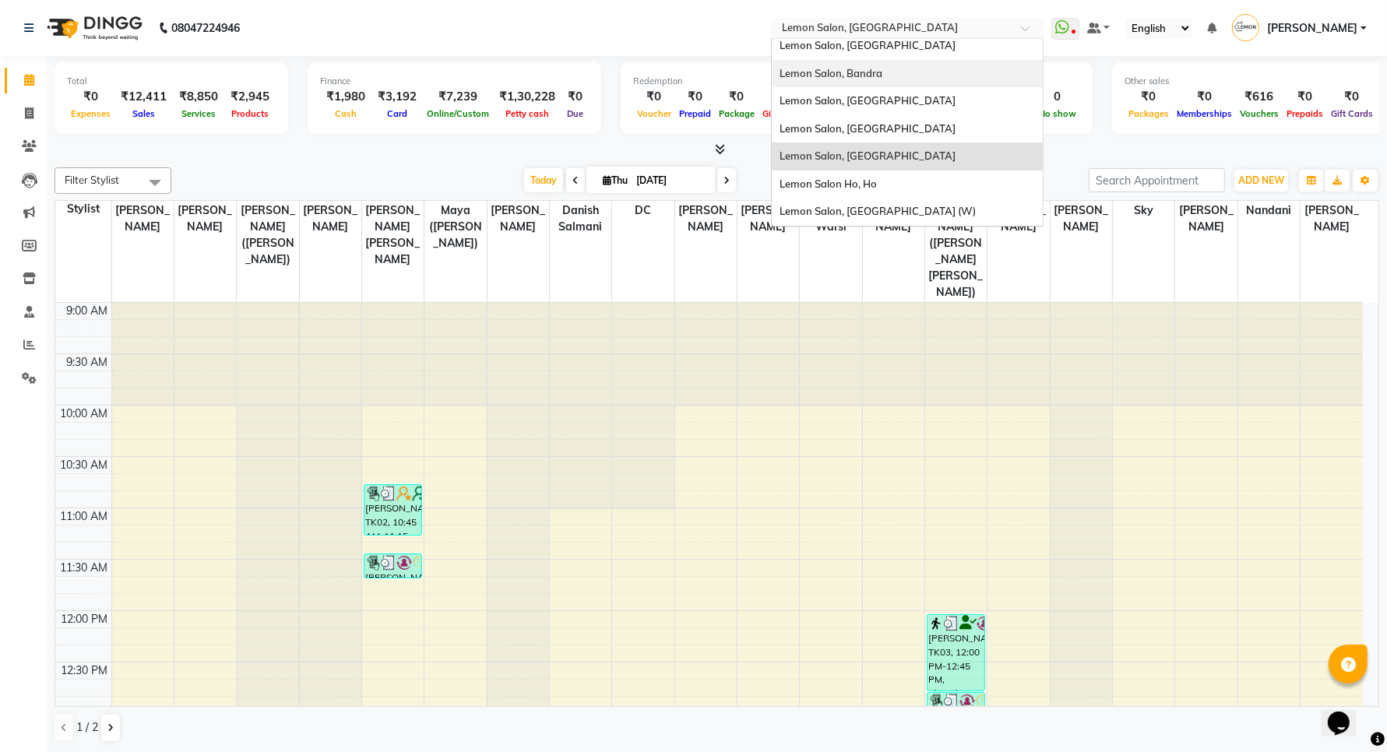
click at [898, 69] on div "Lemon Salon, Bandra" at bounding box center [907, 74] width 271 height 28
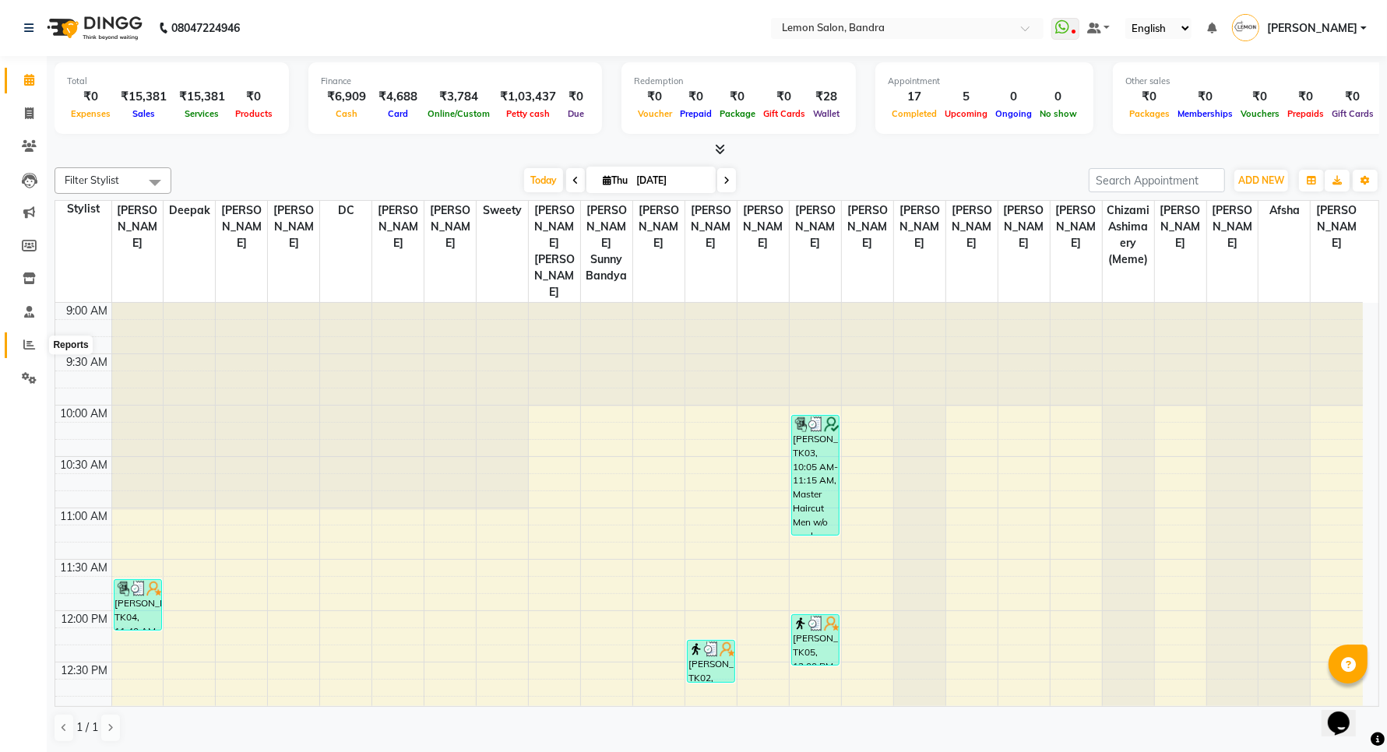
click at [27, 347] on icon at bounding box center [29, 345] width 12 height 12
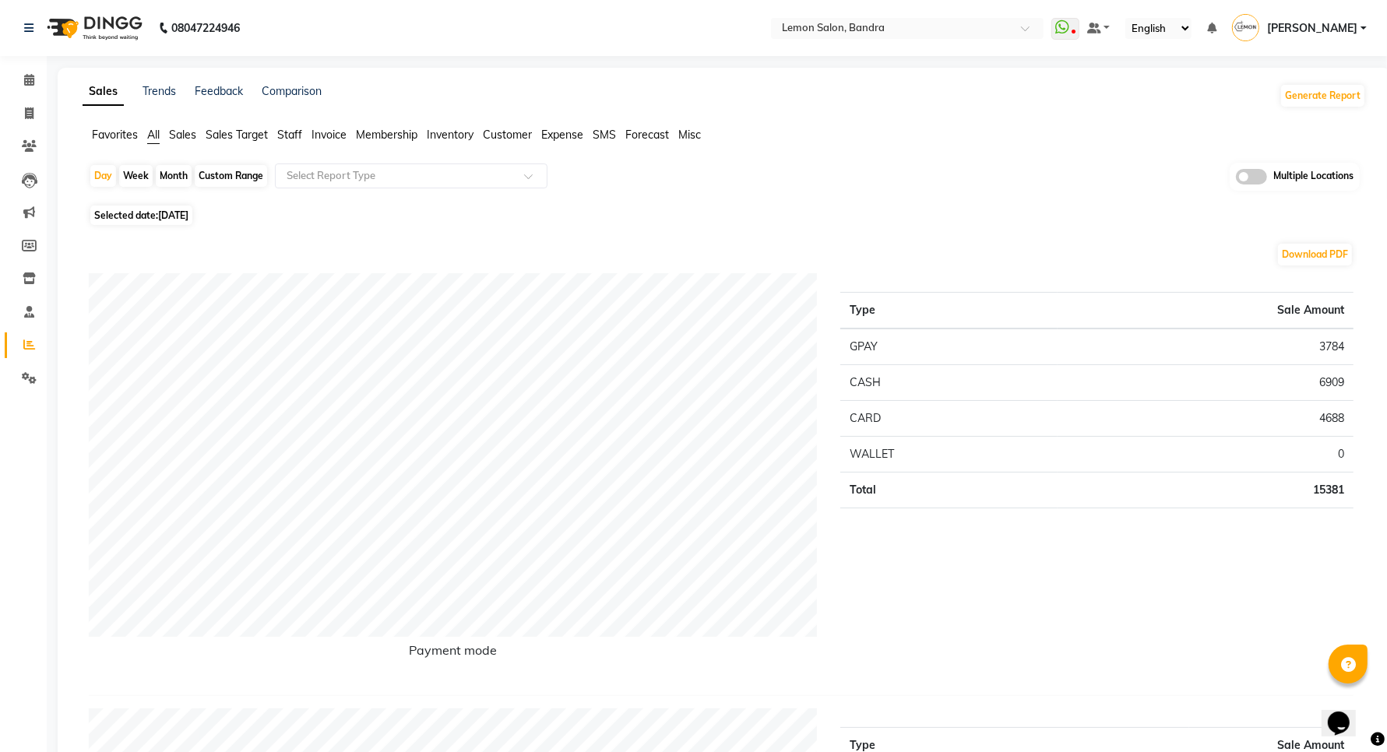
click at [176, 165] on div "Month" at bounding box center [174, 176] width 36 height 22
select select "9"
select select "2025"
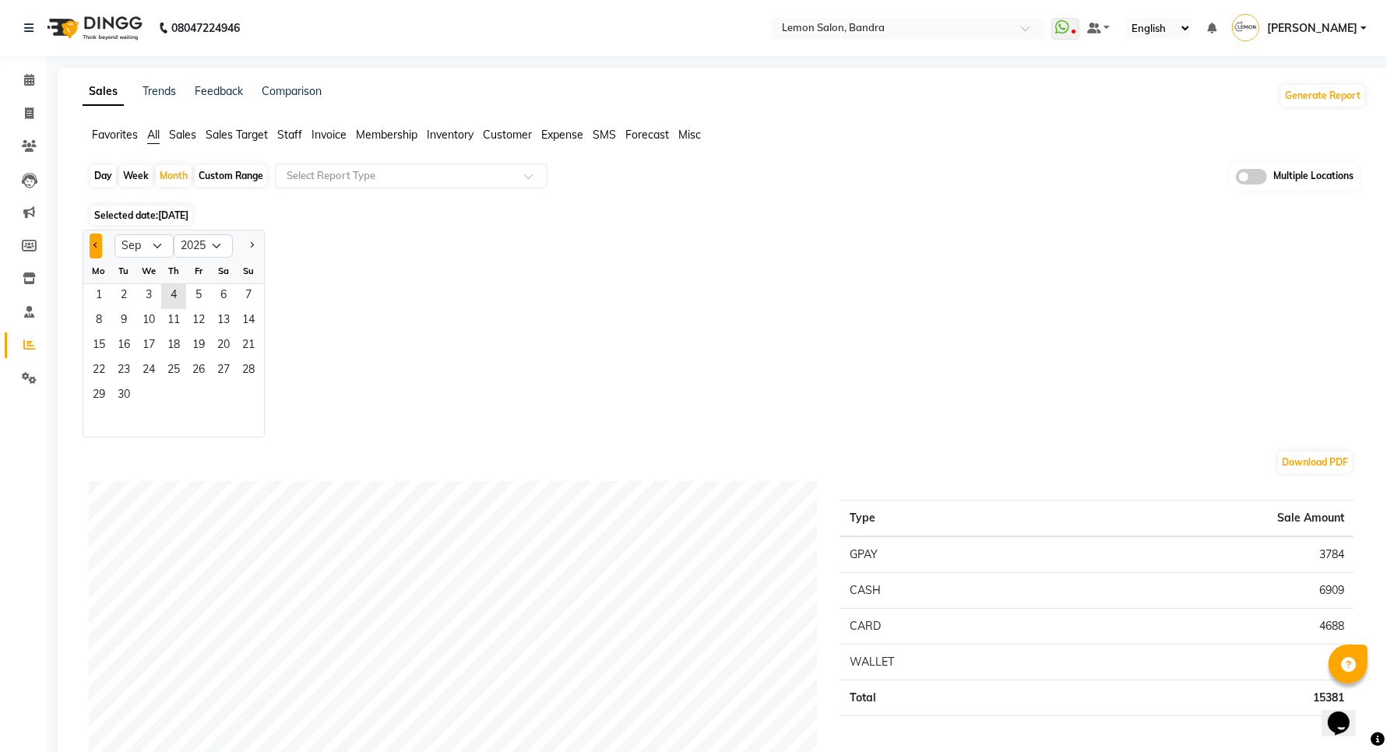
click at [97, 240] on button "Previous month" at bounding box center [96, 246] width 12 height 25
select select "8"
click at [199, 291] on span "1" at bounding box center [198, 296] width 25 height 25
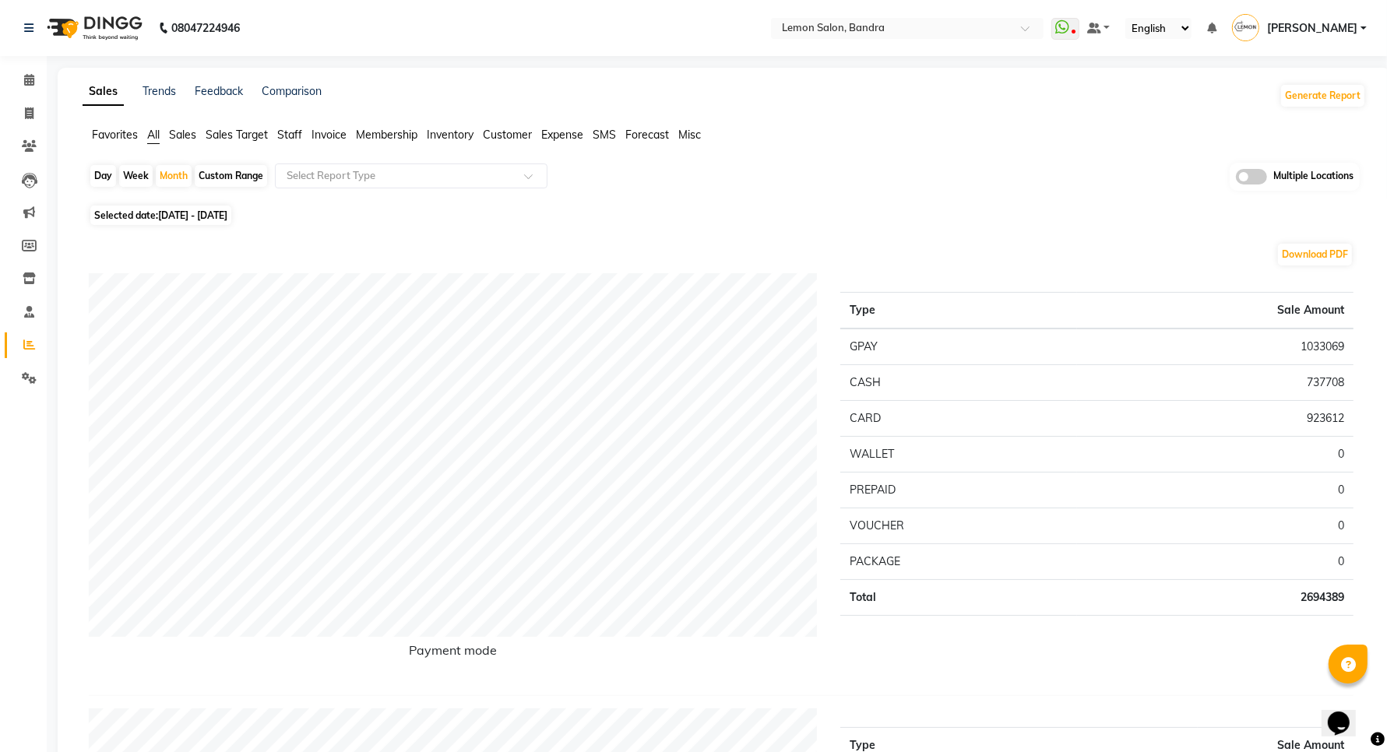
click at [578, 129] on span "Expense" at bounding box center [562, 135] width 42 height 14
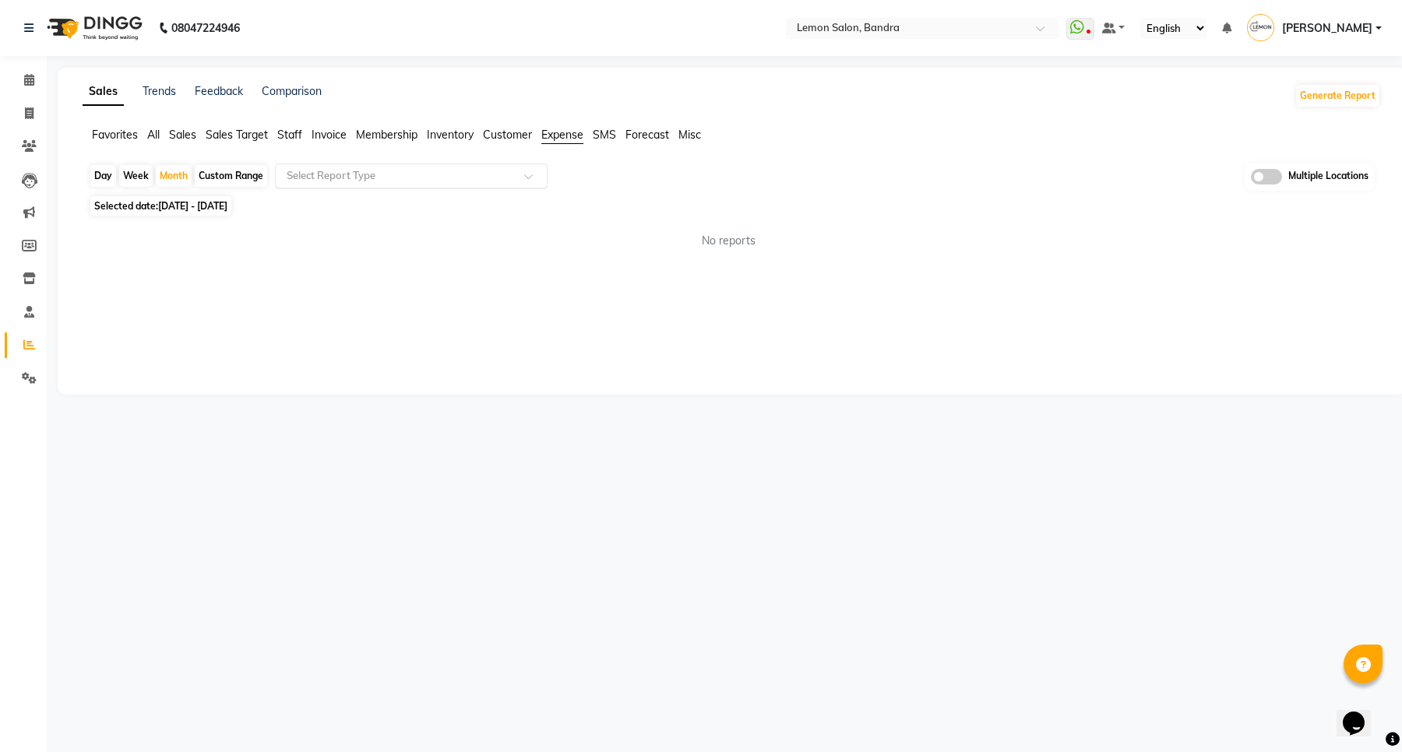
click at [450, 170] on input "text" at bounding box center [395, 176] width 224 height 16
click at [407, 239] on div "Expense" at bounding box center [411, 235] width 271 height 31
select select "full_report"
select select "csv"
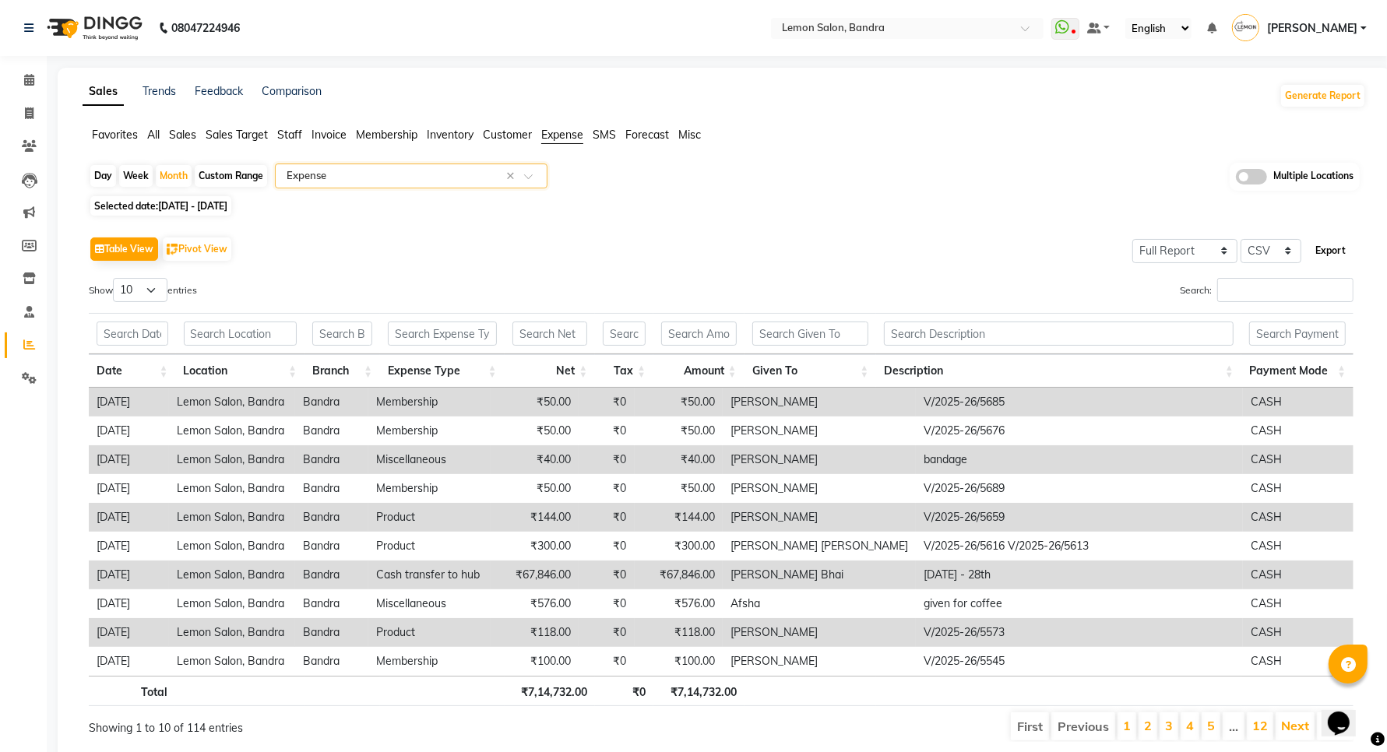
click at [1336, 252] on button "Export" at bounding box center [1330, 251] width 43 height 26
click at [171, 170] on div "Month" at bounding box center [174, 176] width 36 height 22
select select "8"
select select "2025"
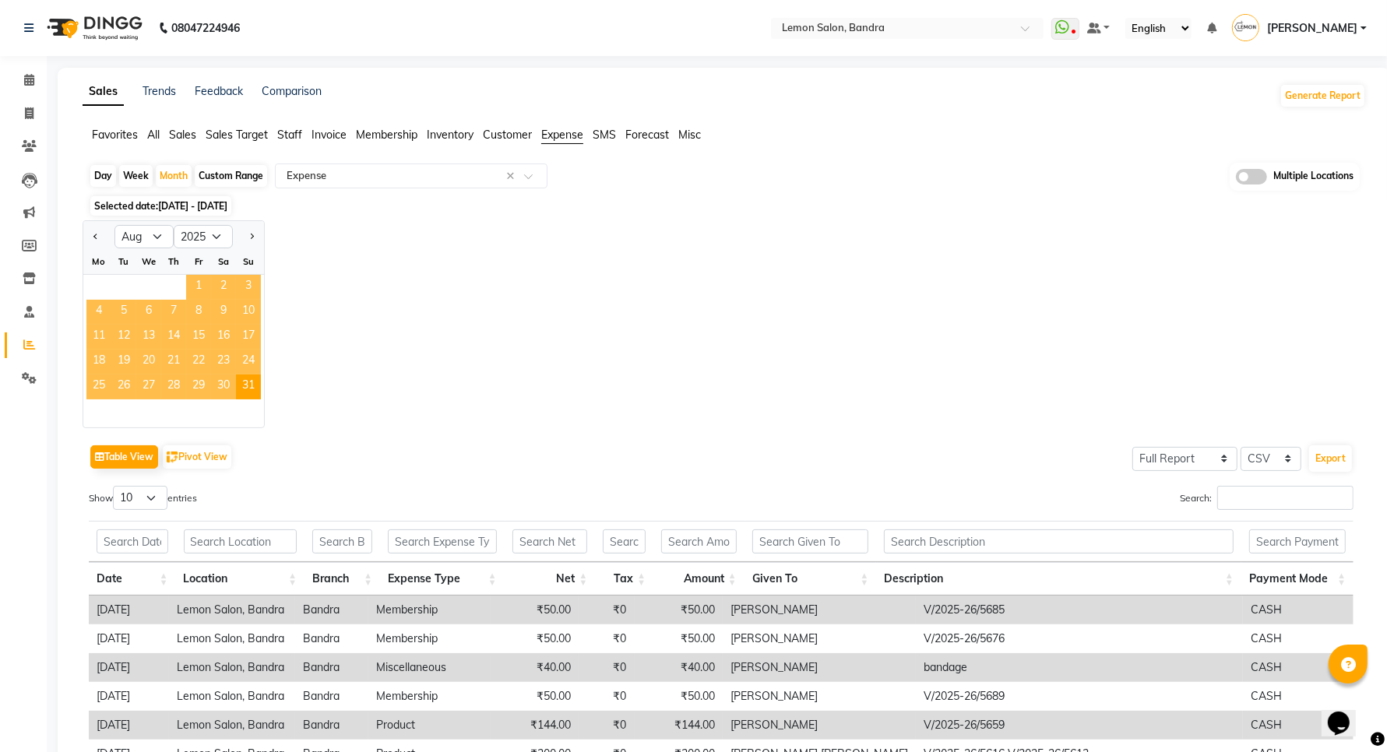
click at [207, 280] on span "1" at bounding box center [198, 287] width 25 height 25
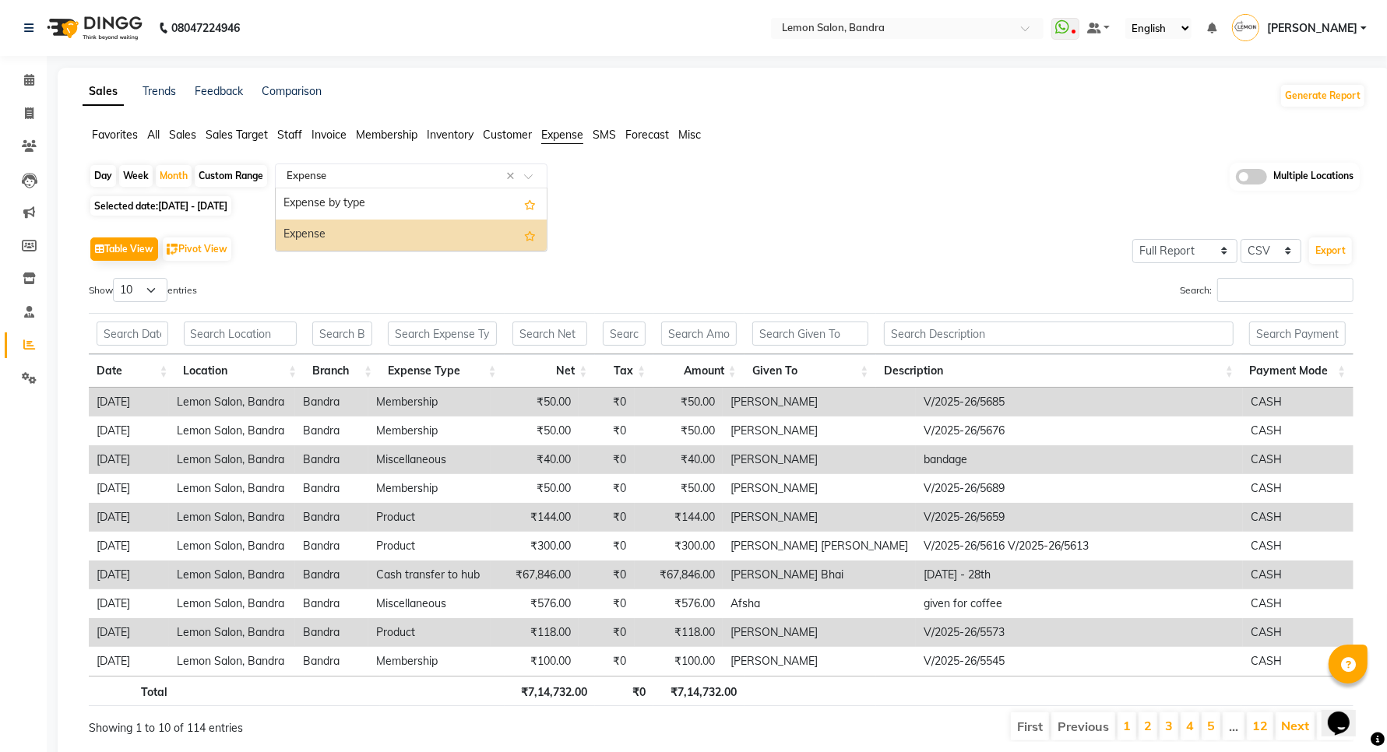
click at [337, 180] on input "text" at bounding box center [395, 176] width 224 height 16
click at [157, 135] on span "All" at bounding box center [153, 135] width 12 height 14
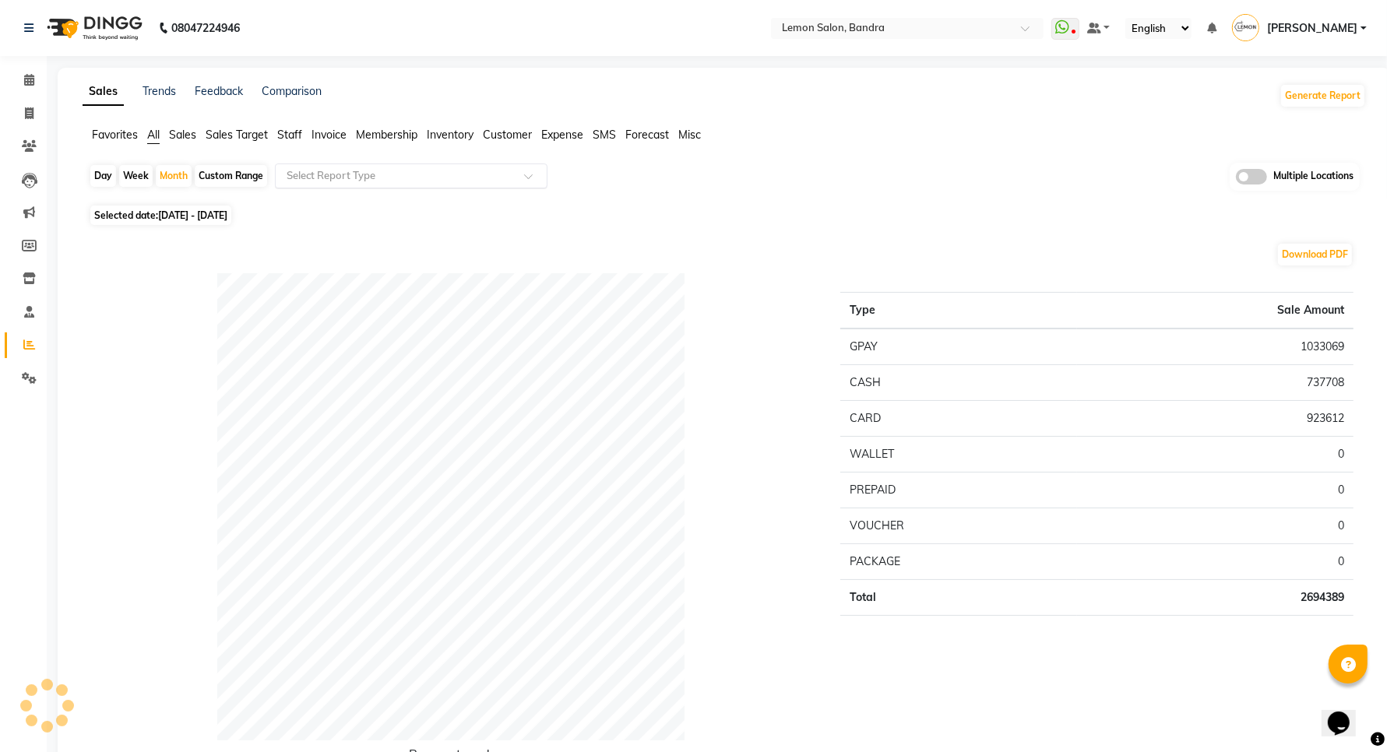
click at [339, 173] on input "text" at bounding box center [395, 176] width 224 height 16
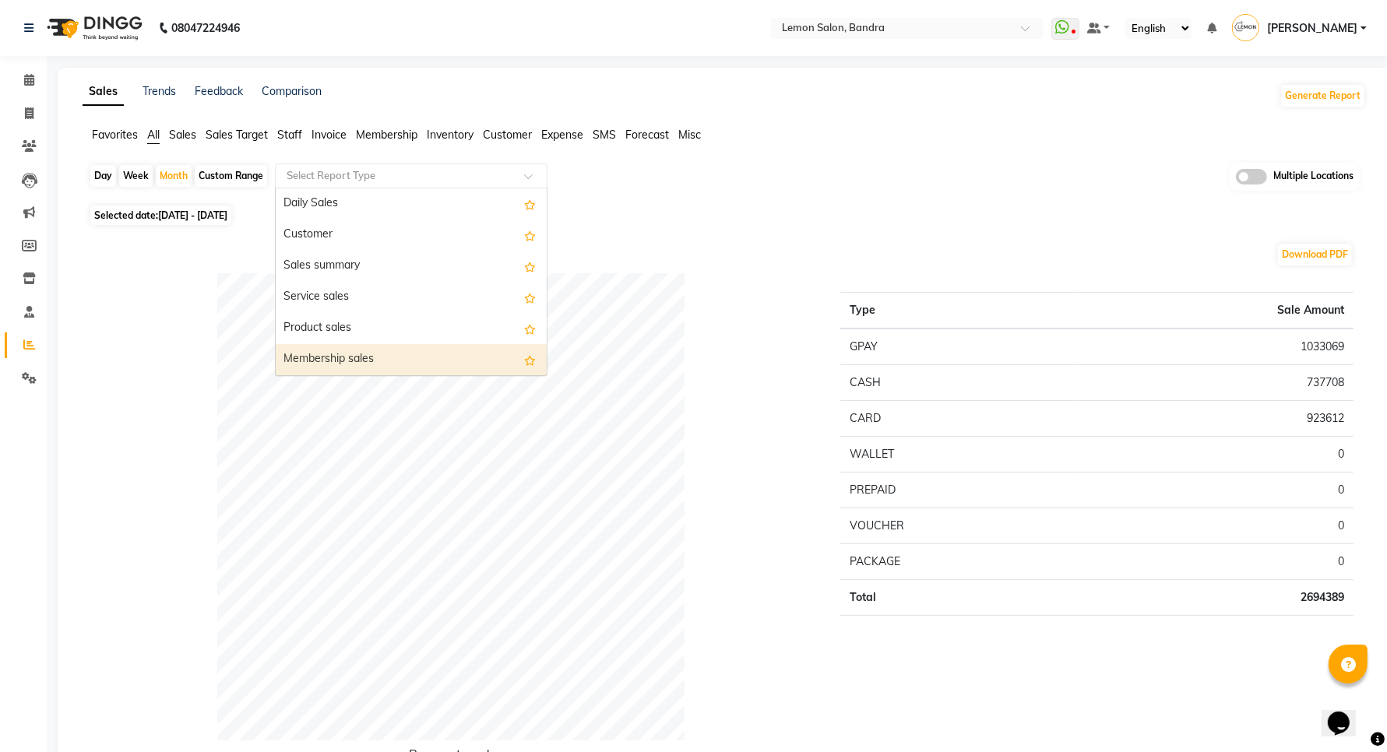
click at [333, 353] on div "Membership sales" at bounding box center [411, 359] width 271 height 31
select select "full_report"
select select "csv"
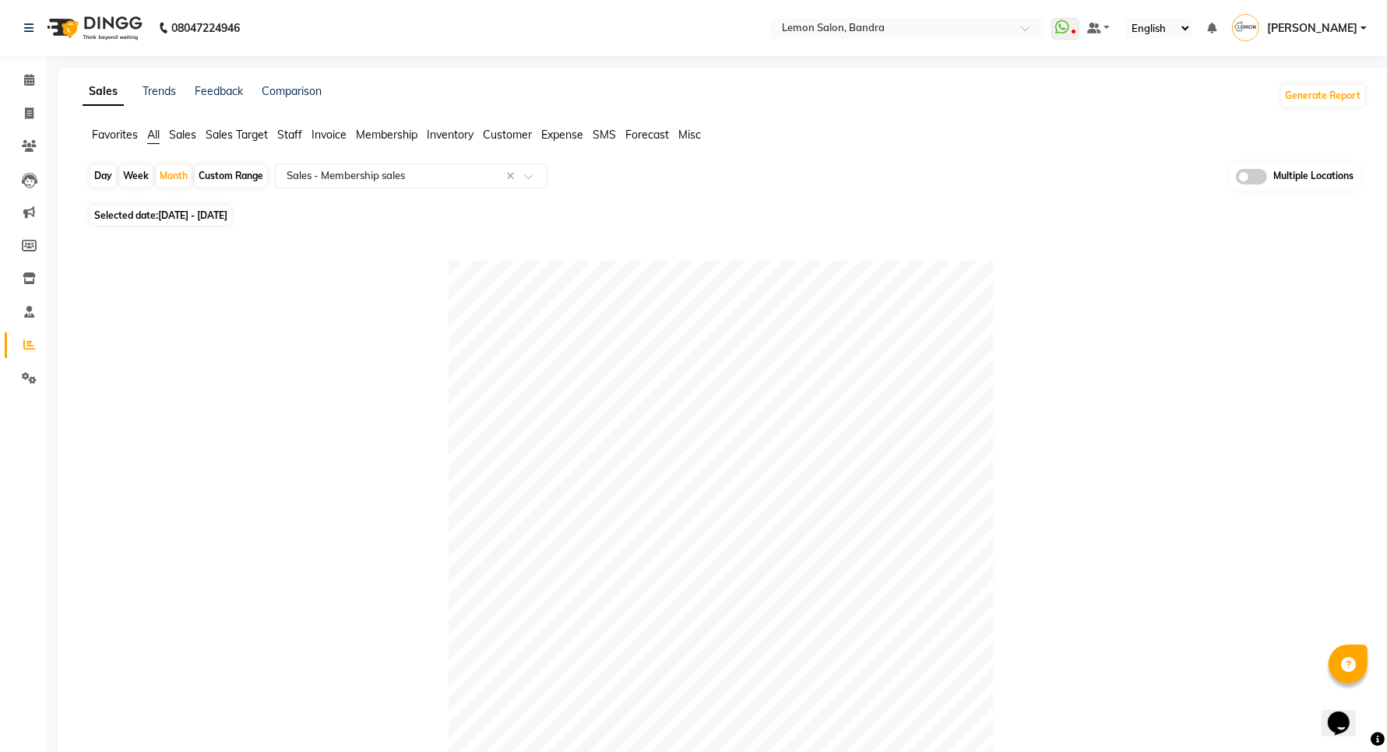
click at [287, 134] on span "Staff" at bounding box center [289, 135] width 25 height 14
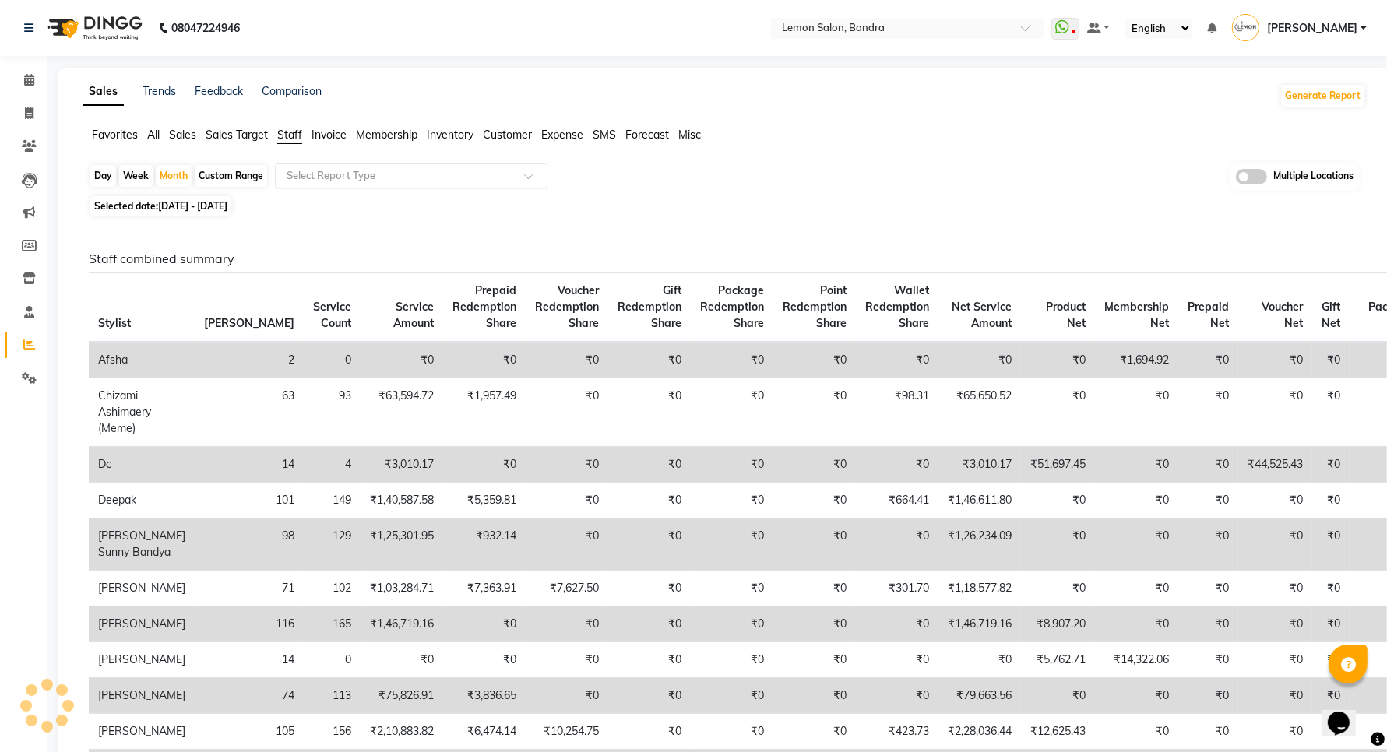
click at [319, 183] on input "text" at bounding box center [395, 176] width 224 height 16
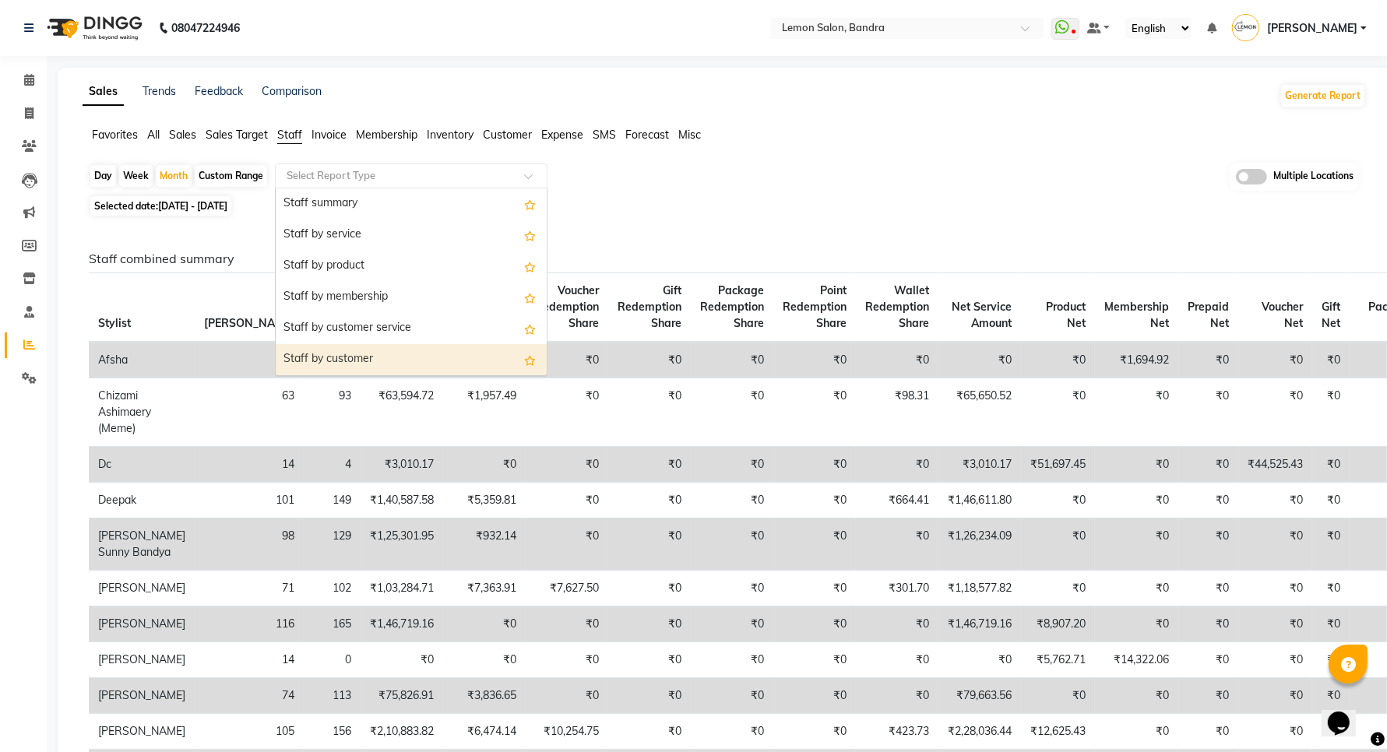
click at [328, 349] on div "Staff by customer" at bounding box center [411, 359] width 271 height 31
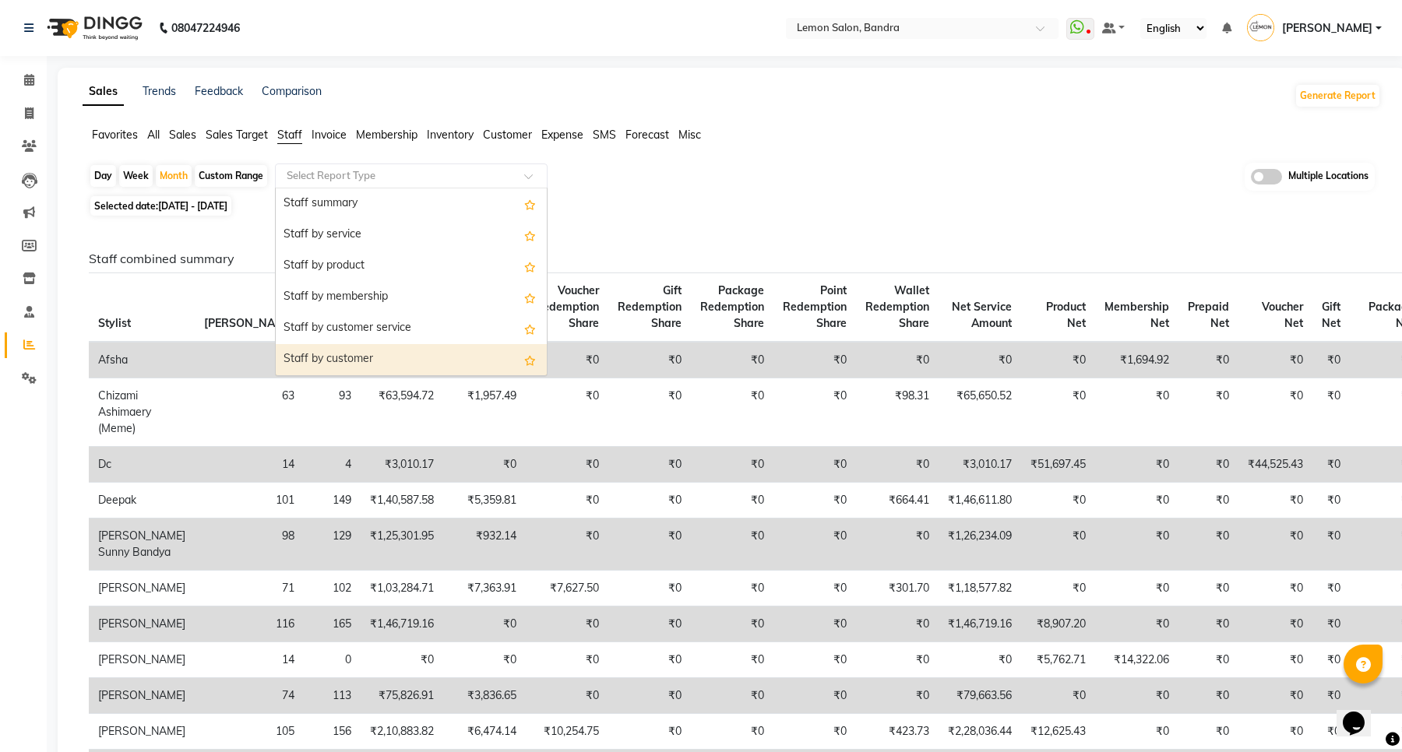
select select "full_report"
select select "csv"
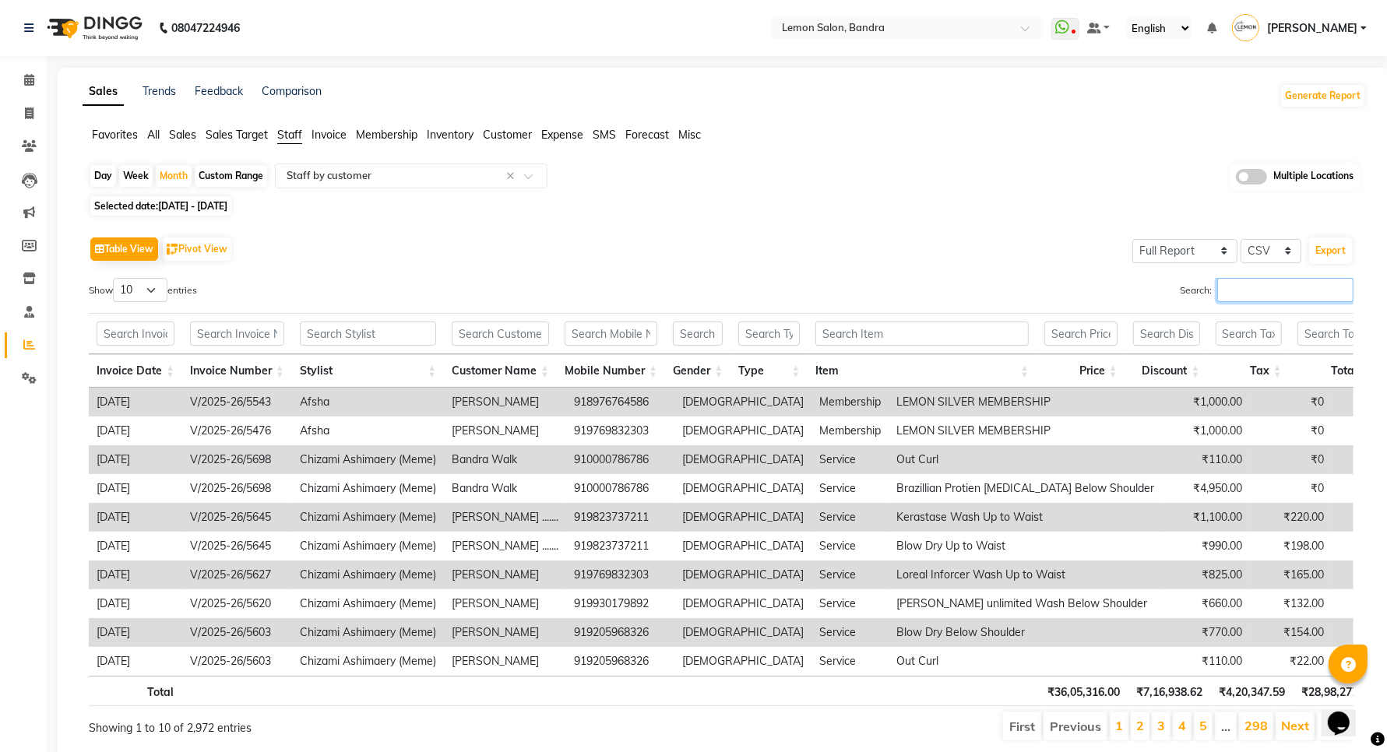
click at [1245, 294] on input "Search:" at bounding box center [1285, 290] width 136 height 24
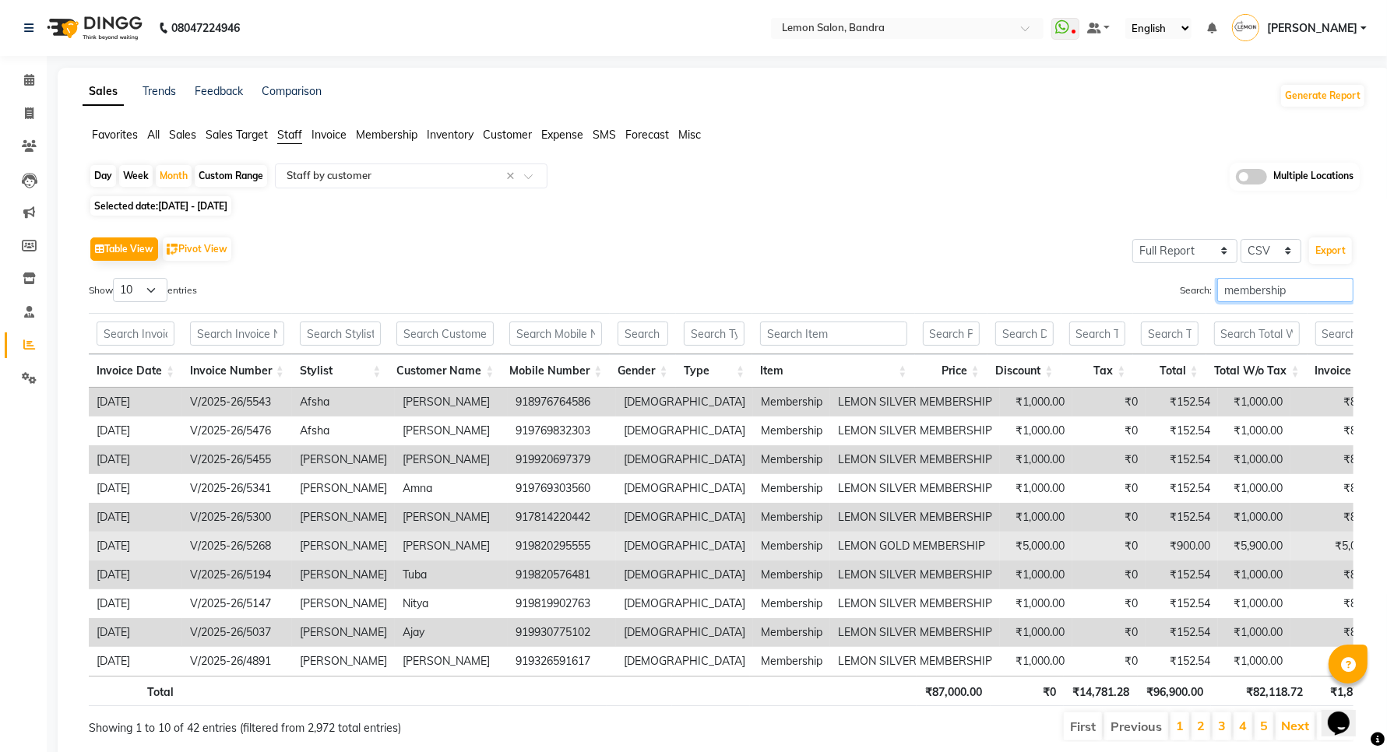
scroll to position [72, 0]
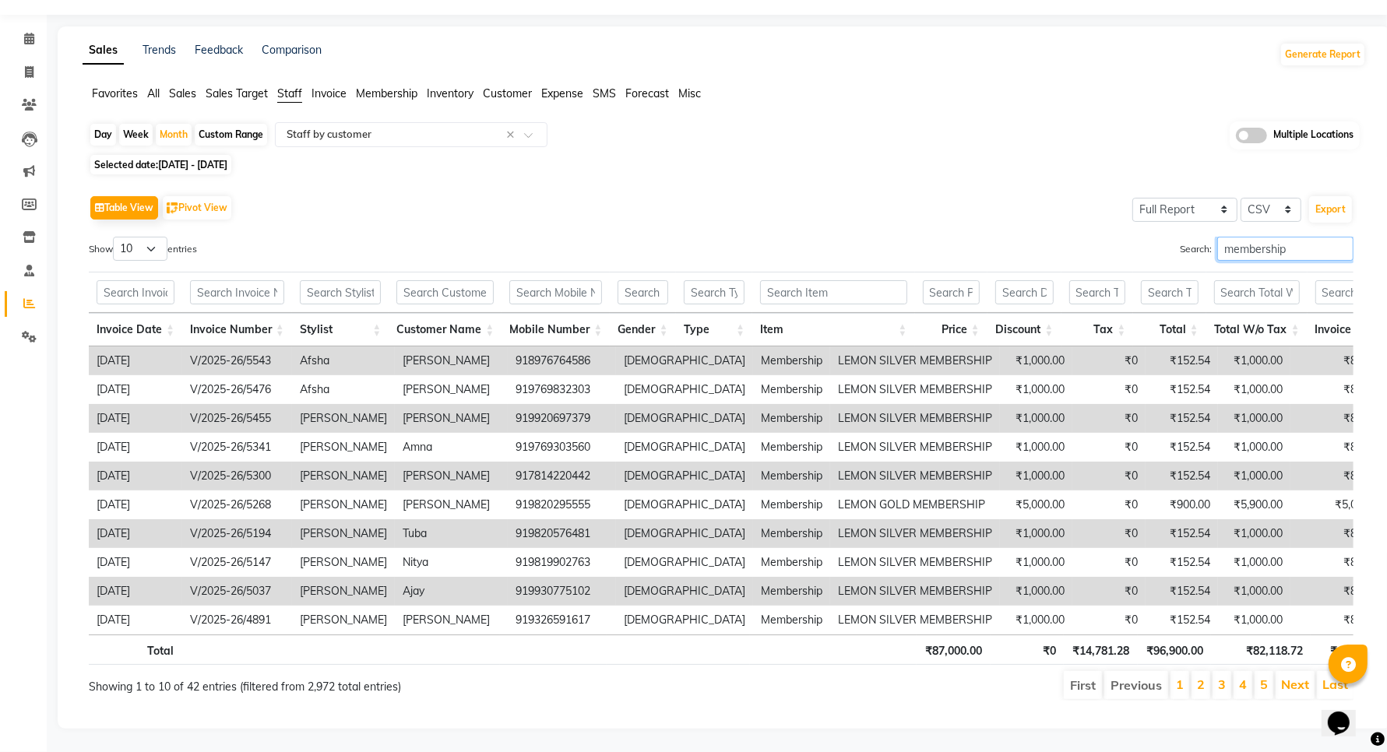
type input "membership"
click at [142, 237] on select "10 25 50 100" at bounding box center [140, 249] width 55 height 24
select select "100"
click at [115, 237] on select "10 25 50 100" at bounding box center [140, 249] width 55 height 24
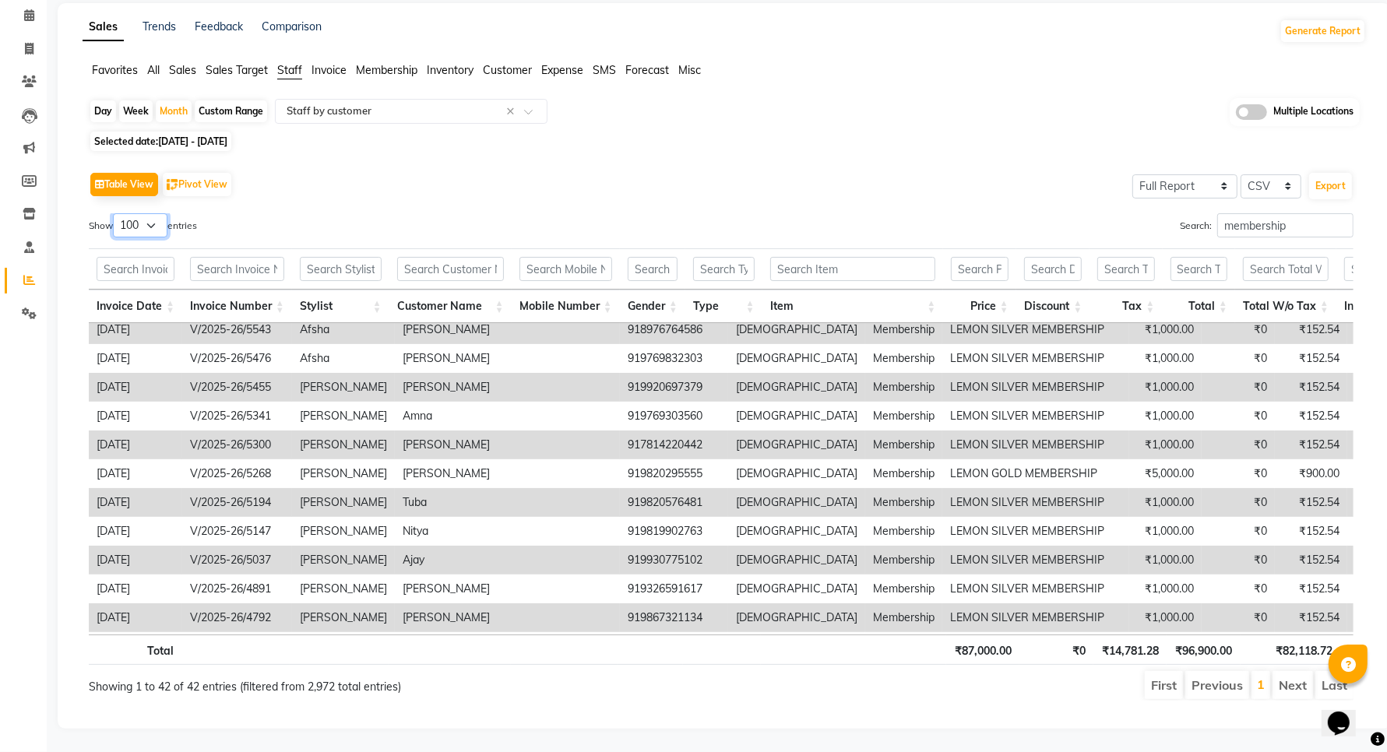
scroll to position [0, 0]
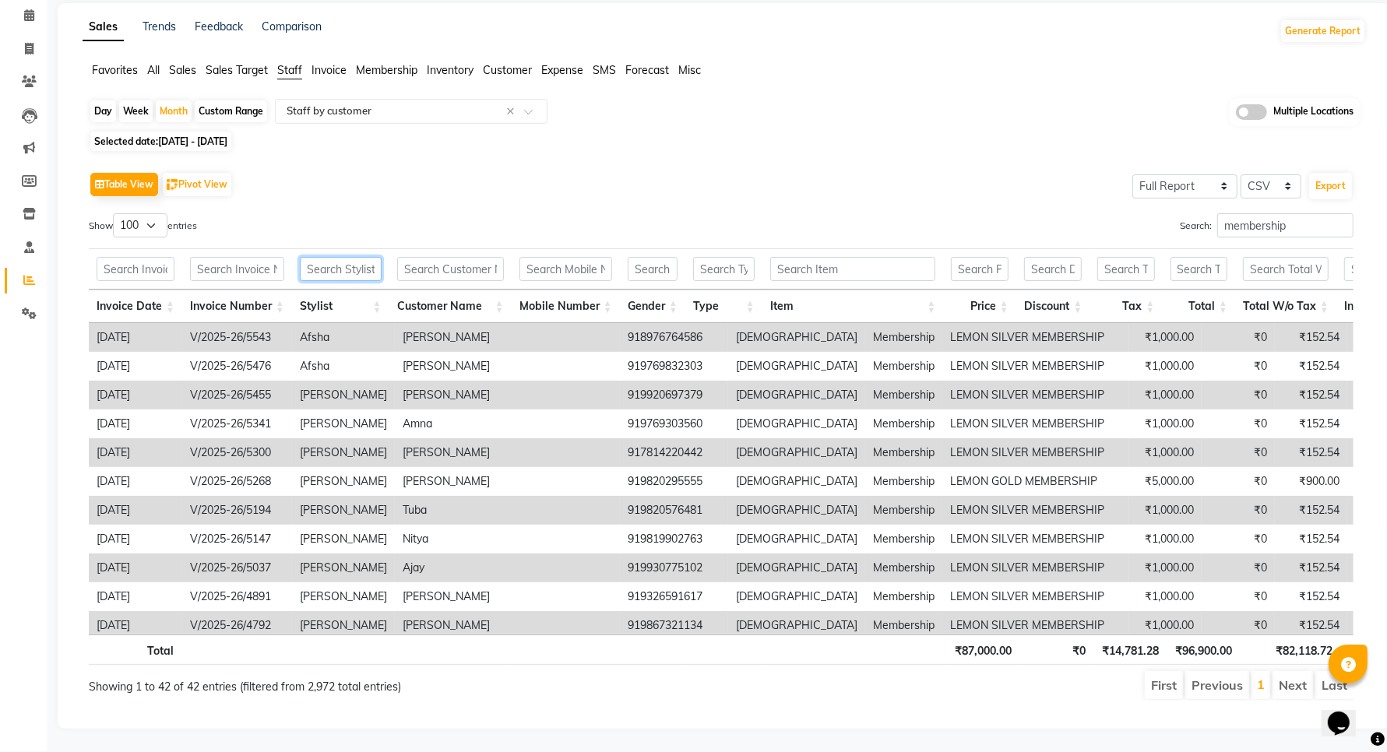
click at [343, 267] on input "text" at bounding box center [341, 269] width 82 height 24
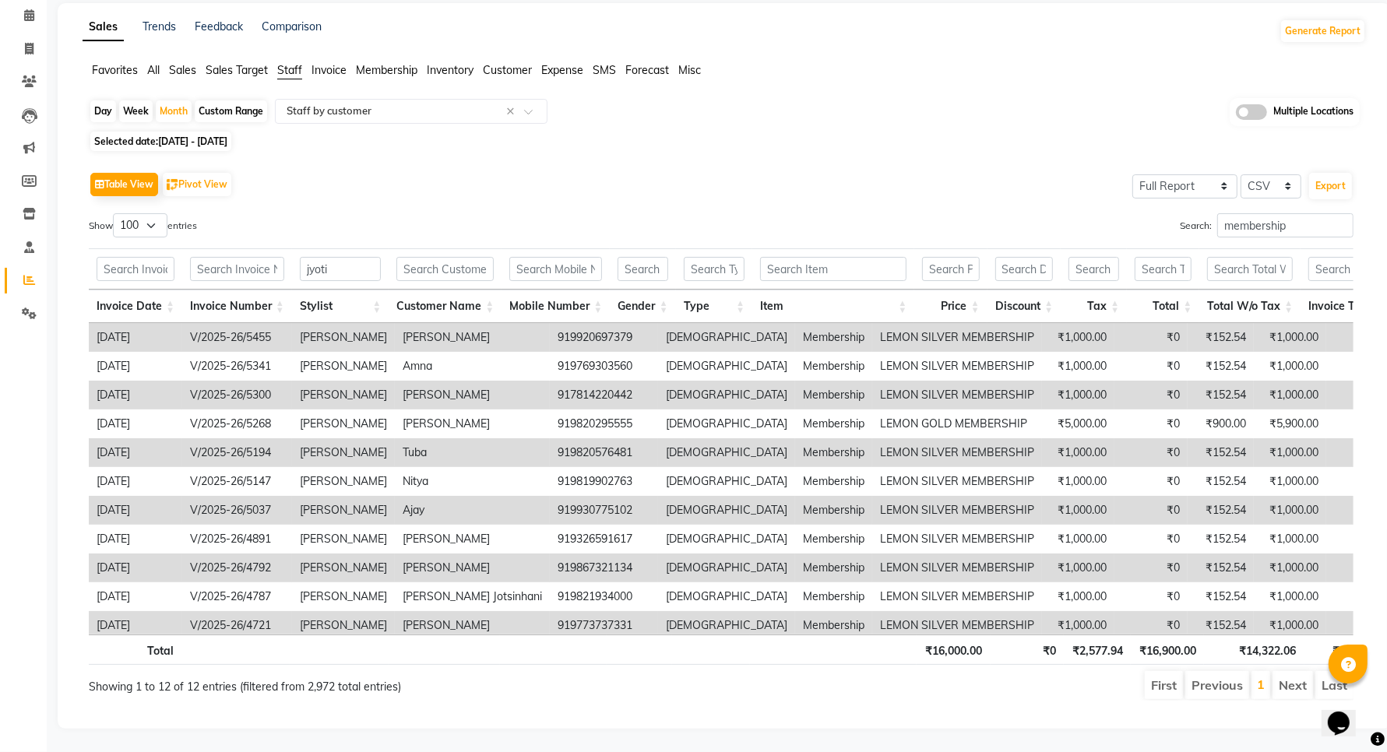
click at [976, 294] on th "Price" at bounding box center [950, 306] width 72 height 33
click at [169, 290] on th "Invoice Date" at bounding box center [135, 306] width 93 height 33
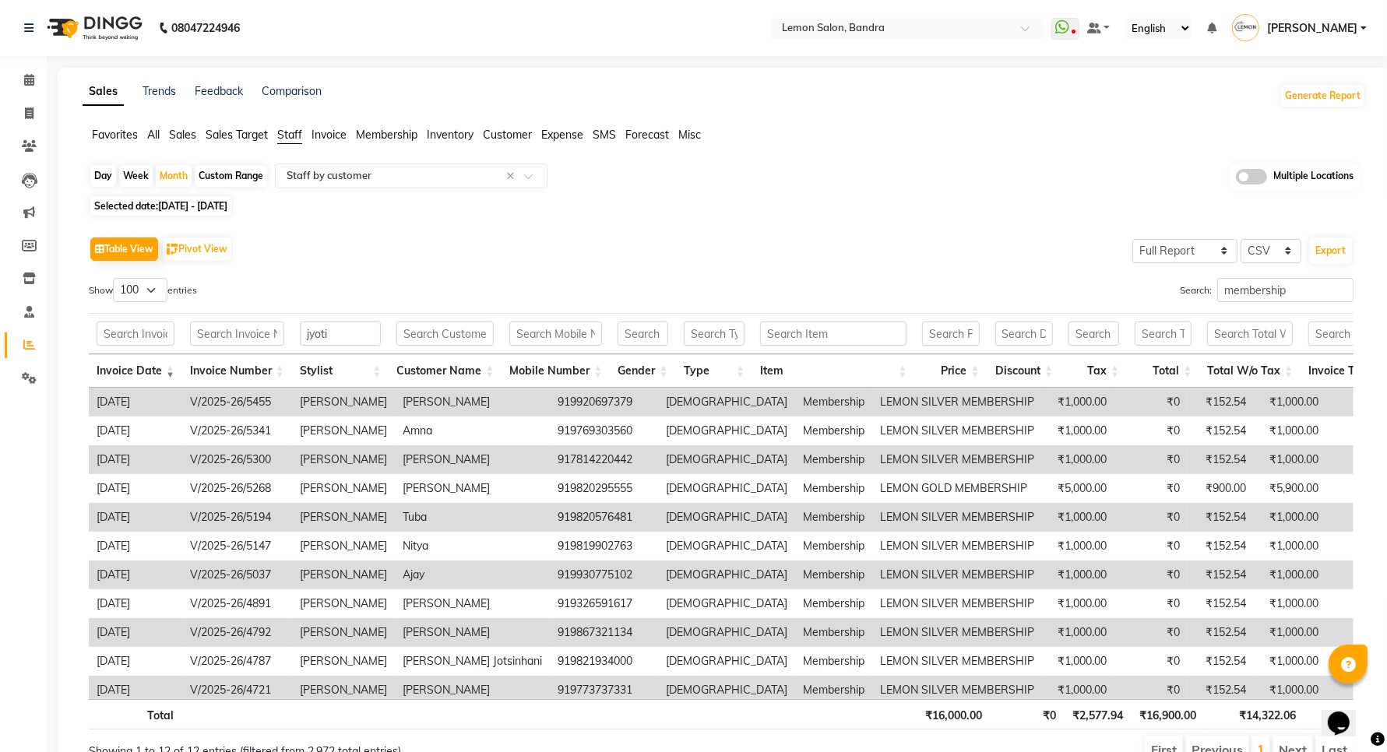
click at [976, 379] on th "Price" at bounding box center [950, 370] width 72 height 33
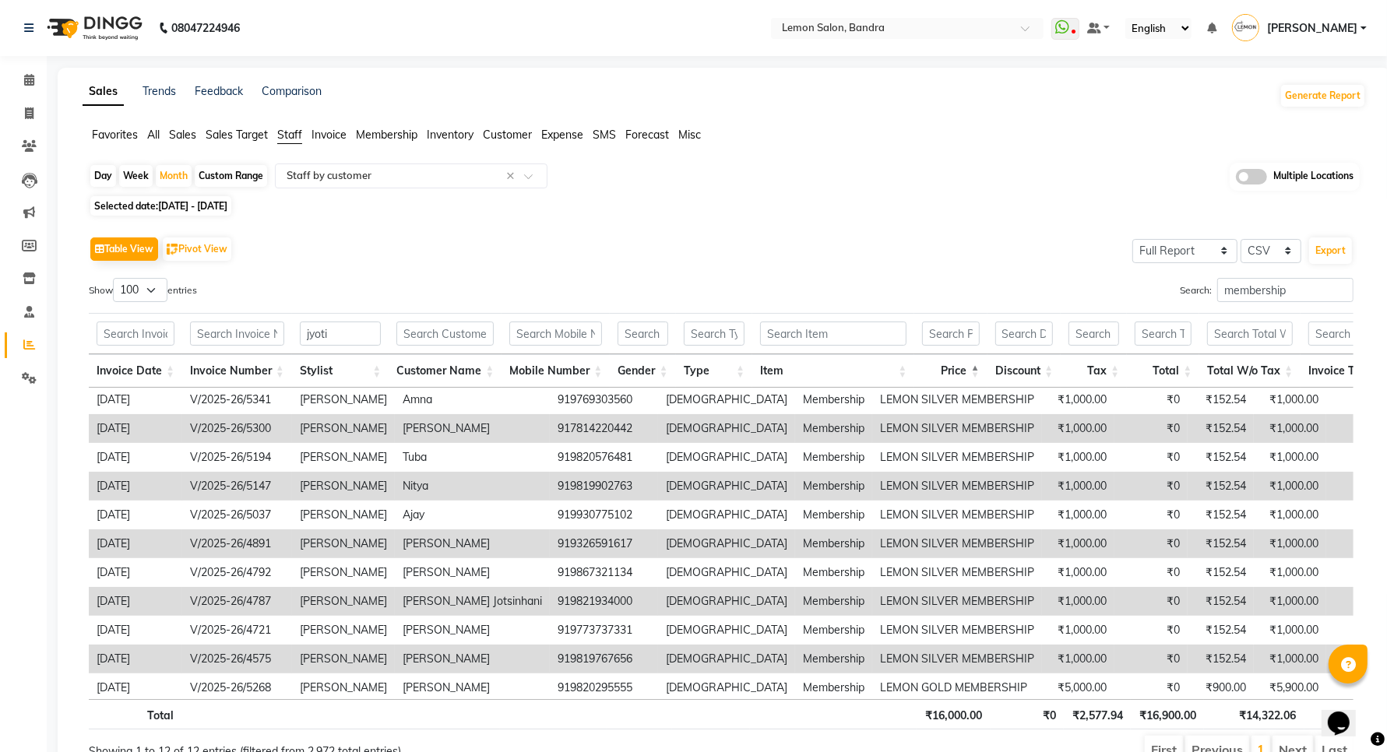
scroll to position [48, 0]
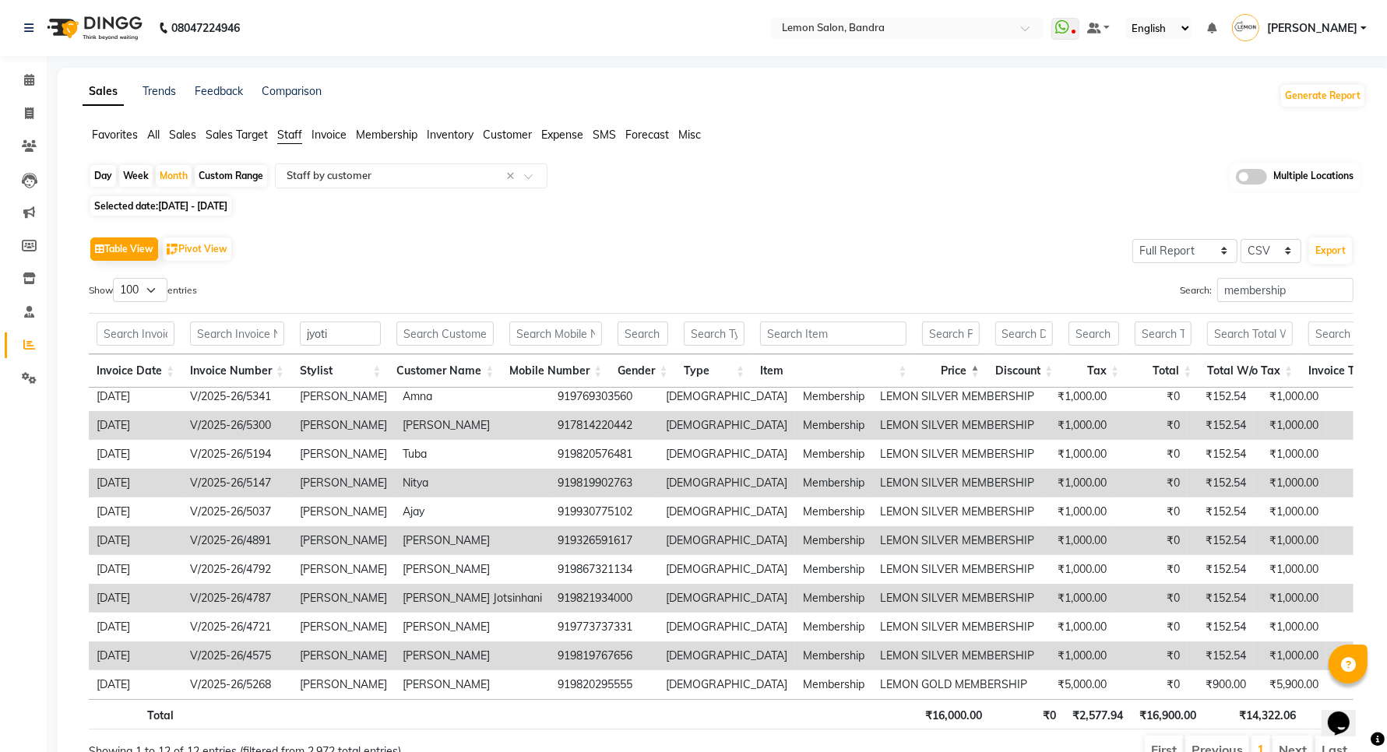
click at [979, 375] on th "Price" at bounding box center [950, 370] width 72 height 33
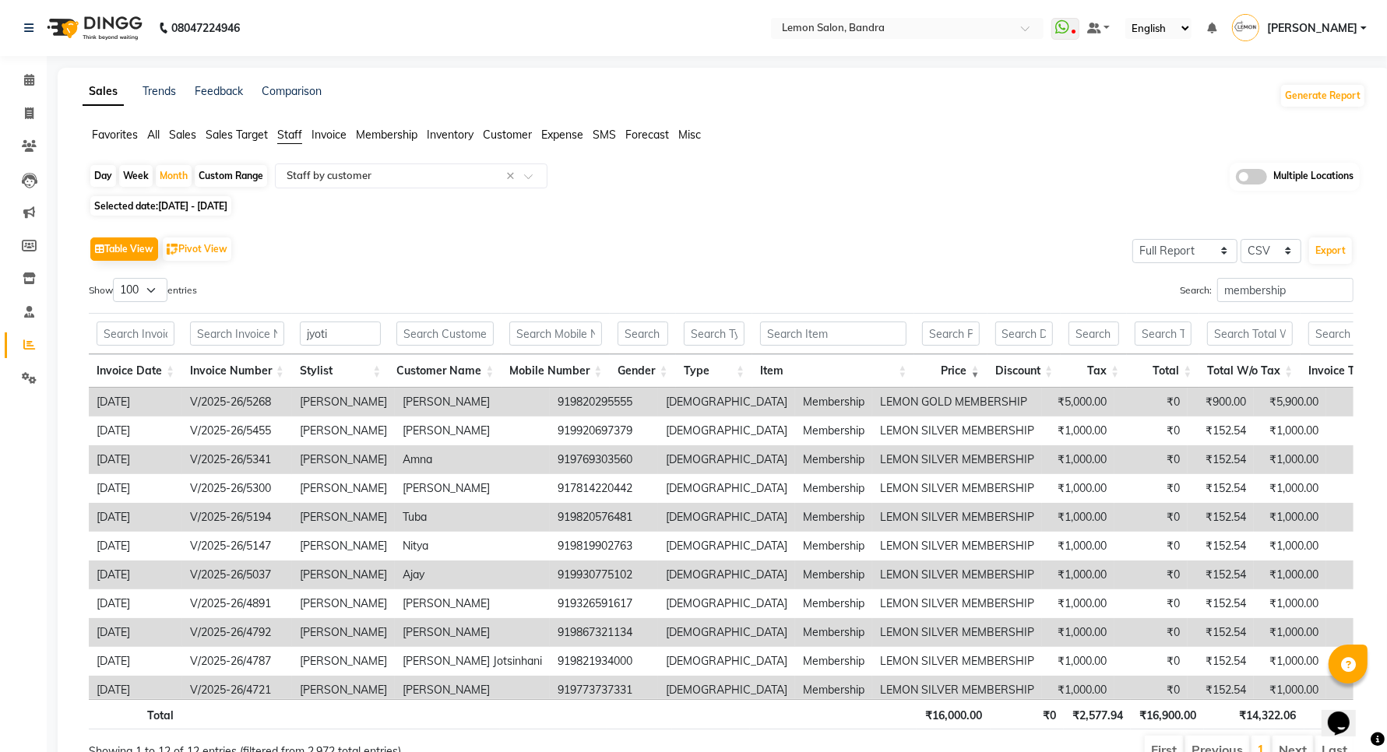
click at [278, 367] on th "Invoice Number" at bounding box center [237, 370] width 110 height 33
click at [329, 337] on input "jyoti" at bounding box center [340, 334] width 81 height 24
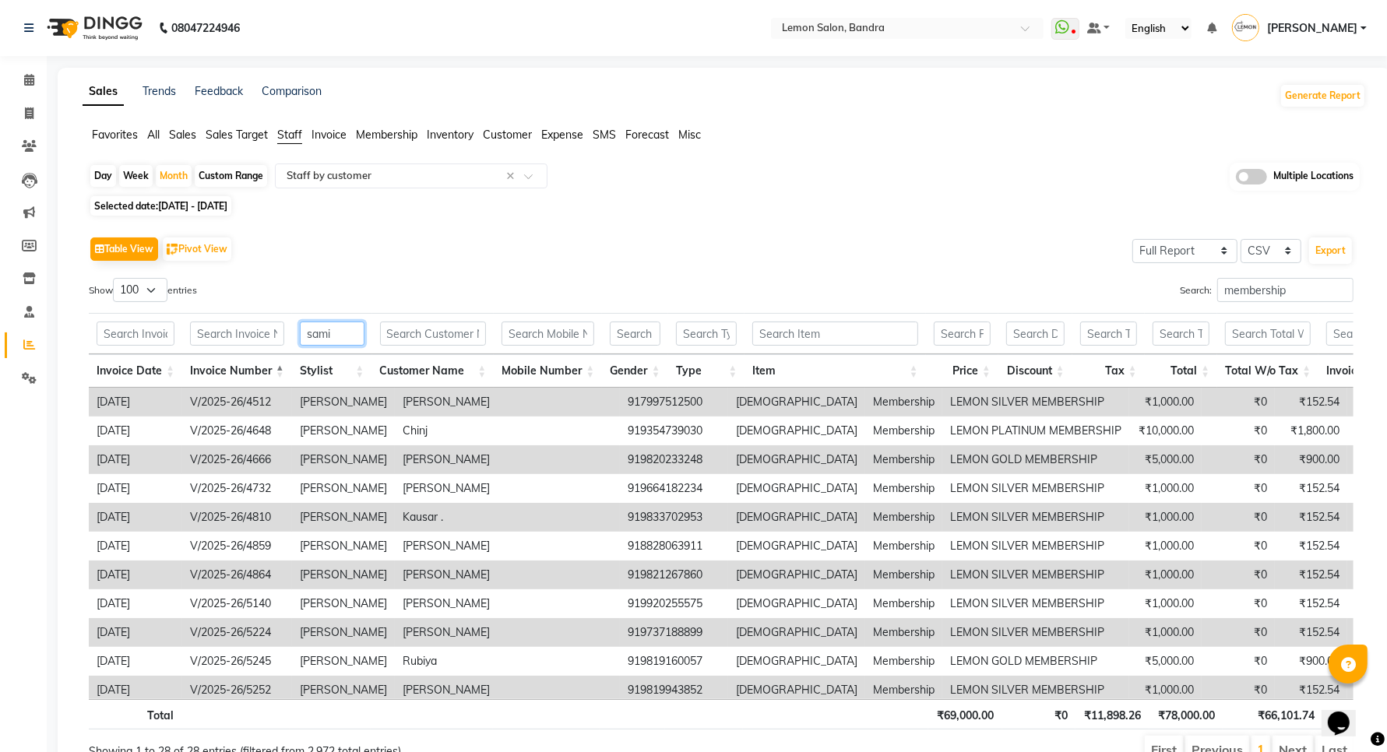
type input "sami"
click at [989, 374] on th "Price" at bounding box center [962, 370] width 72 height 33
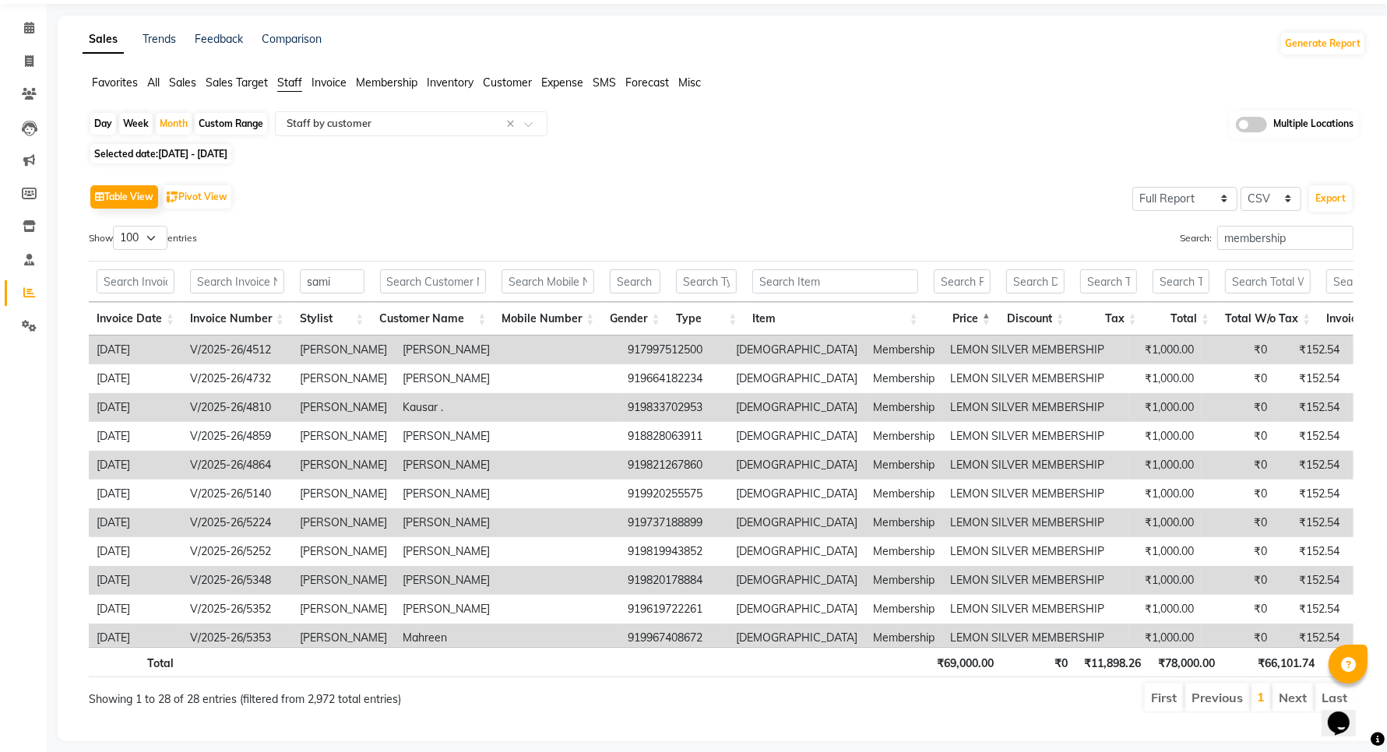
scroll to position [82, 0]
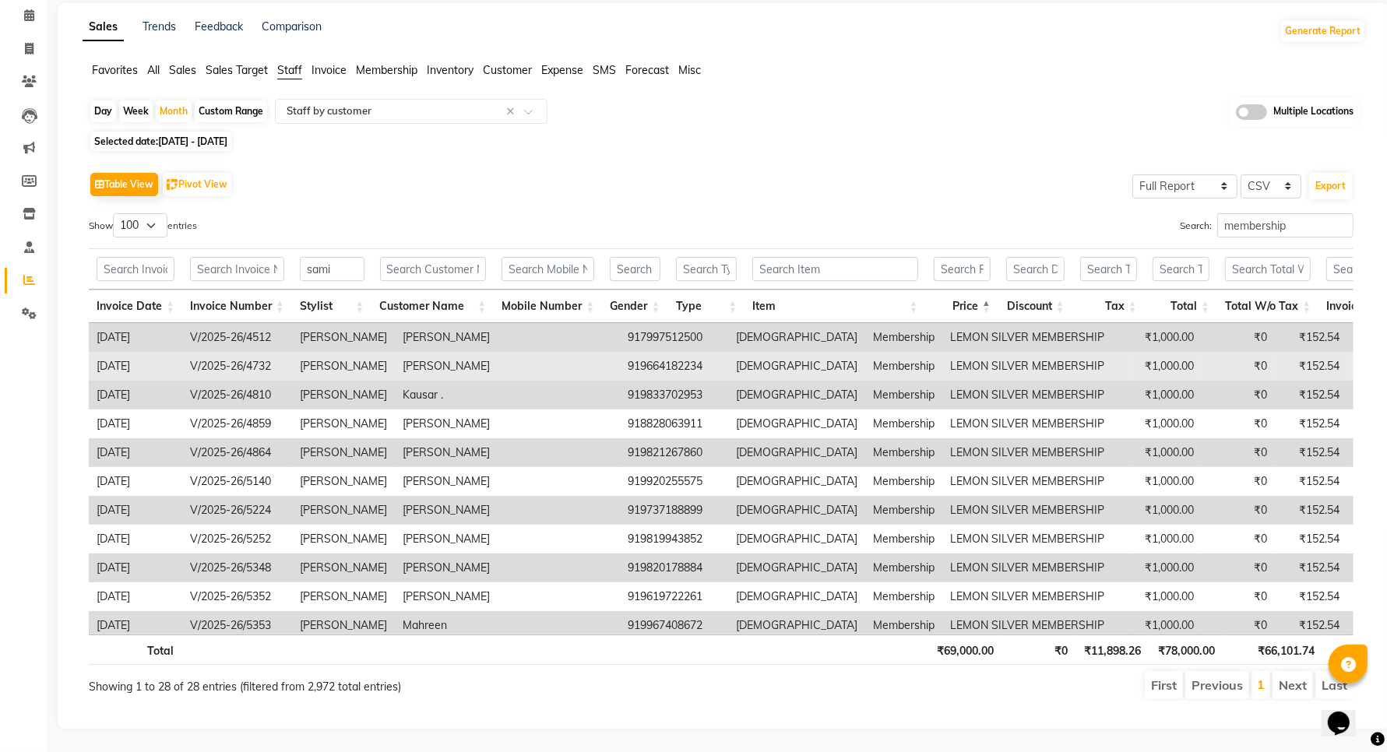
click at [258, 352] on td "V/2025-26/4732" at bounding box center [237, 366] width 110 height 29
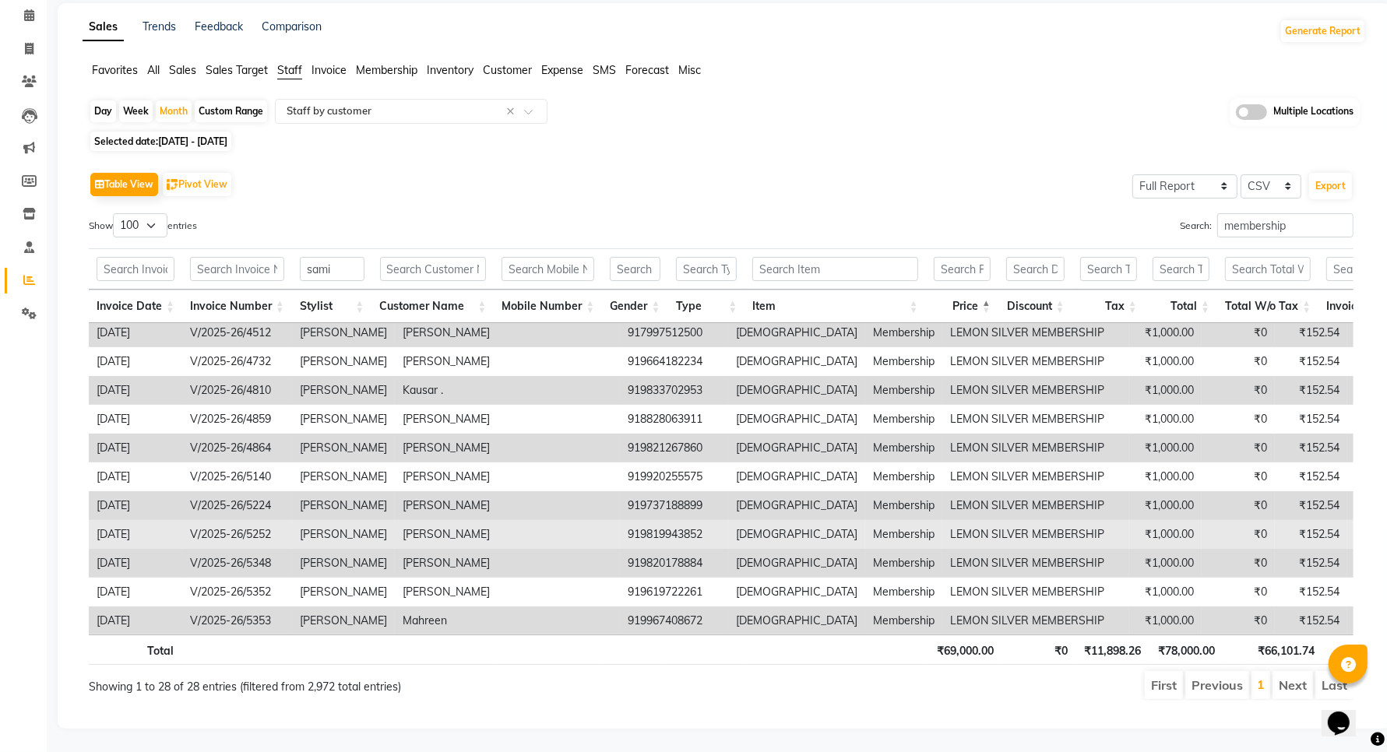
scroll to position [0, 0]
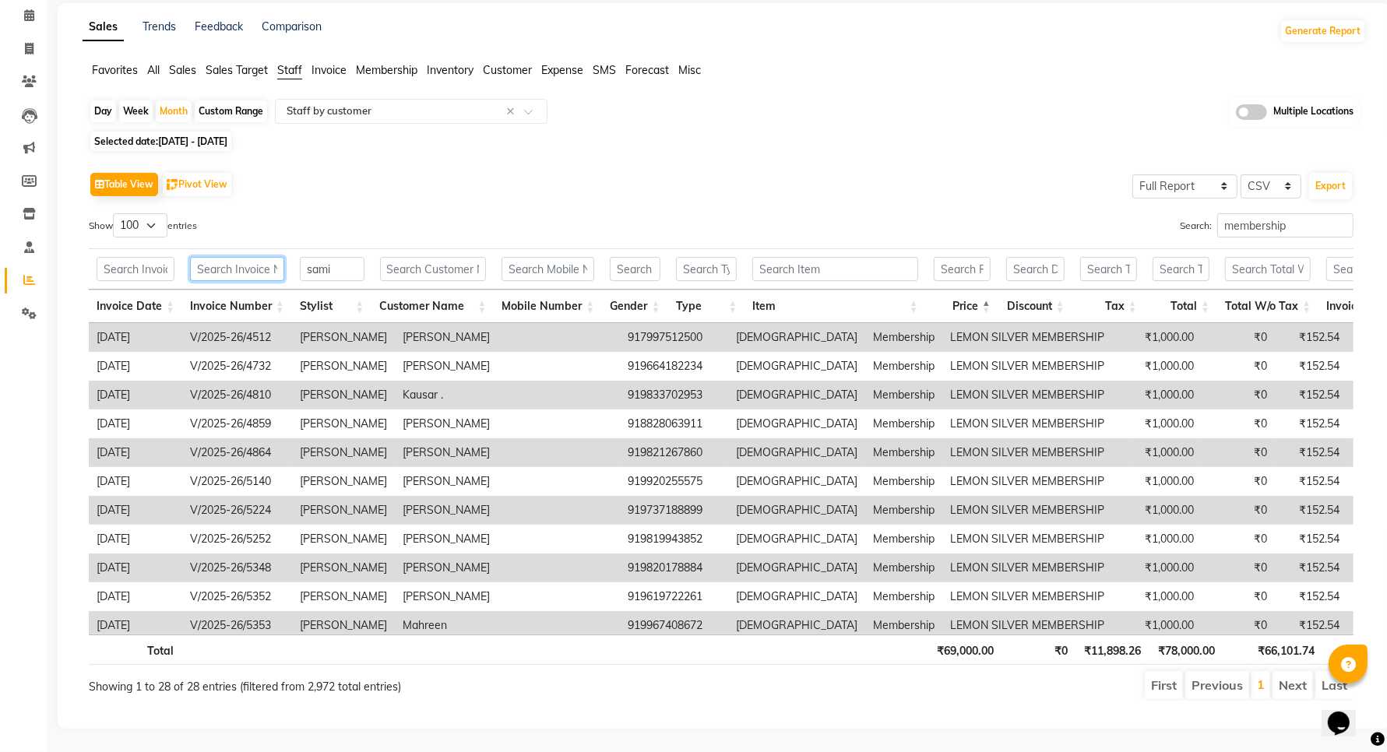
click at [249, 257] on input "text" at bounding box center [237, 269] width 94 height 24
paste input "5685"
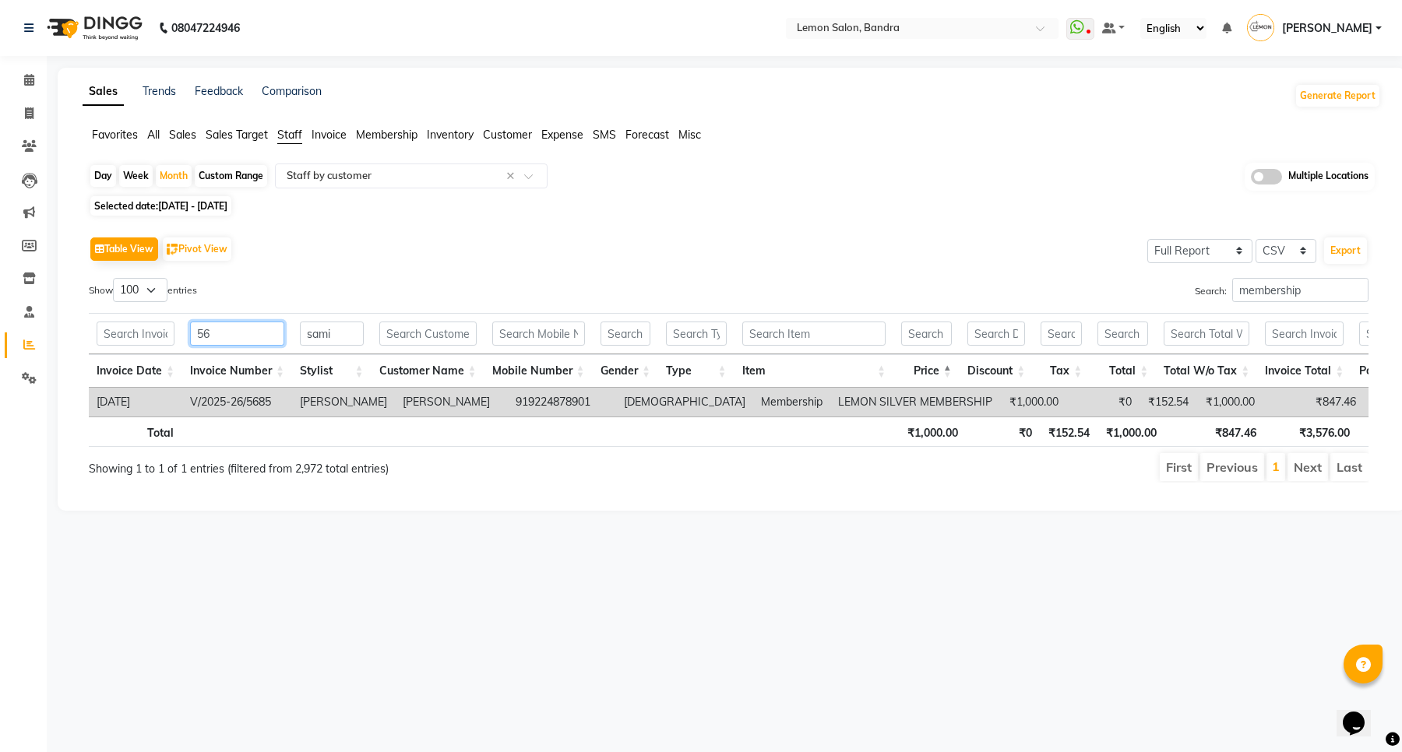
type input "5"
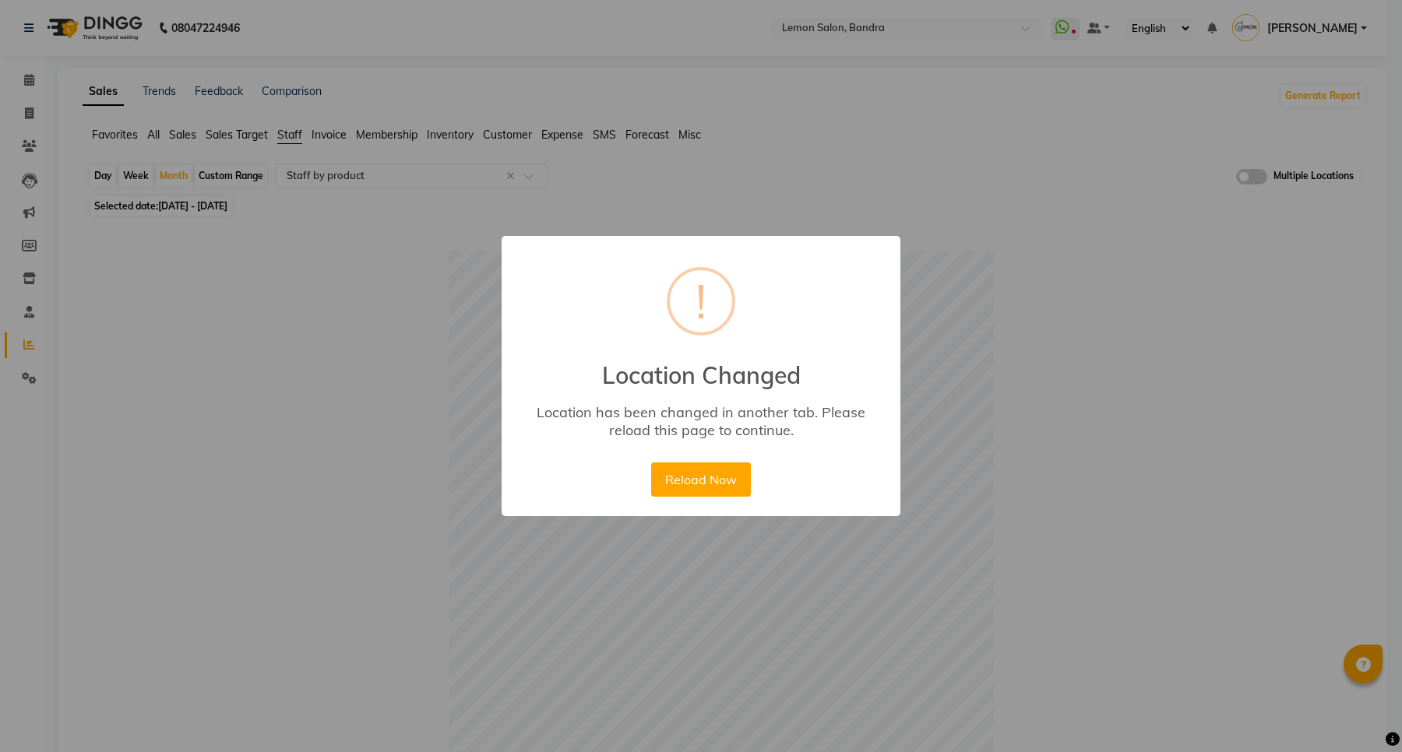
select select "full_report"
select select "csv"
select select "100"
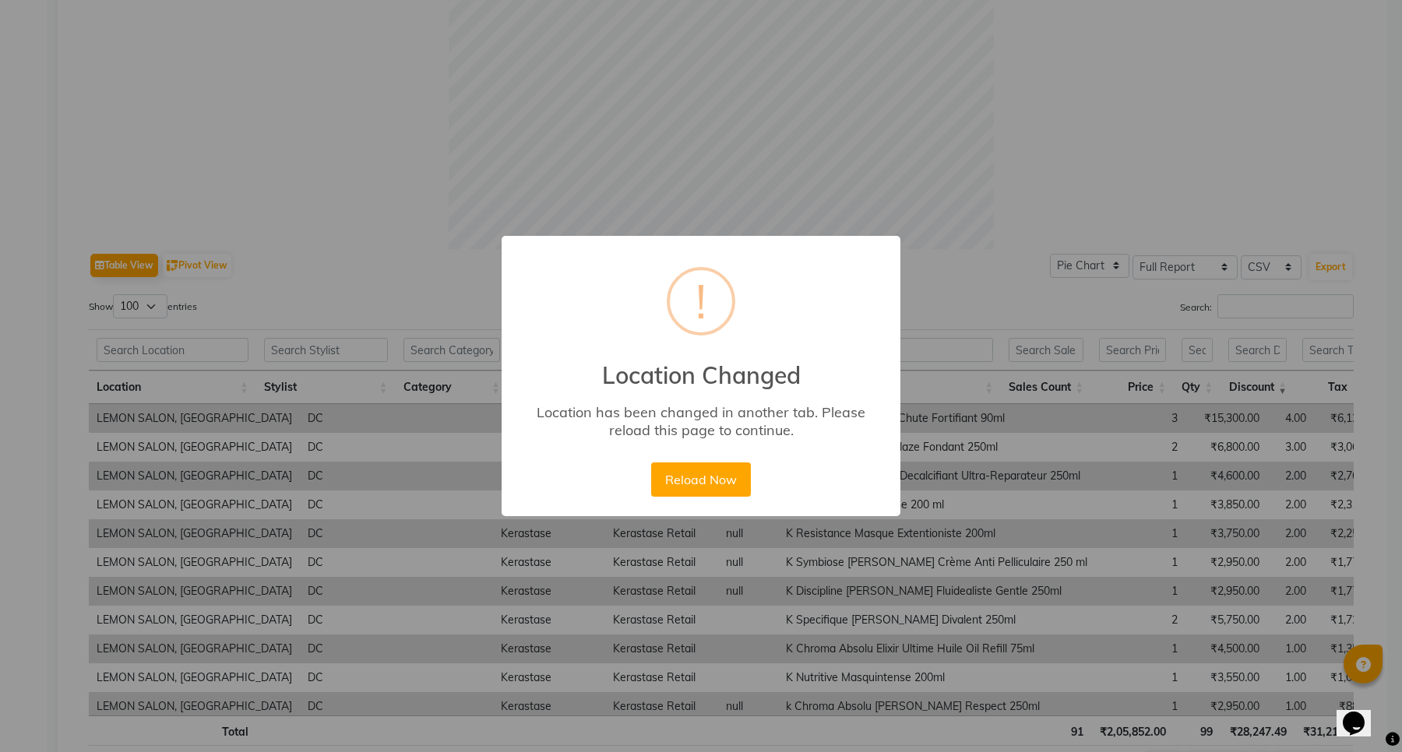
scroll to position [0, 97]
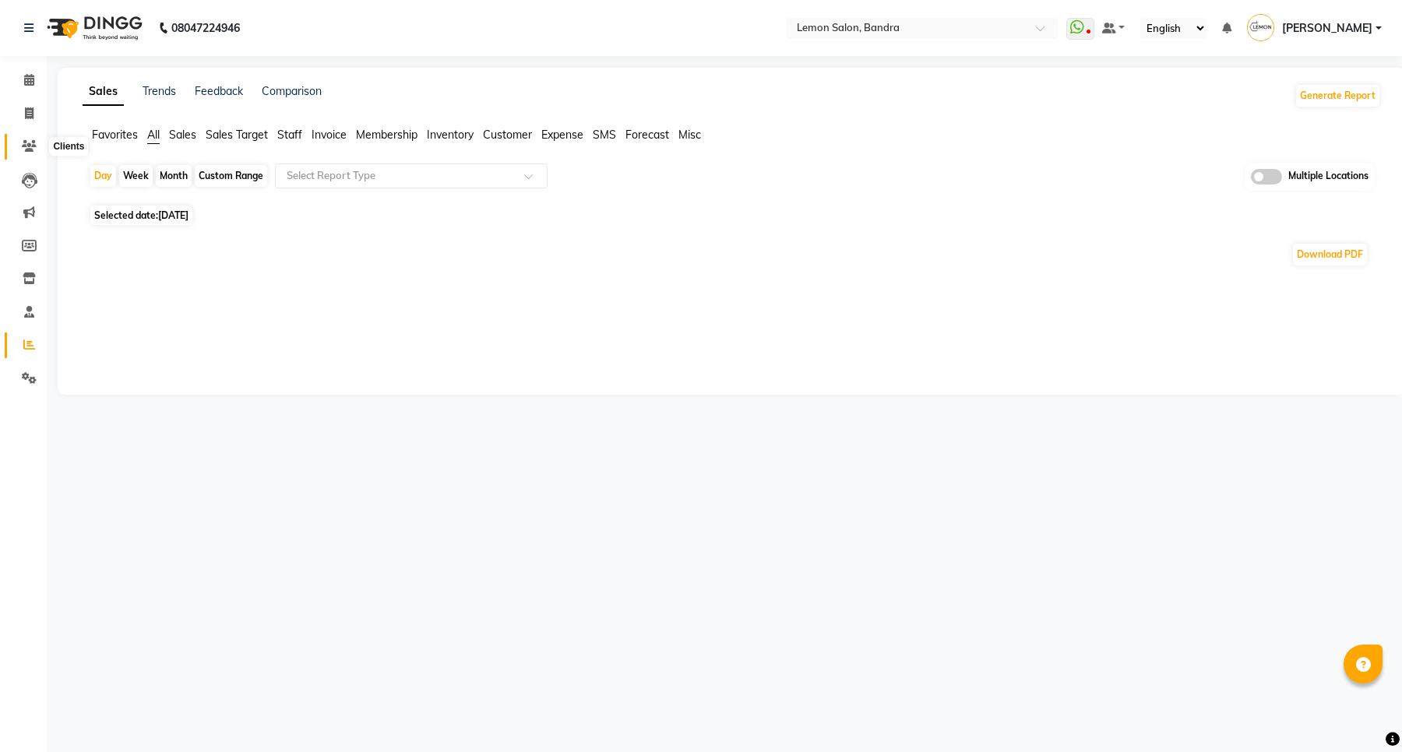
click at [20, 140] on span at bounding box center [29, 147] width 27 height 18
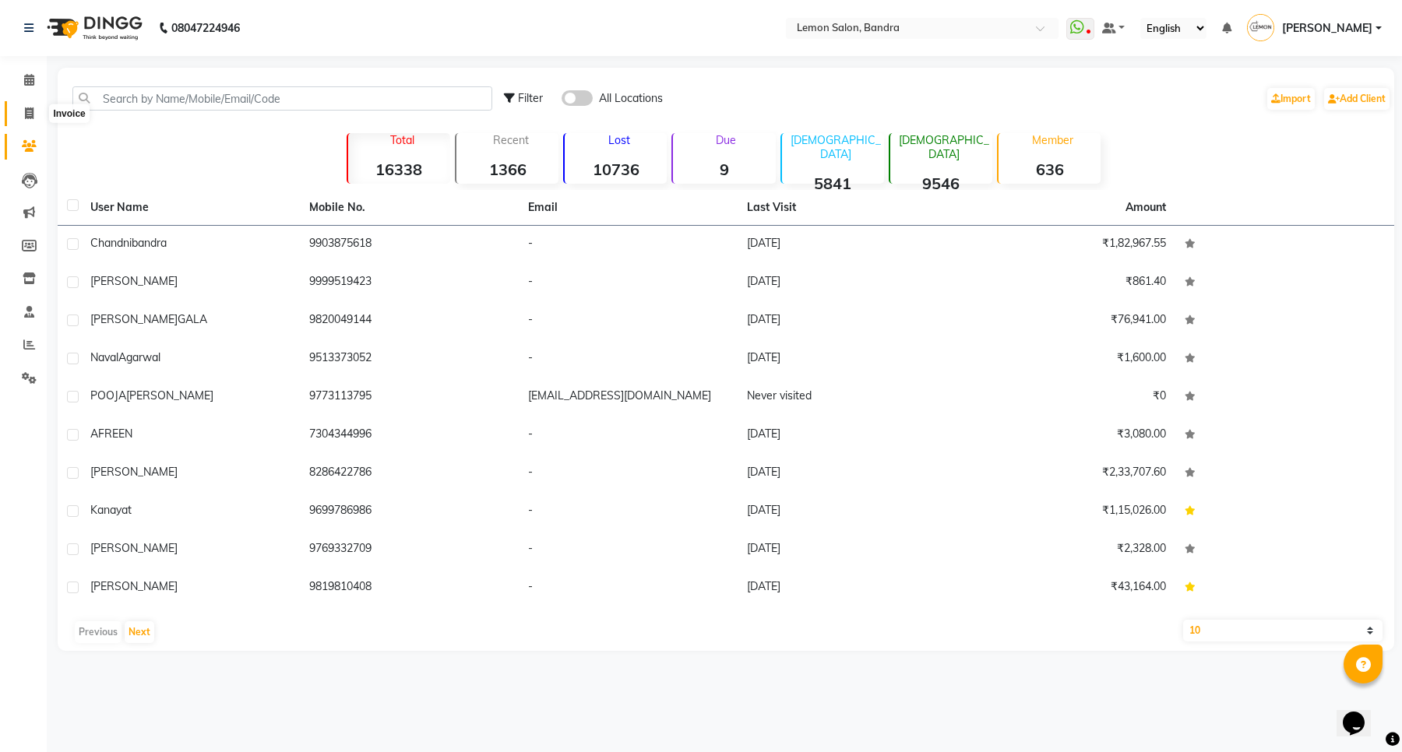
click at [26, 114] on icon at bounding box center [29, 113] width 9 height 12
select select "563"
select select "service"
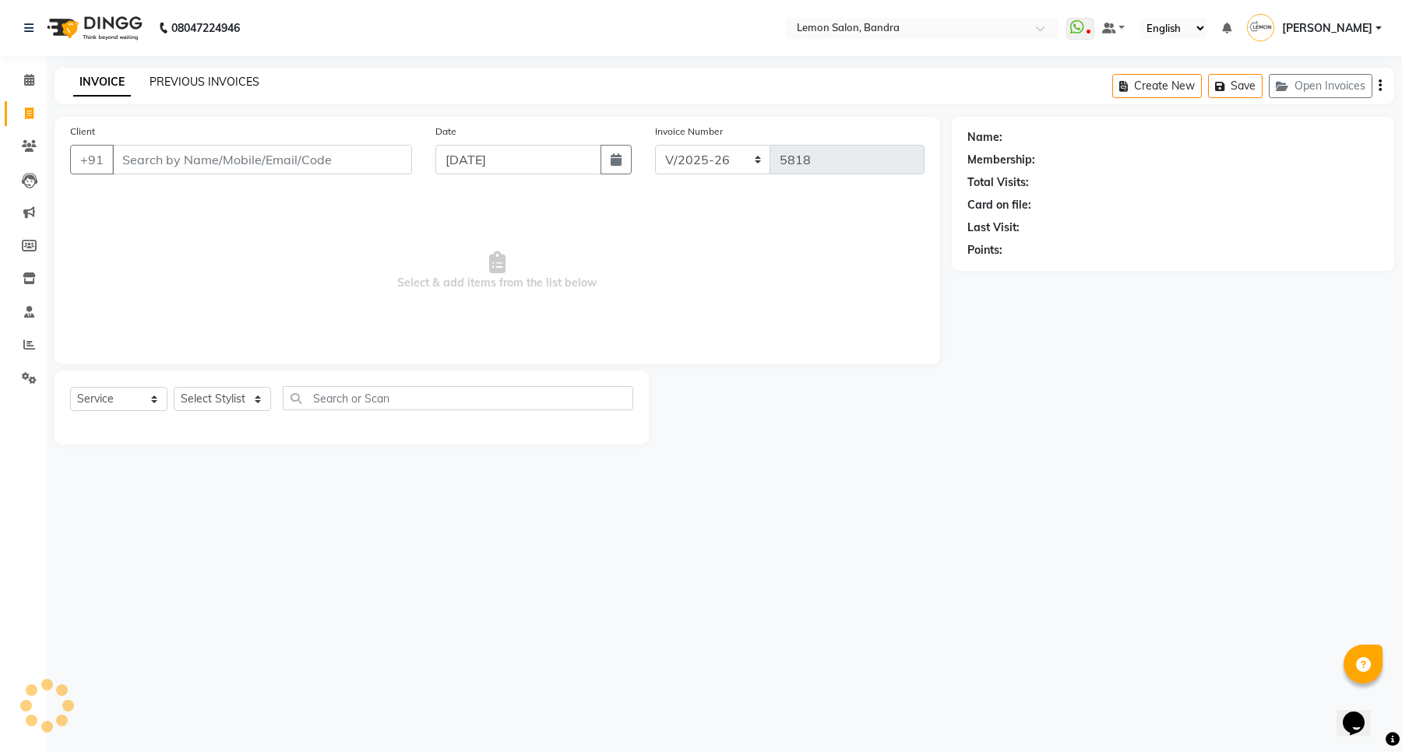
click at [193, 80] on link "PREVIOUS INVOICES" at bounding box center [205, 82] width 110 height 14
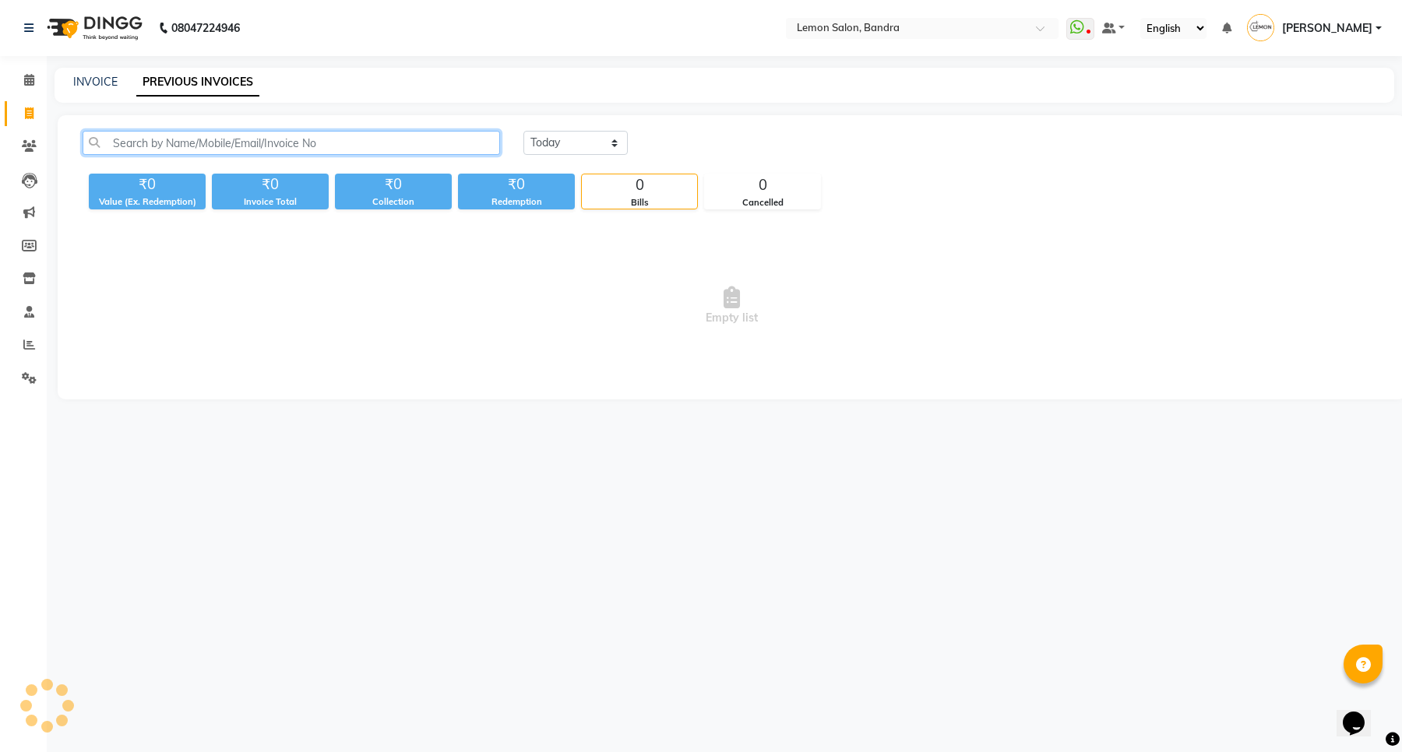
click at [261, 140] on input "text" at bounding box center [291, 143] width 417 height 24
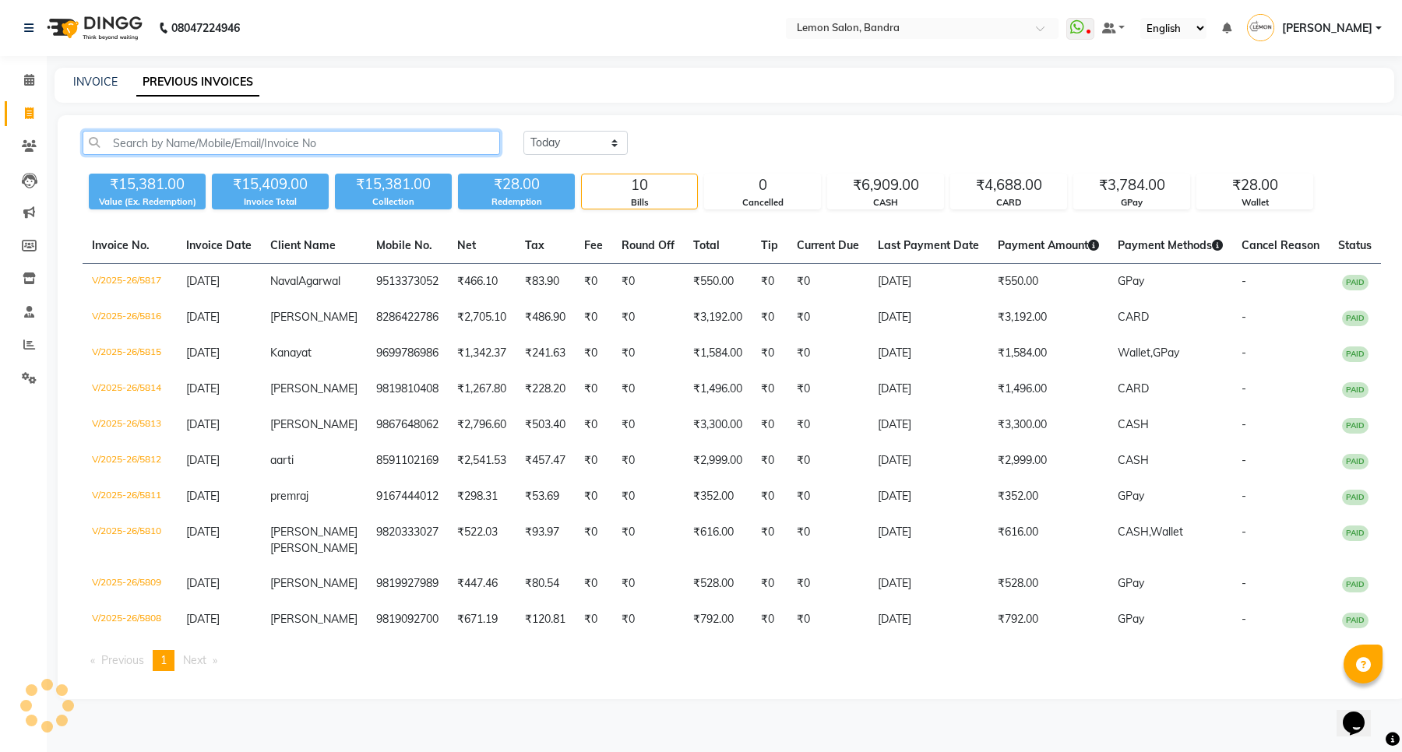
paste input "5685"
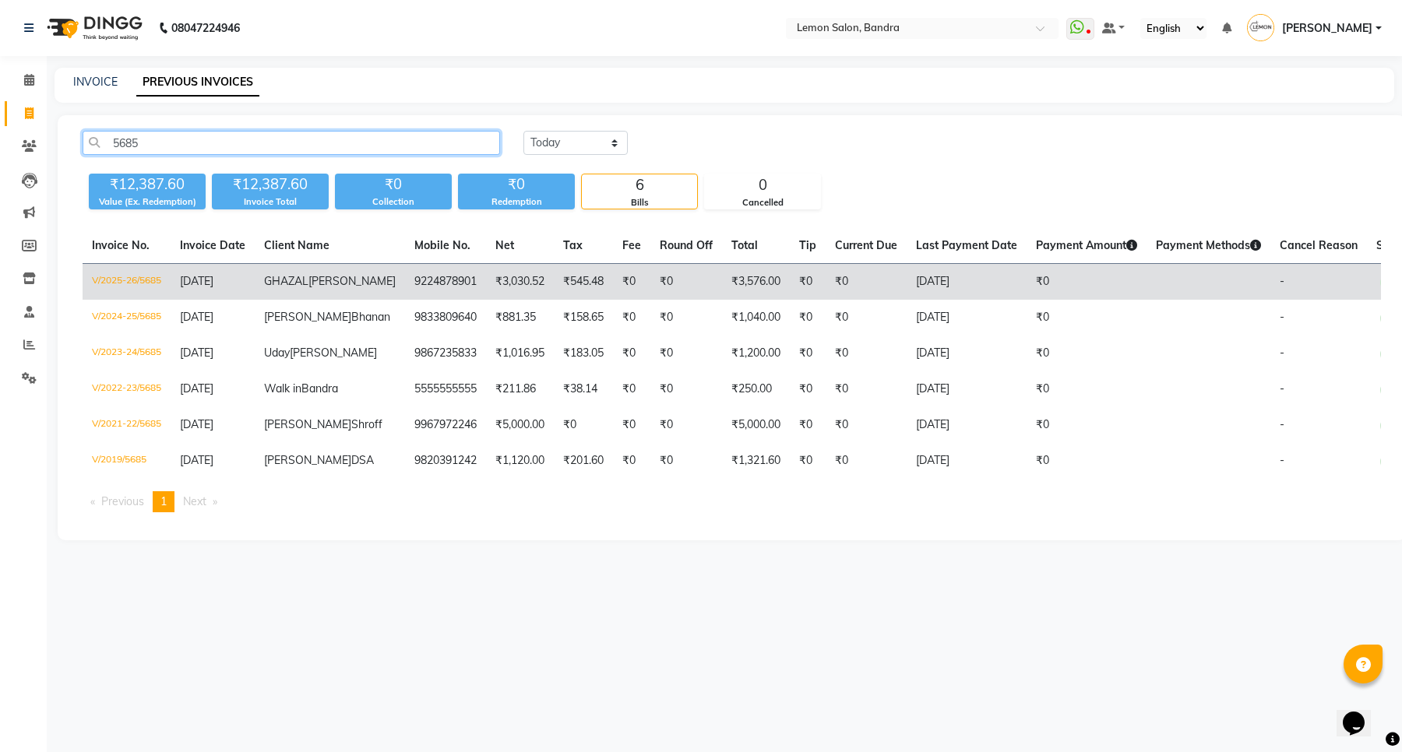
type input "5685"
click at [308, 288] on span "[PERSON_NAME]" at bounding box center [351, 281] width 87 height 14
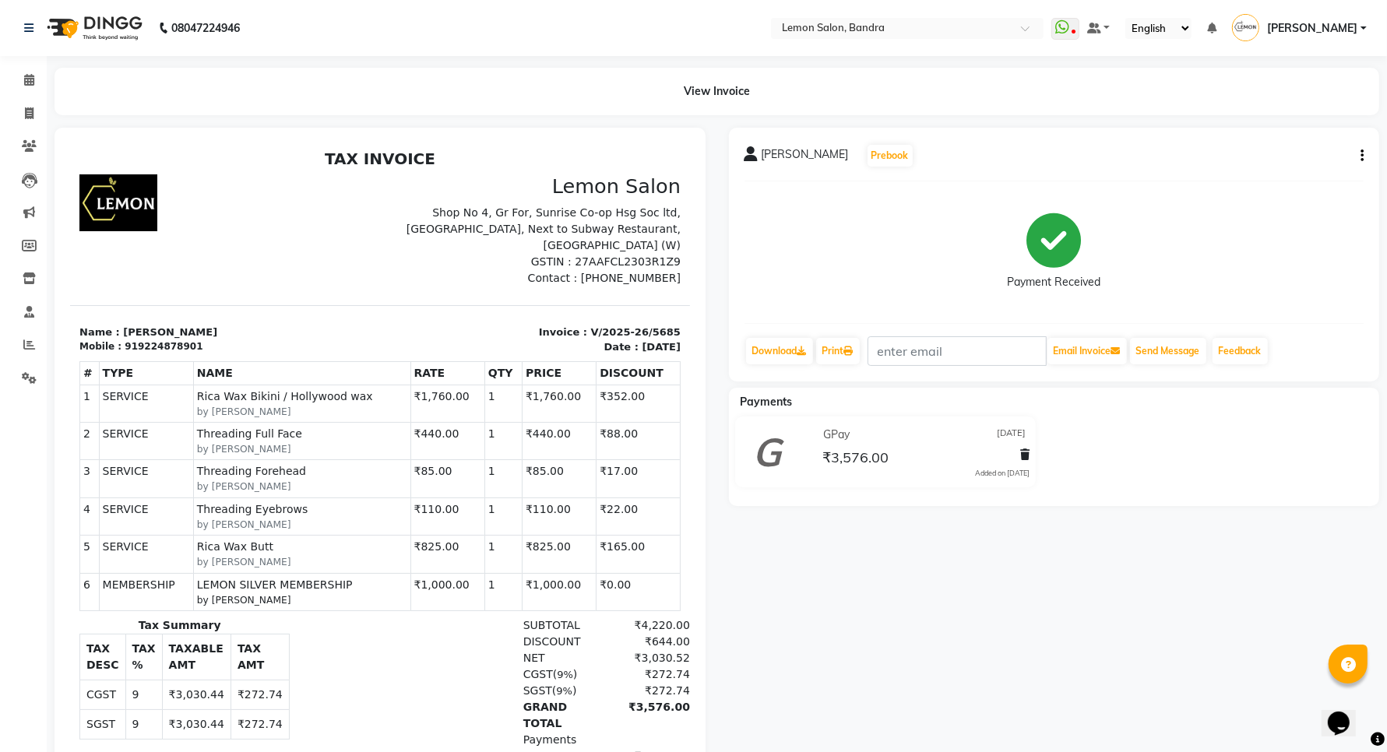
scroll to position [29, 0]
